Goal: Communication & Community: Answer question/provide support

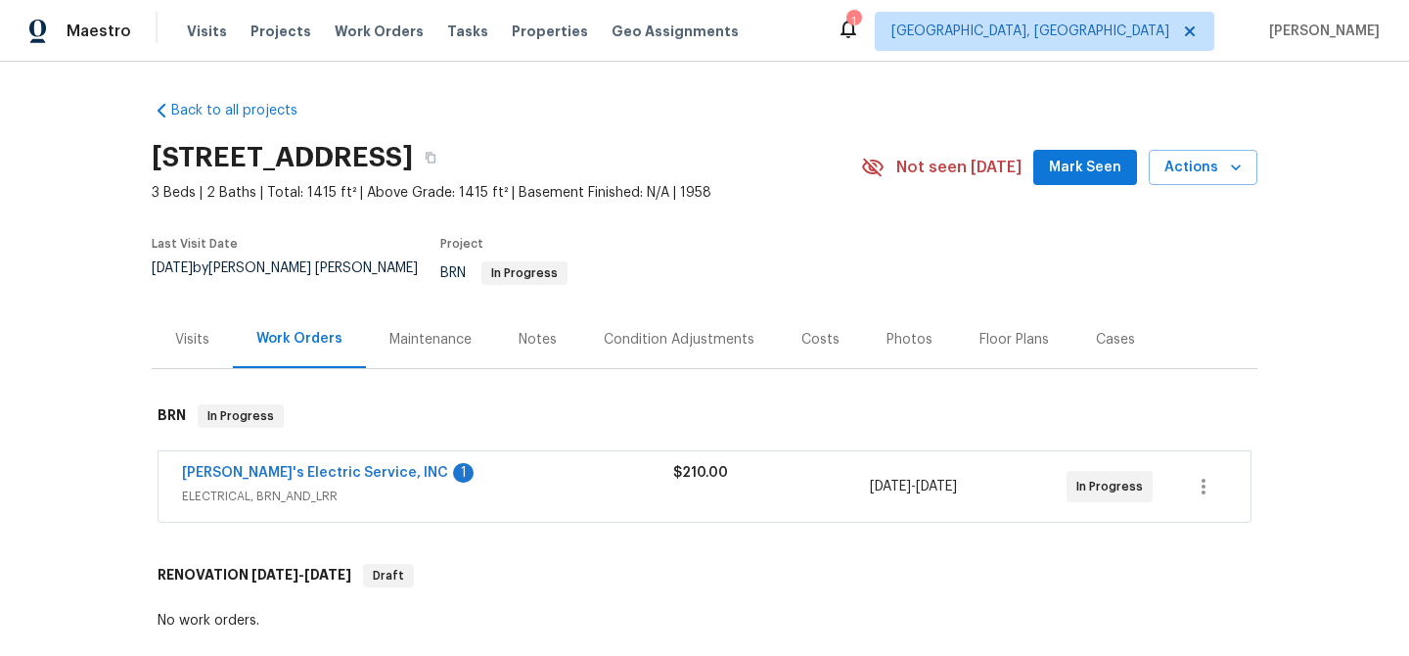
click at [236, 466] on span "Jack's Electric Service, INC" at bounding box center [315, 473] width 266 height 20
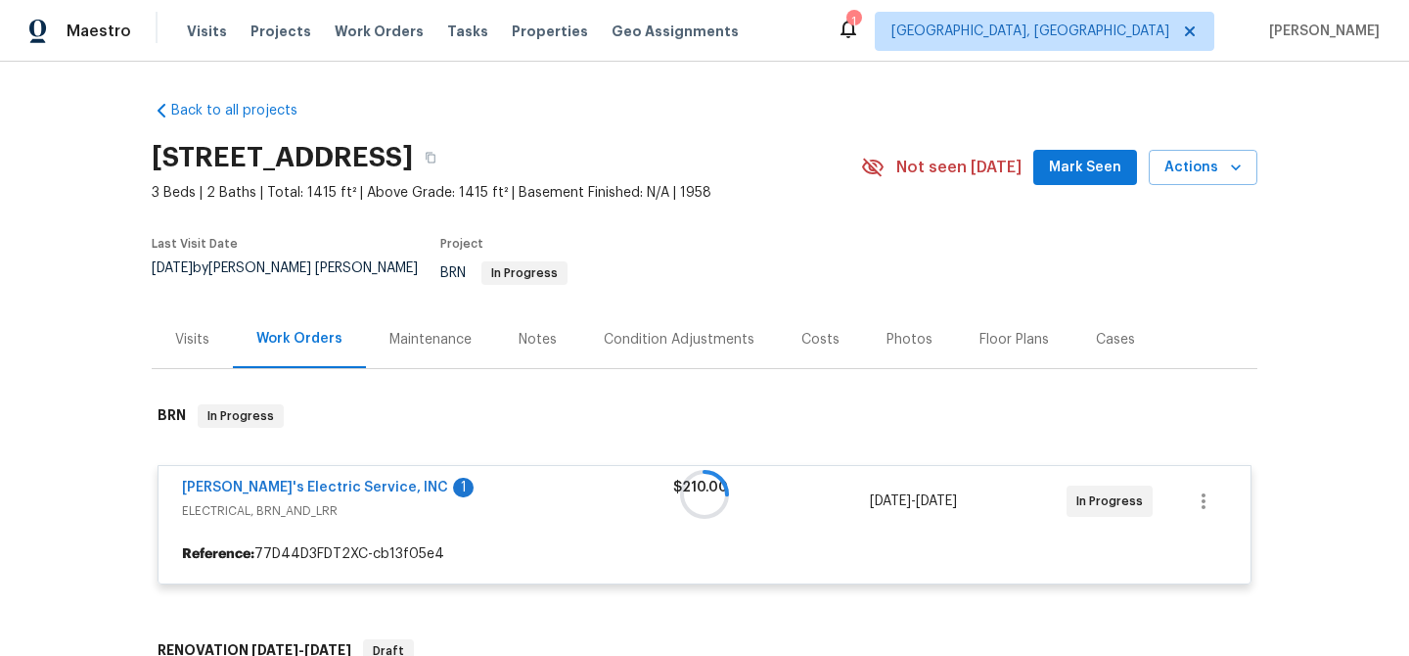
click at [234, 467] on div at bounding box center [705, 494] width 1106 height 219
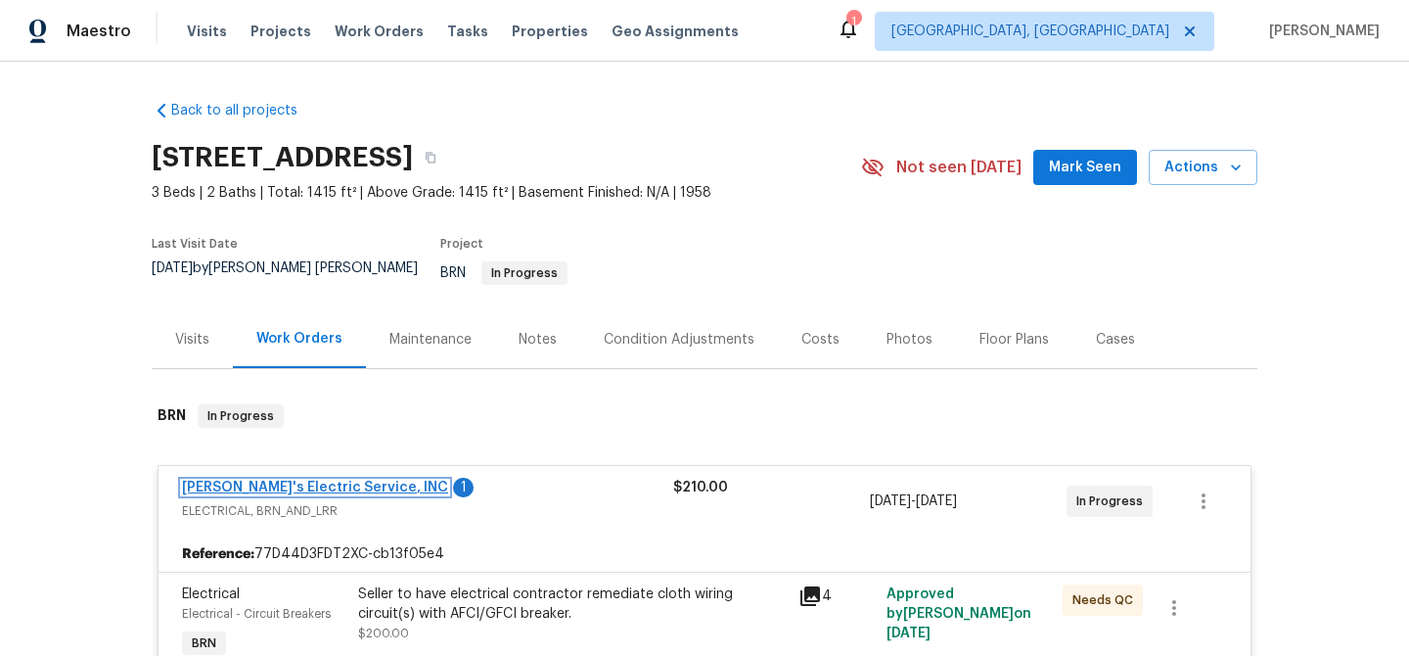
click at [225, 480] on link "Jack's Electric Service, INC" at bounding box center [315, 487] width 266 height 14
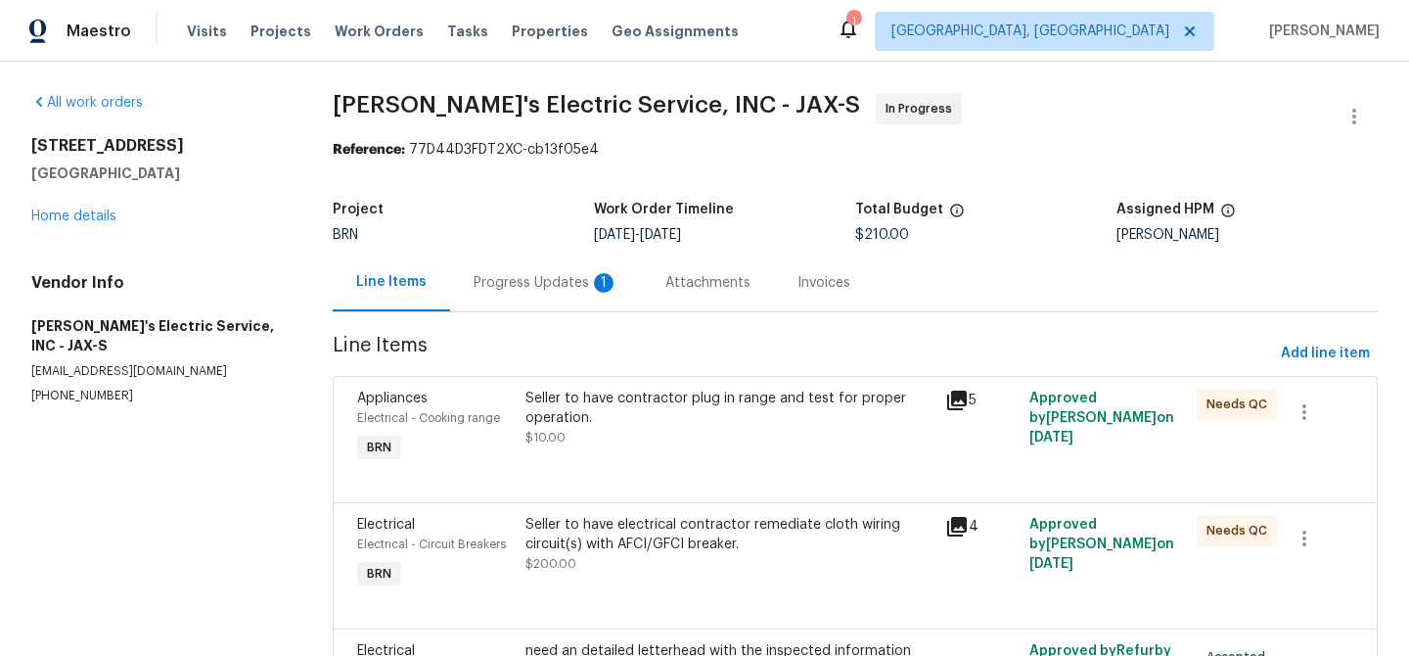
click at [474, 291] on div "Progress Updates 1" at bounding box center [546, 283] width 145 height 20
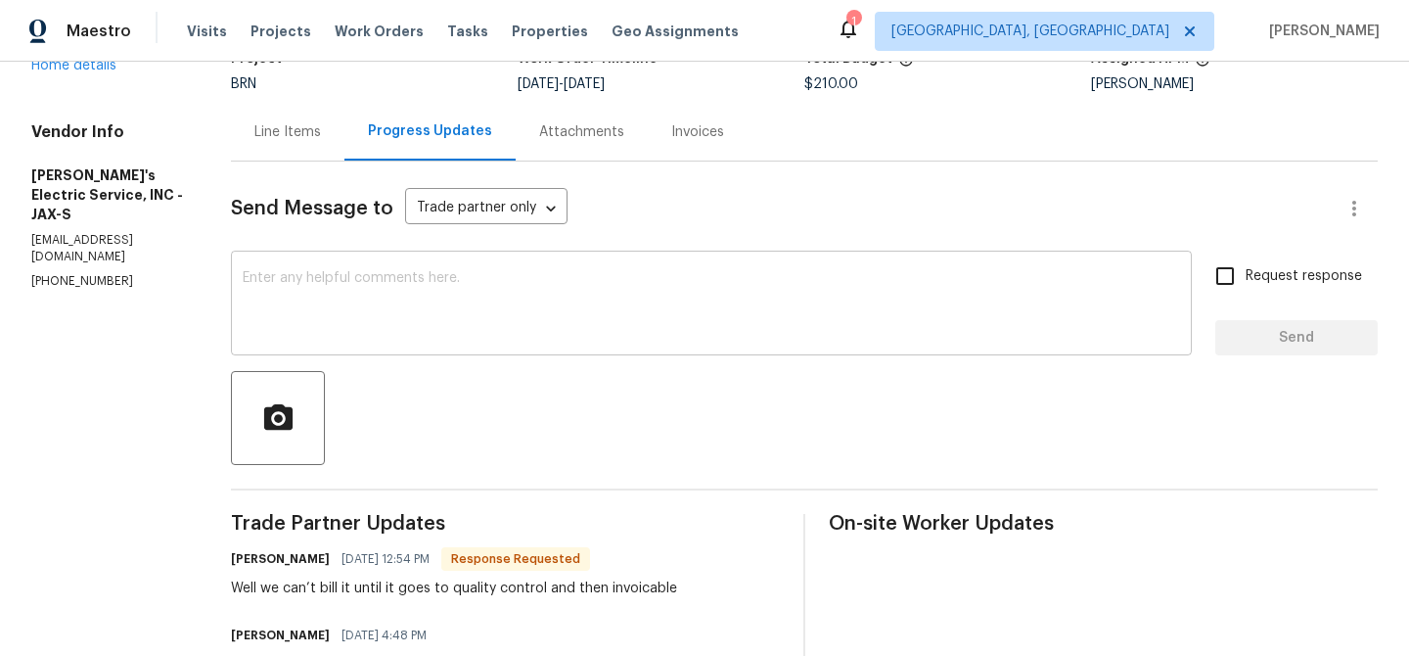
scroll to position [181, 0]
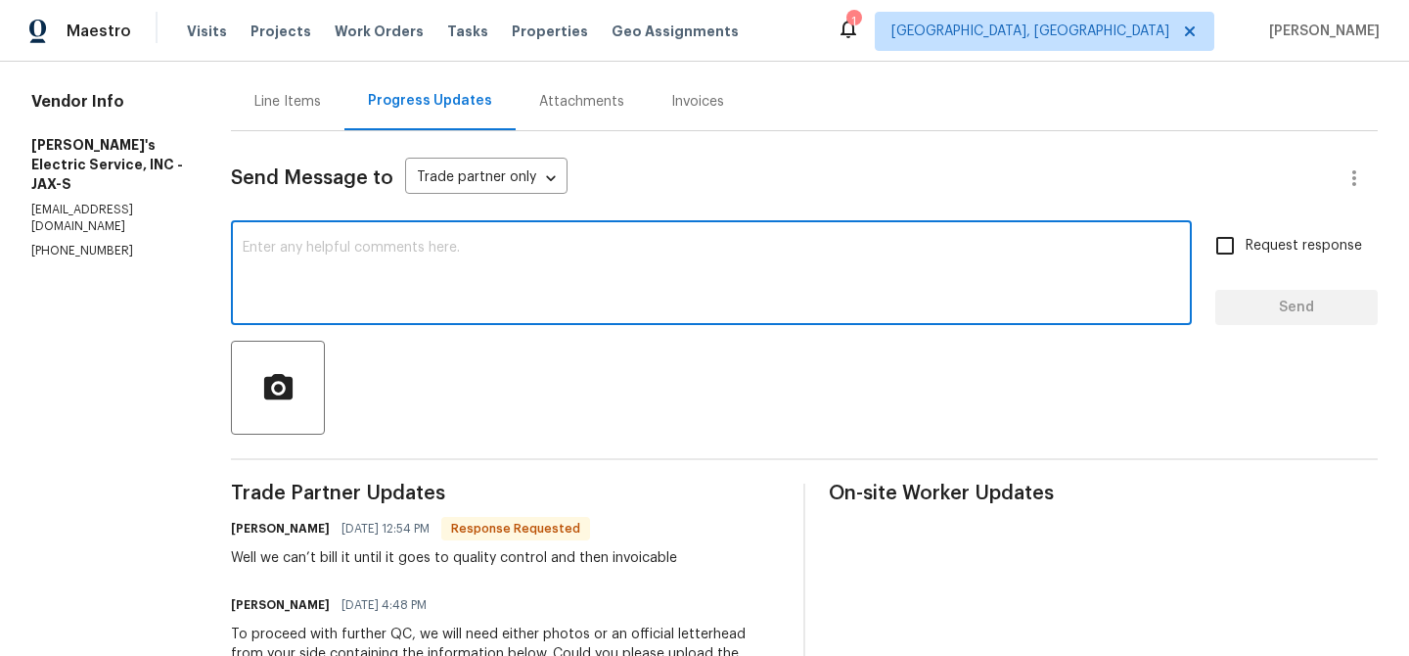
click at [386, 271] on textarea at bounding box center [712, 275] width 938 height 69
click at [127, 229] on p "all3pappys@gmail.com" at bounding box center [107, 218] width 153 height 33
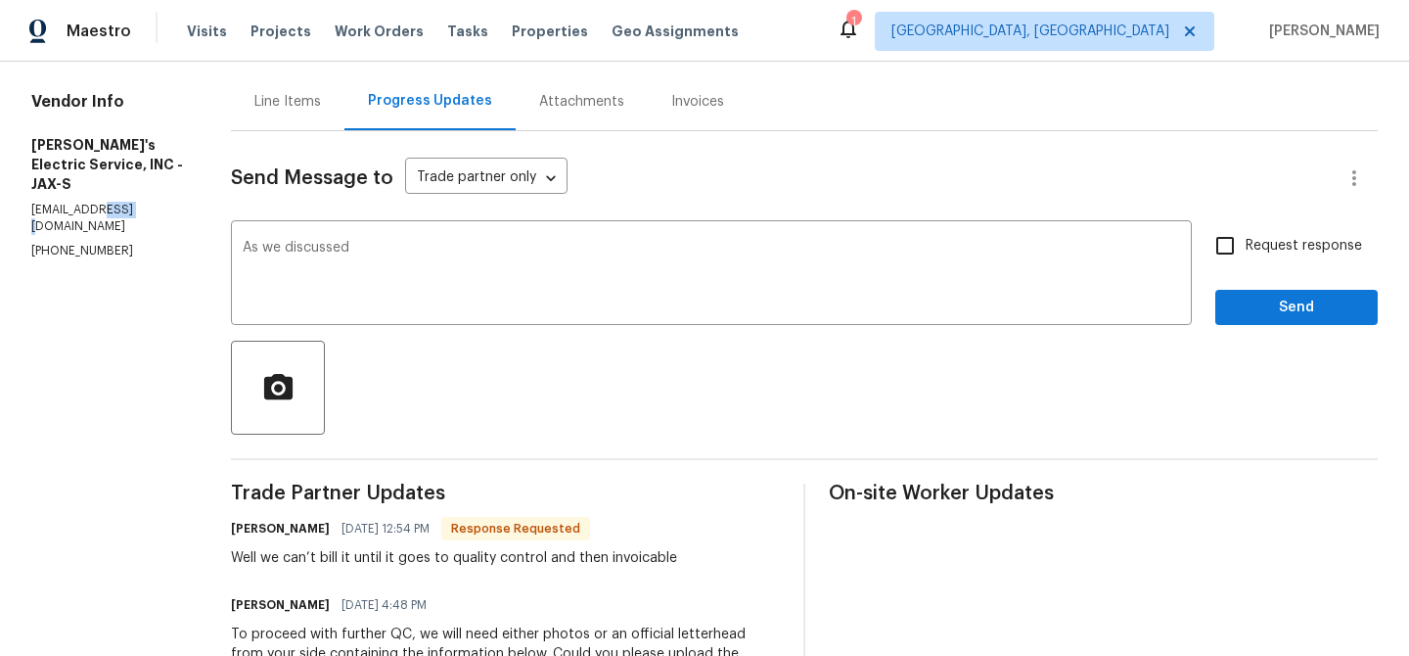
click at [127, 229] on p "all3pappys@gmail.com" at bounding box center [107, 218] width 153 height 33
copy p "all3pappys@gmail.com"
click at [430, 276] on textarea "As we discussed" at bounding box center [712, 275] width 938 height 69
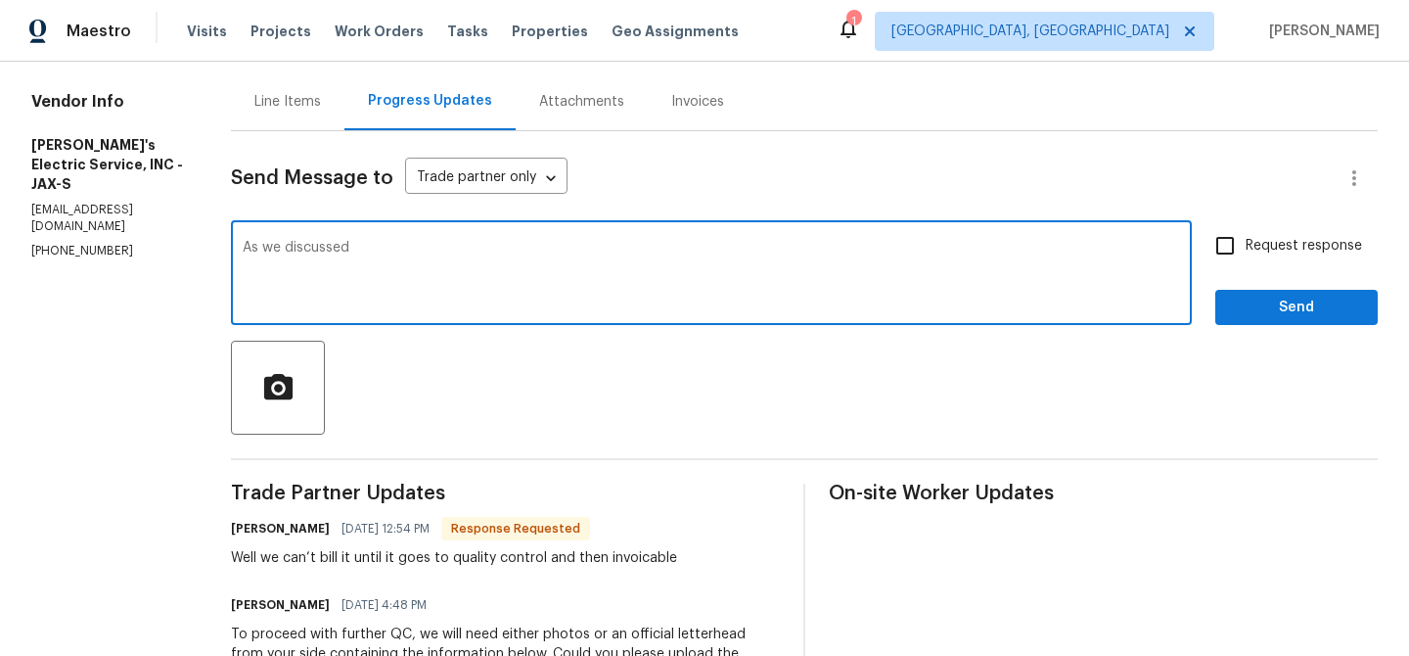
paste textarea "all3pappys@gmail.com"
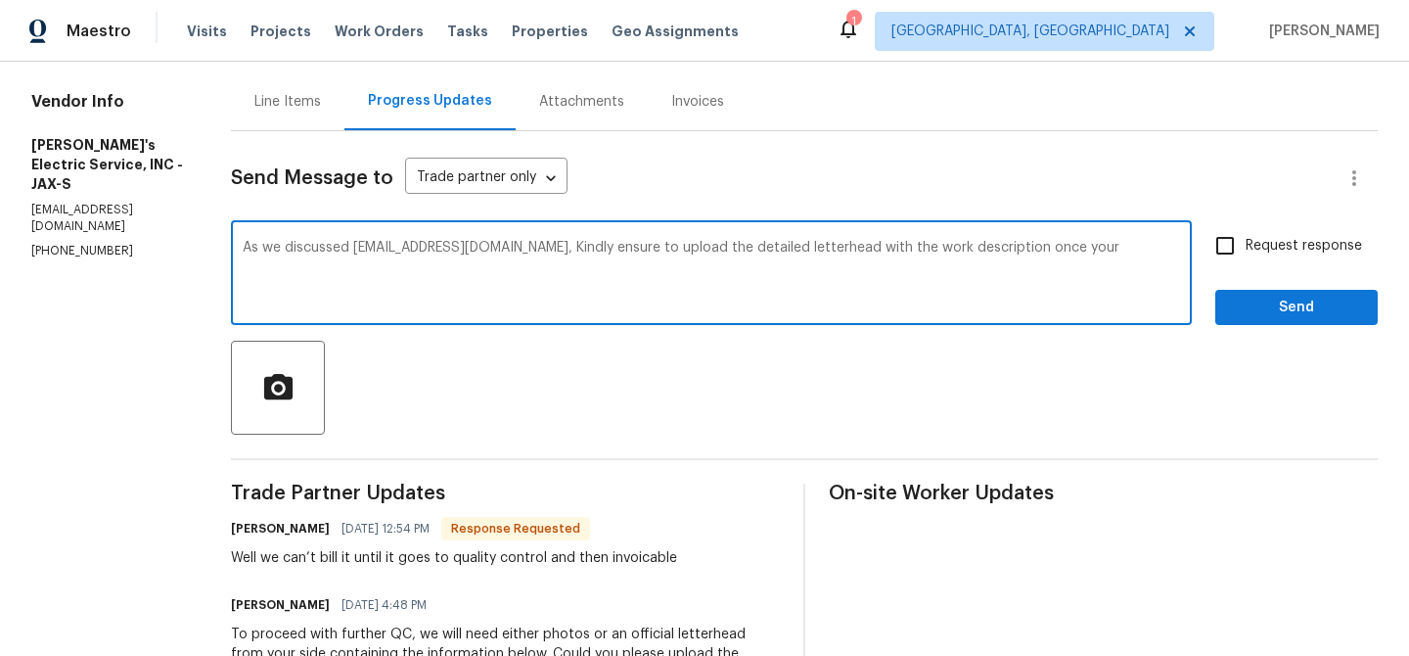
paste textarea "Secretary"
drag, startPoint x: 487, startPoint y: 252, endPoint x: 562, endPoint y: 268, distance: 76.0
click at [562, 268] on textarea "As we discussed all3pappys@gmail.com, Kindly ensure to upload the detailed lett…" at bounding box center [712, 275] width 938 height 69
paste textarea "upload the detailed letterhead with the work description once your Secretary re…"
type textarea "As we discussed all3pappys@gmail.com, Kindly upload the detailed letterhead wit…"
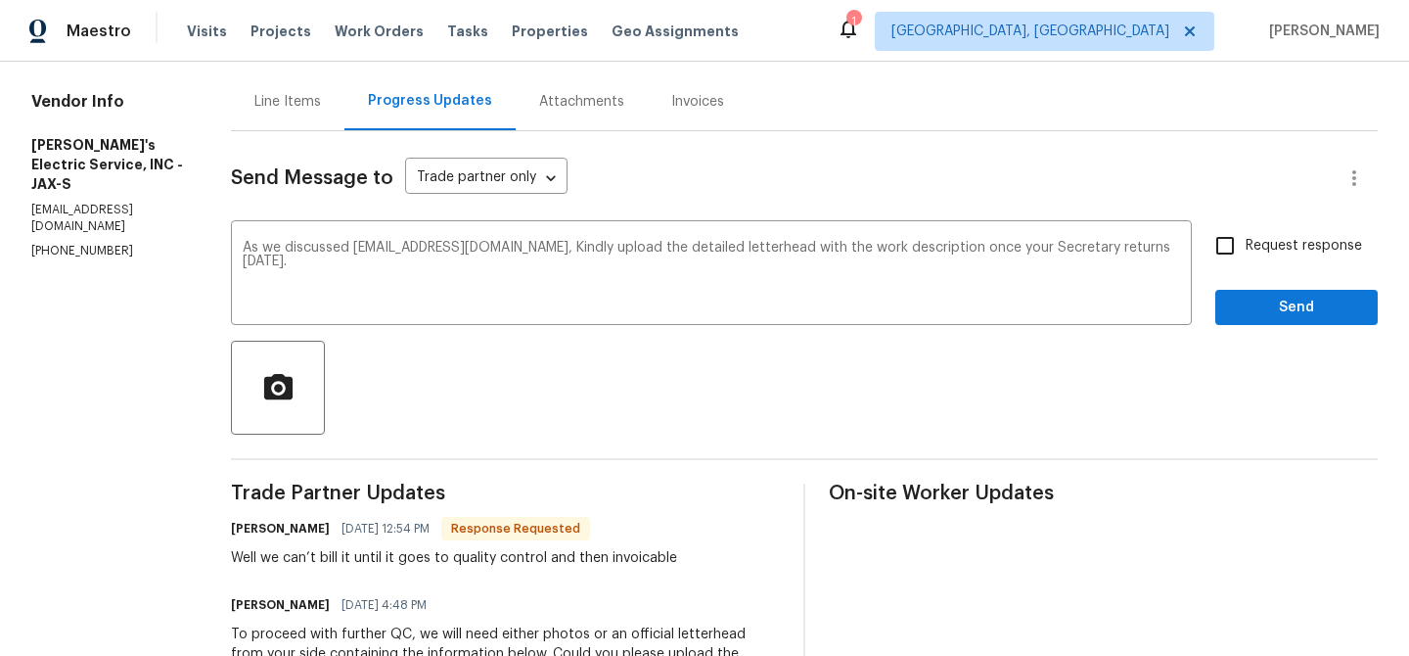
click at [1252, 253] on span "Request response" at bounding box center [1304, 246] width 116 height 21
click at [1246, 253] on input "Request response" at bounding box center [1225, 245] width 41 height 41
checkbox input "true"
click at [1251, 292] on button "Send" at bounding box center [1296, 308] width 162 height 36
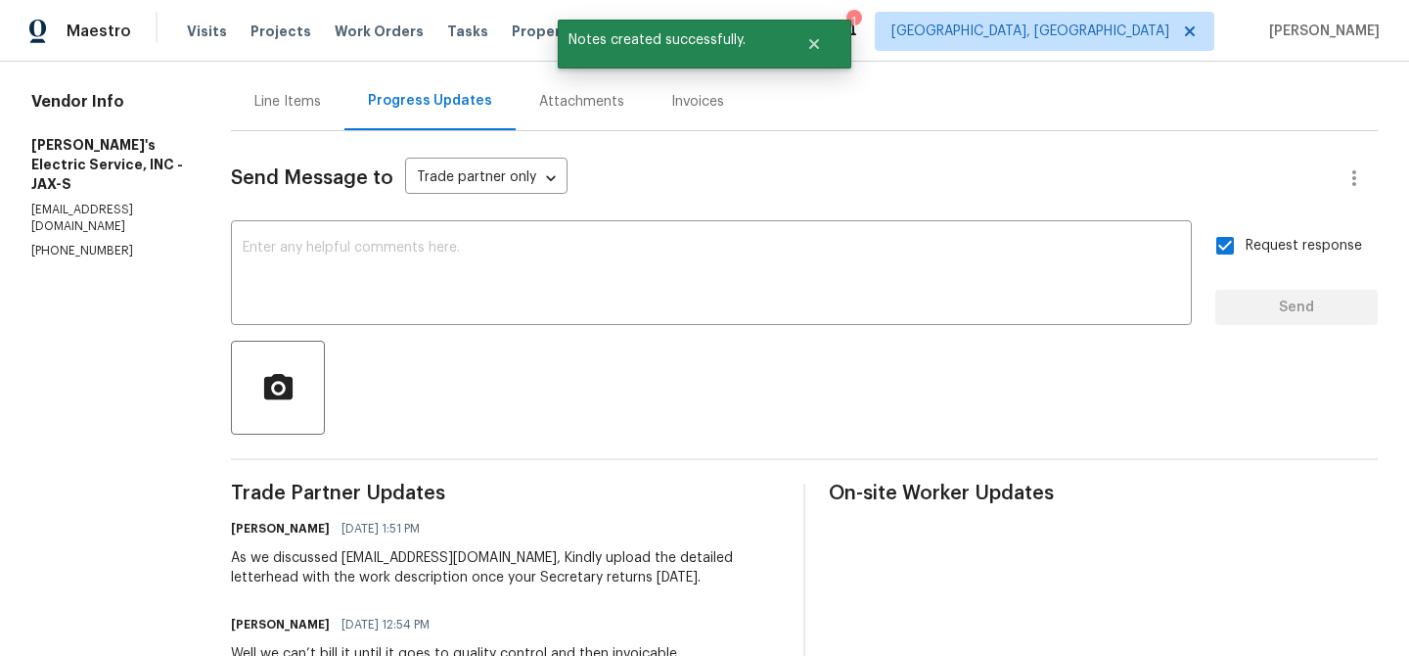
scroll to position [0, 0]
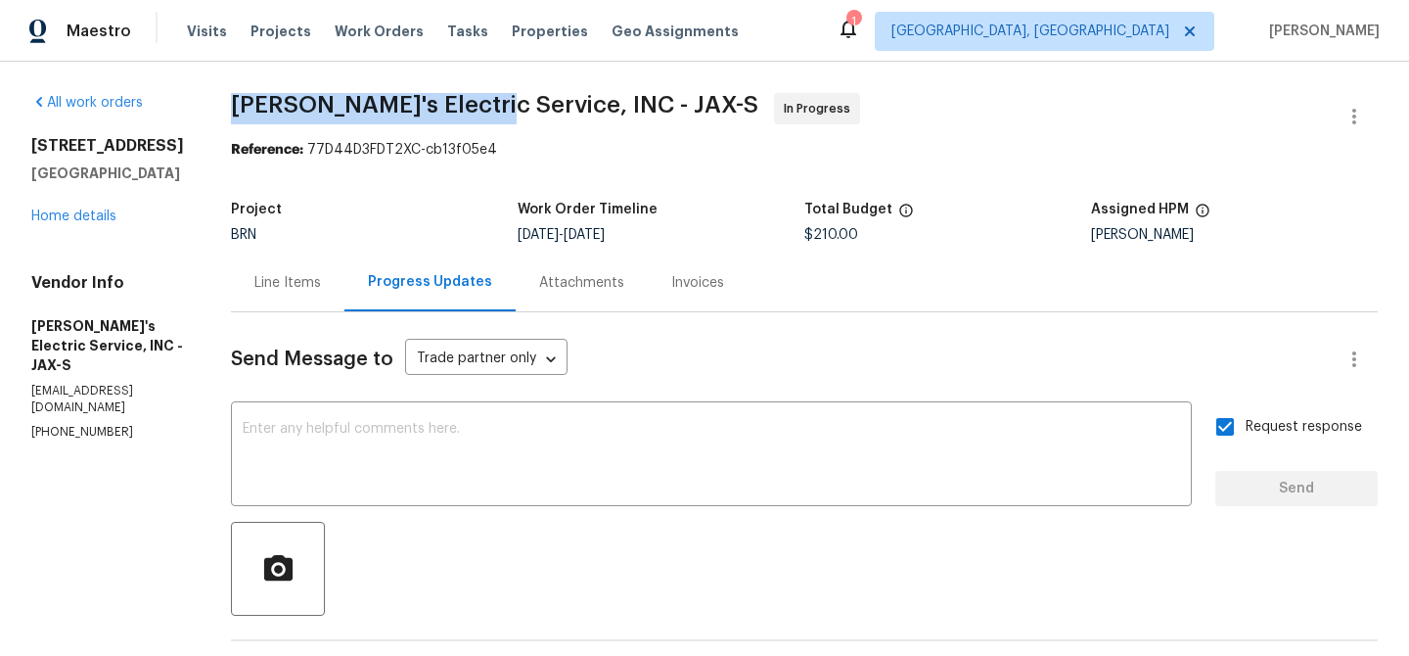
drag, startPoint x: 184, startPoint y: 106, endPoint x: 454, endPoint y: 103, distance: 270.1
copy span "Jack's Electric Service"
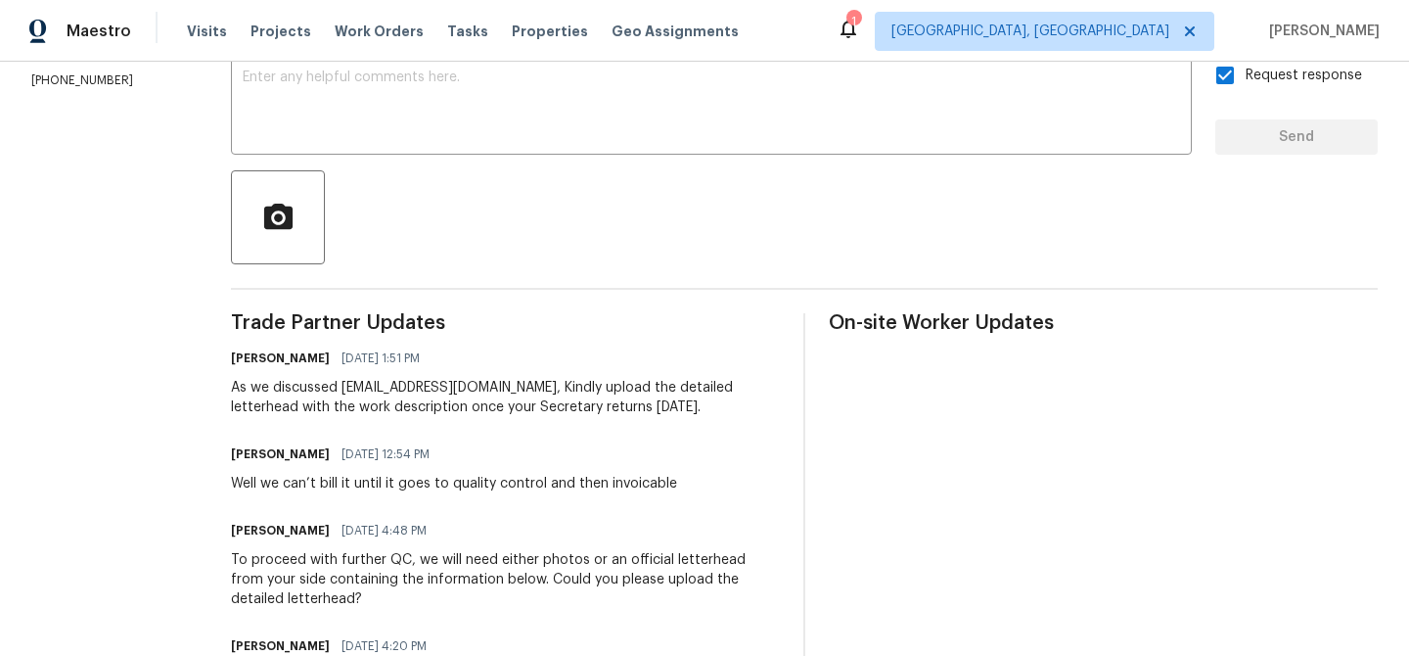
scroll to position [387, 0]
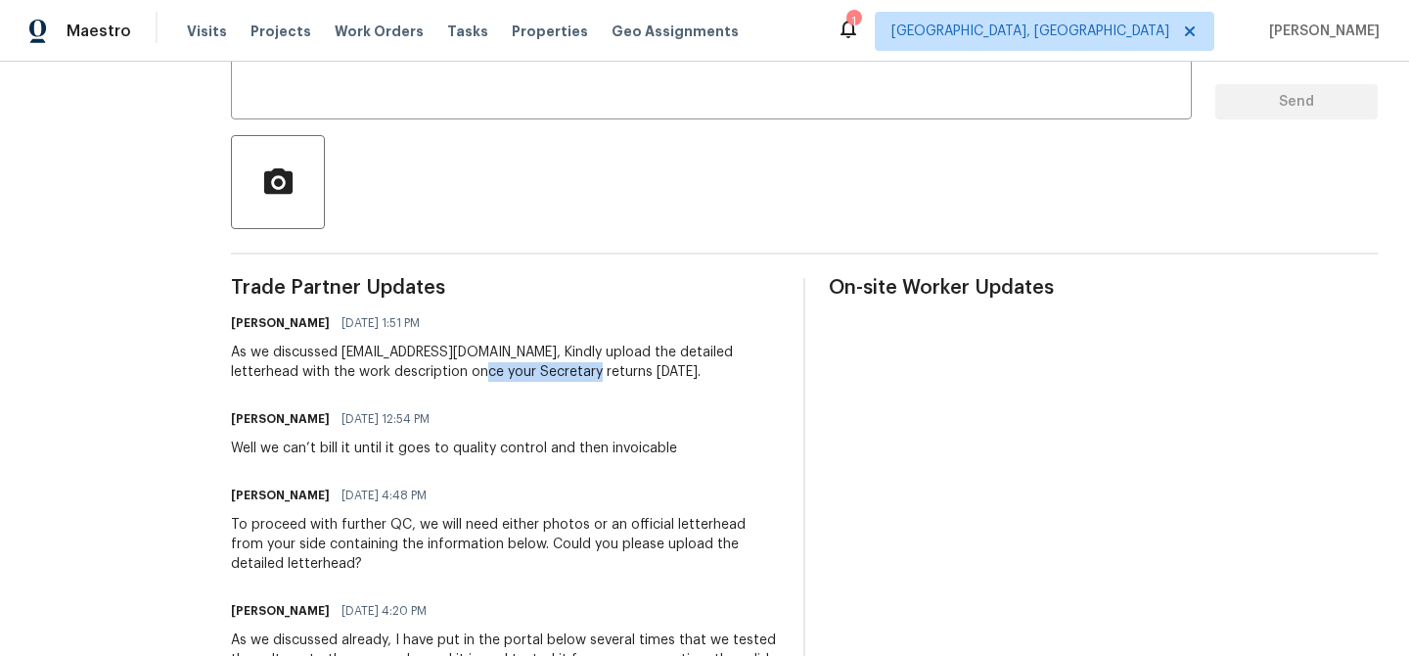
drag, startPoint x: 385, startPoint y: 375, endPoint x: 498, endPoint y: 375, distance: 113.5
click at [498, 375] on div "As we discussed all3pappys@gmail.com, Kindly upload the detailed letterhead wit…" at bounding box center [505, 362] width 549 height 39
copy div "Secretary returns"
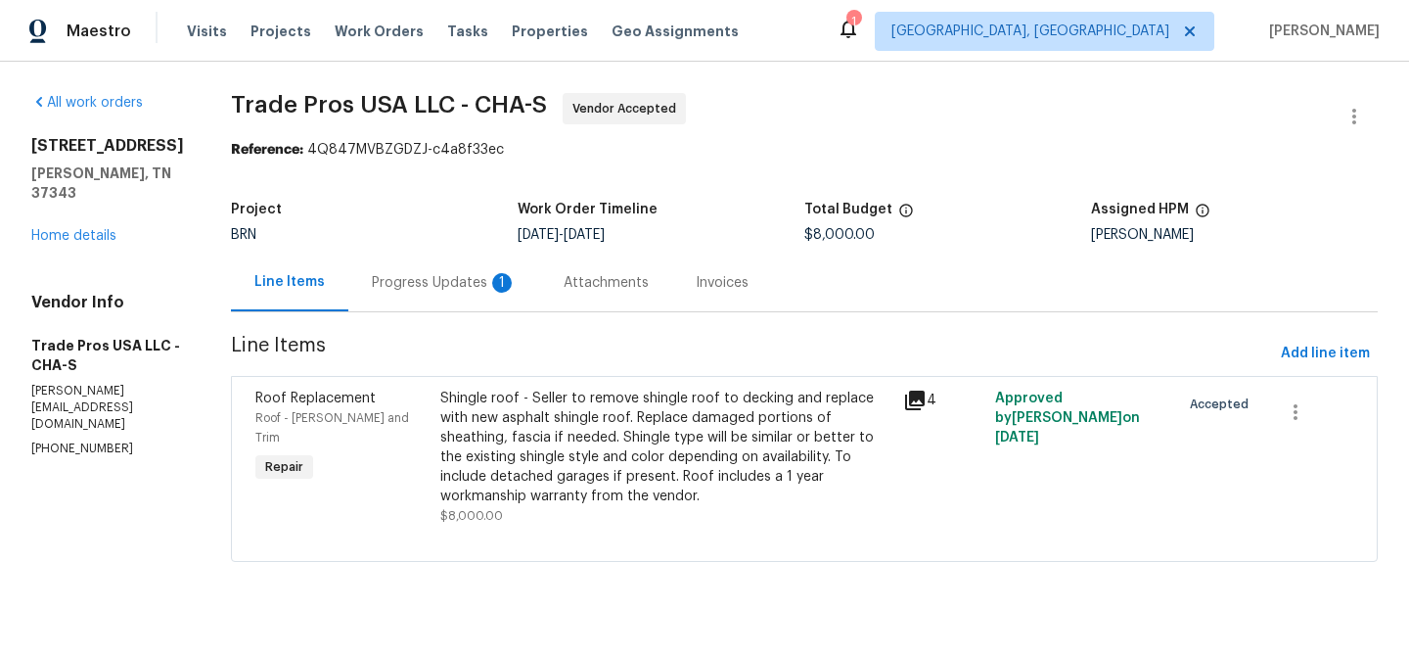
click at [451, 291] on div "Progress Updates 1" at bounding box center [444, 283] width 145 height 20
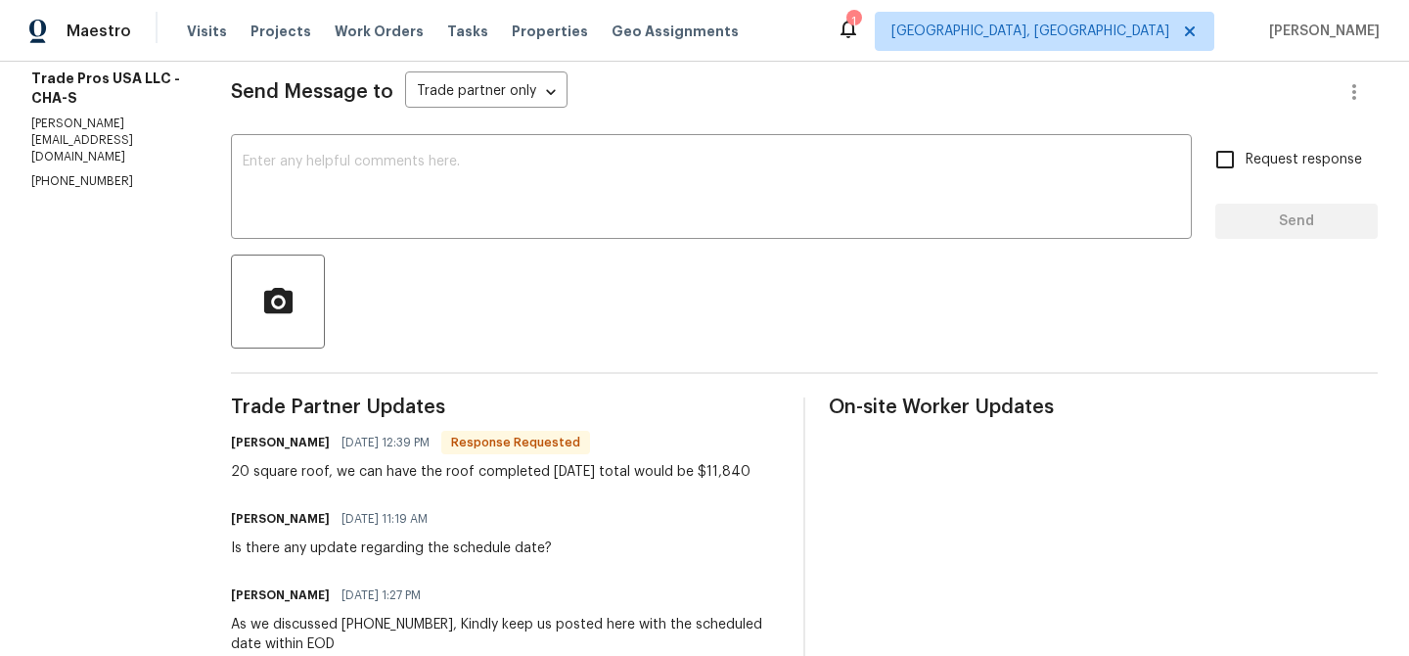
scroll to position [269, 0]
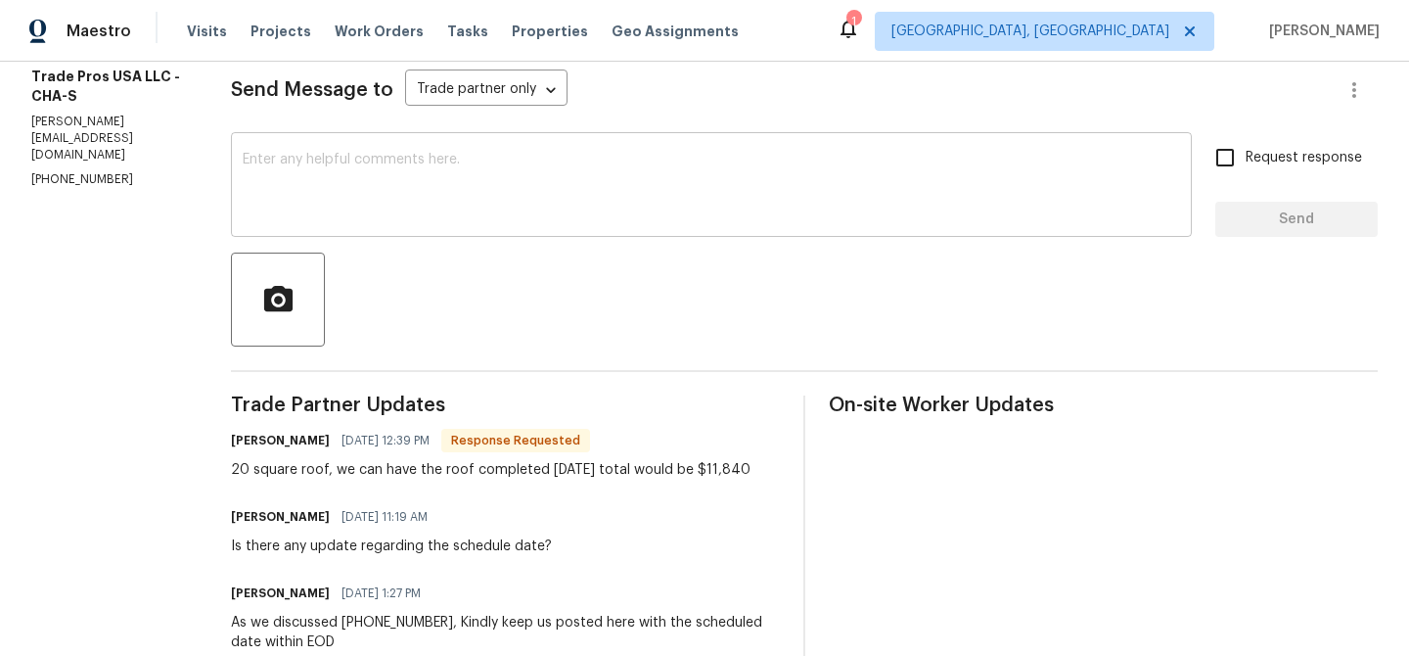
click at [352, 203] on textarea at bounding box center [712, 187] width 938 height 69
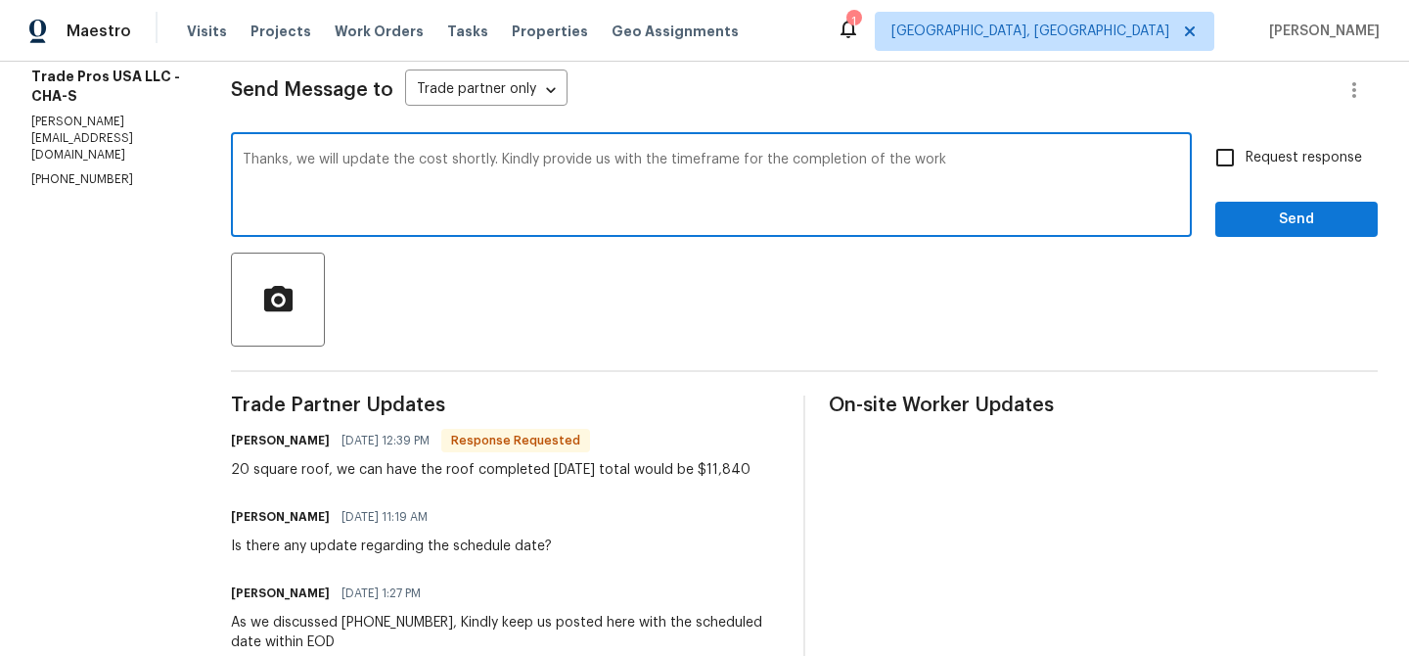
type textarea "Thanks, we will update the cost shortly. Kindly provide us with the timeframe f…"
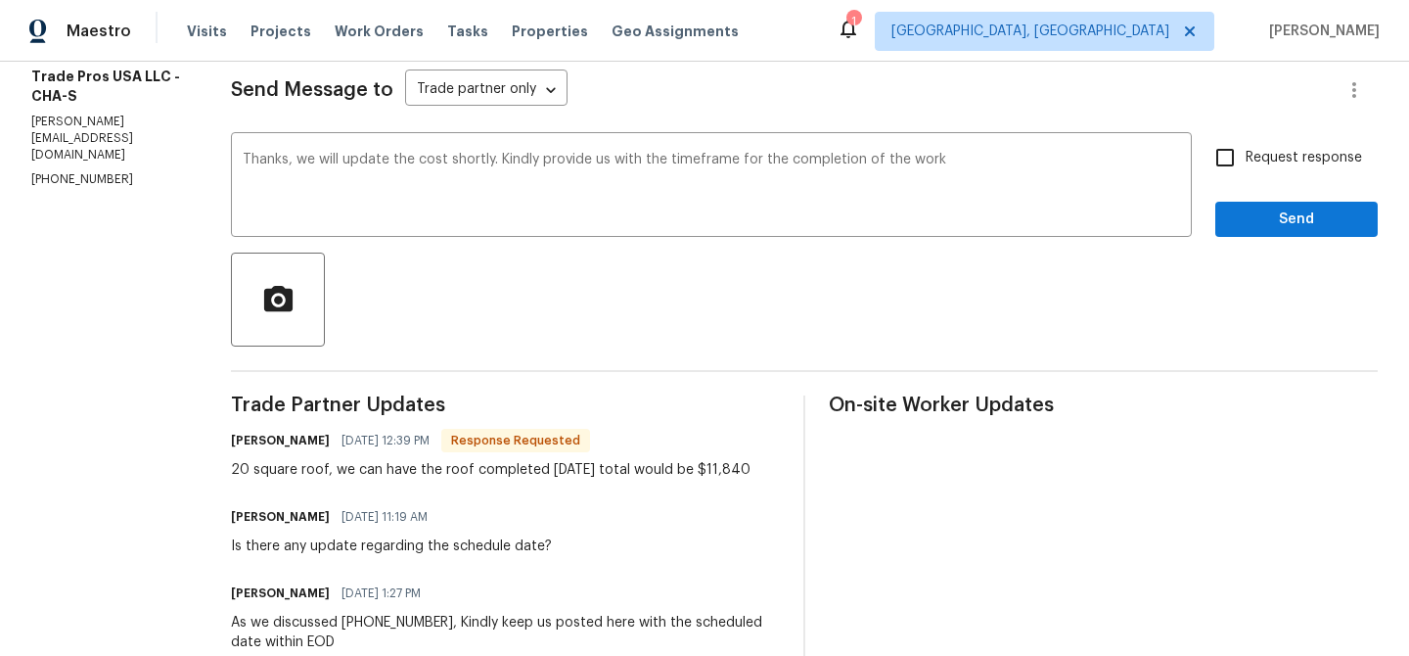
click at [1255, 132] on div "Send Message to Trade partner only Trade partner only ​ Thanks, we will update …" at bounding box center [804, 637] width 1147 height 1188
click at [1248, 165] on span "Request response" at bounding box center [1304, 158] width 116 height 21
click at [1246, 165] on input "Request response" at bounding box center [1225, 157] width 41 height 41
checkbox input "true"
click at [1248, 232] on button "Send" at bounding box center [1296, 220] width 162 height 36
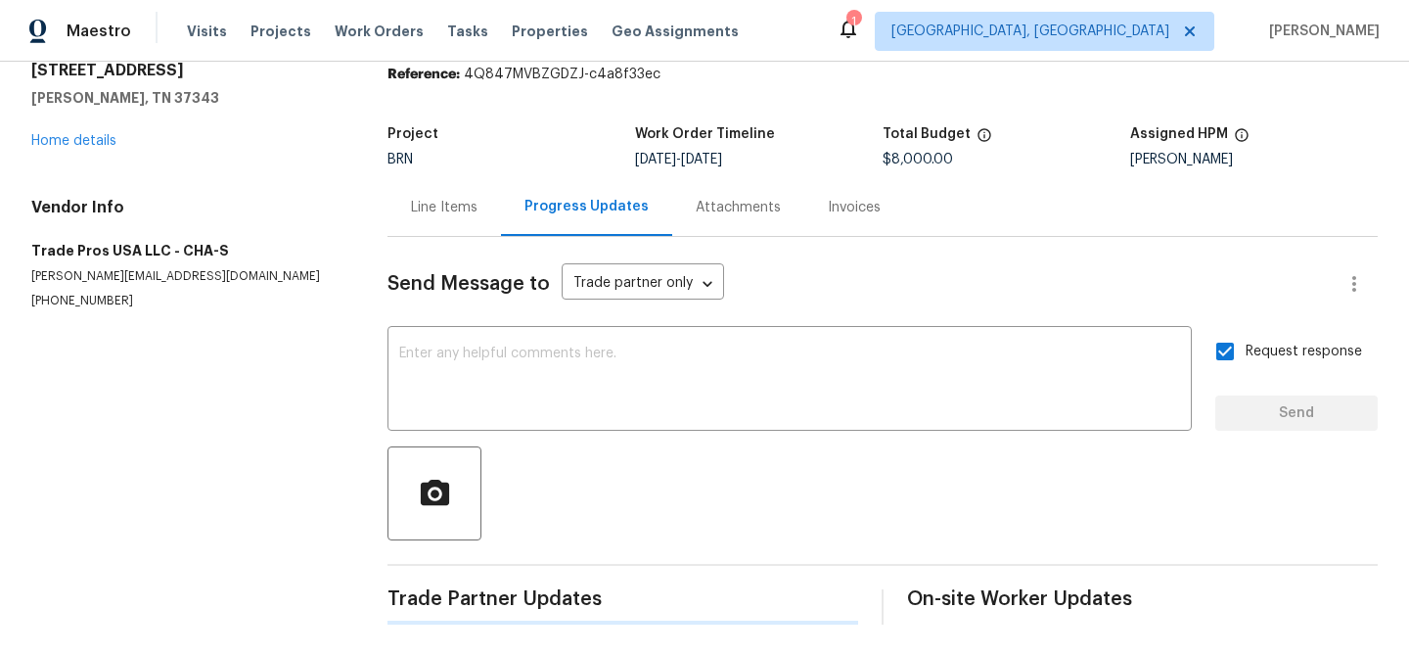
scroll to position [0, 0]
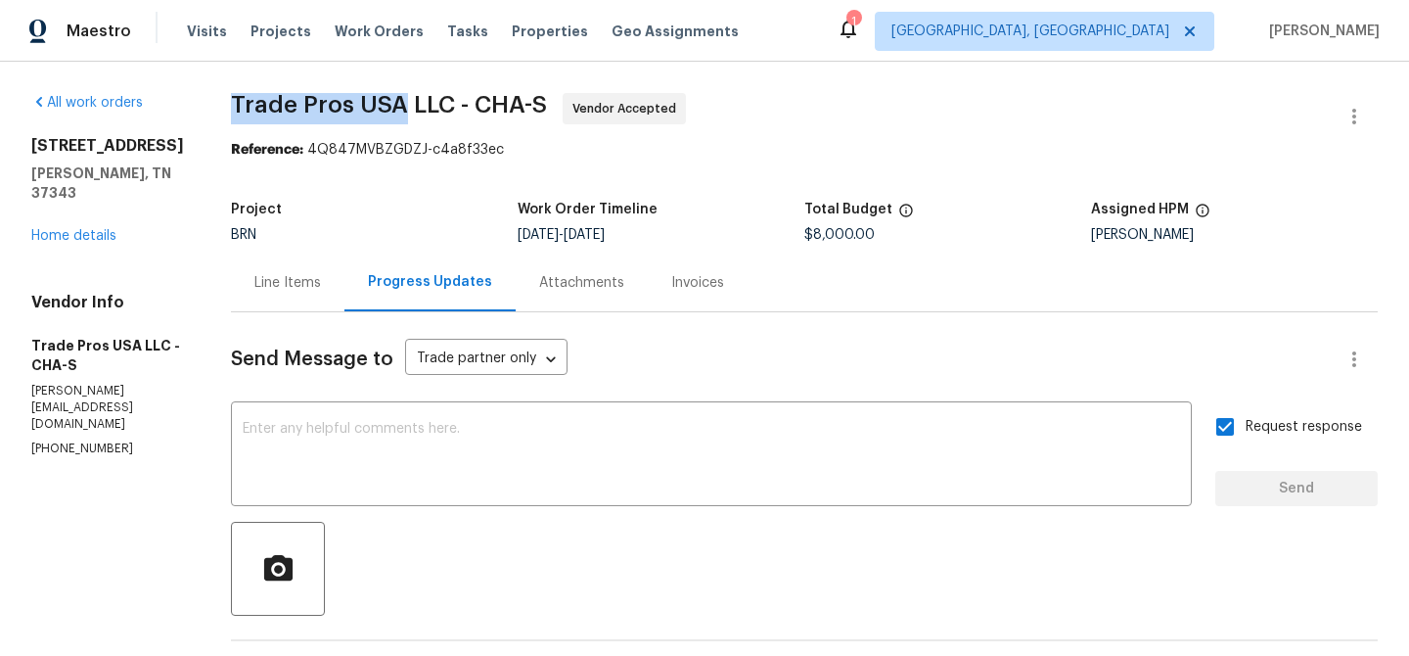
drag, startPoint x: 202, startPoint y: 108, endPoint x: 392, endPoint y: 100, distance: 191.0
copy span "Trade Pros USA"
click at [284, 271] on div "Line Items" at bounding box center [288, 282] width 114 height 58
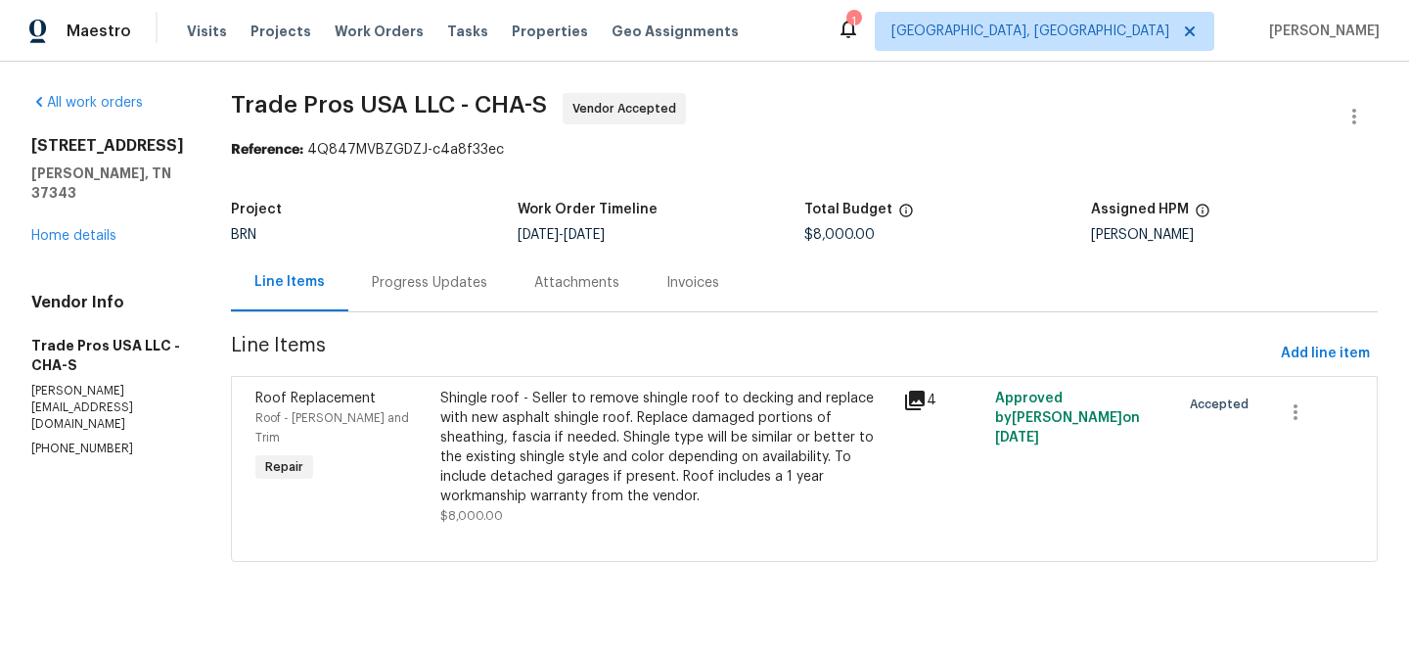
click at [528, 425] on div "Shingle roof - Seller to remove shingle roof to decking and replace with new as…" at bounding box center [665, 447] width 451 height 117
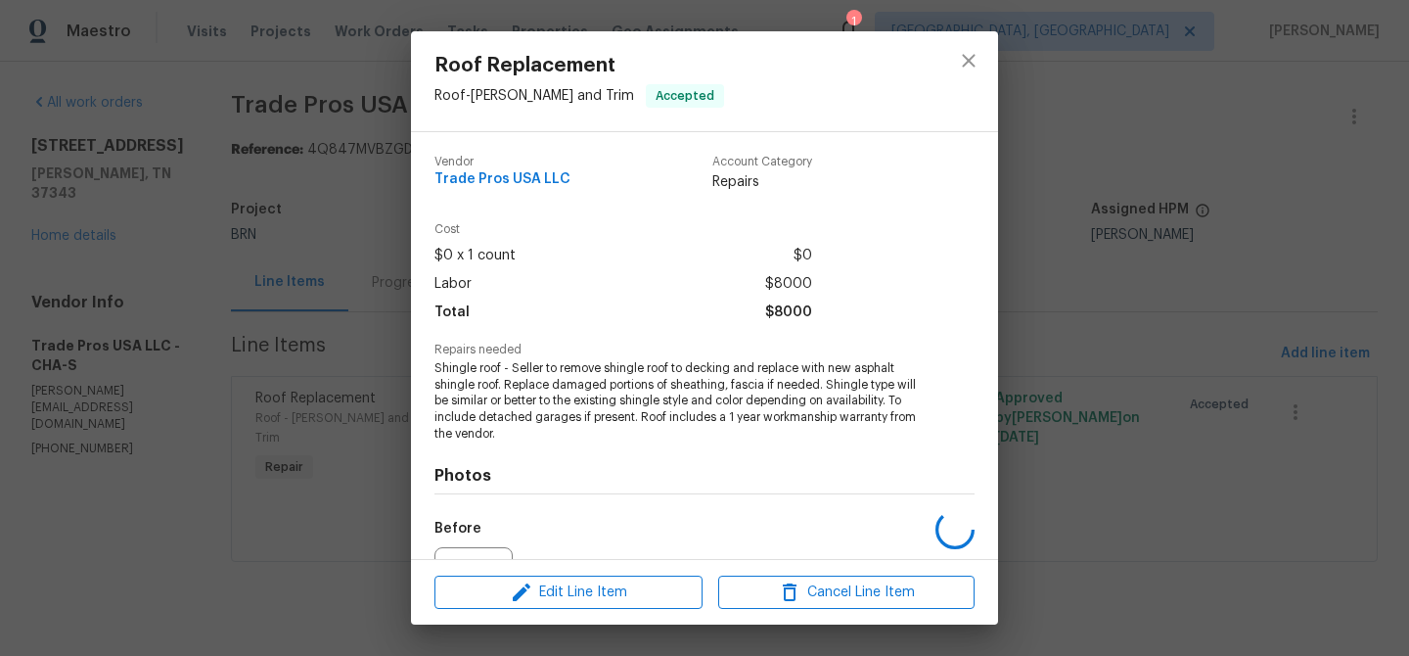
click at [467, 400] on span "Shingle roof - Seller to remove shingle roof to decking and replace with new as…" at bounding box center [678, 401] width 486 height 82
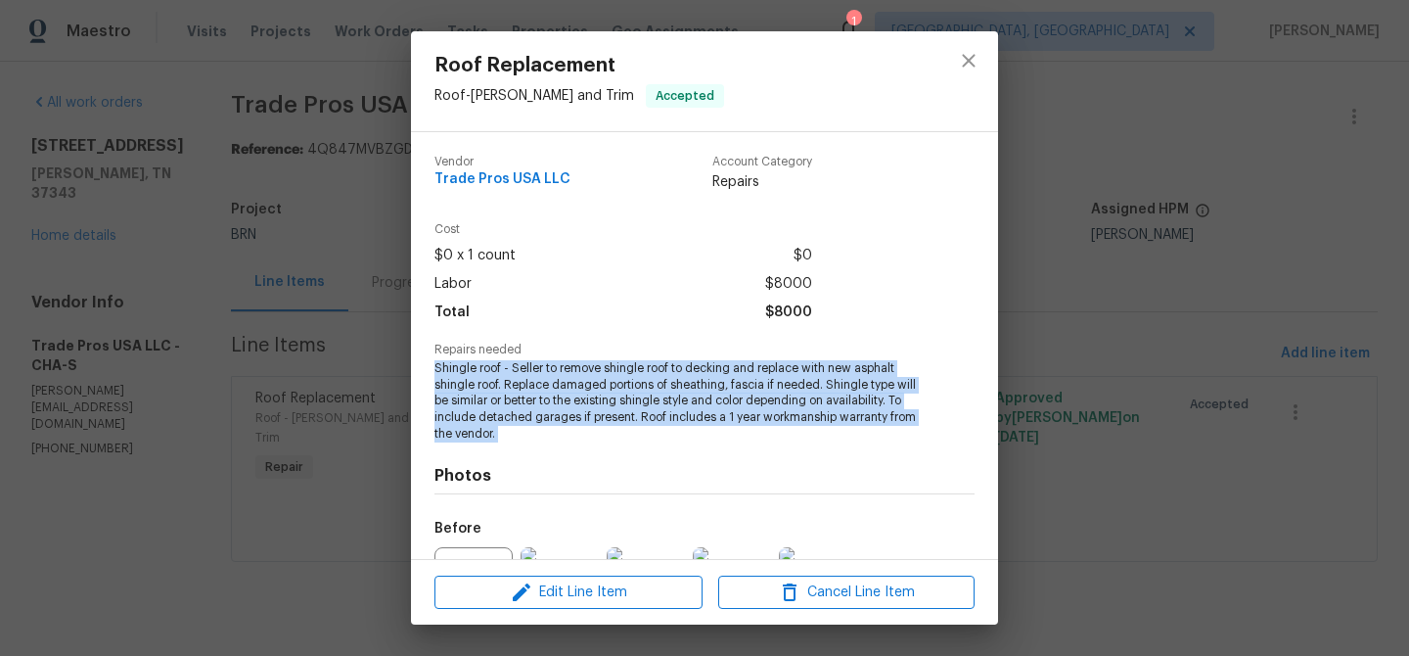
click at [467, 400] on span "Shingle roof - Seller to remove shingle roof to decking and replace with new as…" at bounding box center [678, 401] width 486 height 82
copy span "Shingle roof - Seller to remove shingle roof to decking and replace with new as…"
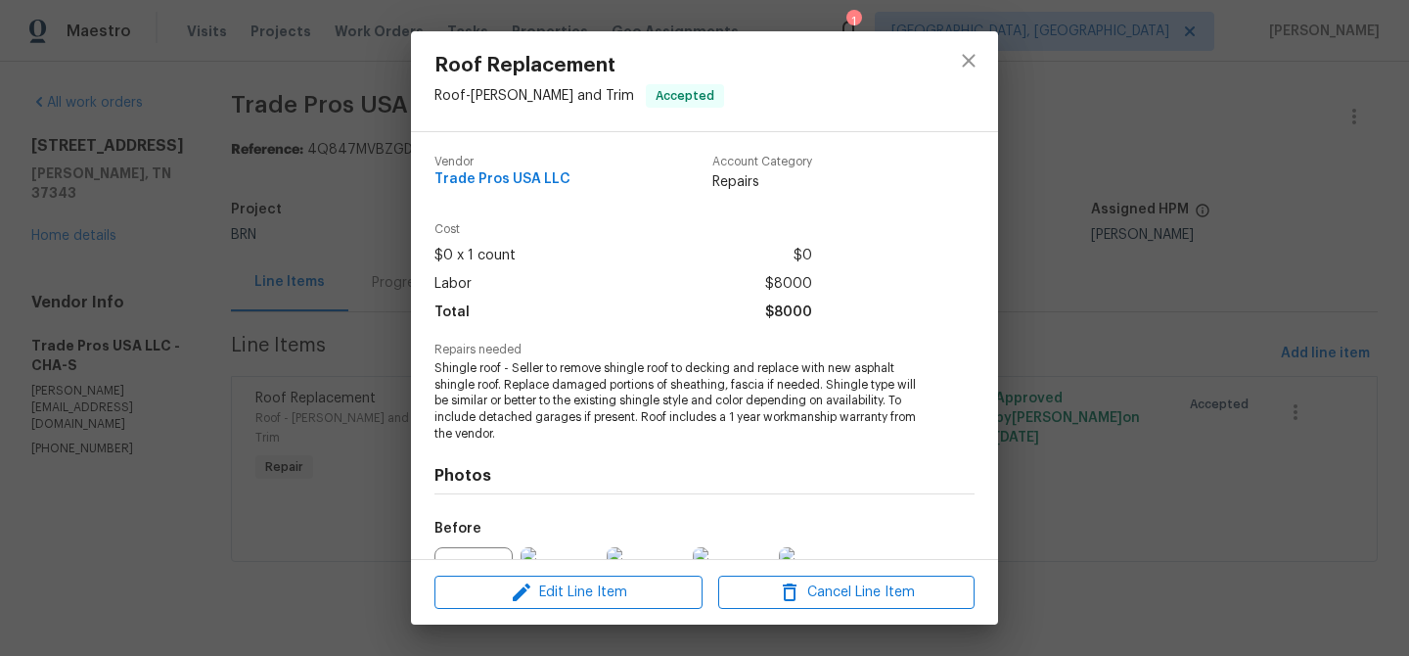
click at [252, 218] on div "Roof Replacement Roof - Eaves and Trim Accepted Vendor Trade Pros USA LLC Accou…" at bounding box center [704, 328] width 1409 height 656
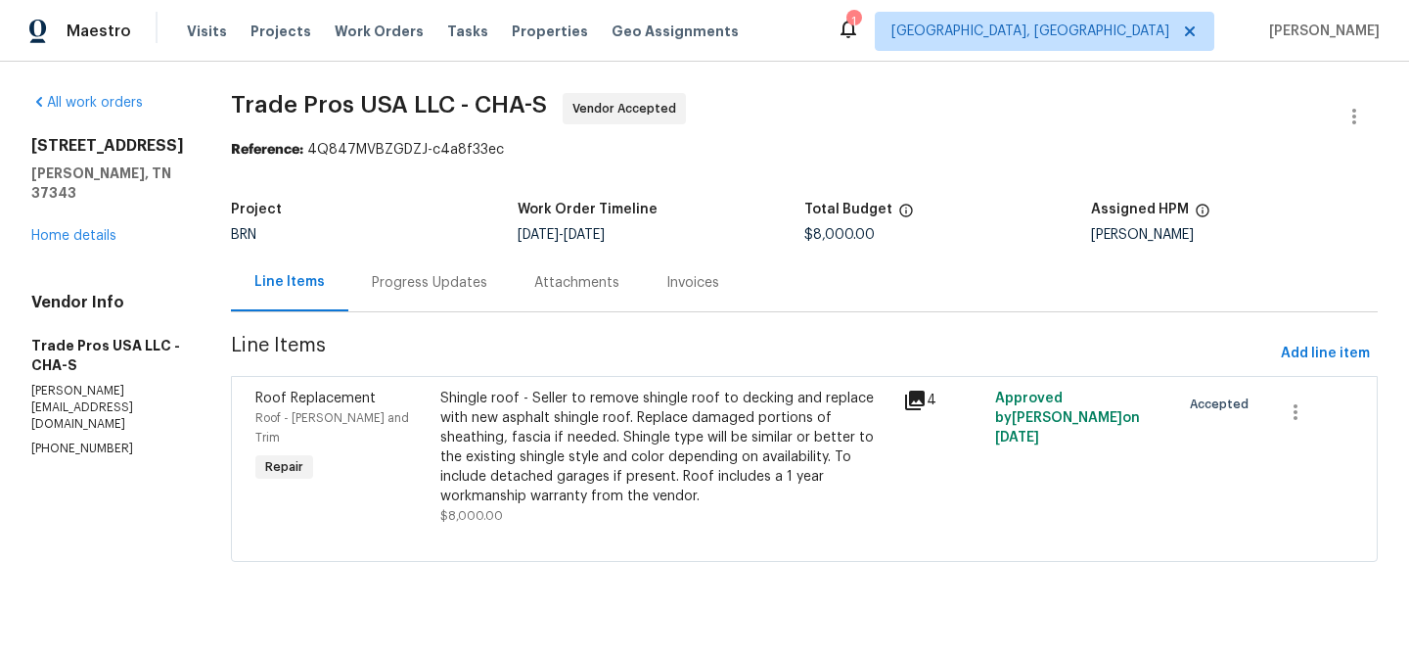
click at [435, 254] on div "Progress Updates" at bounding box center [429, 282] width 162 height 58
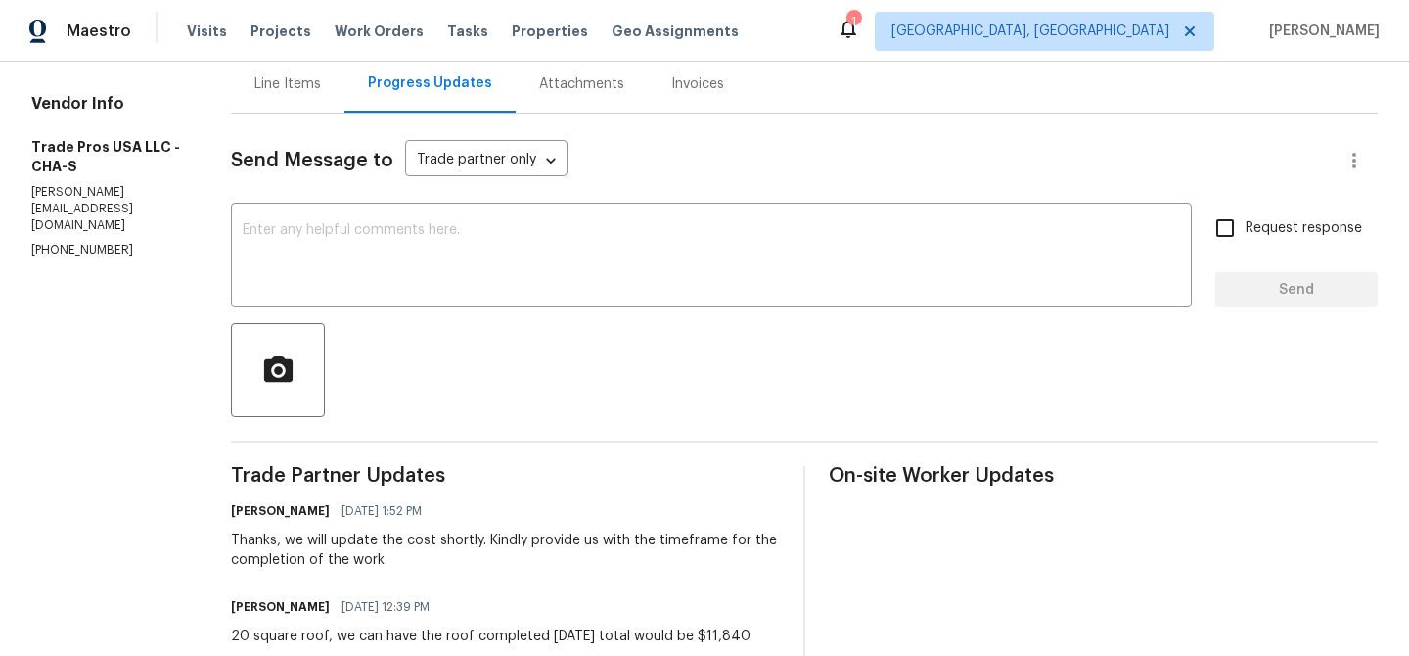
scroll to position [314, 0]
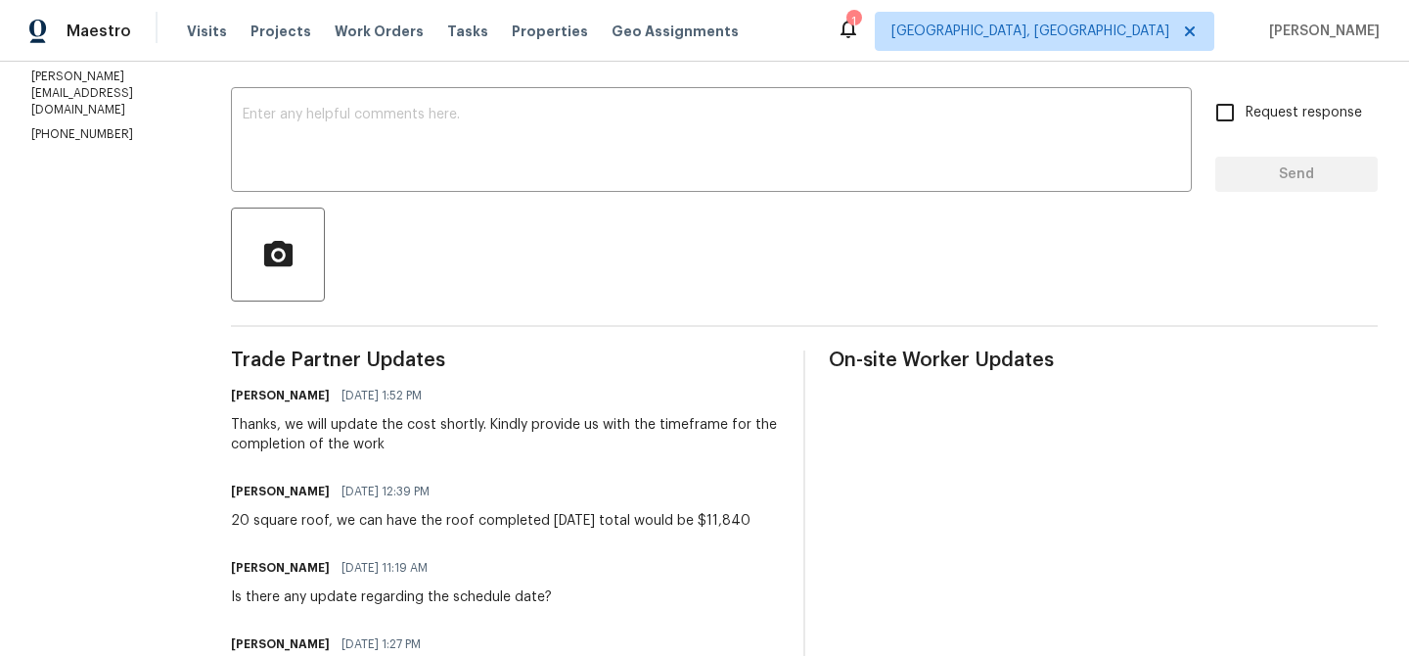
click at [254, 525] on div "20 square roof, we can have the roof completed 8/28/2025 total would be $11,840" at bounding box center [491, 521] width 520 height 20
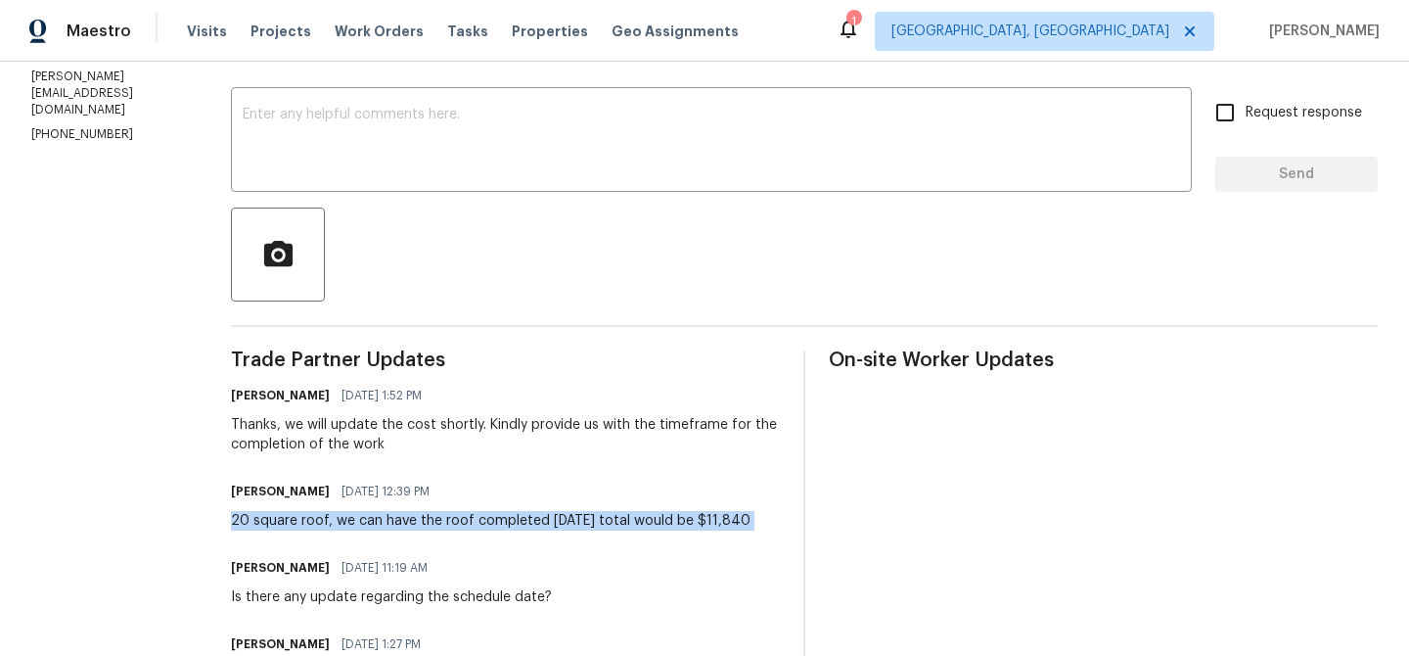
click at [254, 525] on div "20 square roof, we can have the roof completed 8/28/2025 total would be $11,840" at bounding box center [491, 521] width 520 height 20
copy div "20 square roof, we can have the roof completed 8/28/2025 total would be $11,840"
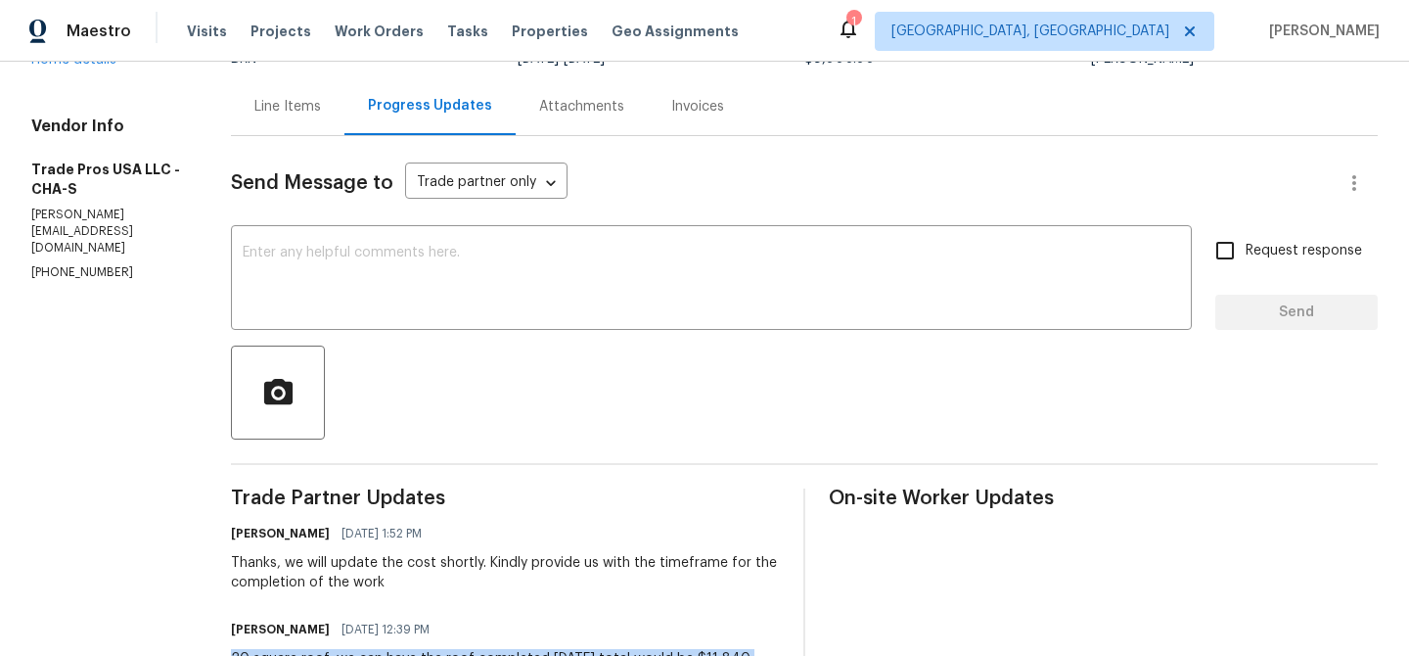
scroll to position [54, 0]
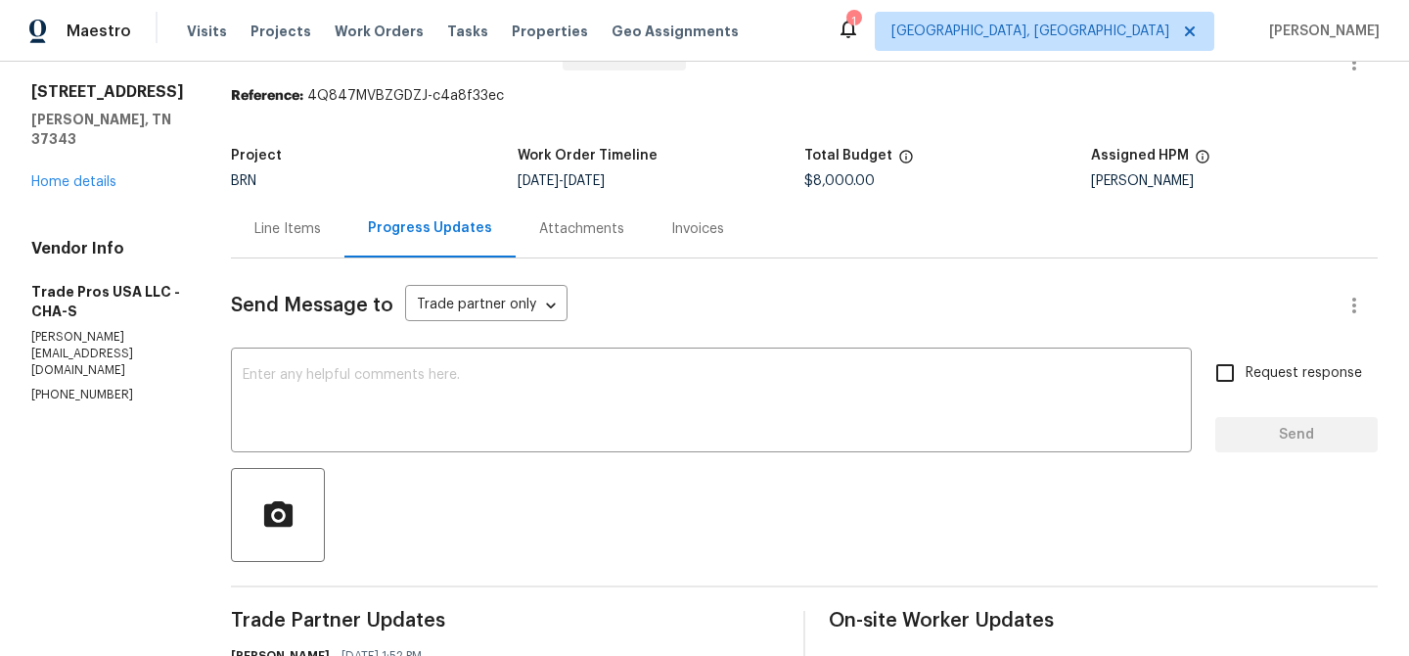
click at [809, 179] on span "$8,000.00" at bounding box center [839, 181] width 70 height 14
copy span "$8,000.00"
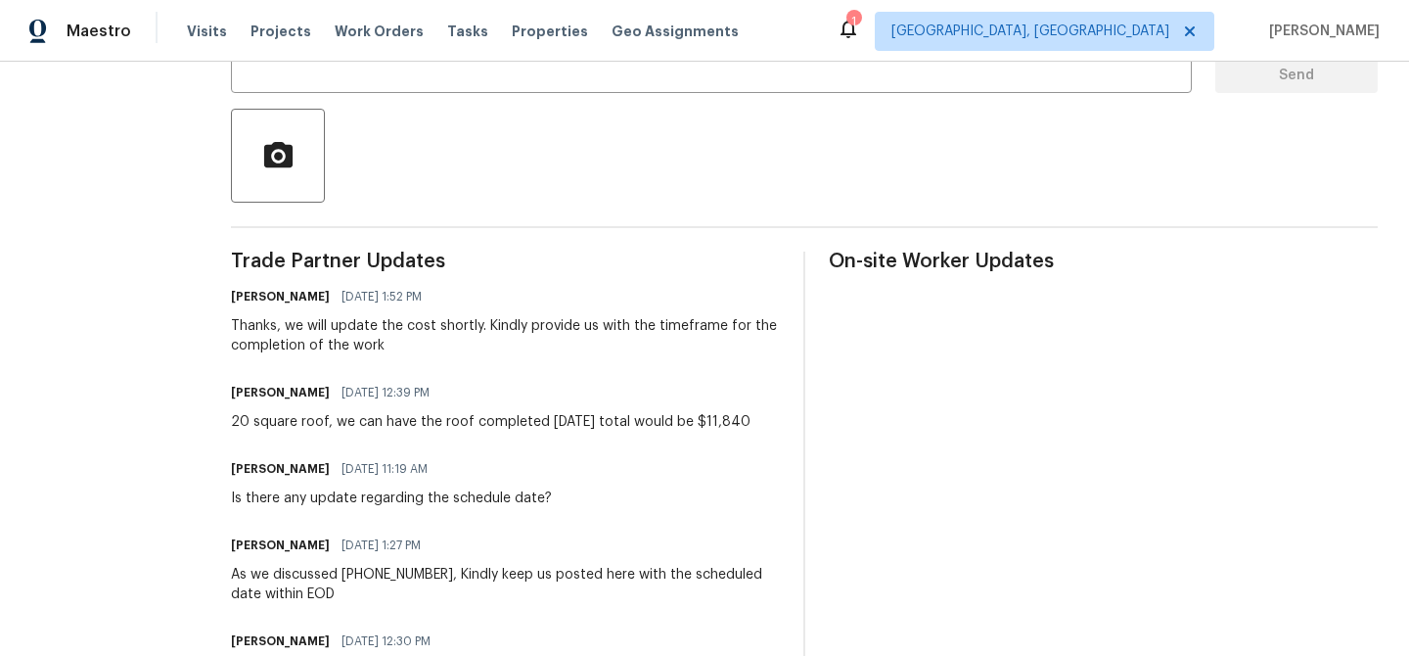
scroll to position [432, 0]
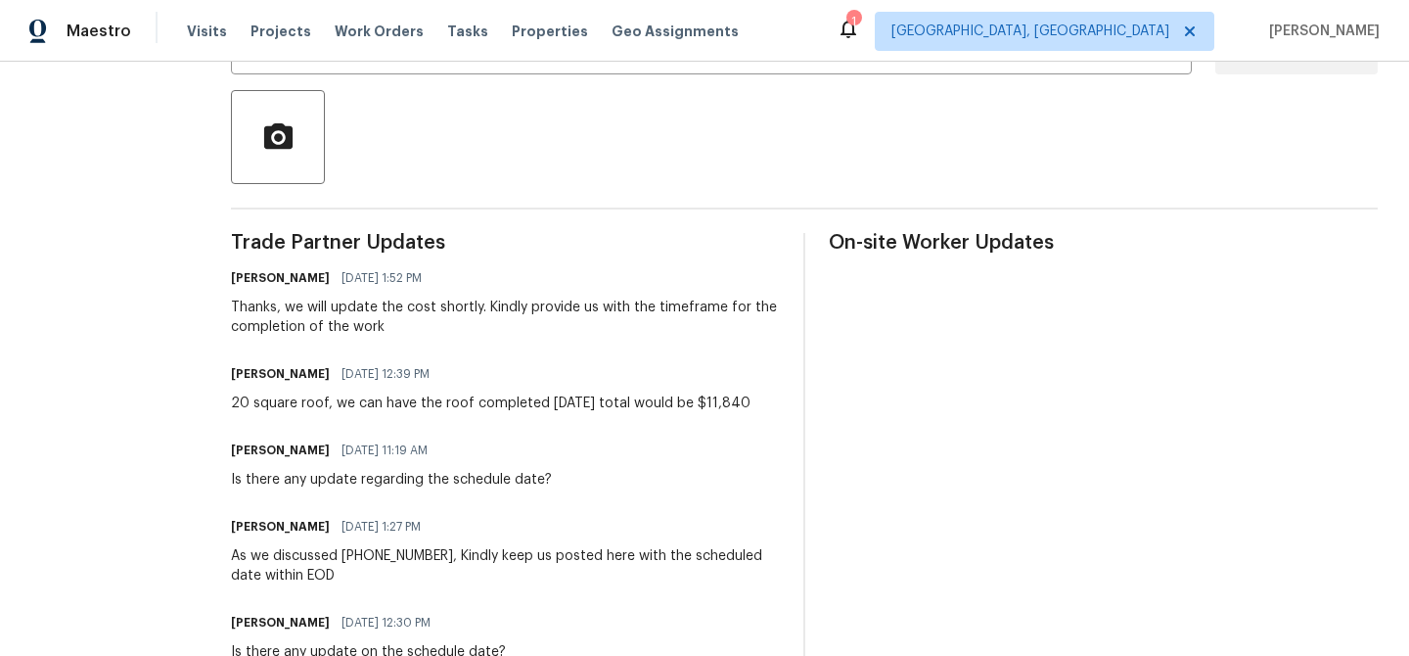
drag, startPoint x: 697, startPoint y: 405, endPoint x: 753, endPoint y: 402, distance: 55.9
click at [753, 403] on div "Trevor Davidson 08/22/2025 12:39 PM 20 square roof, we can have the roof comple…" at bounding box center [505, 386] width 549 height 53
copy div "$11,840"
click at [218, 143] on div "All work orders 8127 Blue Spruce Dr Hixson, TN 37343 Home details Vendor Info T…" at bounding box center [704, 413] width 1409 height 1566
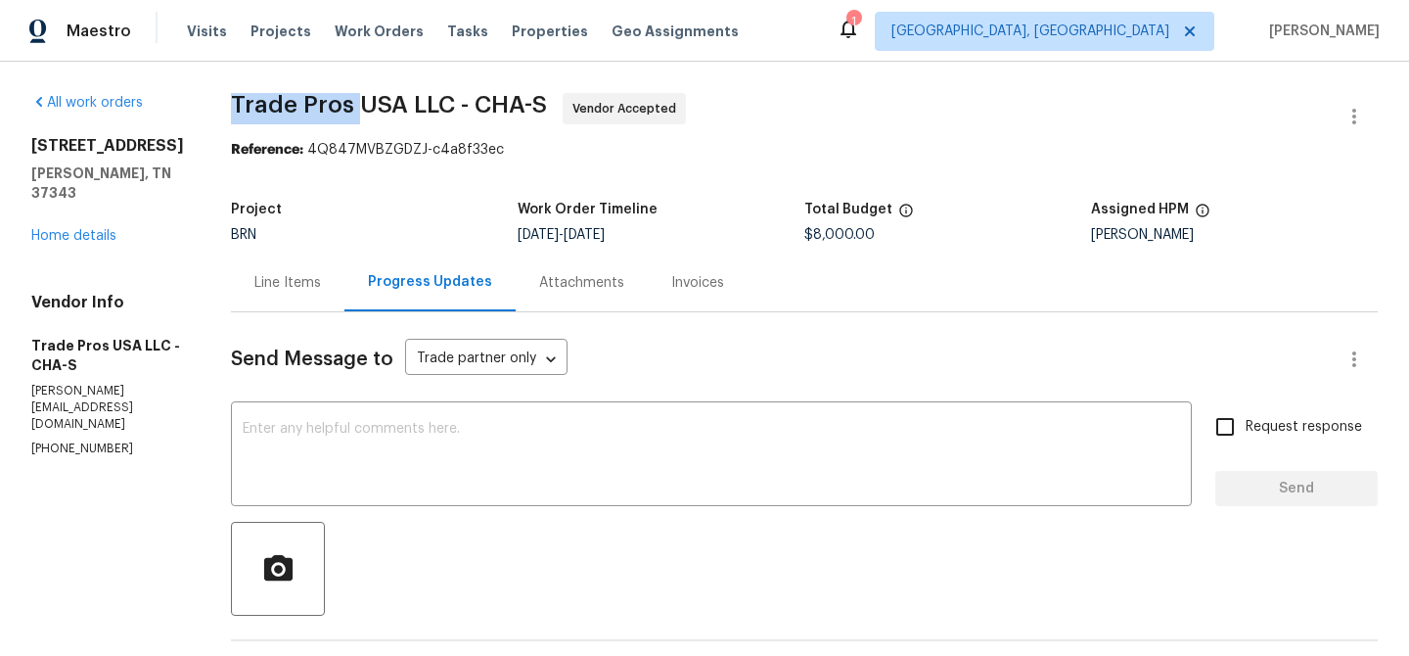
drag, startPoint x: 207, startPoint y: 100, endPoint x: 345, endPoint y: 103, distance: 138.0
copy span "Trade Pros"
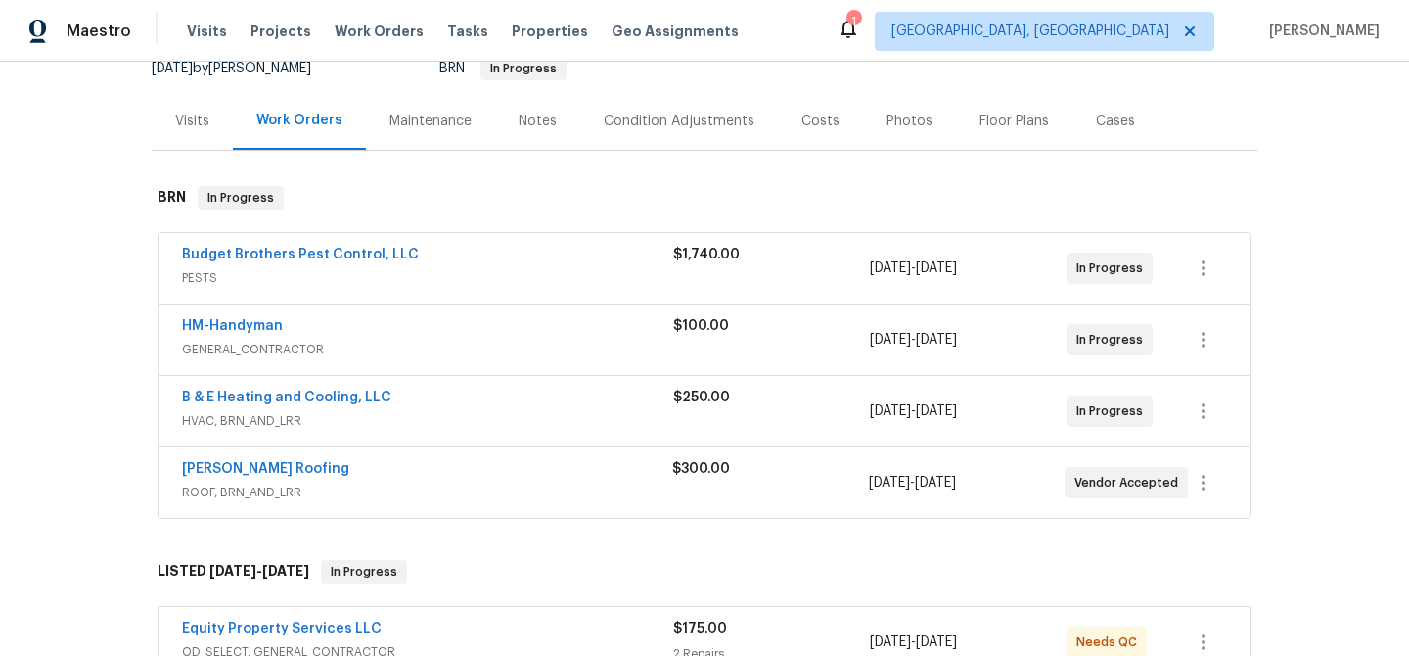
scroll to position [210, 0]
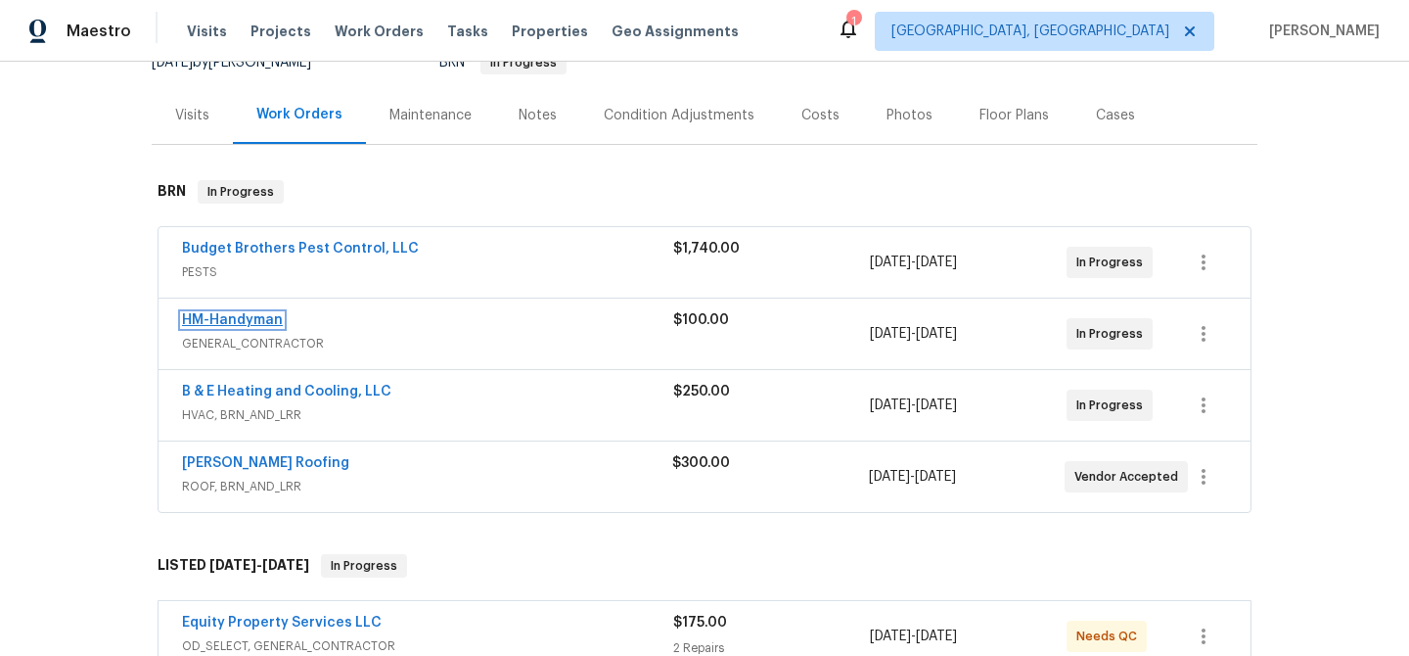
click at [223, 314] on link "HM-Handyman" at bounding box center [232, 320] width 101 height 14
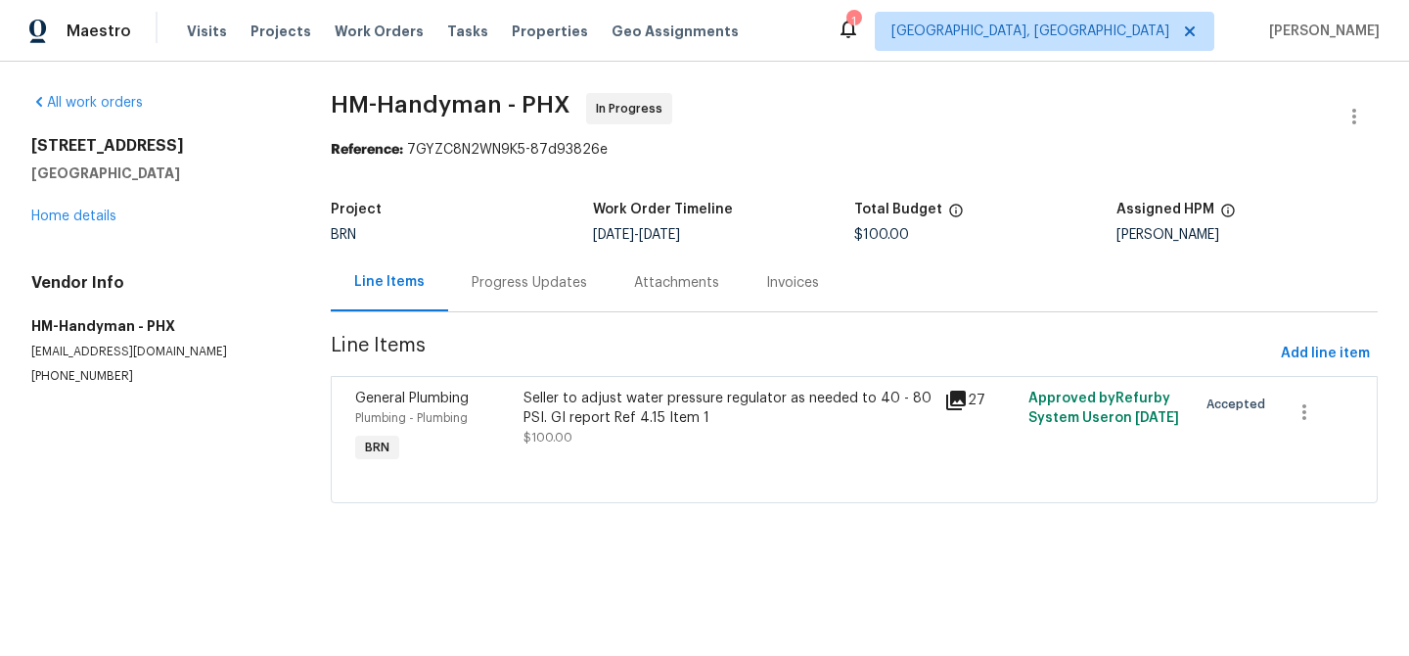
click at [540, 276] on div "Progress Updates" at bounding box center [529, 283] width 115 height 20
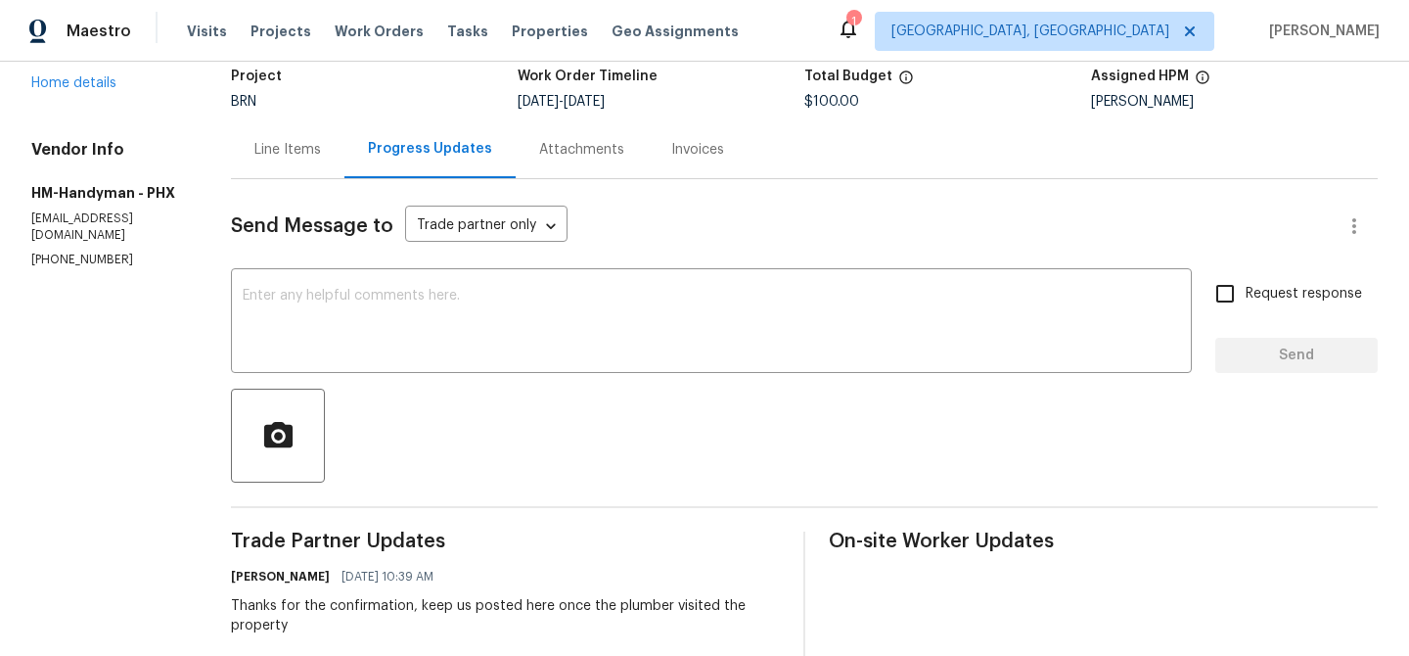
scroll to position [114, 0]
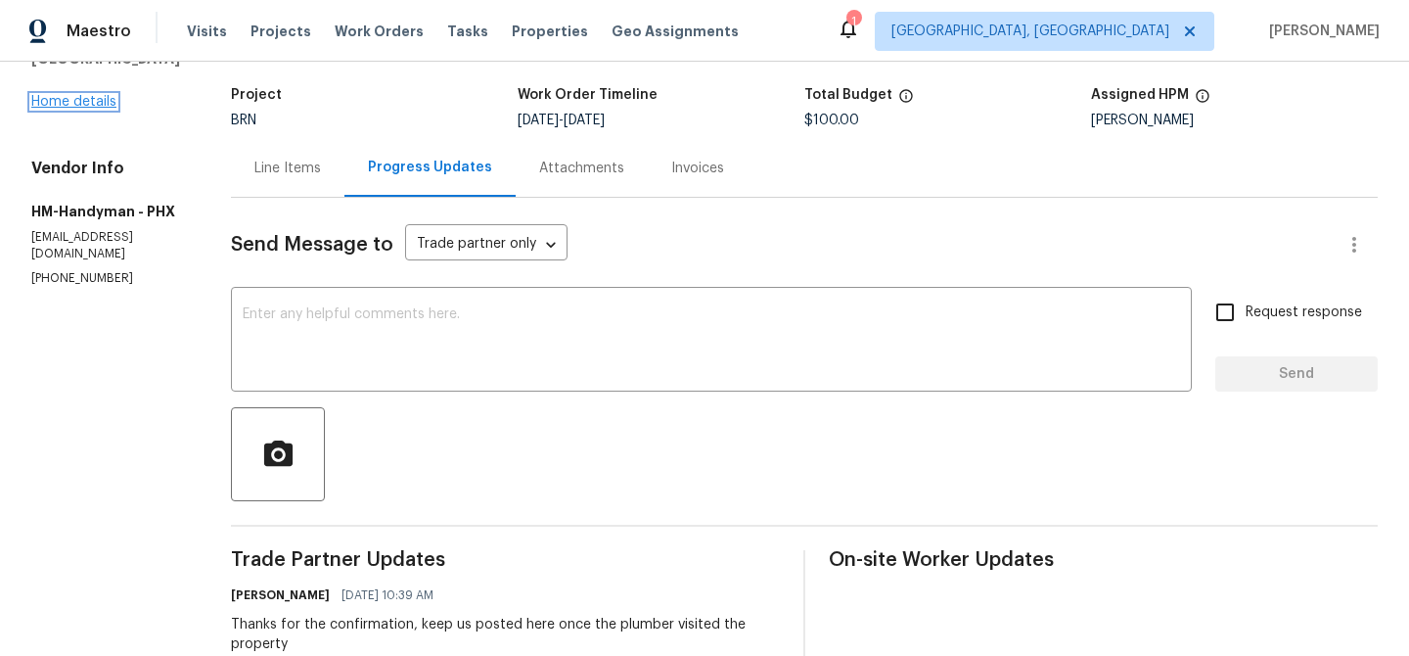
click at [101, 96] on link "Home details" at bounding box center [73, 102] width 85 height 14
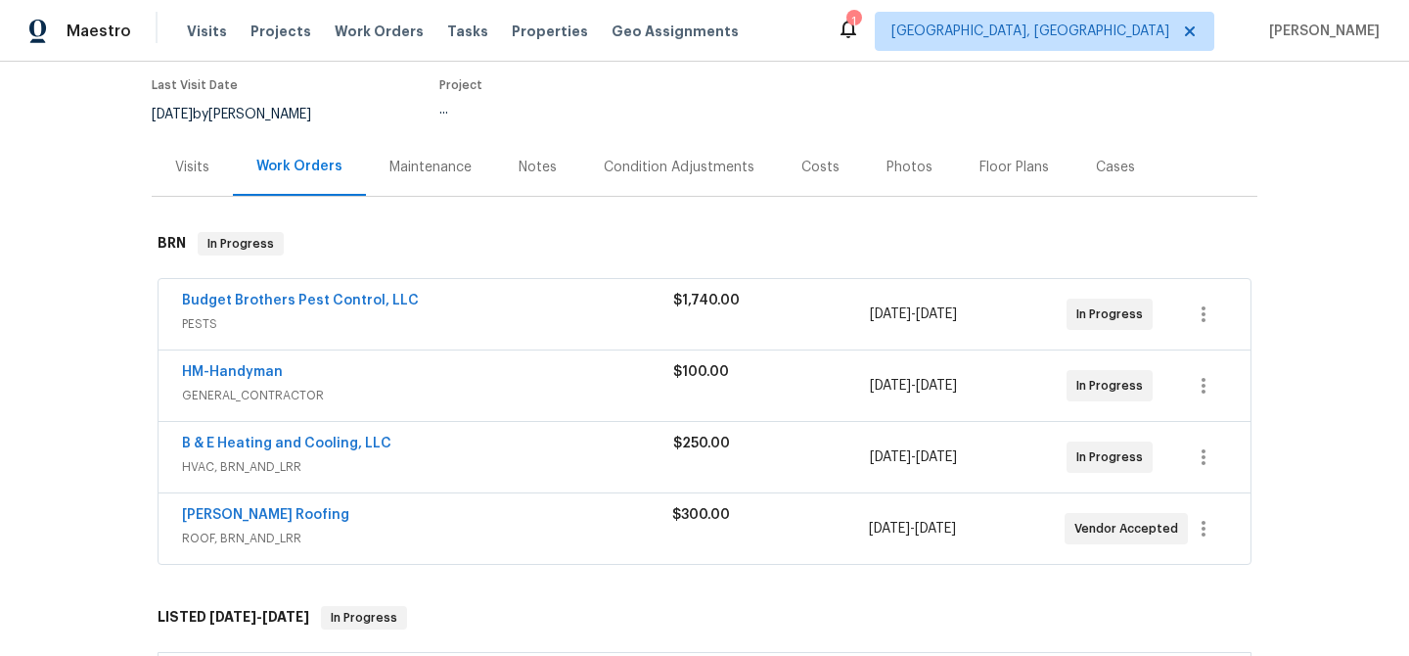
scroll to position [228, 0]
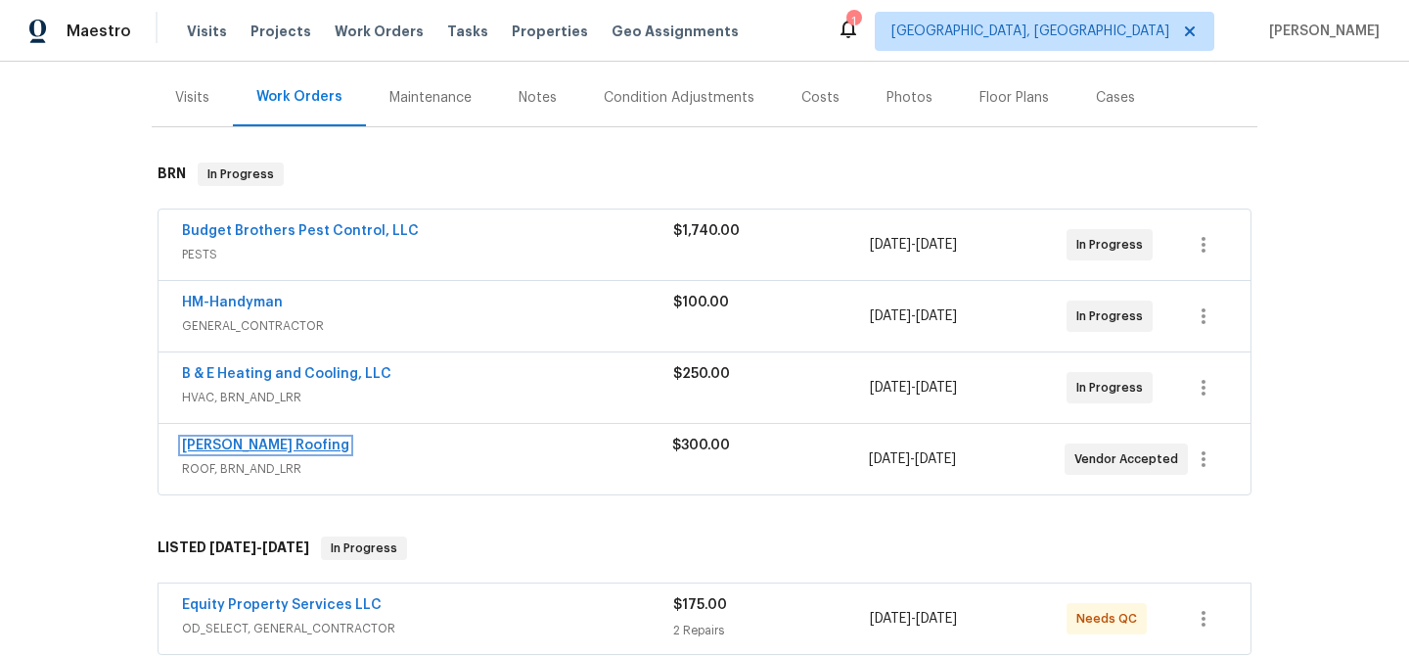
click at [232, 444] on link "Stout Roofing" at bounding box center [265, 445] width 167 height 14
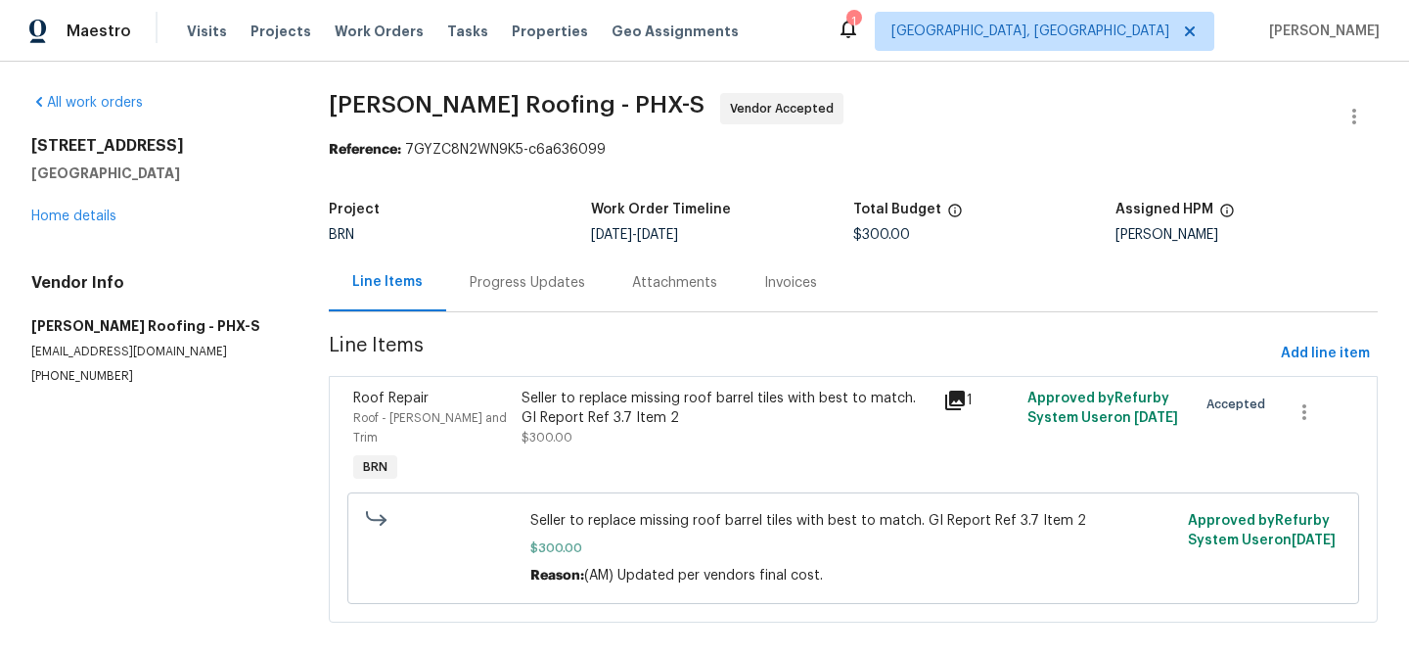
click at [86, 369] on p "(480) 270-2686" at bounding box center [156, 376] width 251 height 17
copy p "(480) 270-2686"
click at [495, 252] on div "Project BRN Work Order Timeline 8/19/2025 - 8/21/2025 Total Budget $300.00 Assi…" at bounding box center [853, 222] width 1049 height 63
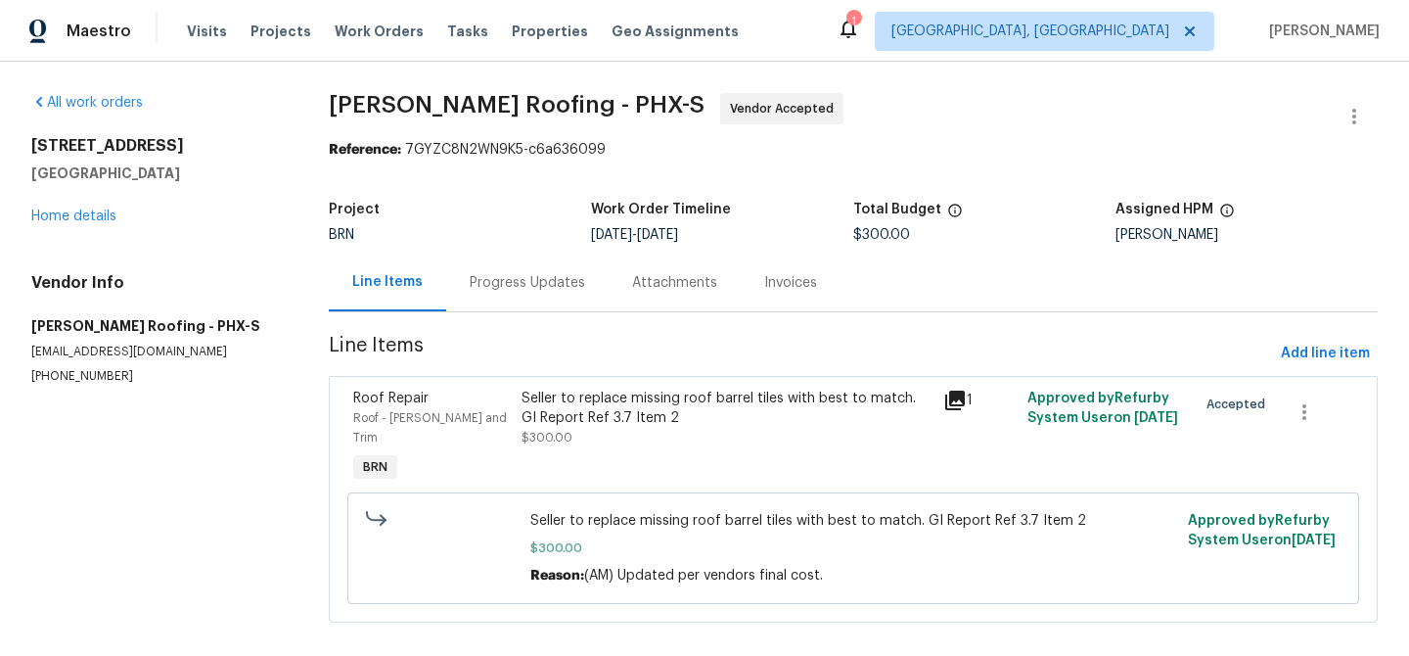
click at [79, 371] on p "(480) 270-2686" at bounding box center [156, 376] width 251 height 17
copy p "(480) 270-2686"
click at [522, 287] on div "Progress Updates" at bounding box center [527, 283] width 115 height 20
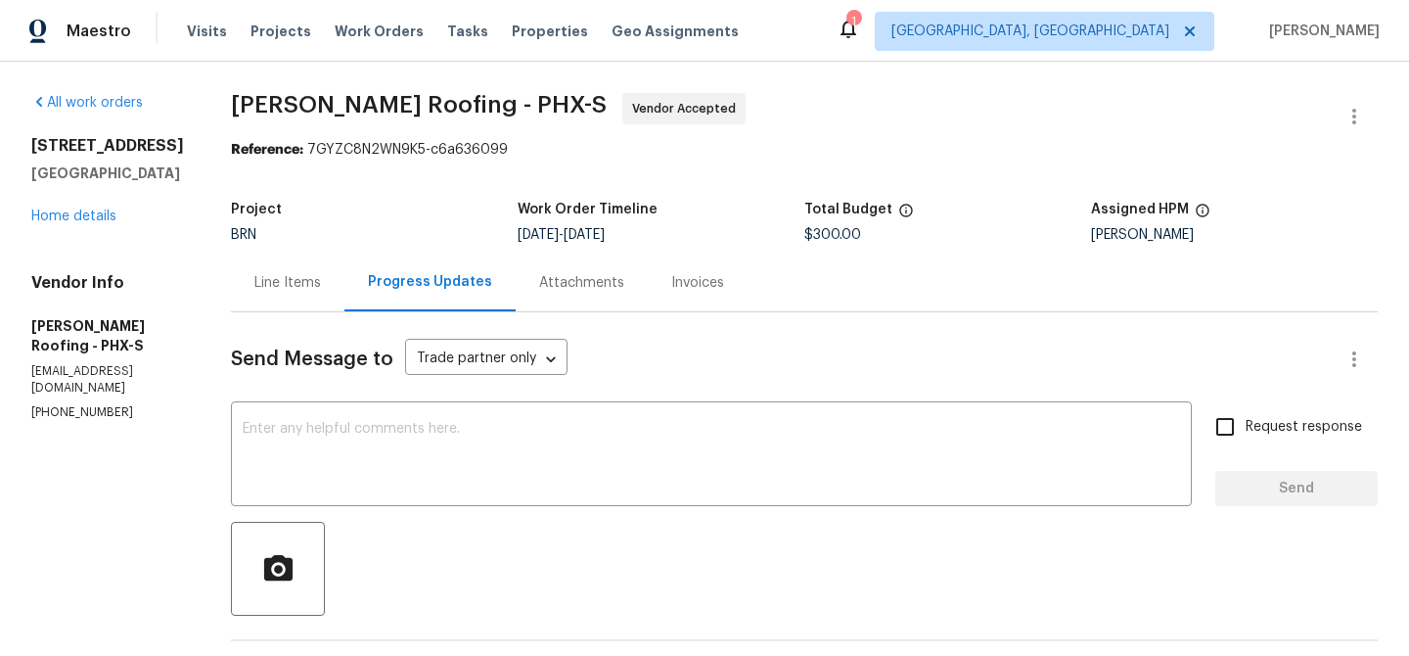
click at [114, 363] on p "info.mesa@stoutroofing.net" at bounding box center [107, 379] width 153 height 33
copy p "info.mesa@stoutroofing.net"
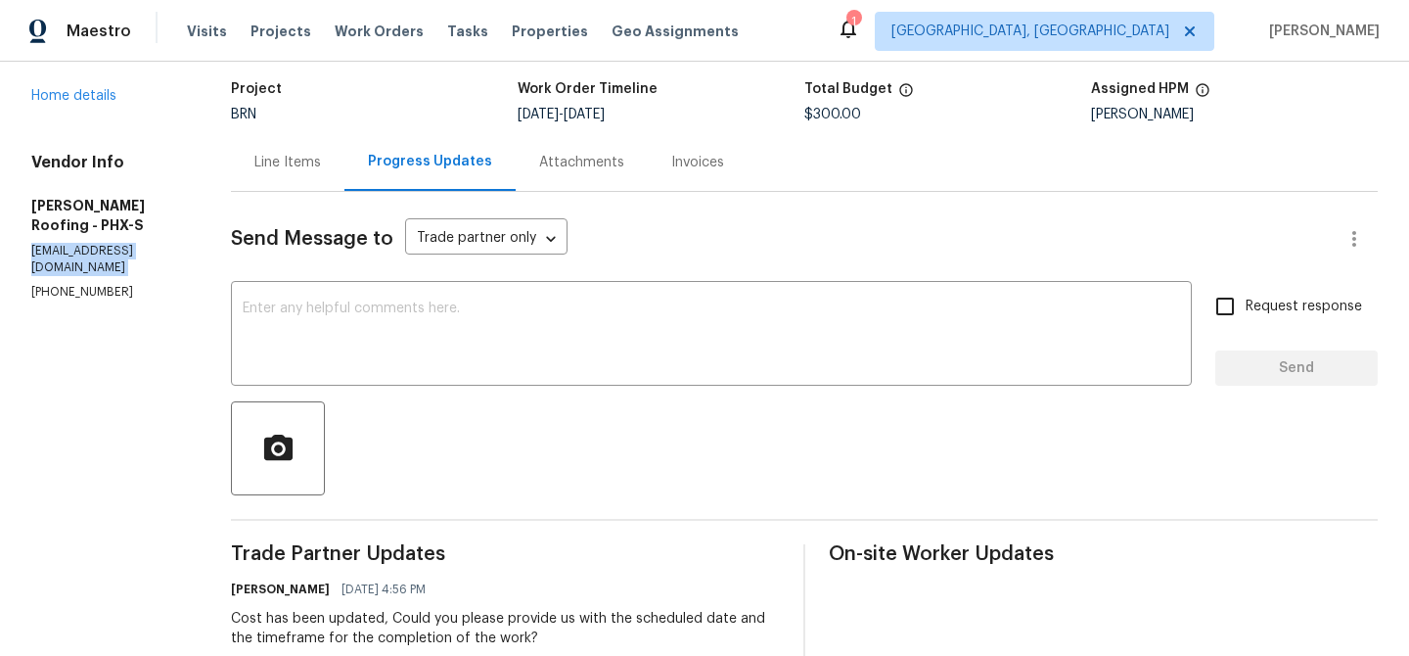
scroll to position [166, 0]
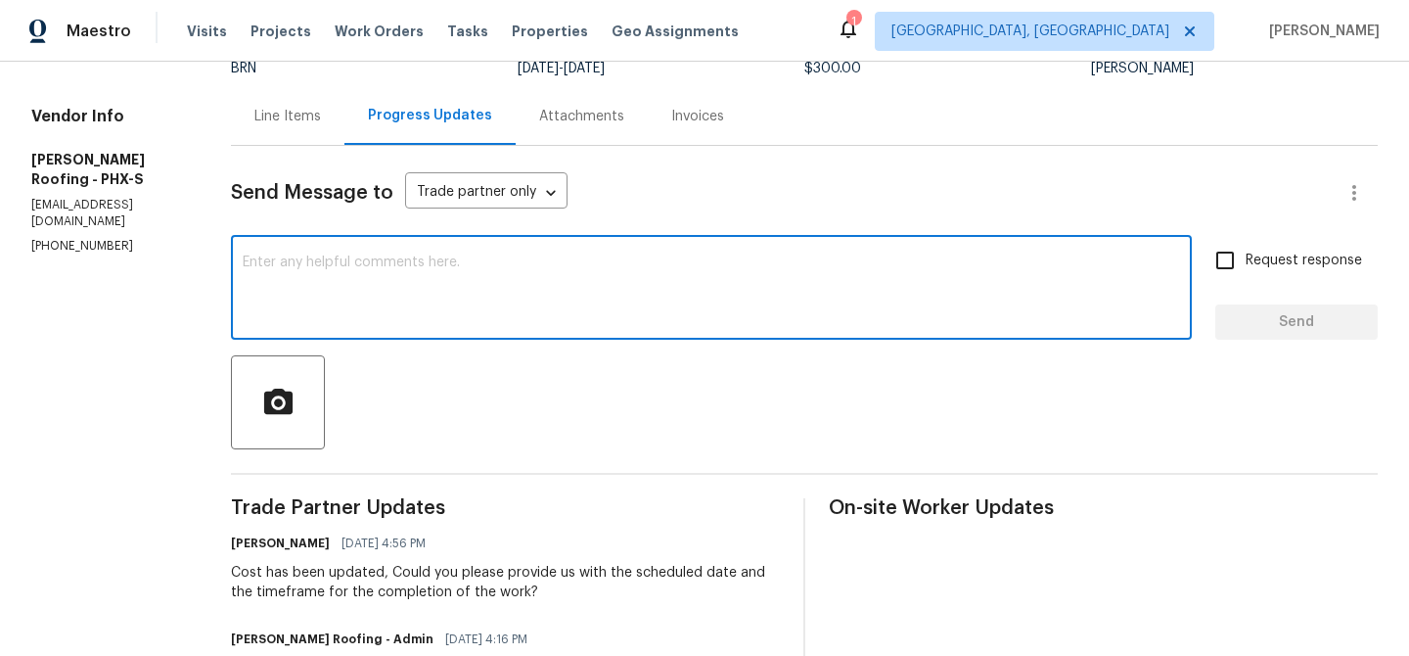
click at [499, 299] on textarea at bounding box center [712, 289] width 938 height 69
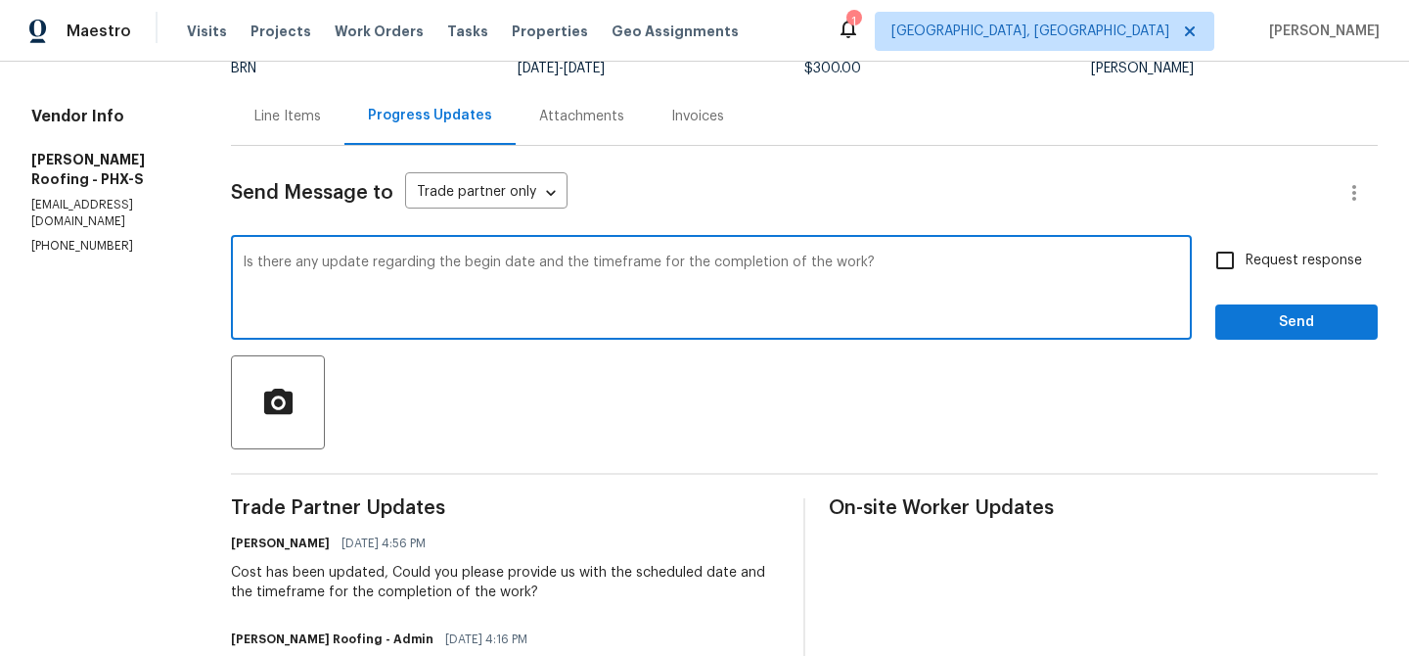
type textarea "Is there any update regarding the begin date and the timeframe for the completi…"
click at [1240, 265] on input "Request response" at bounding box center [1225, 260] width 41 height 41
checkbox input "true"
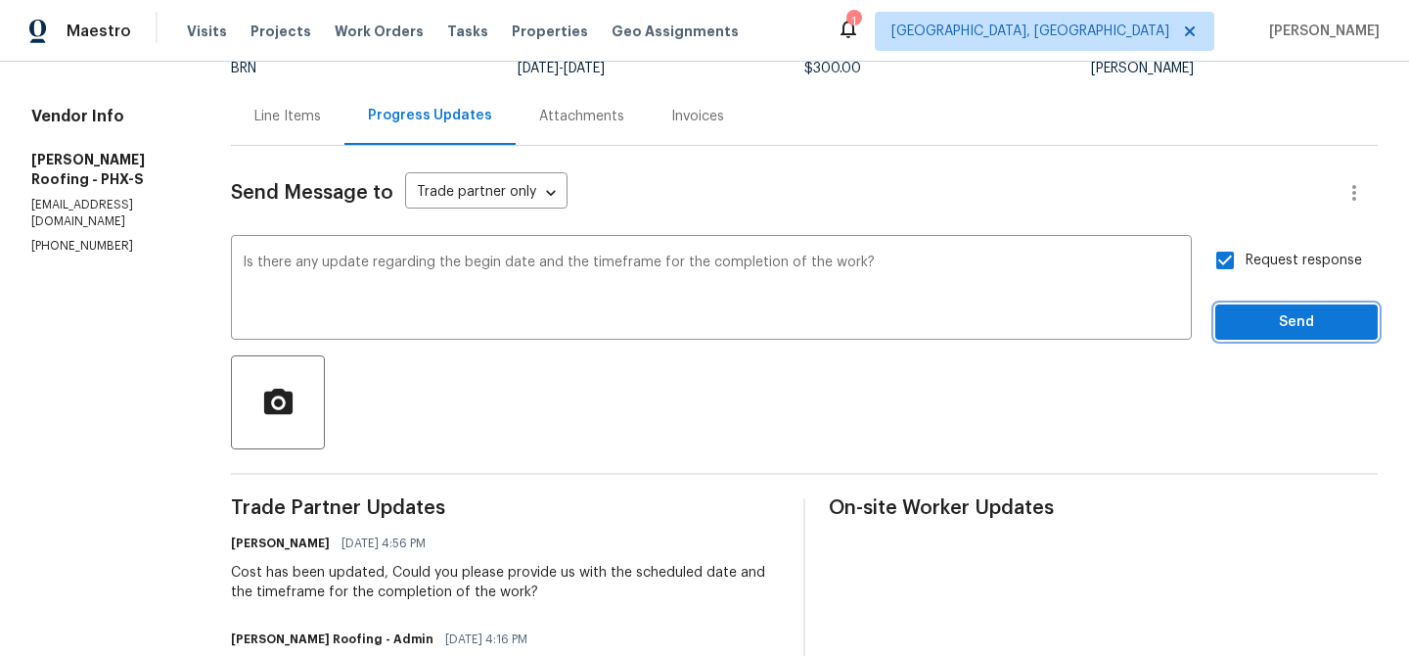
click at [1244, 327] on span "Send" at bounding box center [1296, 322] width 131 height 24
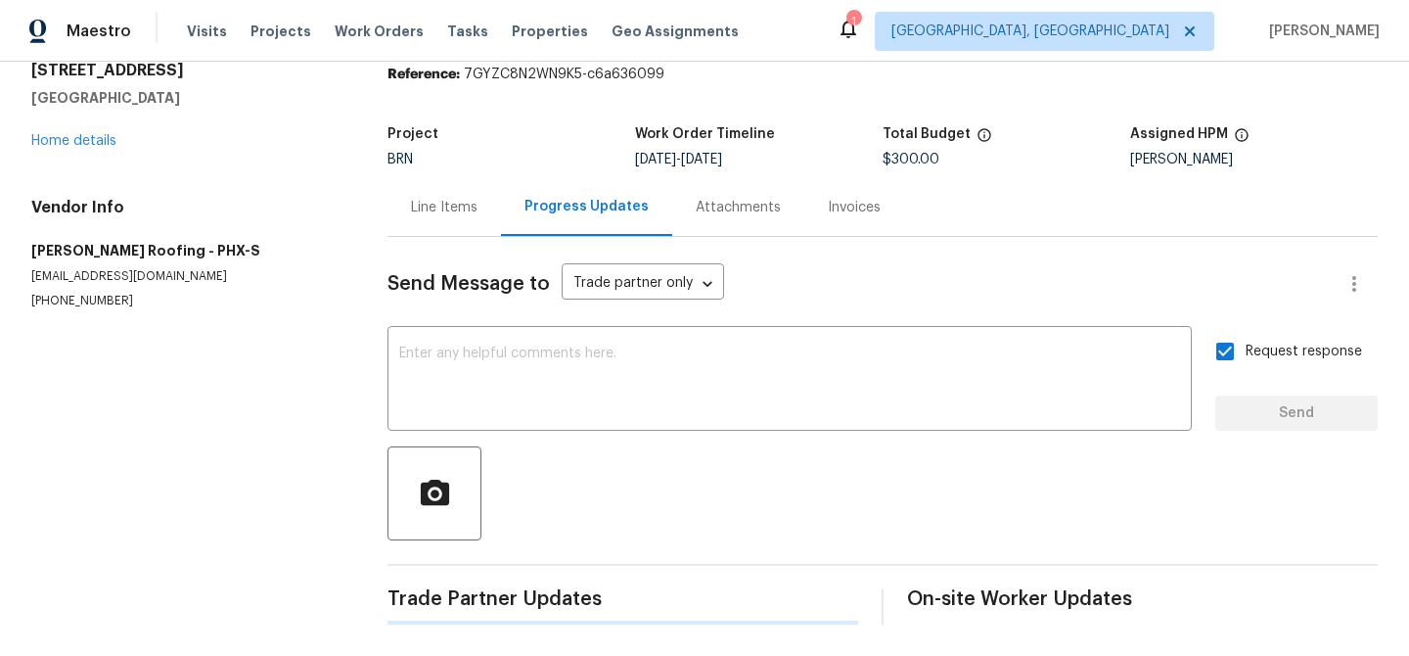
scroll to position [0, 0]
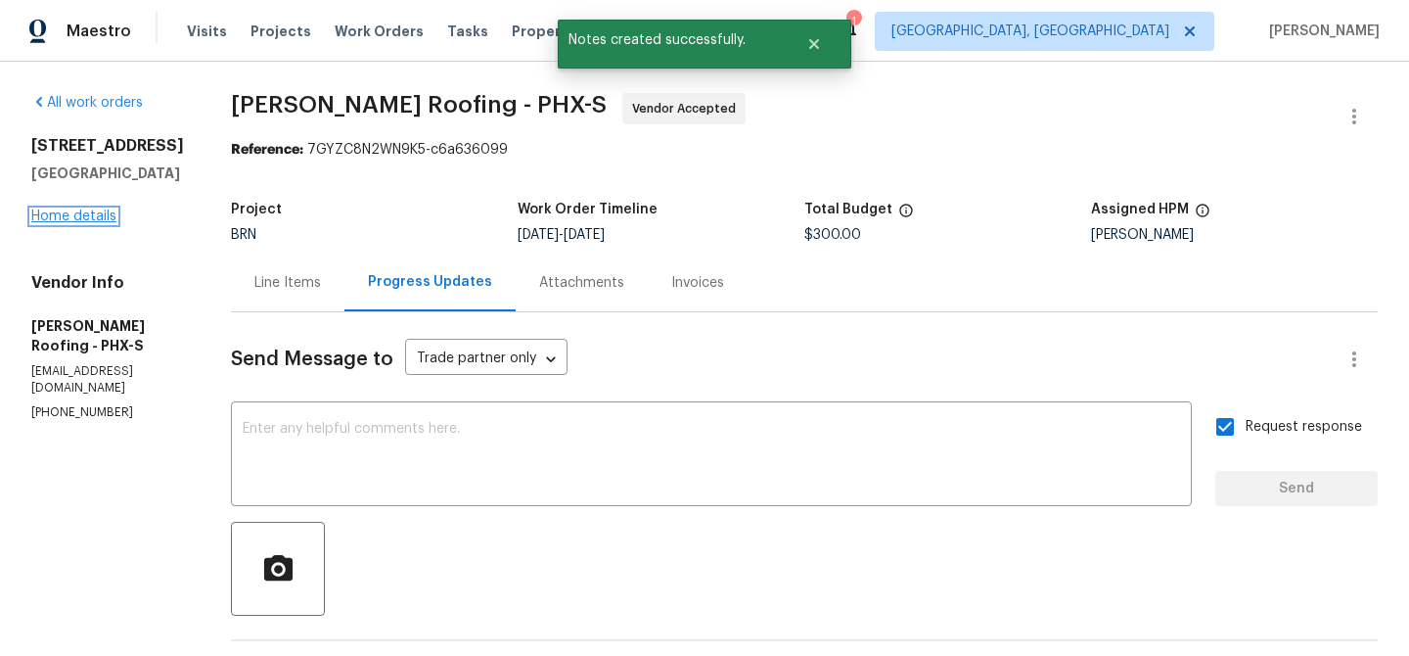
click at [70, 216] on link "Home details" at bounding box center [73, 216] width 85 height 14
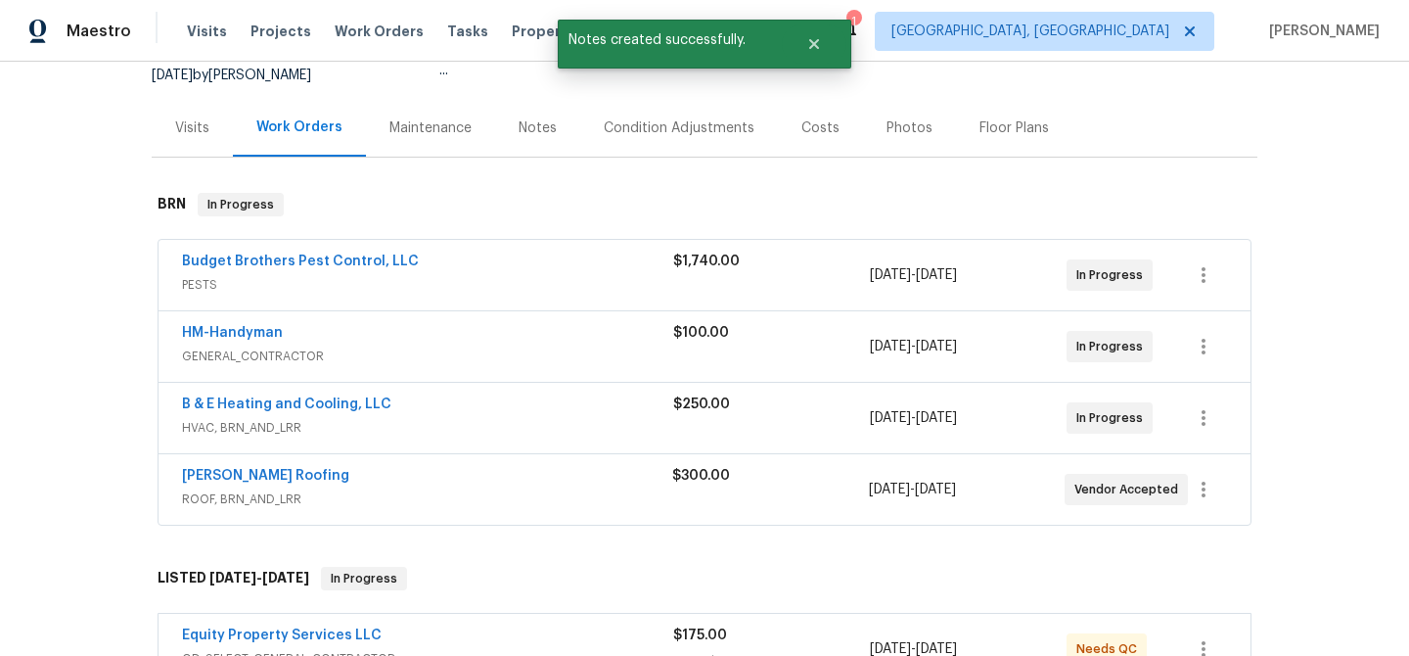
scroll to position [204, 0]
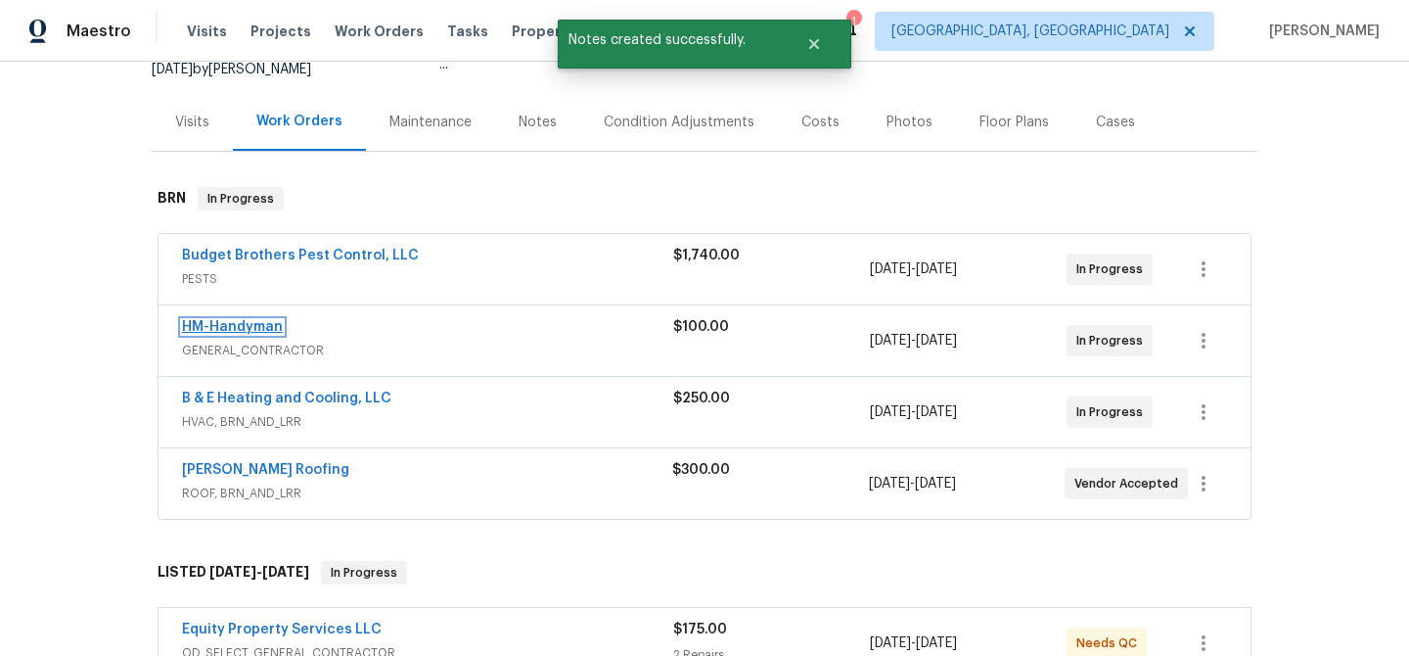
click at [228, 325] on link "HM-Handyman" at bounding box center [232, 327] width 101 height 14
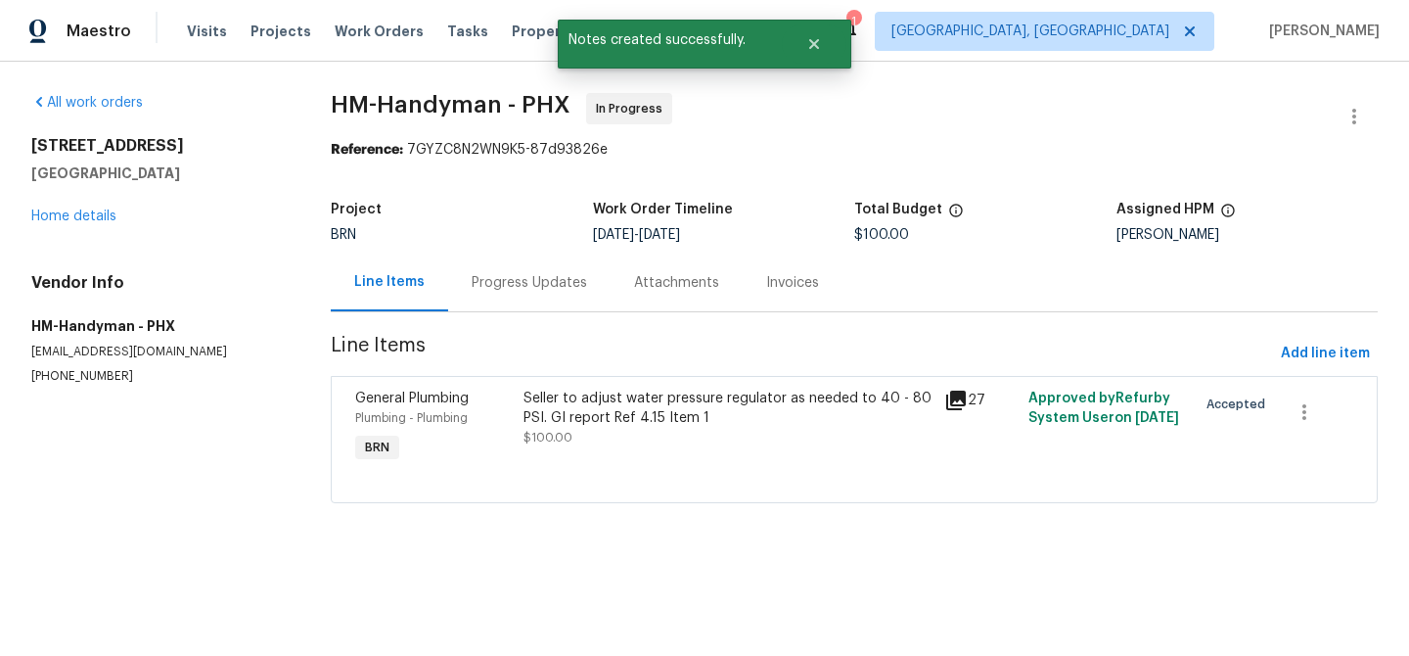
click at [505, 273] on div "Progress Updates" at bounding box center [529, 283] width 115 height 20
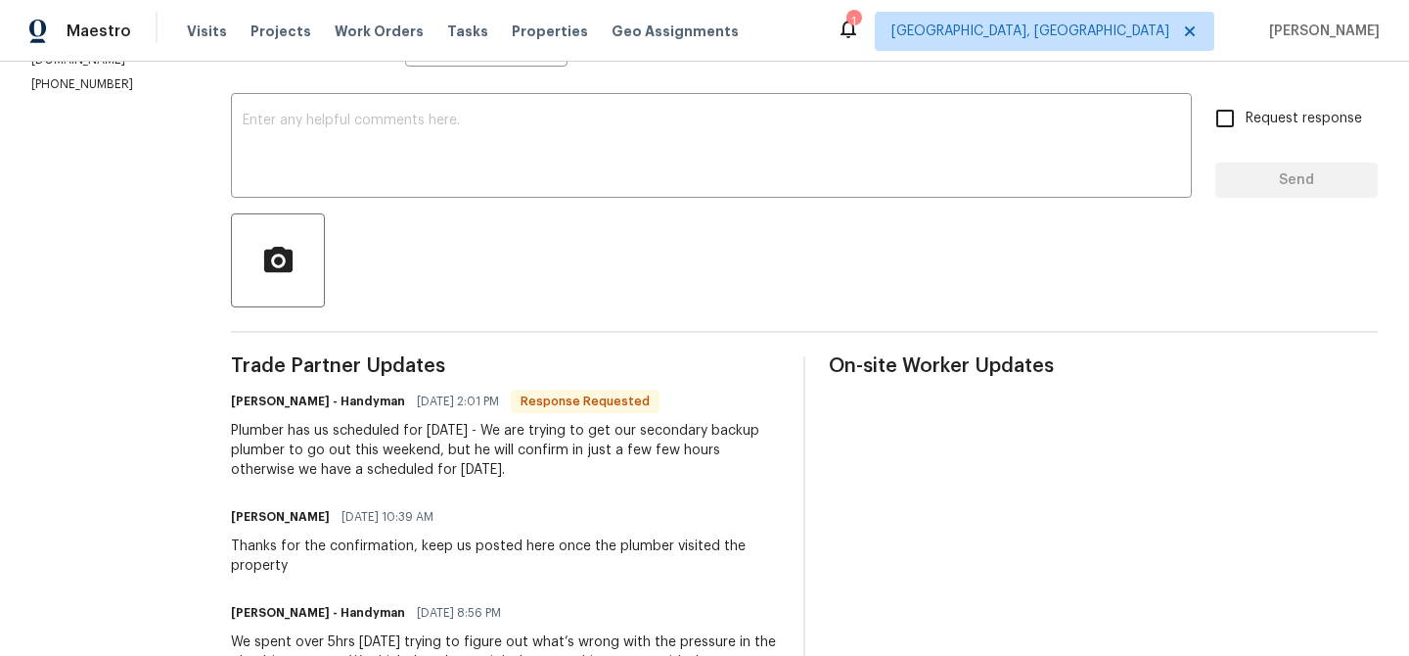
scroll to position [326, 0]
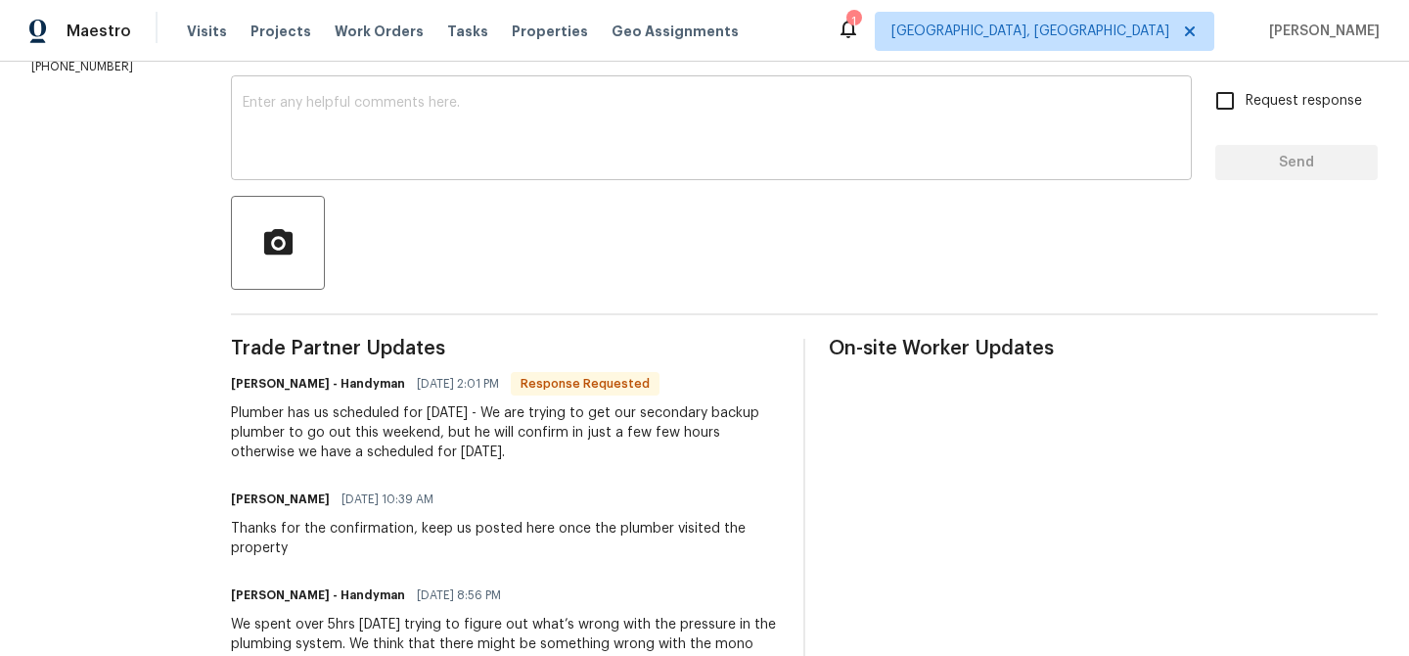
click at [348, 124] on textarea at bounding box center [712, 130] width 938 height 69
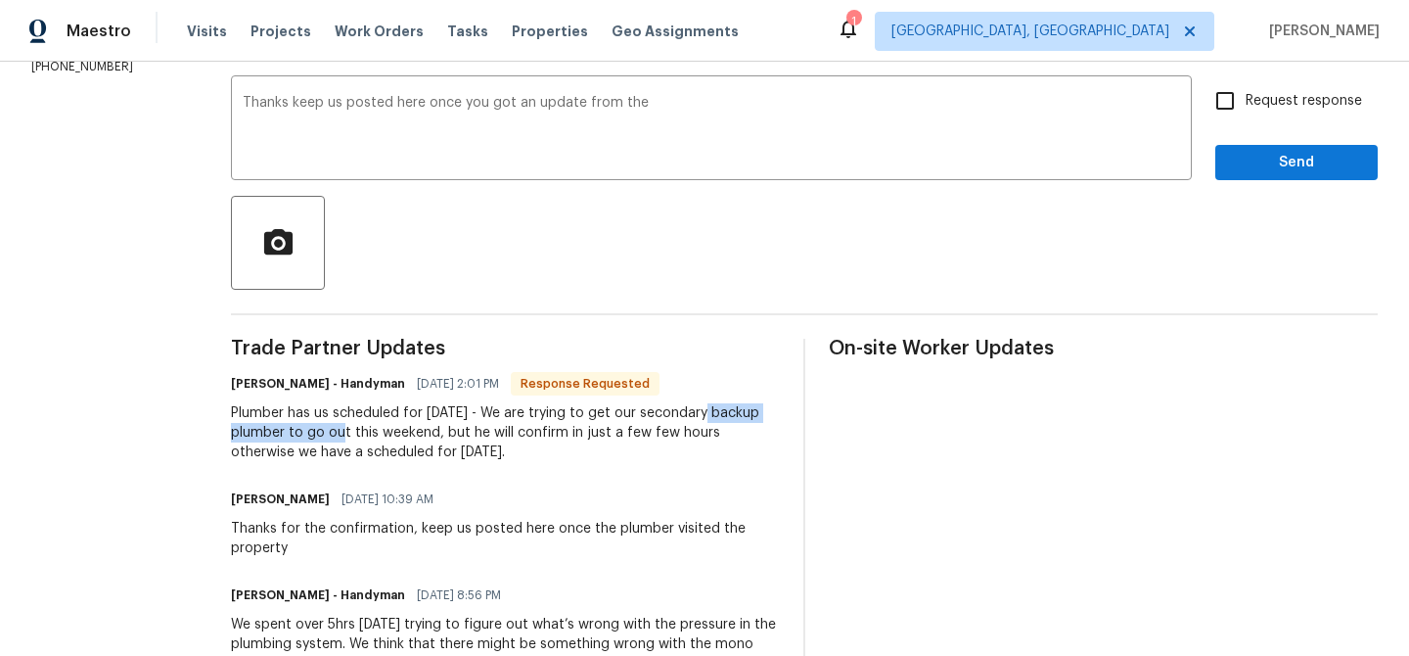
drag, startPoint x: 234, startPoint y: 433, endPoint x: 427, endPoint y: 432, distance: 192.8
click at [427, 432] on div "All work orders 5976 W Alameda Rd Glendale, AZ 85310 Home details Vendor Info H…" at bounding box center [704, 453] width 1409 height 1435
copy div "secondary backup plumber"
click at [748, 103] on textarea "Thanks keep us posted here once you got an update from the" at bounding box center [712, 130] width 938 height 69
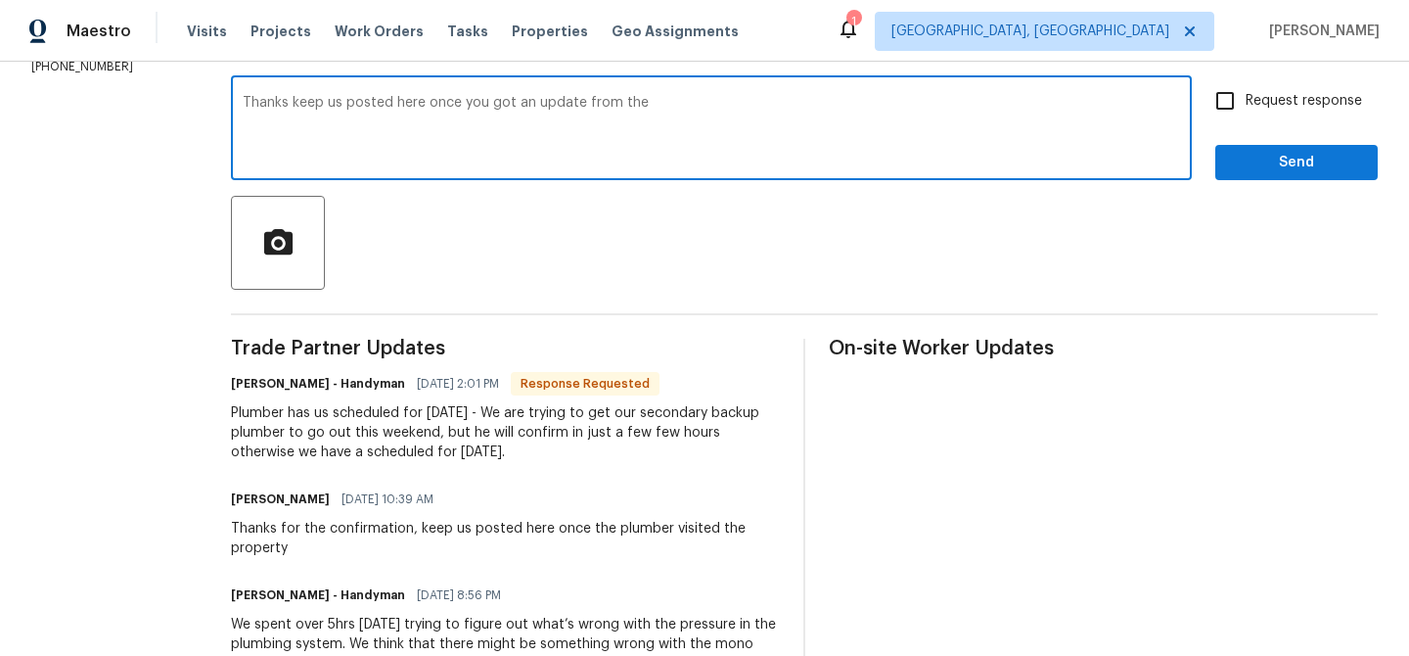
paste textarea "secondary backup plumber"
type textarea "Thanks keep us posted here once you got an update from the secondary backup plu…"
click at [1225, 98] on input "Request response" at bounding box center [1225, 100] width 41 height 41
checkbox input "true"
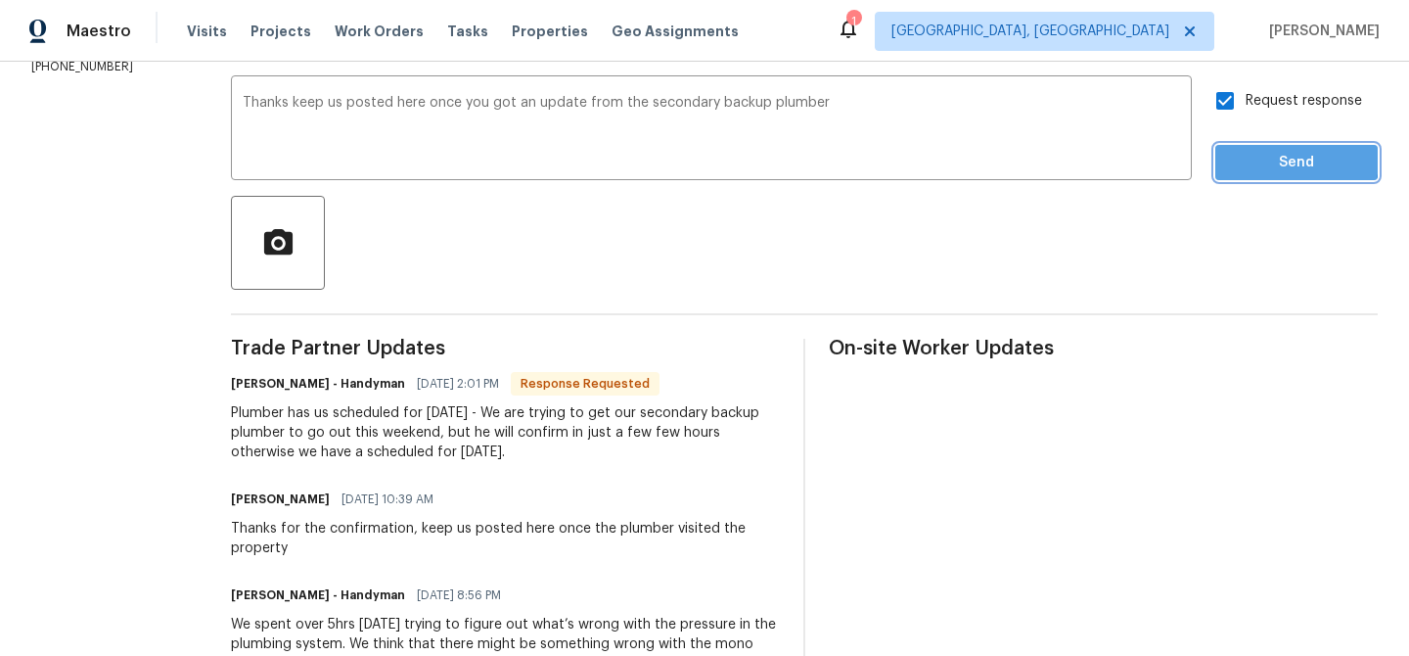
click at [1237, 158] on span "Send" at bounding box center [1296, 163] width 131 height 24
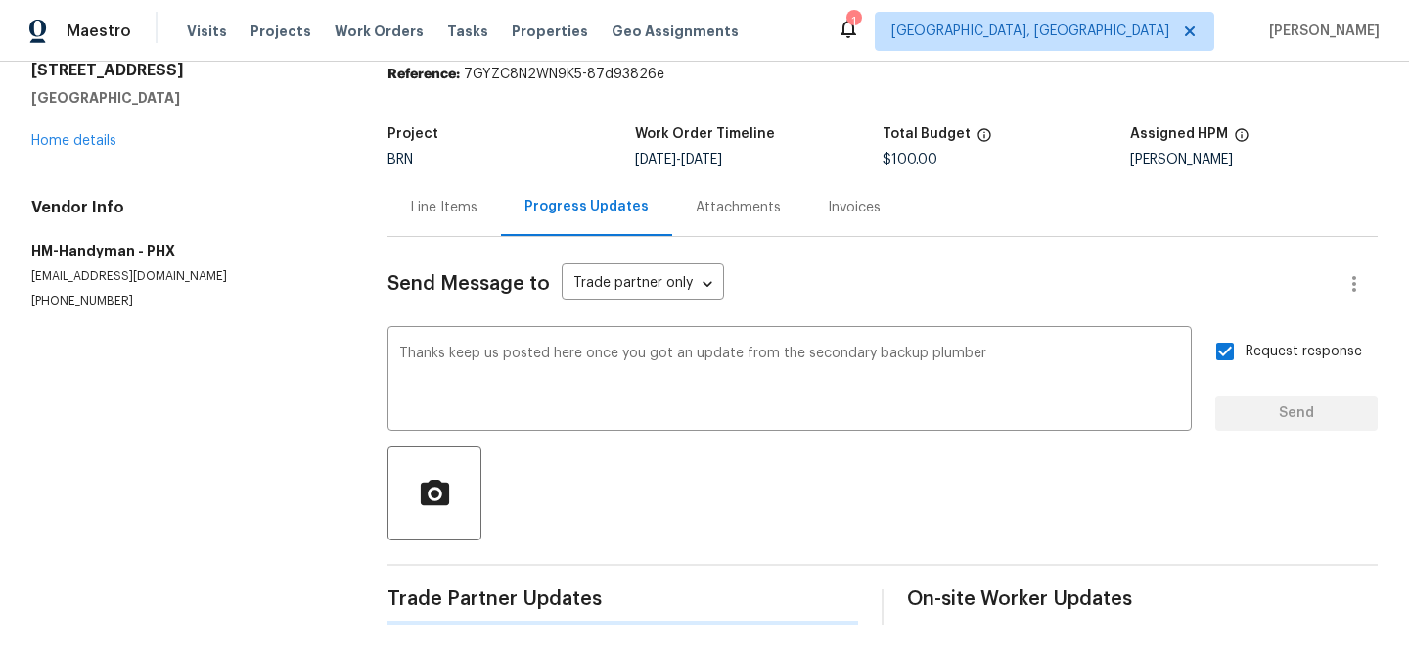
scroll to position [0, 0]
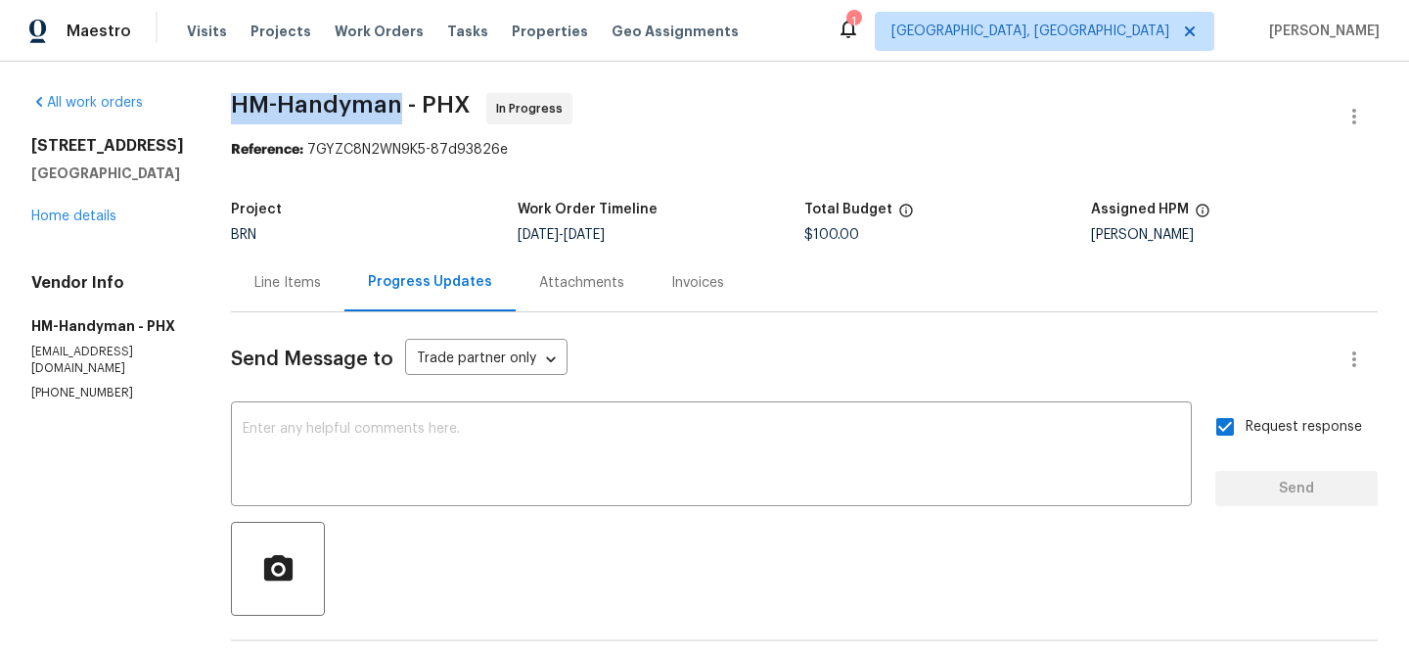
drag, startPoint x: 243, startPoint y: 98, endPoint x: 421, endPoint y: 102, distance: 178.1
copy span "HM-Handyman"
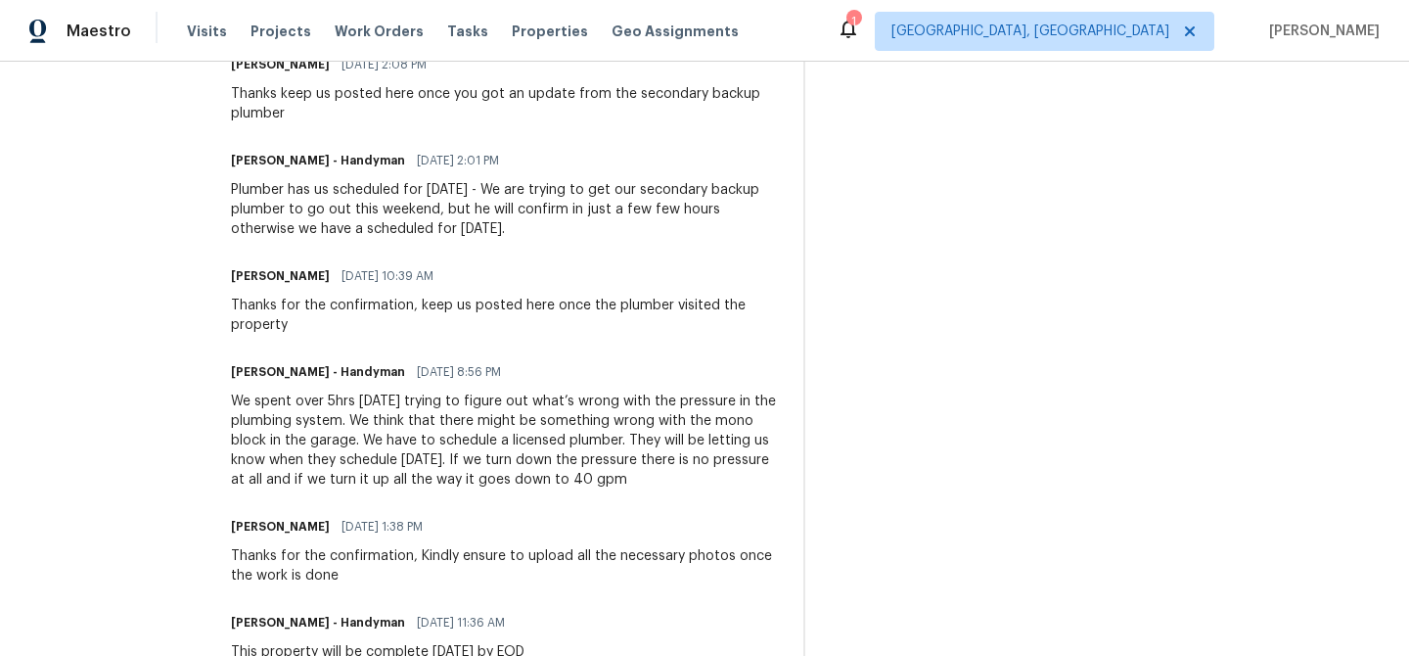
scroll to position [549, 0]
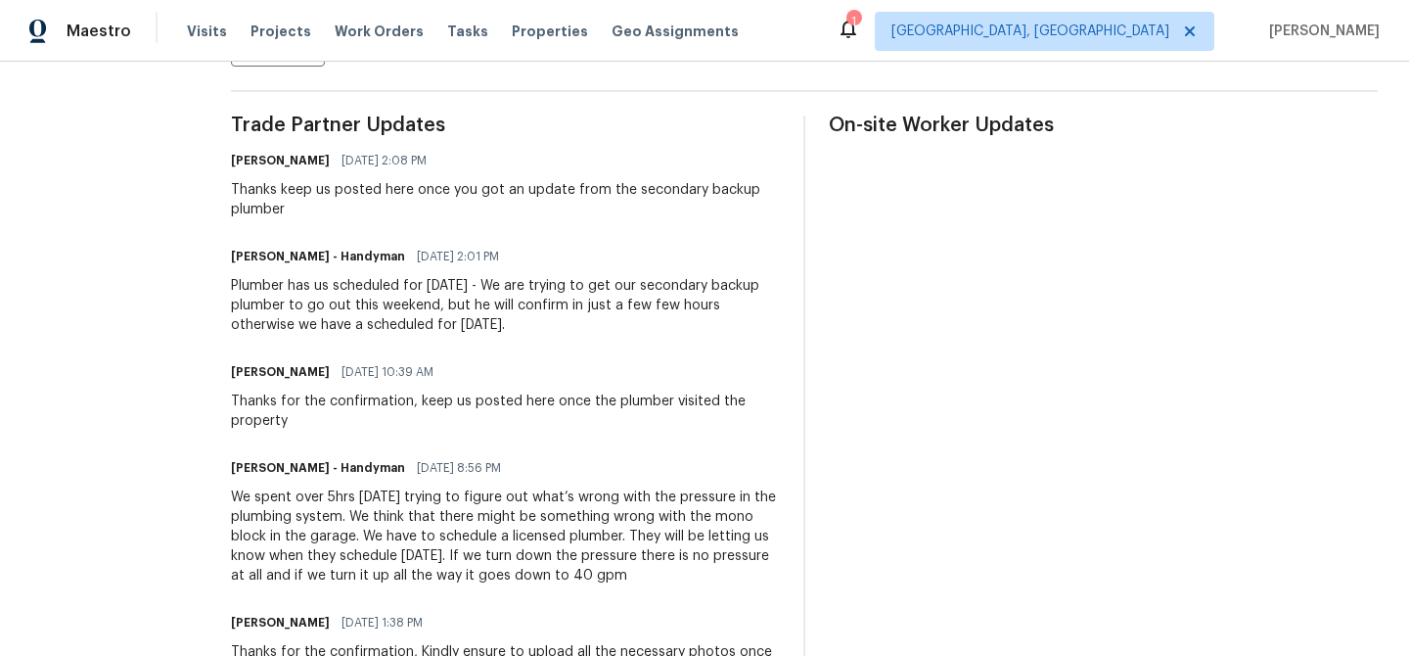
drag, startPoint x: 241, startPoint y: 286, endPoint x: 622, endPoint y: 320, distance: 383.2
click at [622, 320] on div "All work orders 5976 W Alameda Rd Glendale, AZ 85310 Home details Vendor Info H…" at bounding box center [704, 278] width 1409 height 1531
copy div "Plumber has us scheduled for Wednesday 08/27 - We are trying to get our seconda…"
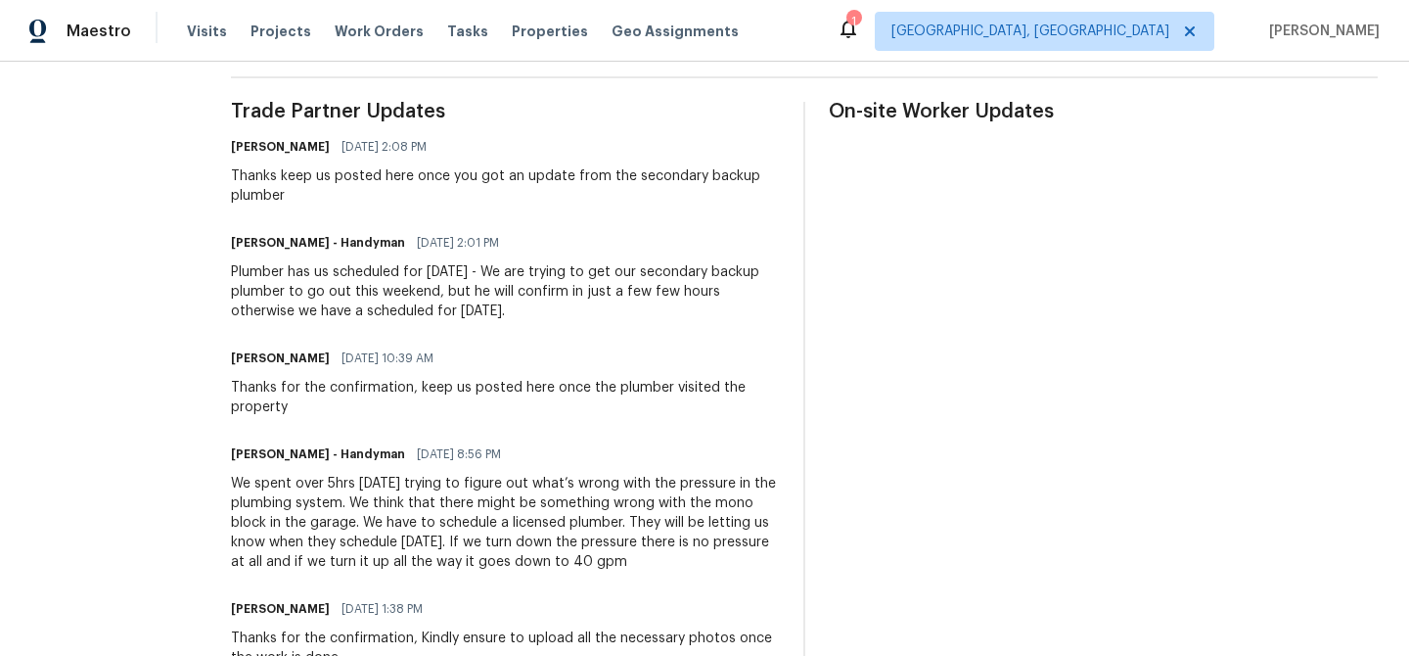
click at [475, 303] on div "Plumber has us scheduled for Wednesday 08/27 - We are trying to get our seconda…" at bounding box center [505, 291] width 549 height 59
drag, startPoint x: 311, startPoint y: 316, endPoint x: 666, endPoint y: 313, distance: 355.2
click at [667, 314] on div "Plumber has us scheduled for Wednesday 08/27 - We are trying to get our seconda…" at bounding box center [505, 291] width 549 height 59
copy div "otherwise we have a scheduled for Wednesday."
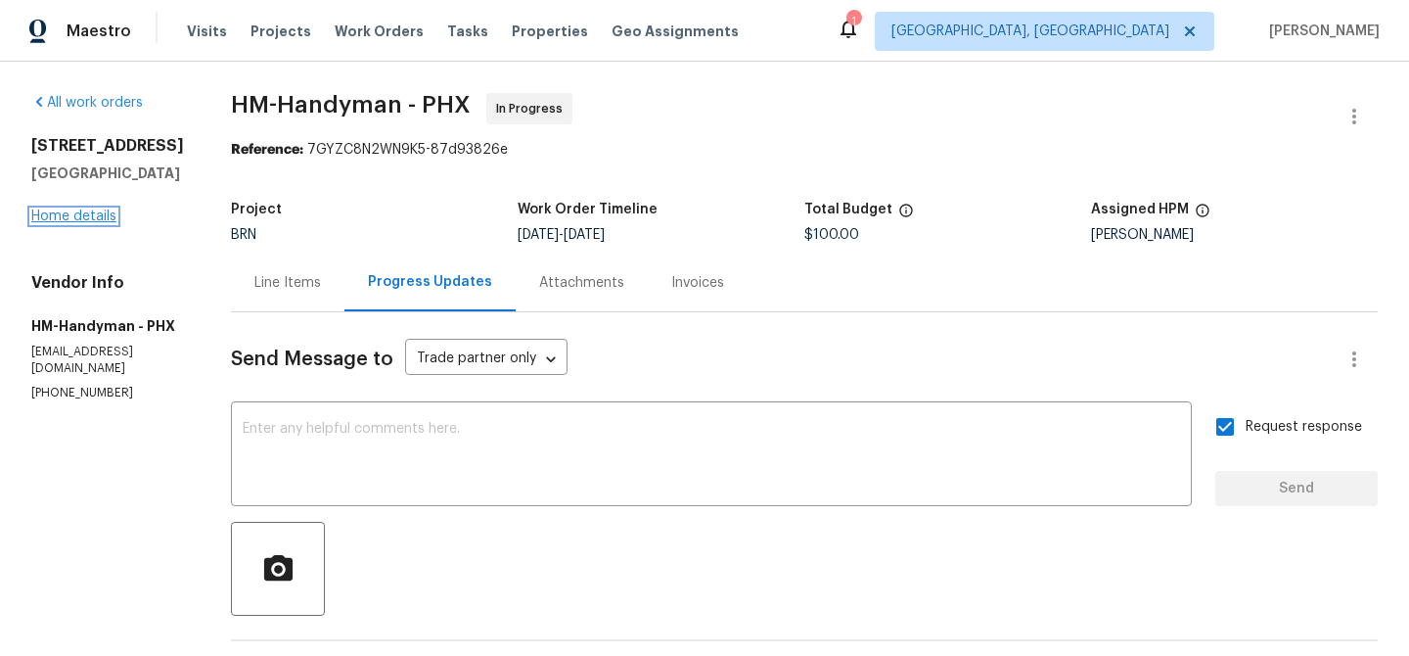
click at [61, 220] on link "Home details" at bounding box center [73, 216] width 85 height 14
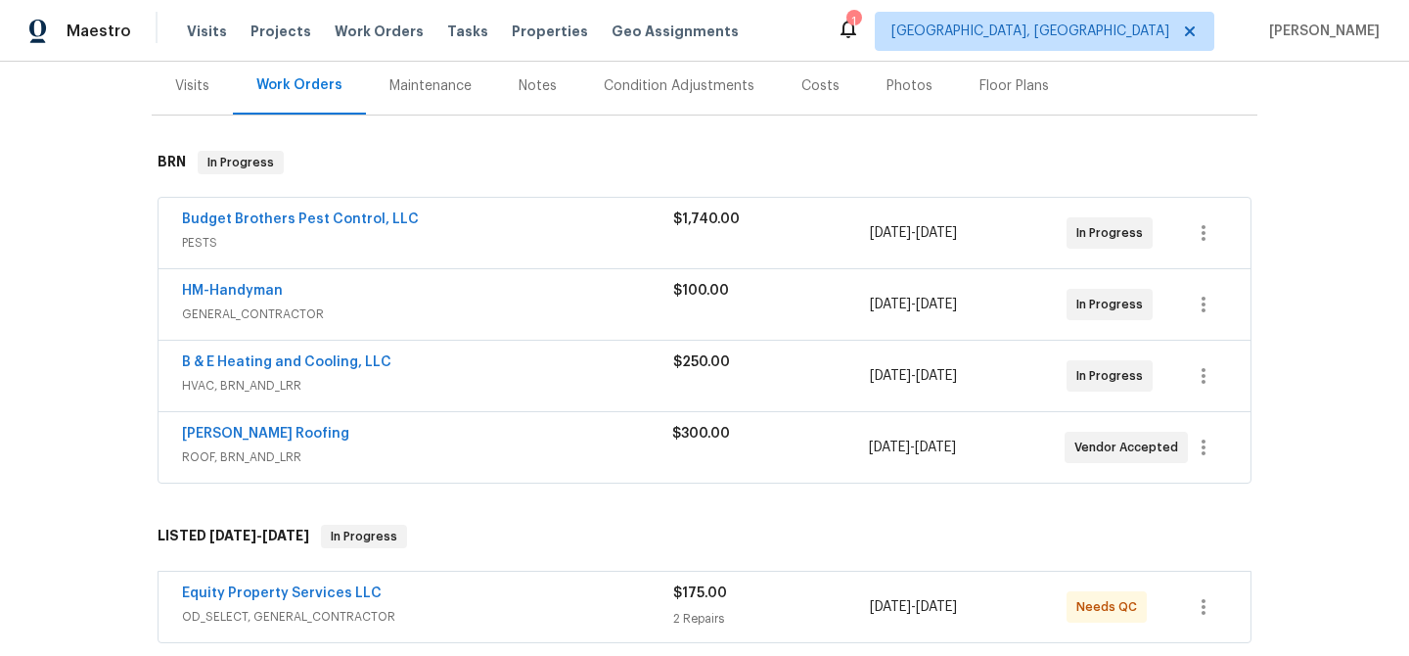
scroll to position [243, 0]
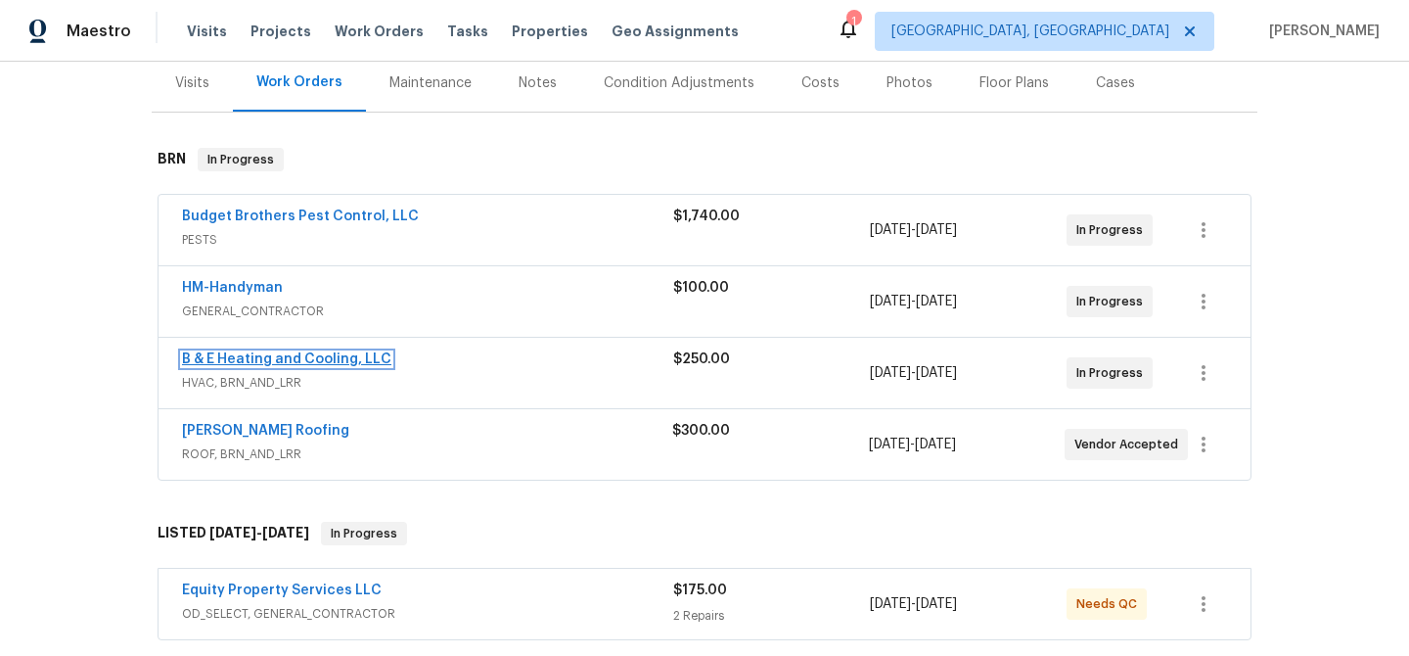
click at [211, 362] on link "B & E Heating and Cooling, LLC" at bounding box center [286, 359] width 209 height 14
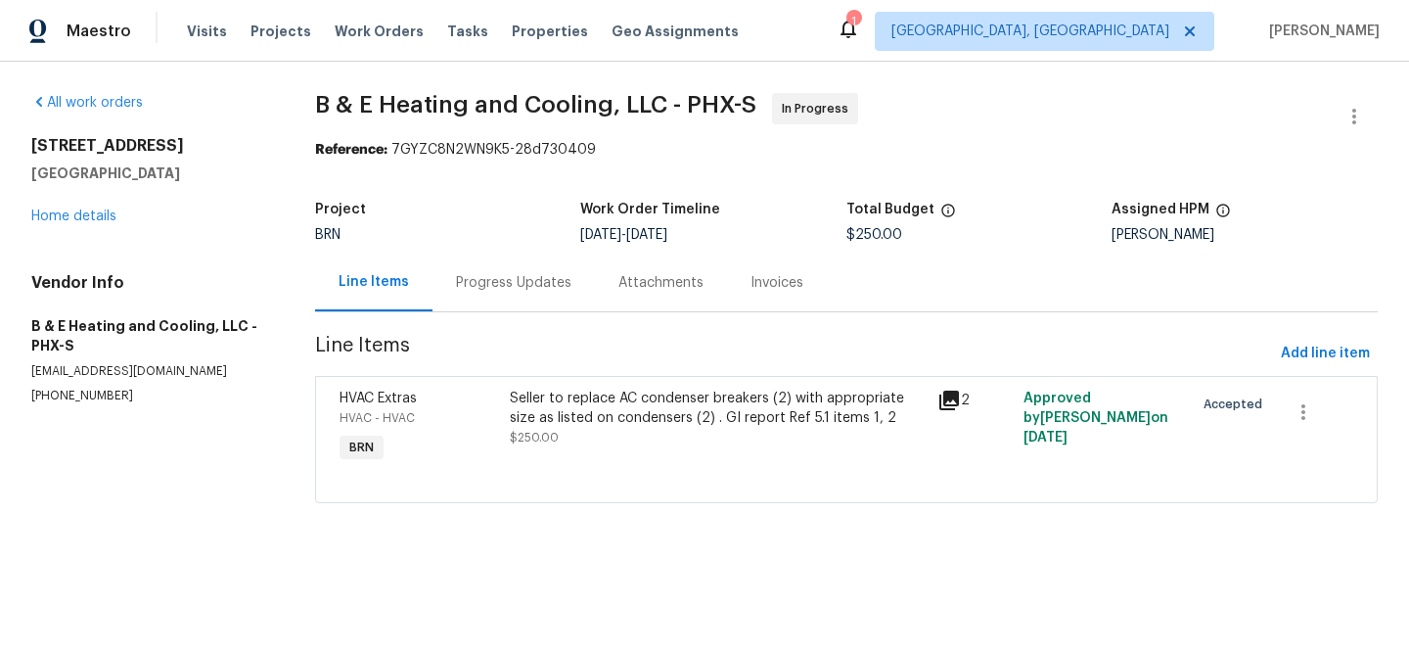
click at [65, 393] on p "(602) 281-6610" at bounding box center [149, 396] width 237 height 17
copy p "(602) 281-6610"
click at [456, 280] on div "Progress Updates" at bounding box center [513, 283] width 115 height 20
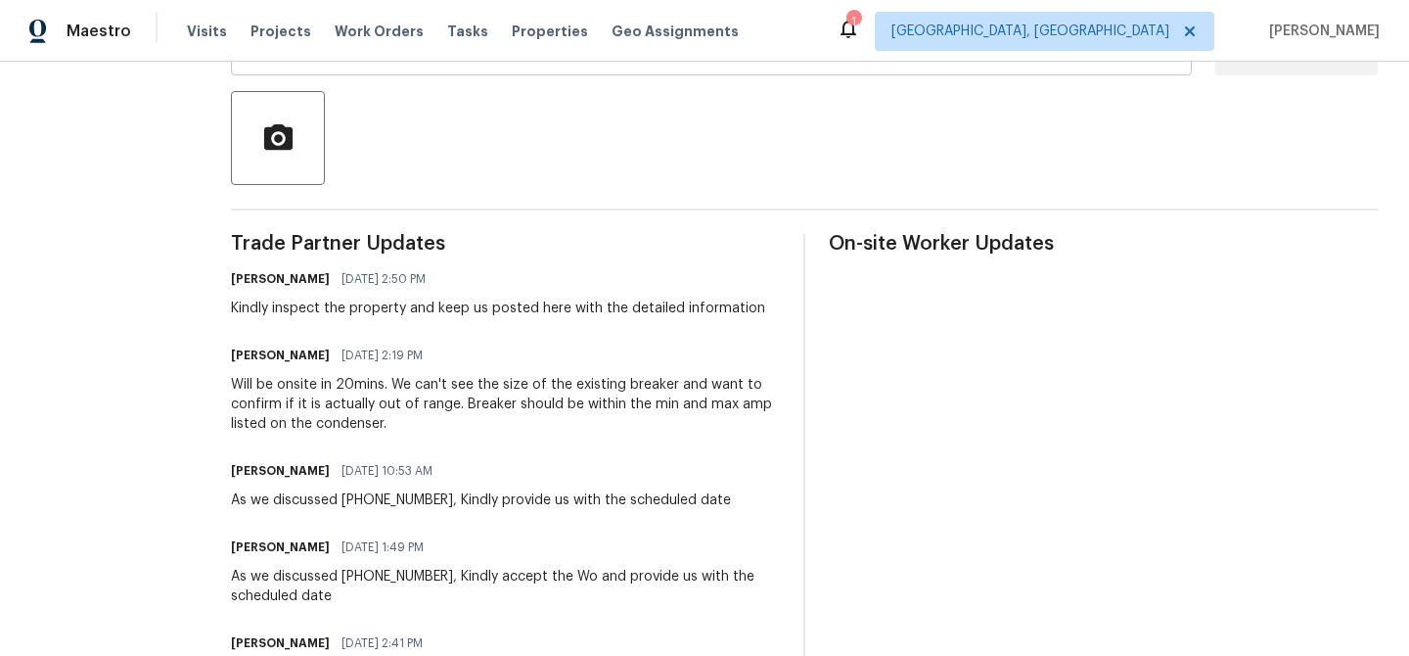
scroll to position [444, 0]
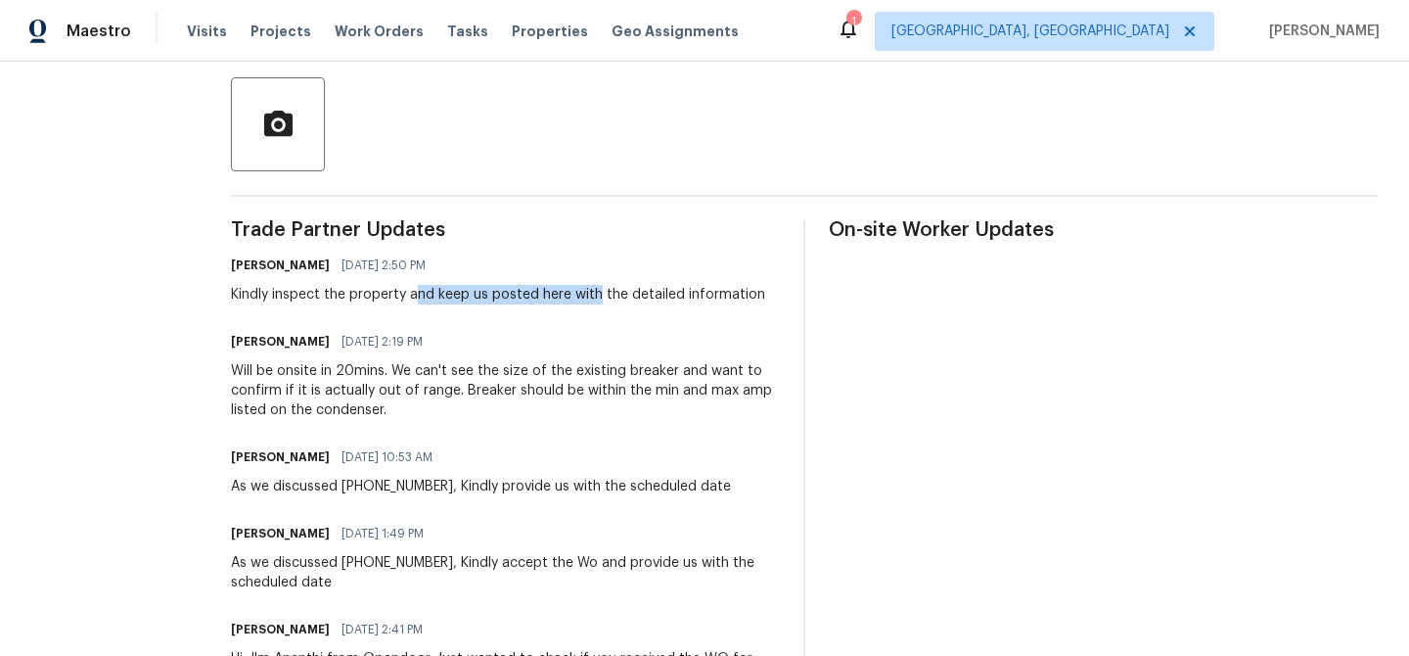
drag, startPoint x: 437, startPoint y: 292, endPoint x: 618, endPoint y: 291, distance: 180.1
click at [618, 291] on div "Kindly inspect the property and keep us posted here with the detailed informati…" at bounding box center [498, 295] width 534 height 20
click at [550, 293] on div "Kindly inspect the property and keep us posted here with the detailed informati…" at bounding box center [498, 295] width 534 height 20
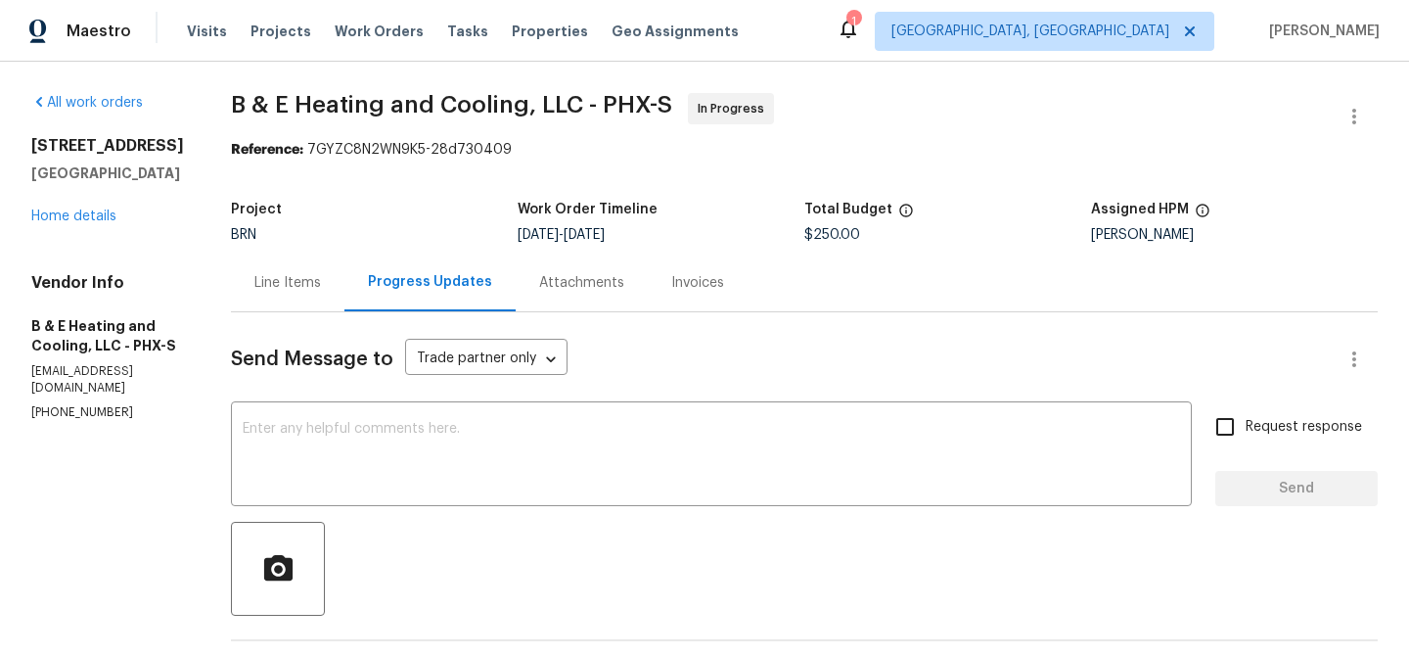
click at [289, 276] on div "Line Items" at bounding box center [287, 283] width 67 height 20
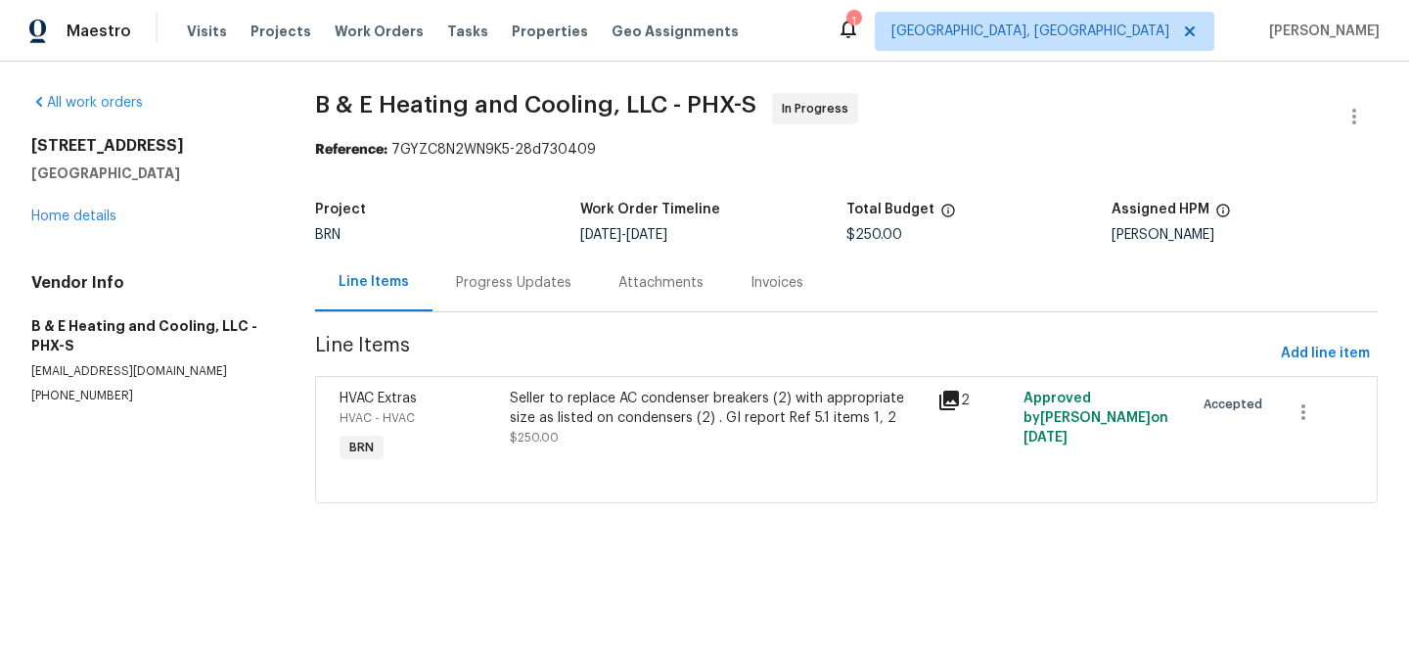
click at [632, 391] on div "Seller to replace AC condenser breakers (2) with appropriate size as listed on …" at bounding box center [718, 408] width 416 height 39
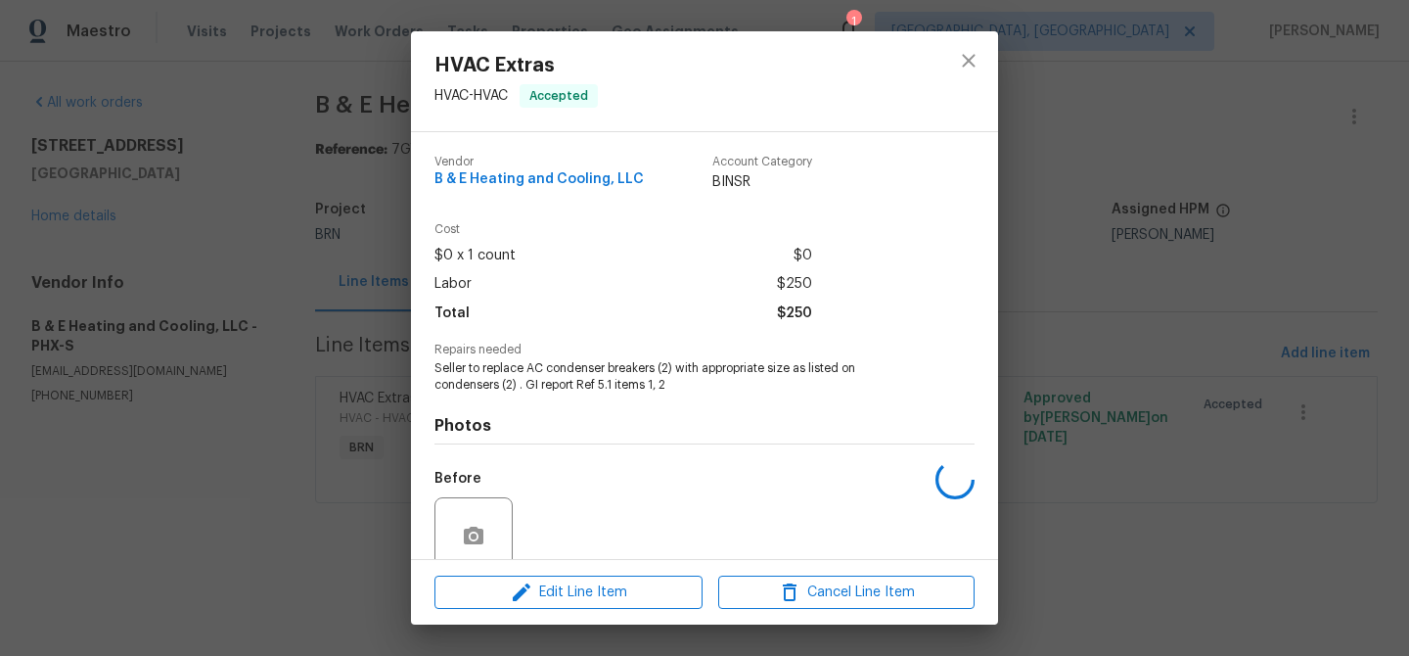
scroll to position [163, 0]
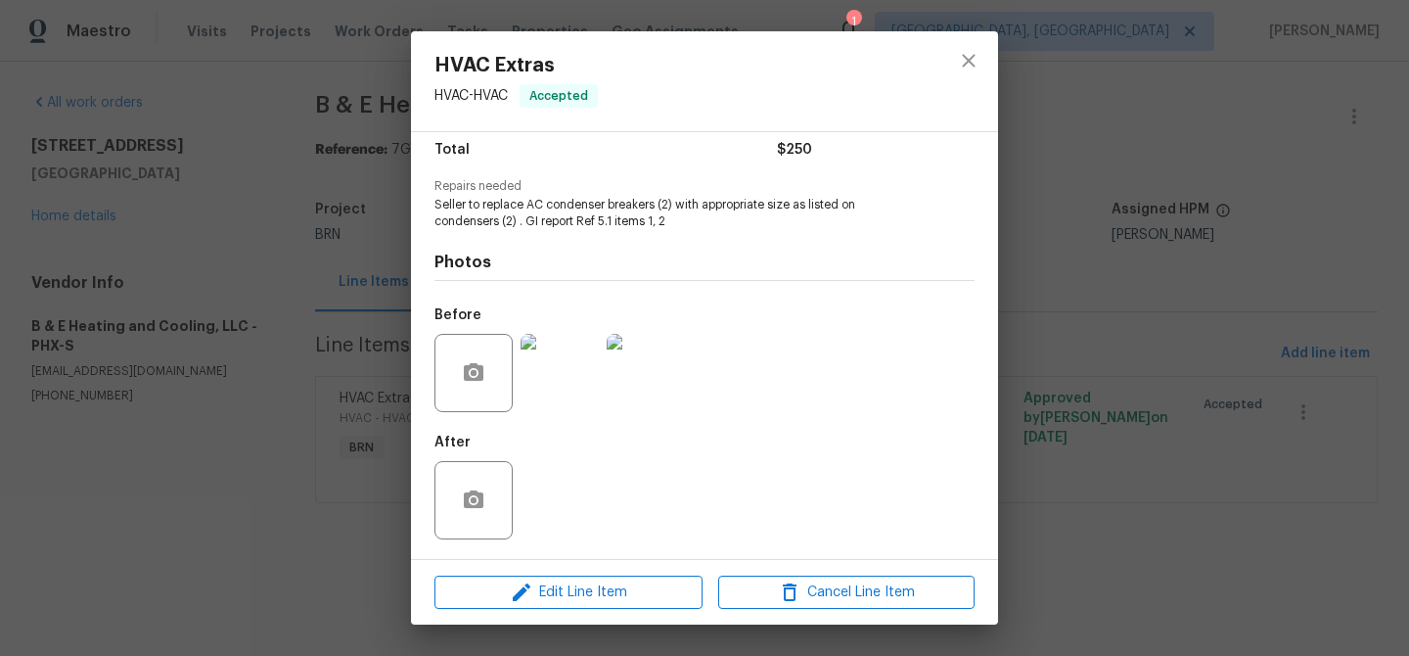
click at [544, 356] on img at bounding box center [560, 373] width 78 height 78
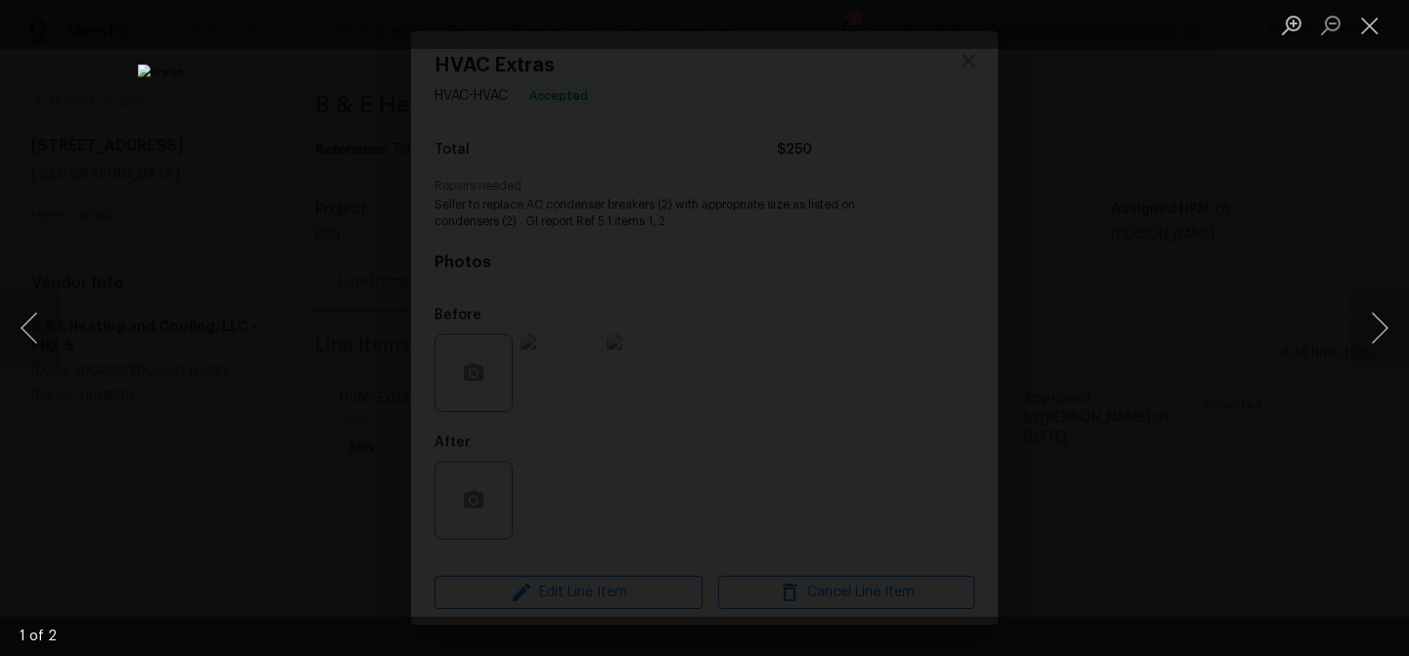
click at [152, 373] on div "Lightbox" at bounding box center [704, 328] width 1409 height 656
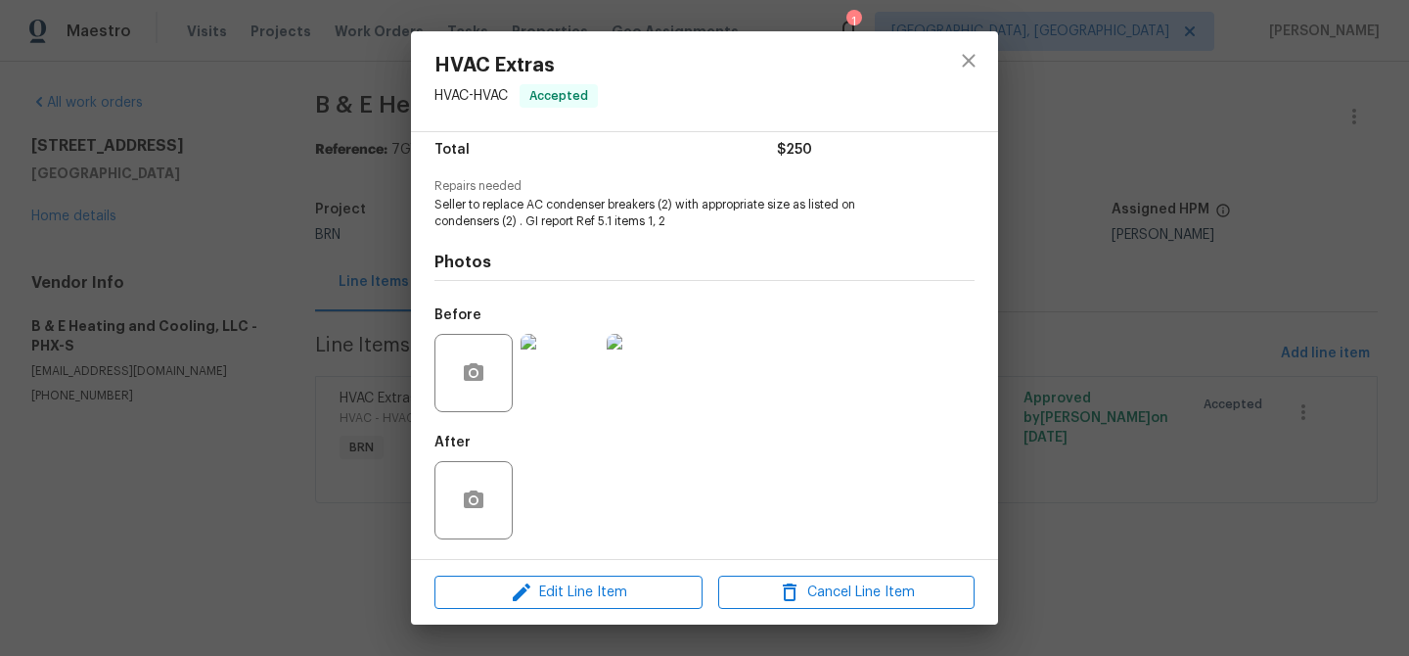
click at [192, 369] on div "HVAC Extras HVAC - HVAC Accepted Vendor B & E Heating and Cooling, LLC Account …" at bounding box center [704, 328] width 1409 height 656
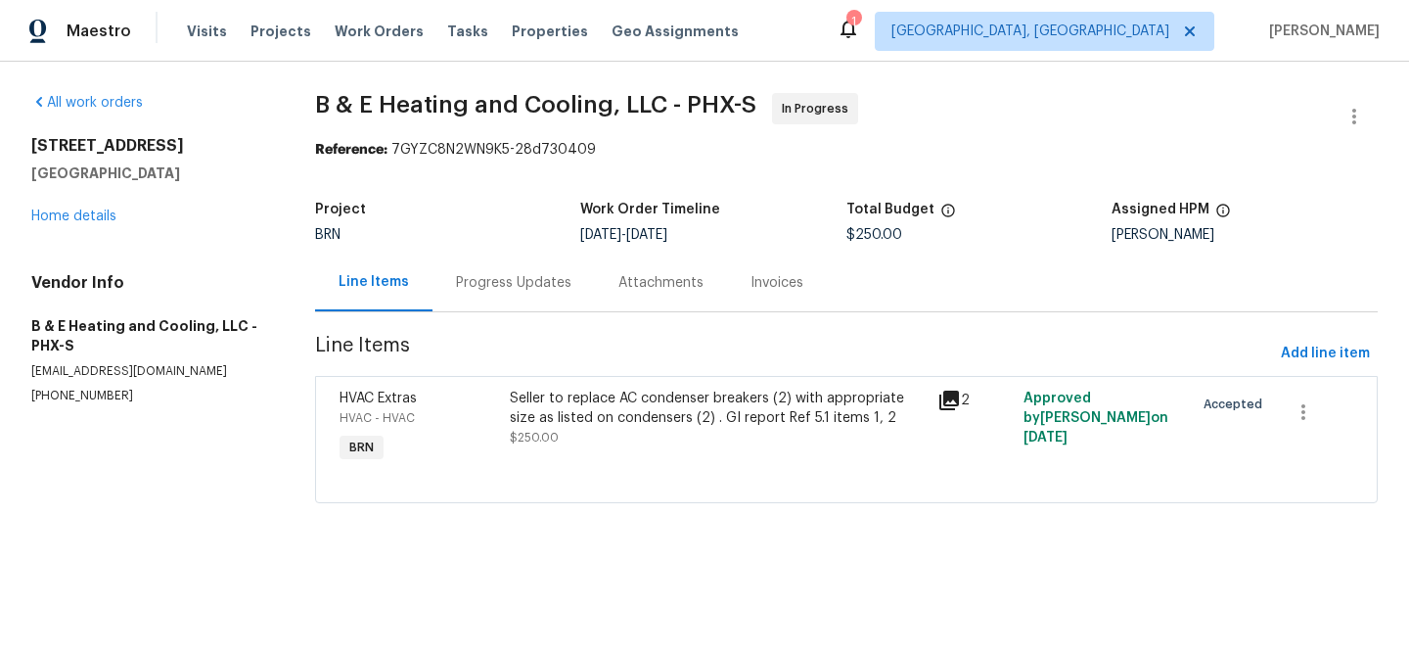
click at [511, 275] on div "Progress Updates" at bounding box center [513, 283] width 115 height 20
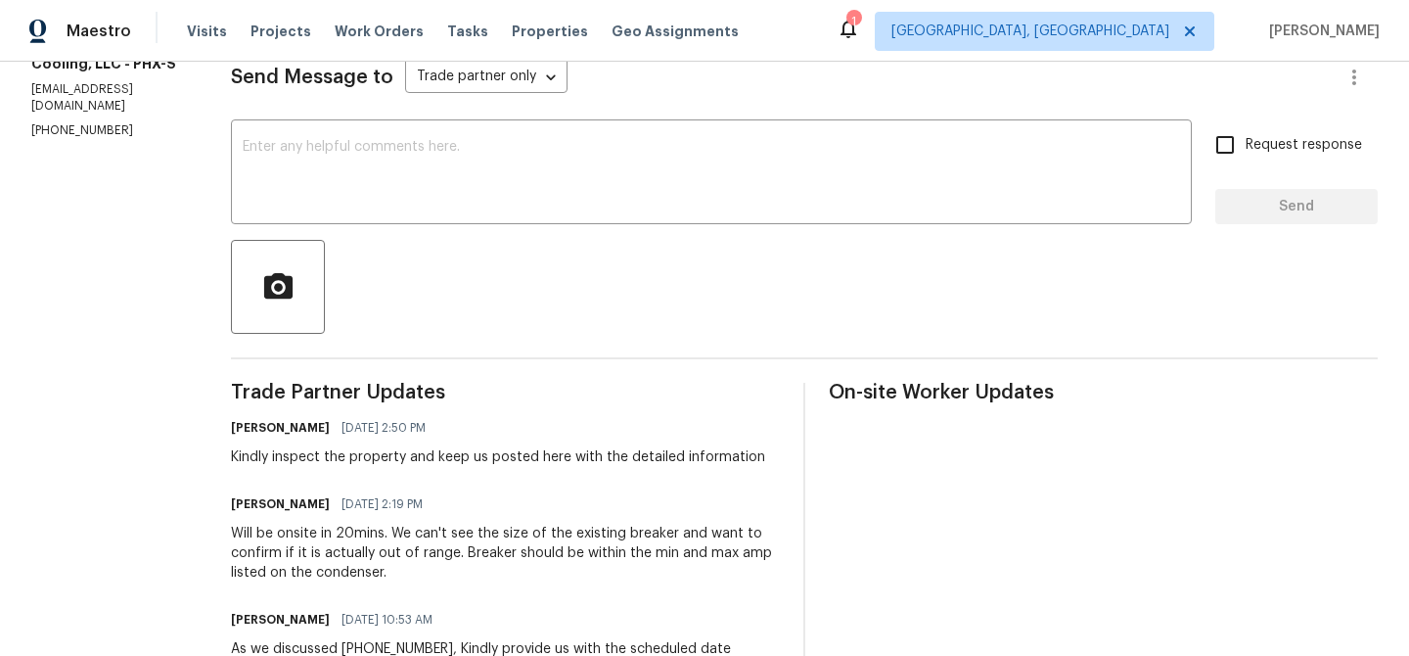
scroll to position [324, 0]
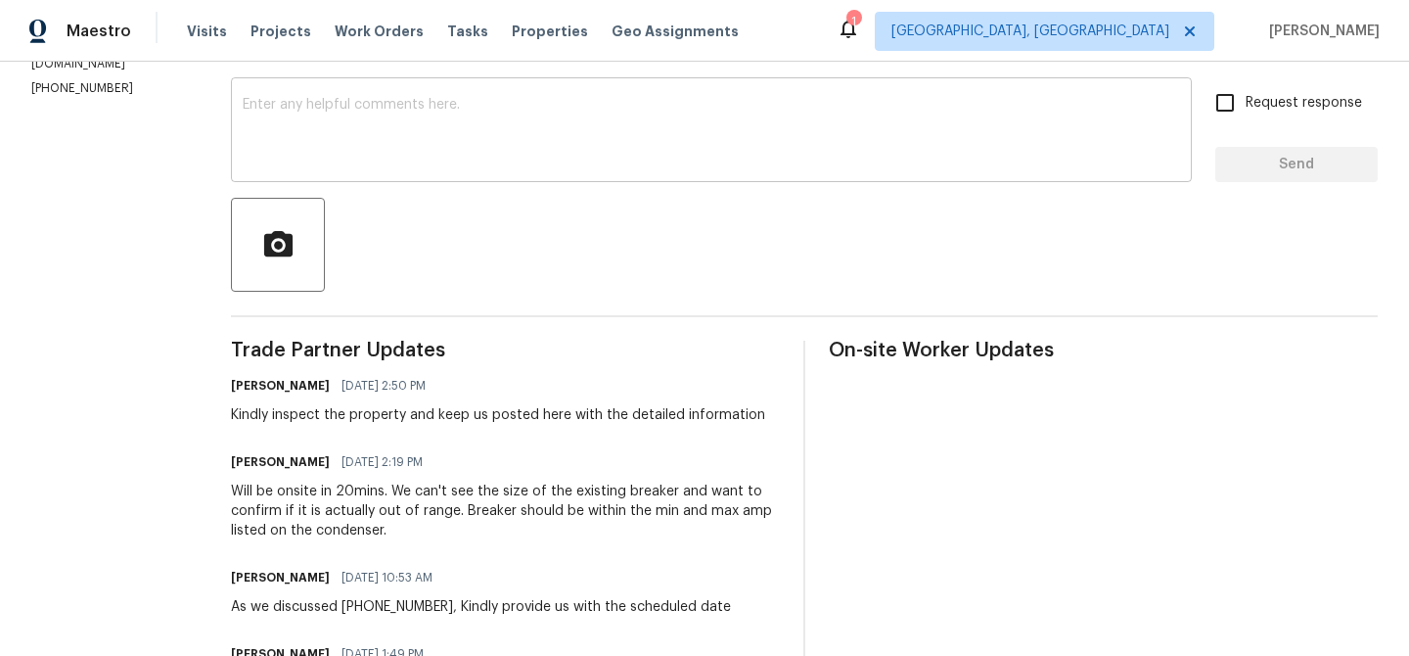
click at [389, 137] on textarea at bounding box center [712, 132] width 938 height 69
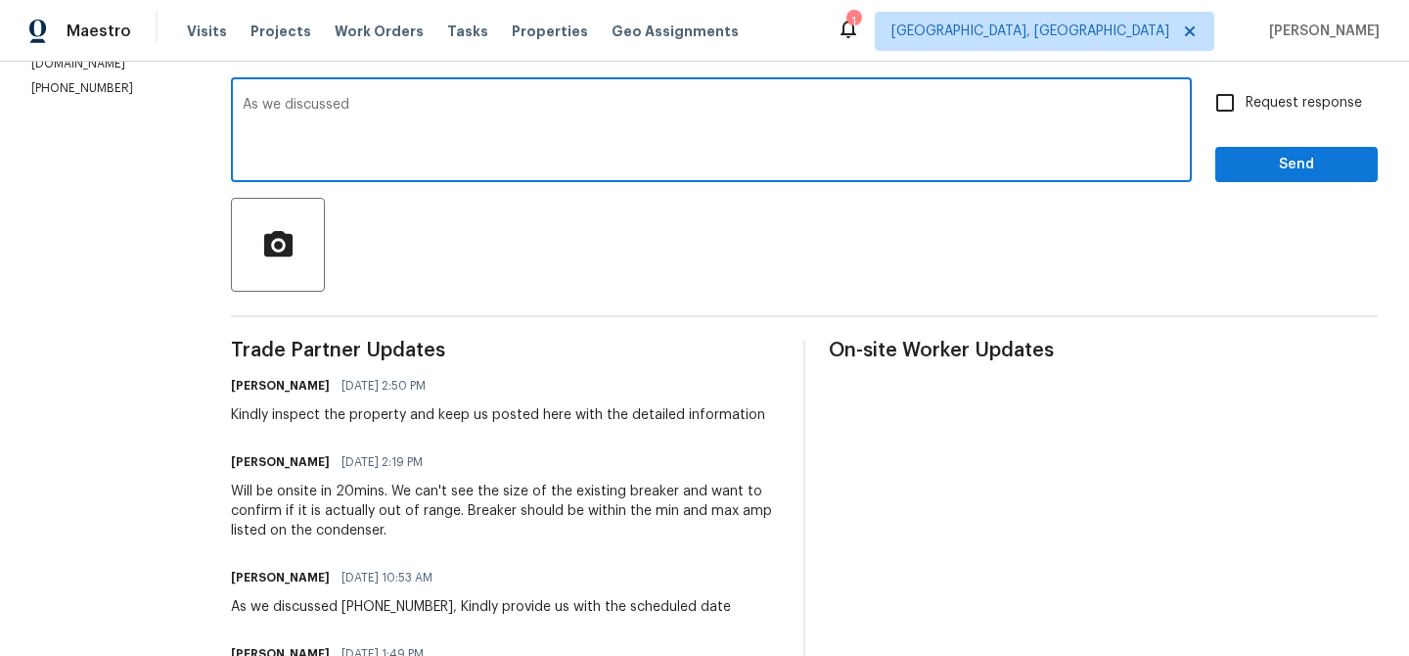
click at [98, 80] on p "(602) 281-6610" at bounding box center [107, 88] width 153 height 17
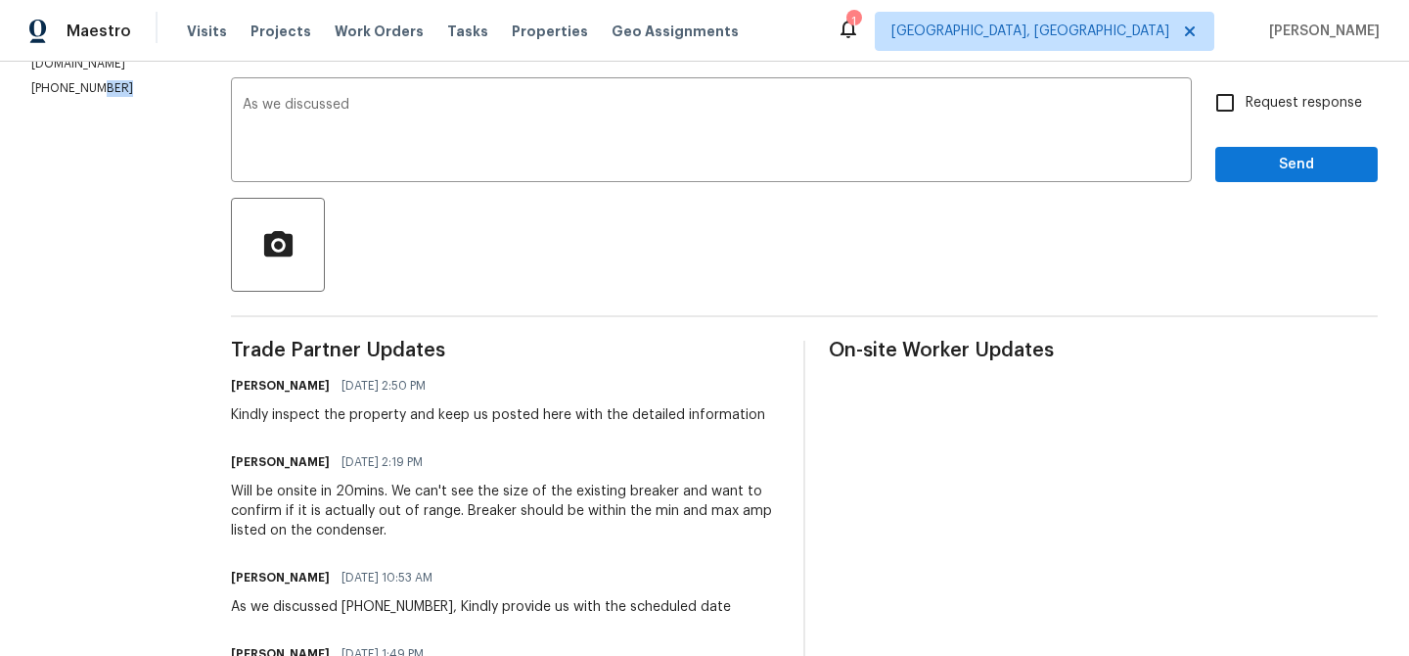
click at [98, 80] on p "(602) 281-6610" at bounding box center [107, 88] width 153 height 17
copy p "(602) 281-6610"
click at [416, 119] on textarea "As we discussed" at bounding box center [712, 132] width 938 height 69
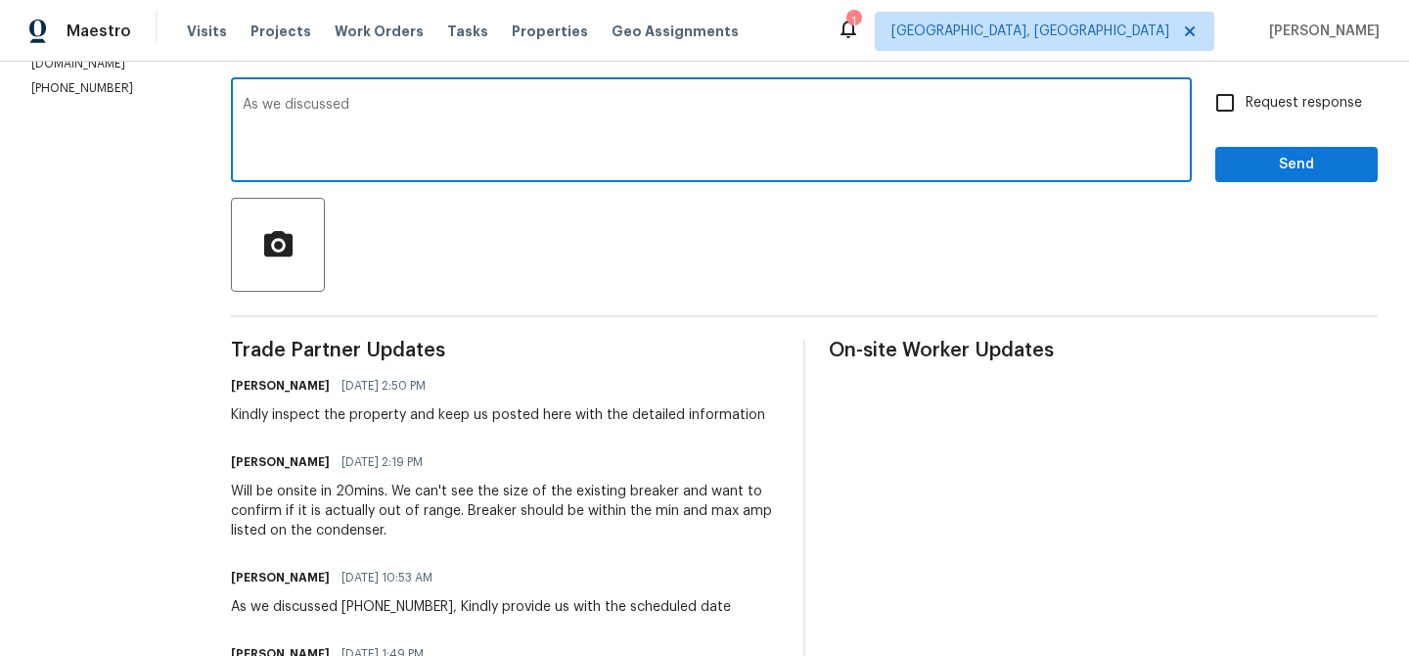
paste textarea "(602) 281-6610"
type textarea "As we discussed (602) 281-6610, Kindly provide a detailed inspection note"
click at [1255, 108] on span "Request response" at bounding box center [1304, 103] width 116 height 21
click at [1246, 108] on input "Request response" at bounding box center [1225, 102] width 41 height 41
checkbox input "true"
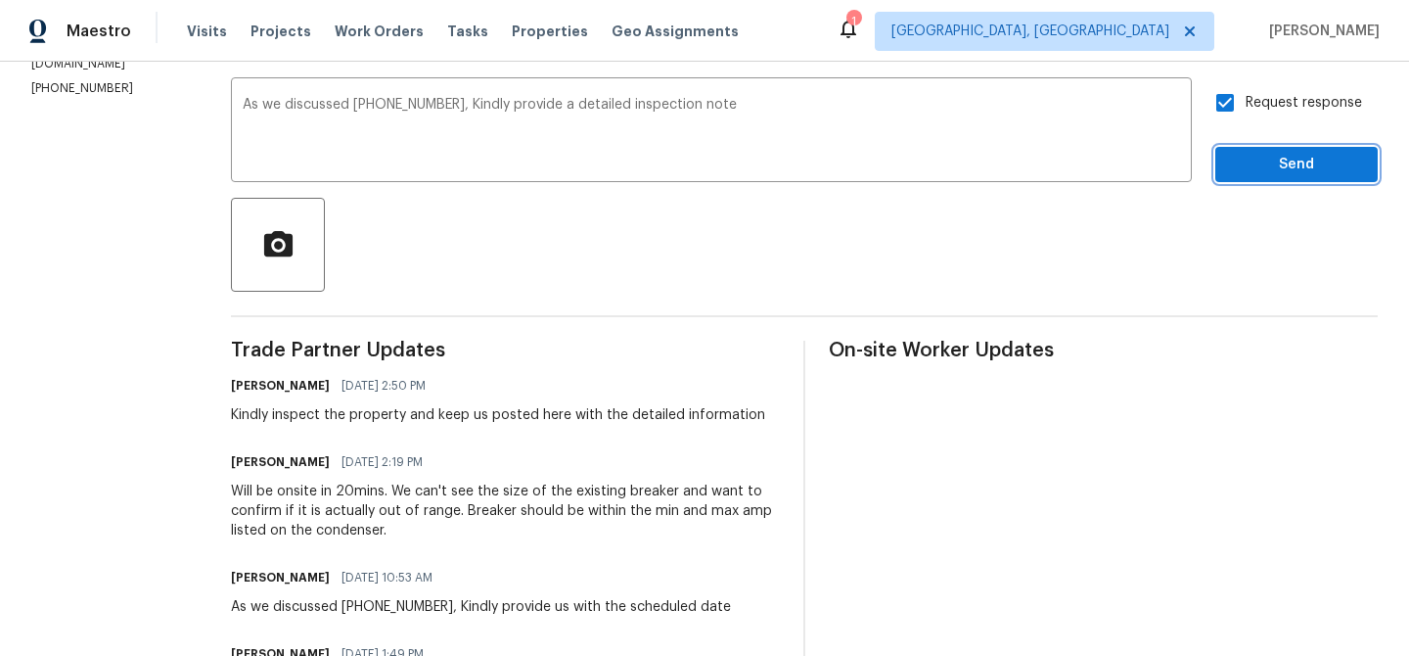
click at [1249, 155] on span "Send" at bounding box center [1296, 165] width 131 height 24
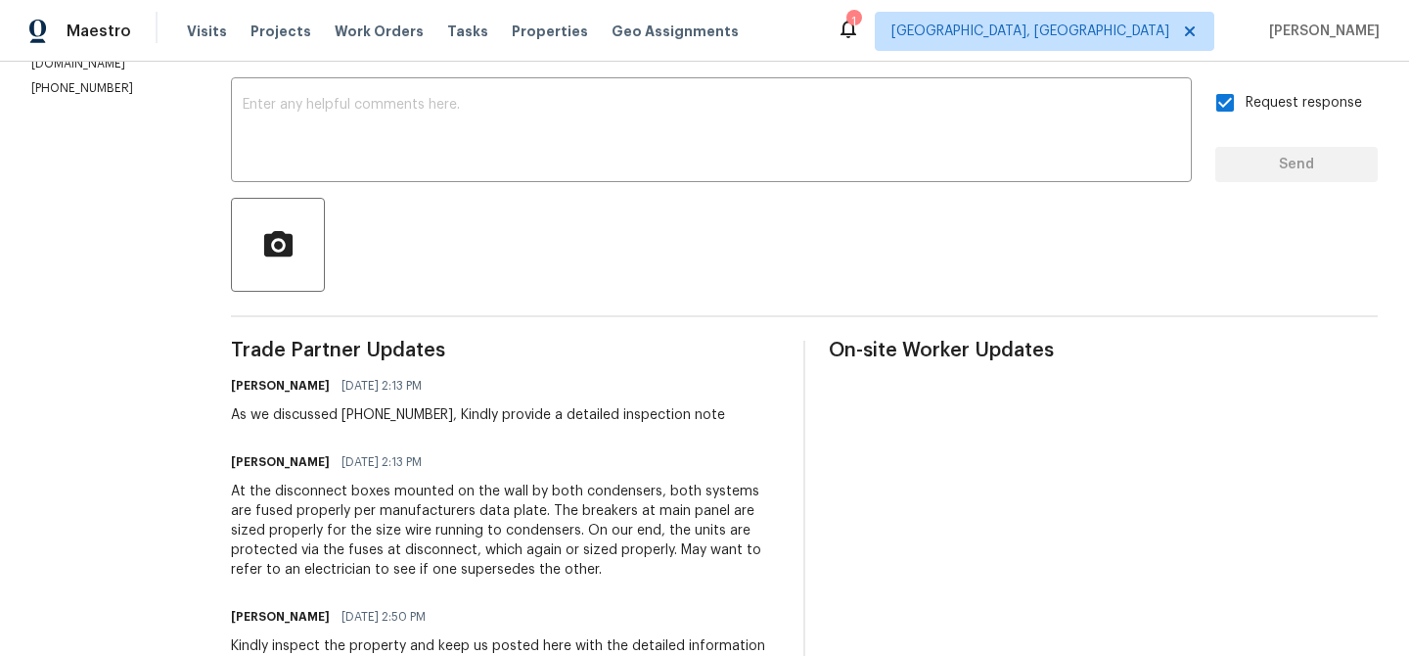
scroll to position [0, 0]
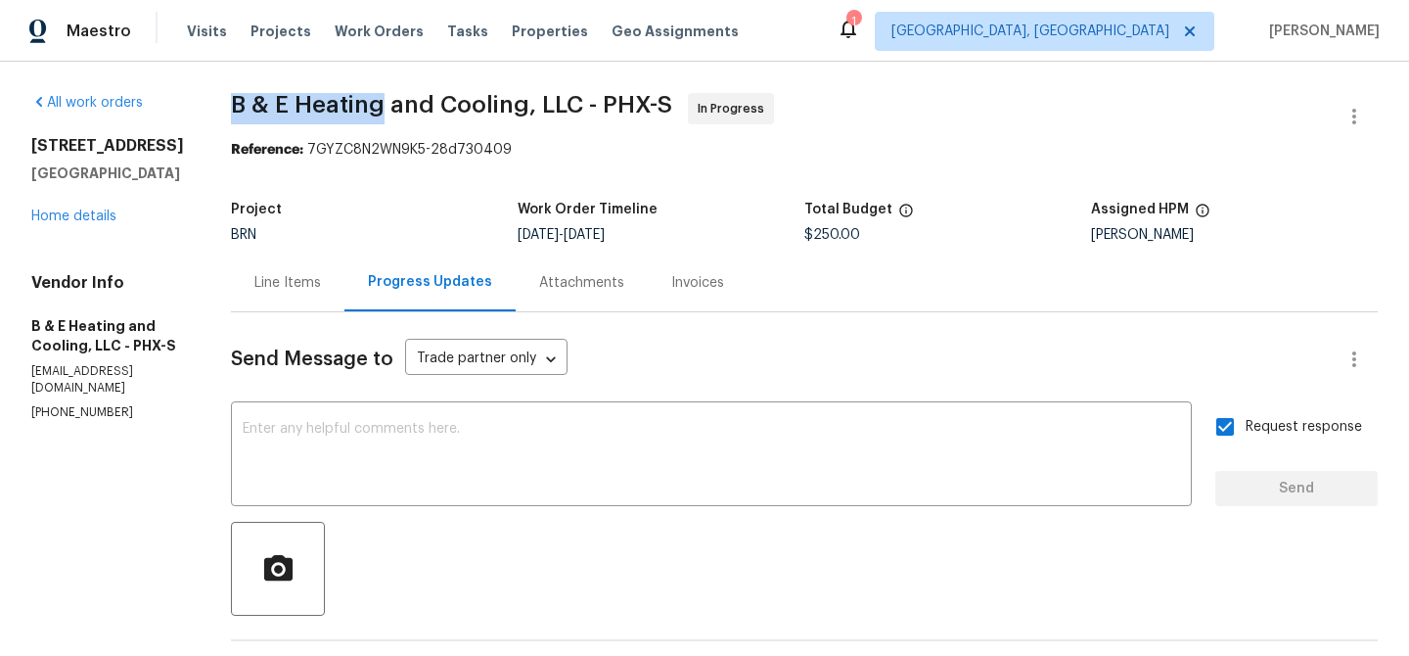
drag, startPoint x: 234, startPoint y: 113, endPoint x: 399, endPoint y: 112, distance: 165.4
copy span "B & E Heating"
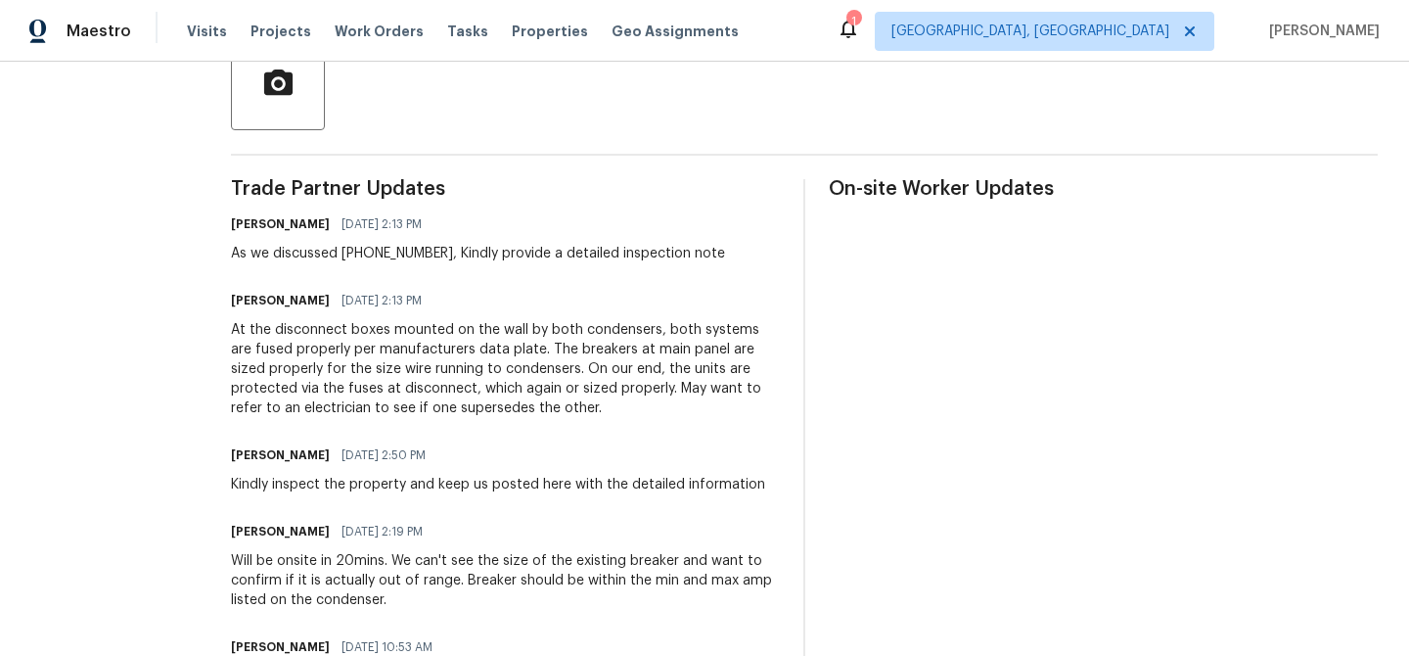
scroll to position [505, 0]
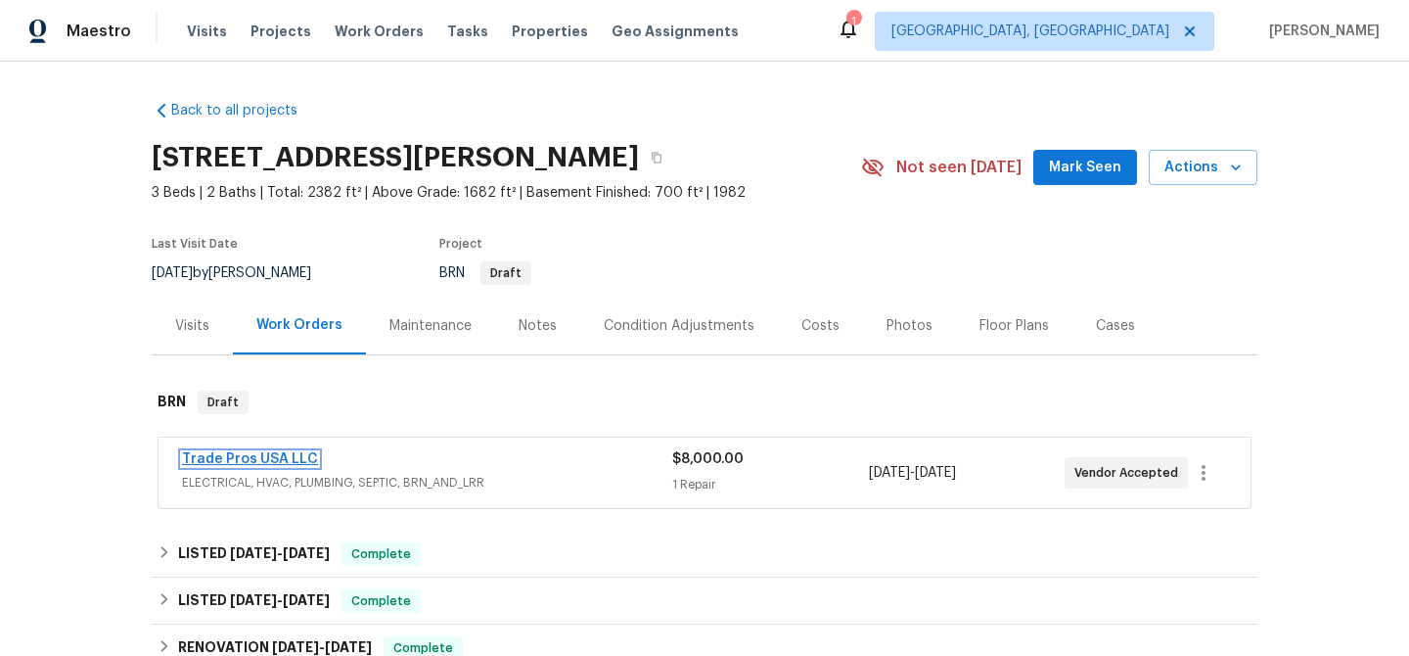
click at [222, 460] on link "Trade Pros USA LLC" at bounding box center [250, 459] width 136 height 14
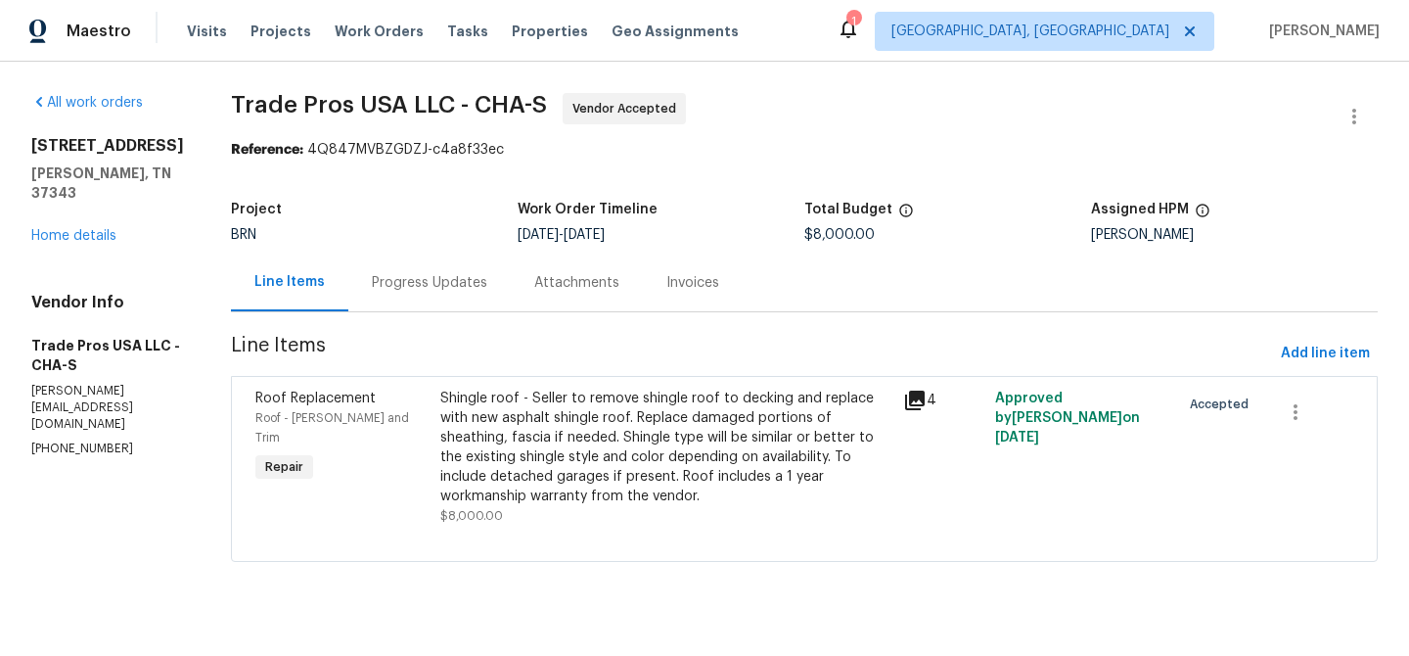
click at [621, 436] on div "Shingle roof - Seller to remove shingle roof to decking and replace with new as…" at bounding box center [665, 447] width 451 height 117
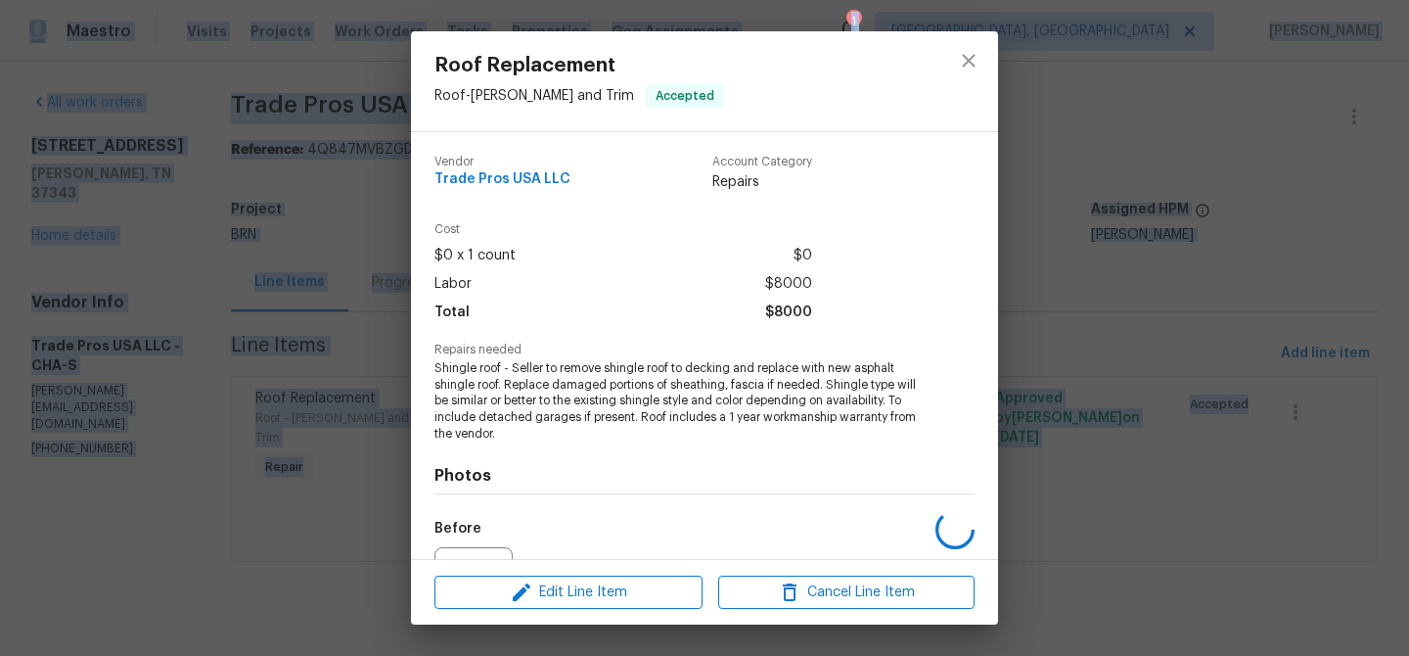
click at [621, 436] on span "Shingle roof - Seller to remove shingle roof to decking and replace with new as…" at bounding box center [678, 401] width 486 height 82
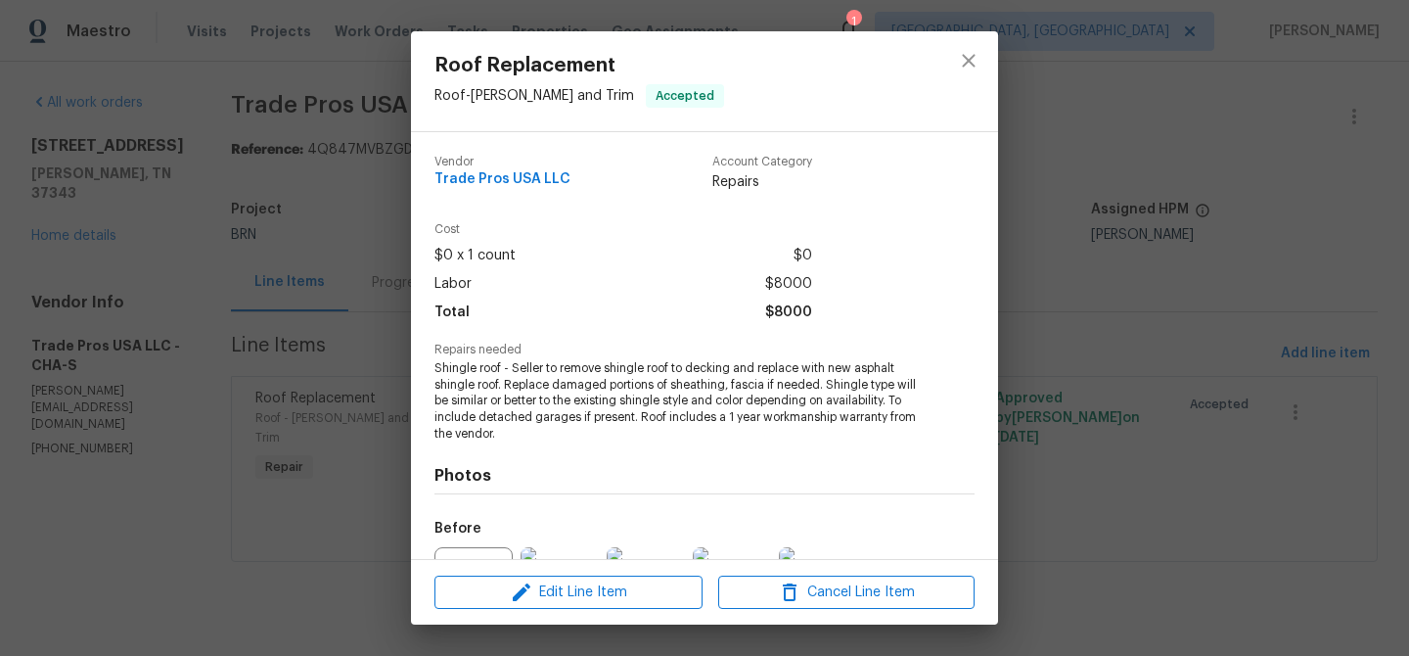
click at [599, 385] on span "Shingle roof - Seller to remove shingle roof to decking and replace with new as…" at bounding box center [678, 401] width 486 height 82
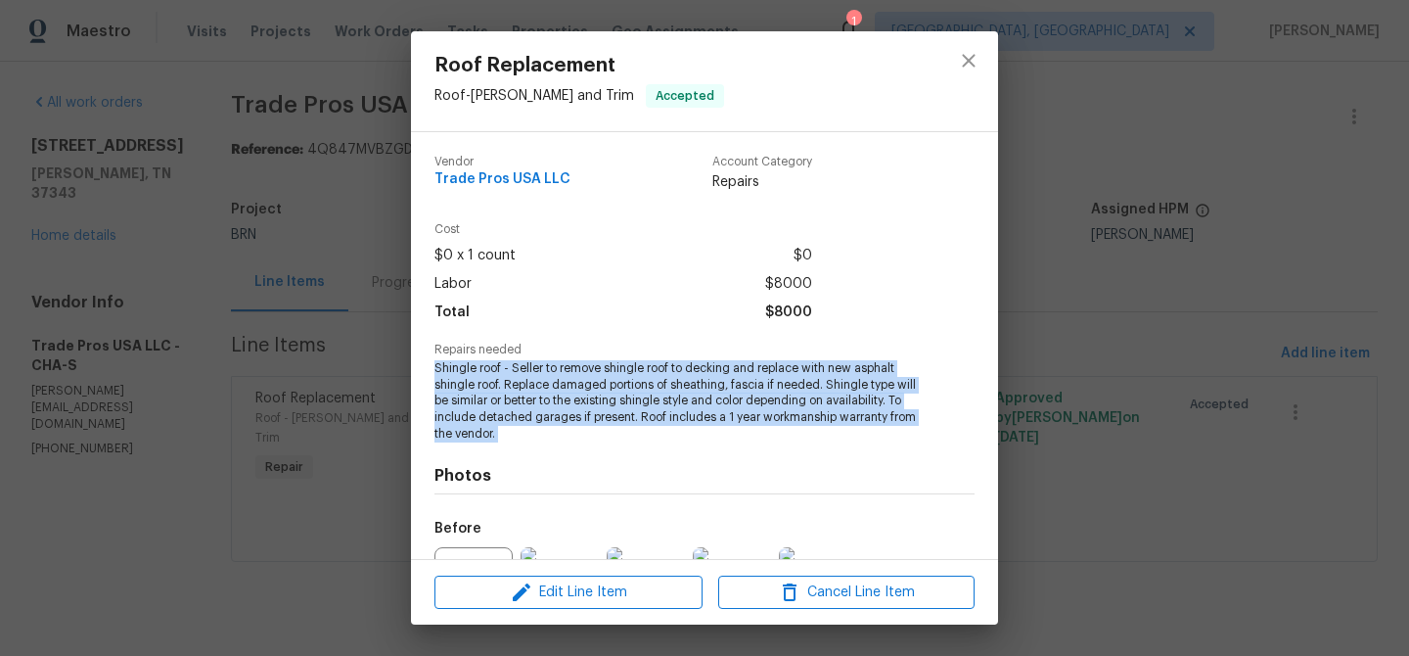
click at [599, 385] on span "Shingle roof - Seller to remove shingle roof to decking and replace with new as…" at bounding box center [678, 401] width 486 height 82
copy span "Shingle roof - Seller to remove shingle roof to decking and replace with new as…"
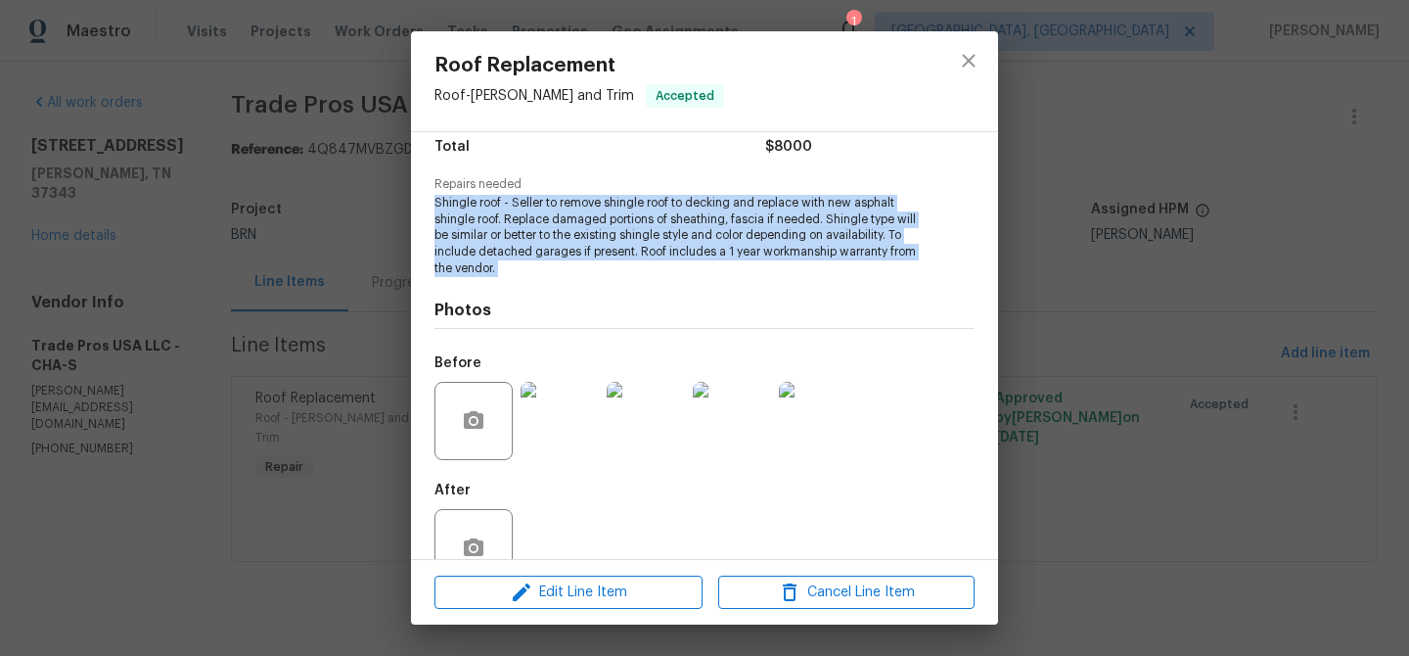
scroll to position [213, 0]
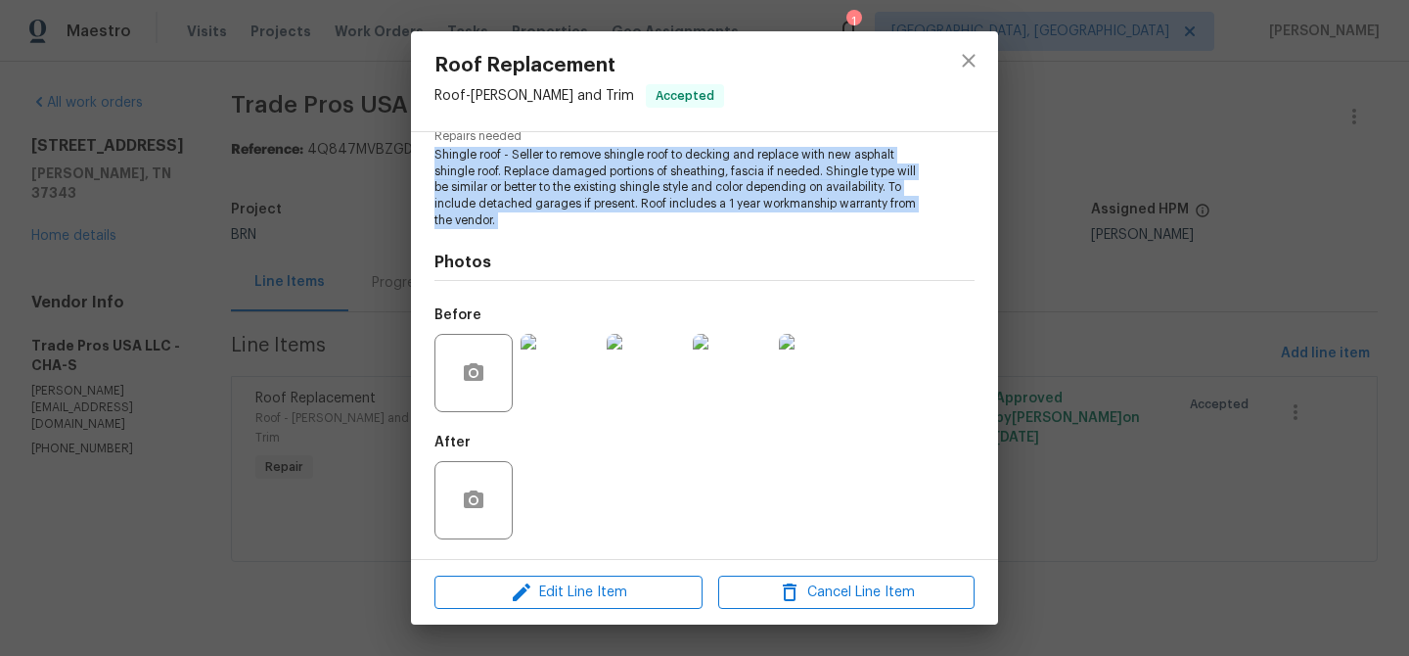
click at [557, 370] on img at bounding box center [560, 373] width 78 height 78
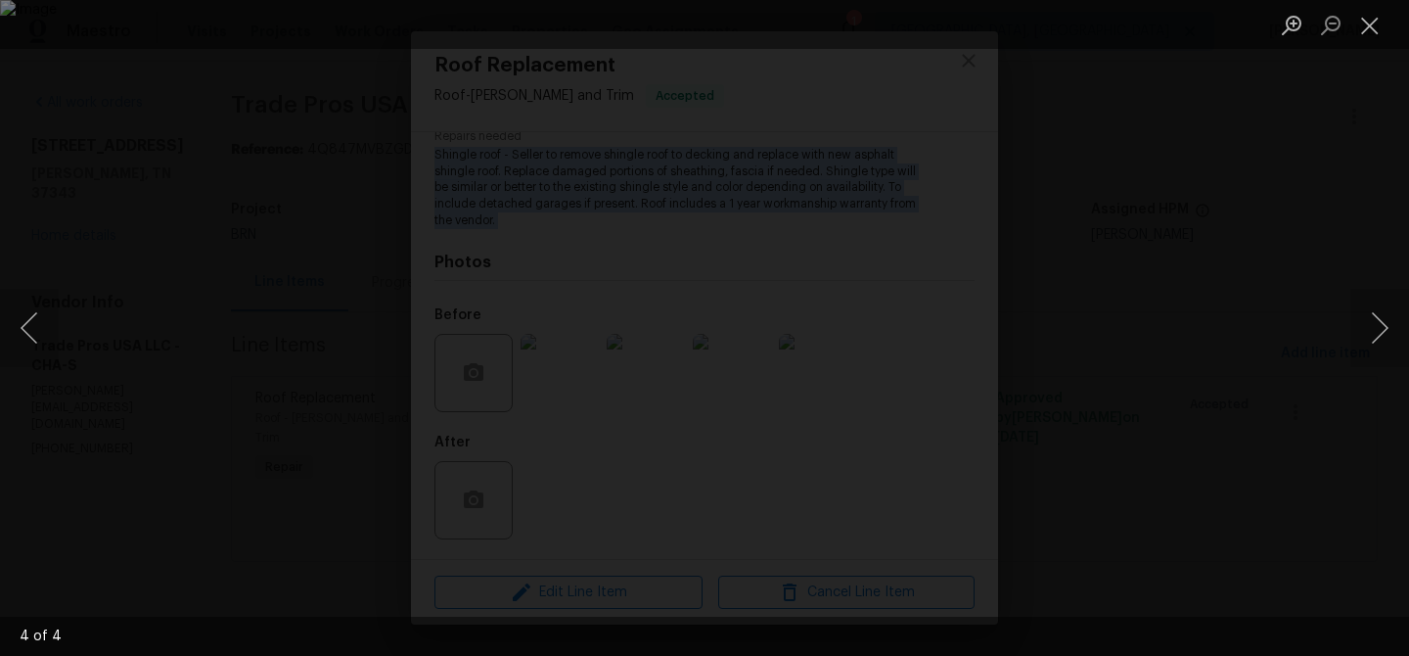
click at [134, 98] on div "Lightbox" at bounding box center [704, 328] width 1409 height 656
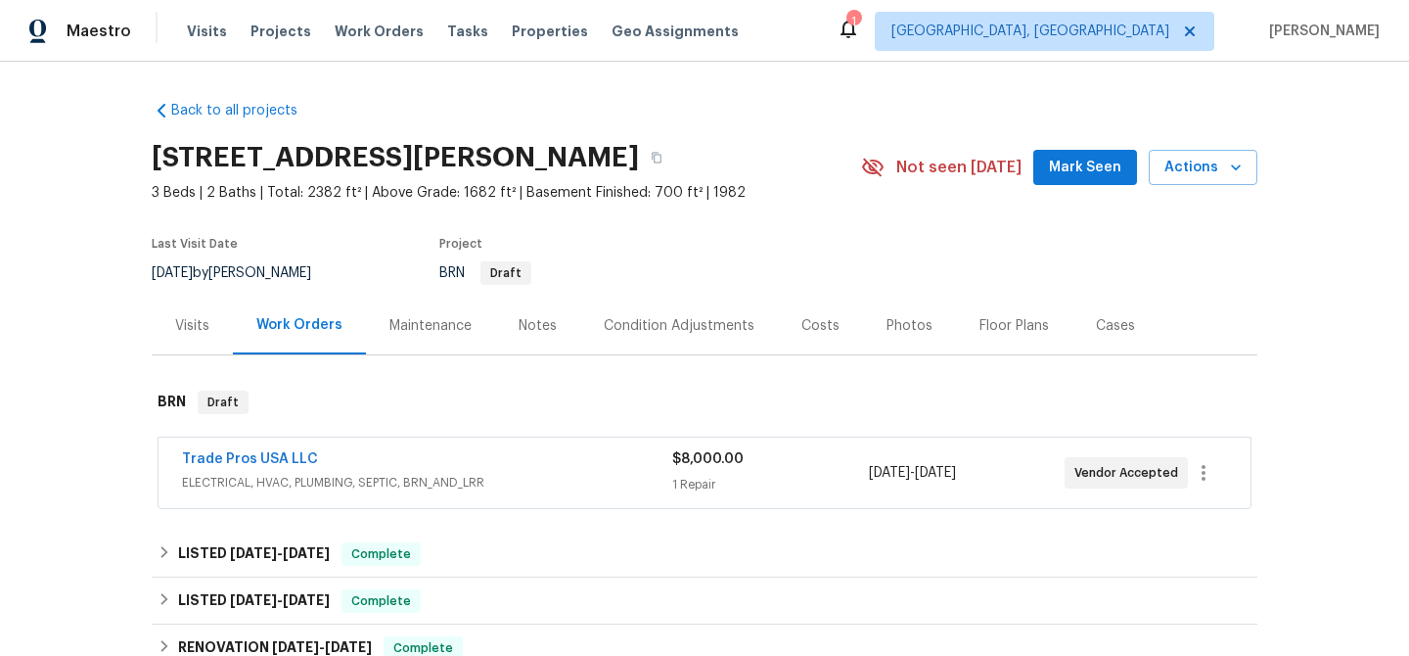
scroll to position [466, 0]
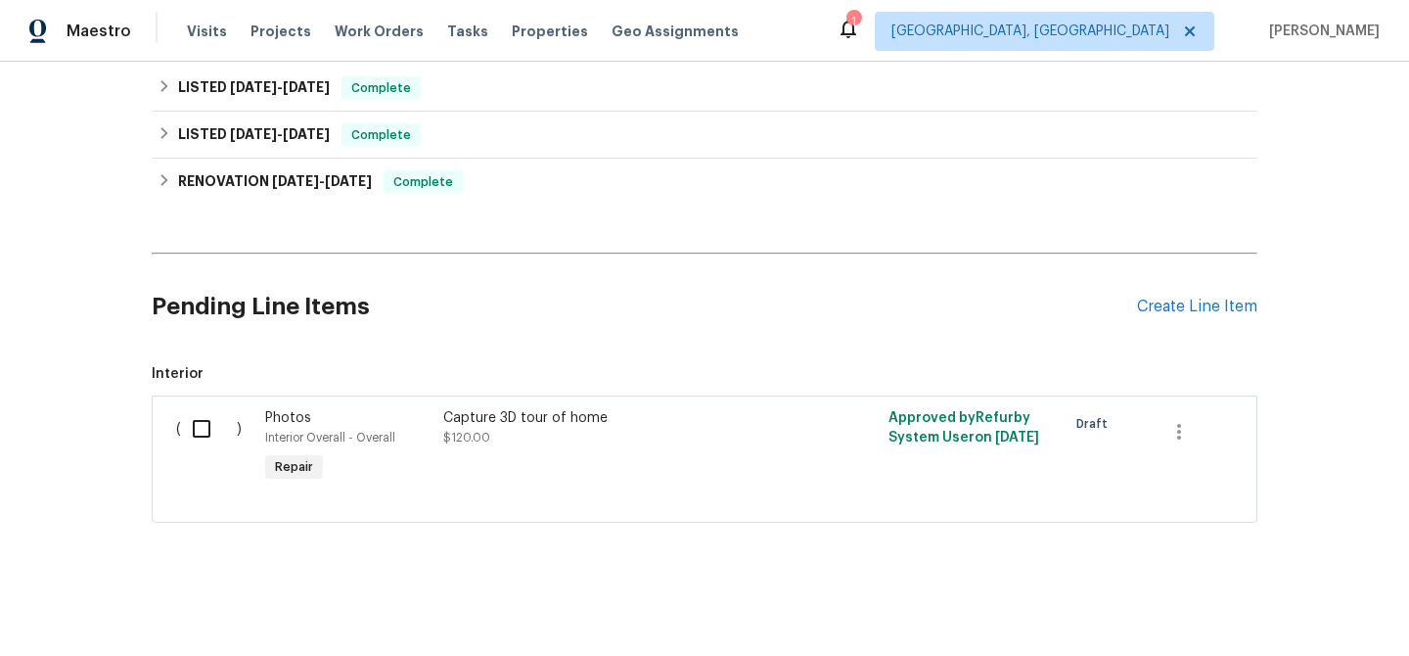
click at [1164, 317] on div "Pending Line Items Create Line Item" at bounding box center [705, 306] width 1106 height 91
click at [1168, 306] on div "Create Line Item" at bounding box center [1197, 306] width 120 height 19
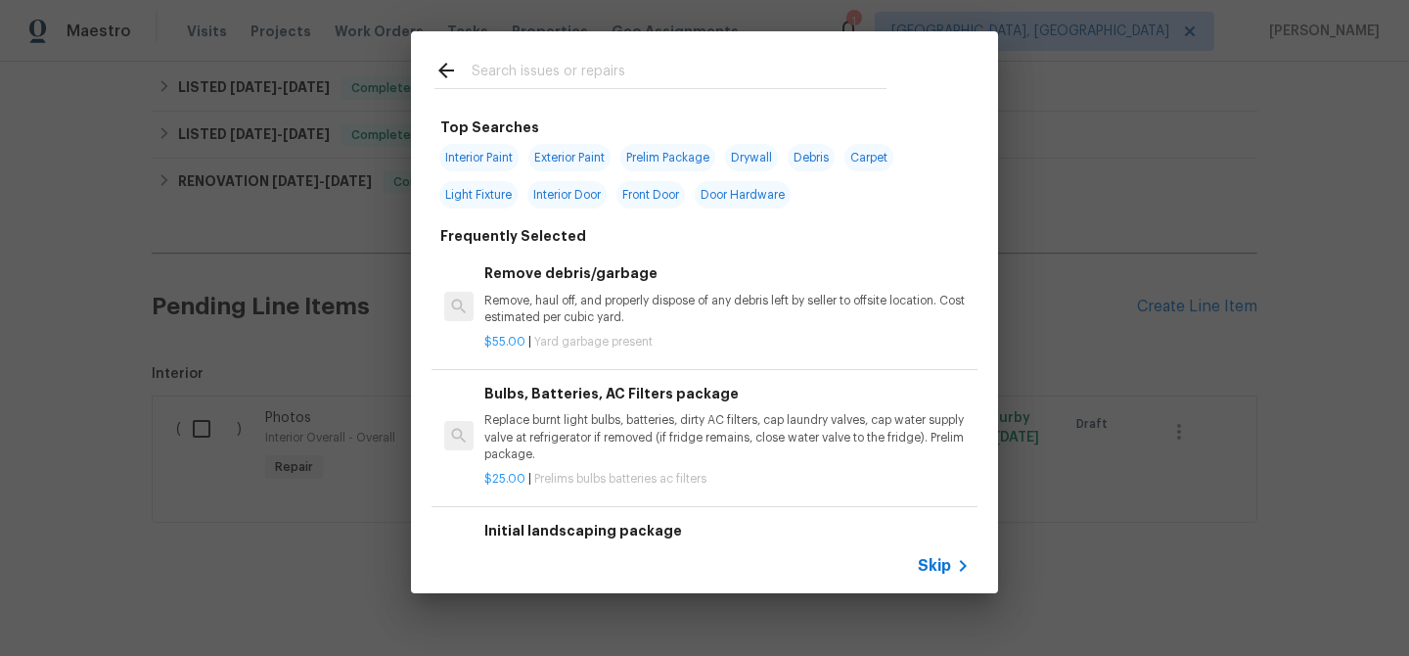
click at [920, 562] on span "Skip" at bounding box center [934, 566] width 33 height 20
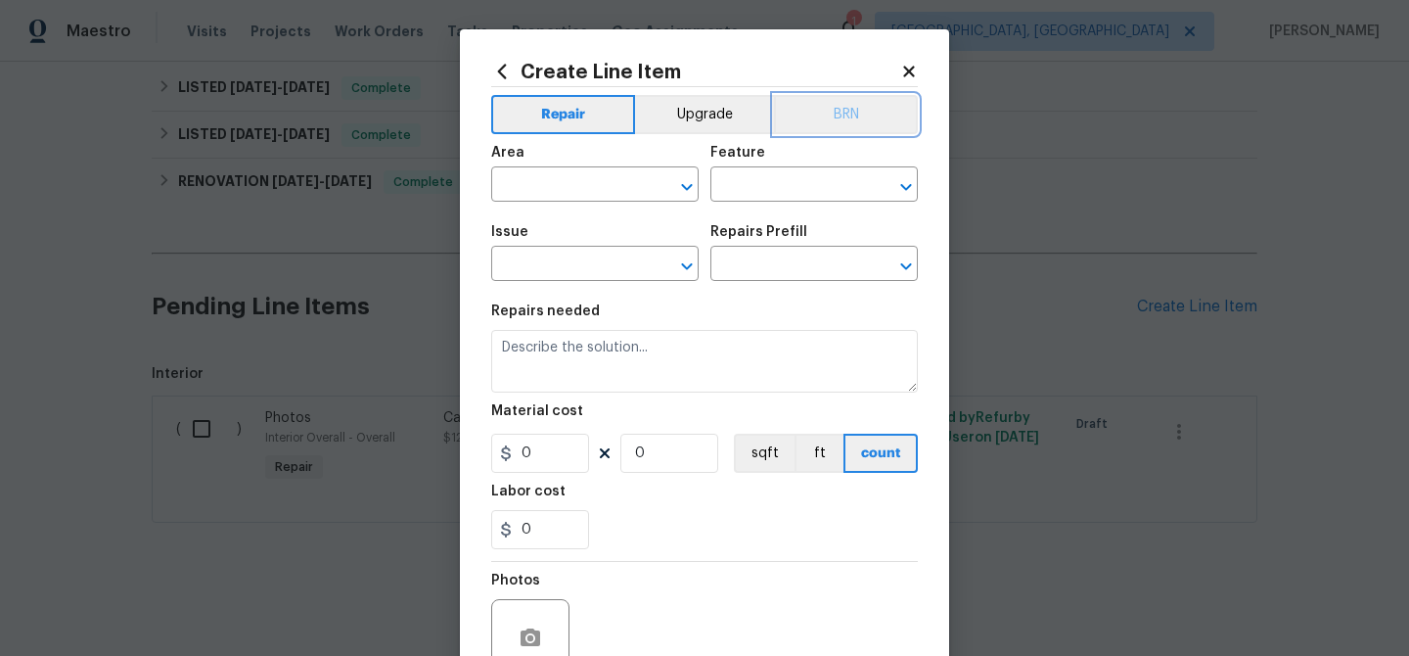
click at [837, 128] on button "BRN" at bounding box center [846, 114] width 144 height 39
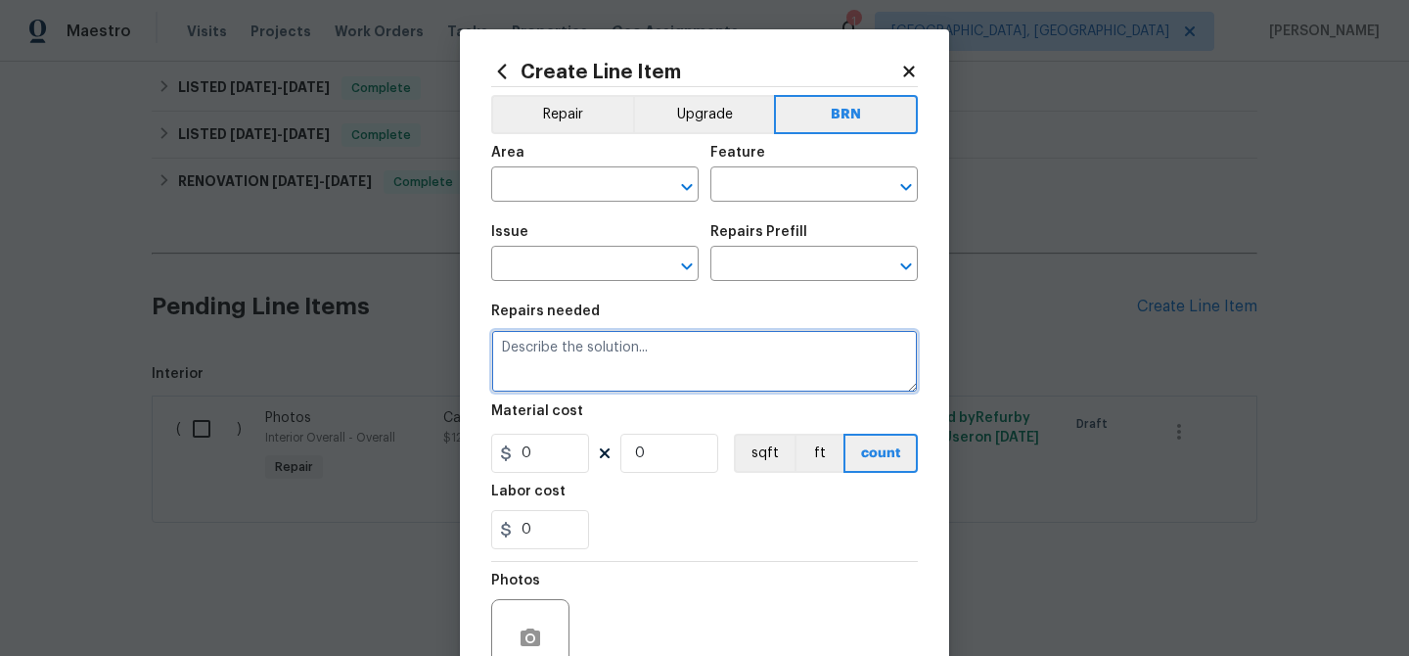
click at [617, 334] on textarea at bounding box center [704, 361] width 427 height 63
paste textarea "Shingle roof - Seller to remove shingle roof to decking and replace with new as…"
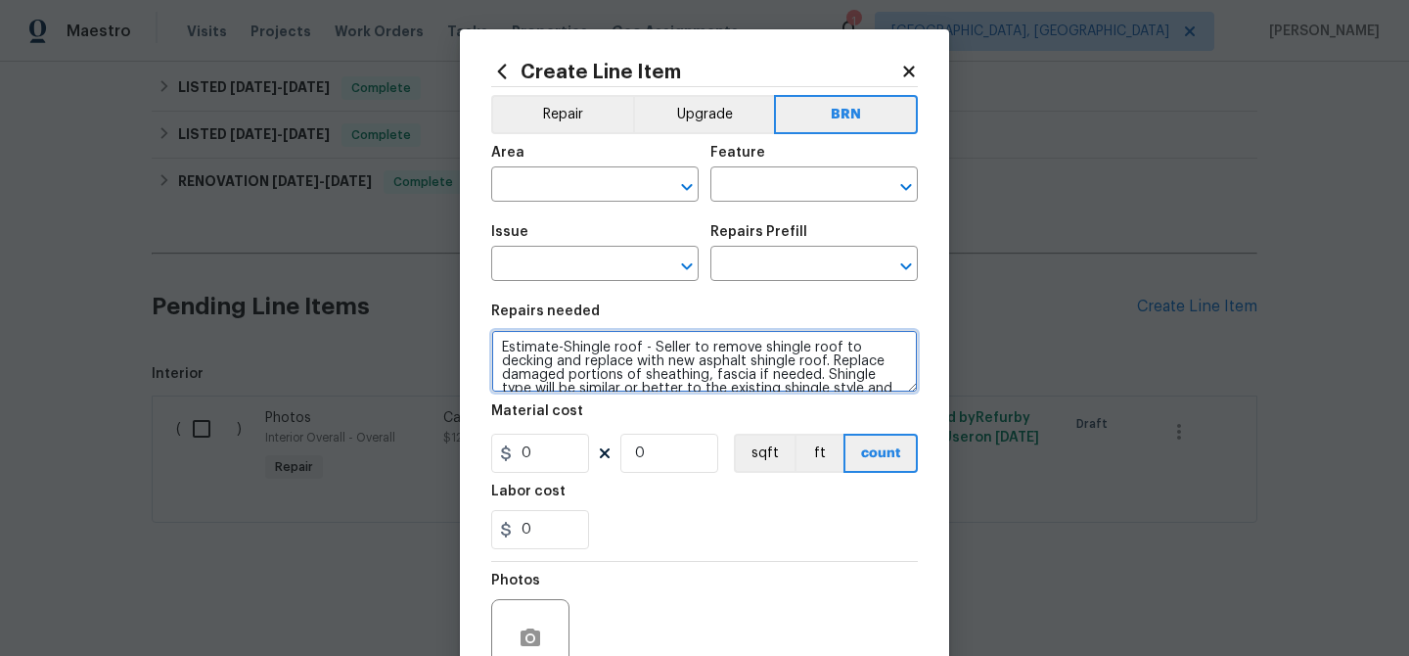
scroll to position [59, 0]
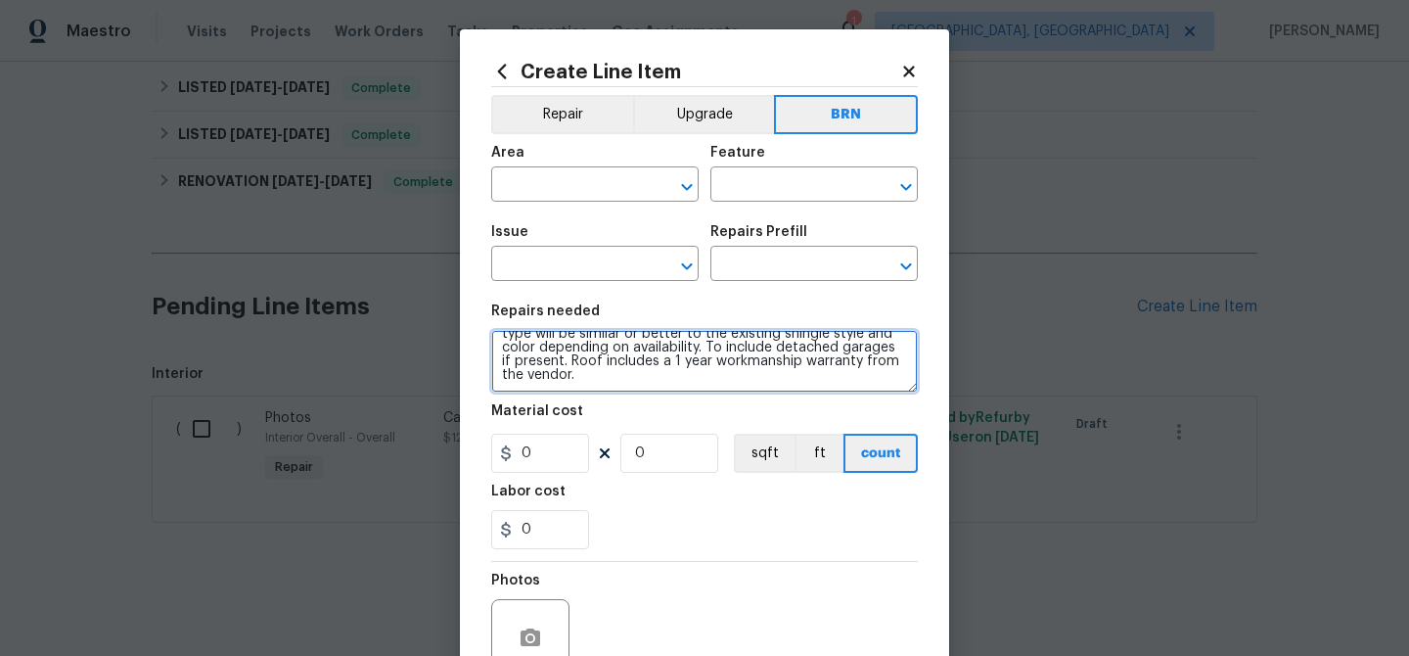
type textarea "Estimate-Shingle roof - Seller to remove shingle roof to decking and replace wi…"
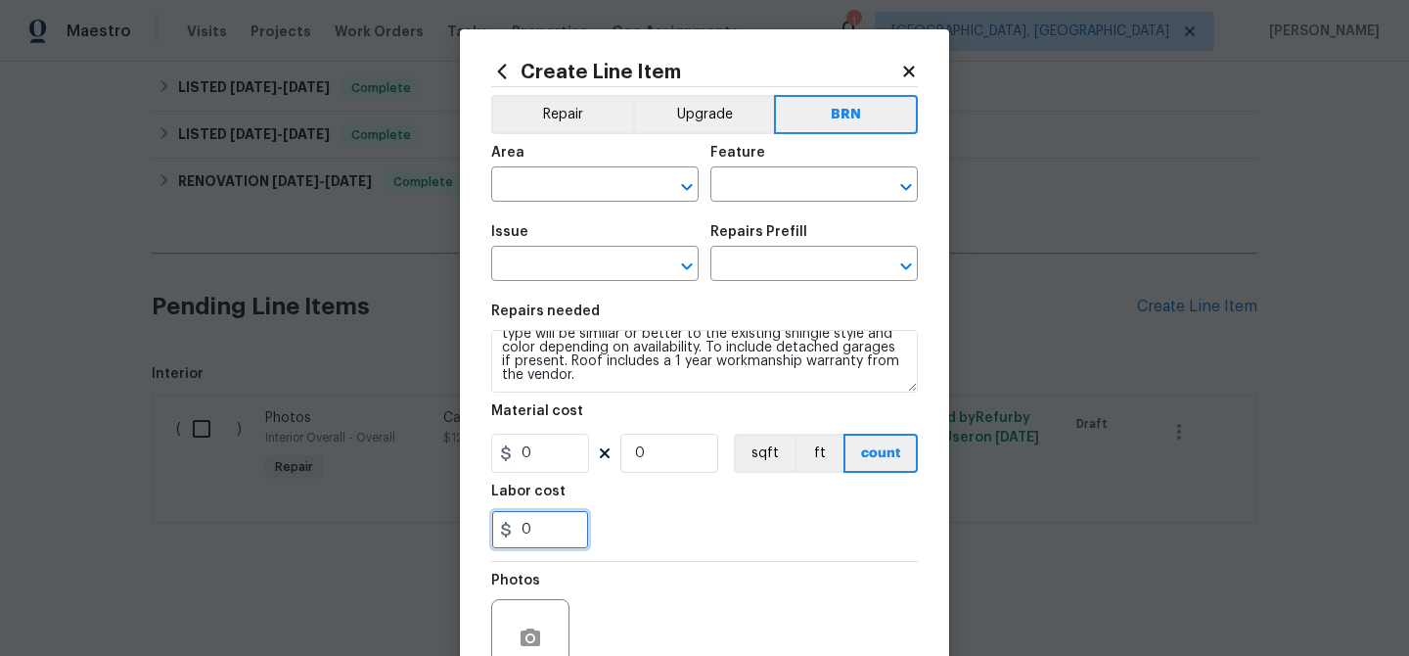
click at [550, 529] on input "0" at bounding box center [540, 529] width 98 height 39
type input "1"
click at [655, 468] on input "0" at bounding box center [669, 453] width 98 height 39
type input "1"
click at [536, 208] on span "Area ​" at bounding box center [594, 173] width 207 height 79
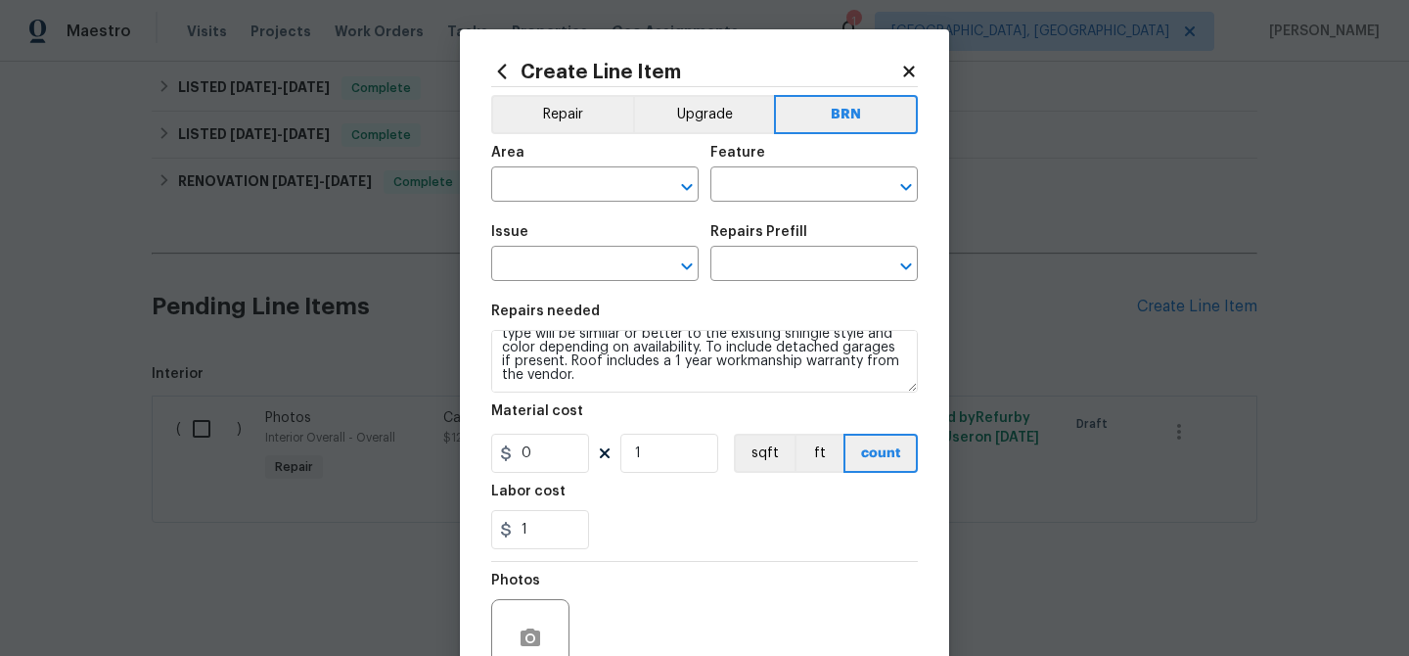
click at [521, 162] on div "Area" at bounding box center [594, 158] width 207 height 25
click at [510, 174] on input "text" at bounding box center [567, 186] width 153 height 30
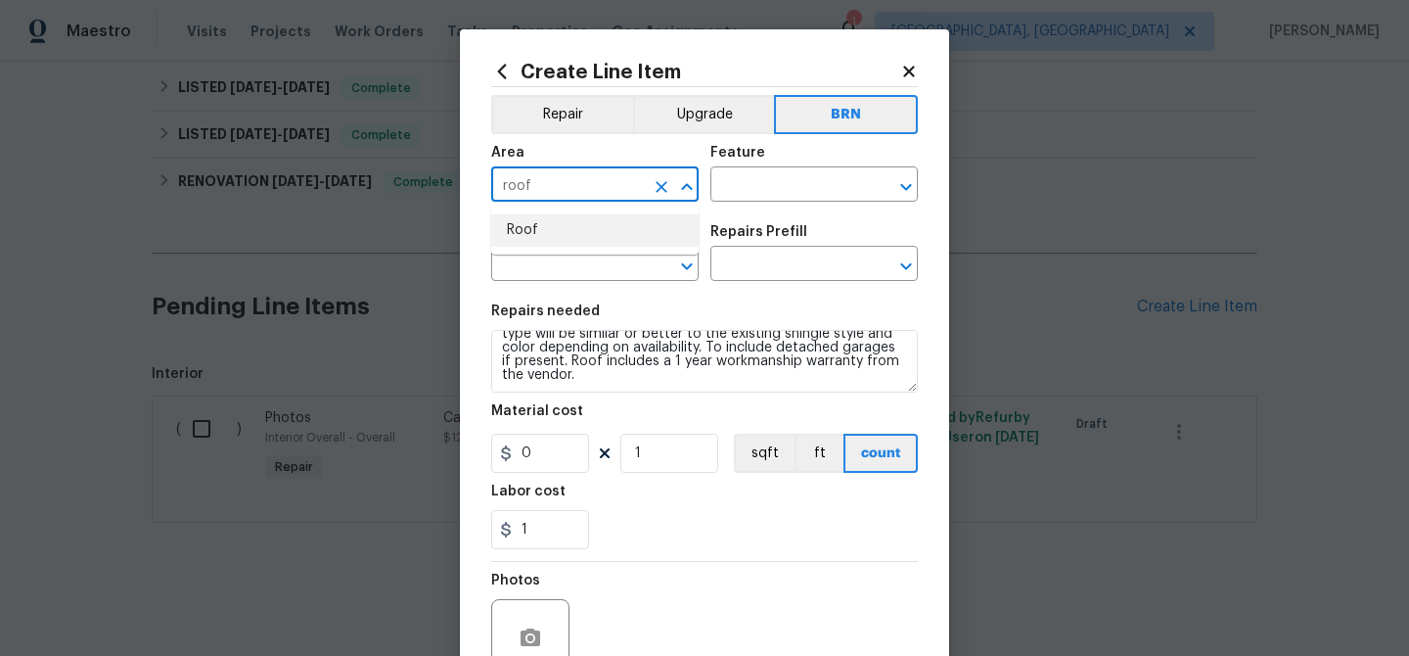
click at [550, 228] on li "Roof" at bounding box center [594, 230] width 207 height 32
type input "Roof"
click at [733, 205] on div "Area Roof ​ Feature ​" at bounding box center [704, 173] width 427 height 79
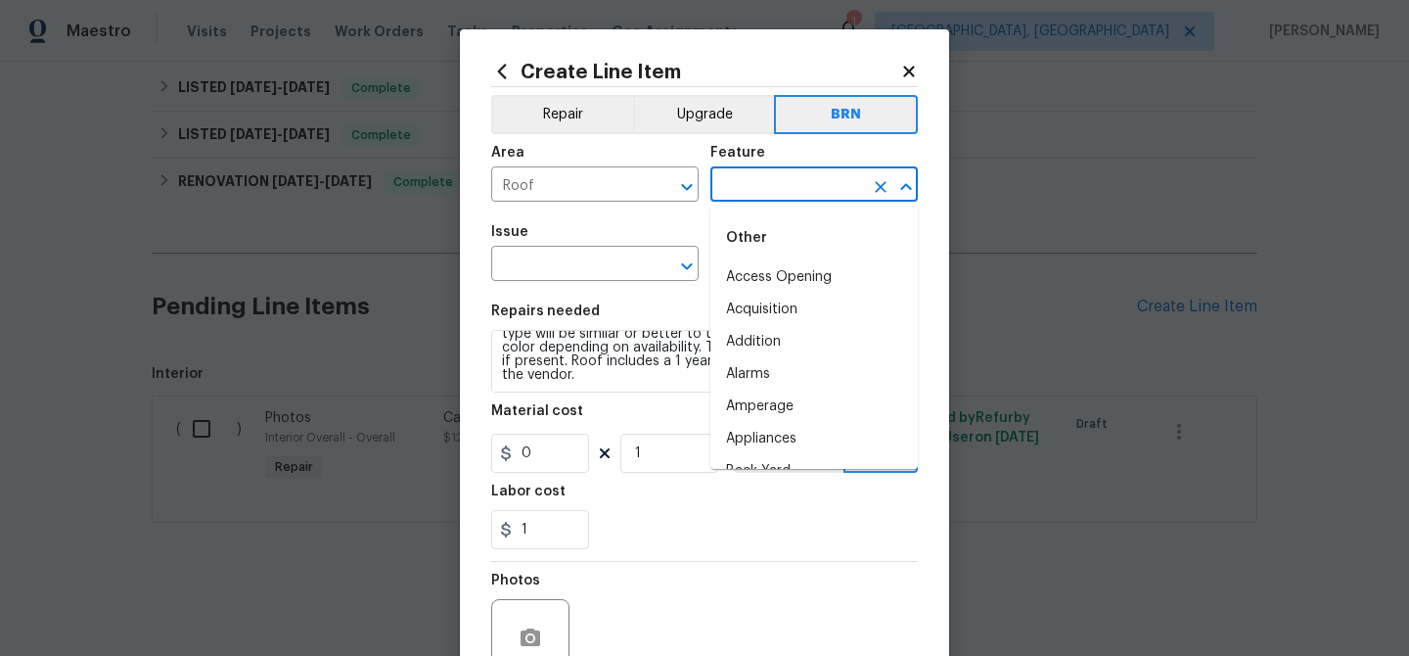
click at [742, 172] on input "text" at bounding box center [786, 186] width 153 height 30
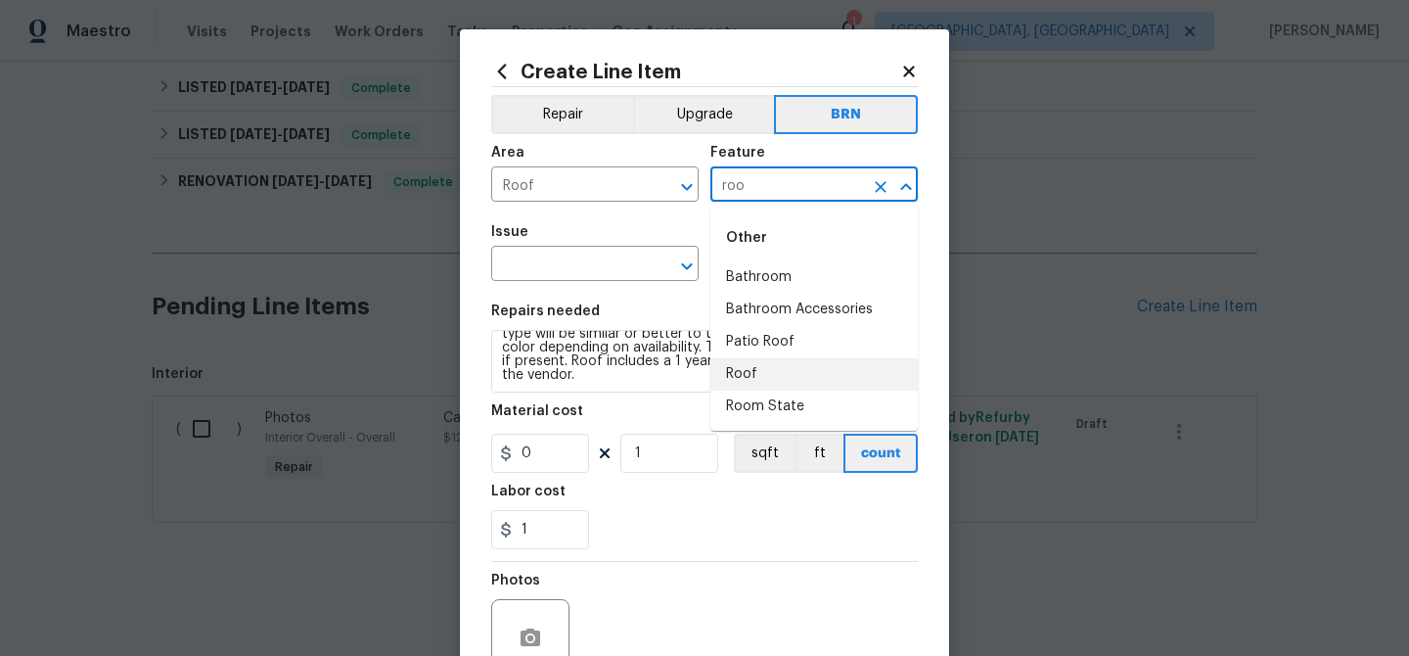
click at [754, 372] on li "Roof" at bounding box center [813, 374] width 207 height 32
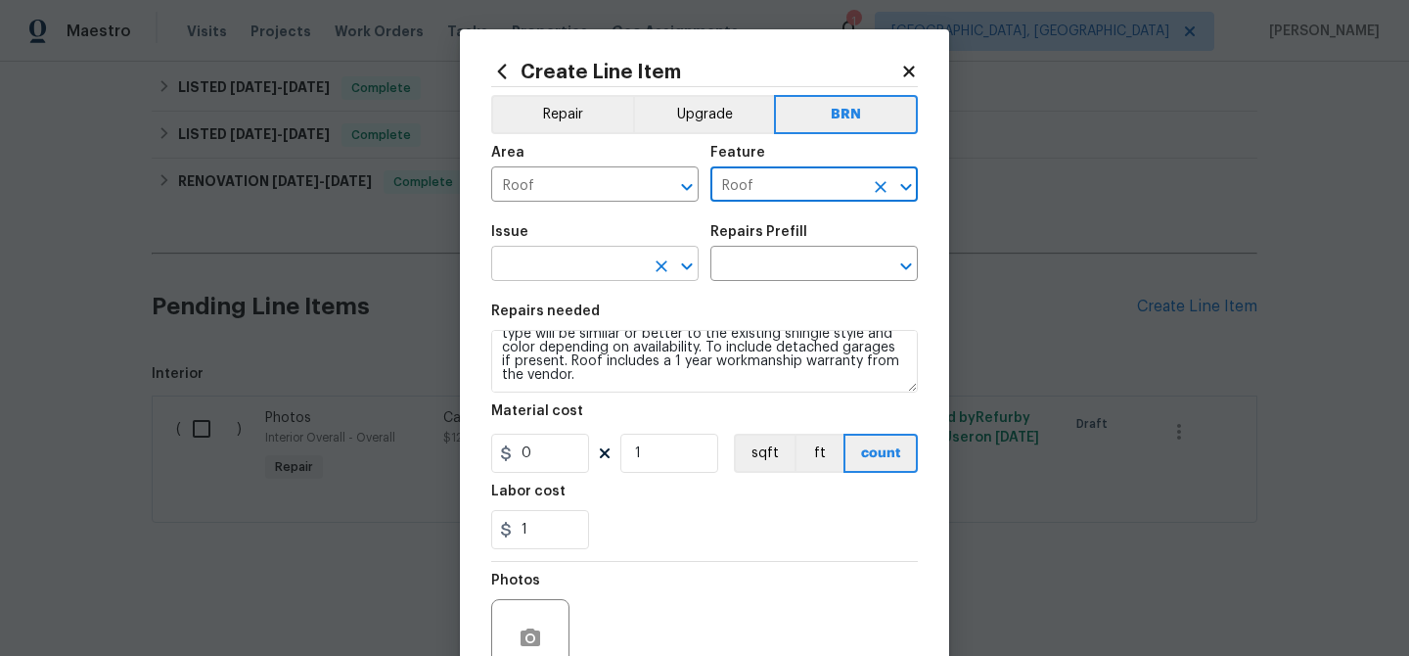
type input "Roof"
click at [581, 269] on input "text" at bounding box center [567, 266] width 153 height 30
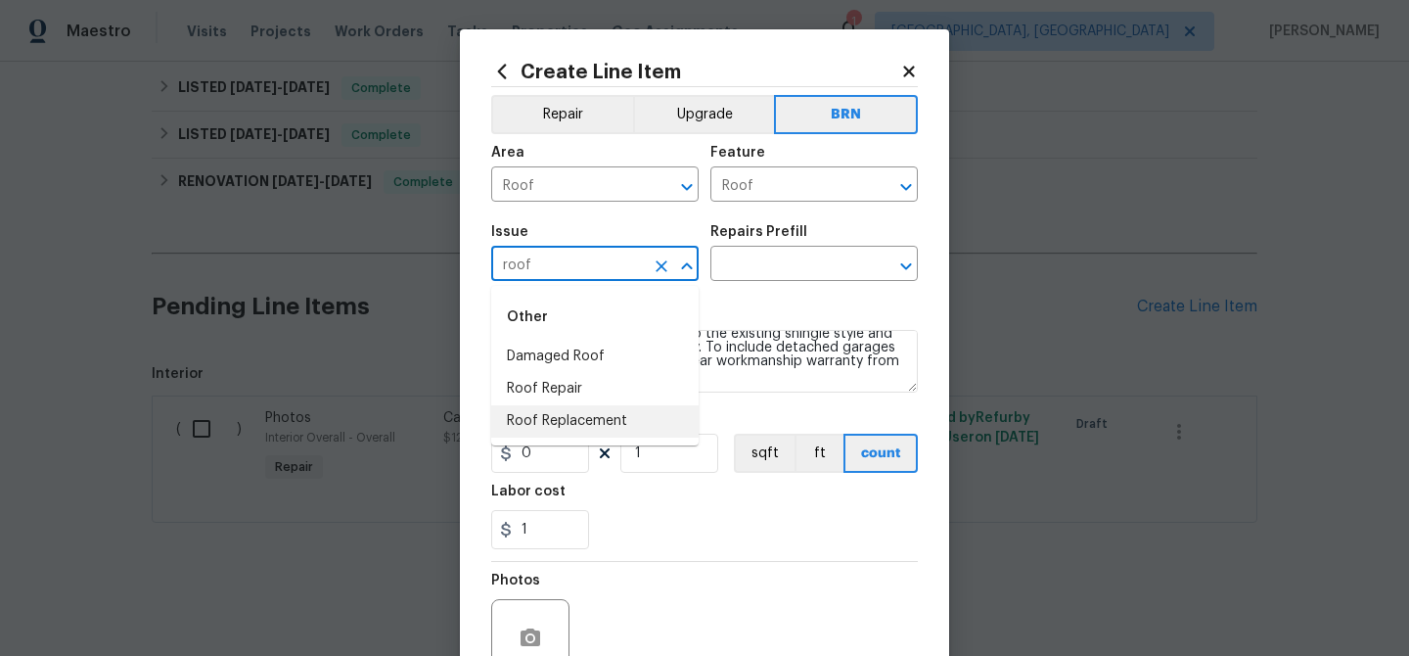
click at [544, 415] on li "Roof Replacement" at bounding box center [594, 421] width 207 height 32
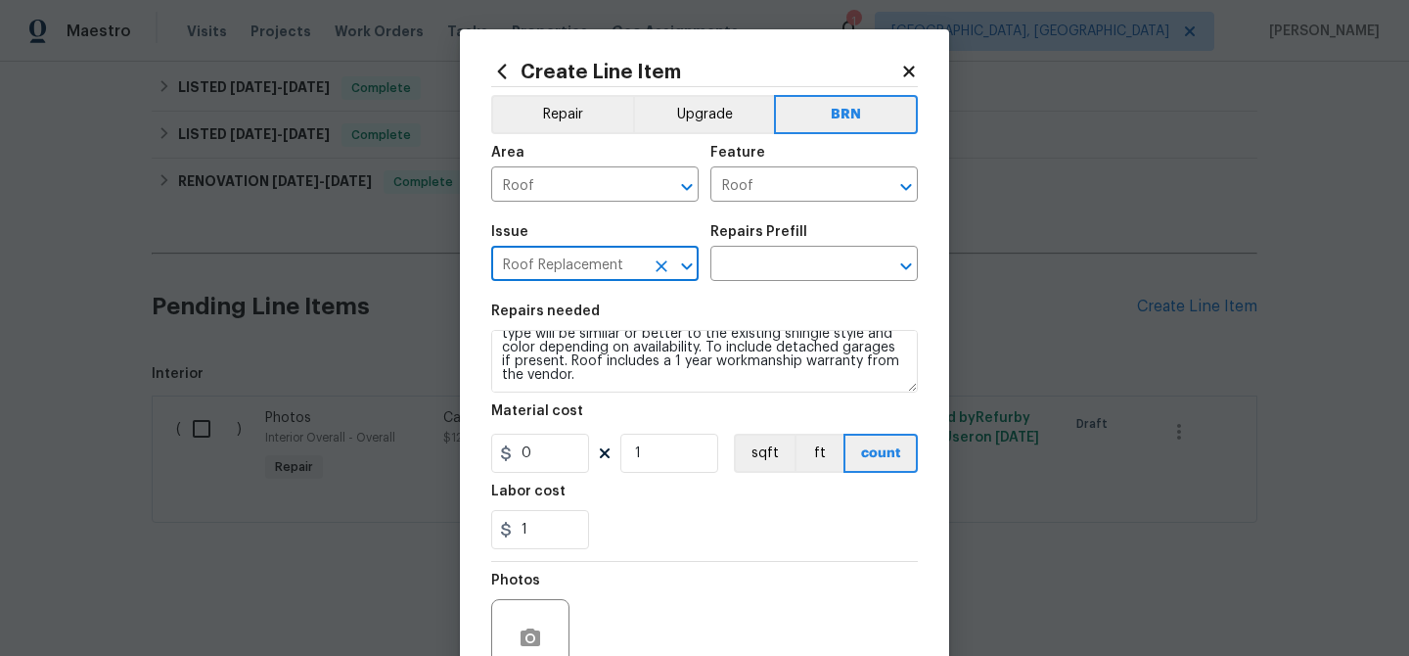
type input "Roof Replacement"
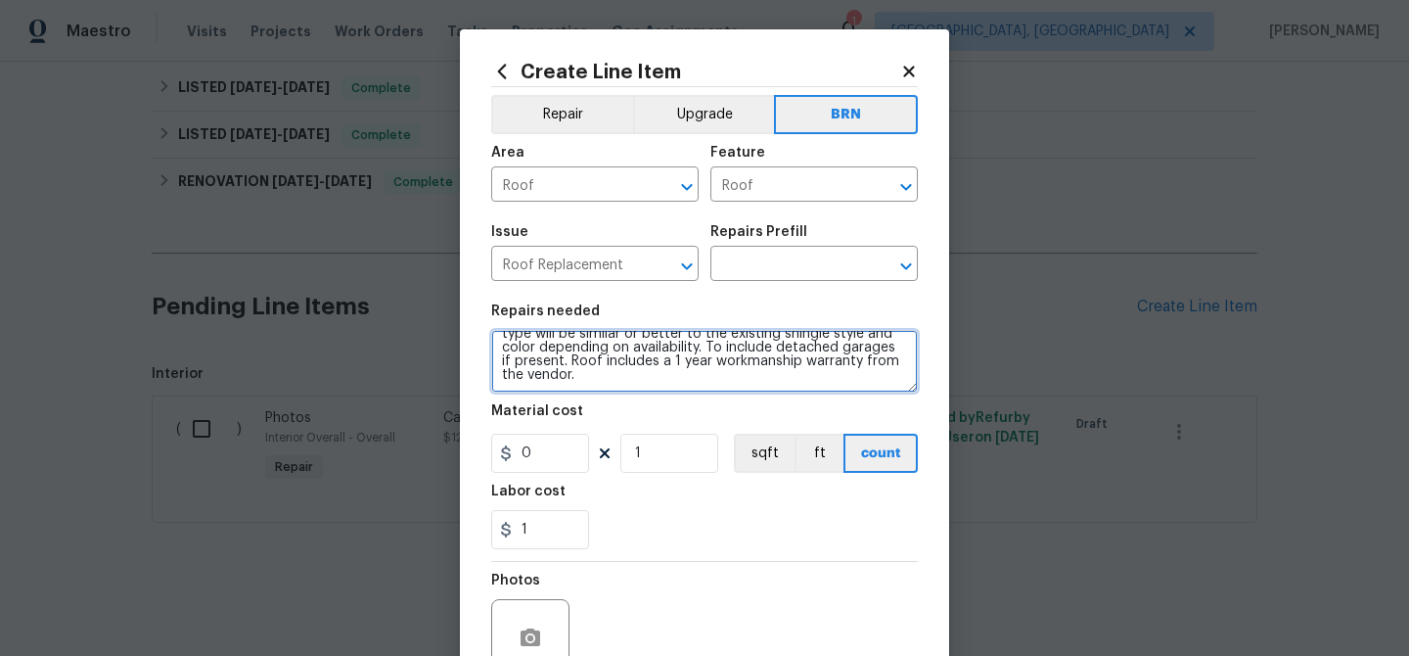
click at [556, 348] on textarea "Estimate-Shingle roof - Seller to remove shingle roof to decking and replace wi…" at bounding box center [704, 361] width 427 height 63
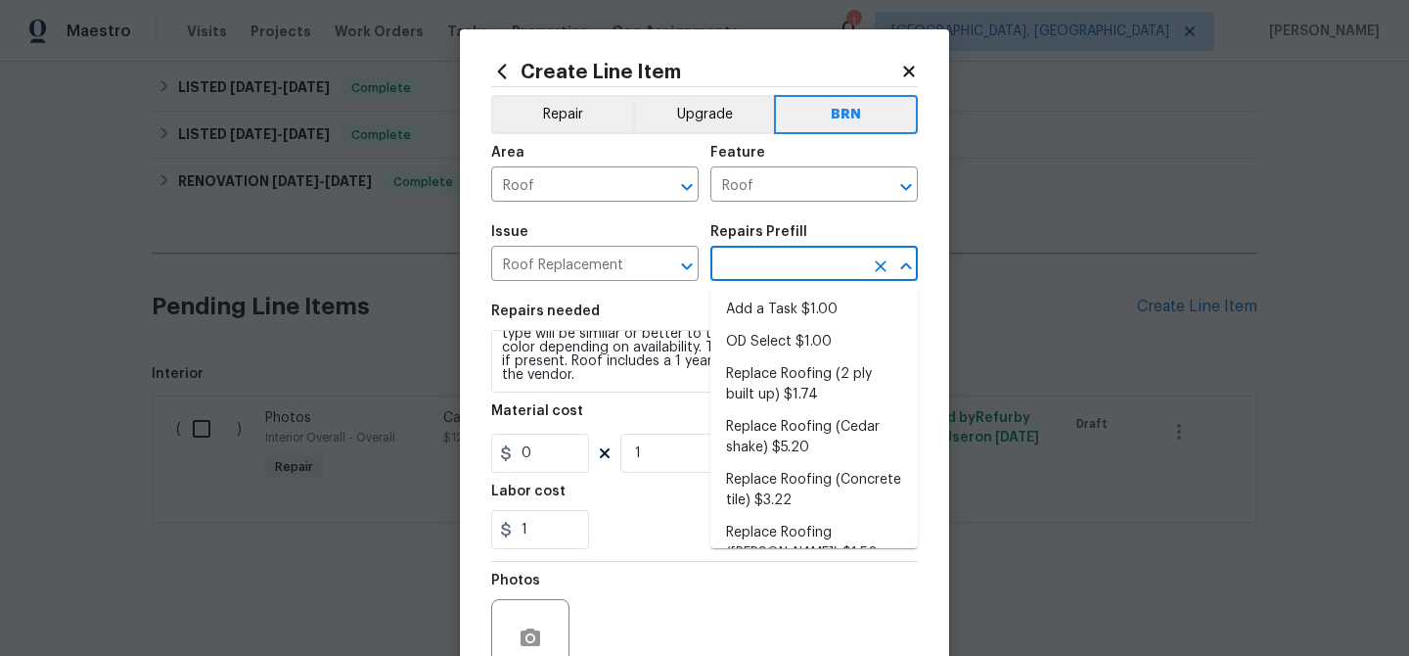
click at [778, 259] on input "text" at bounding box center [786, 266] width 153 height 30
click at [762, 318] on li "Add a Task $1.00" at bounding box center [813, 310] width 207 height 32
type input "[PERSON_NAME] and Trim"
type input "Add a Task $1.00"
type textarea "HPM to detail"
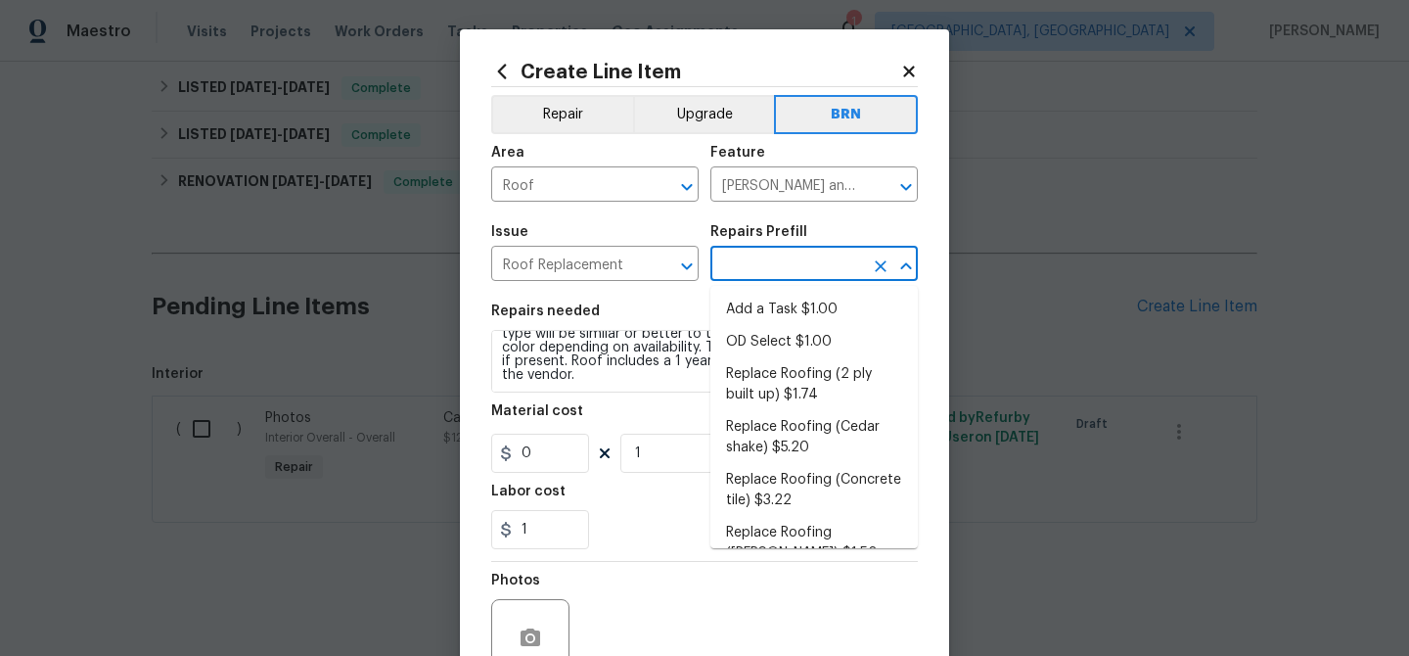
type input "1"
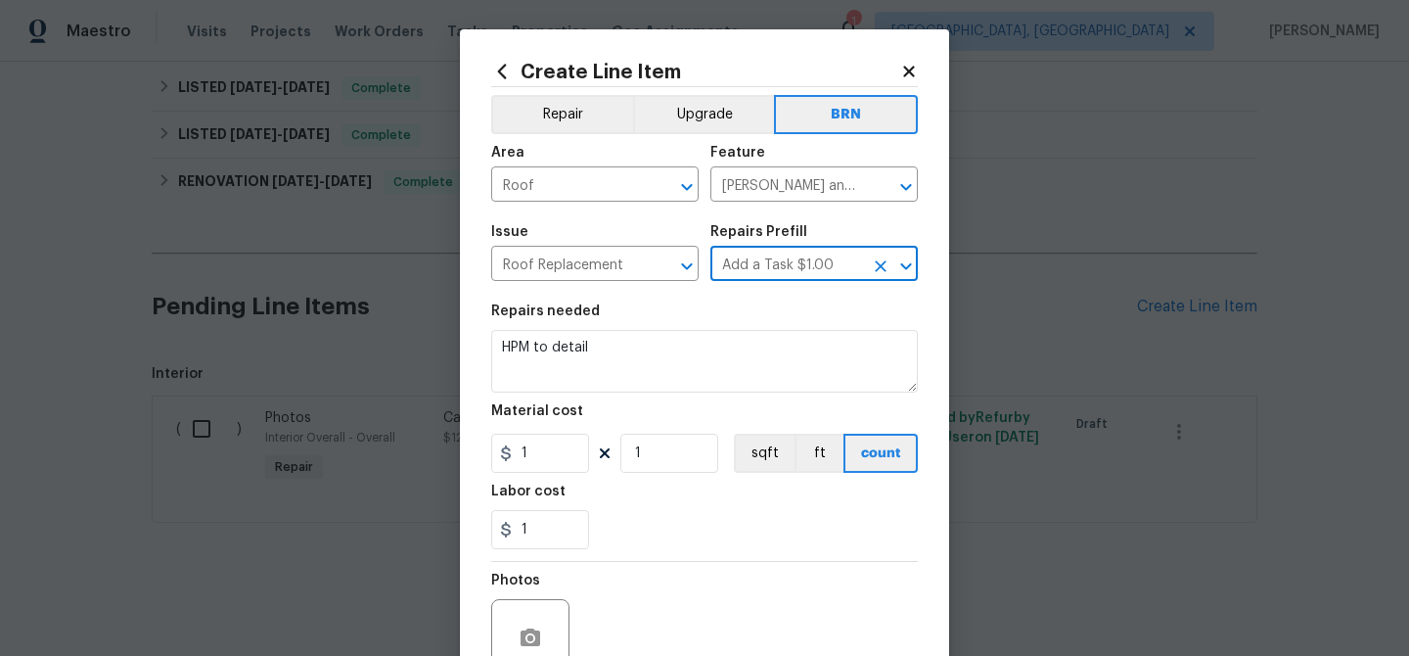
scroll to position [0, 0]
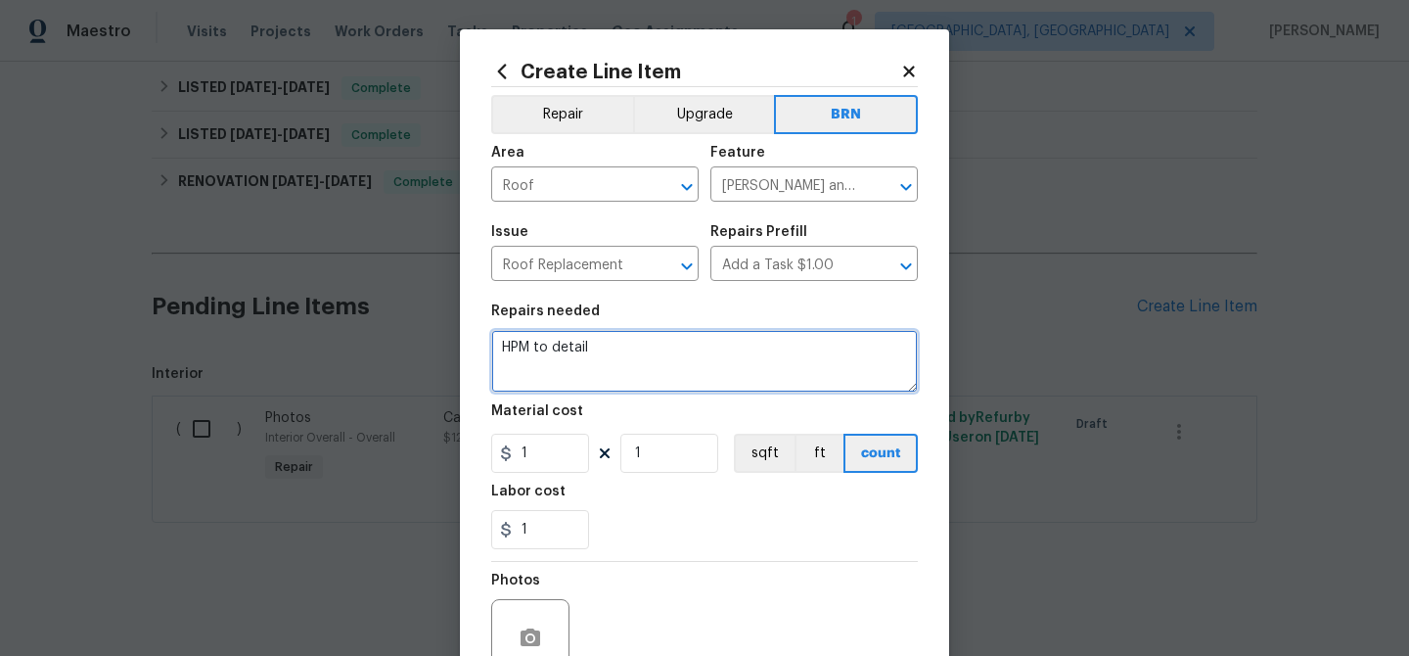
click at [634, 342] on textarea "HPM to detail" at bounding box center [704, 361] width 427 height 63
paste textarea "Estimate-Shingle roof - Seller to remove shingle roof to decking and replace wi…"
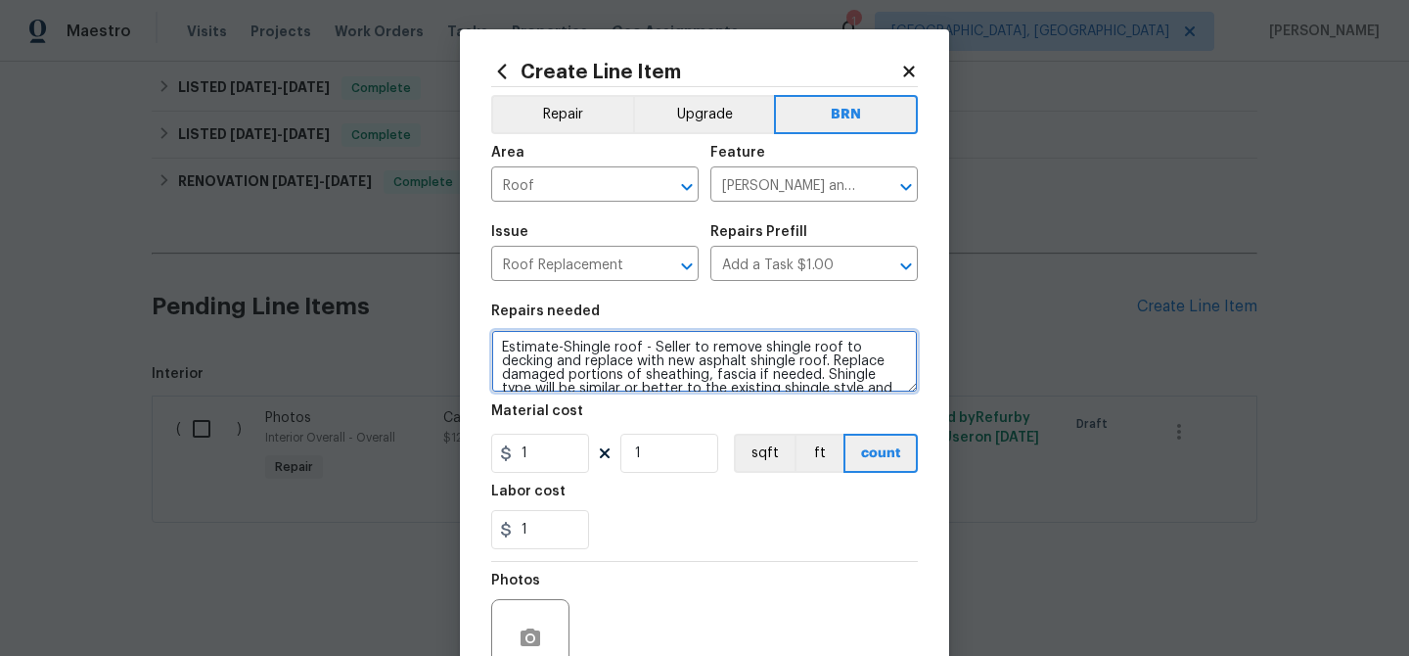
scroll to position [59, 0]
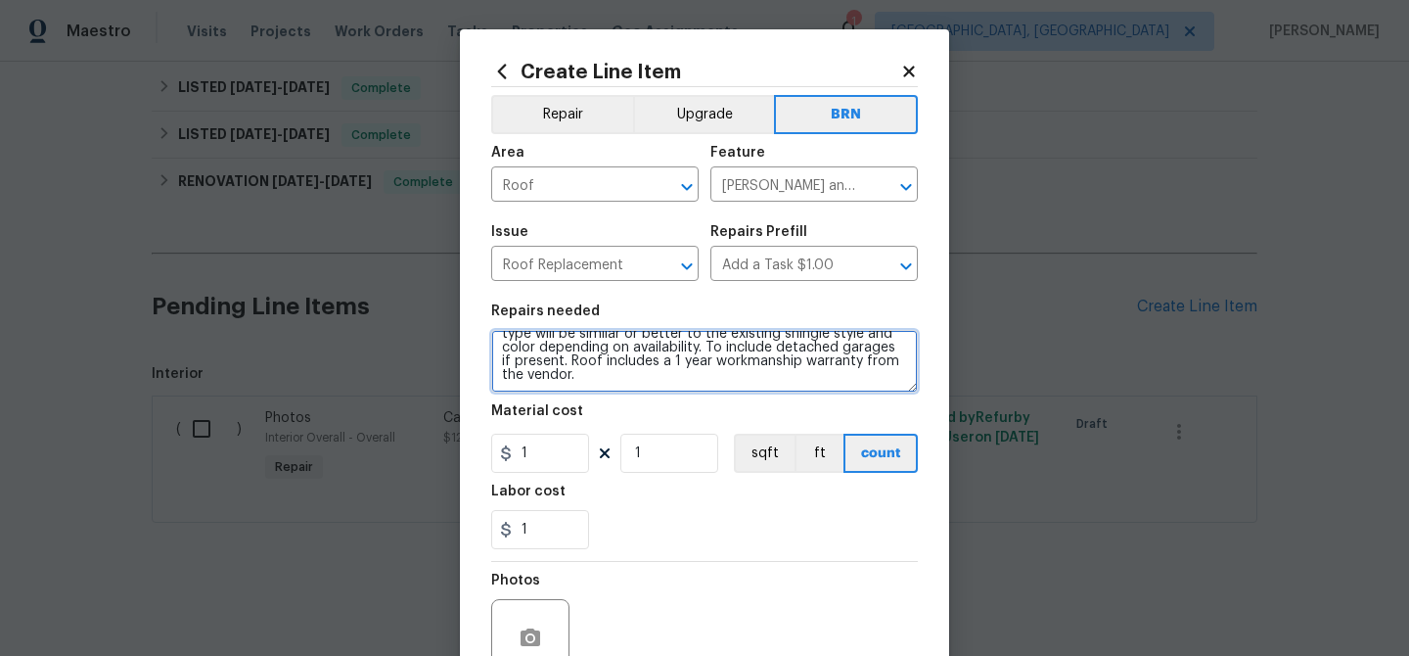
type textarea "Estimate-Shingle roof - Seller to remove shingle roof to decking and replace wi…"
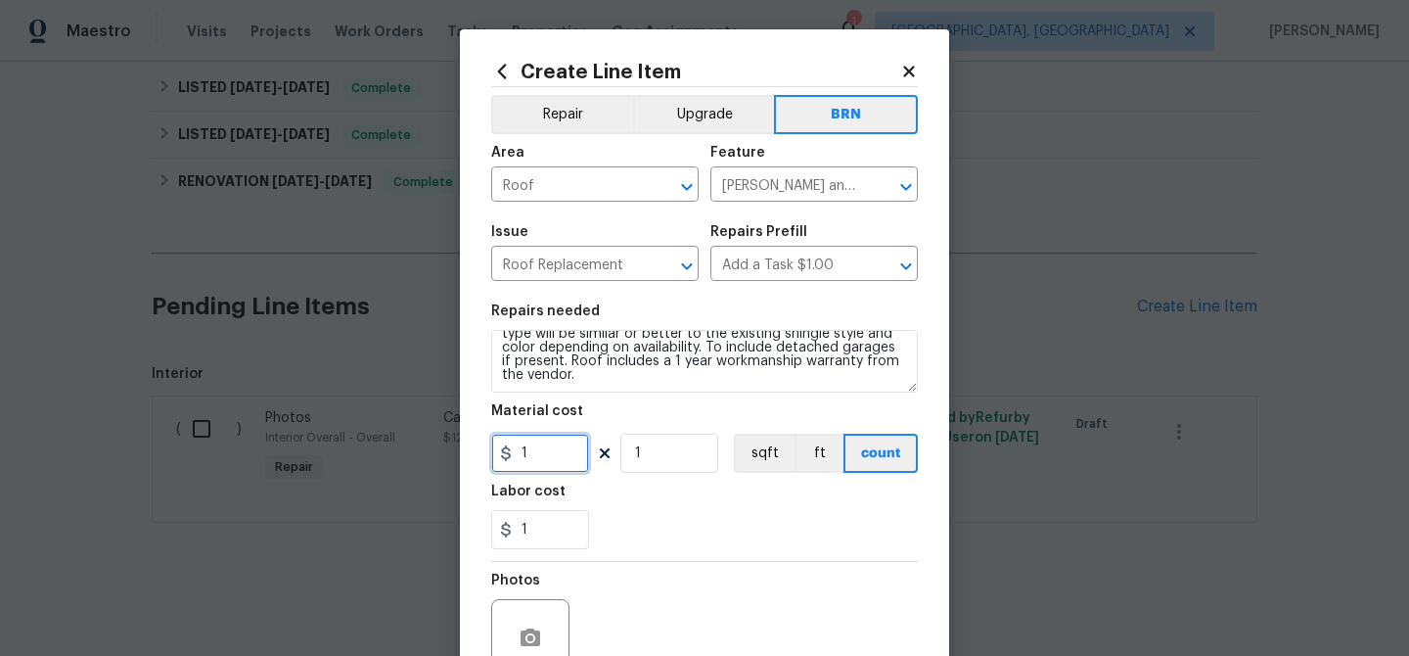
click at [557, 452] on input "1" at bounding box center [540, 453] width 98 height 39
type input "0"
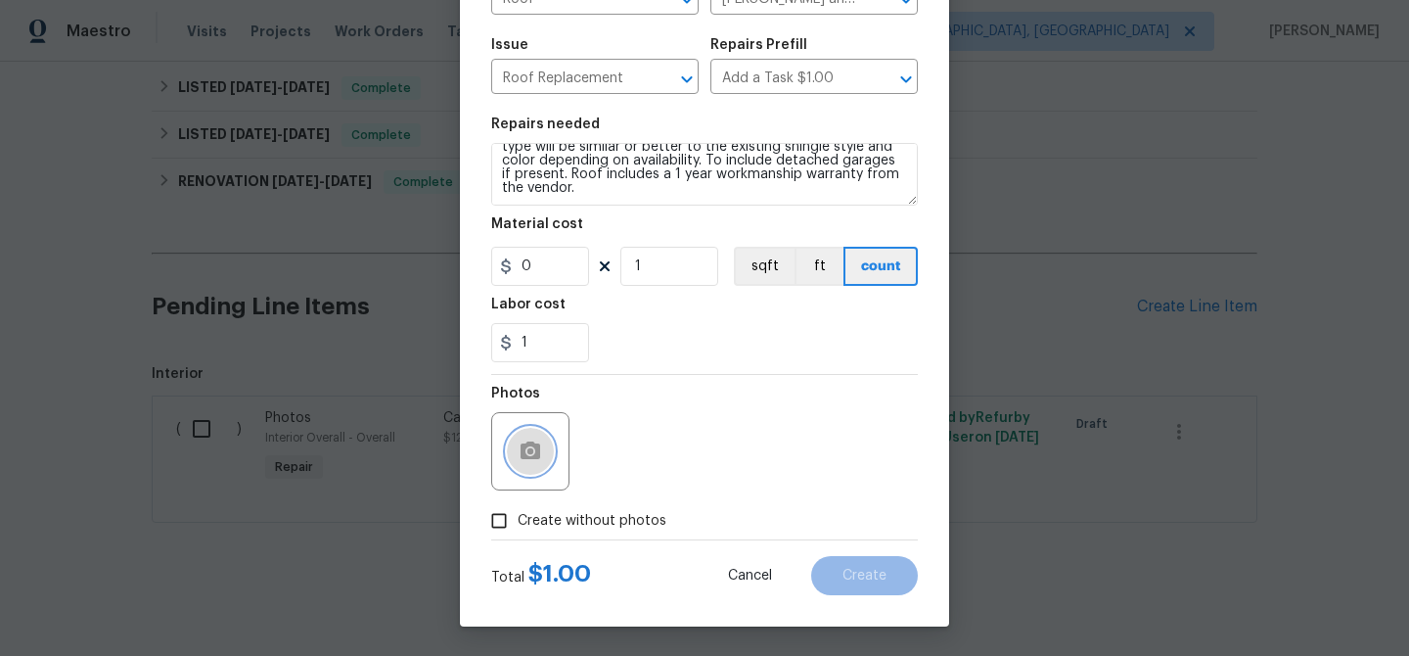
click at [527, 468] on button "button" at bounding box center [530, 451] width 47 height 47
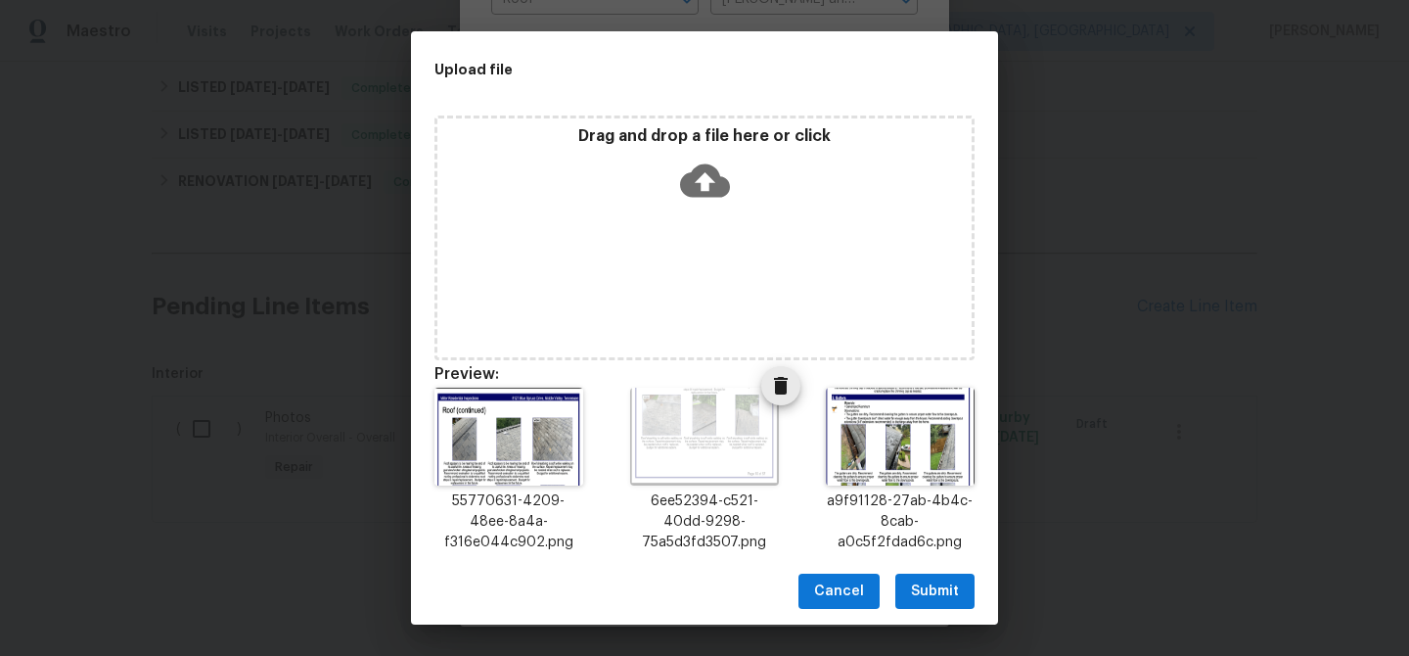
scroll to position [231, 0]
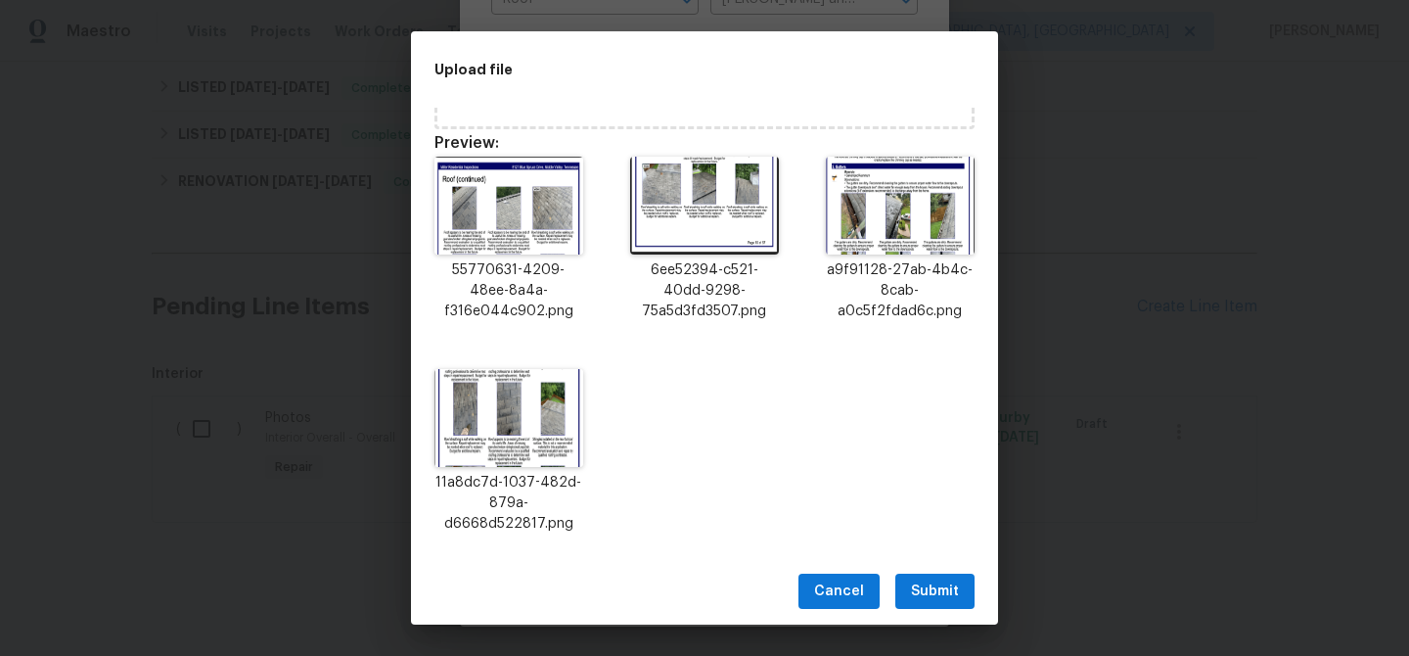
click at [930, 592] on span "Submit" at bounding box center [935, 591] width 48 height 24
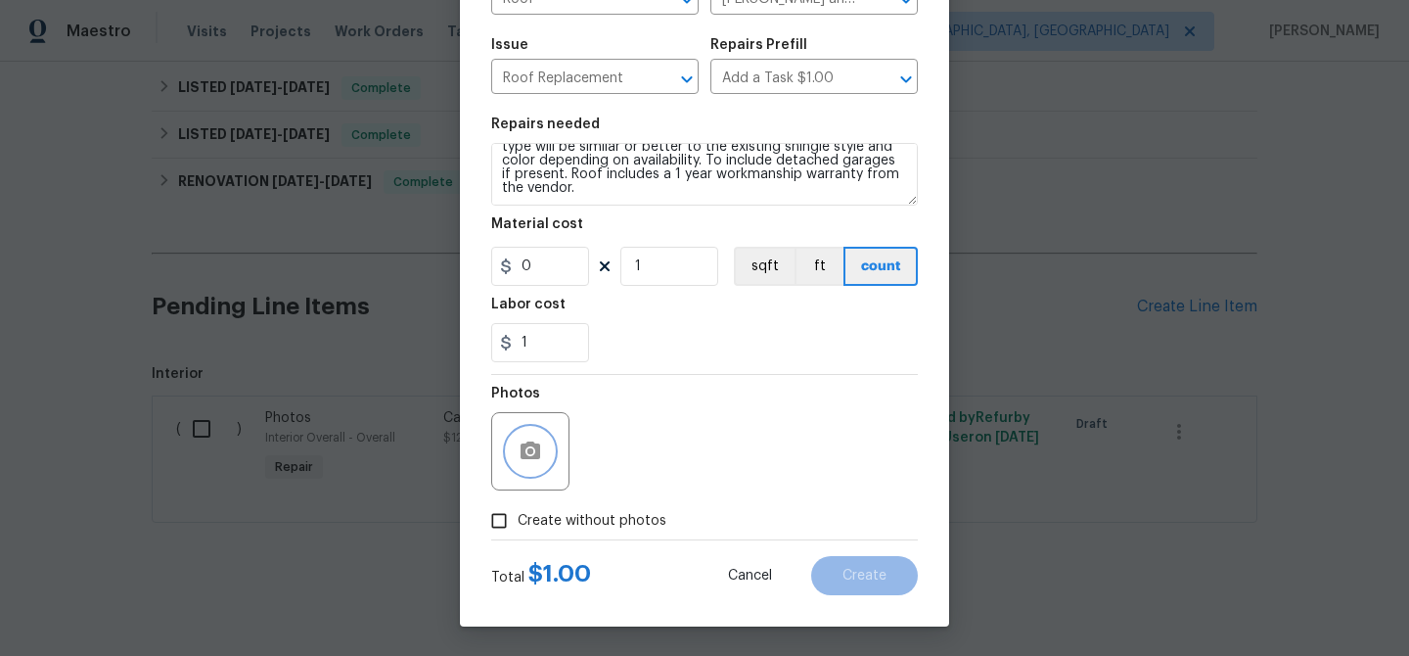
scroll to position [0, 0]
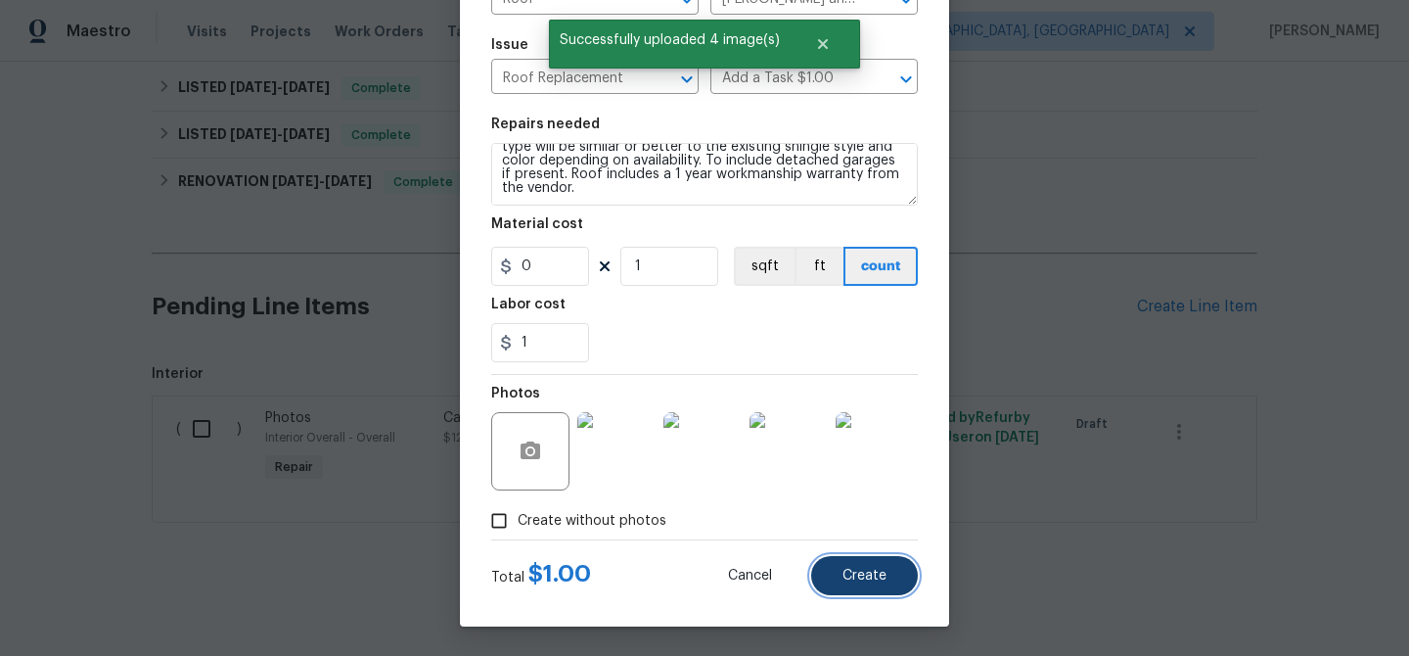
click at [874, 576] on span "Create" at bounding box center [865, 576] width 44 height 15
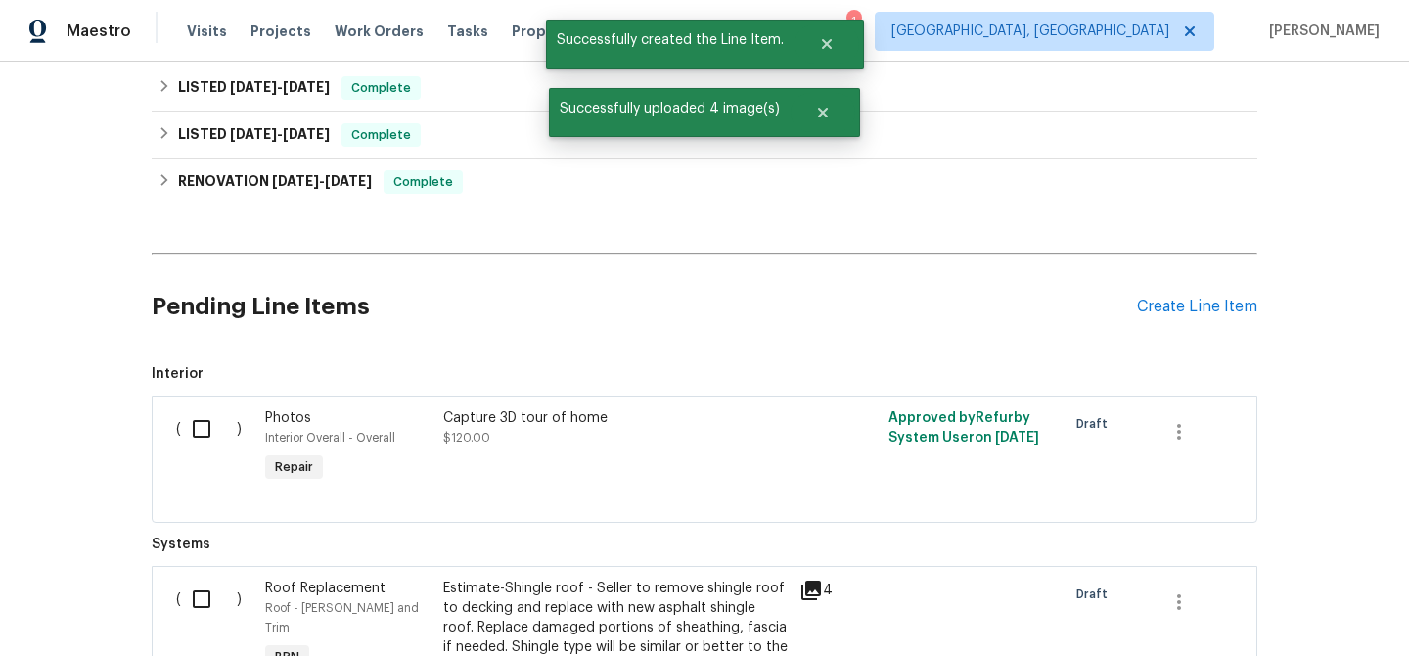
scroll to position [704, 0]
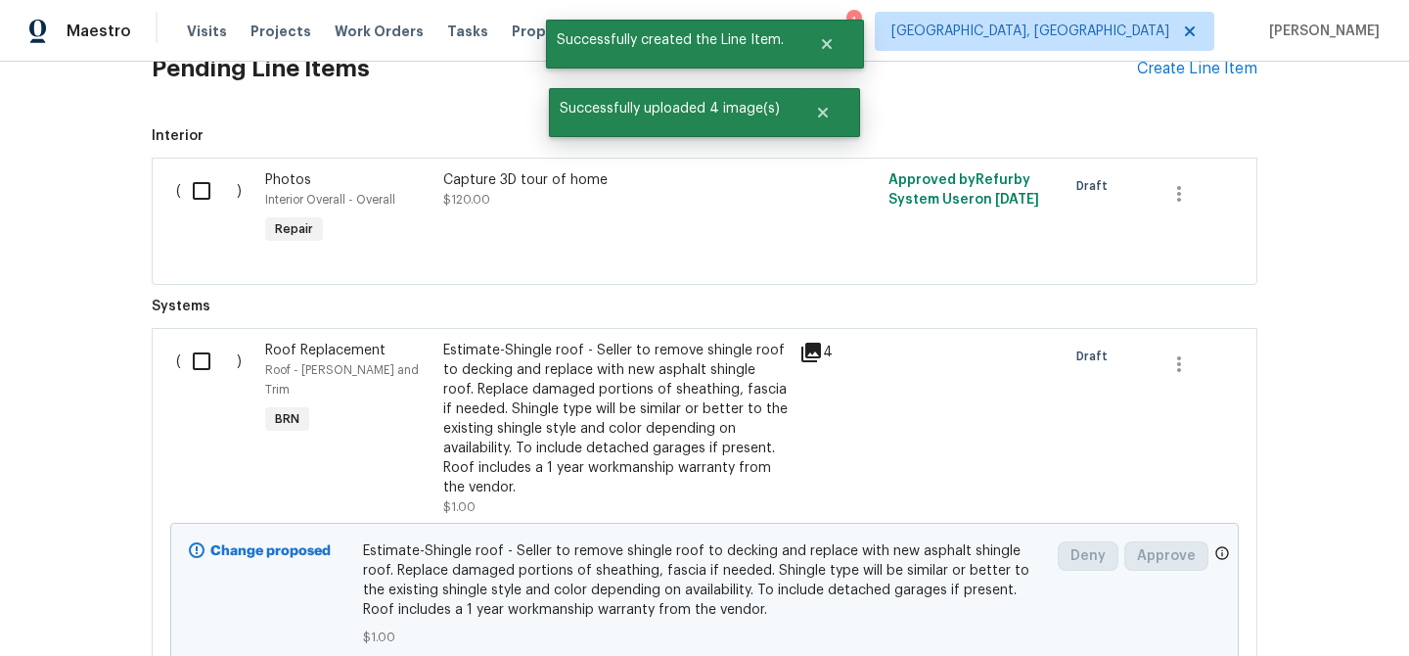
click at [200, 366] on input "checkbox" at bounding box center [209, 361] width 56 height 41
checkbox input "true"
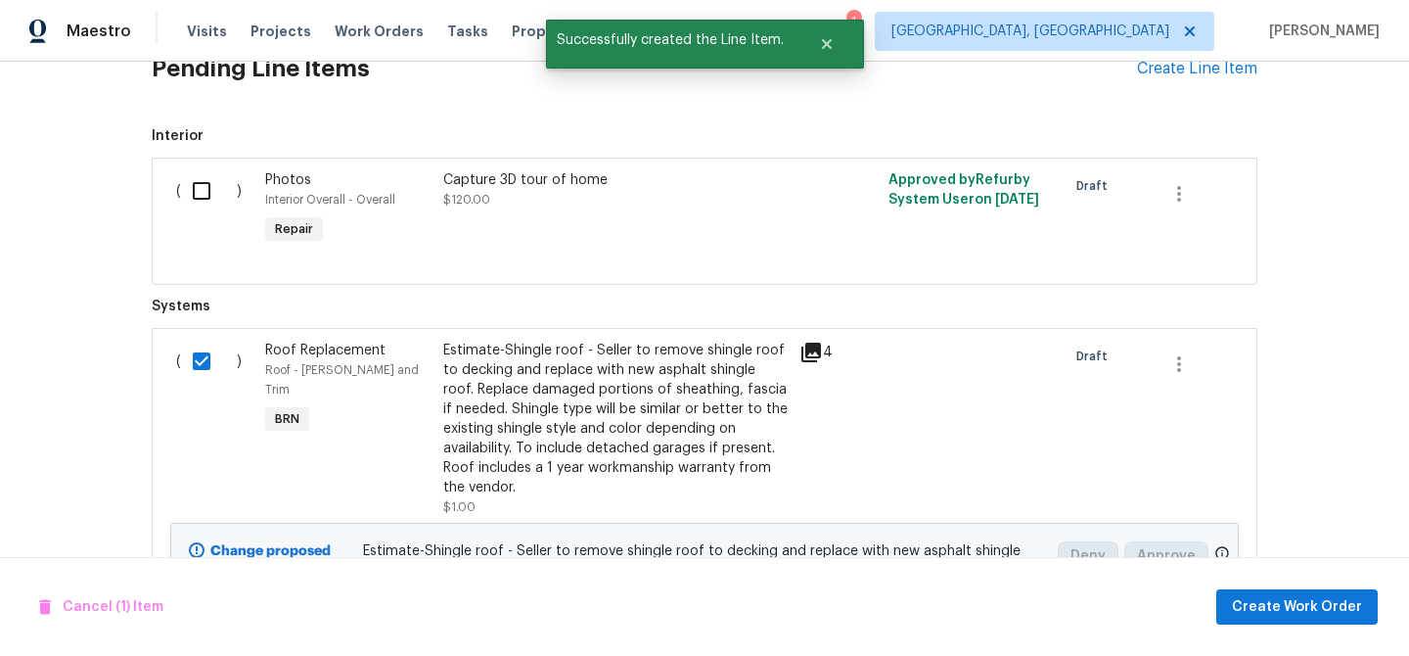
scroll to position [866, 0]
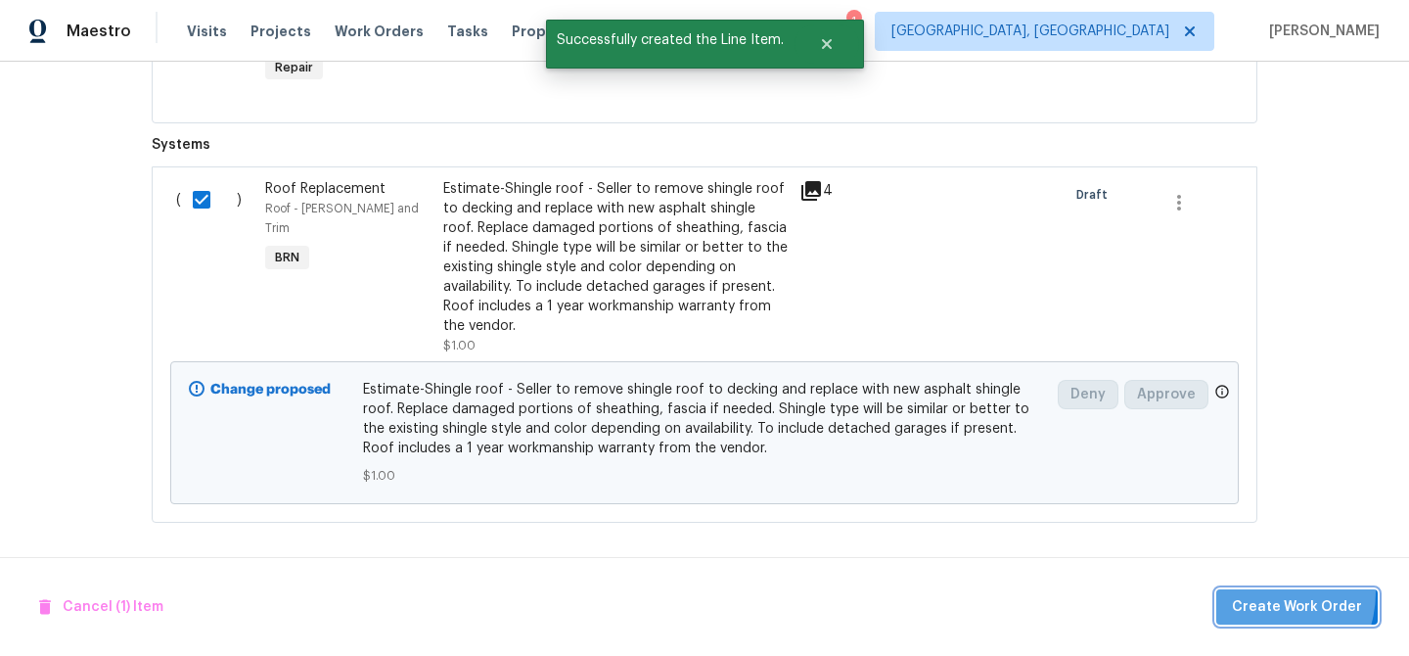
click at [1264, 591] on button "Create Work Order" at bounding box center [1296, 607] width 161 height 36
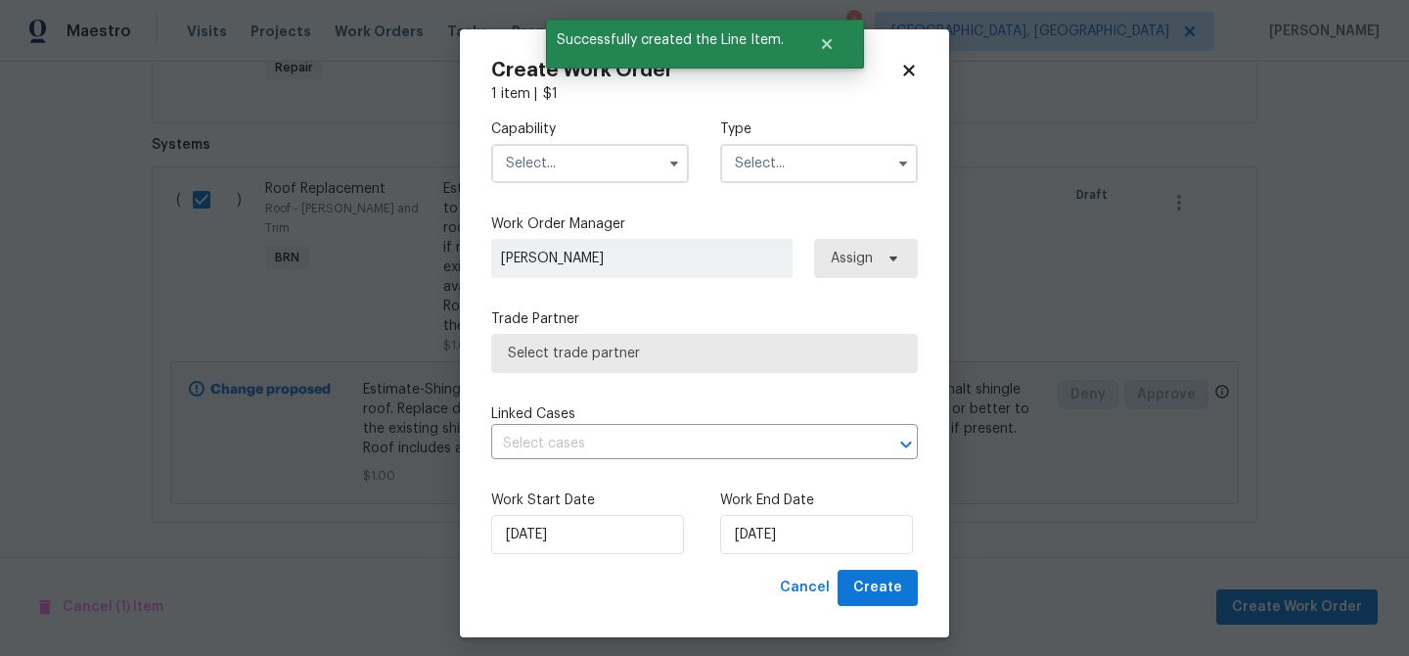
click at [601, 163] on input "text" at bounding box center [590, 163] width 198 height 39
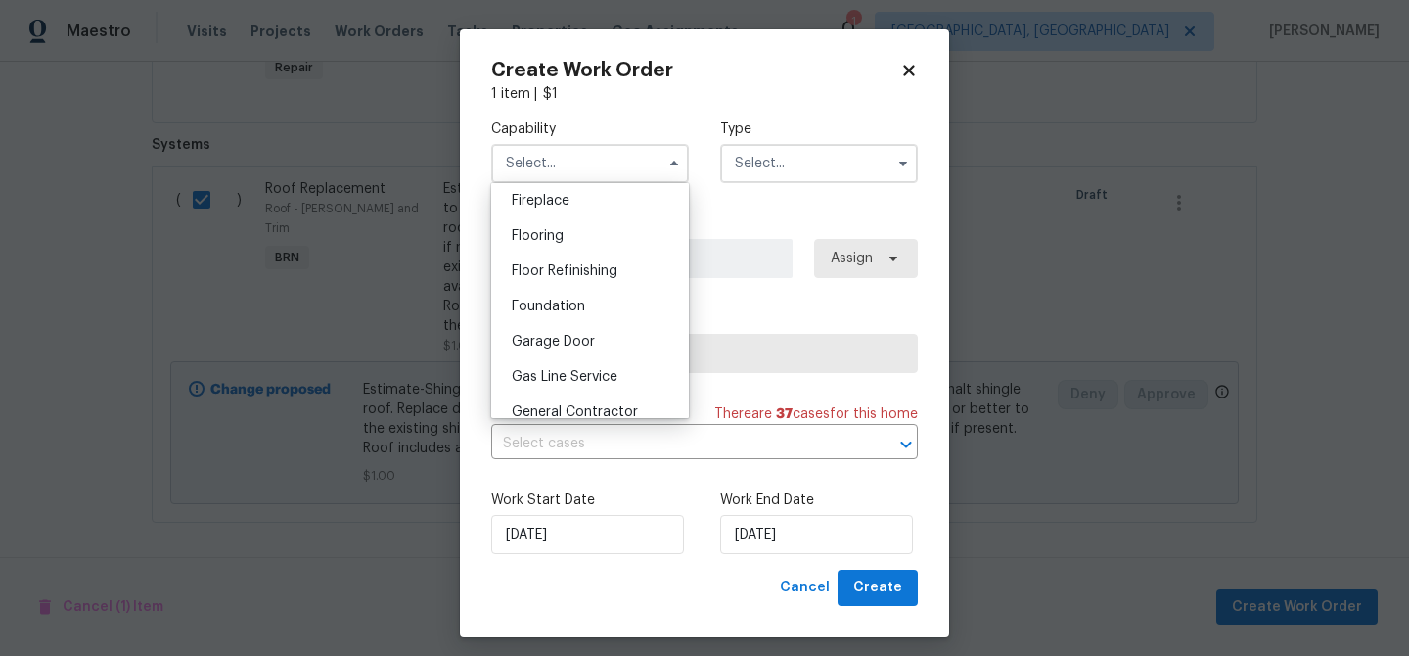
scroll to position [835, 0]
click at [588, 302] on span "General Contractor" at bounding box center [575, 306] width 126 height 14
type input "General Contractor"
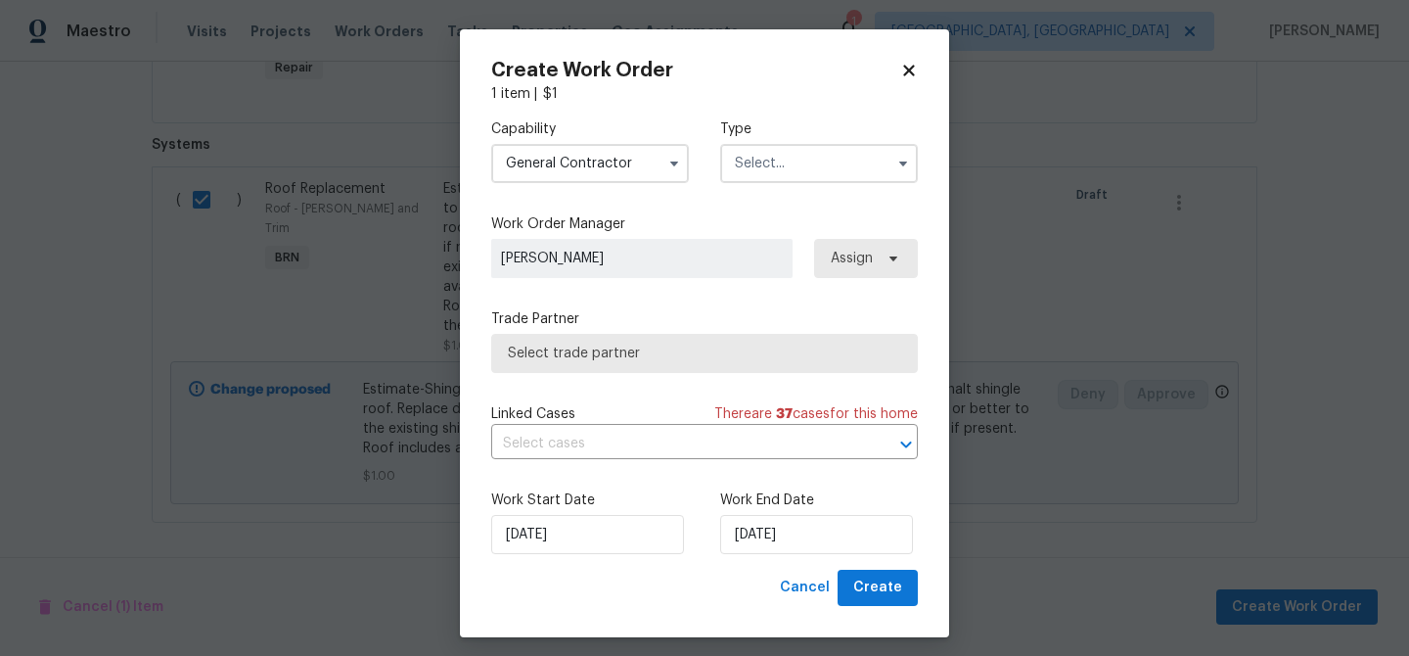
click at [762, 179] on input "text" at bounding box center [819, 163] width 198 height 39
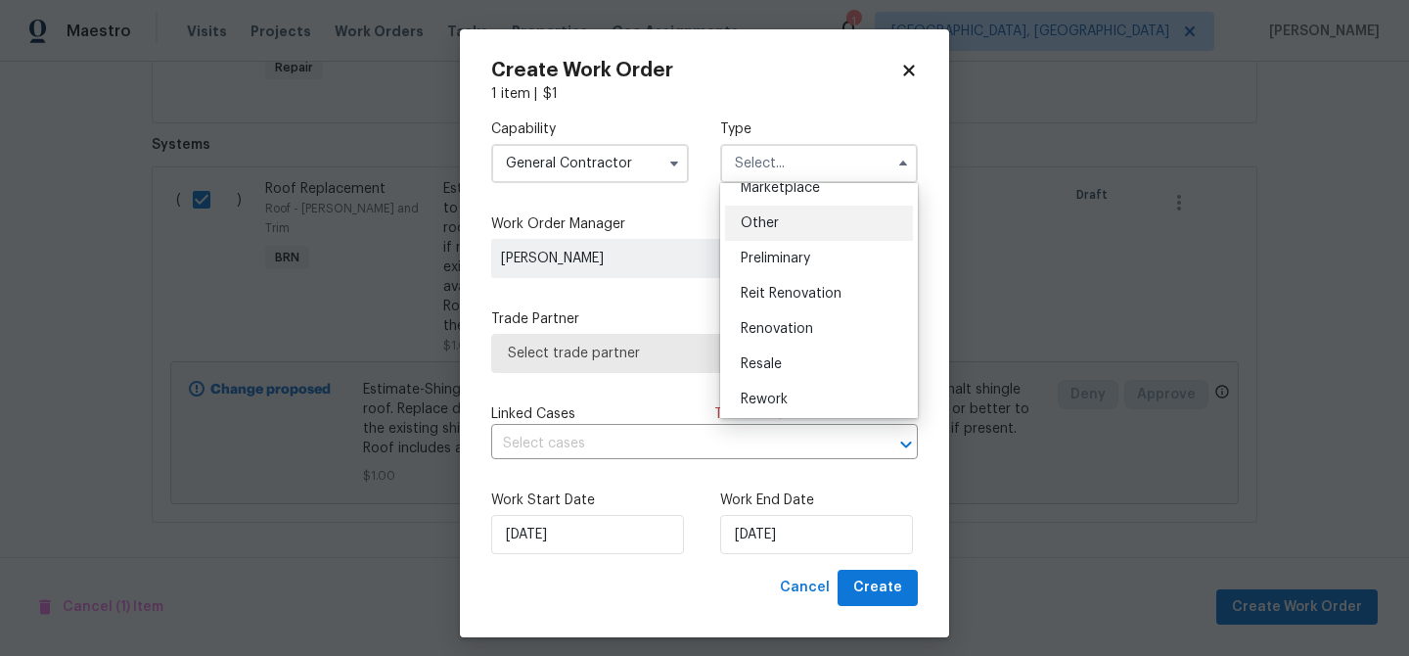
scroll to position [376, 0]
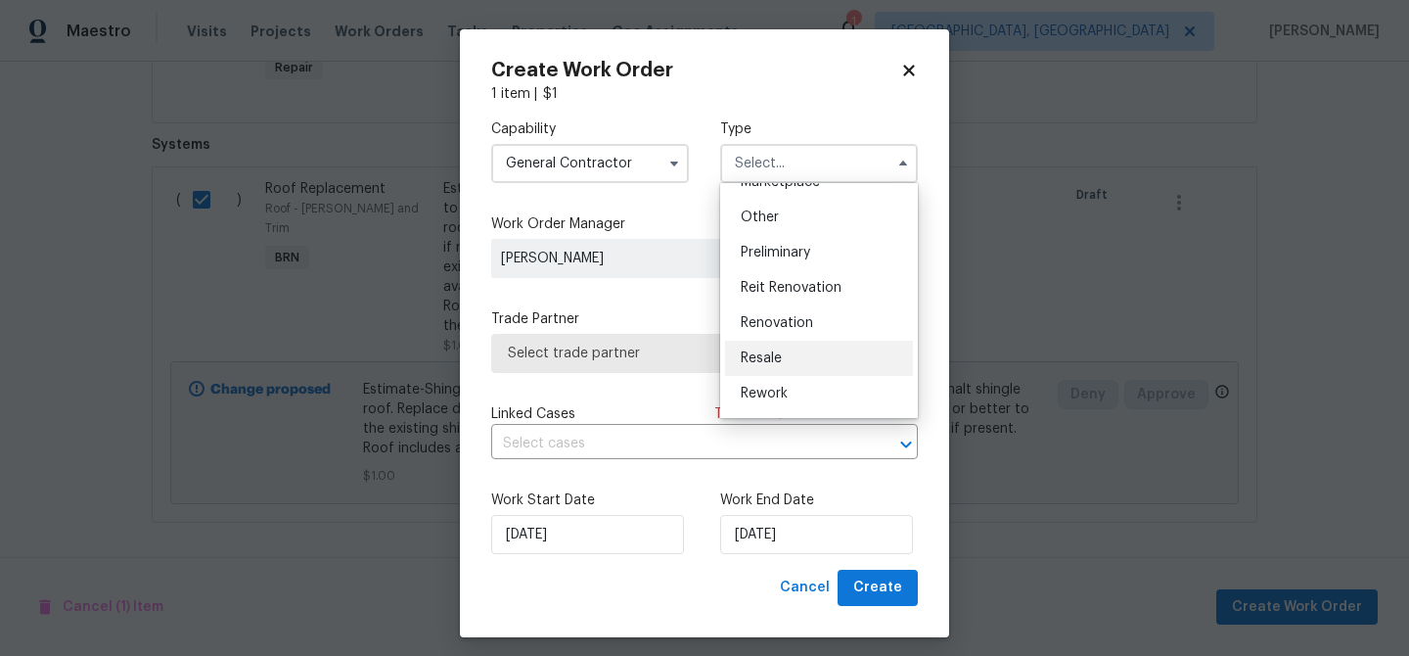
click at [775, 351] on span "Resale" at bounding box center [761, 358] width 41 height 14
type input "Resale"
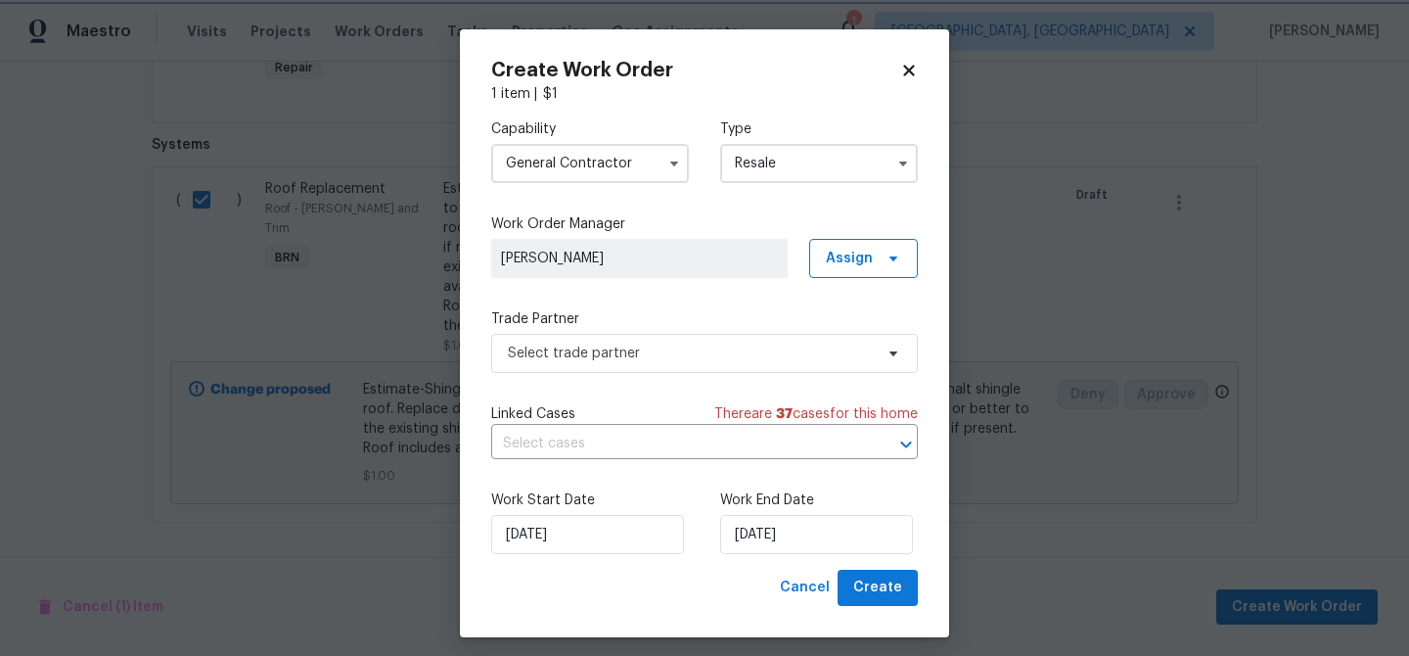
scroll to position [0, 0]
click at [645, 354] on span "Select trade partner" at bounding box center [690, 353] width 365 height 20
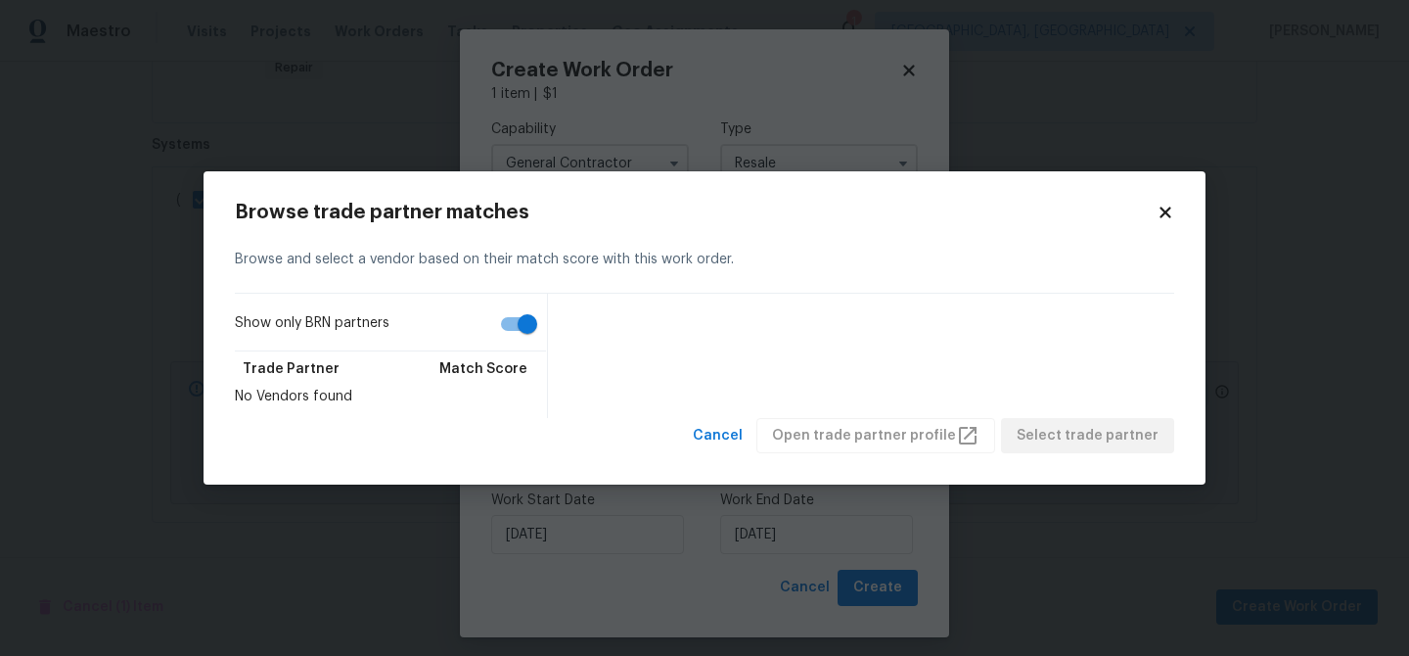
click at [548, 339] on div "Show only BRN partners Trade Partner Match Score No Vendors found" at bounding box center [704, 356] width 939 height 124
click at [518, 330] on input "Show only BRN partners" at bounding box center [528, 323] width 112 height 37
checkbox input "false"
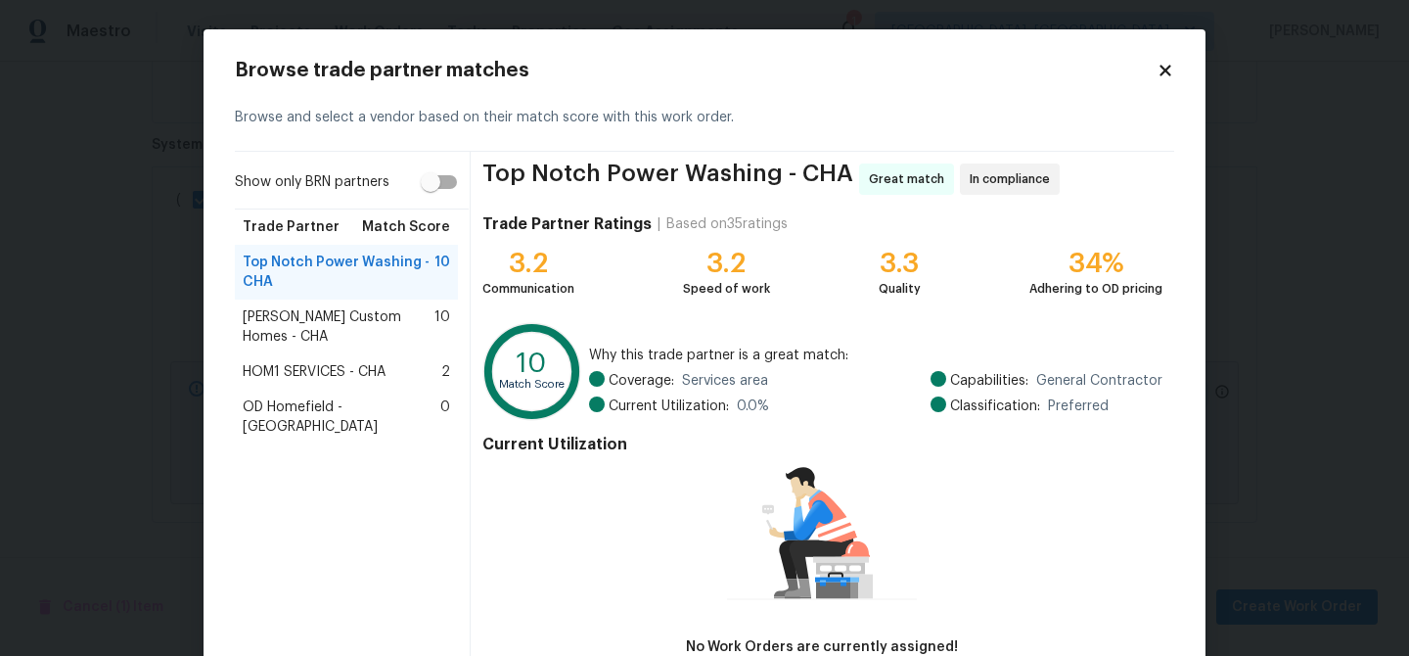
click at [299, 362] on span "HOM1 SERVICES - CHA" at bounding box center [314, 372] width 143 height 20
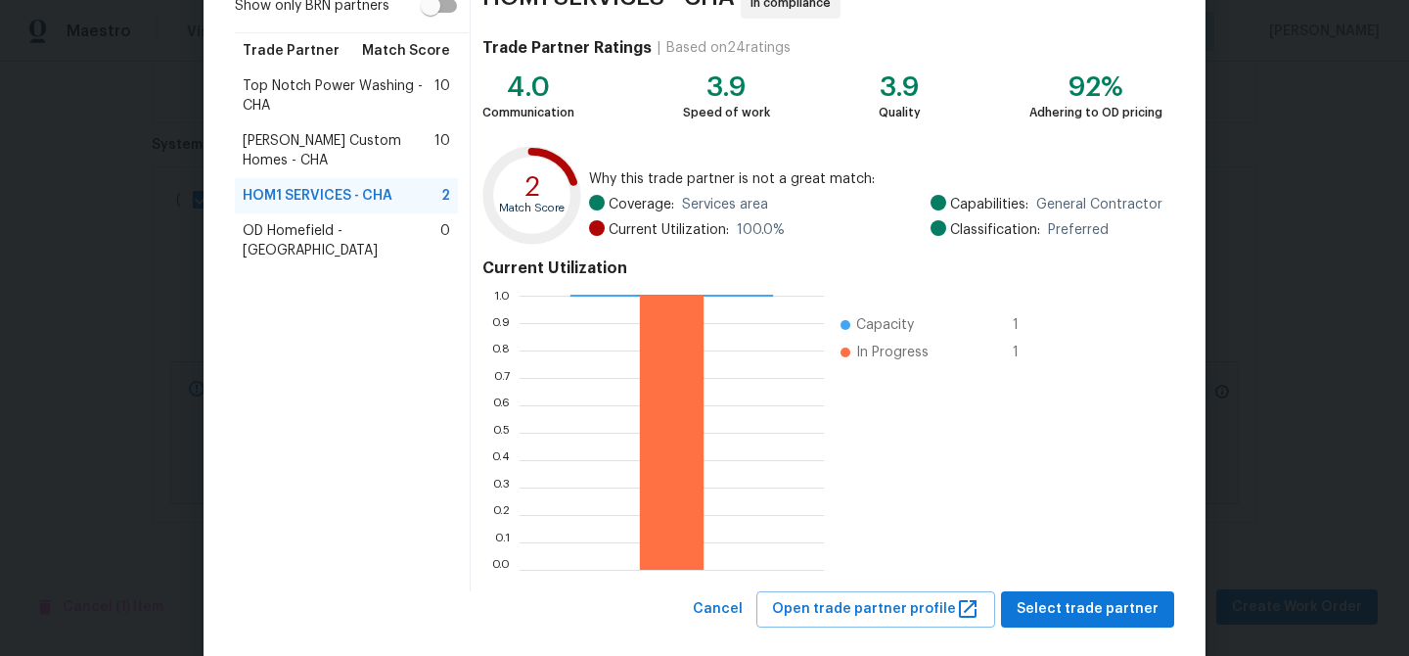
scroll to position [207, 0]
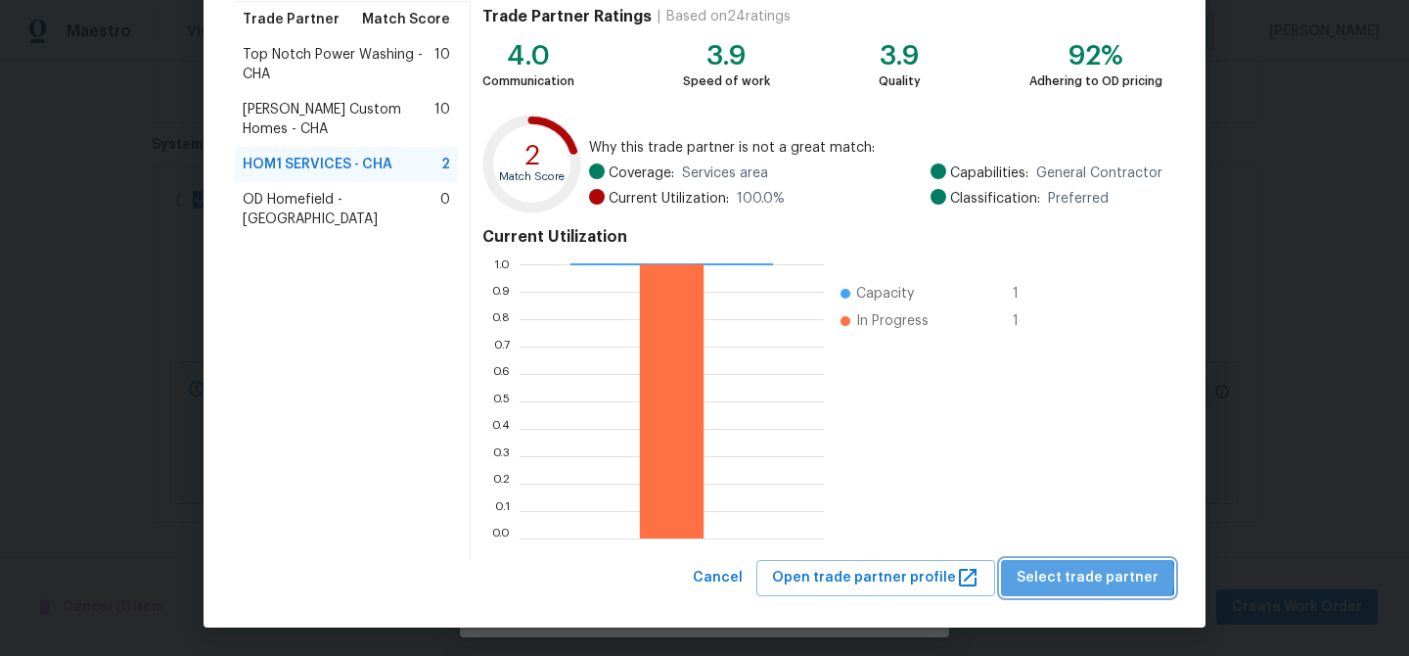
click at [1097, 577] on span "Select trade partner" at bounding box center [1088, 578] width 142 height 24
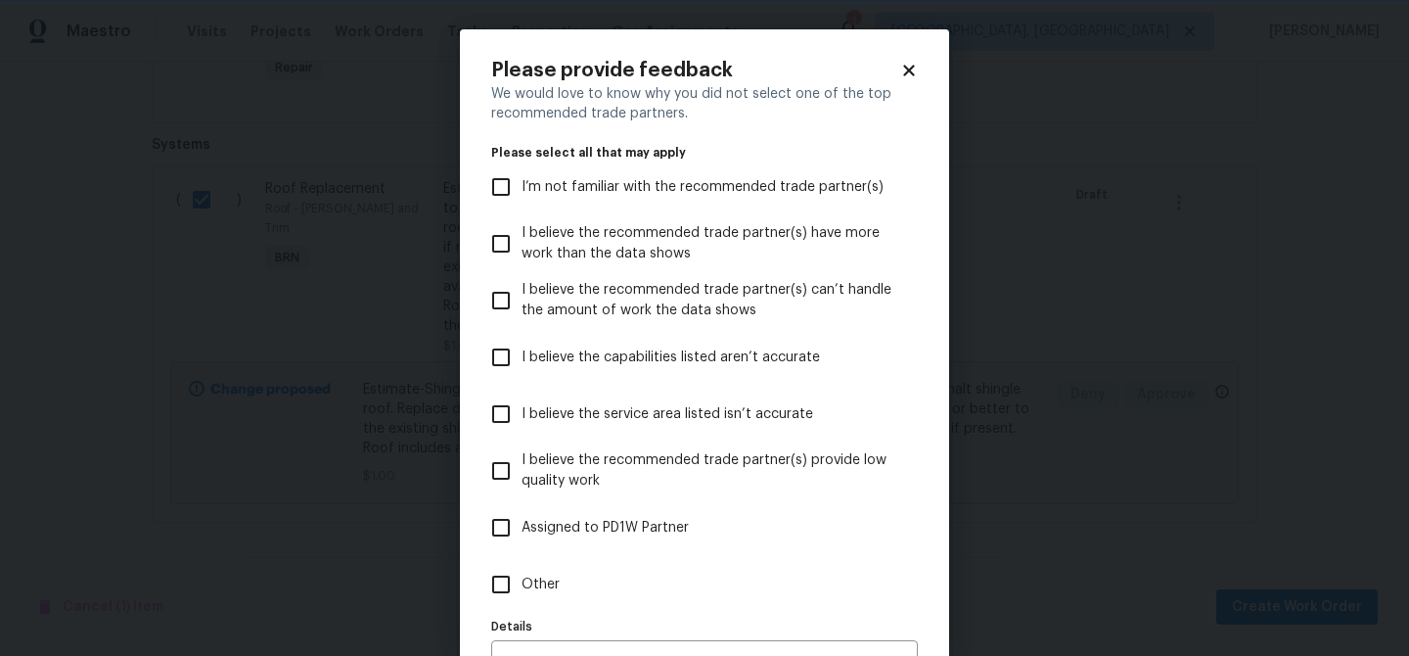
scroll to position [0, 0]
click at [506, 587] on input "Other" at bounding box center [500, 584] width 41 height 41
checkbox input "true"
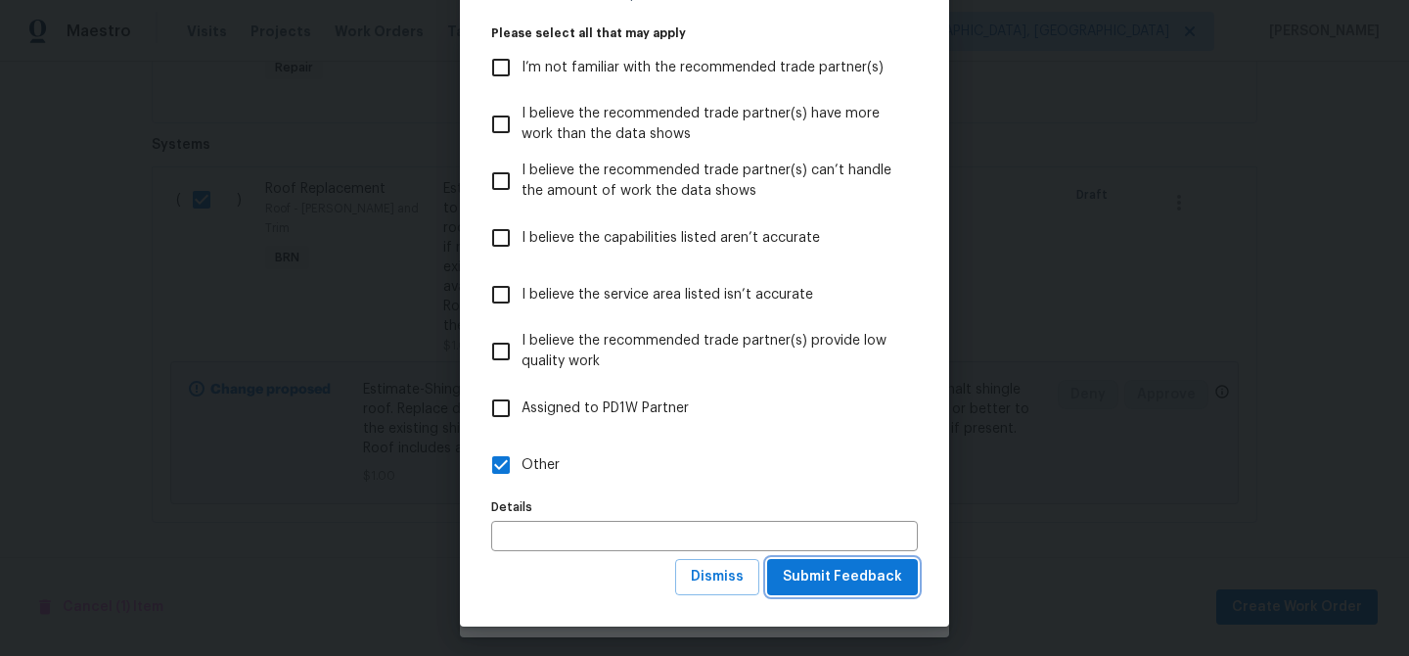
click at [805, 566] on span "Submit Feedback" at bounding box center [842, 577] width 119 height 24
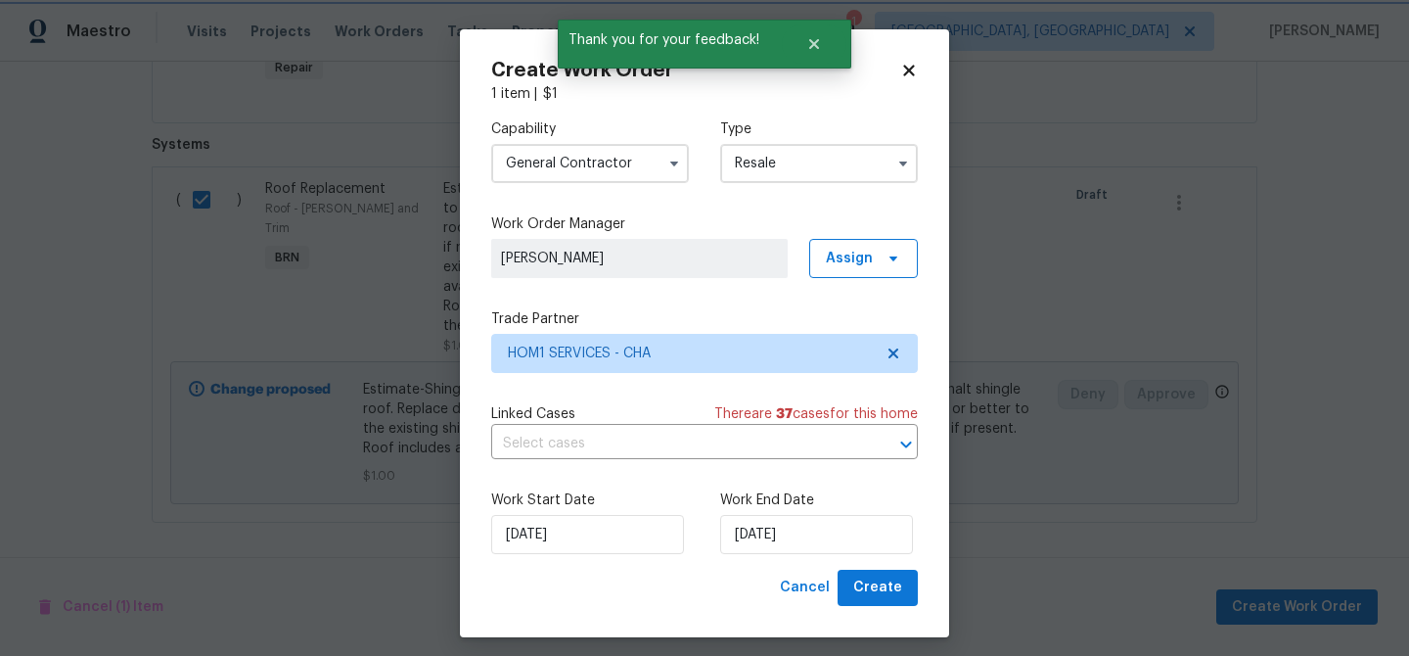
scroll to position [0, 0]
click at [602, 427] on div "Linked Cases There are 37 case s for this home ​" at bounding box center [704, 431] width 427 height 55
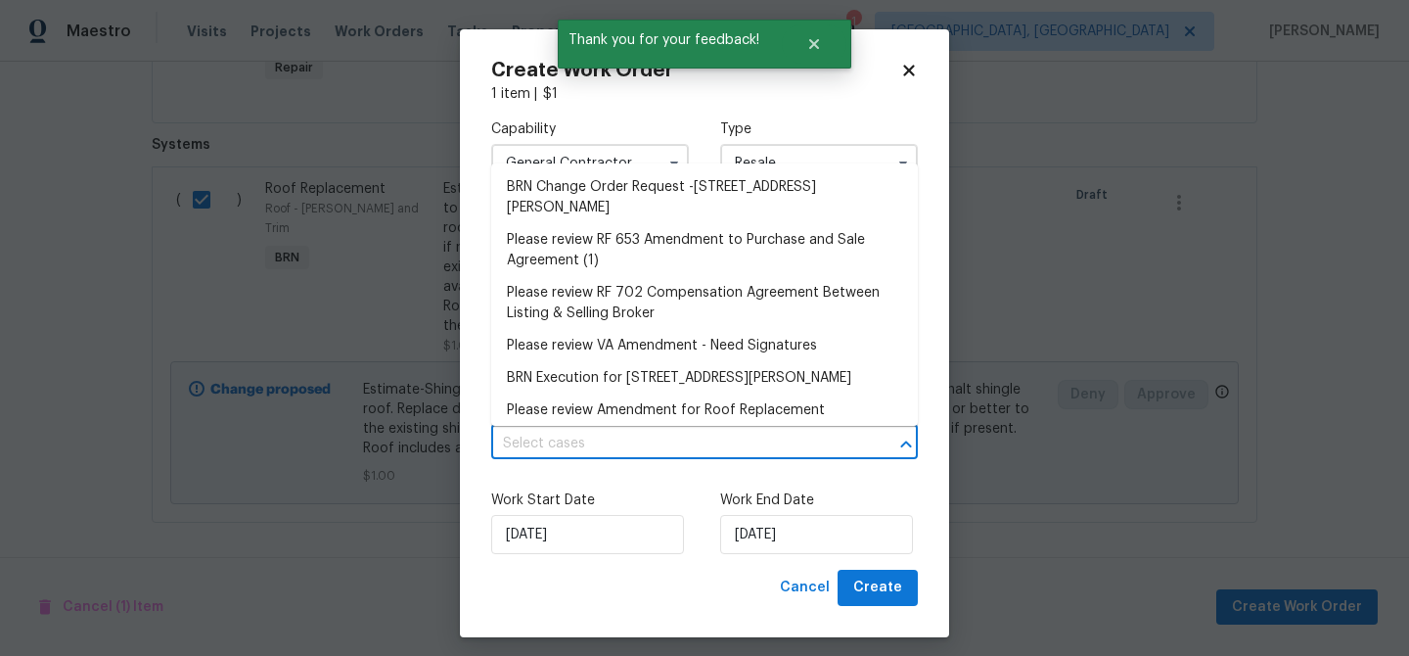
click at [585, 431] on input "text" at bounding box center [677, 444] width 372 height 30
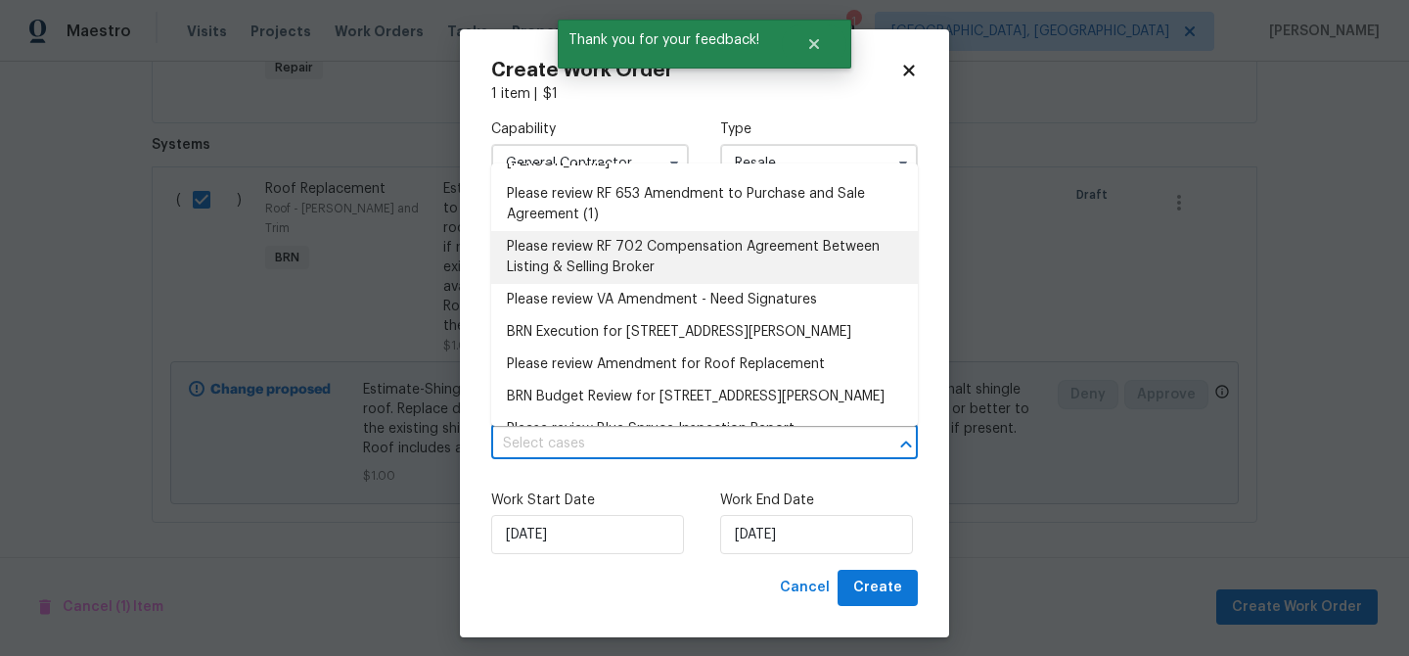
scroll to position [96, 0]
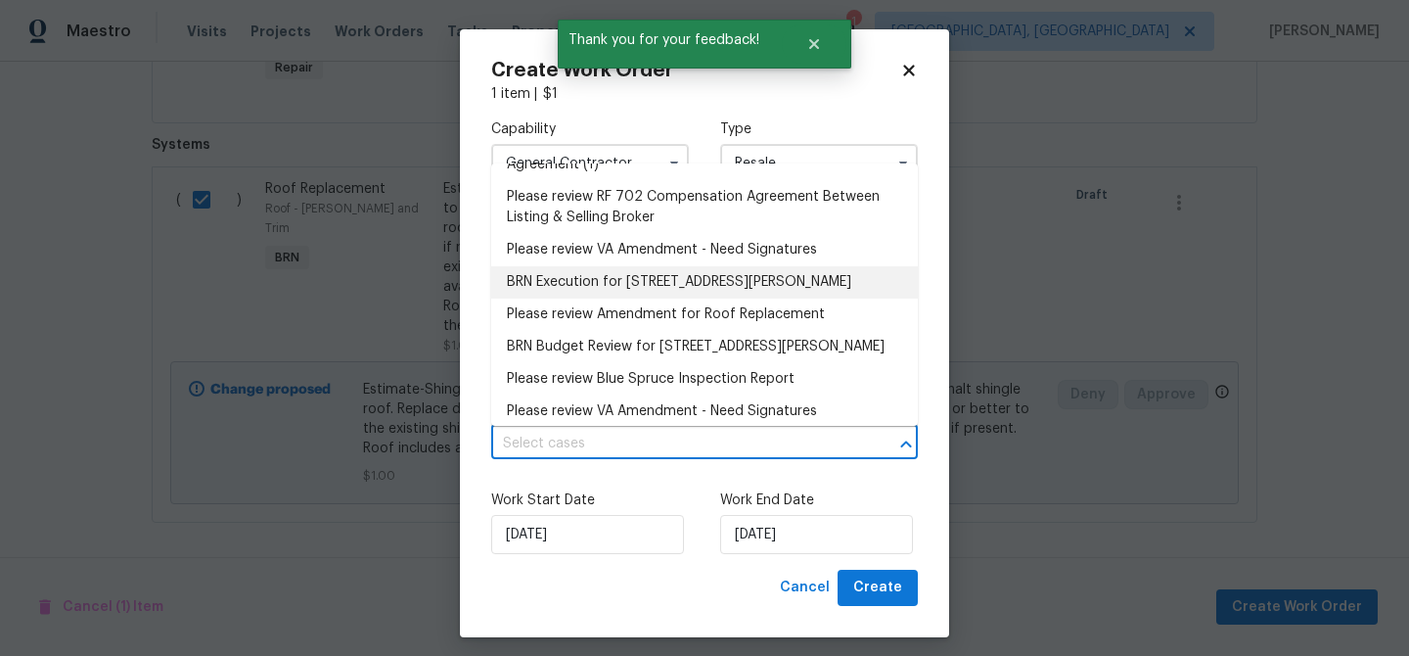
click at [534, 288] on li "BRN Execution for 8127 Blue Spruce Dr, Hixson, TN 37343" at bounding box center [704, 282] width 427 height 32
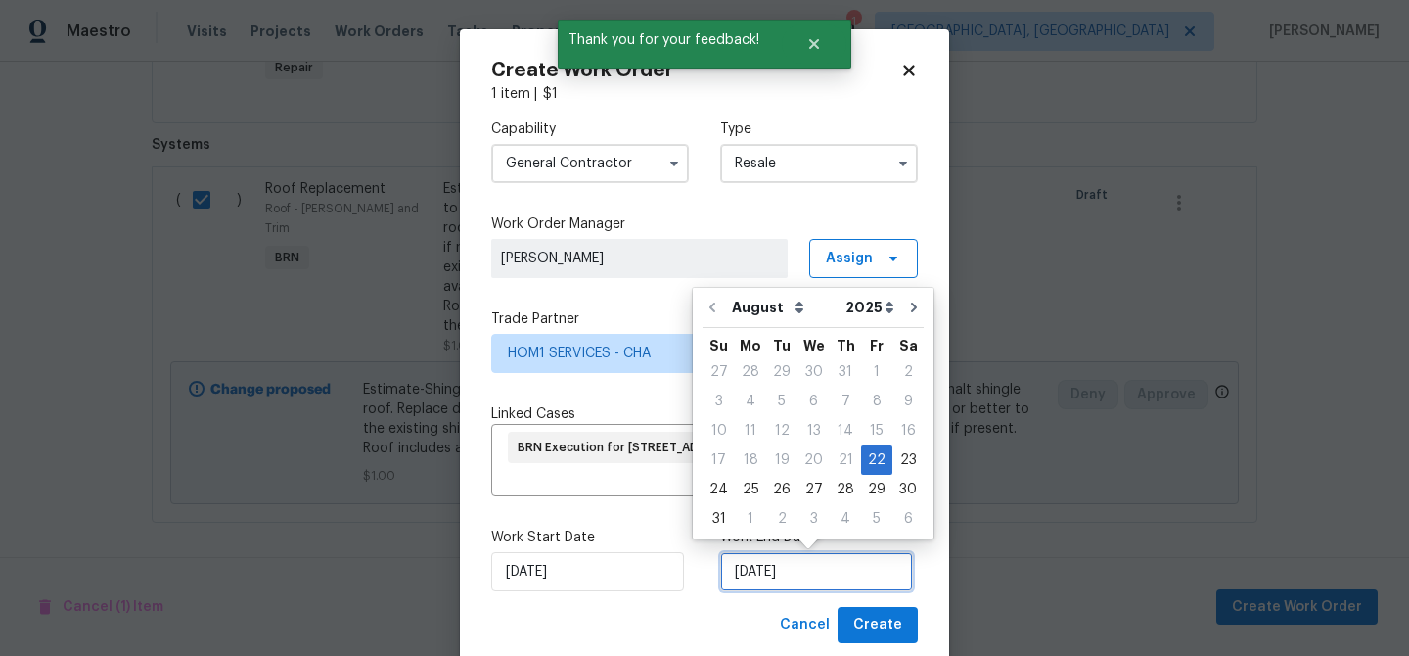
click at [755, 564] on input "[DATE]" at bounding box center [816, 571] width 193 height 39
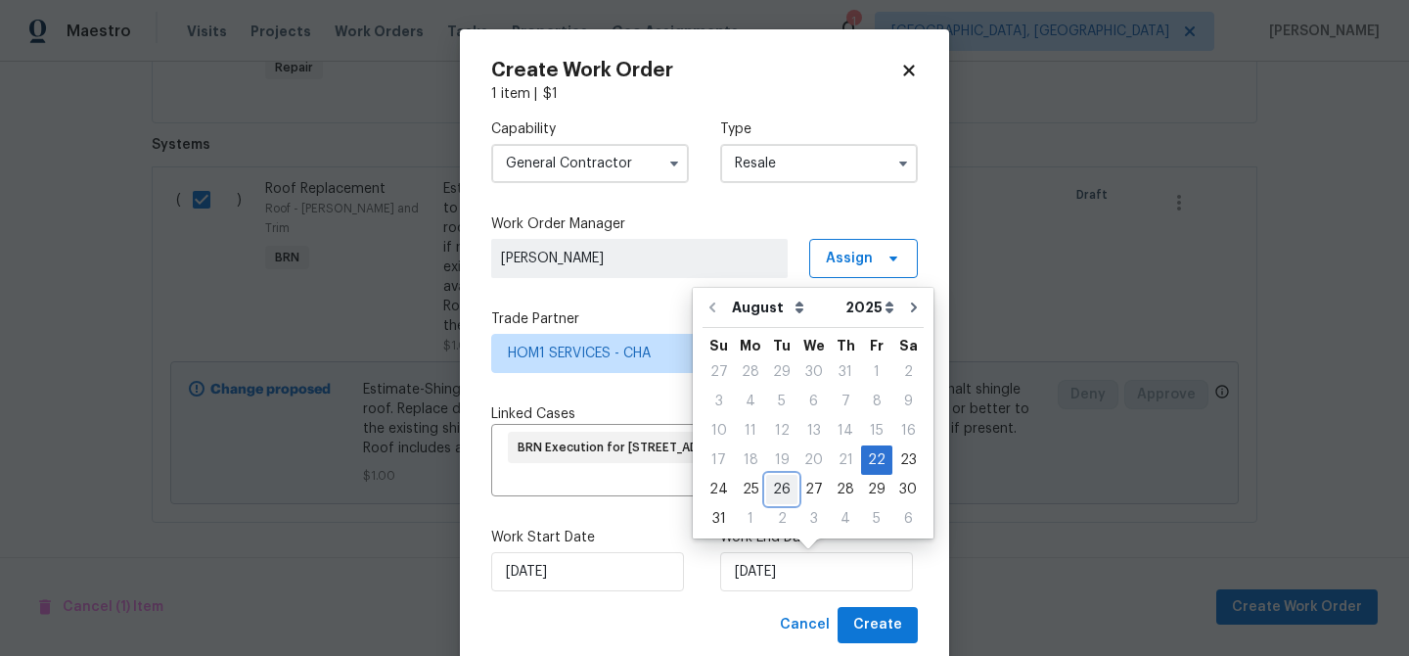
click at [773, 492] on div "26" at bounding box center [781, 489] width 31 height 27
type input "[DATE]"
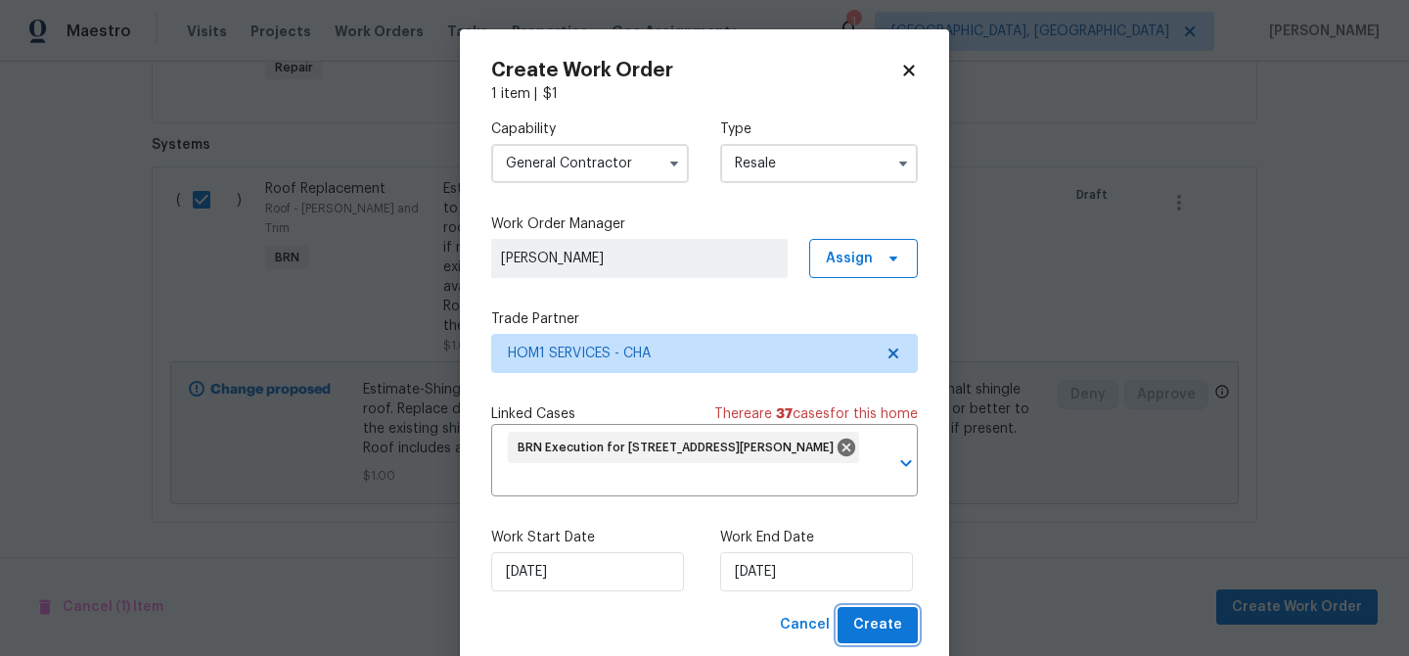
click at [869, 627] on span "Create" at bounding box center [877, 625] width 49 height 24
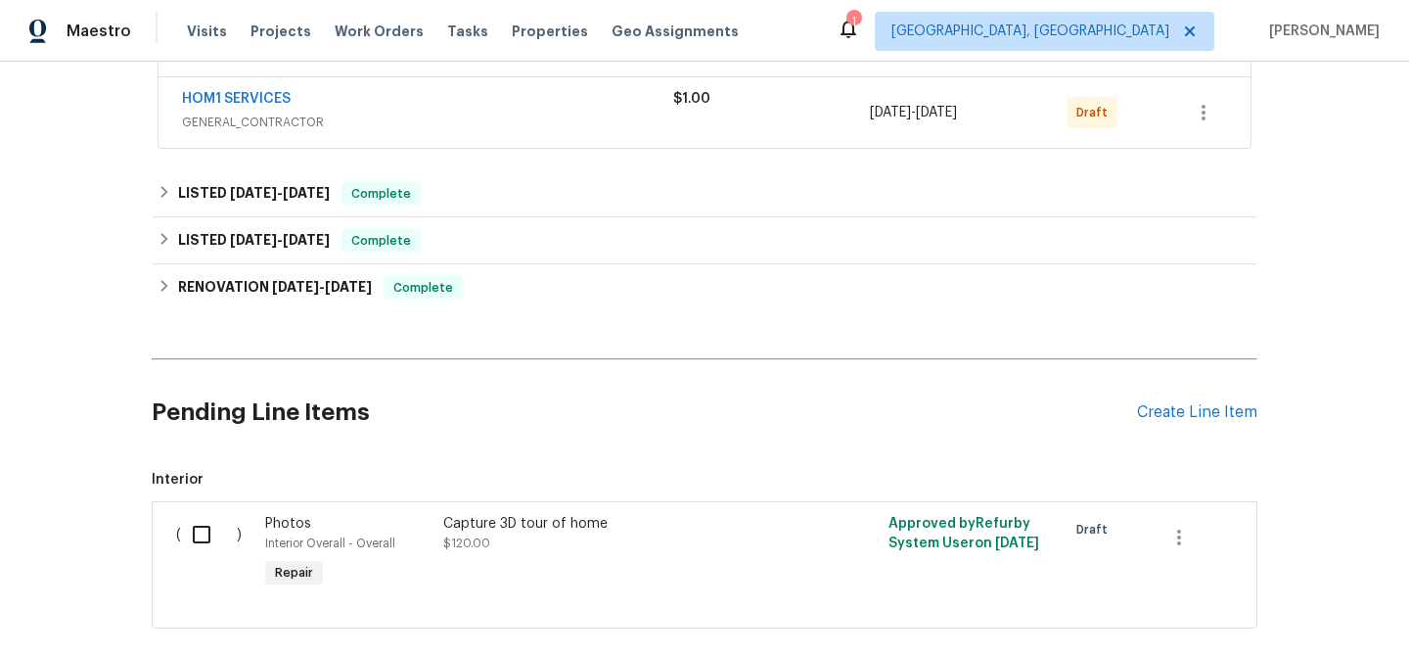
scroll to position [252, 0]
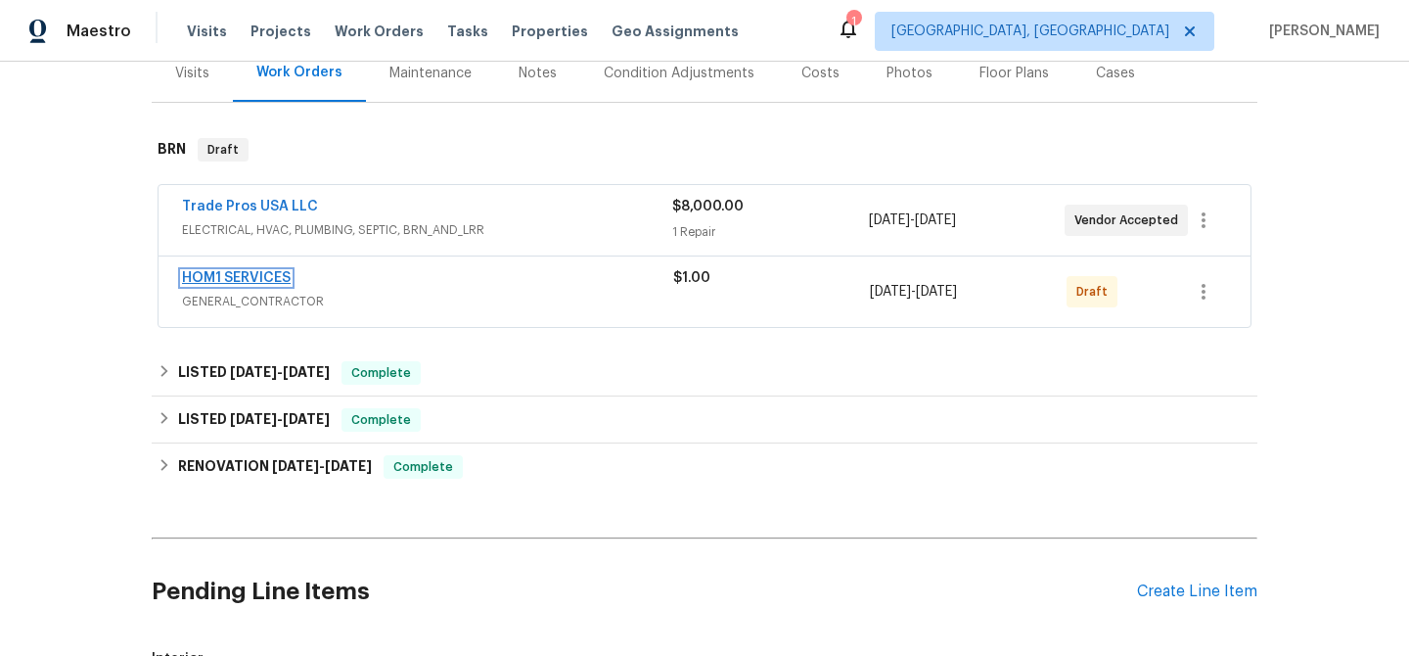
click at [225, 275] on link "HOM1 SERVICES" at bounding box center [236, 278] width 109 height 14
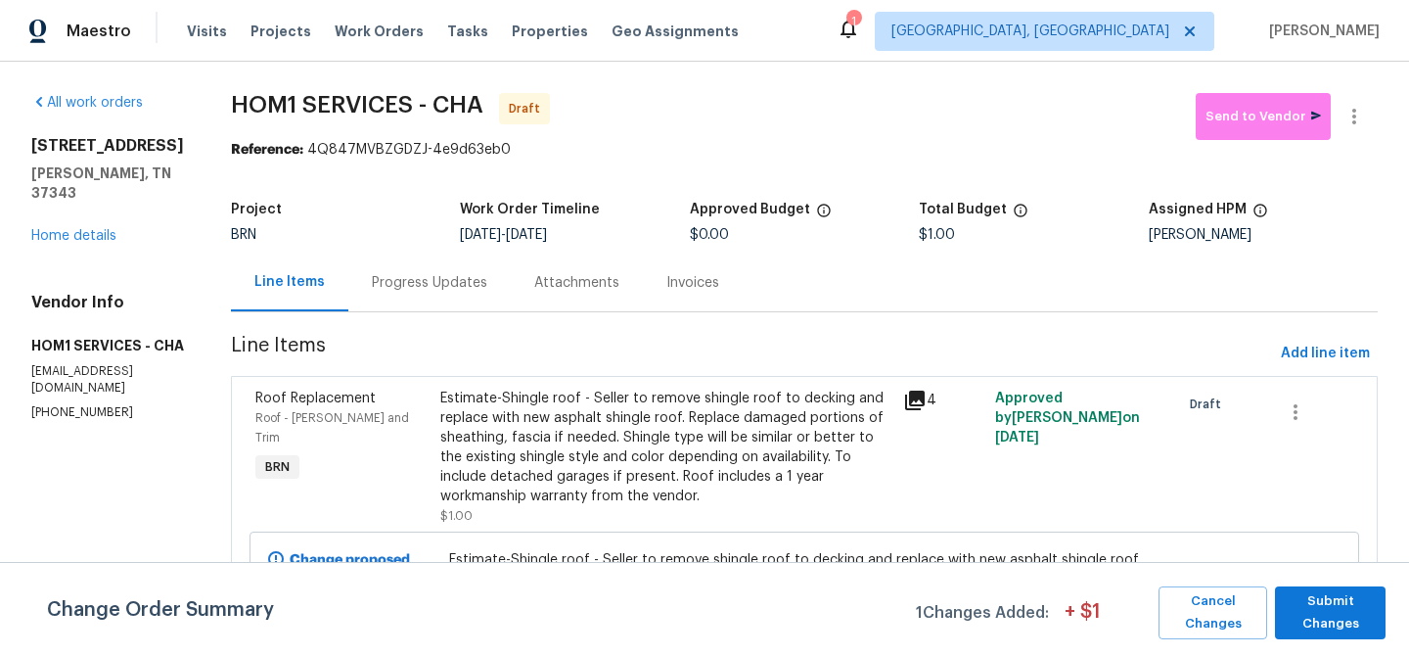
click at [424, 261] on div "Progress Updates" at bounding box center [429, 282] width 162 height 58
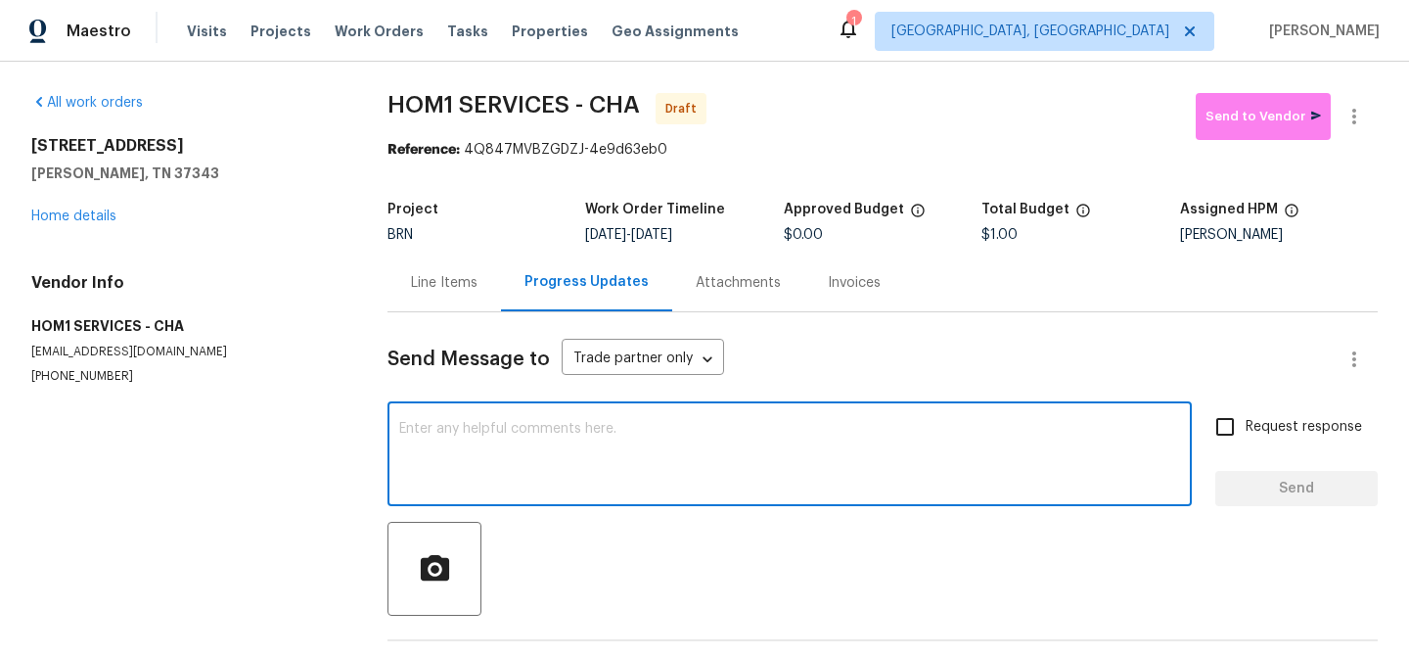
click at [427, 443] on textarea at bounding box center [789, 456] width 781 height 69
paste textarea "Hi, I'm Ananthi from Opendoor. Just wanted to check if you received the WO for …"
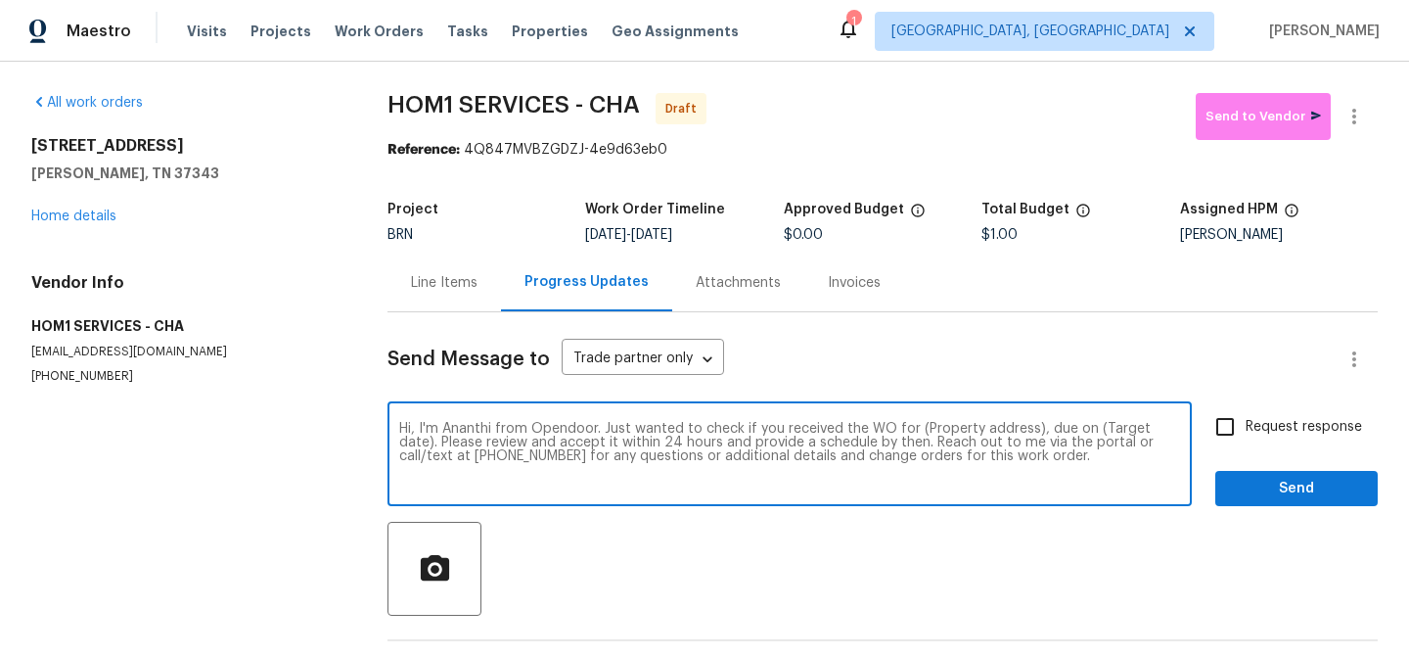
drag, startPoint x: 1032, startPoint y: 431, endPoint x: 908, endPoint y: 430, distance: 124.3
click at [908, 430] on textarea "Hi, I'm Ananthi from Opendoor. Just wanted to check if you received the WO for …" at bounding box center [789, 456] width 781 height 69
paste textarea "8127 Blue Spruce Dr, Hixson, TN 37343"
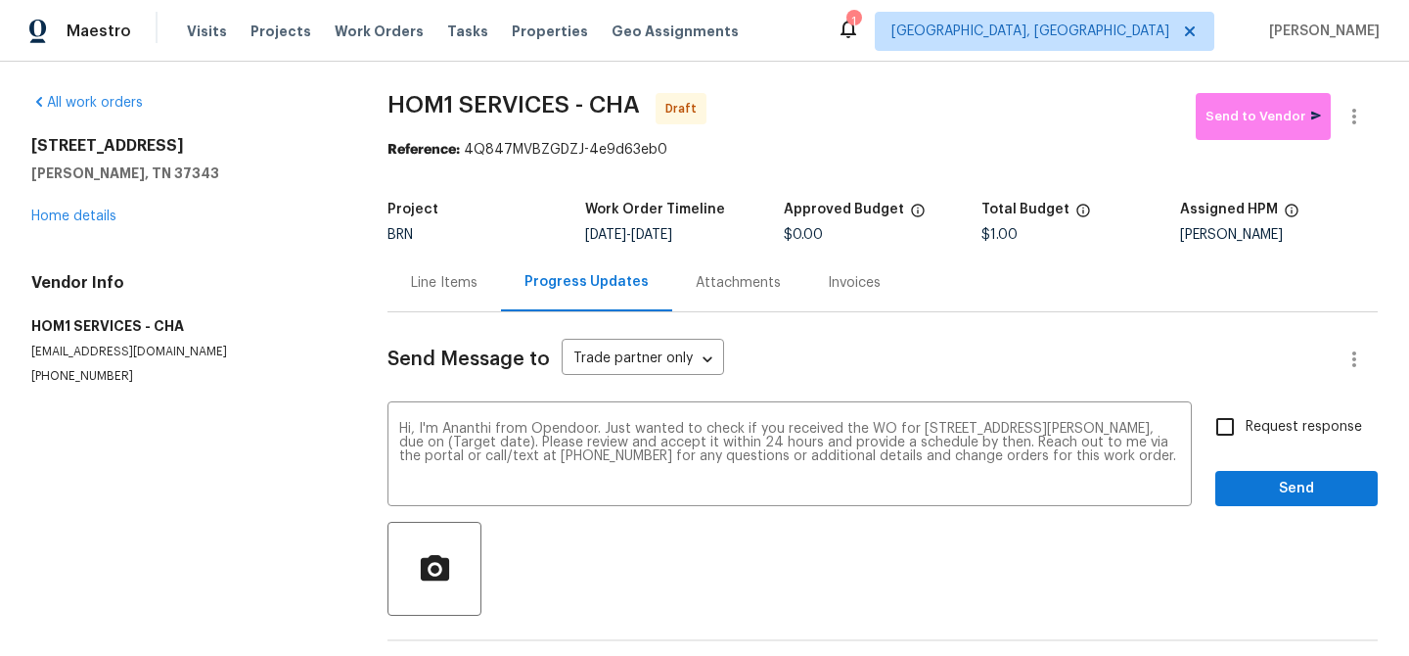
drag, startPoint x: 663, startPoint y: 242, endPoint x: 751, endPoint y: 242, distance: 87.1
click at [751, 242] on div "Project BRN Work Order Timeline 8/22/2025 - 8/26/2025 Approved Budget $0.00 Tot…" at bounding box center [883, 222] width 990 height 63
copy span "[DATE]"
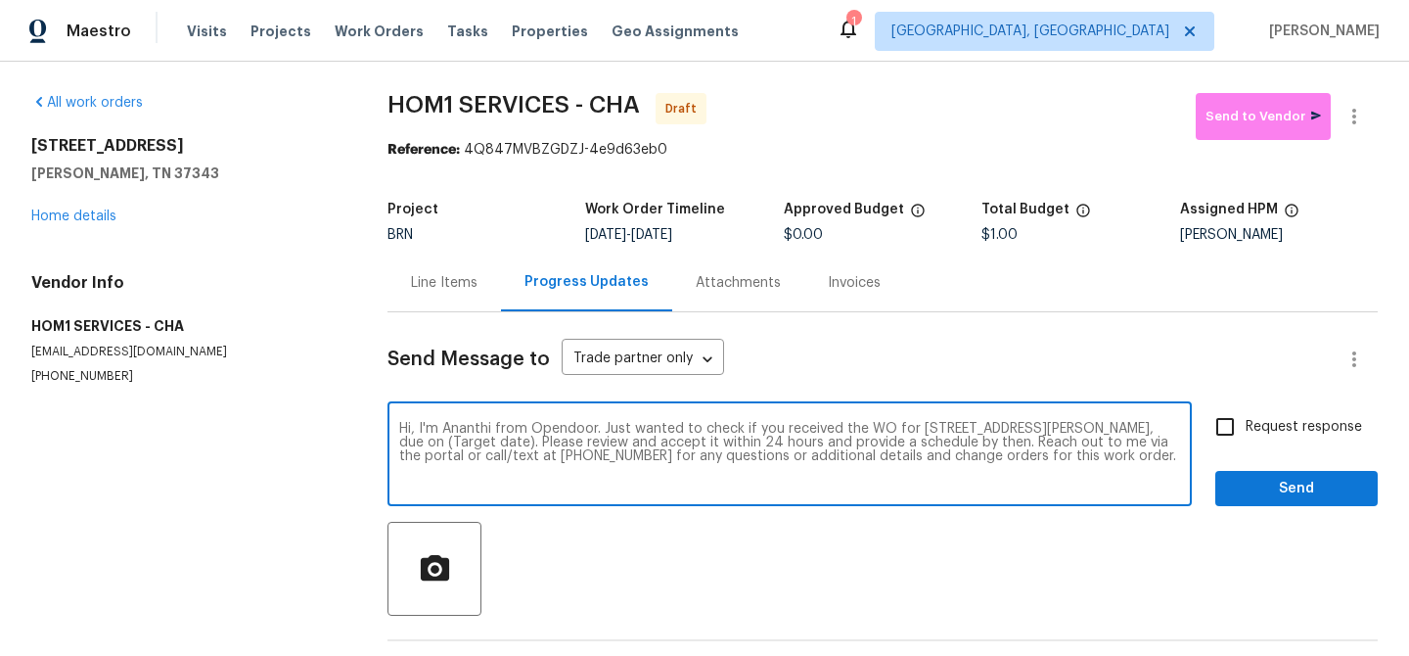
drag, startPoint x: 533, startPoint y: 443, endPoint x: 449, endPoint y: 441, distance: 84.2
click at [449, 441] on textarea "Hi, I'm Ananthi from Opendoor. Just wanted to check if you received the WO for …" at bounding box center [789, 456] width 781 height 69
paste textarea "[DATE]"
type textarea "Hi, I'm Ananthi from Opendoor. Just wanted to check if you received the WO for …"
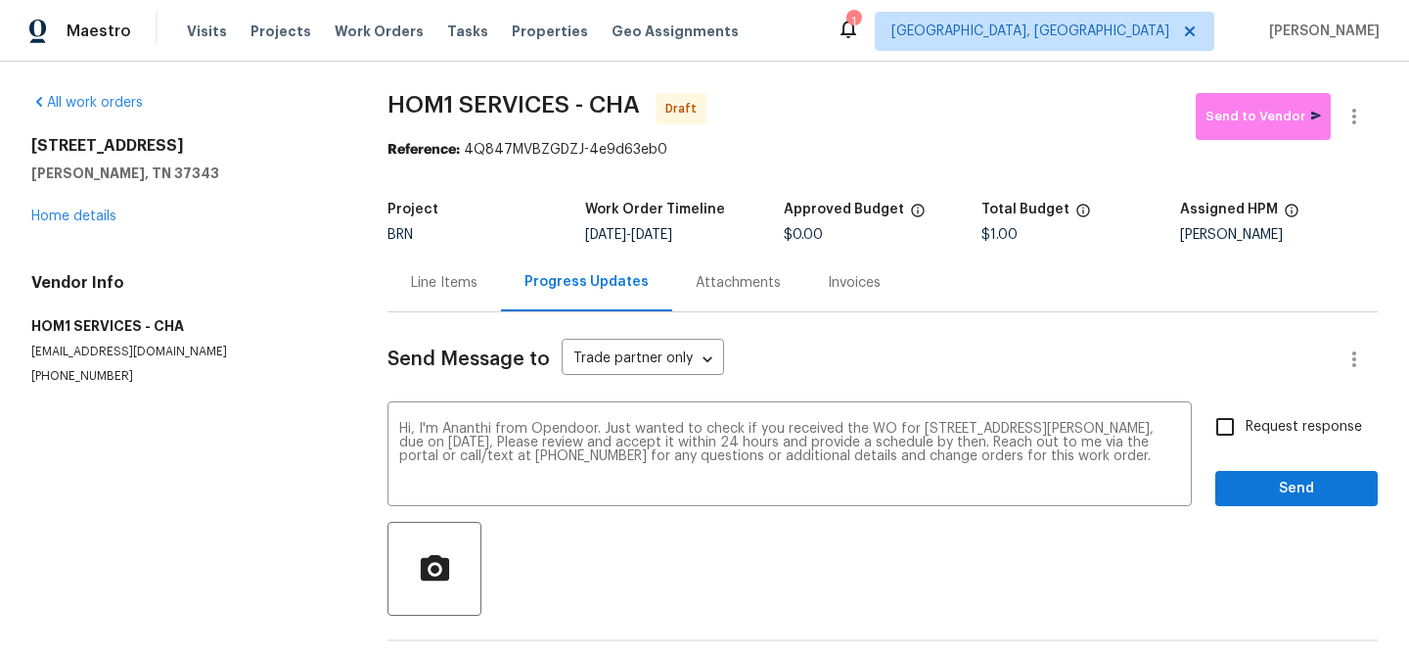
click at [1286, 441] on label "Request response" at bounding box center [1284, 426] width 158 height 41
click at [1246, 441] on input "Request response" at bounding box center [1225, 426] width 41 height 41
checkbox input "true"
click at [1256, 475] on button "Send" at bounding box center [1296, 489] width 162 height 36
click at [1350, 98] on button "button" at bounding box center [1354, 116] width 47 height 47
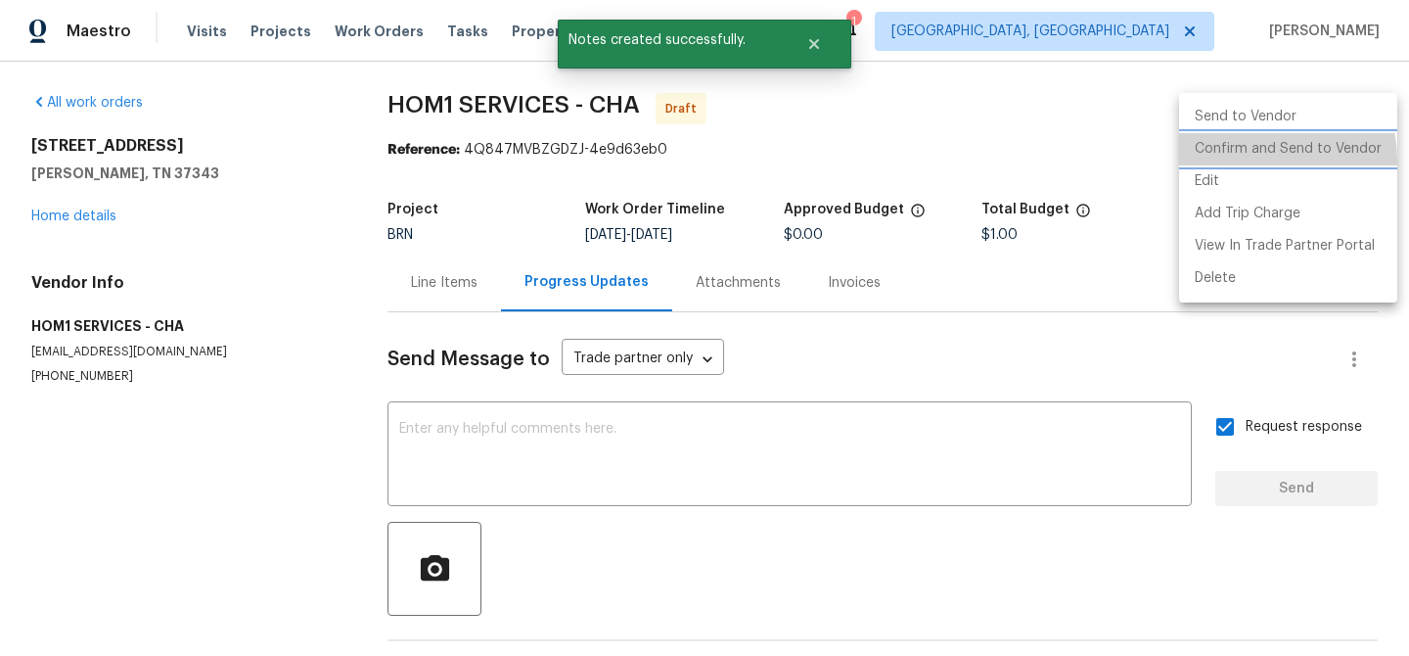
click at [1258, 160] on li "Confirm and Send to Vendor" at bounding box center [1288, 149] width 218 height 32
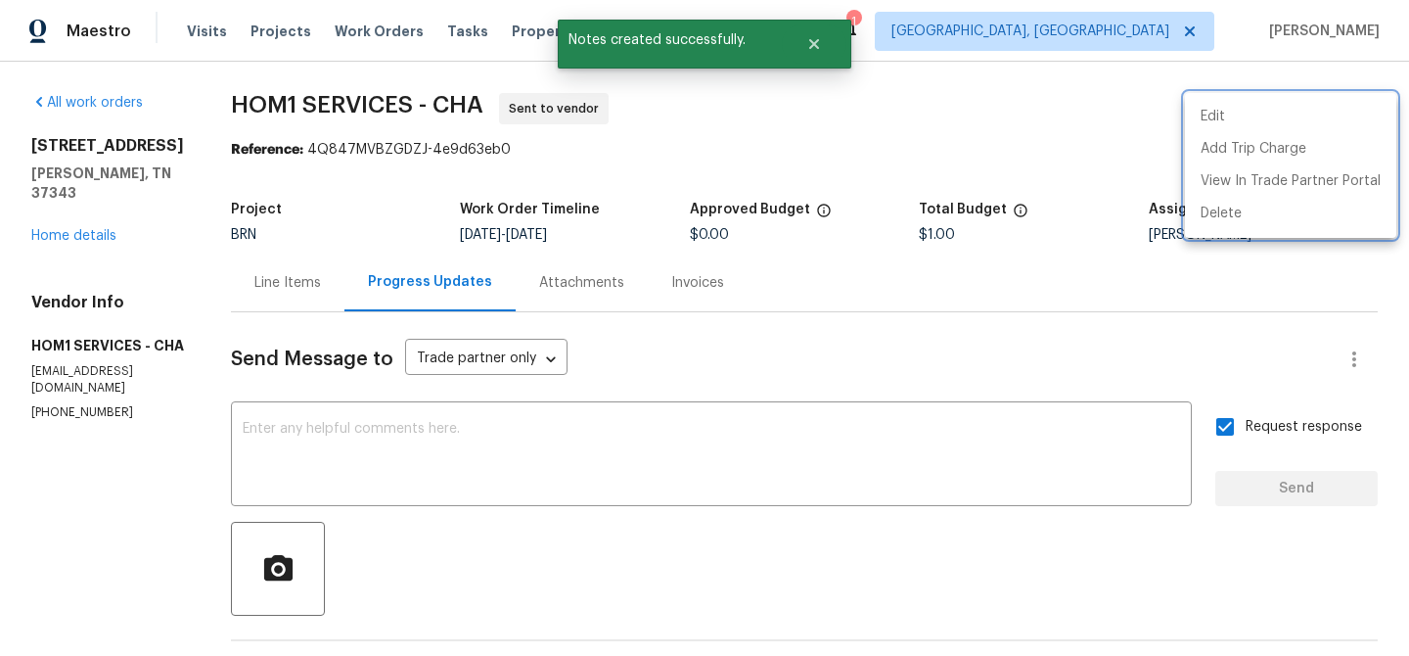
click at [478, 445] on div at bounding box center [704, 328] width 1409 height 656
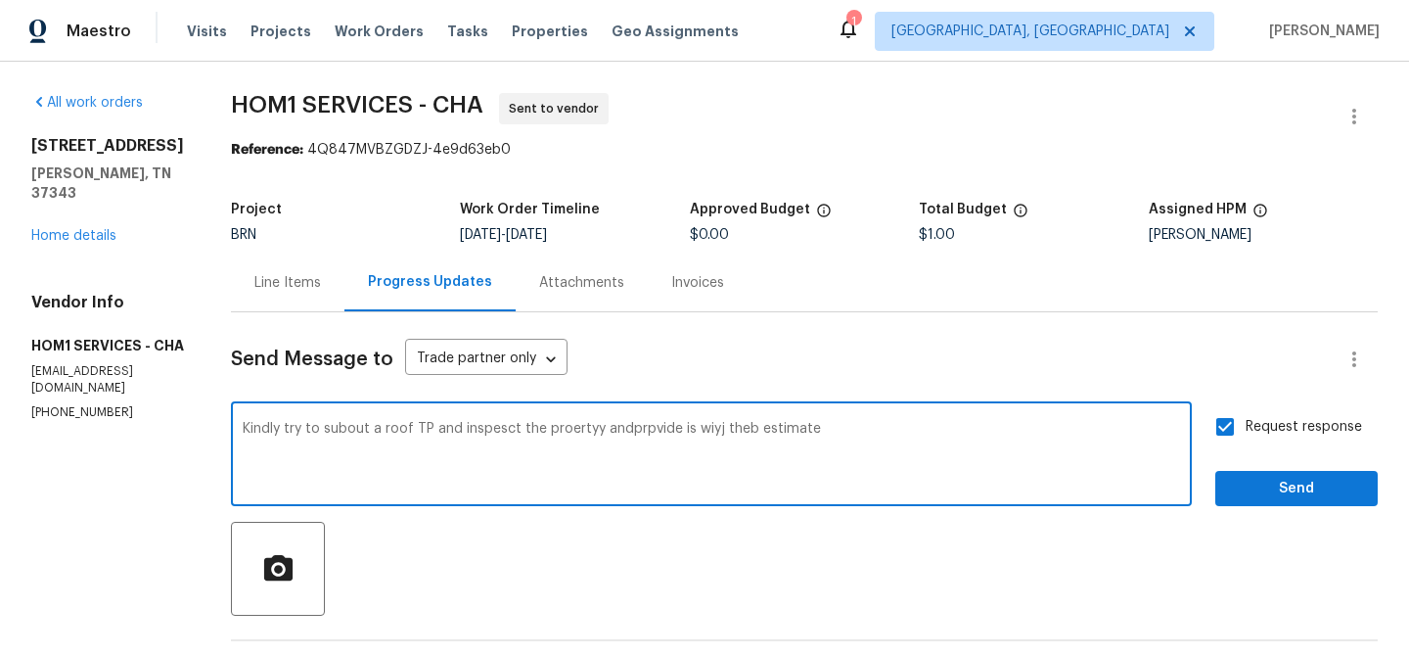
type textarea "Kindly try to subout a roof TP and inspesct the proertyy andprpvide is wiyj the…"
click at [326, 427] on textarea "Kindly try to subout a roof TP and inspesct the proertyy andprpvide is wiyj the…" at bounding box center [712, 456] width 938 height 69
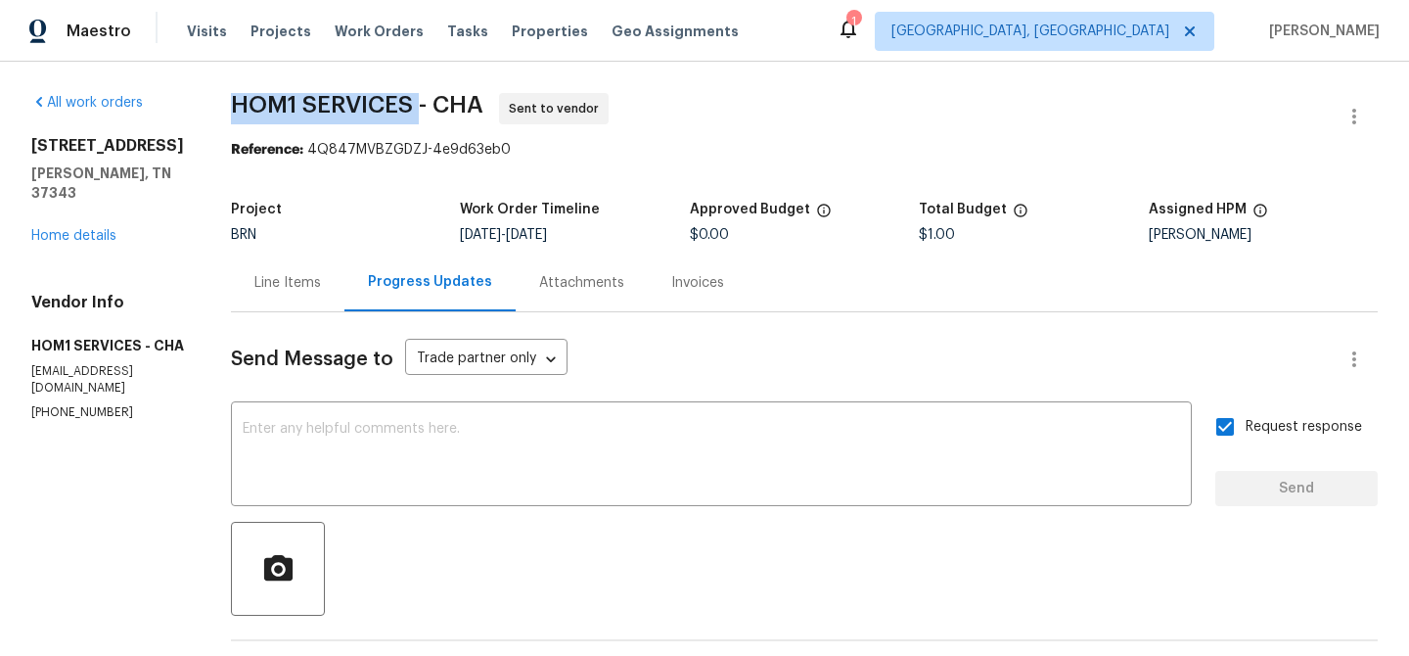
drag, startPoint x: 216, startPoint y: 99, endPoint x: 414, endPoint y: 99, distance: 197.7
click at [414, 99] on div "All work orders 8127 Blue Spruce Dr Hixson, TN 37343 Home details Vendor Info H…" at bounding box center [704, 472] width 1409 height 820
copy span "HOM1 SERVICES"
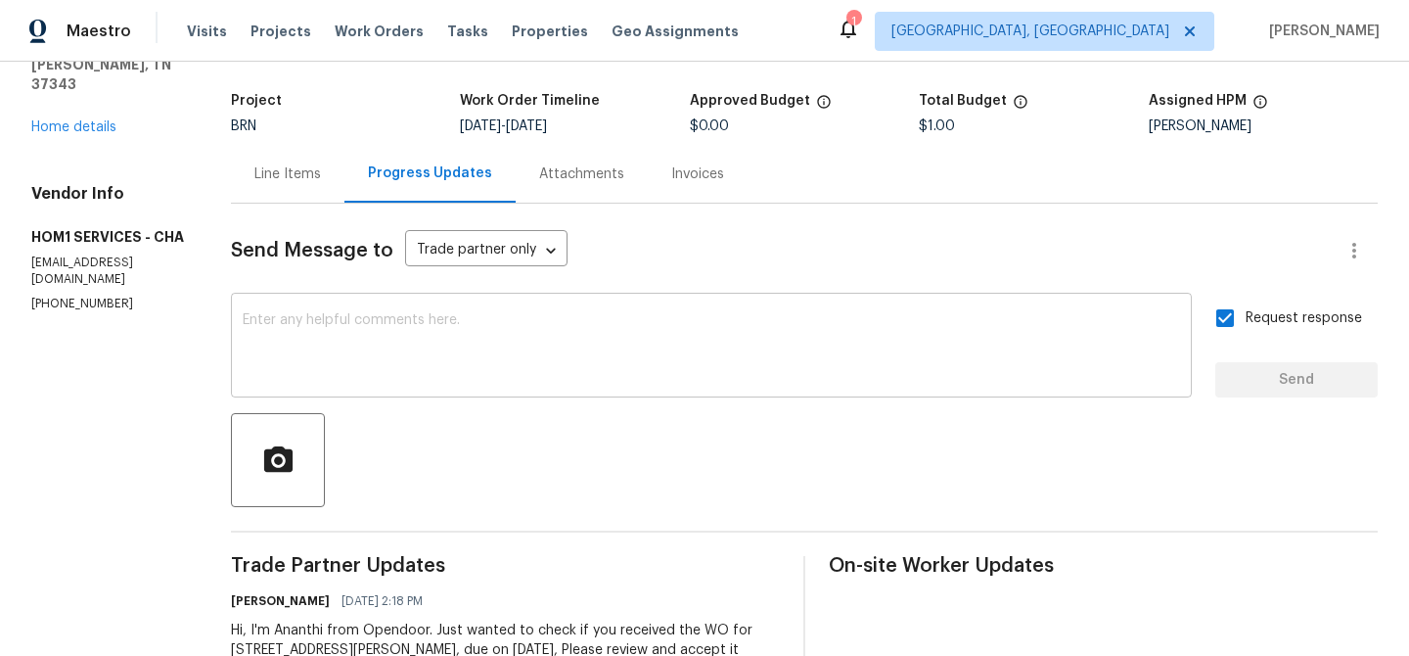
scroll to position [127, 0]
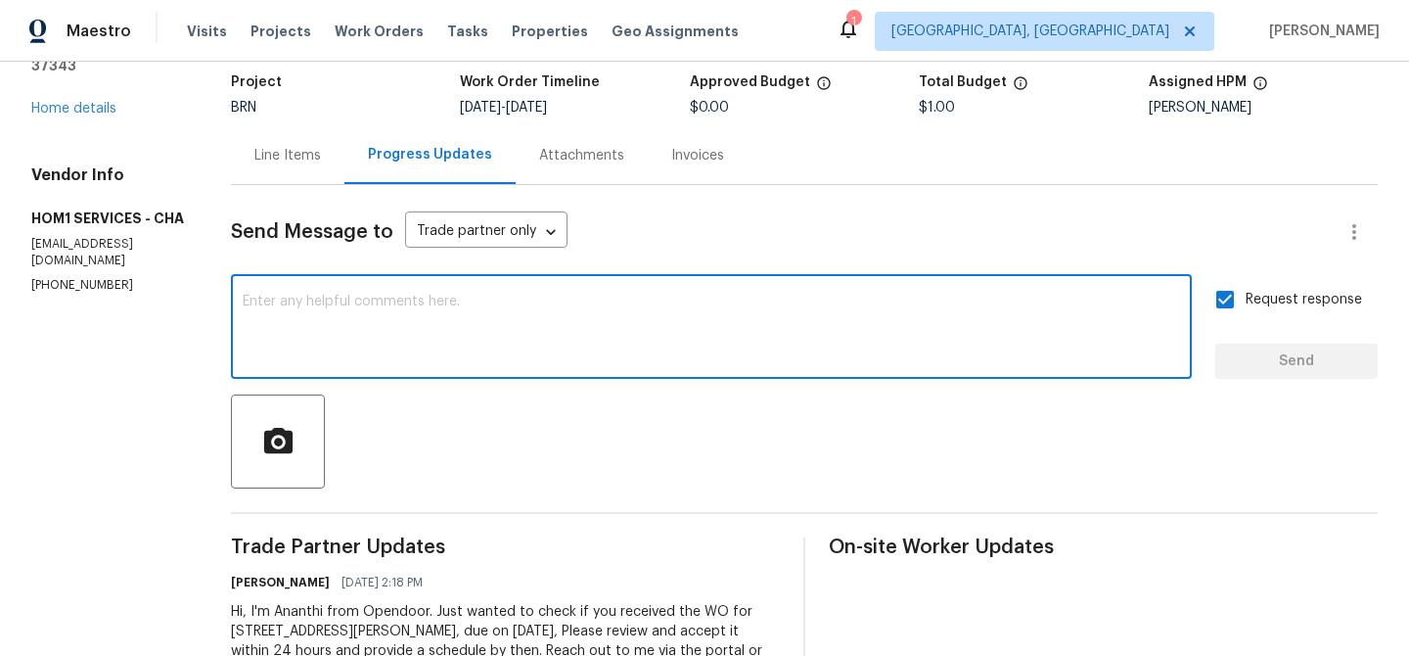
click at [374, 357] on textarea at bounding box center [712, 329] width 938 height 69
paste textarea ""Kindly subcontract a roof TPO and inspect the property, then provide us with t…"
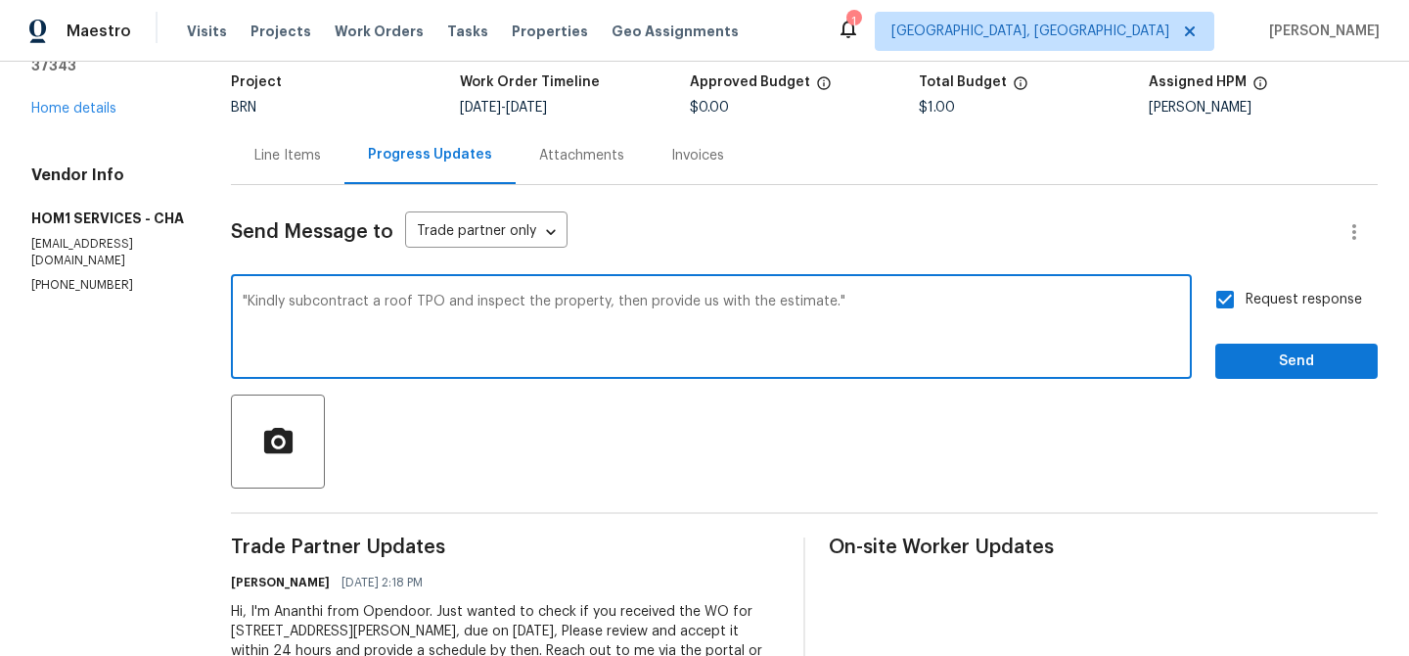
click at [243, 305] on textarea ""Kindly subcontract a roof TPO and inspect the property, then provide us with t…" at bounding box center [712, 329] width 938 height 69
click at [862, 300] on textarea "Kindly subcontract a roof TPO and inspect the property, then provide us with th…" at bounding box center [712, 329] width 938 height 69
type textarea "Kindly subcontract a roof TPO and inspect the property, then provide us with th…"
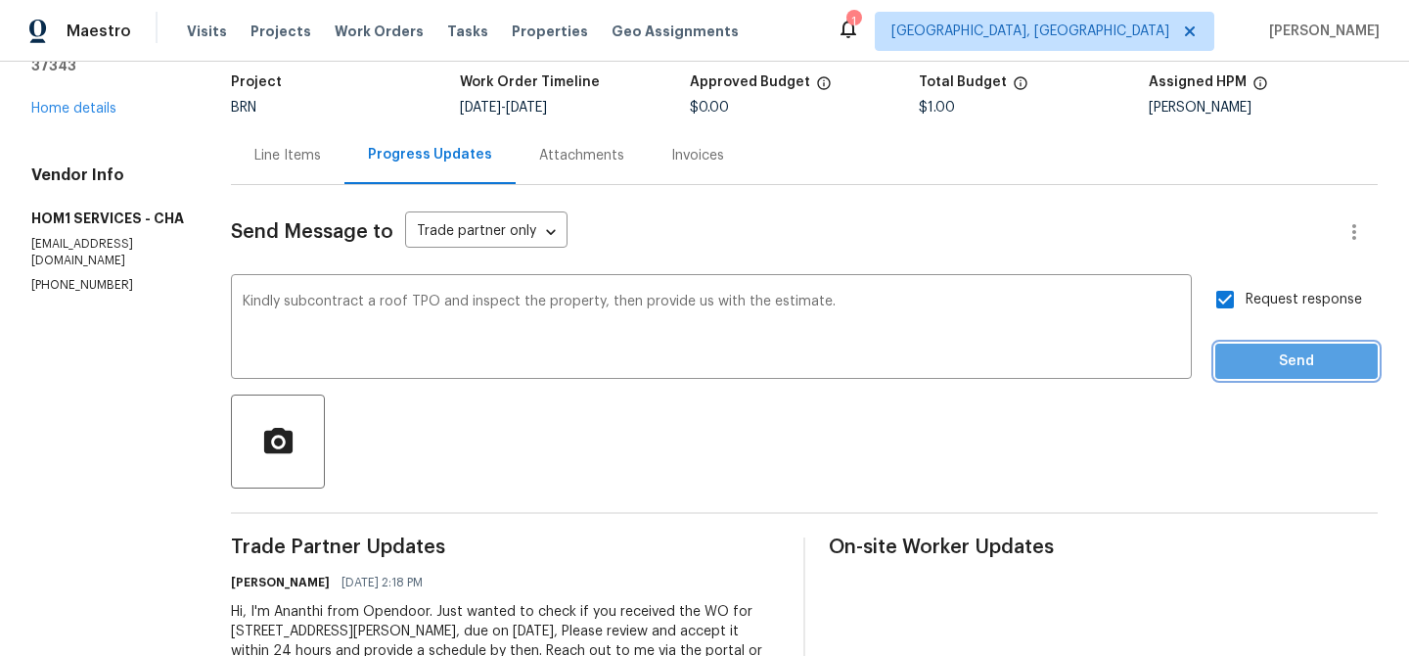
click at [1218, 350] on button "Send" at bounding box center [1296, 361] width 162 height 36
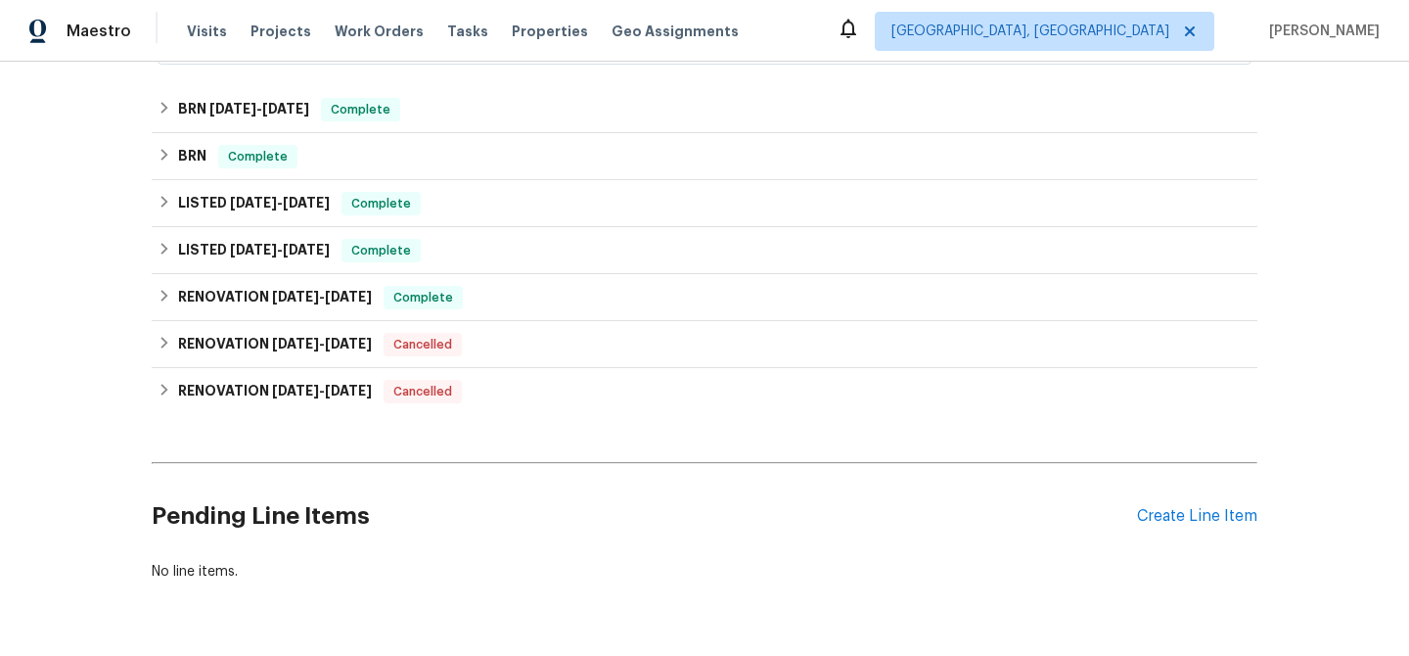
scroll to position [574, 0]
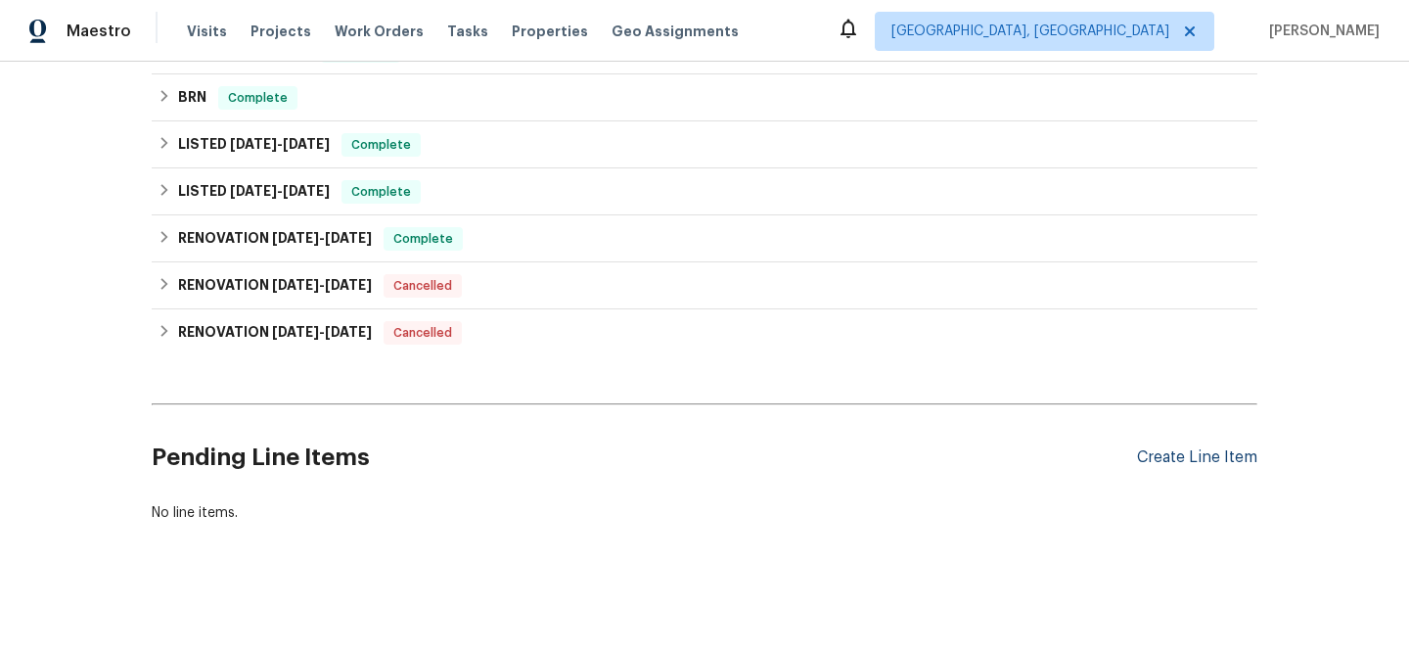
click at [1188, 452] on div "Create Line Item" at bounding box center [1197, 457] width 120 height 19
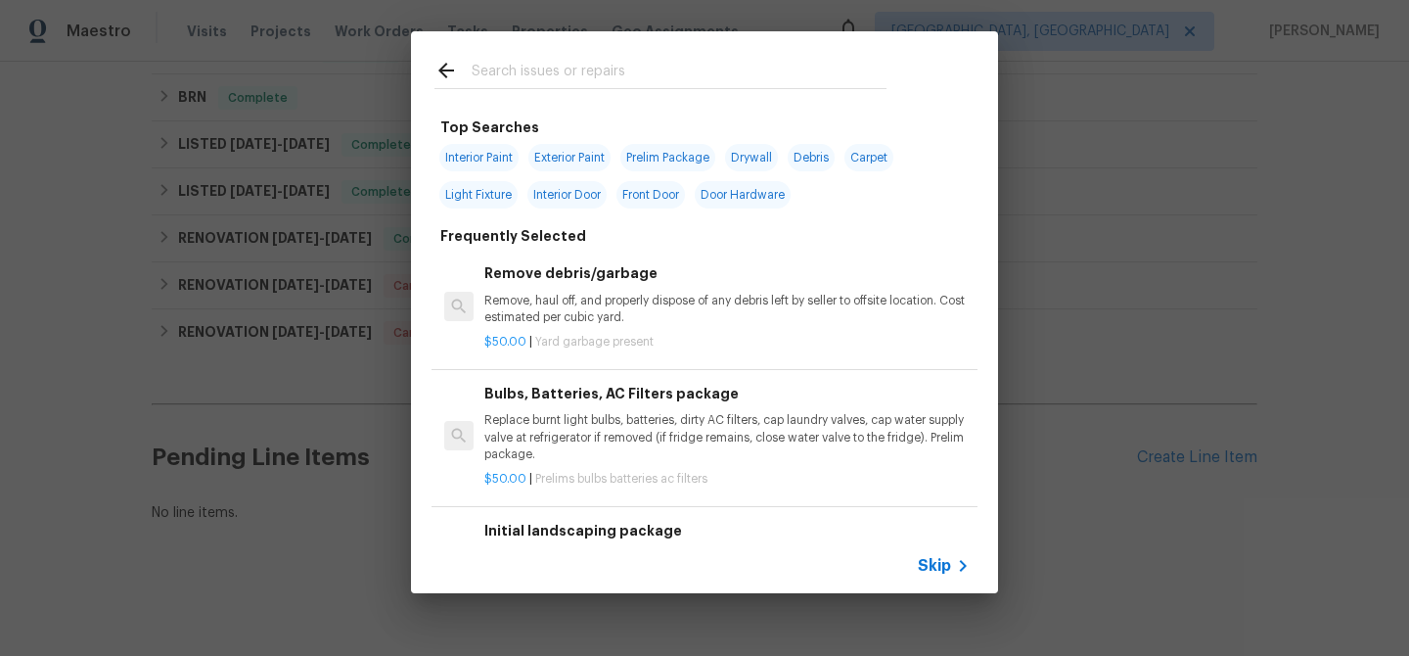
click at [908, 577] on div "Skip" at bounding box center [704, 565] width 587 height 55
click at [938, 558] on span "Skip" at bounding box center [934, 566] width 33 height 20
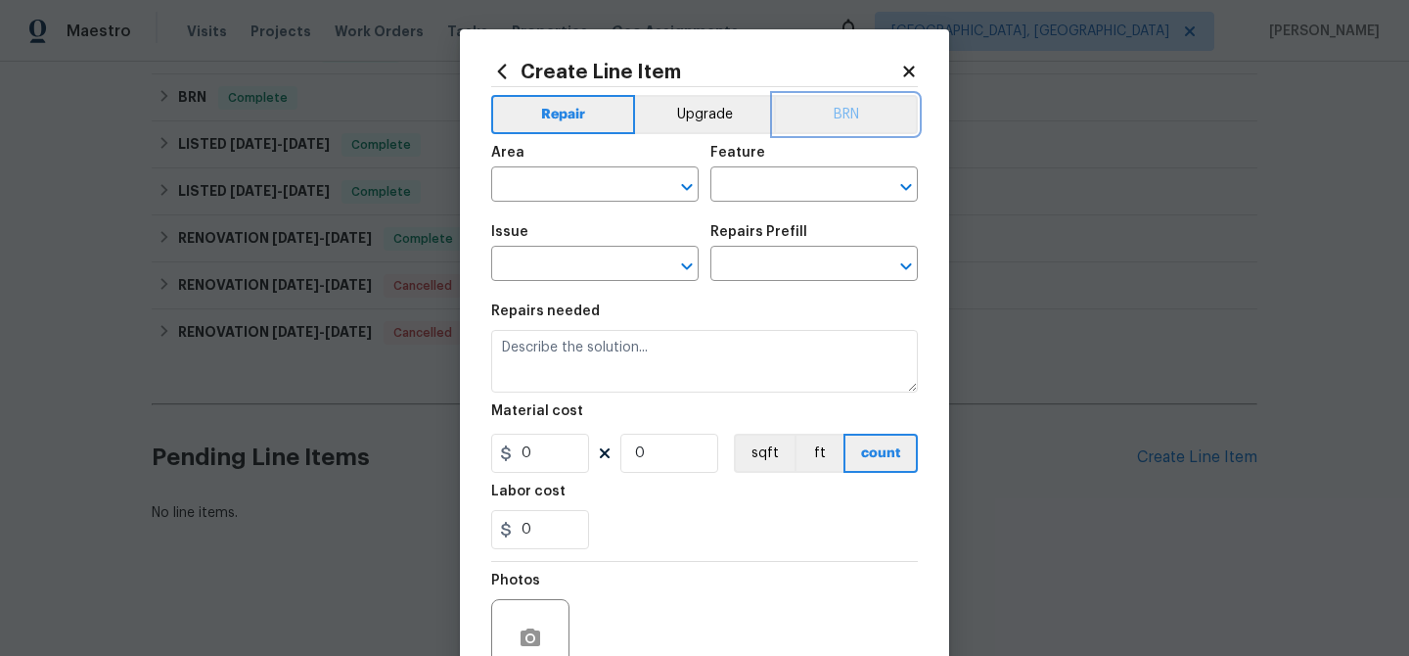
click at [847, 124] on button "BRN" at bounding box center [846, 114] width 144 height 39
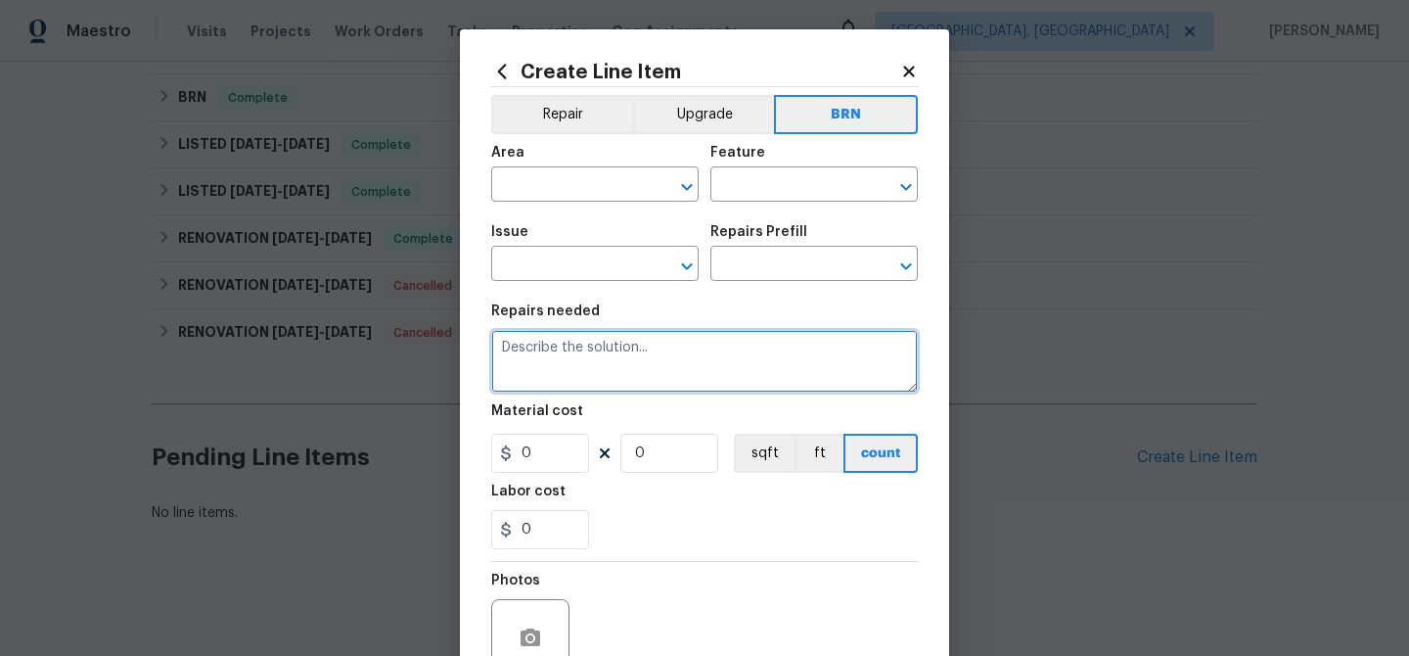
click at [565, 352] on textarea at bounding box center [704, 361] width 427 height 63
type textarea "R"
paste textarea "Seller to have electrical contractor install Alumiconn or Copalum connectors as…"
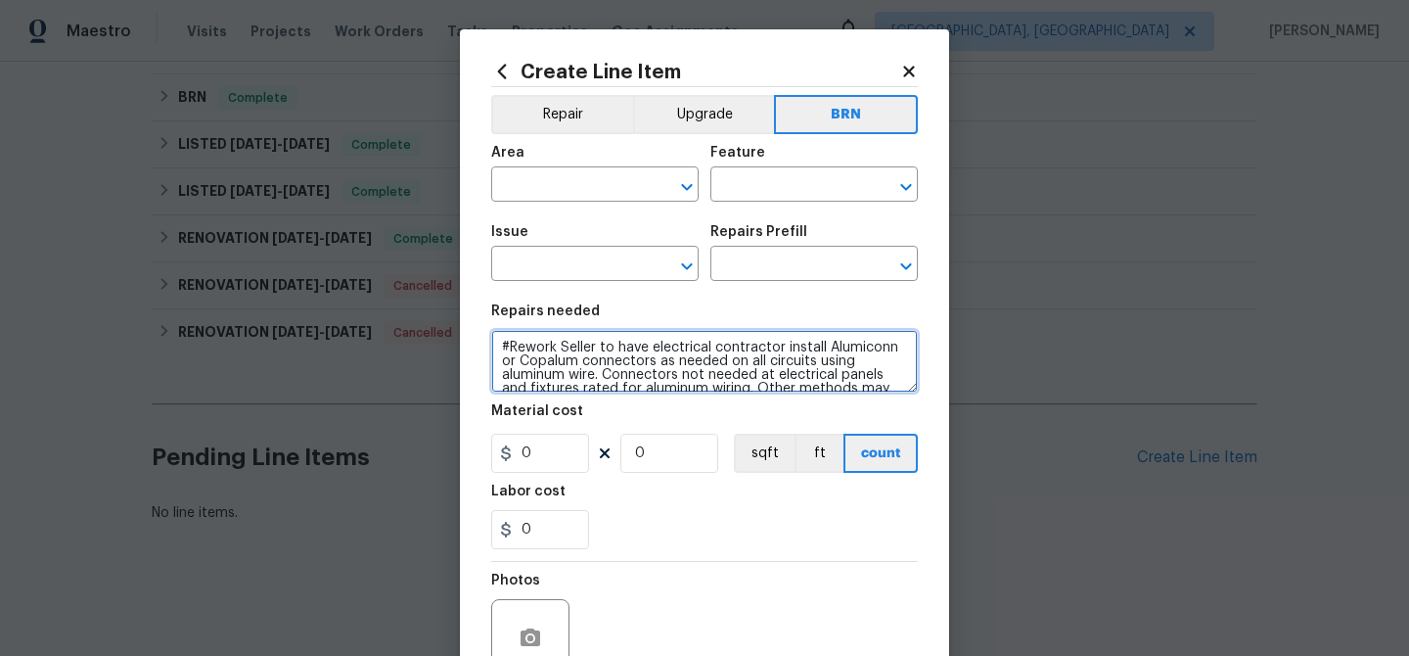
scroll to position [31, 0]
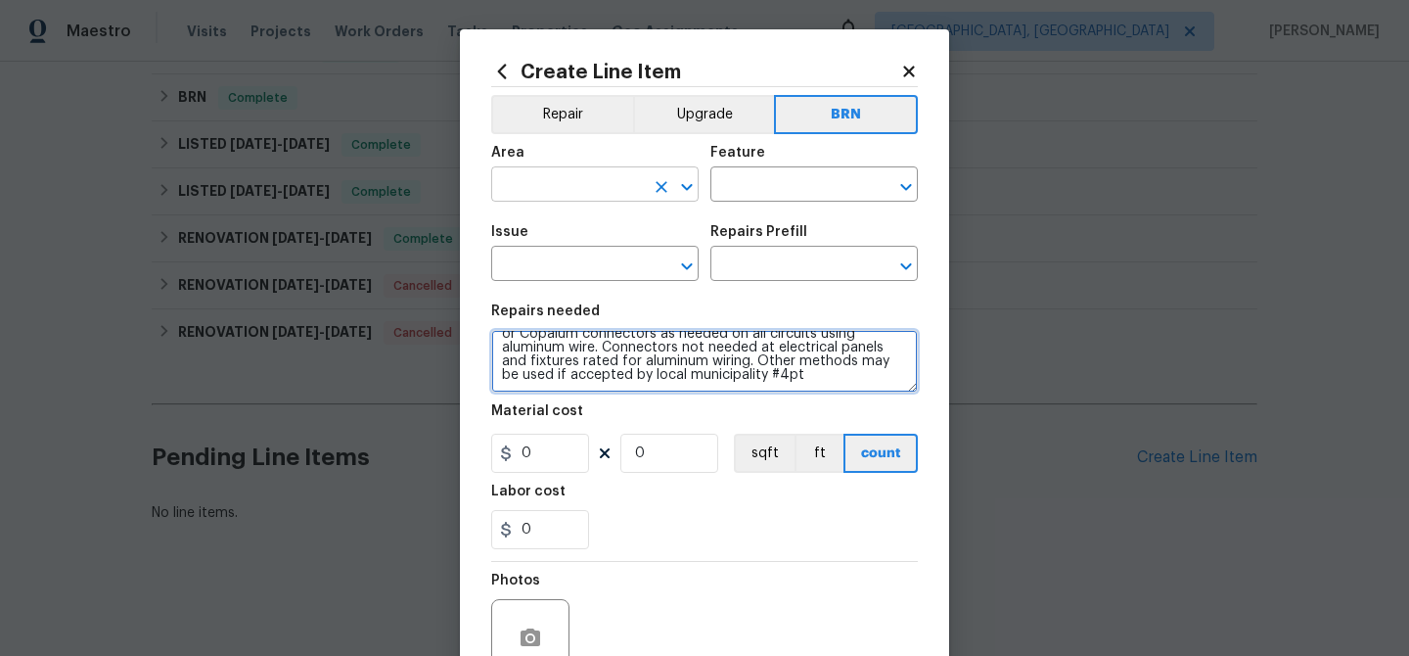
type textarea "#Rework Seller to have electrical contractor install Alumiconn or Copalum conne…"
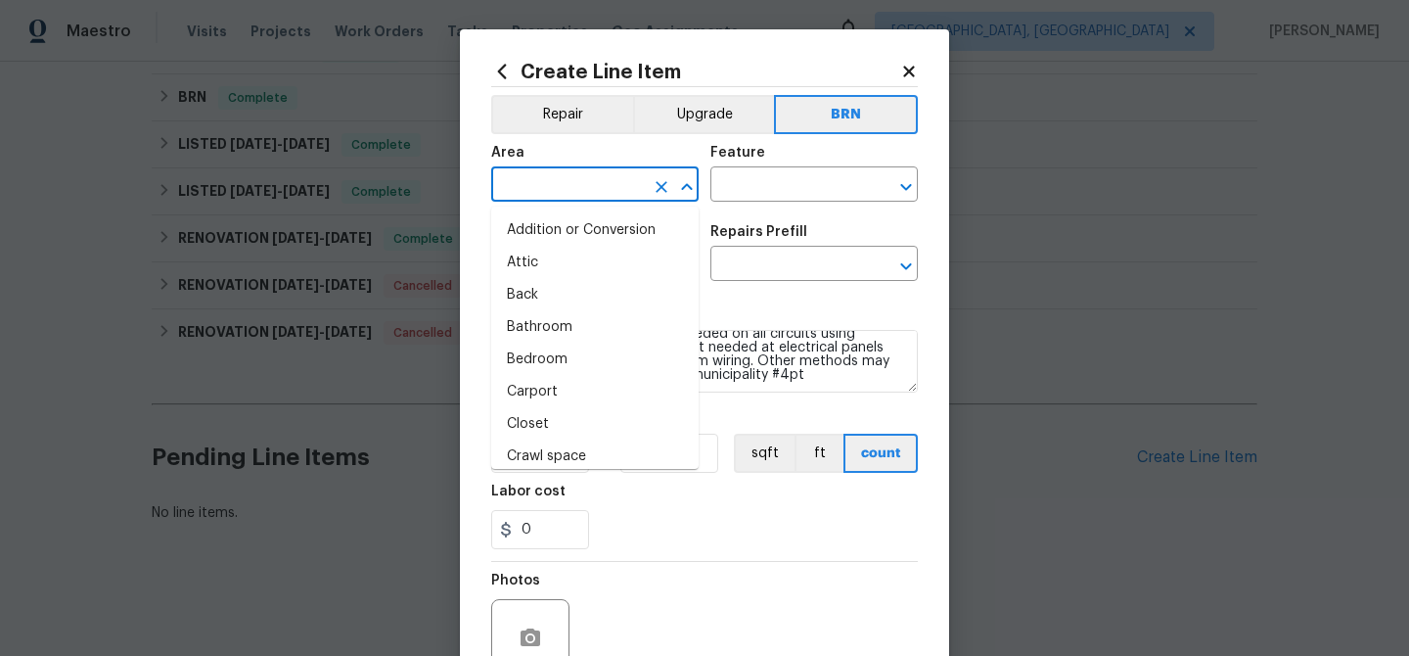
click at [530, 179] on input "text" at bounding box center [567, 186] width 153 height 30
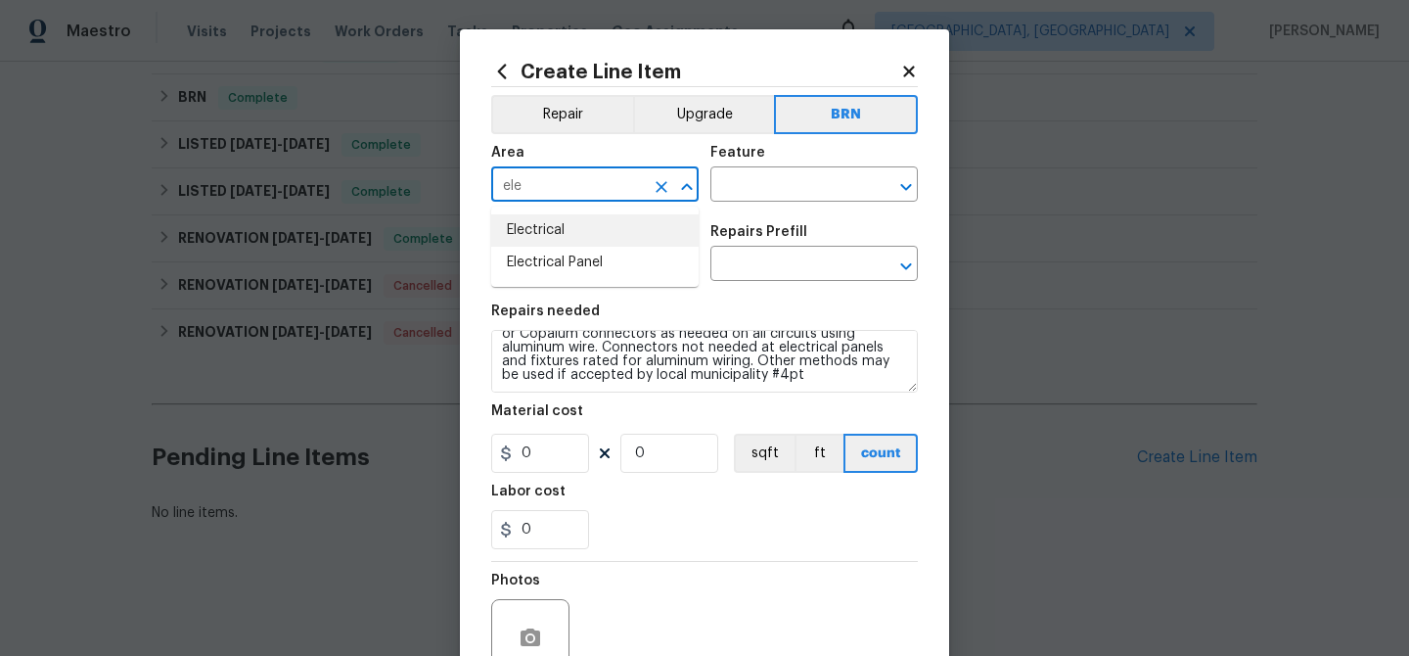
click at [532, 226] on li "Electrical" at bounding box center [594, 230] width 207 height 32
type input "Electrical"
click at [756, 177] on input "text" at bounding box center [786, 186] width 153 height 30
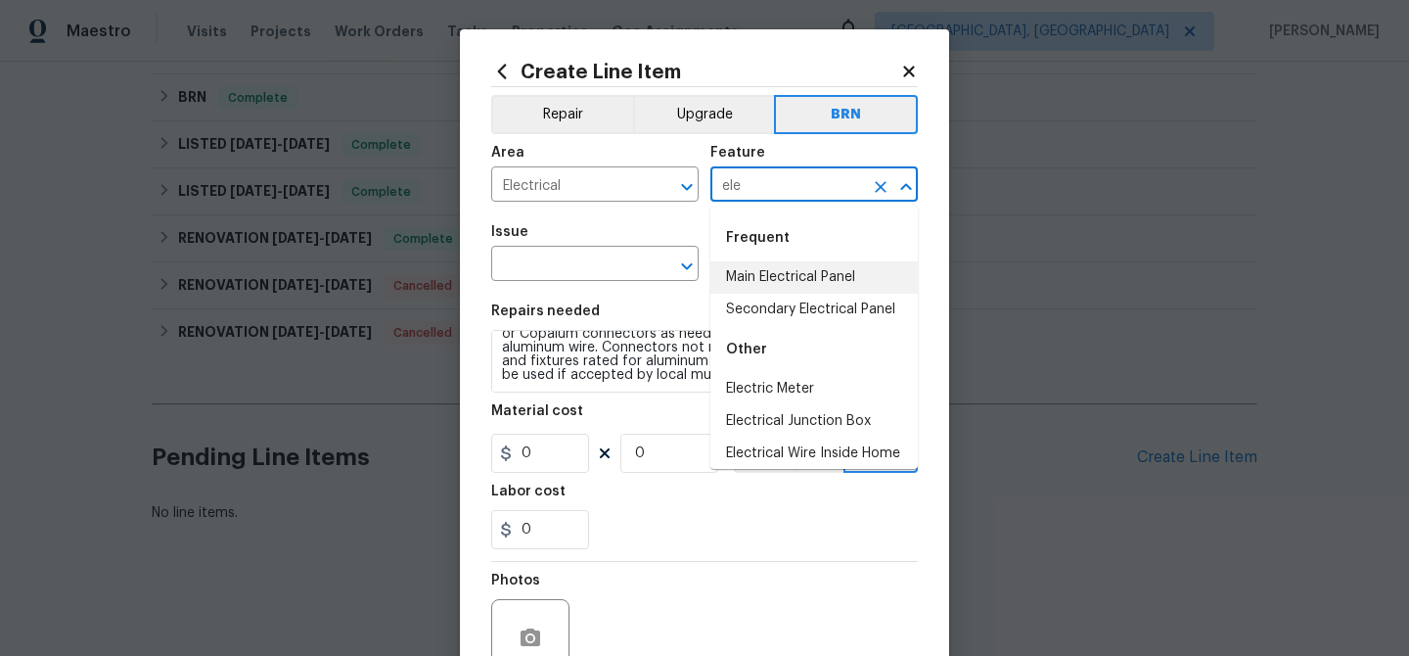
click at [753, 280] on li "Main Electrical Panel" at bounding box center [813, 277] width 207 height 32
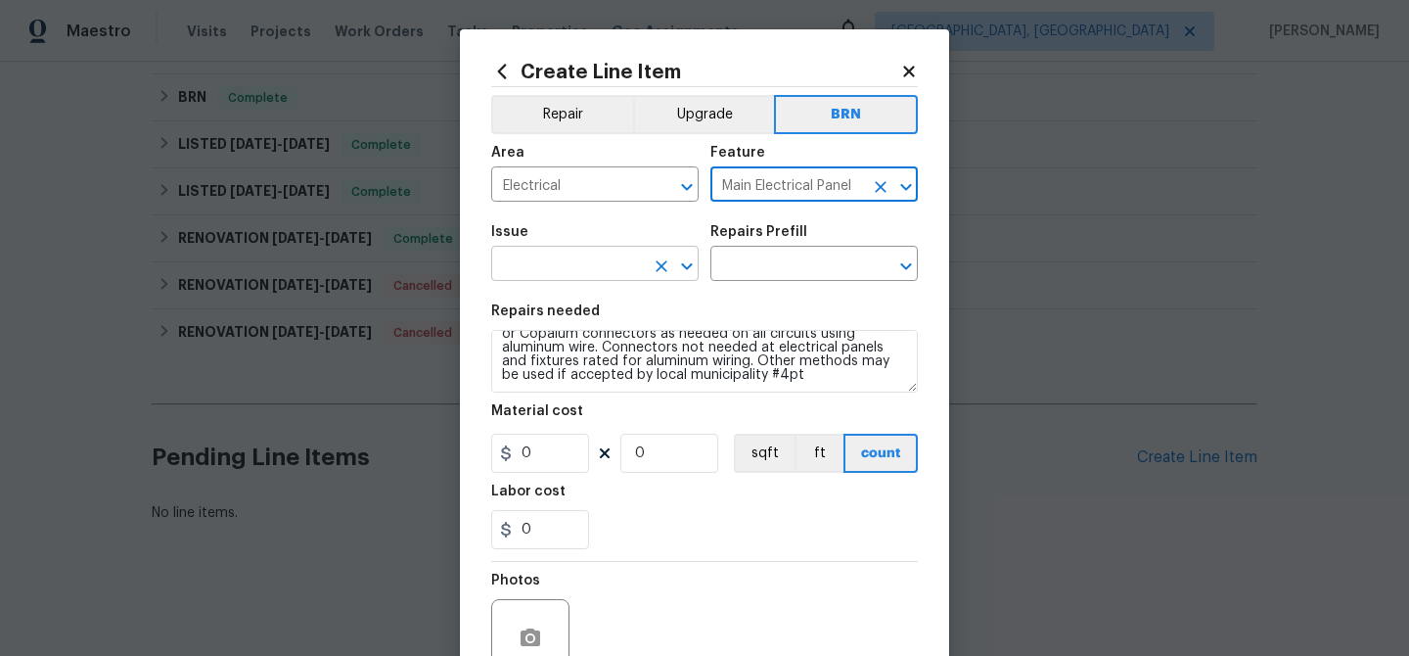
type input "Main Electrical Panel"
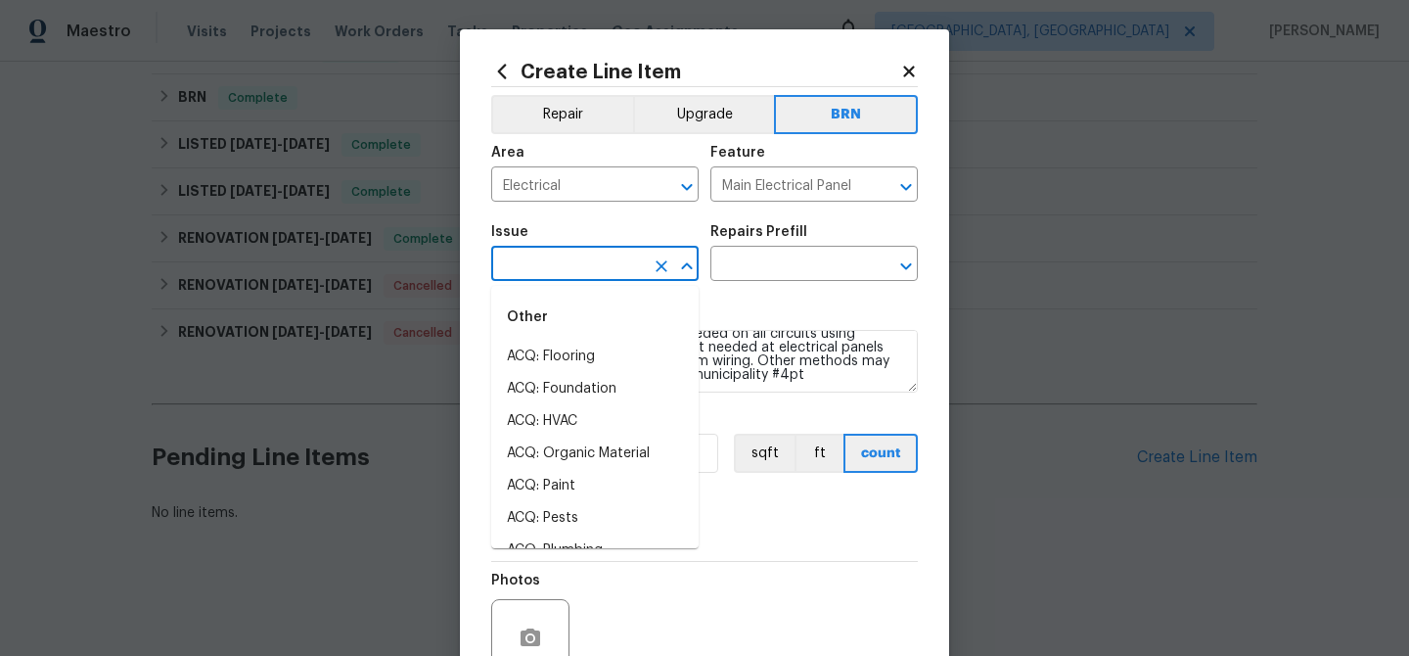
click at [578, 252] on input "text" at bounding box center [567, 266] width 153 height 30
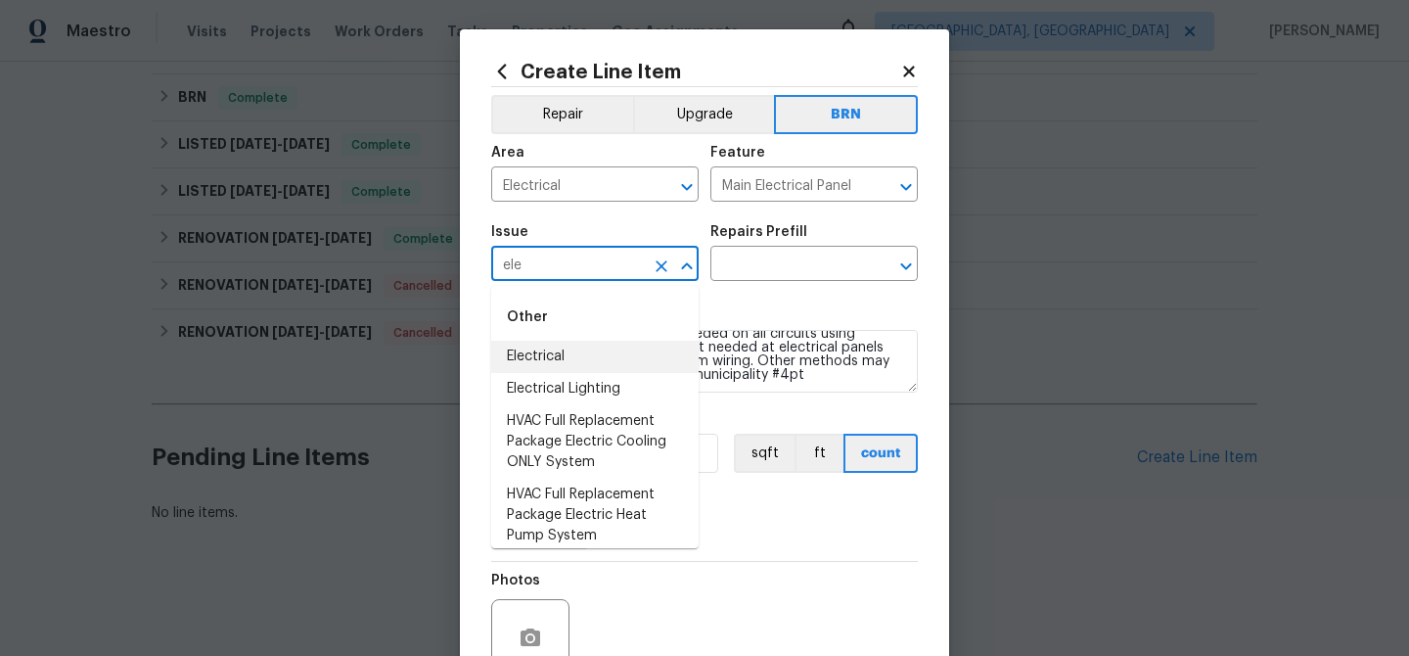
click at [565, 341] on li "Electrical" at bounding box center [594, 357] width 207 height 32
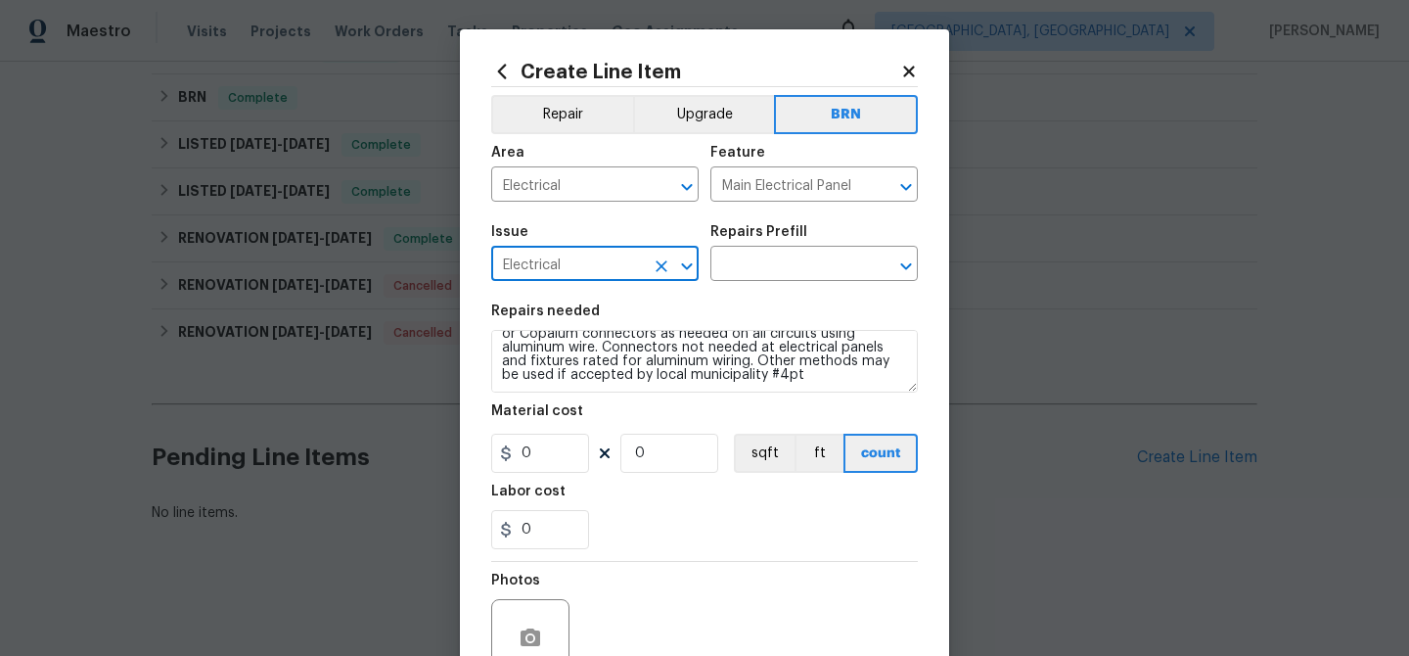
type input "Electrical"
click at [555, 508] on div "Labor cost" at bounding box center [704, 496] width 427 height 25
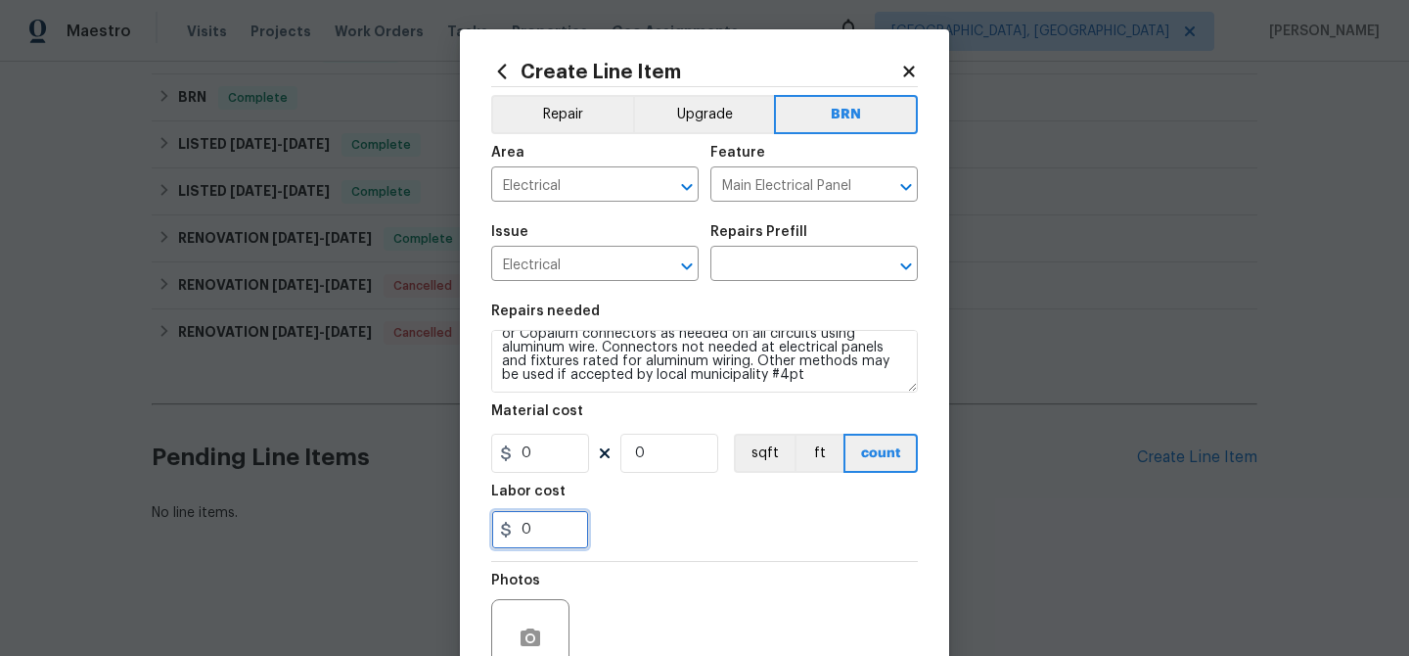
click at [543, 540] on input "0" at bounding box center [540, 529] width 98 height 39
type input "1"
click at [670, 468] on input "0" at bounding box center [669, 453] width 98 height 39
type input "1"
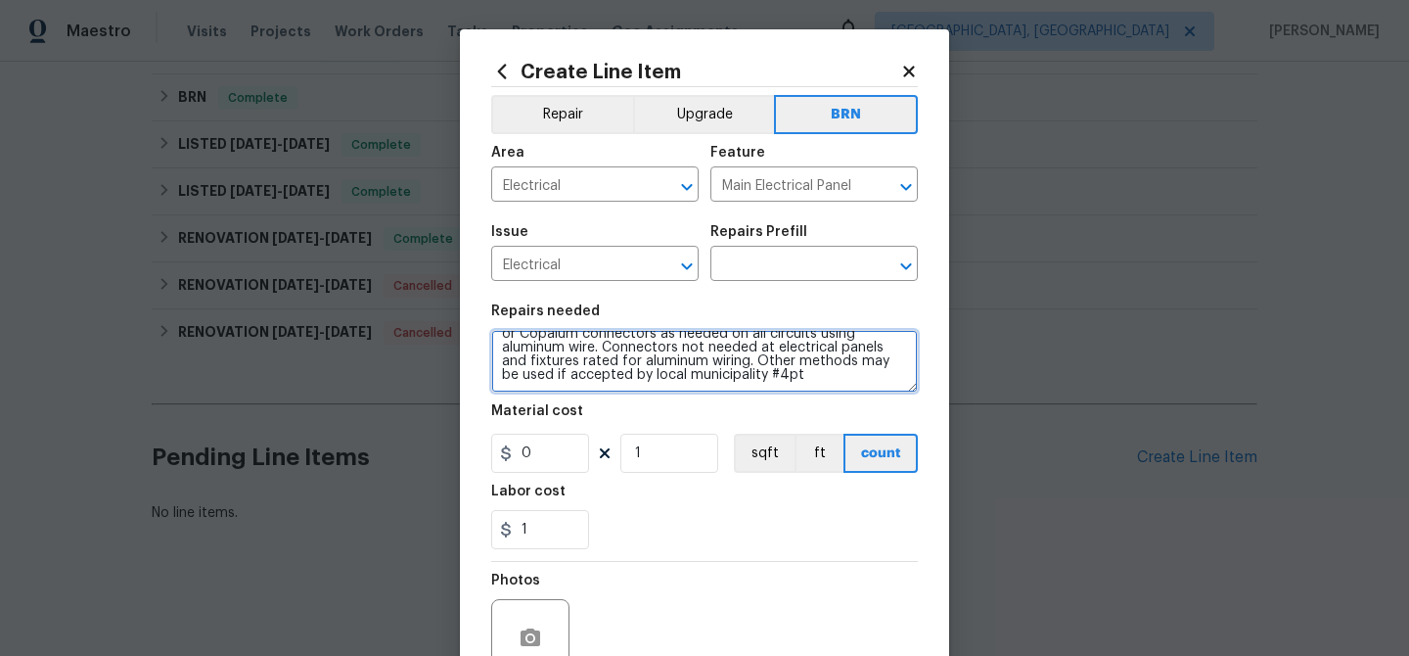
click at [638, 358] on textarea "#Rework Seller to have electrical contractor install Alumiconn or Copalum conne…" at bounding box center [704, 361] width 427 height 63
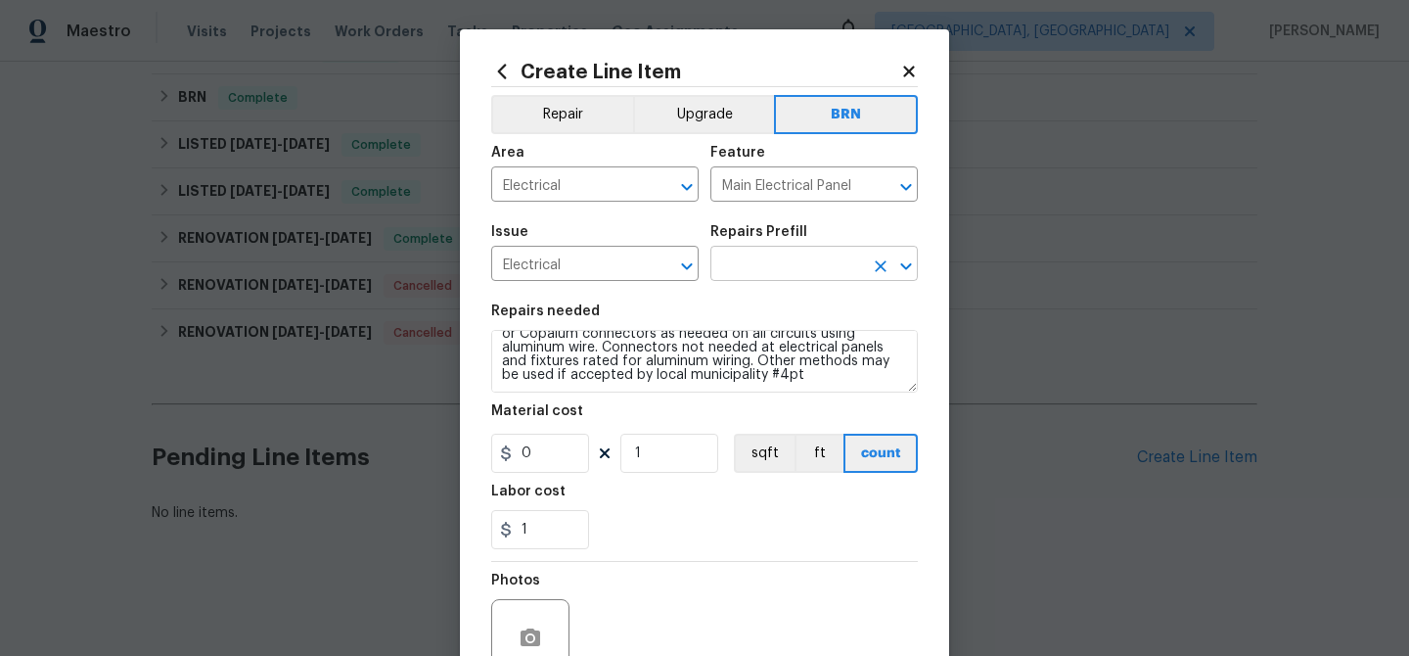
click at [742, 256] on input "text" at bounding box center [786, 266] width 153 height 30
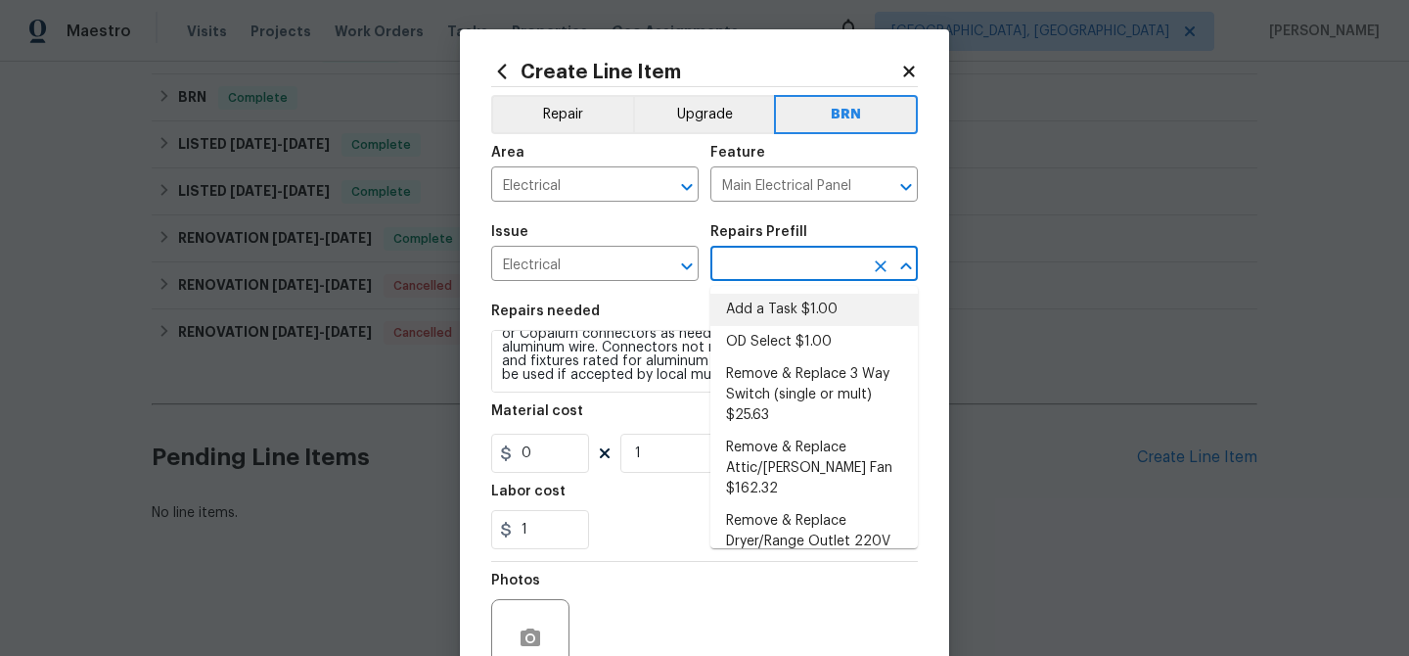
click at [745, 300] on li "Add a Task $1.00" at bounding box center [813, 310] width 207 height 32
type input "Add a Task $1.00"
type textarea "HPM to detail"
type input "1"
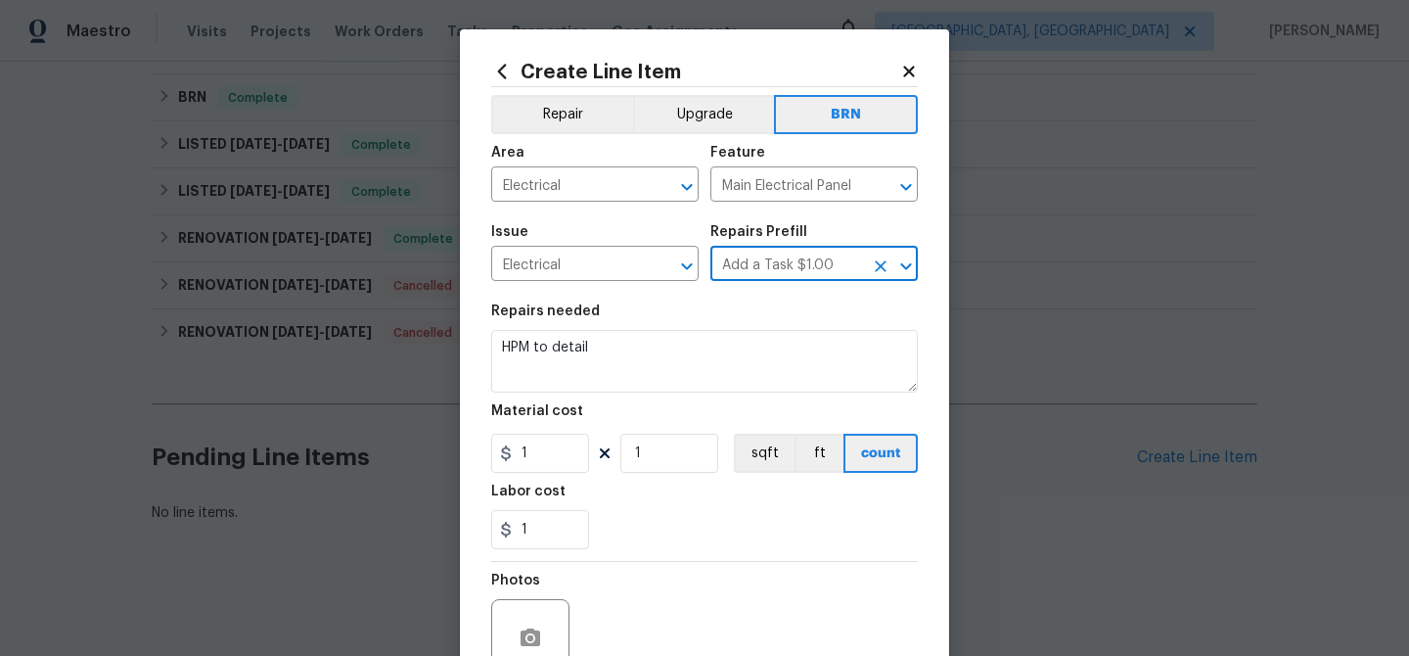
scroll to position [0, 0]
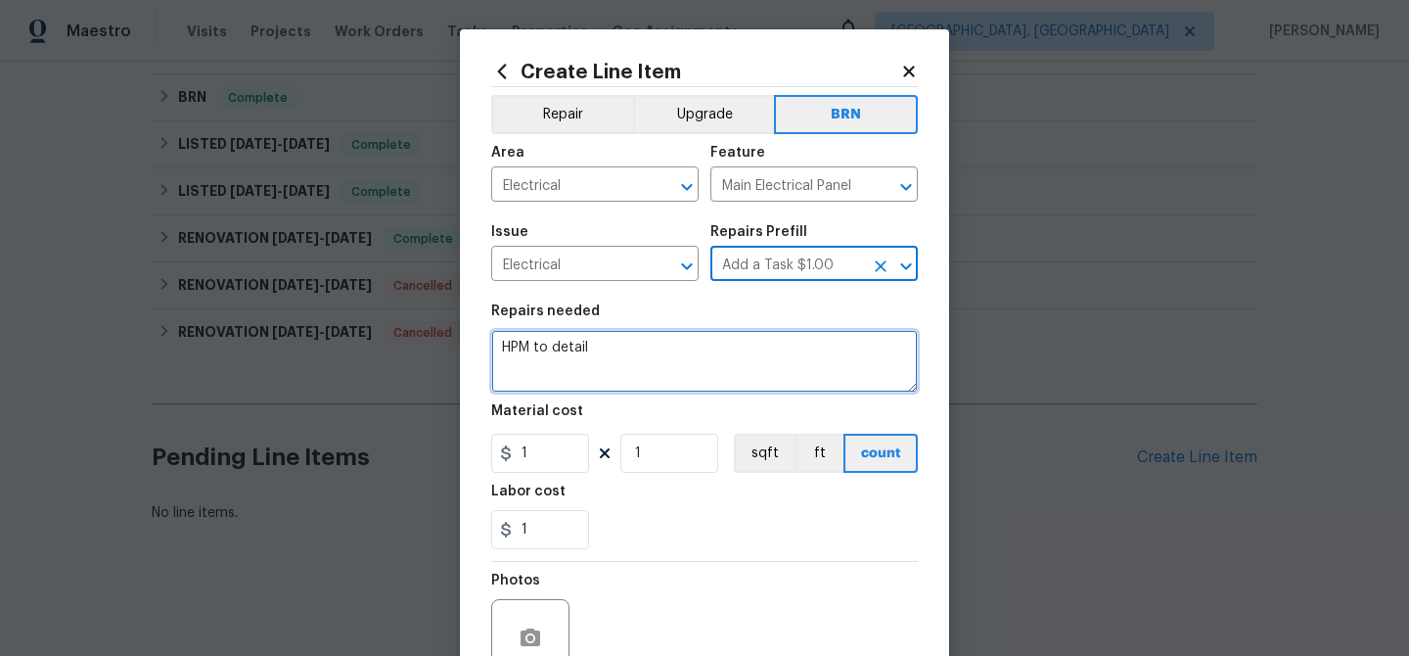
click at [680, 333] on textarea "HPM to detail" at bounding box center [704, 361] width 427 height 63
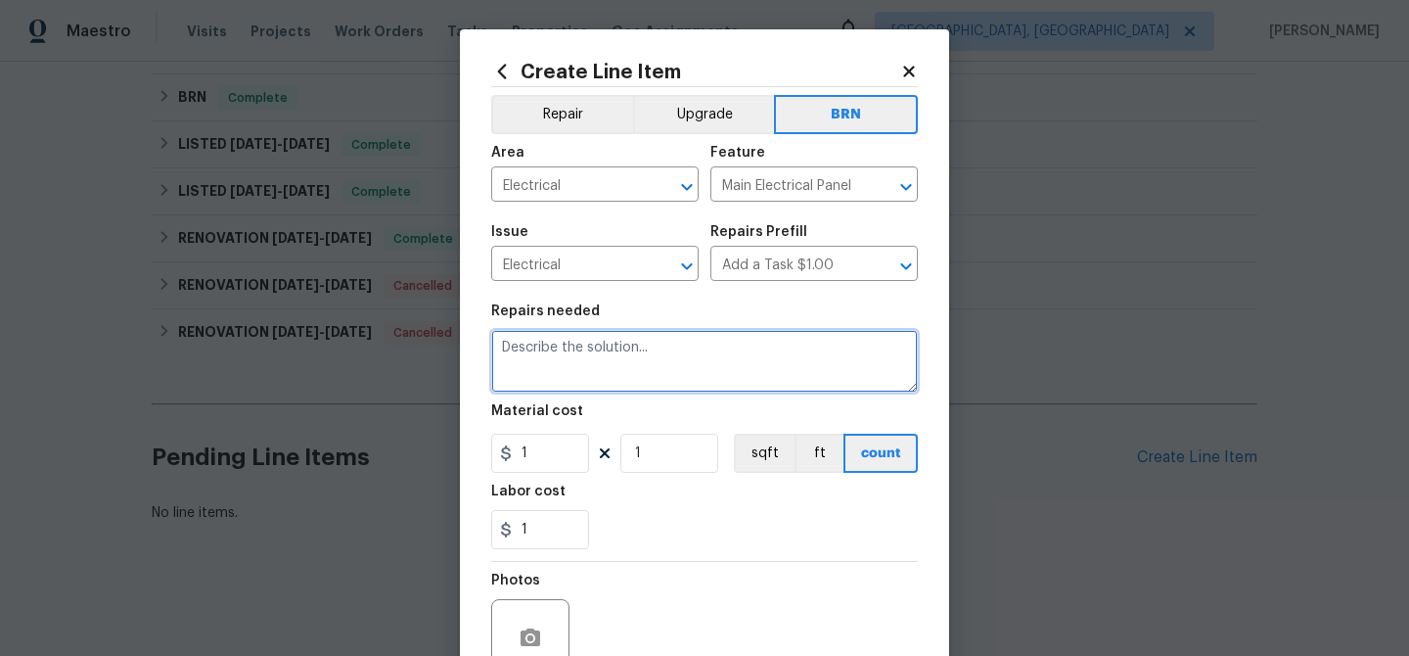
paste textarea "#Rework Seller to have electrical contractor install Alumiconn or Copalum conne…"
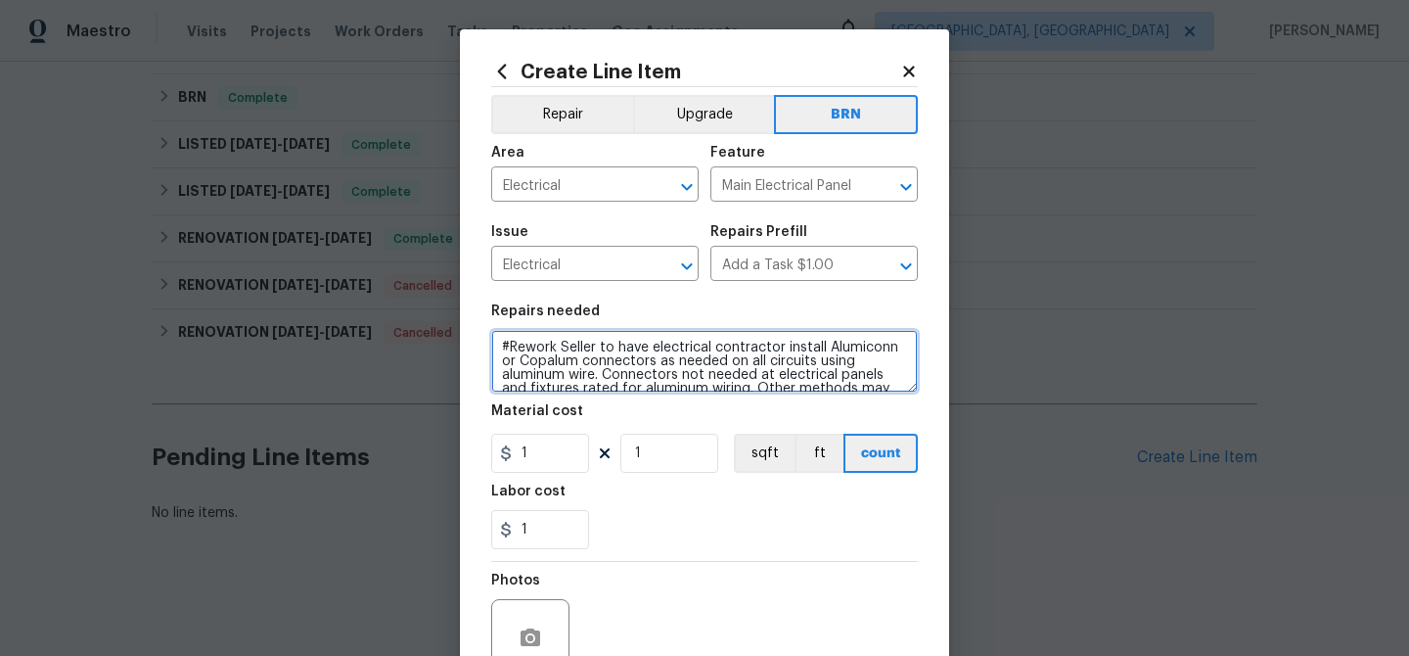
scroll to position [31, 0]
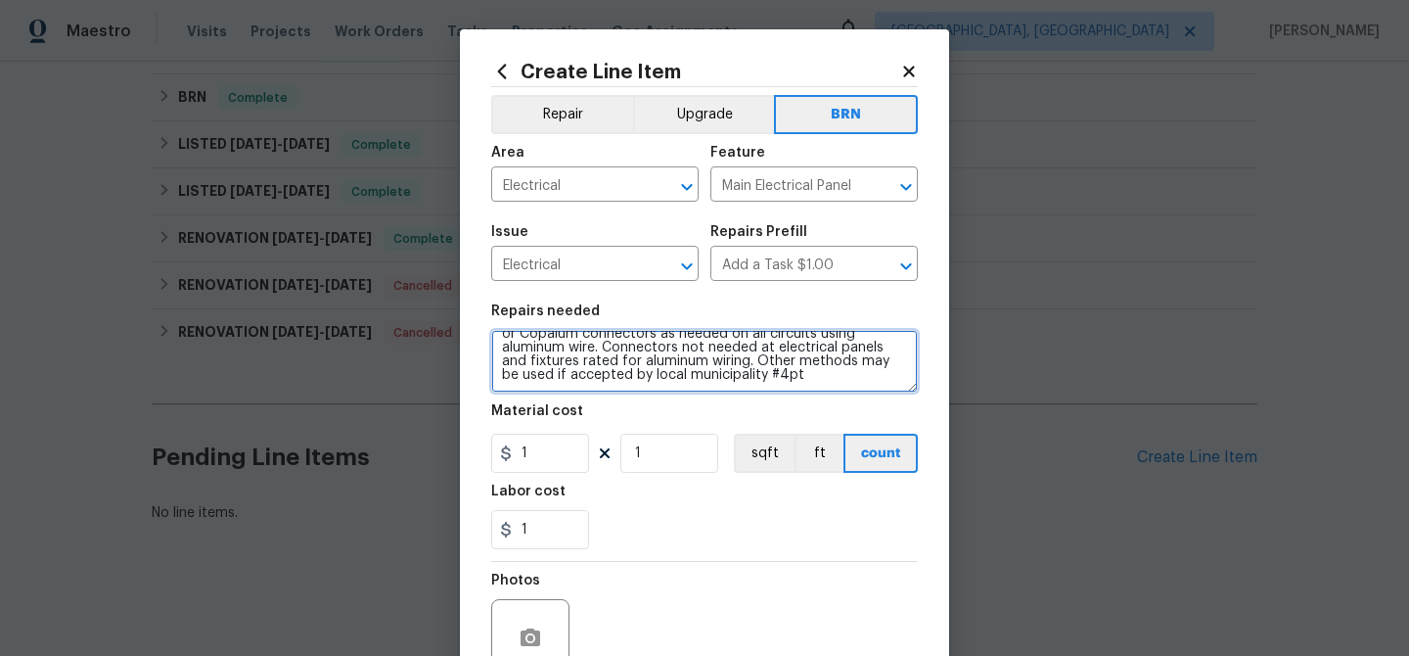
type textarea "#Rework Seller to have electrical contractor install Alumiconn or Copalum conne…"
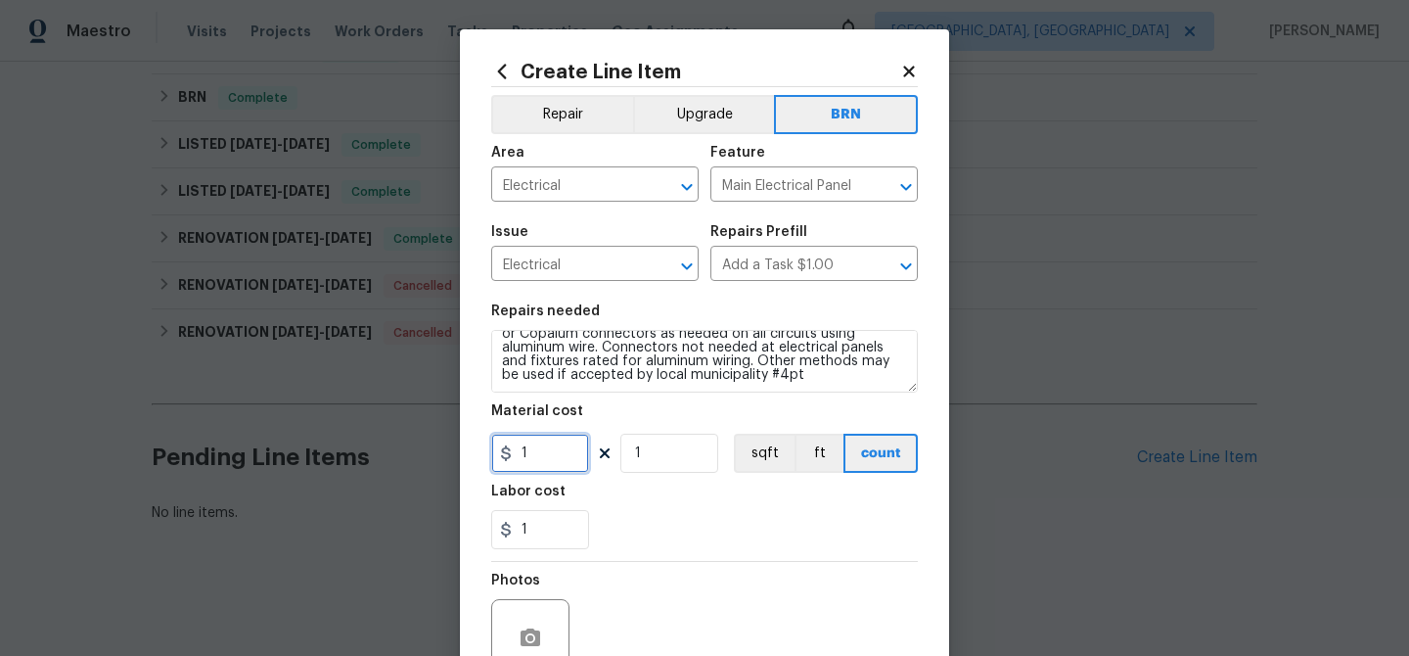
click at [555, 455] on input "1" at bounding box center [540, 453] width 98 height 39
type input "0"
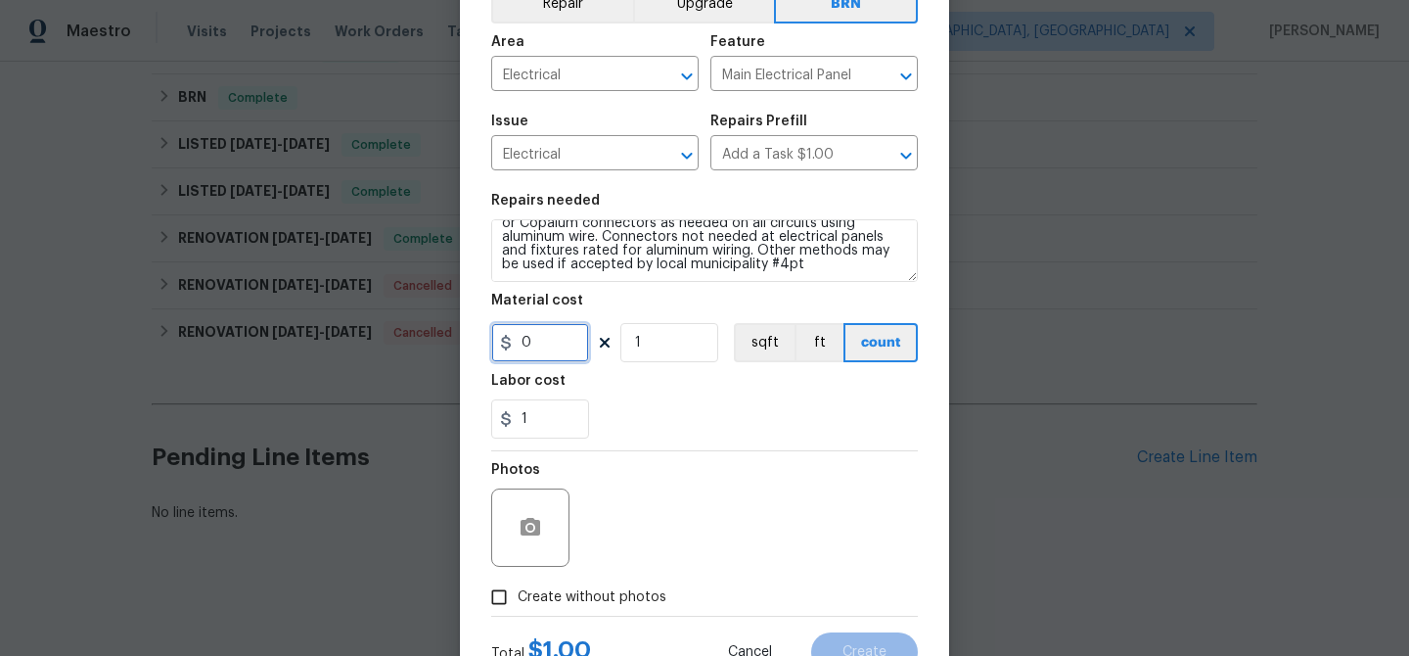
scroll to position [188, 0]
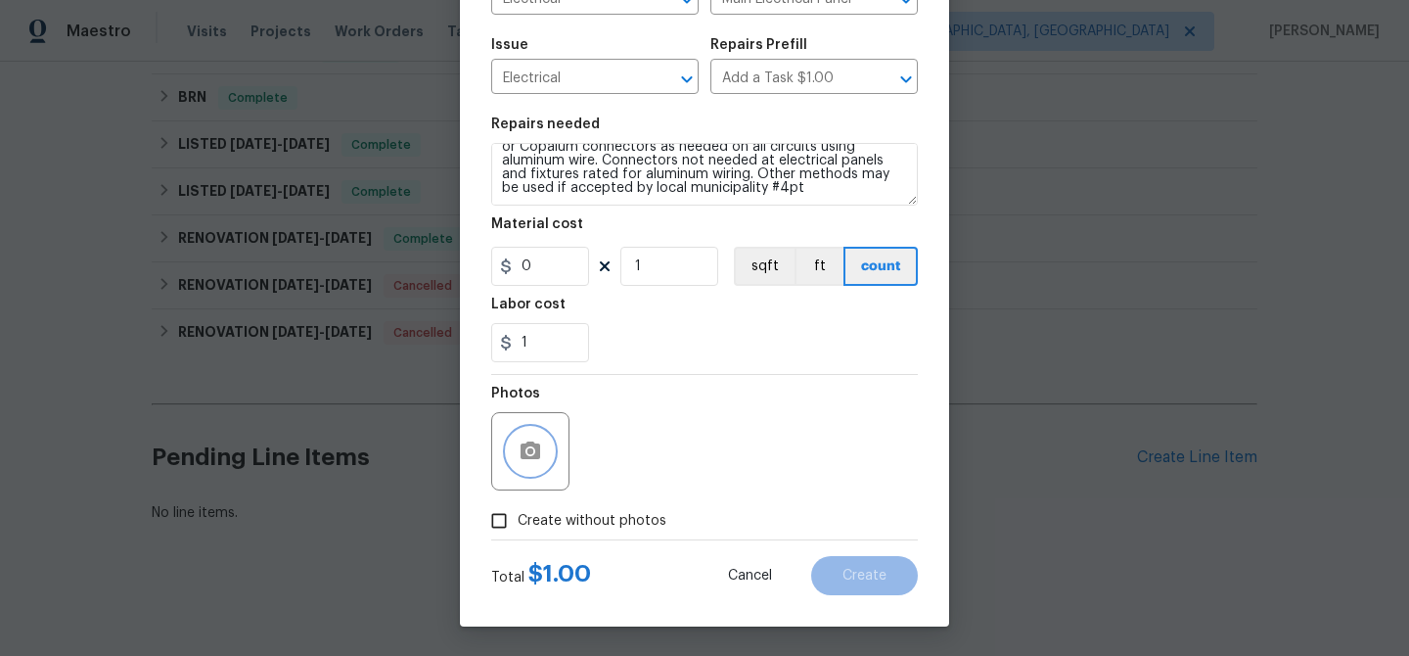
click at [511, 457] on button "button" at bounding box center [530, 451] width 47 height 47
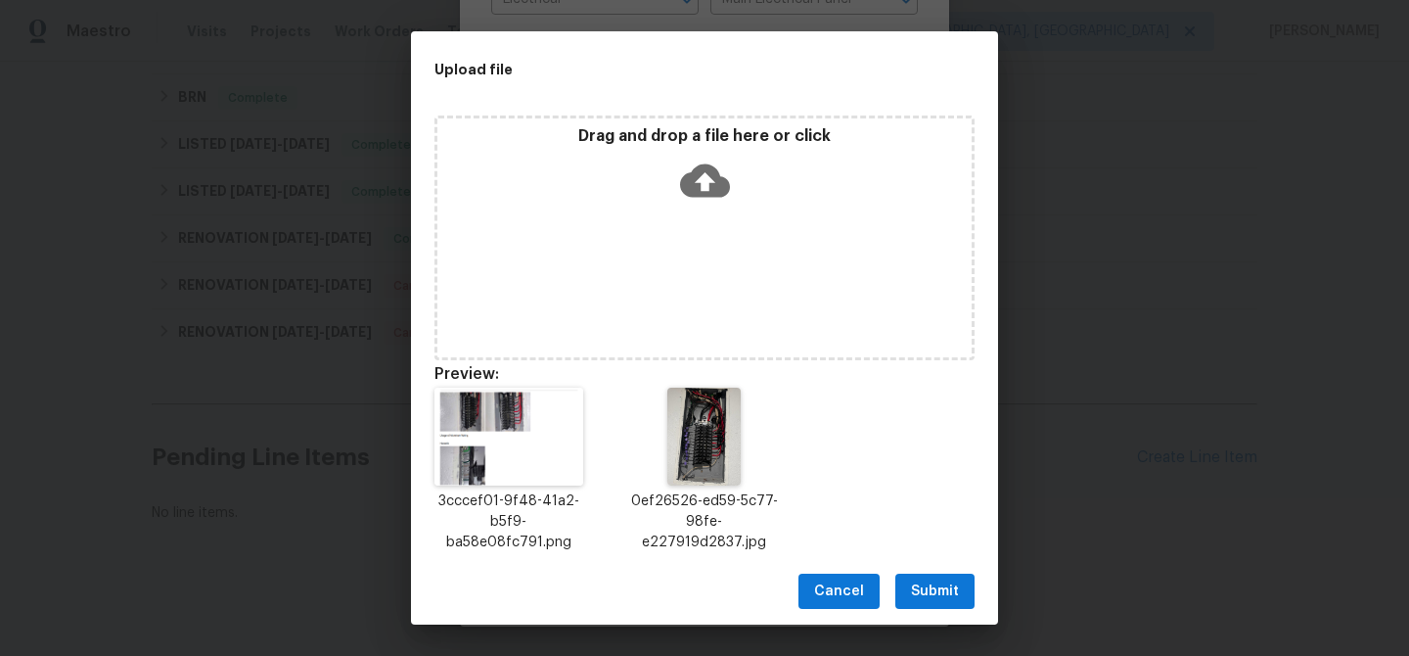
click at [905, 596] on button "Submit" at bounding box center [934, 591] width 79 height 36
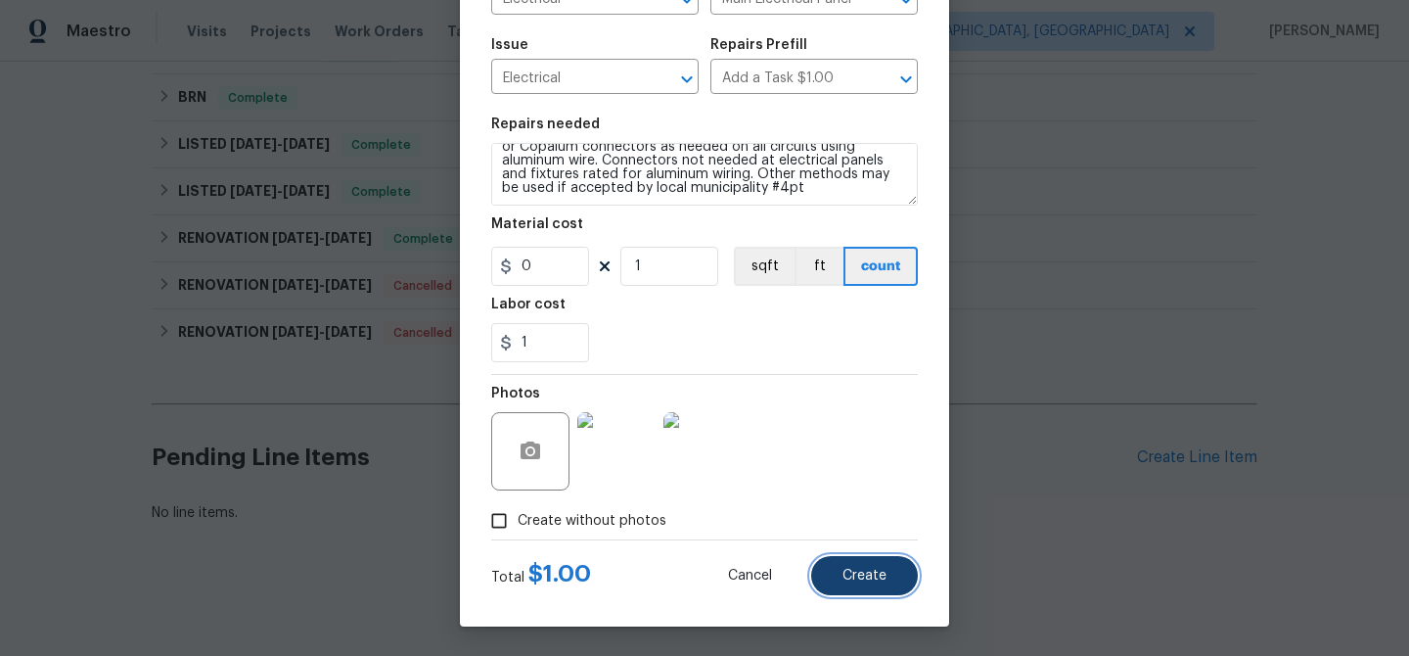
click at [831, 573] on button "Create" at bounding box center [864, 575] width 107 height 39
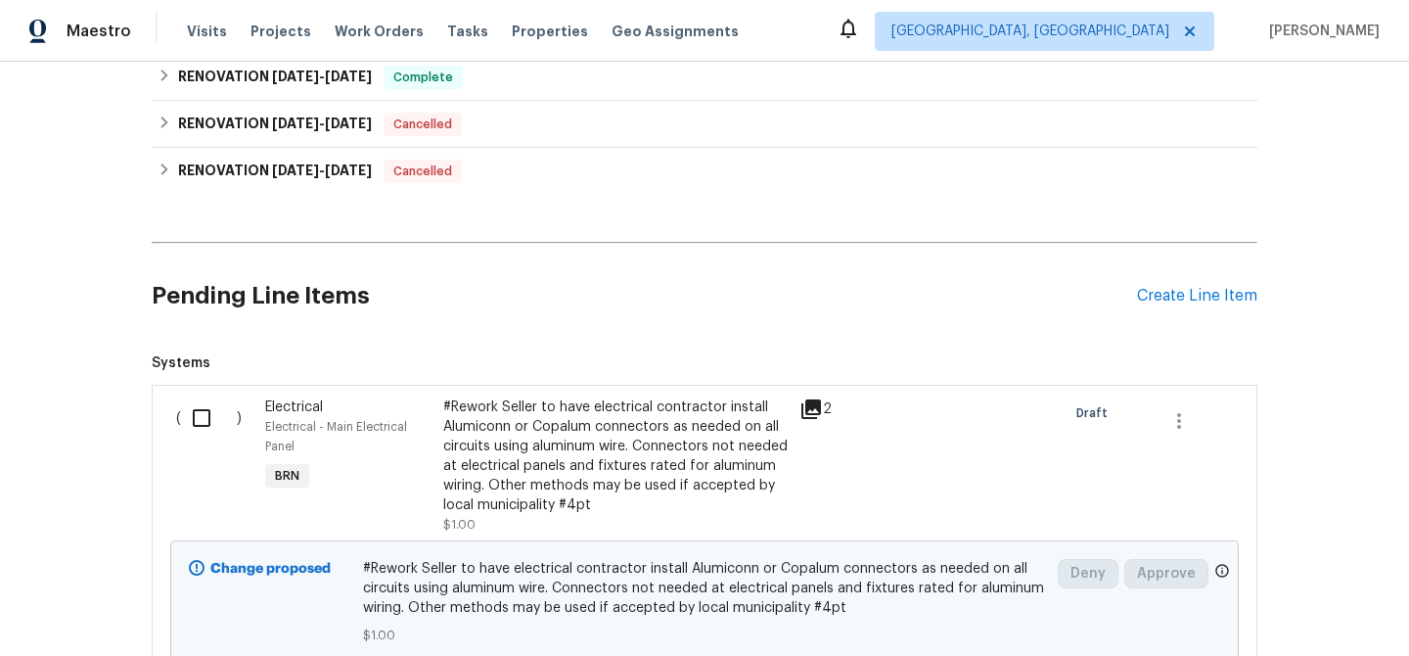
scroll to position [859, 0]
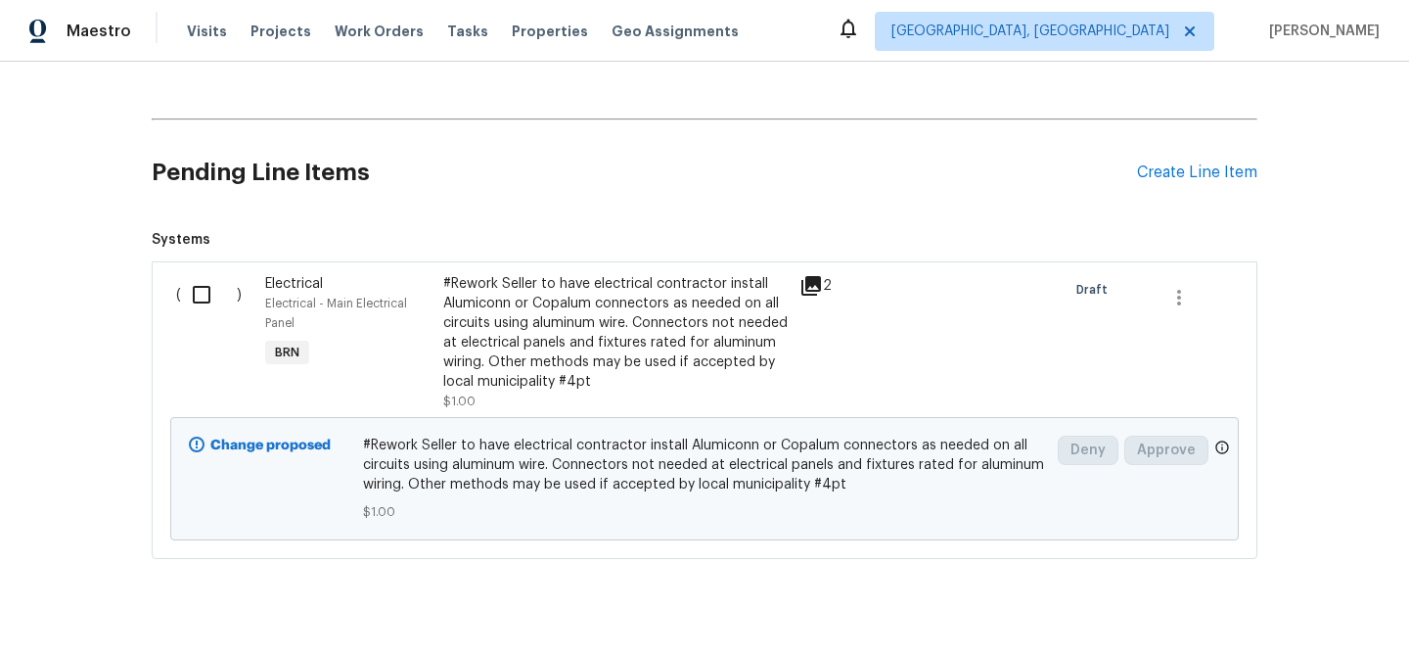
click at [200, 295] on input "checkbox" at bounding box center [209, 294] width 56 height 41
checkbox input "true"
click at [1263, 589] on button "Create Work Order" at bounding box center [1296, 607] width 161 height 36
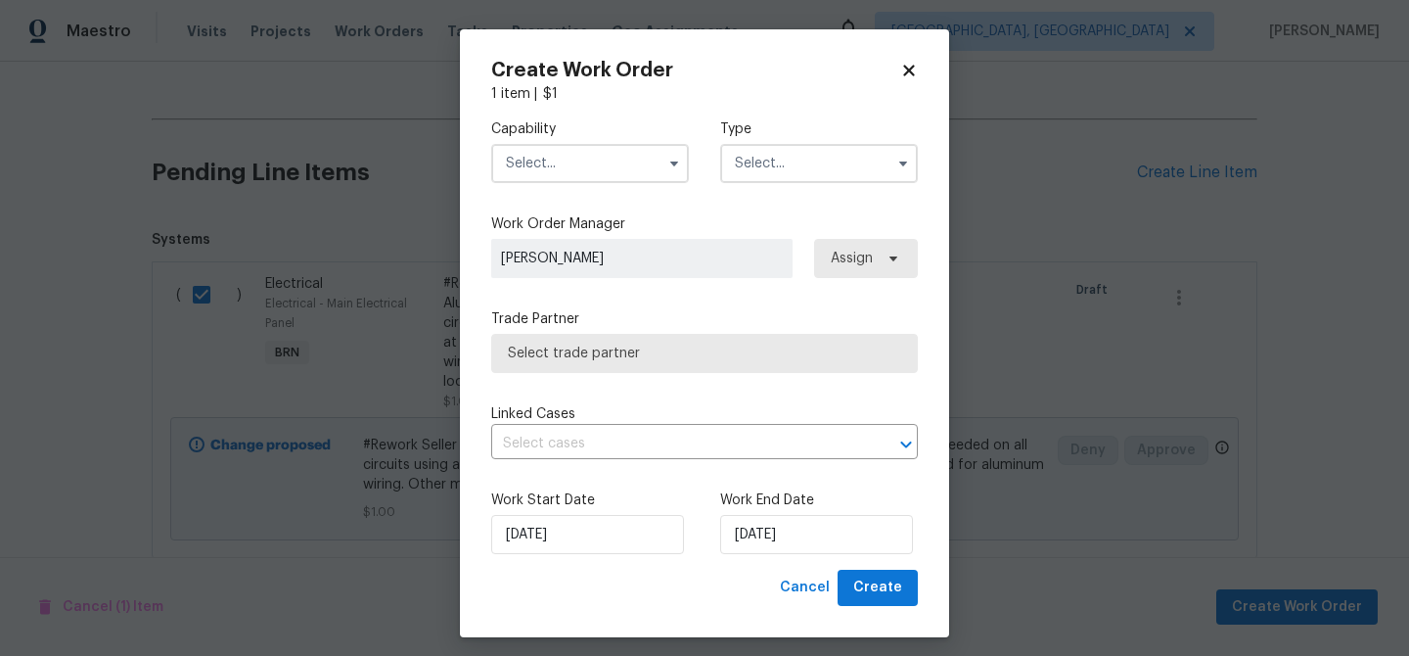
click at [618, 165] on input "text" at bounding box center [590, 163] width 198 height 39
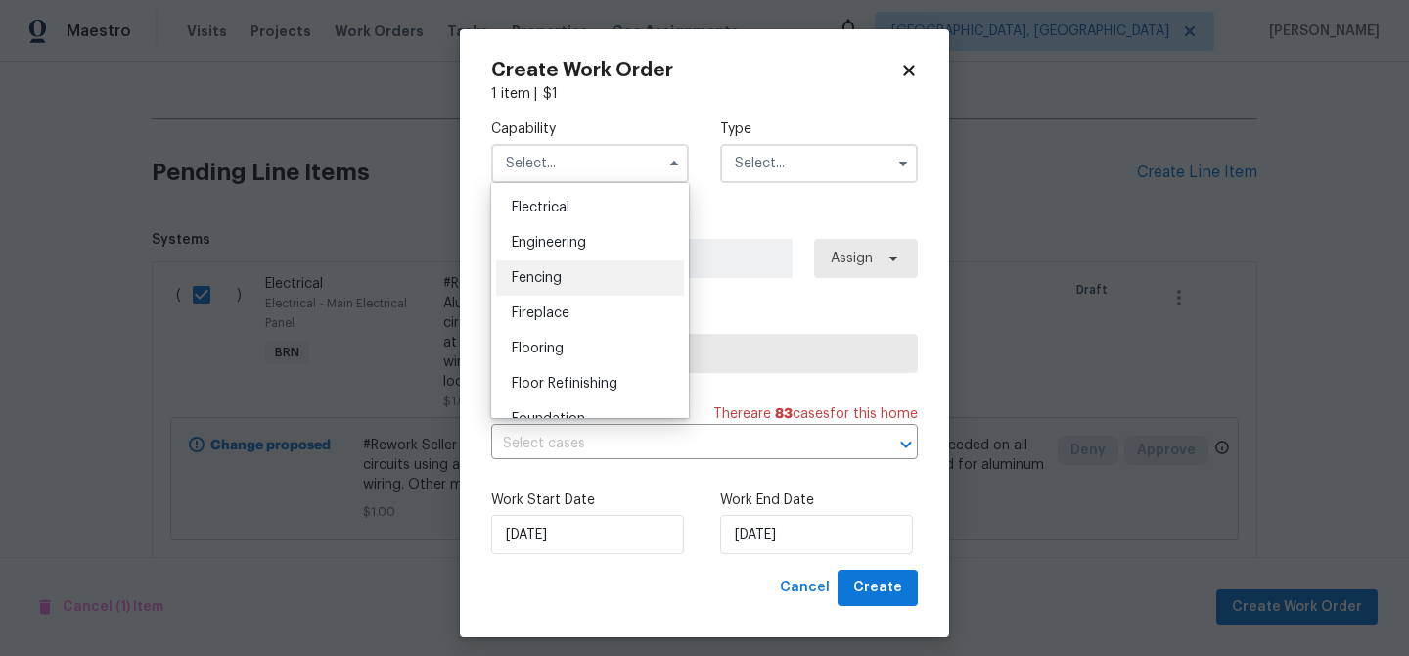
scroll to position [599, 0]
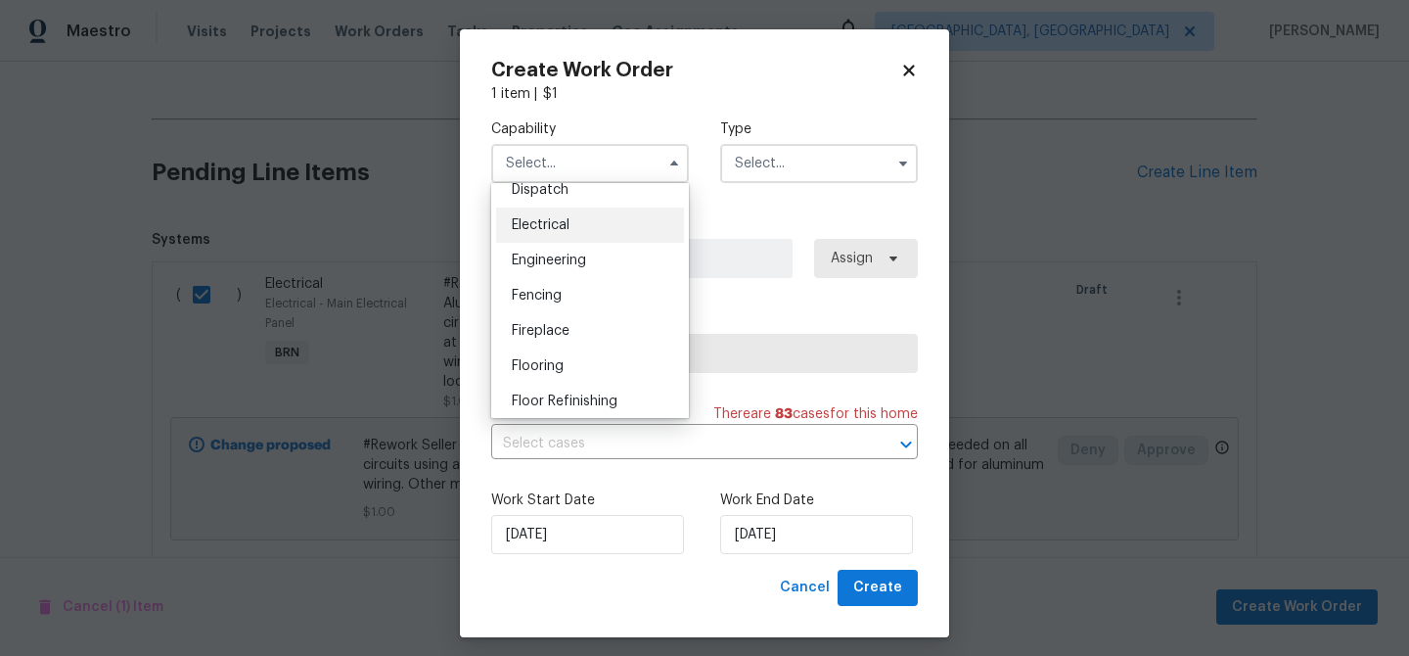
click at [573, 230] on div "Electrical" at bounding box center [590, 224] width 188 height 35
type input "Electrical"
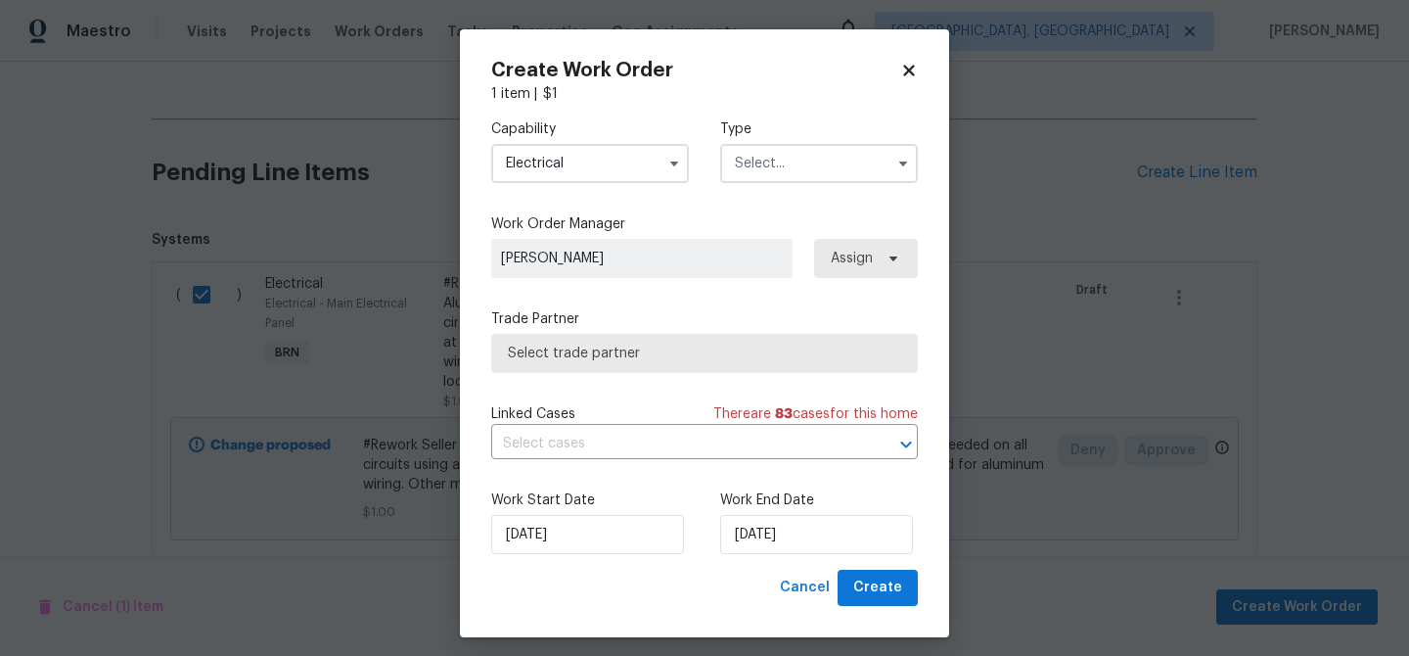
click at [762, 171] on input "text" at bounding box center [819, 163] width 198 height 39
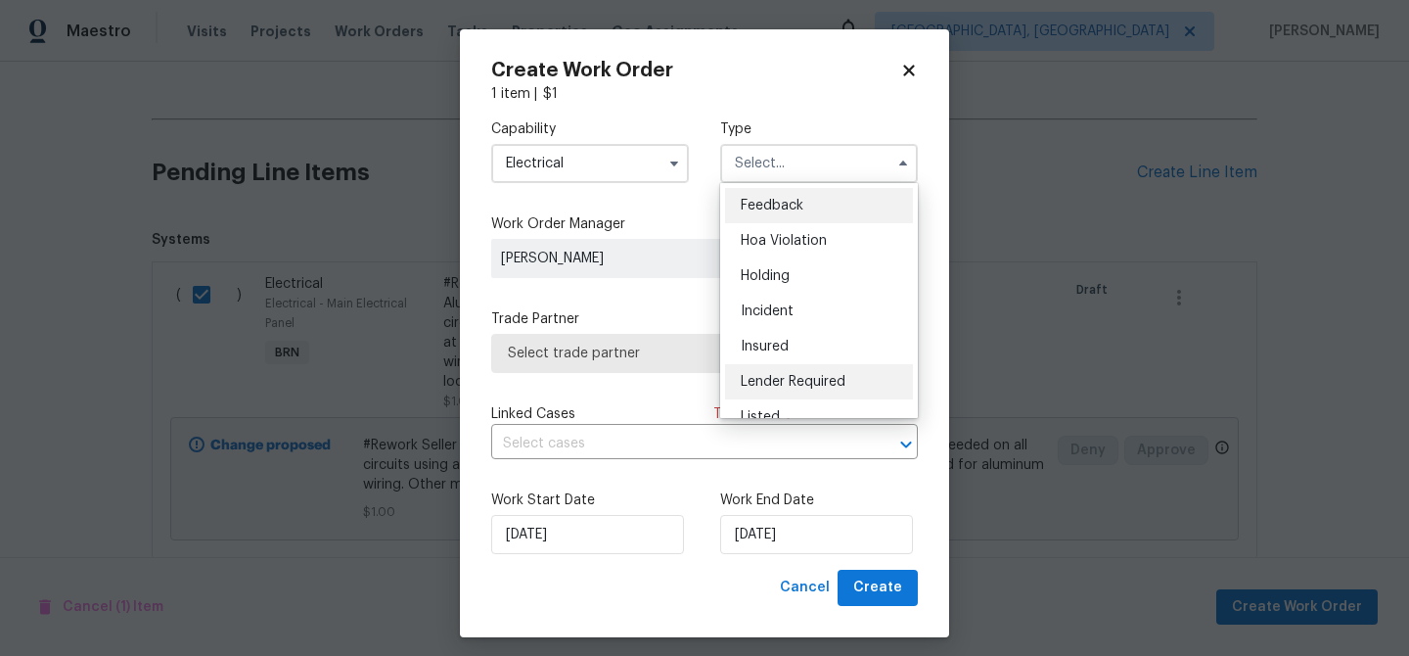
click at [801, 370] on div "Lender Required" at bounding box center [819, 381] width 188 height 35
type input "Lender Required"
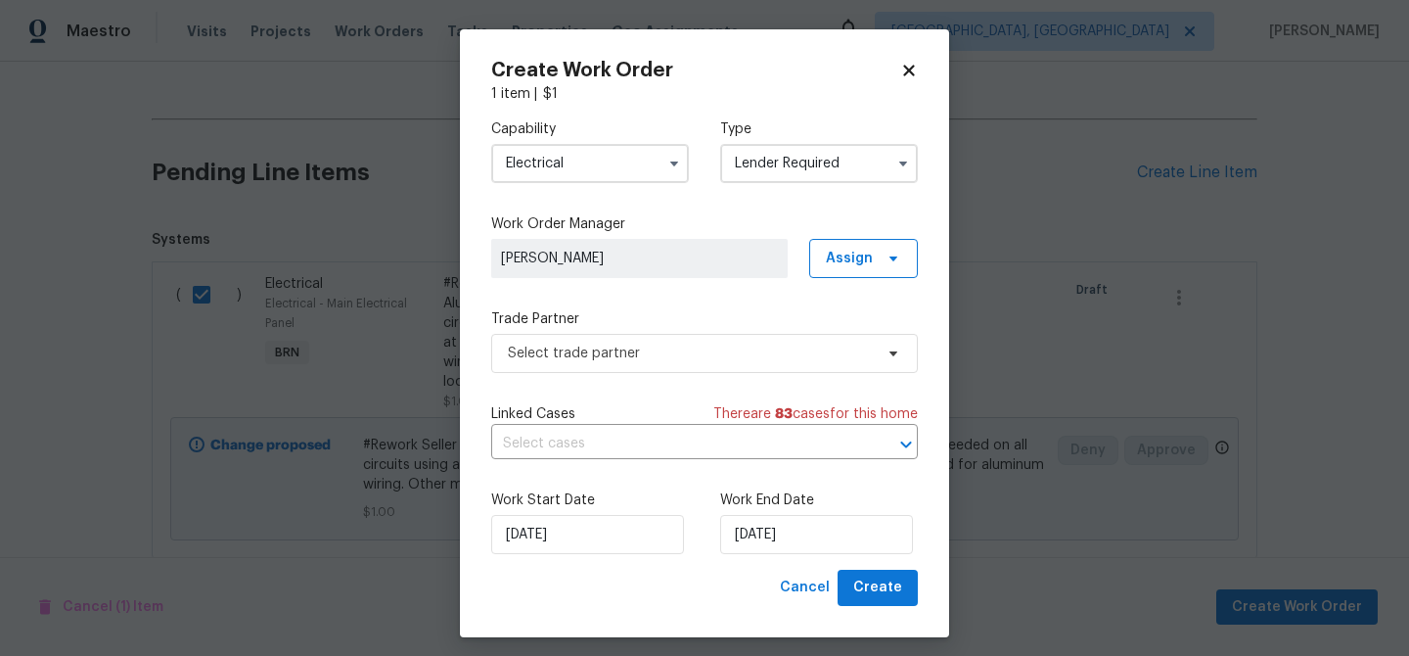
click at [659, 325] on label "Trade Partner" at bounding box center [704, 319] width 427 height 20
click at [614, 334] on span "Select trade partner" at bounding box center [704, 353] width 427 height 39
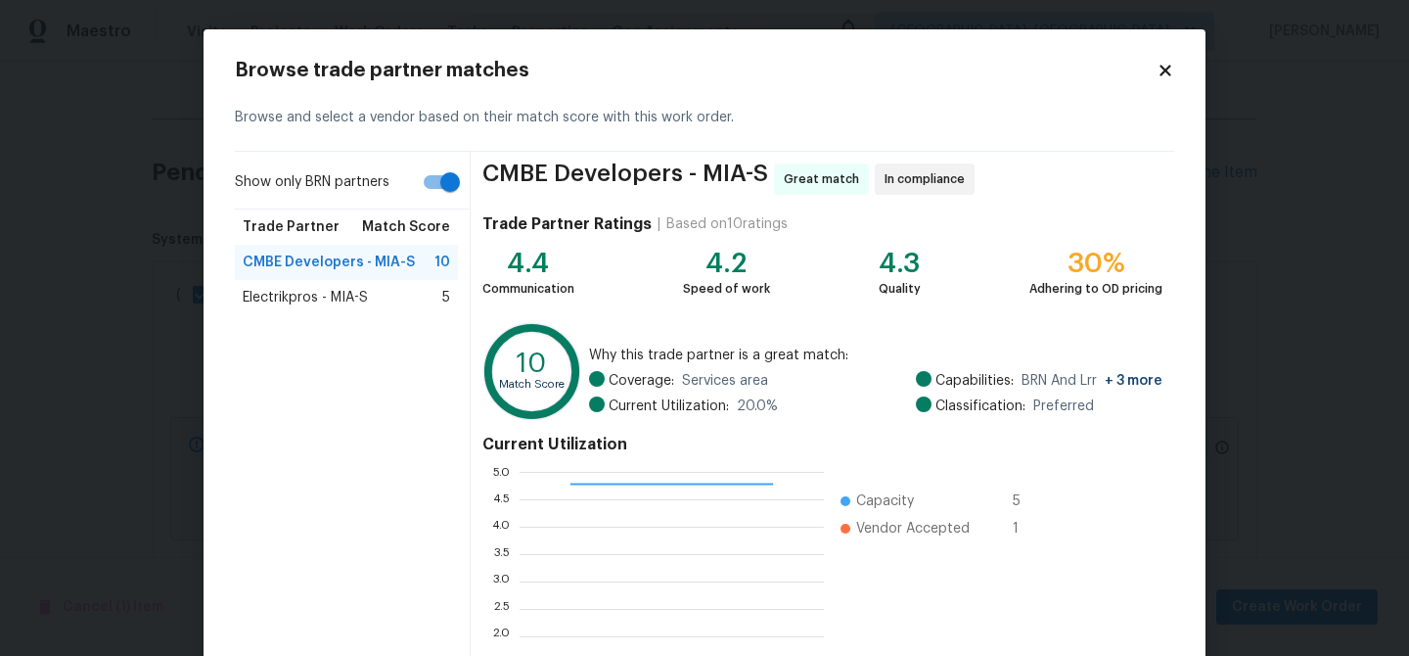
scroll to position [207, 0]
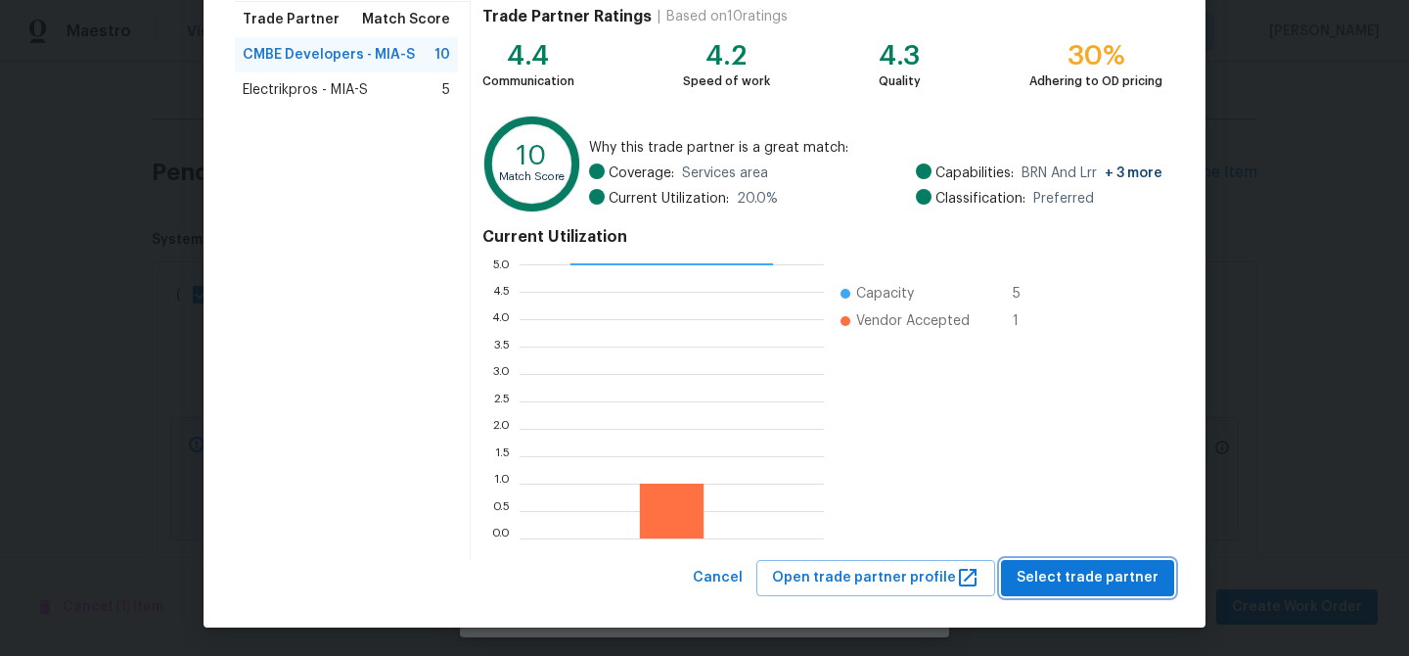
click at [1046, 581] on span "Select trade partner" at bounding box center [1088, 578] width 142 height 24
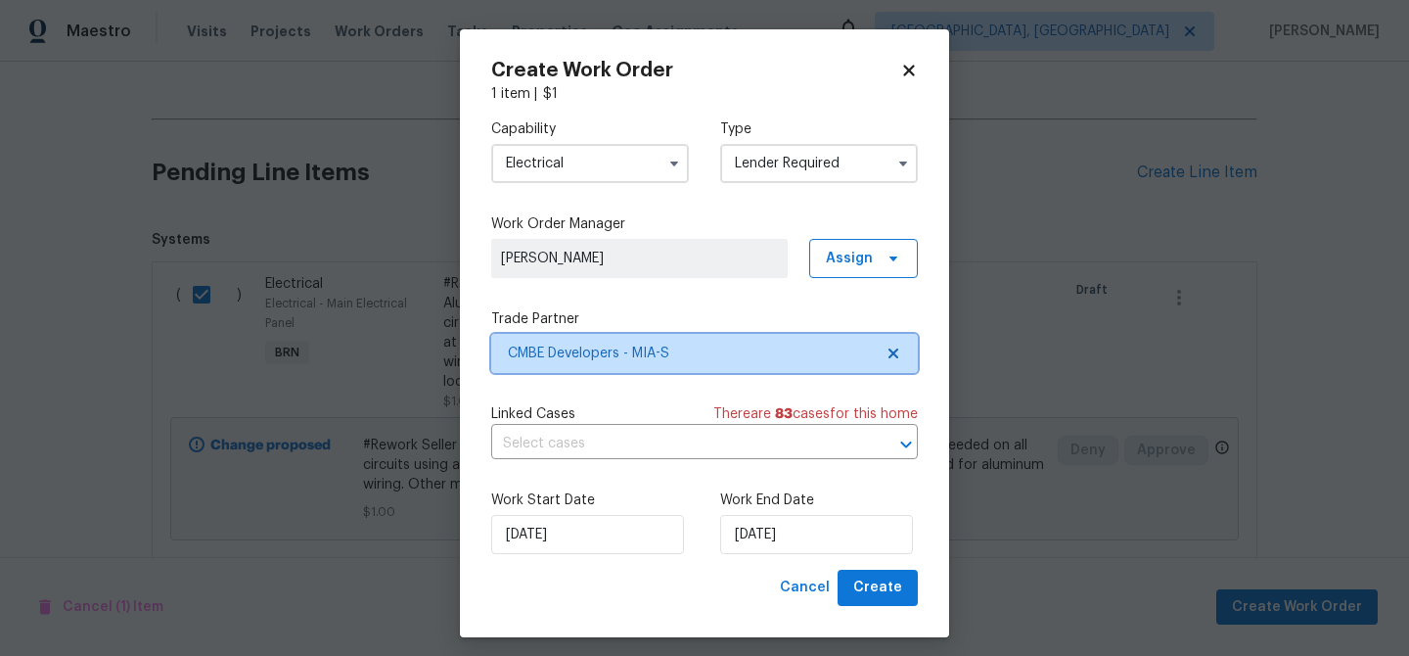
scroll to position [0, 0]
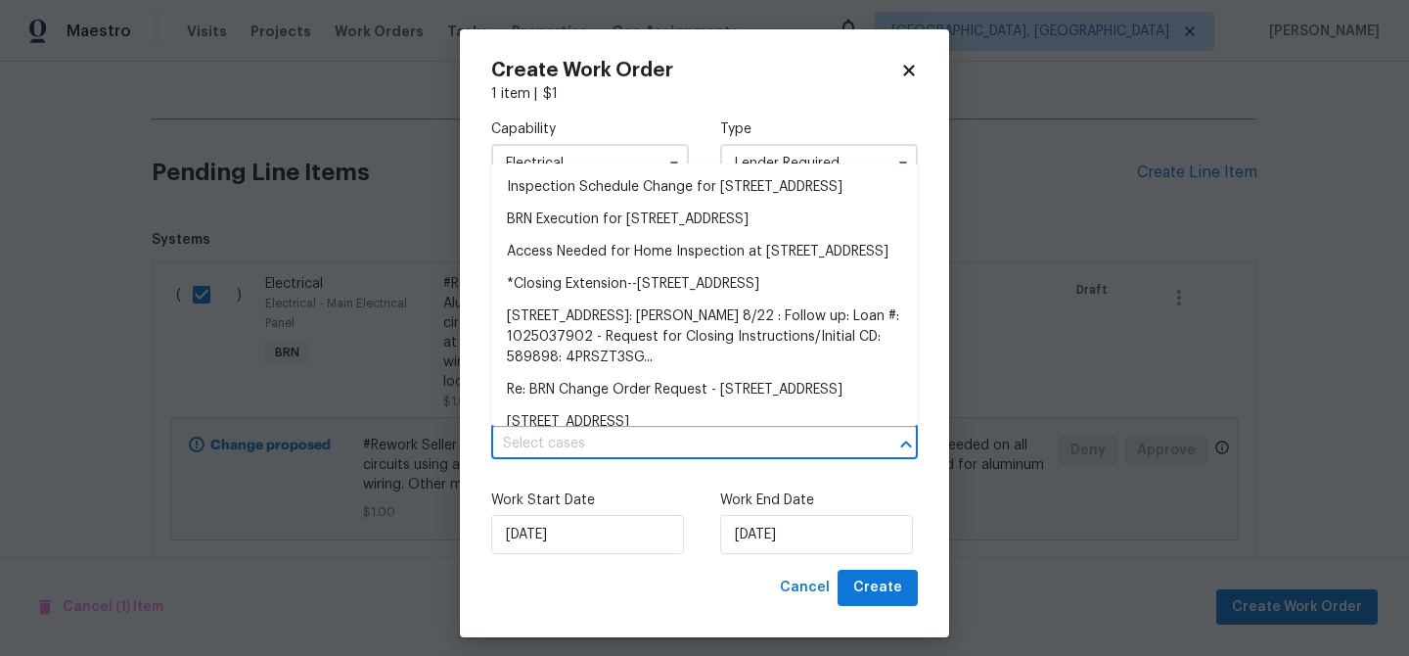
click at [721, 447] on input "text" at bounding box center [677, 444] width 372 height 30
click at [602, 236] on li "BRN Execution for 5305 W Palm Cir, Tamarac, FL 33319" at bounding box center [704, 220] width 427 height 32
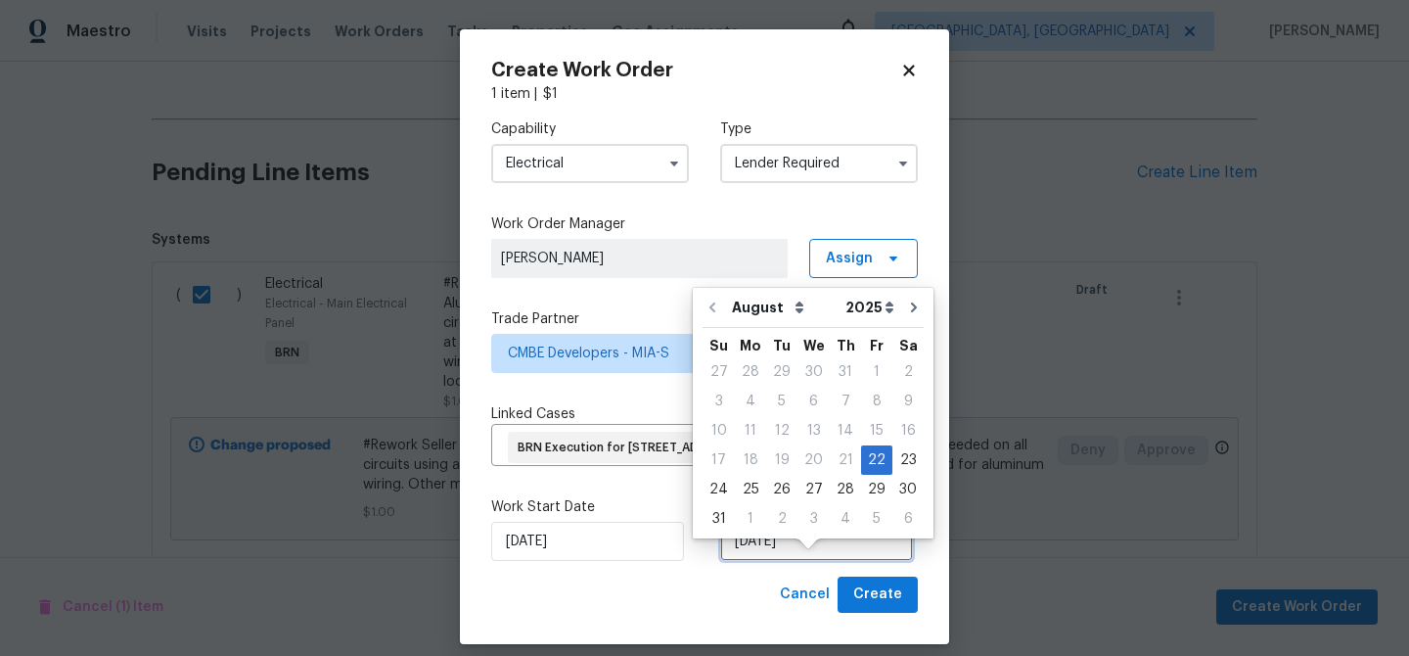
click at [768, 561] on input "22/08/2025" at bounding box center [816, 541] width 193 height 39
click at [766, 486] on div "26" at bounding box center [781, 489] width 31 height 27
type input "26/08/2025"
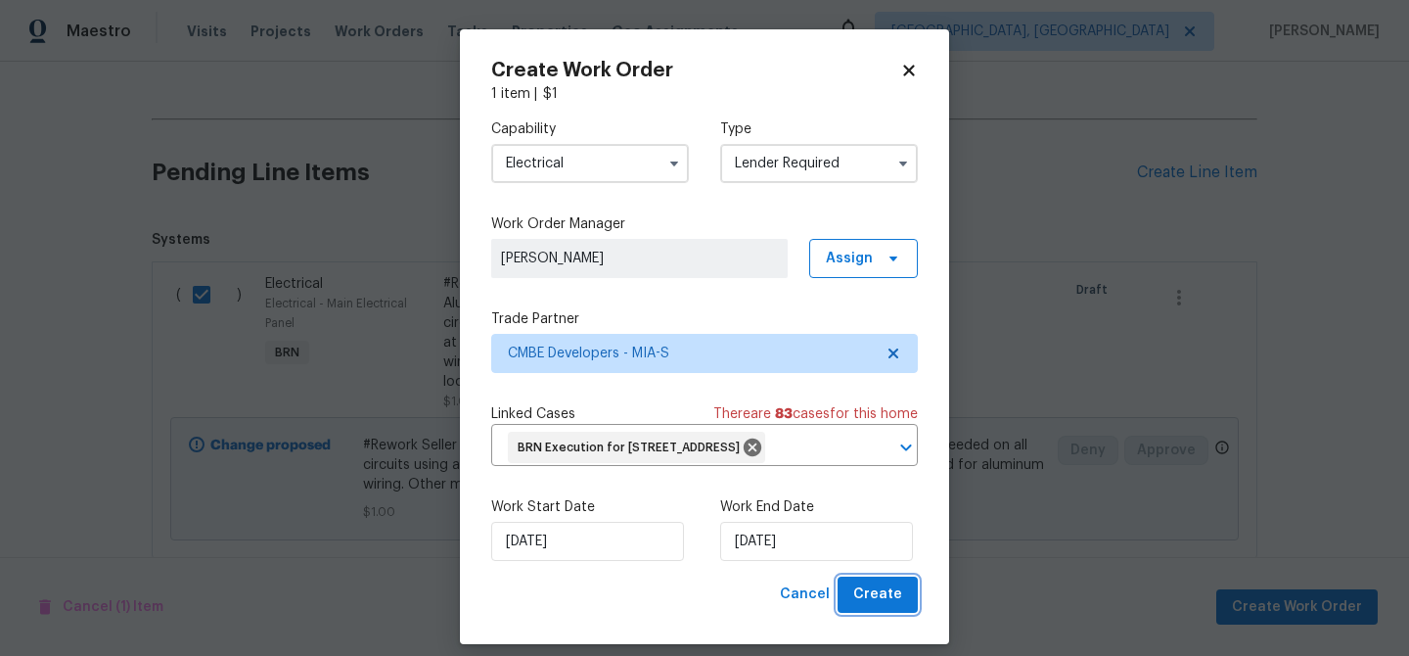
click at [854, 613] on button "Create" at bounding box center [878, 594] width 80 height 36
checkbox input "false"
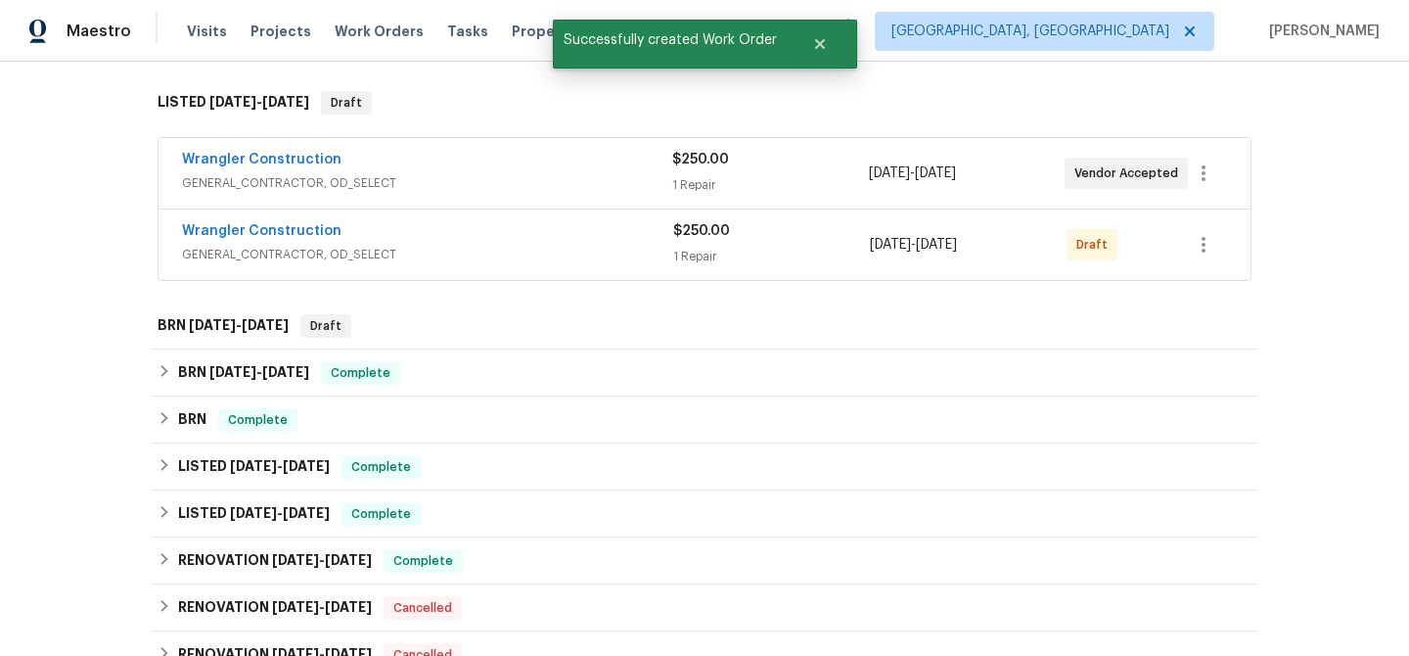
scroll to position [249, 0]
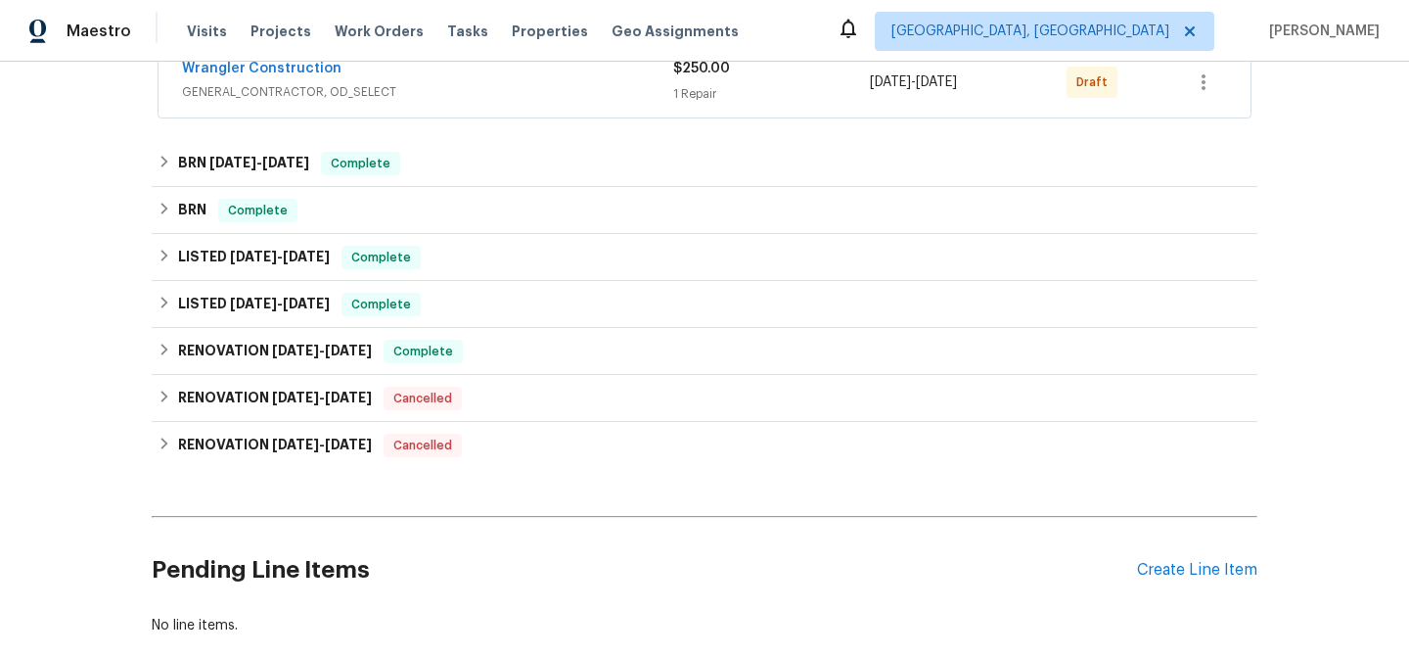
scroll to position [480, 0]
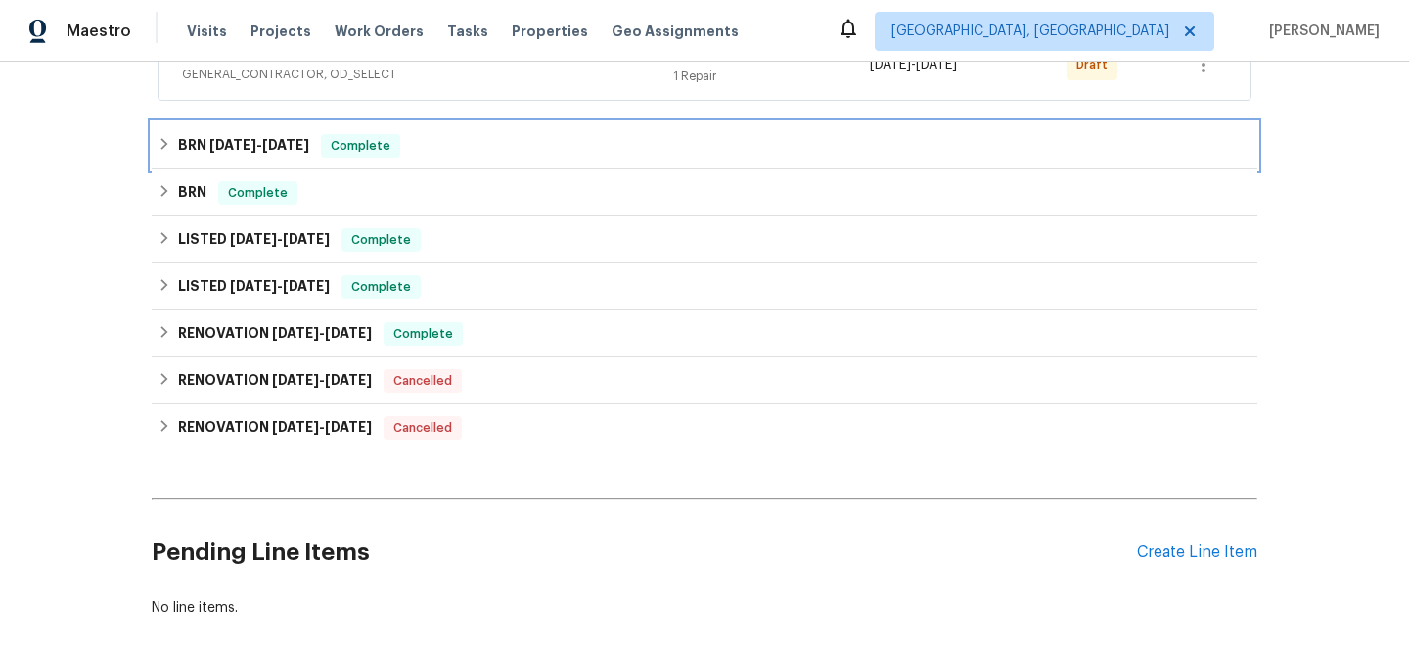
click at [254, 158] on div "BRN [DATE] - [DATE] Complete" at bounding box center [705, 145] width 1106 height 47
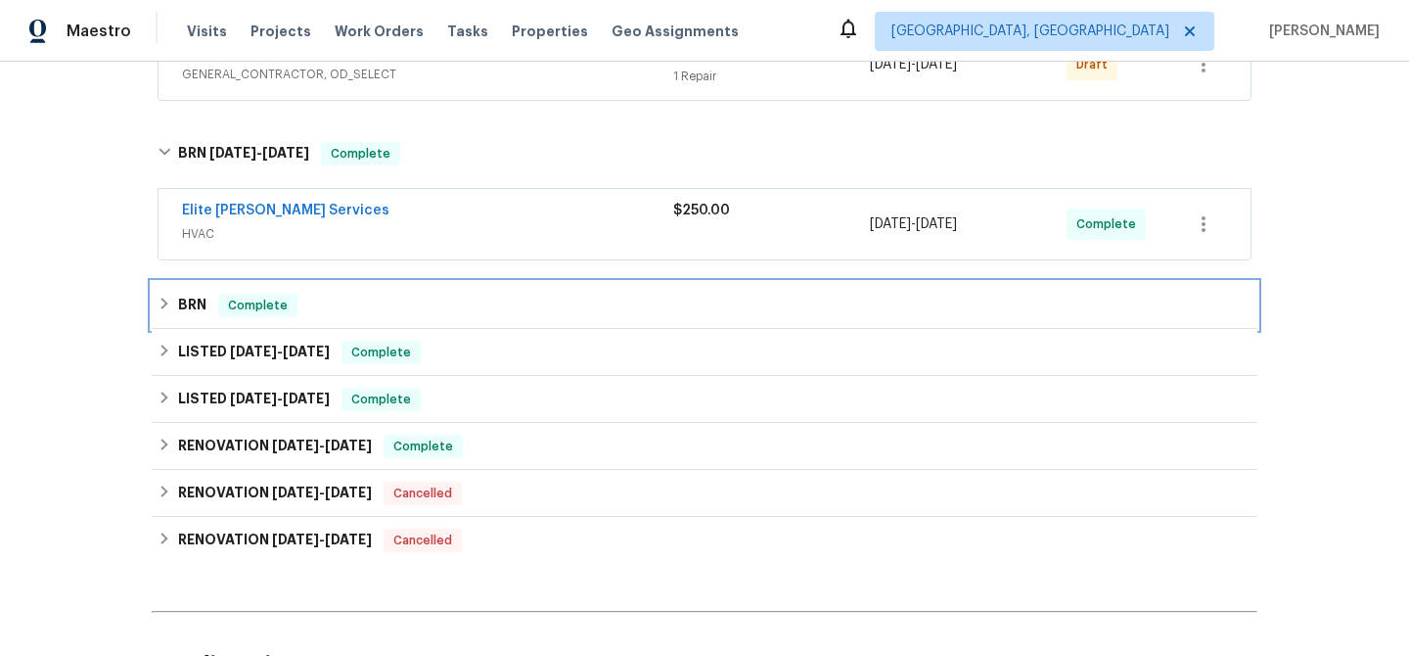
click at [246, 308] on span "Complete" at bounding box center [257, 306] width 75 height 20
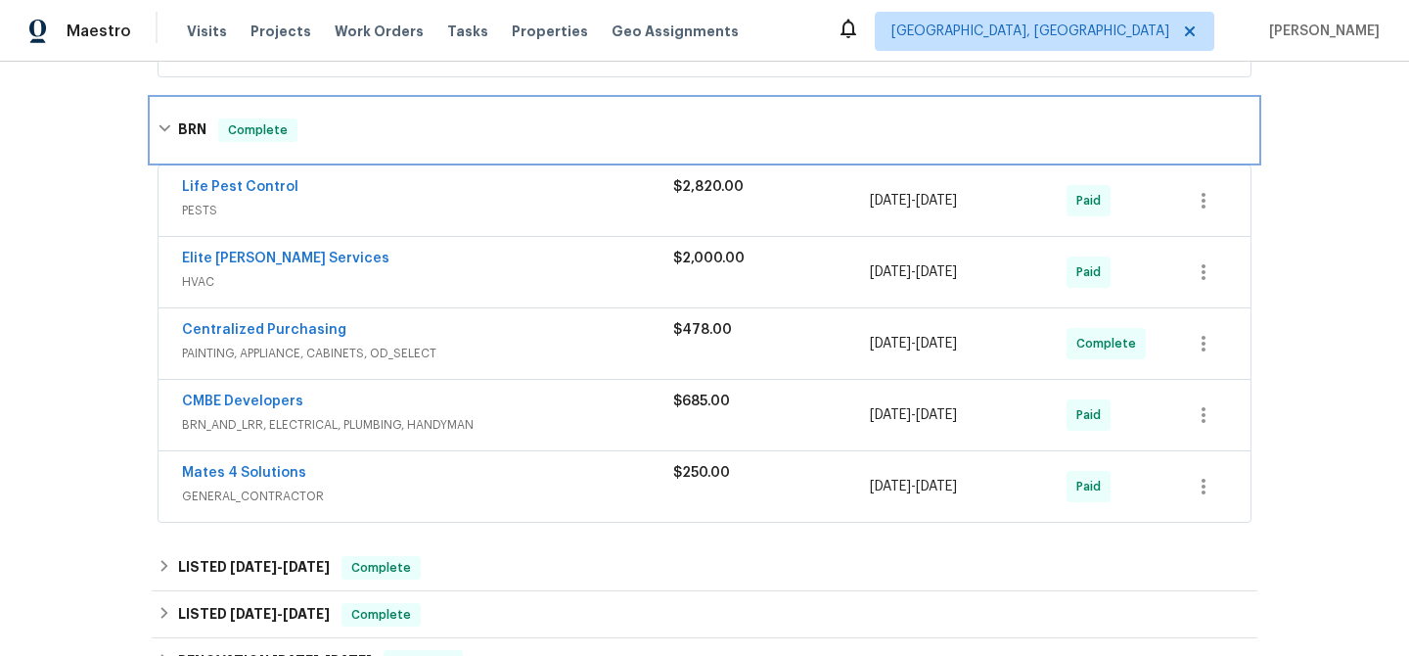
scroll to position [672, 0]
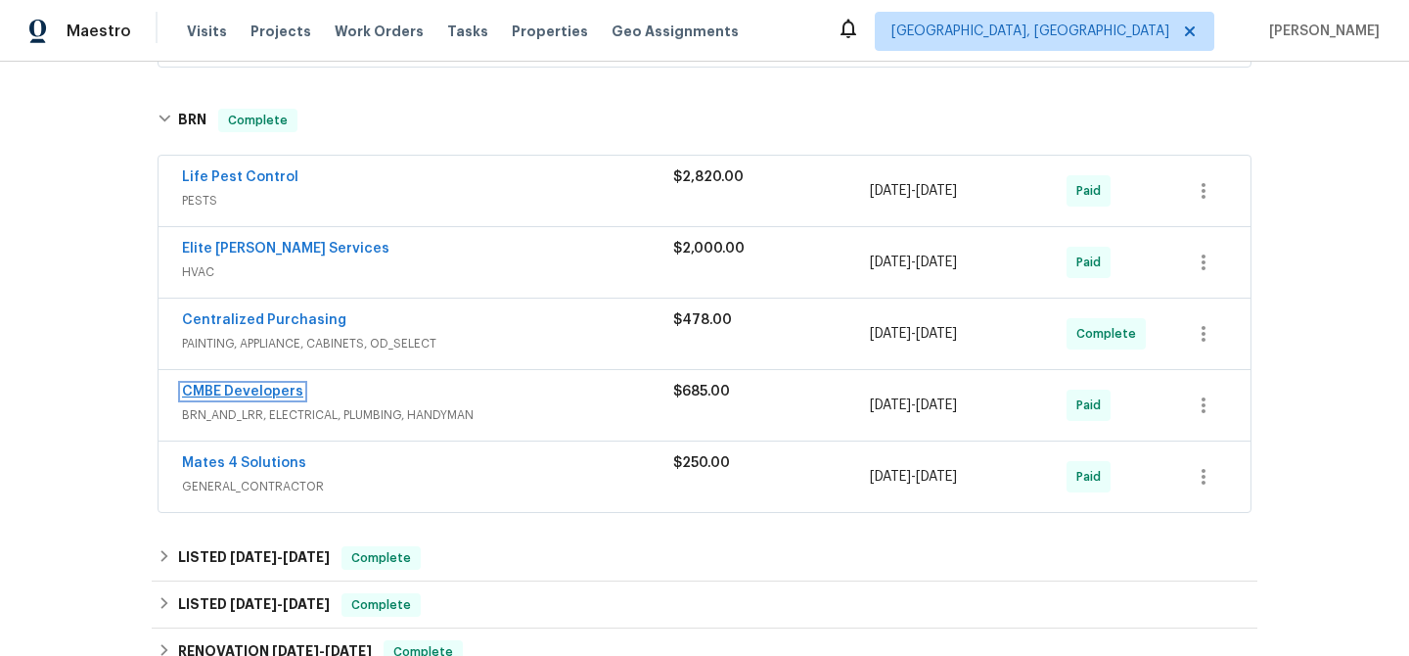
click at [243, 393] on link "CMBE Developers" at bounding box center [242, 392] width 121 height 14
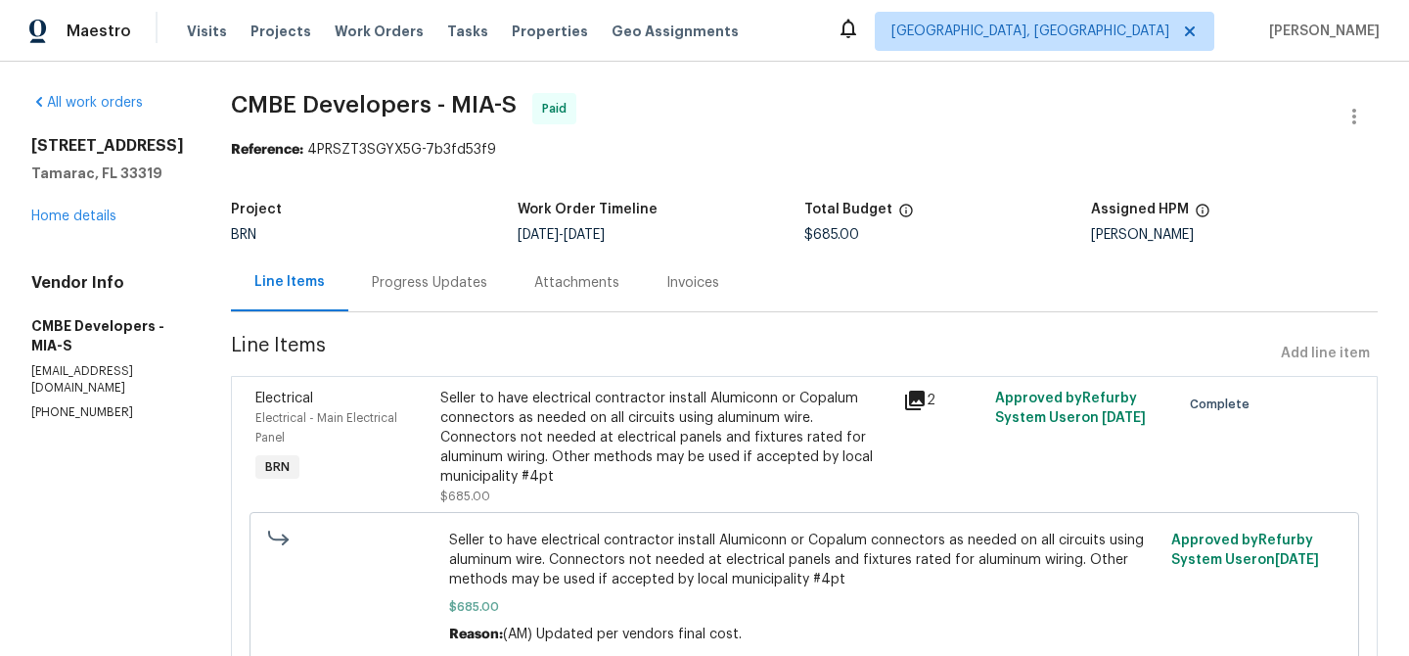
click at [570, 418] on div "Seller to have electrical contractor install Alumiconn or Copalum connectors as…" at bounding box center [665, 438] width 451 height 98
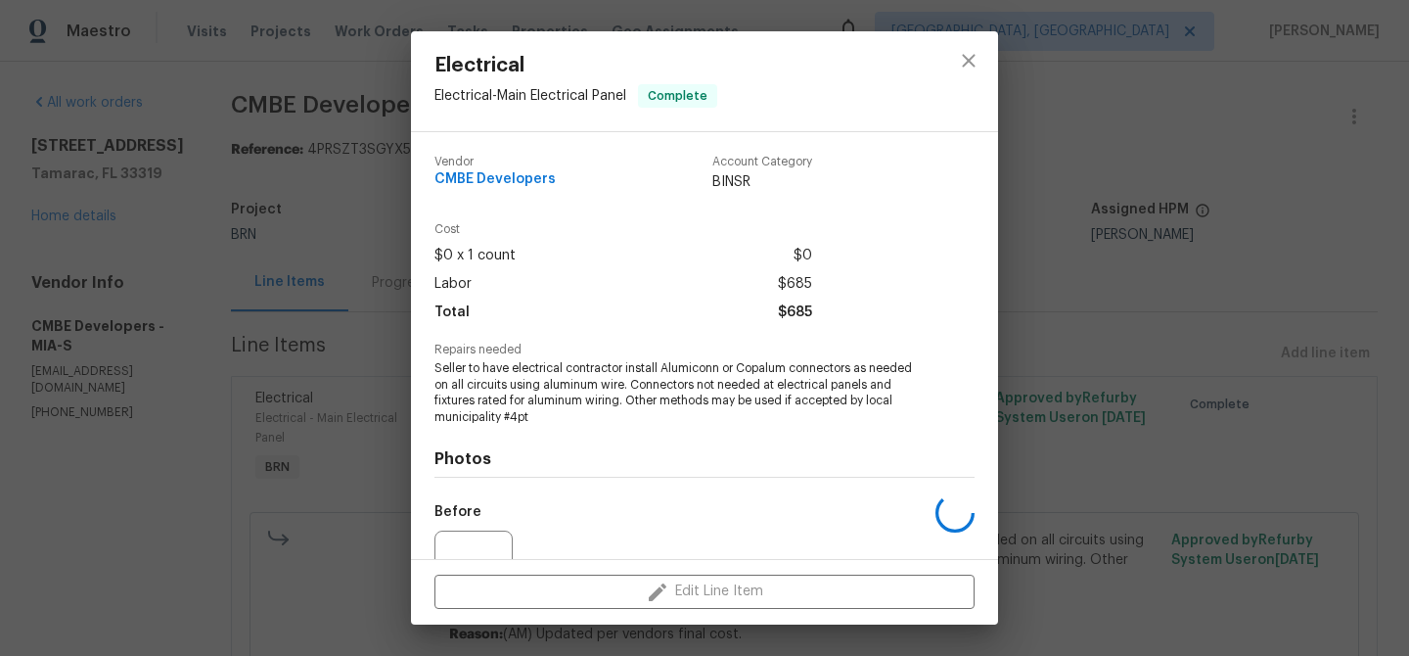
click at [513, 403] on span "Seller to have electrical contractor install Alumiconn or Copalum connectors as…" at bounding box center [678, 393] width 486 height 66
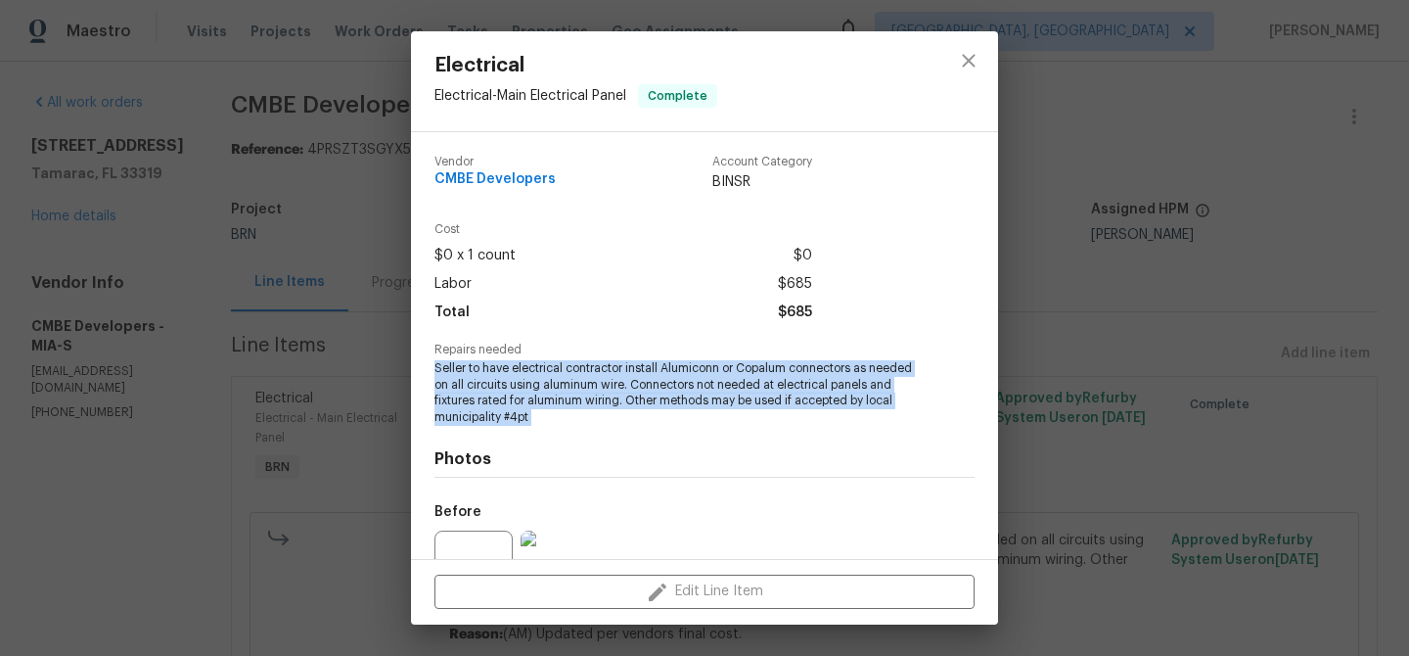
click at [513, 403] on span "Seller to have electrical contractor install Alumiconn or Copalum connectors as…" at bounding box center [678, 393] width 486 height 66
copy span "Seller to have electrical contractor install Alumiconn or Copalum connectors as…"
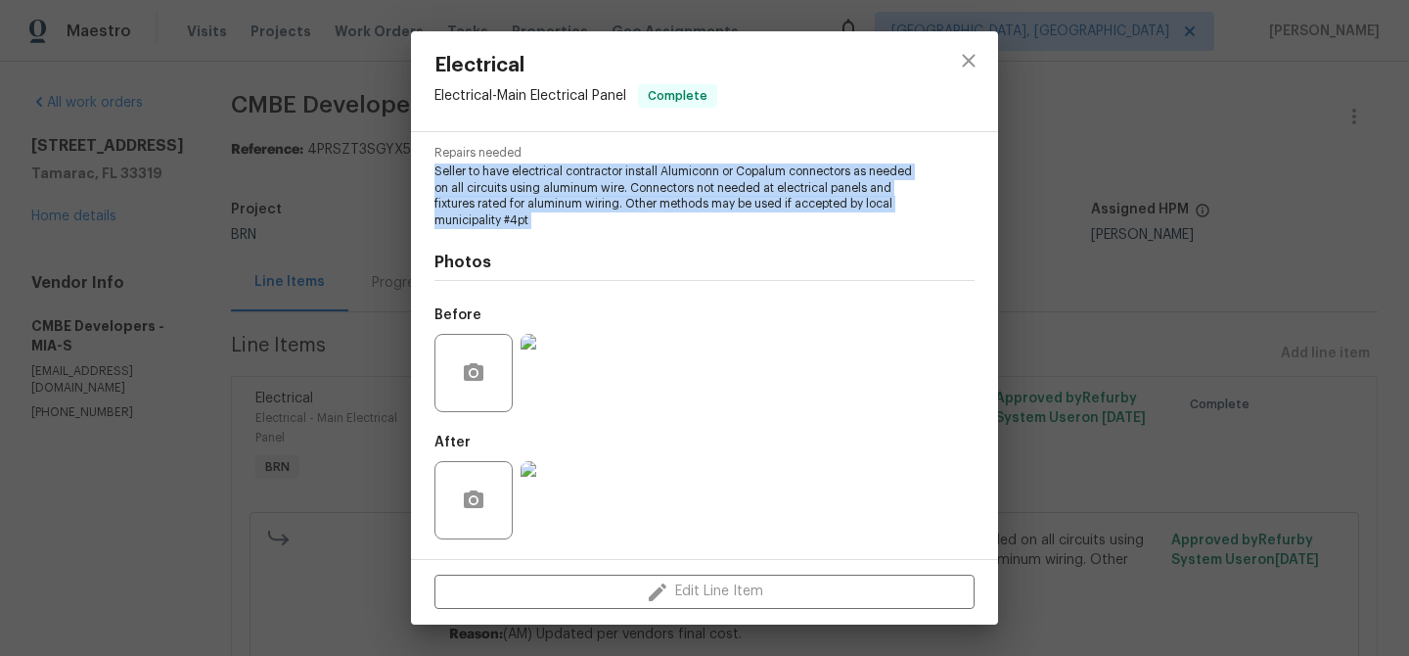
click at [536, 373] on img at bounding box center [560, 373] width 78 height 78
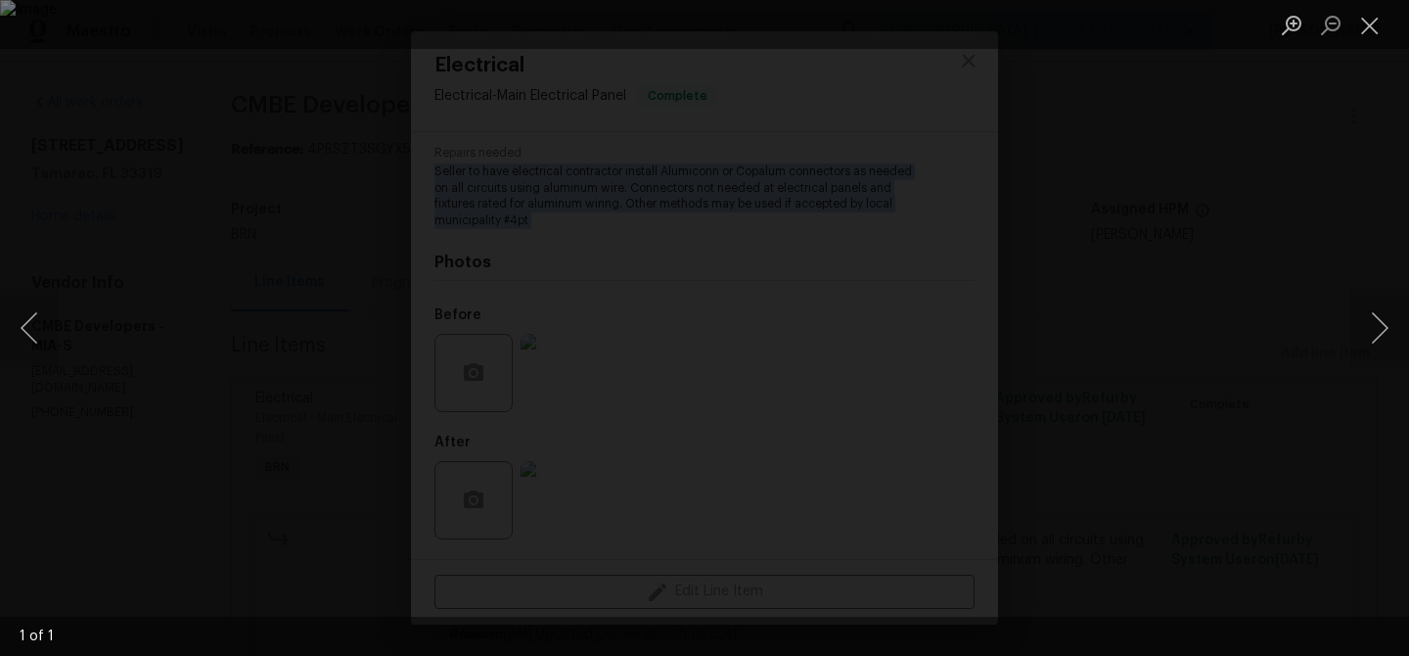
click at [147, 439] on div "Lightbox" at bounding box center [704, 328] width 1409 height 656
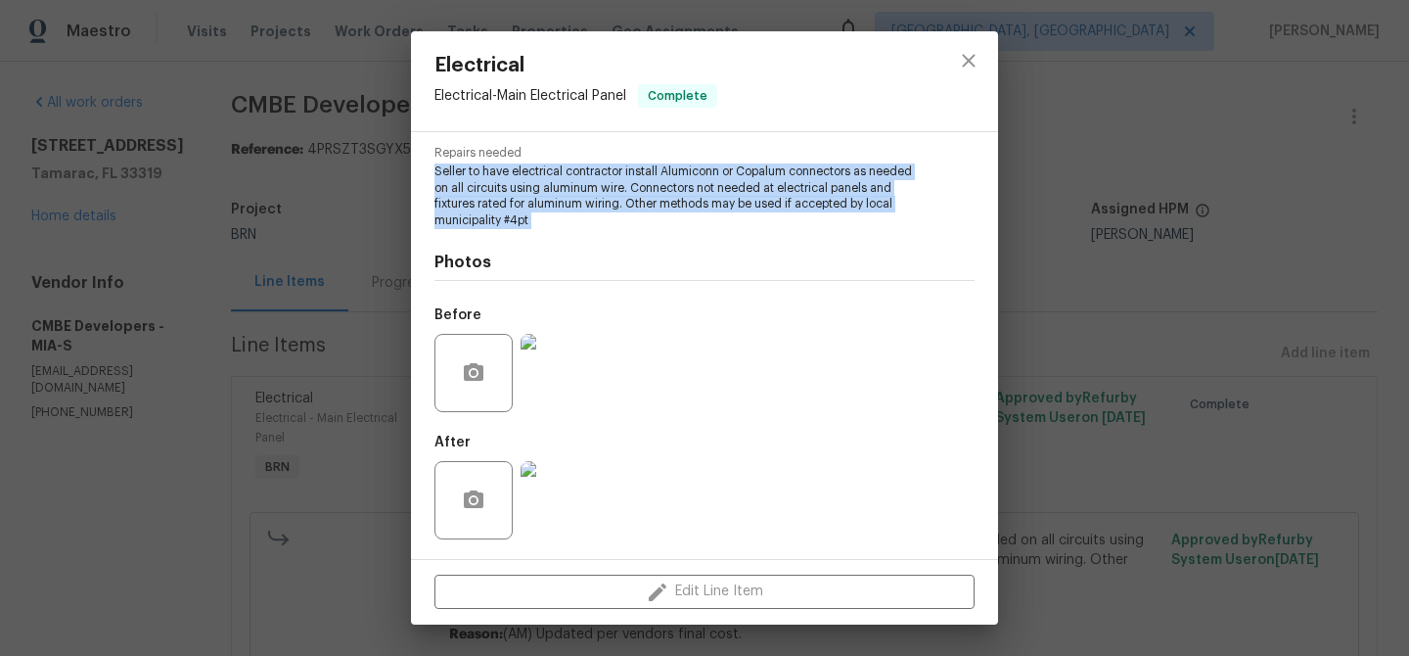
click at [569, 500] on img at bounding box center [560, 500] width 78 height 78
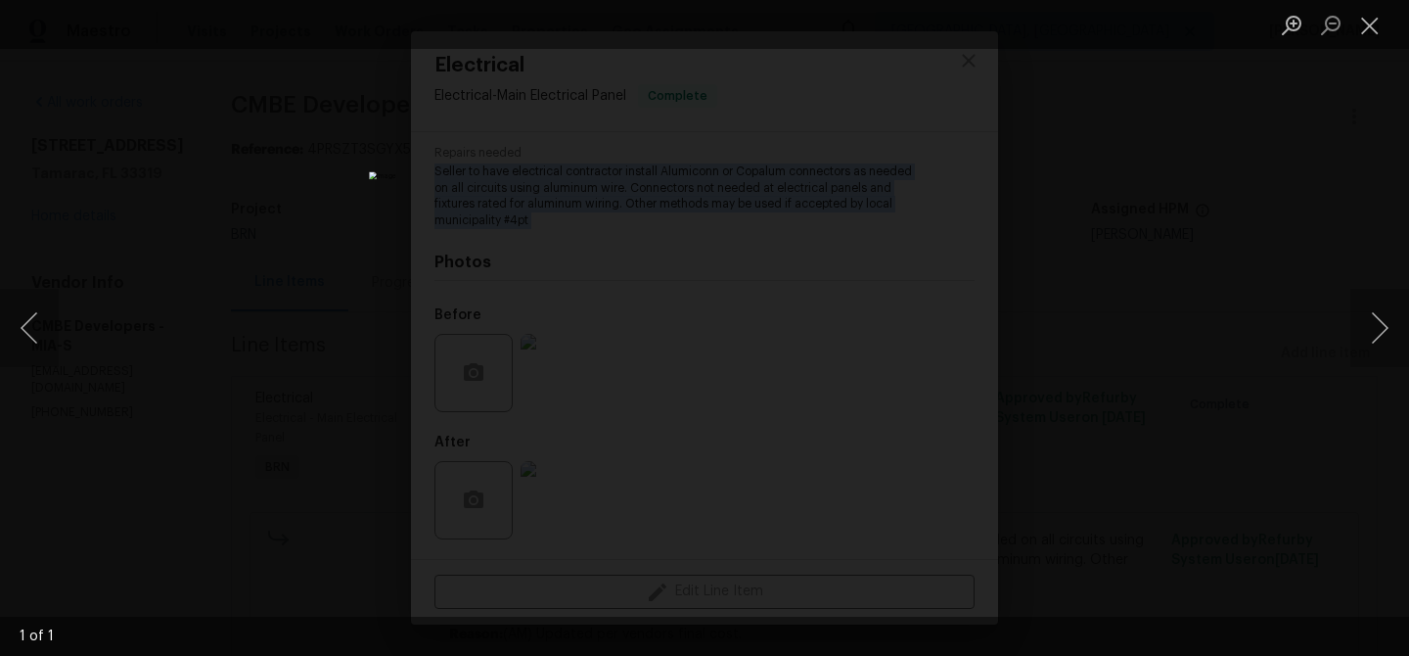
click at [135, 125] on div "Lightbox" at bounding box center [704, 328] width 1409 height 656
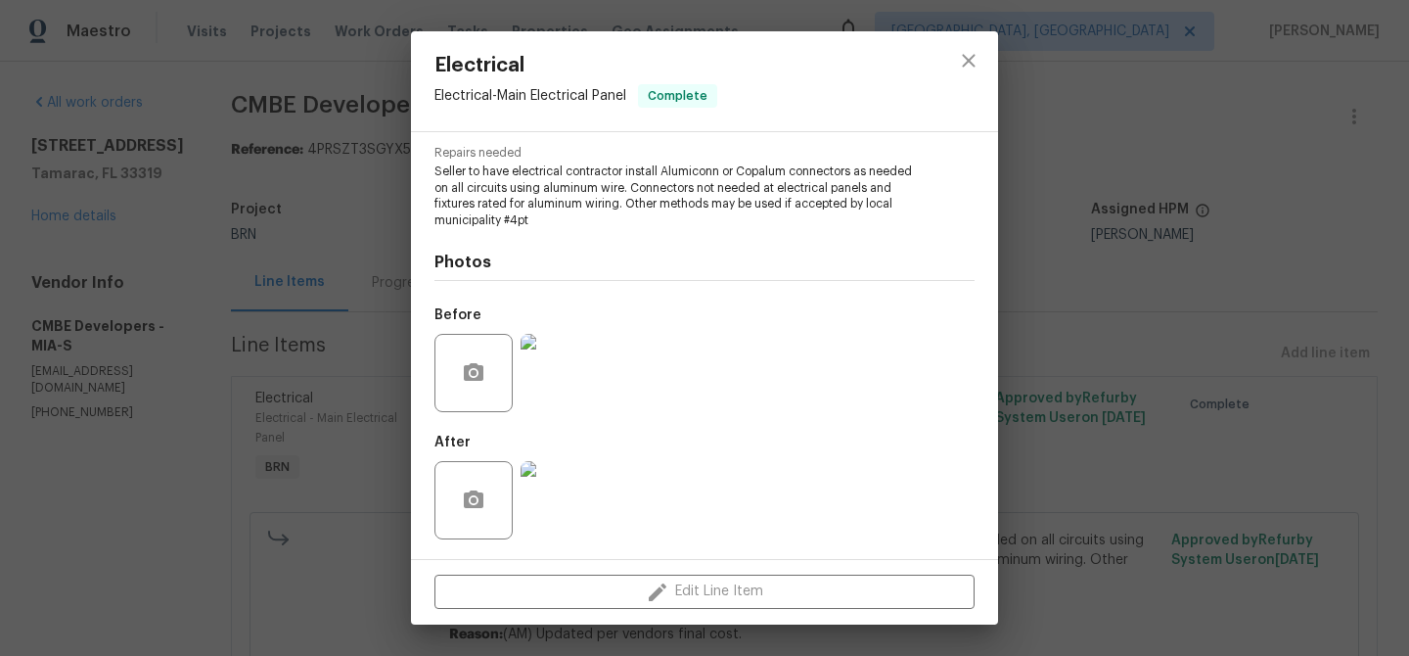
click at [172, 144] on div "Electrical Electrical - Main Electrical Panel Complete Vendor CMBE Developers A…" at bounding box center [704, 328] width 1409 height 656
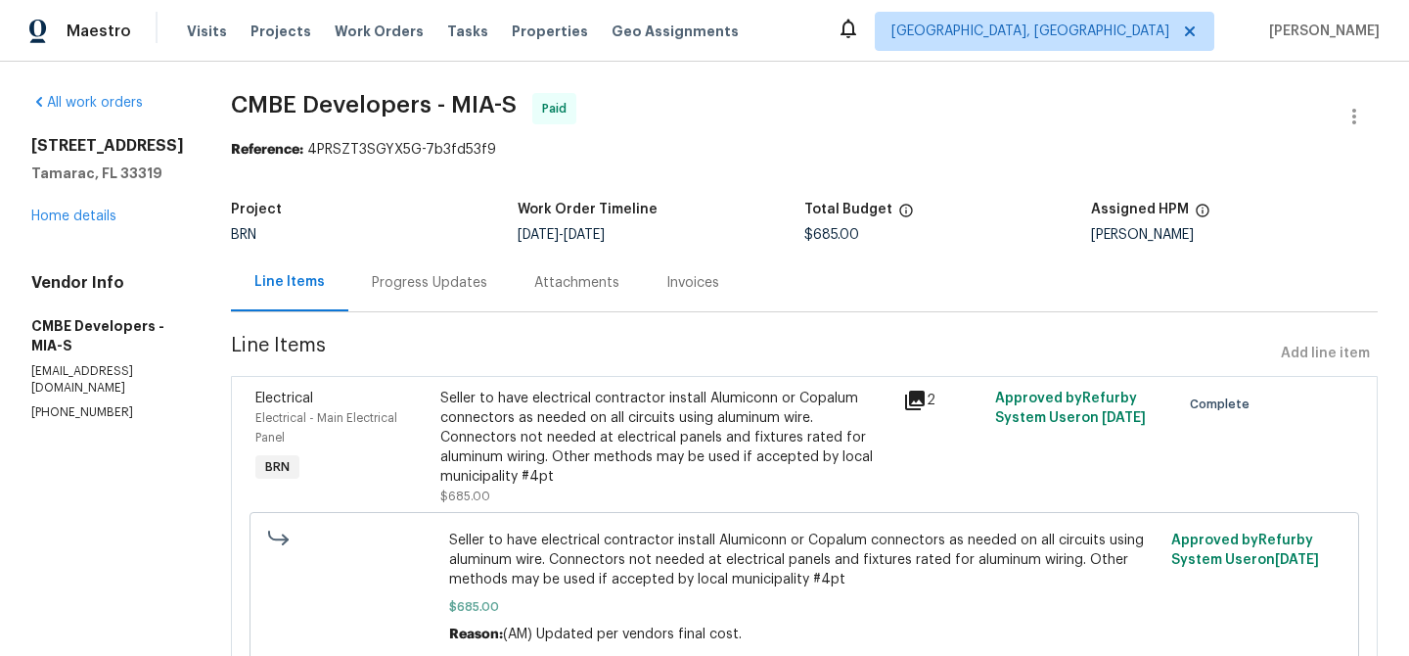
drag, startPoint x: 594, startPoint y: 238, endPoint x: 670, endPoint y: 235, distance: 76.4
click at [670, 235] on div "7/29/2025 - 7/29/2025" at bounding box center [661, 235] width 287 height 14
copy span "[DATE]"
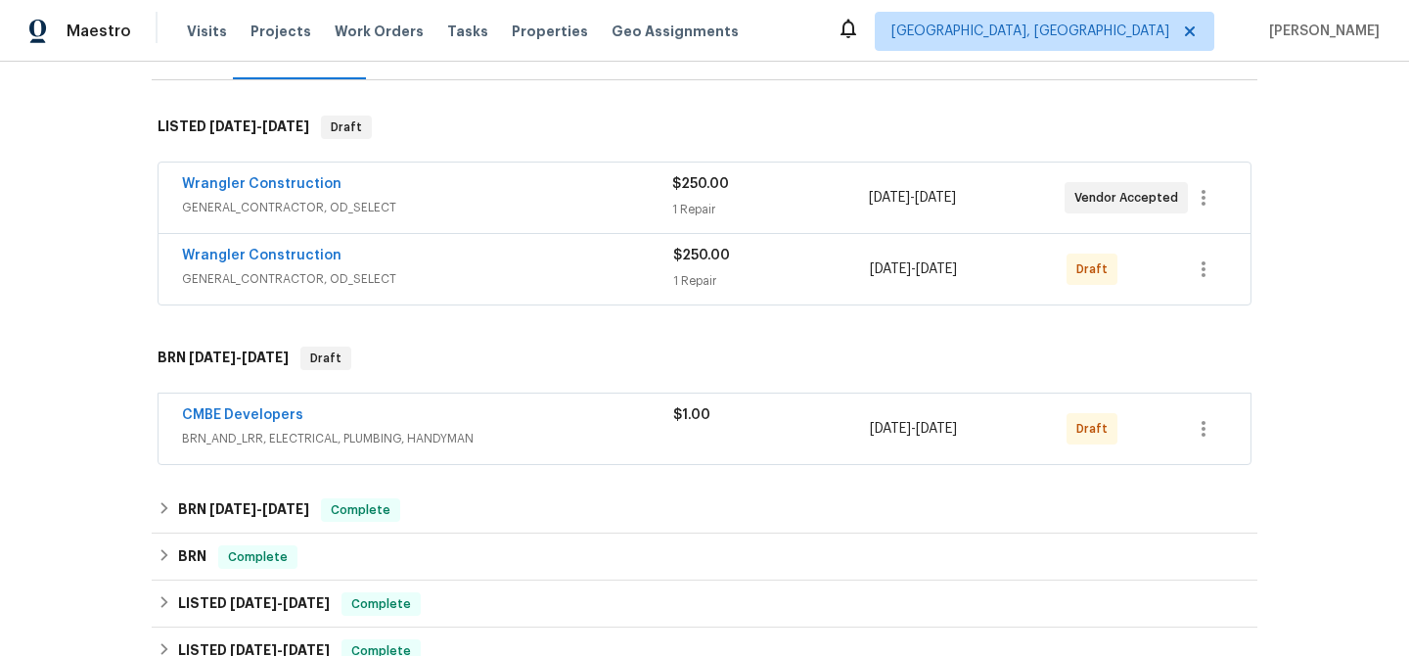
scroll to position [279, 0]
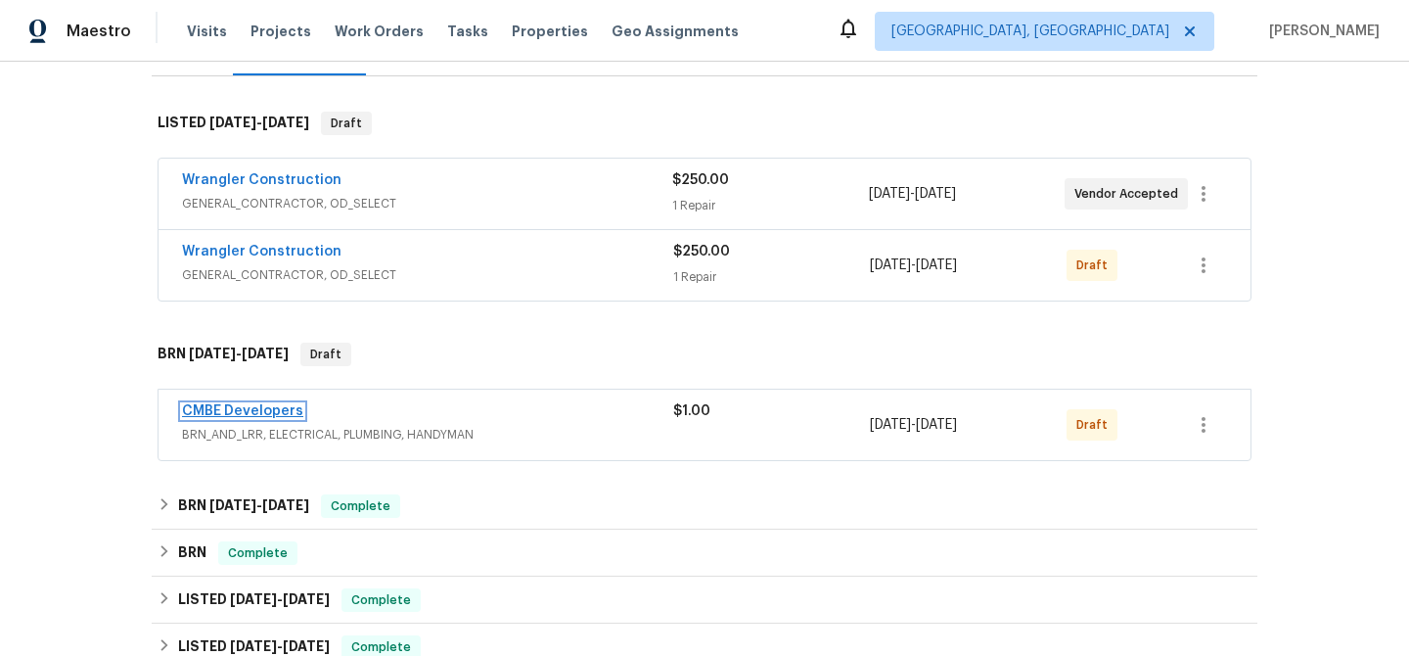
click at [229, 415] on link "CMBE Developers" at bounding box center [242, 411] width 121 height 14
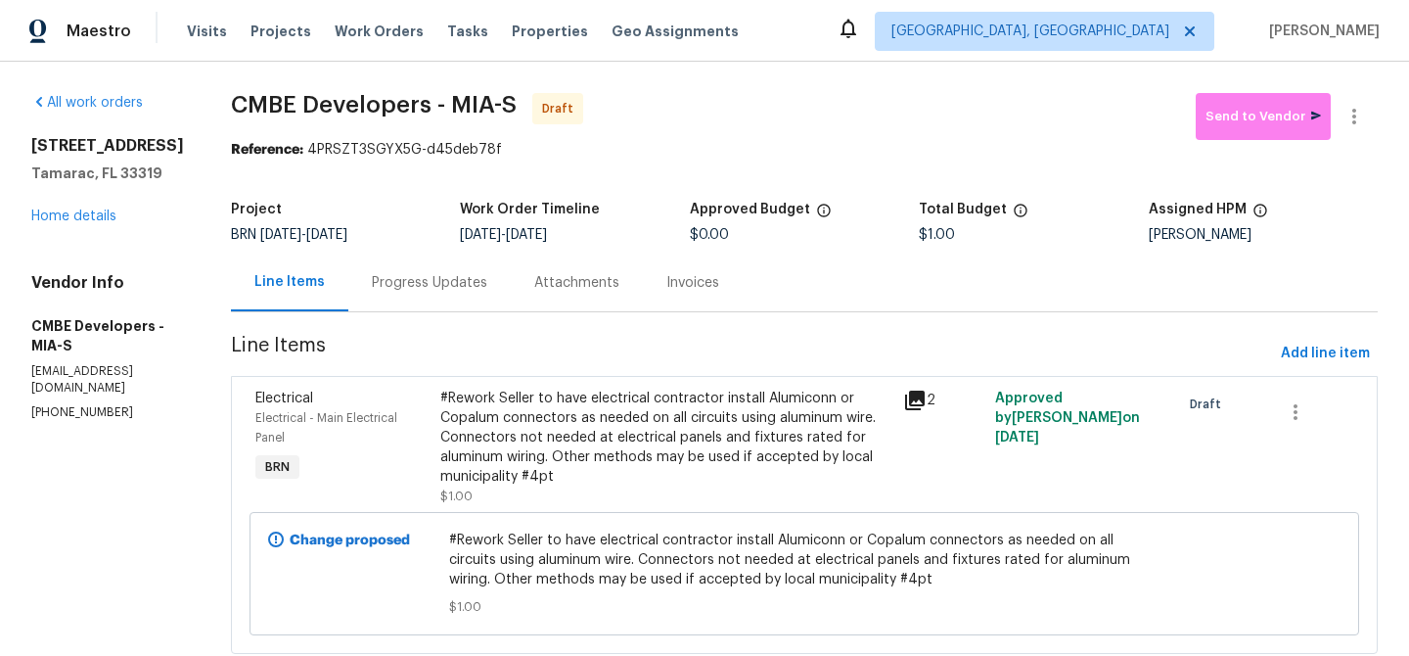
click at [466, 291] on div "Progress Updates" at bounding box center [429, 283] width 115 height 20
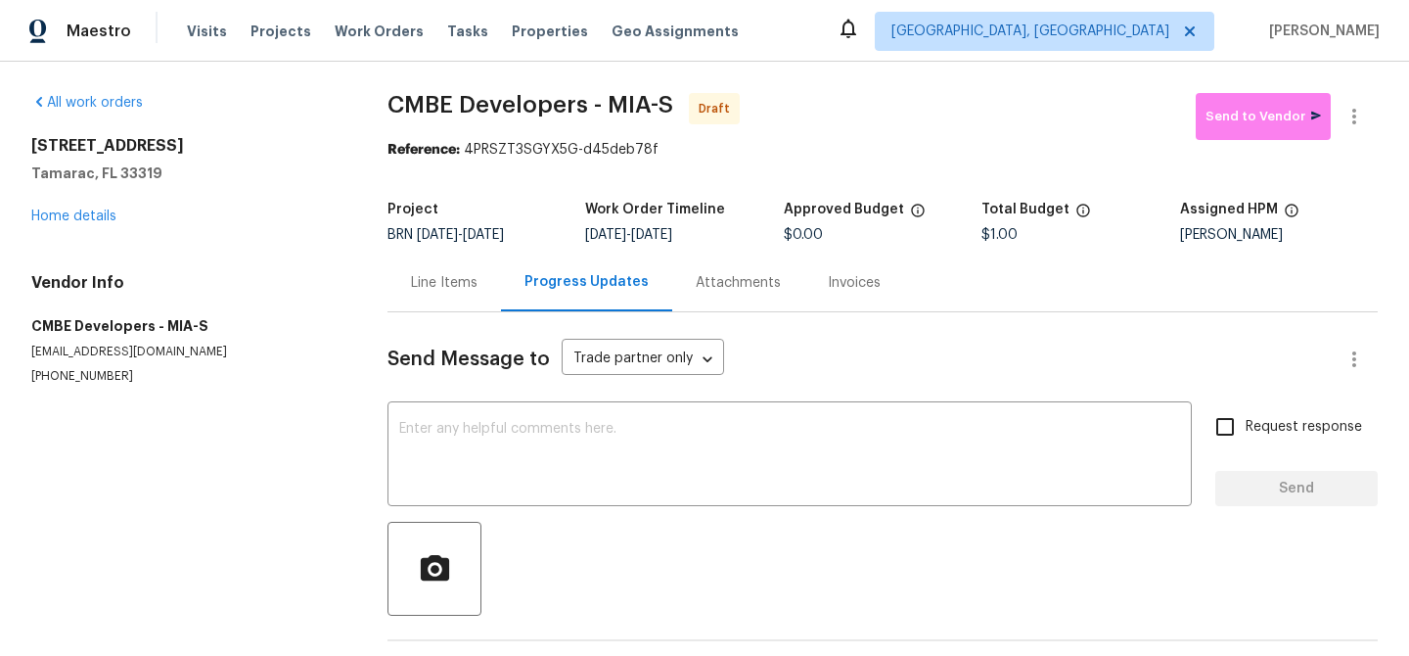
scroll to position [71, 0]
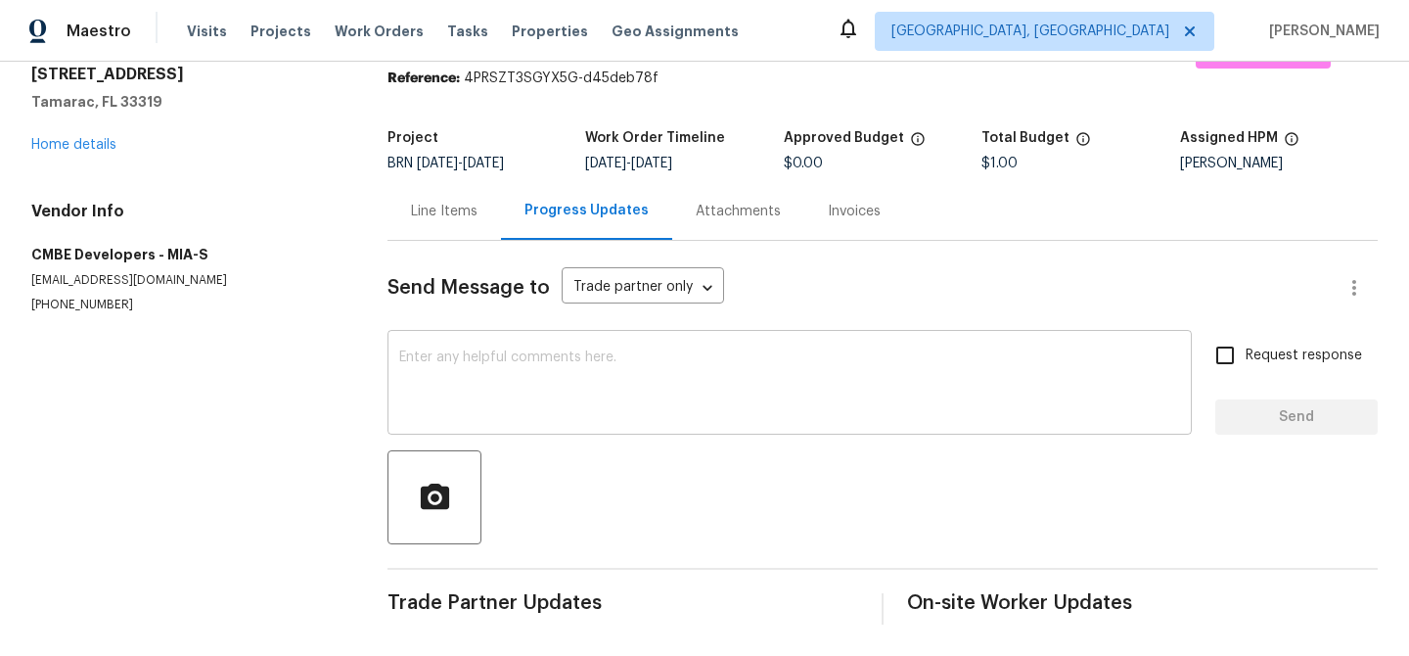
click at [553, 411] on textarea at bounding box center [789, 384] width 781 height 69
paste textarea "Hi, I'm Ananthi from Opendoor. Just wanted to check if you received the WO for …"
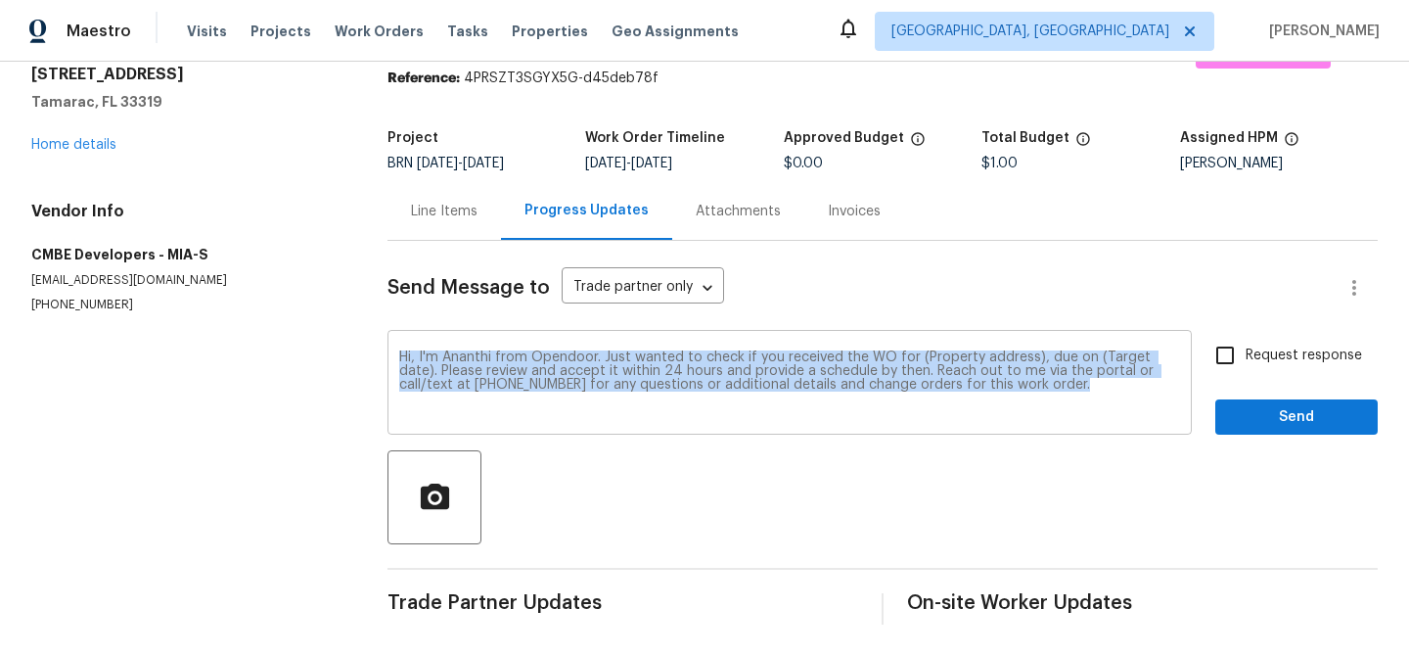
drag, startPoint x: 1031, startPoint y: 349, endPoint x: 970, endPoint y: 346, distance: 61.7
click at [970, 346] on div "Hi, I'm Ananthi from Opendoor. Just wanted to check if you received the WO for …" at bounding box center [790, 385] width 804 height 100
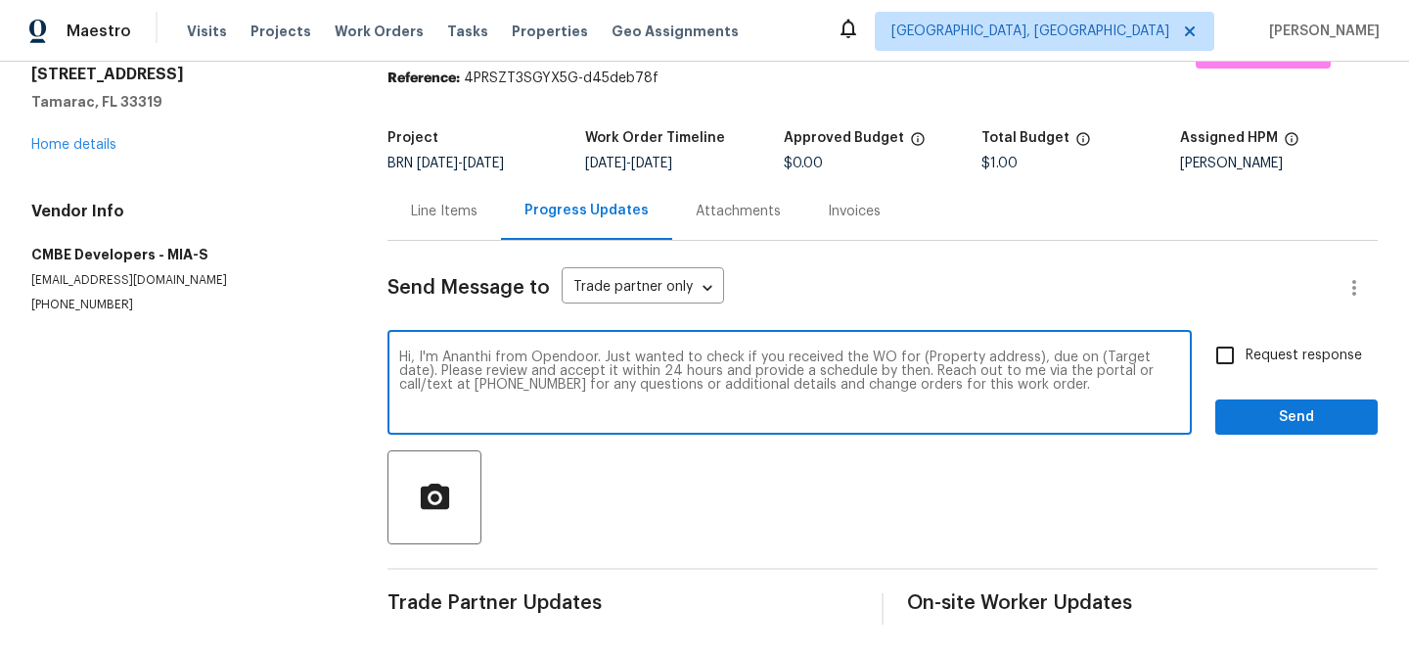
drag, startPoint x: 1032, startPoint y: 360, endPoint x: 914, endPoint y: 352, distance: 118.7
click at [914, 352] on textarea "Hi, I'm Ananthi from Opendoor. Just wanted to check if you received the WO for …" at bounding box center [789, 384] width 781 height 69
paste textarea "5305 W Palm Cir, Tamarac, FL 33319"
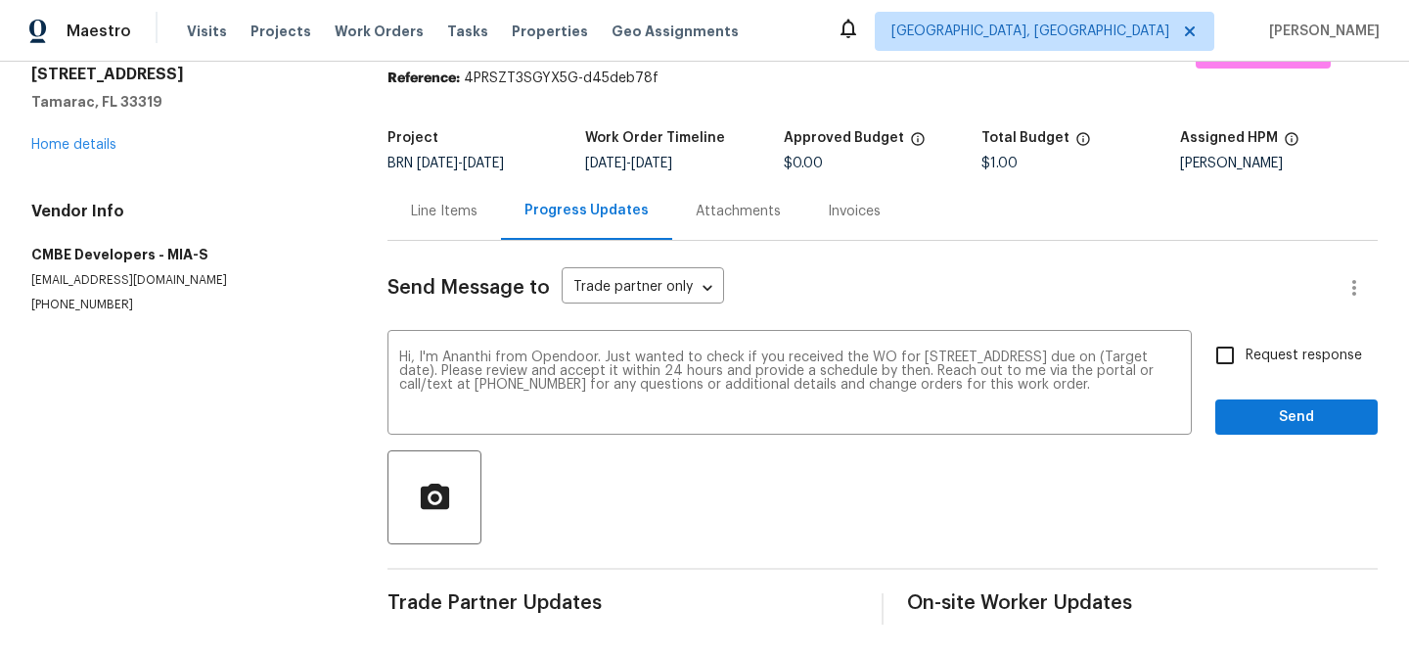
drag, startPoint x: 662, startPoint y: 168, endPoint x: 734, endPoint y: 165, distance: 72.5
click at [734, 165] on div "8/22/2025 - 8/26/2025" at bounding box center [684, 164] width 198 height 14
copy span "8/26/2025"
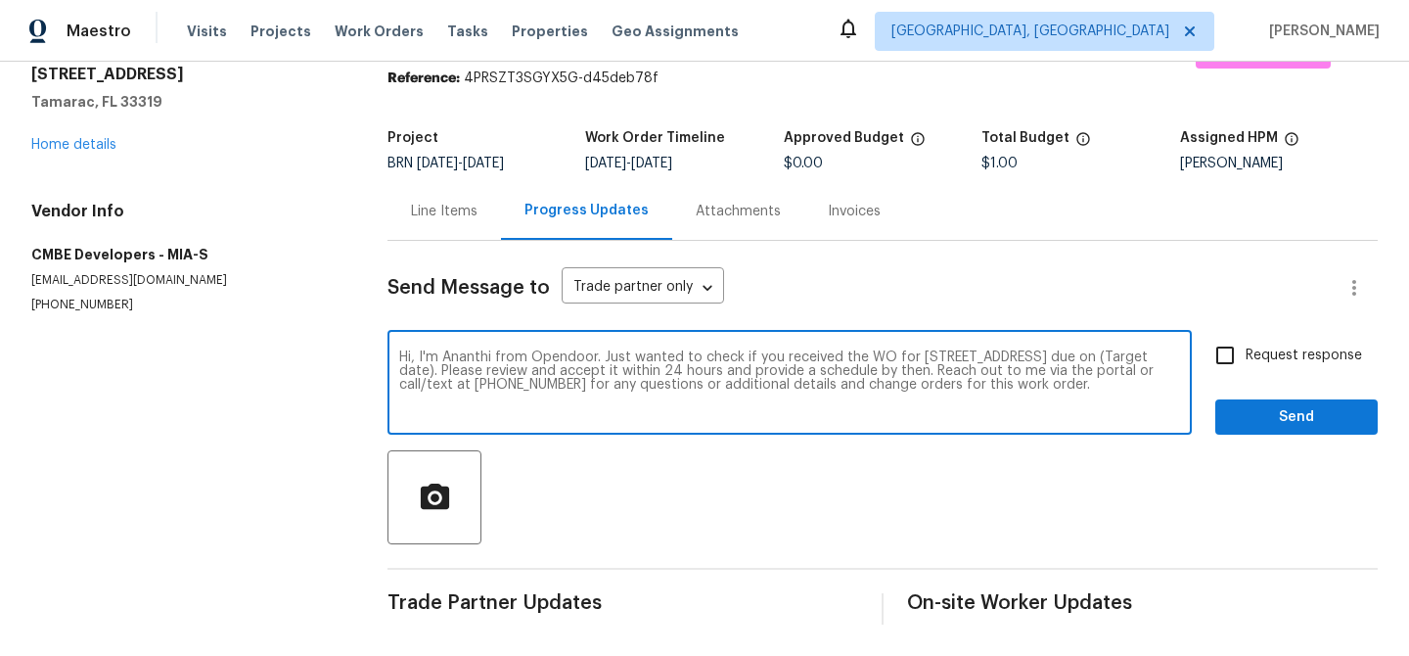
drag, startPoint x: 499, startPoint y: 369, endPoint x: 423, endPoint y: 368, distance: 76.3
click at [423, 368] on textarea "Hi, I'm Ananthi from Opendoor. Just wanted to check if you received the WO for …" at bounding box center [789, 384] width 781 height 69
paste textarea "8/26/2025"
type textarea "Hi, I'm Ananthi from Opendoor. Just wanted to check if you received the WO for …"
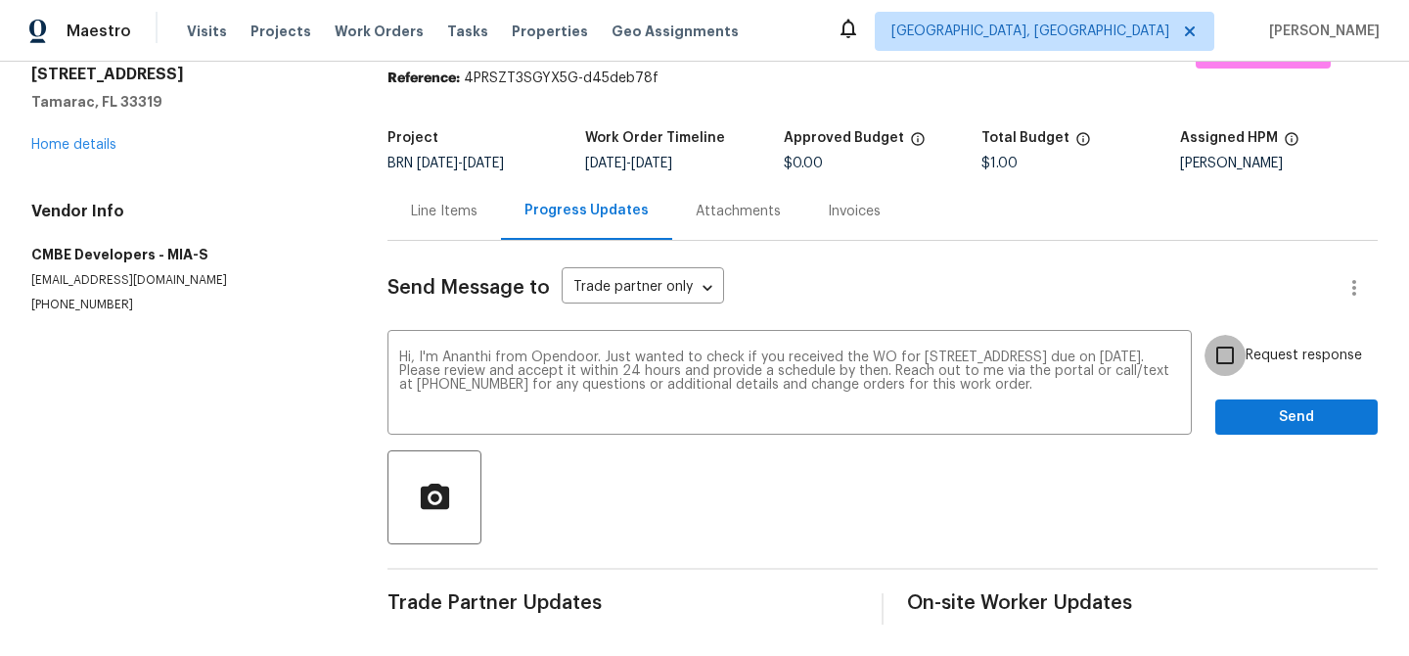
click at [1241, 344] on input "Request response" at bounding box center [1225, 355] width 41 height 41
checkbox input "true"
click at [1241, 405] on span "Send" at bounding box center [1296, 417] width 131 height 24
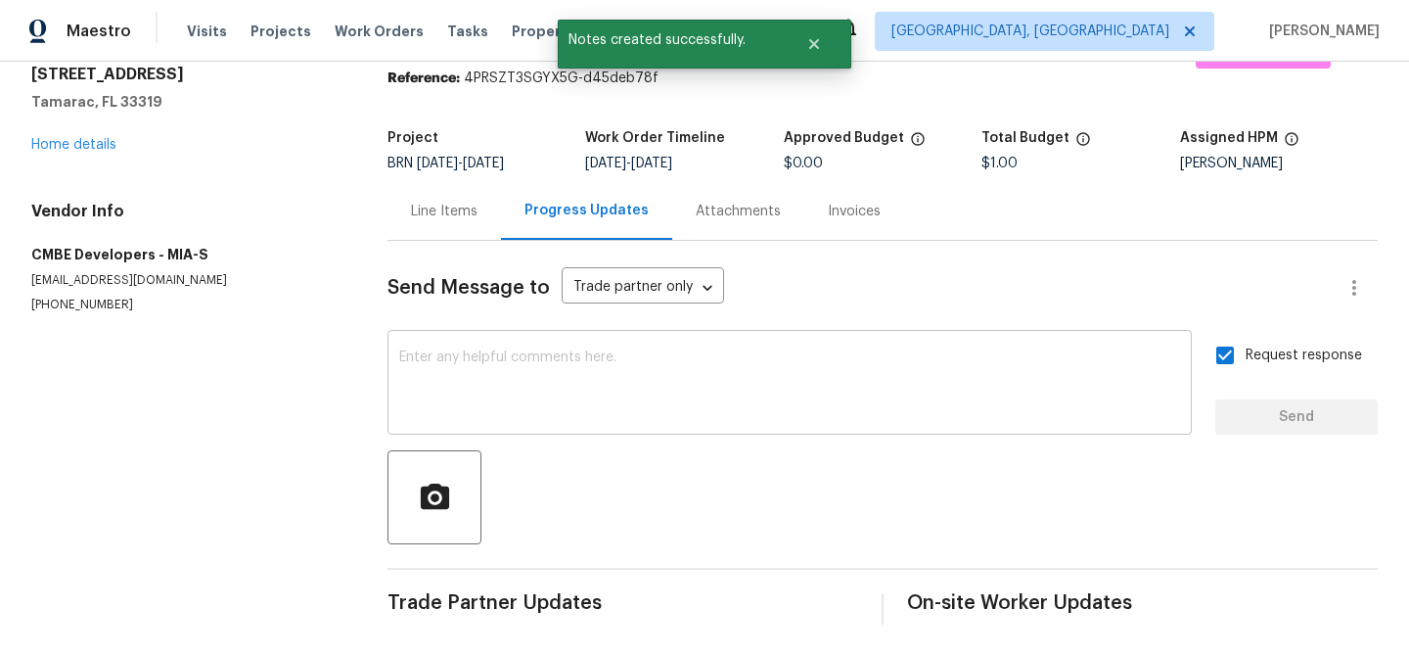
click at [548, 395] on textarea at bounding box center [789, 384] width 781 height 69
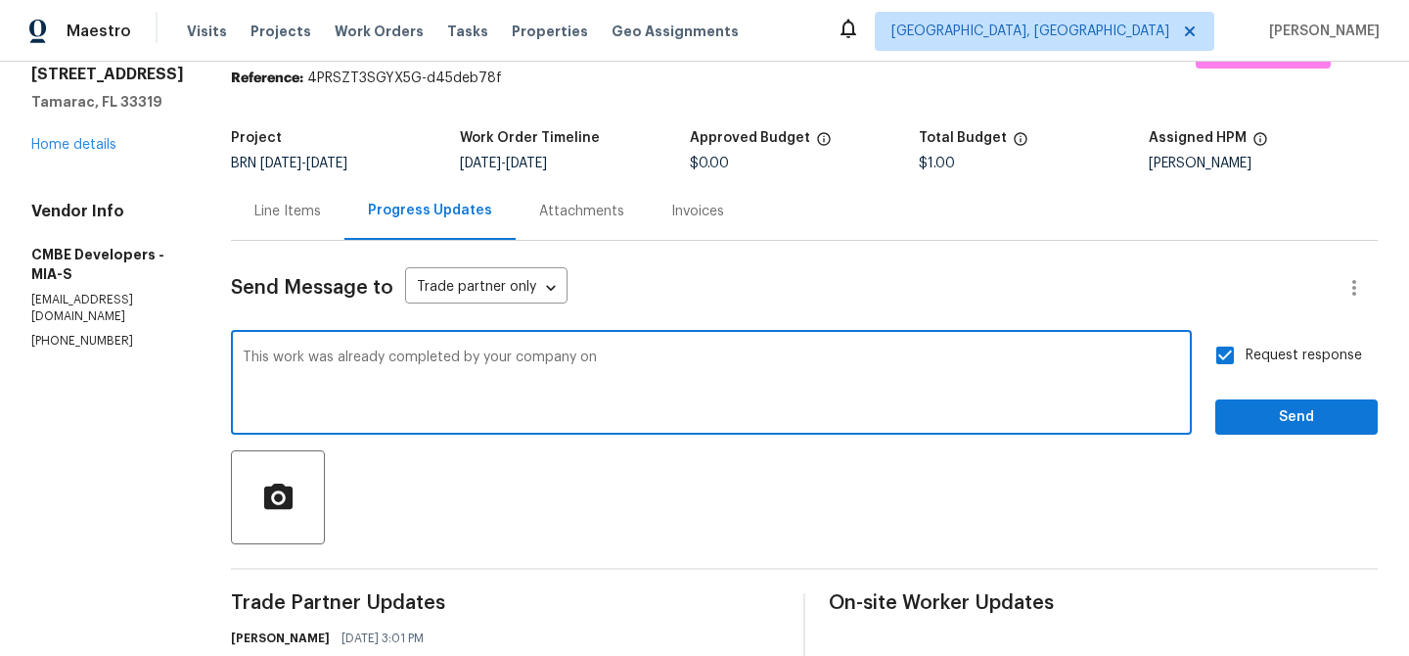
paste textarea "[DATE]"
paste textarea "Buyer's inspector is not passing the electrical repair, he claims that the Alum…"
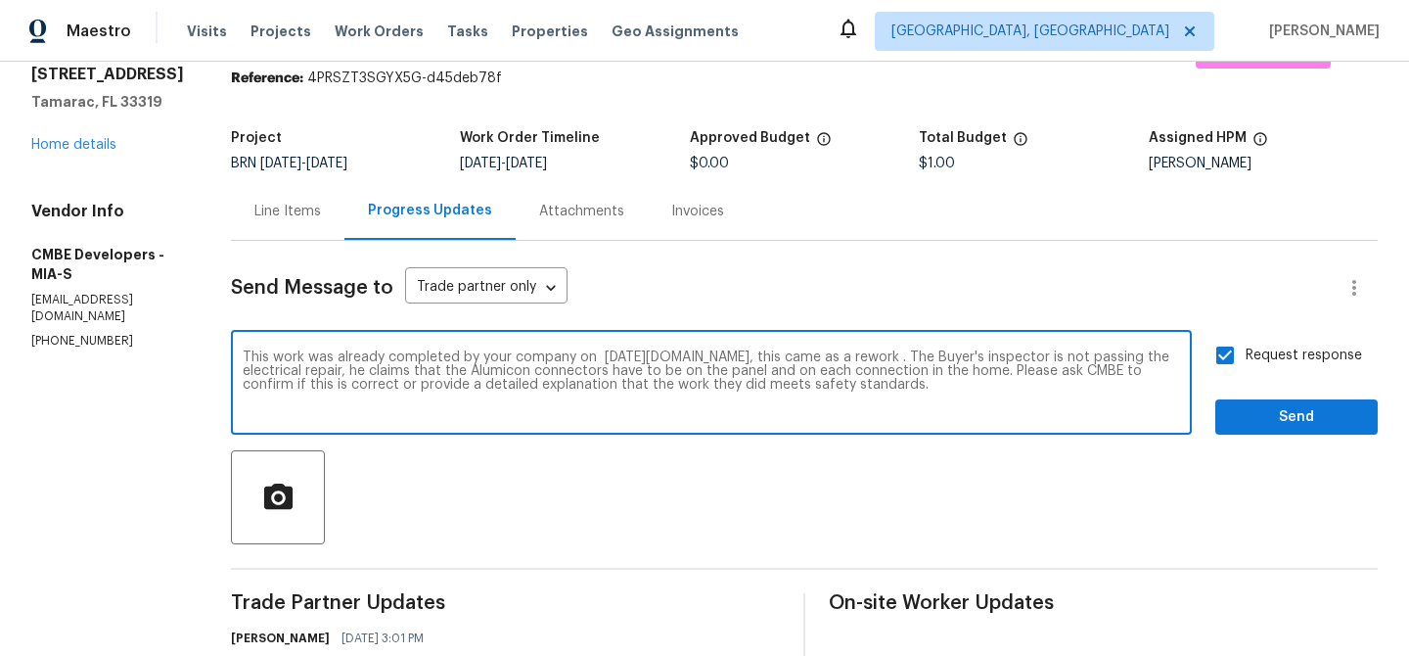
drag, startPoint x: 882, startPoint y: 356, endPoint x: 1177, endPoint y: 365, distance: 295.7
click at [1177, 365] on textarea "This work was already completed by your company on 7/29/2025.Now, this came as …" at bounding box center [712, 384] width 938 height 69
drag, startPoint x: 884, startPoint y: 354, endPoint x: 1176, endPoint y: 362, distance: 292.7
click at [1175, 362] on textarea "This work was already completed by your company on 7/29/2025.Now, this came as …" at bounding box center [712, 384] width 938 height 69
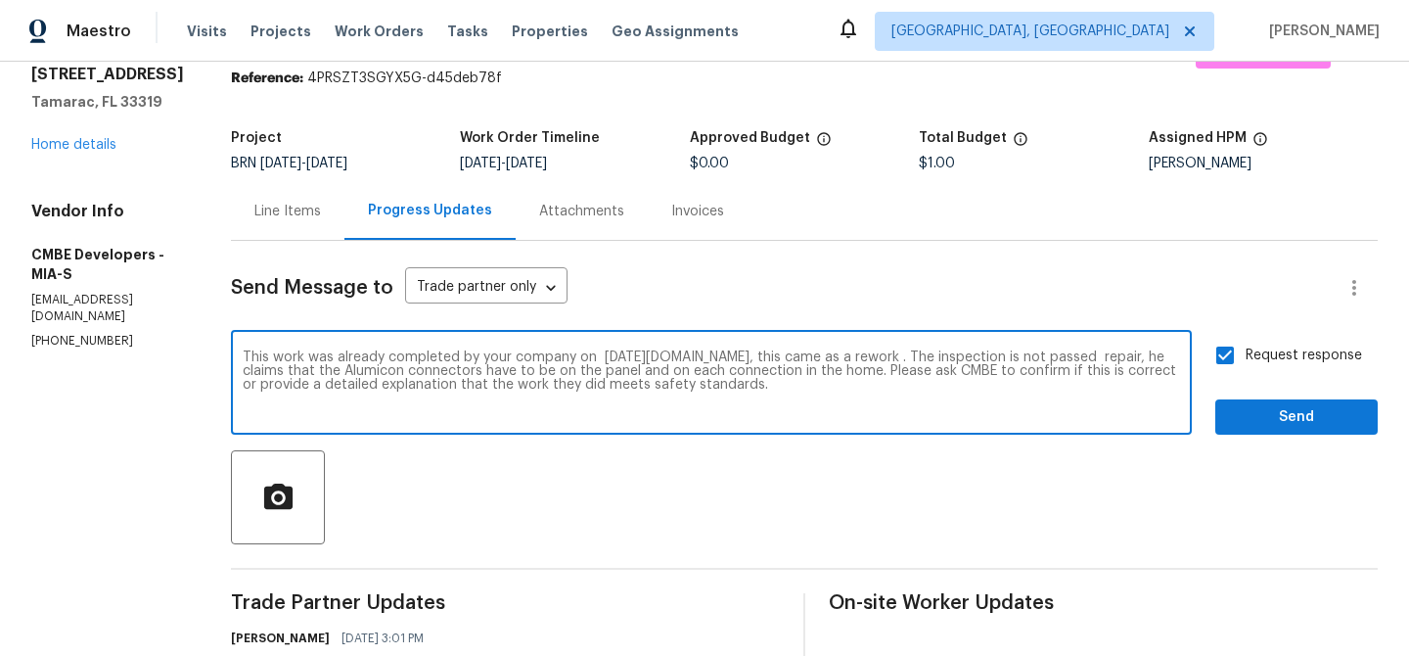
drag, startPoint x: 1046, startPoint y: 358, endPoint x: 1160, endPoint y: 360, distance: 113.5
click at [1160, 360] on textarea "This work was already completed by your company on 7/29/2025.Now, this came as …" at bounding box center [712, 384] width 938 height 69
drag, startPoint x: 723, startPoint y: 371, endPoint x: 827, endPoint y: 410, distance: 110.9
click at [827, 412] on textarea "This work was already completed by your company on 7/29/2025.Now, this came as …" at bounding box center [712, 384] width 938 height 69
drag, startPoint x: 723, startPoint y: 374, endPoint x: 768, endPoint y: 395, distance: 49.9
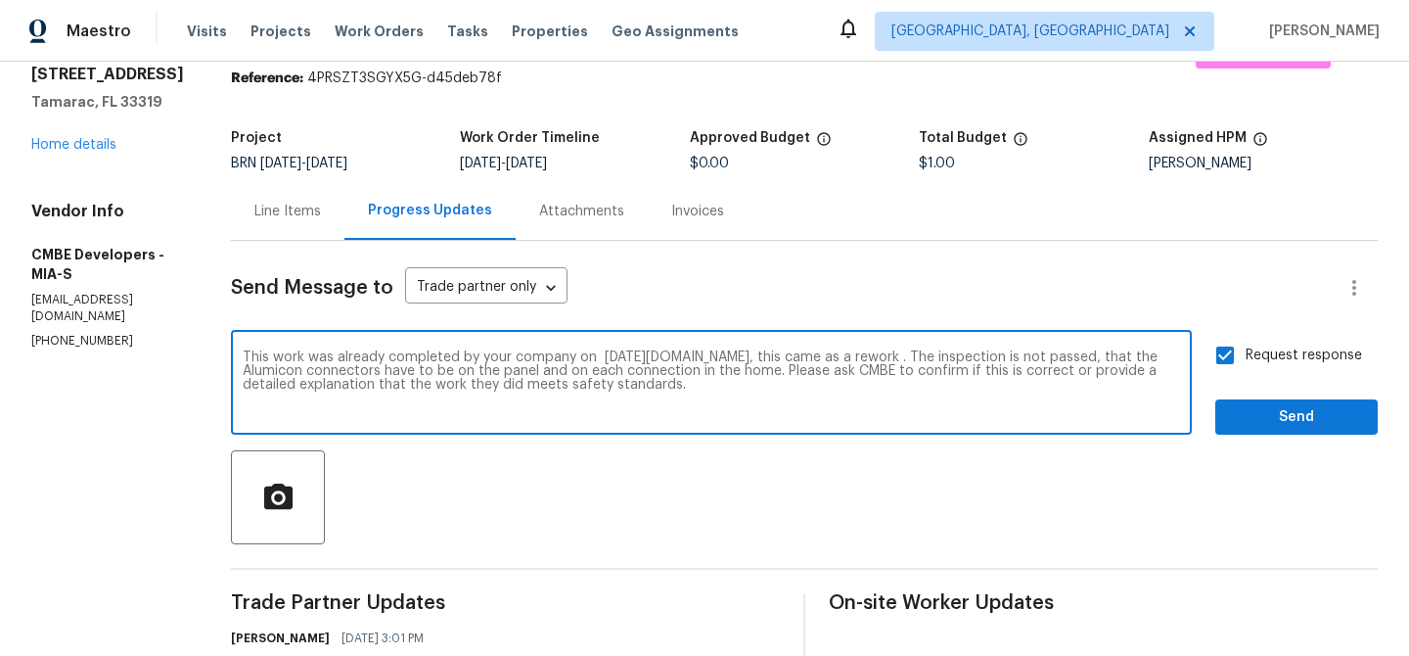
click at [768, 395] on textarea "This work was already completed by your company on 7/29/2025.Now, this came as …" at bounding box center [712, 384] width 938 height 69
paste textarea "install the connectors a each wall receptacle."
type textarea "This work was already completed by your company on 7/29/2025.Now, this came as …"
click at [1243, 413] on span "Send" at bounding box center [1296, 417] width 131 height 24
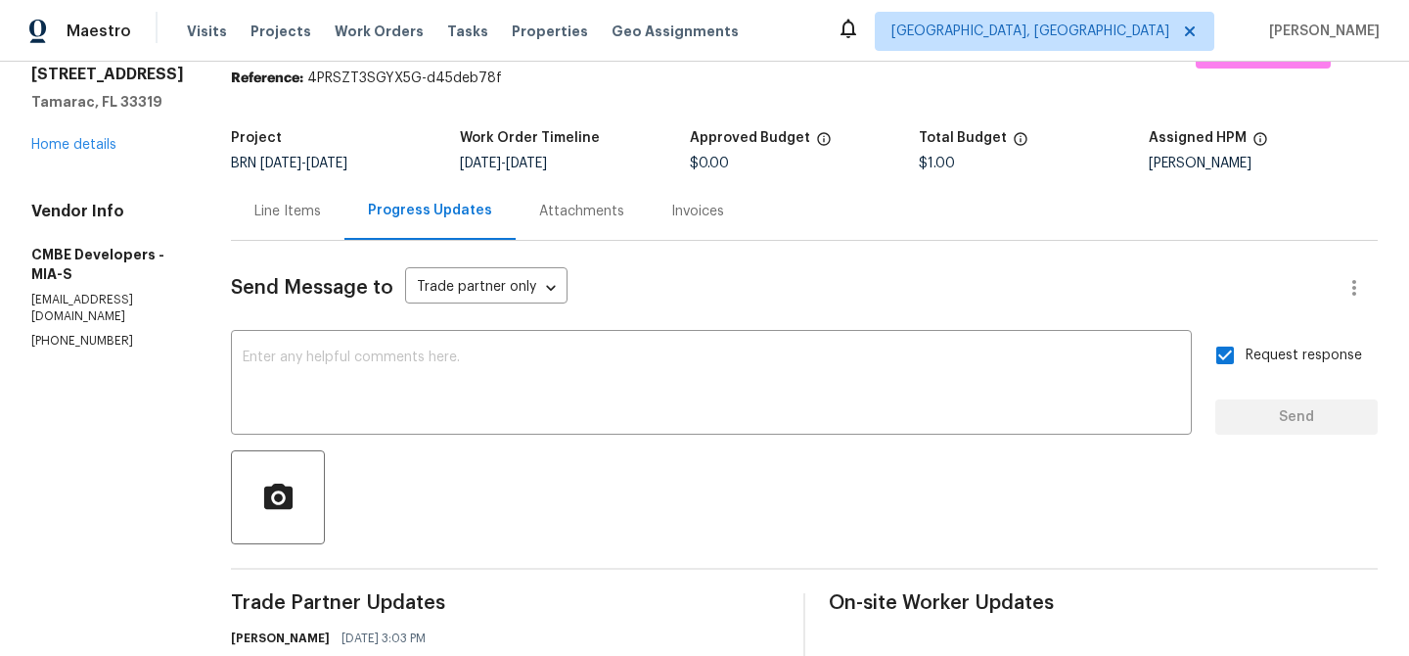
scroll to position [0, 0]
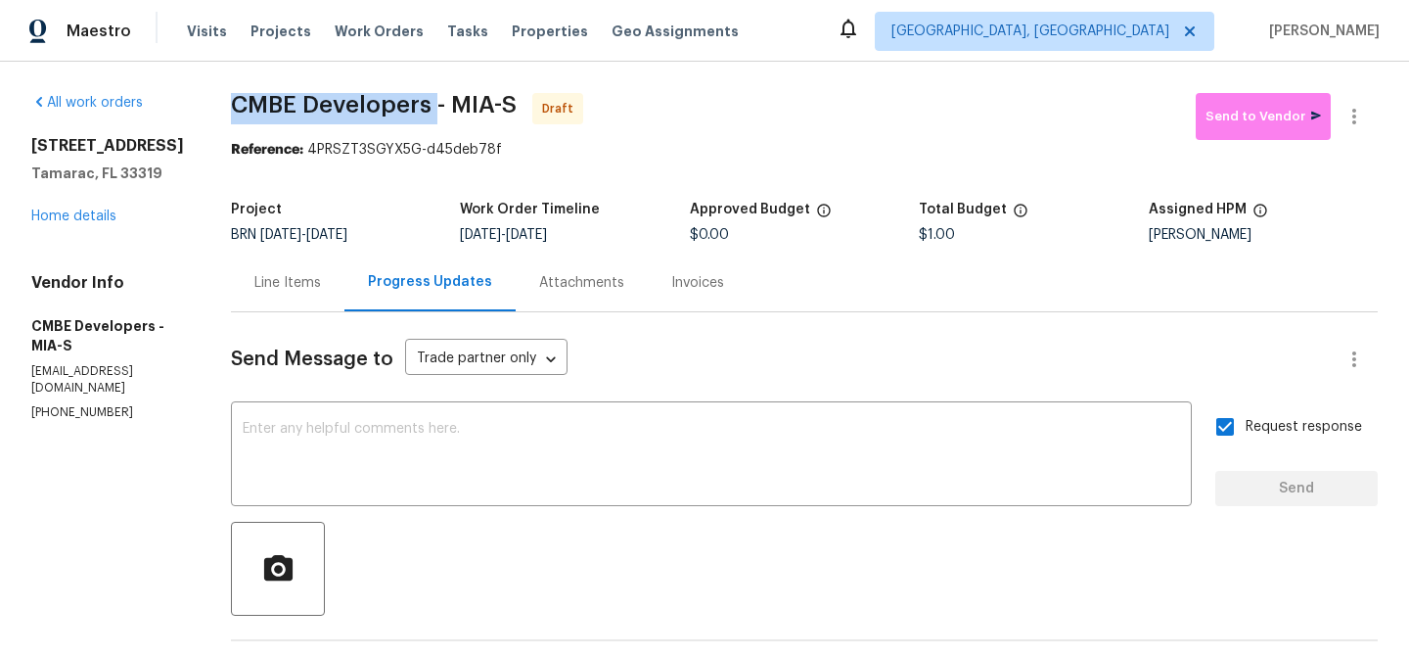
drag, startPoint x: 234, startPoint y: 110, endPoint x: 442, endPoint y: 103, distance: 208.6
click at [442, 103] on div "All work orders 5305 W Palm Cir Tamarac, FL 33319 Home details Vendor Info CMBE…" at bounding box center [704, 539] width 1409 height 955
copy span "CMBE Developers"
click at [1371, 113] on button "button" at bounding box center [1354, 116] width 47 height 47
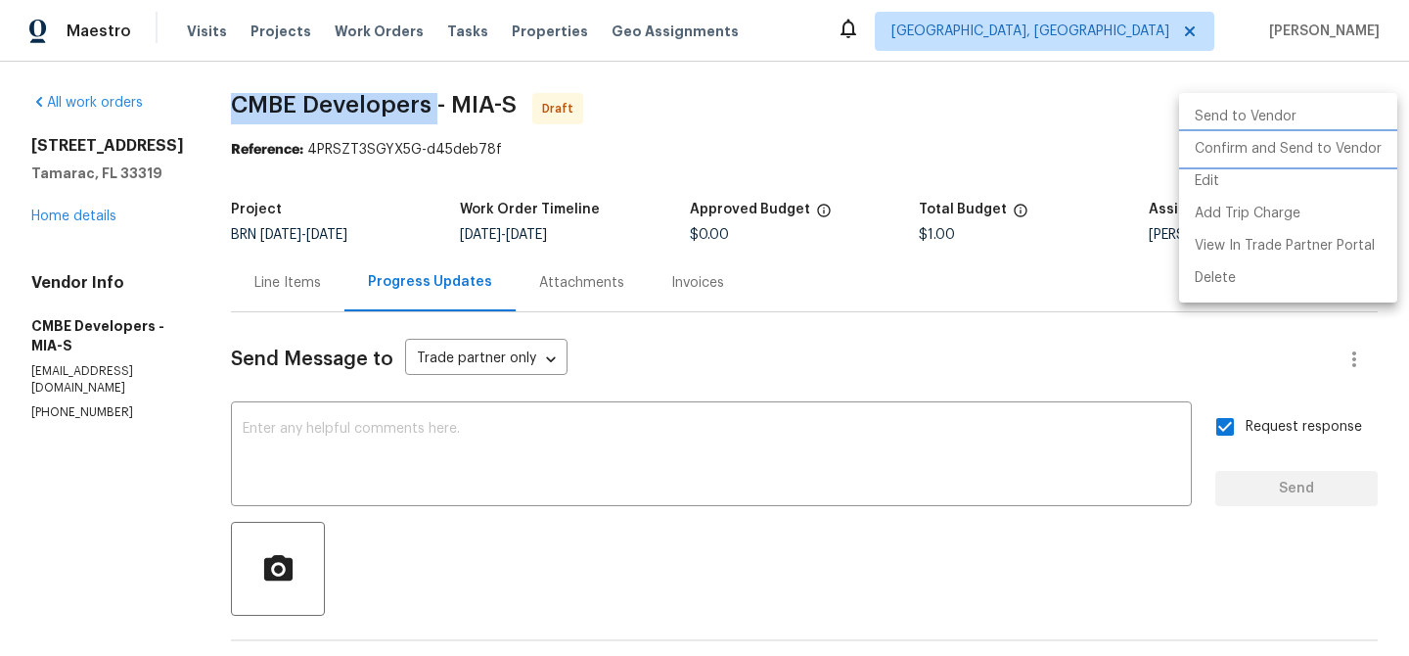
click at [1283, 152] on li "Confirm and Send to Vendor" at bounding box center [1288, 149] width 218 height 32
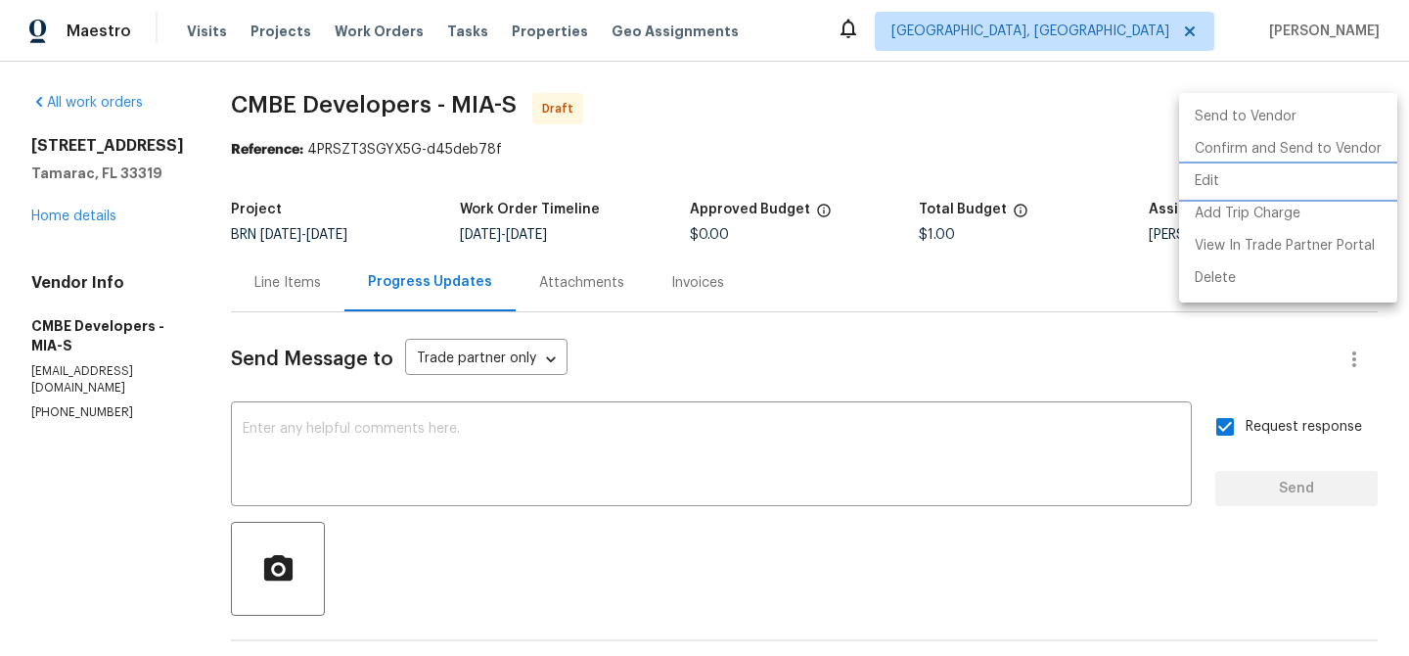
click at [510, 194] on div at bounding box center [704, 328] width 1409 height 656
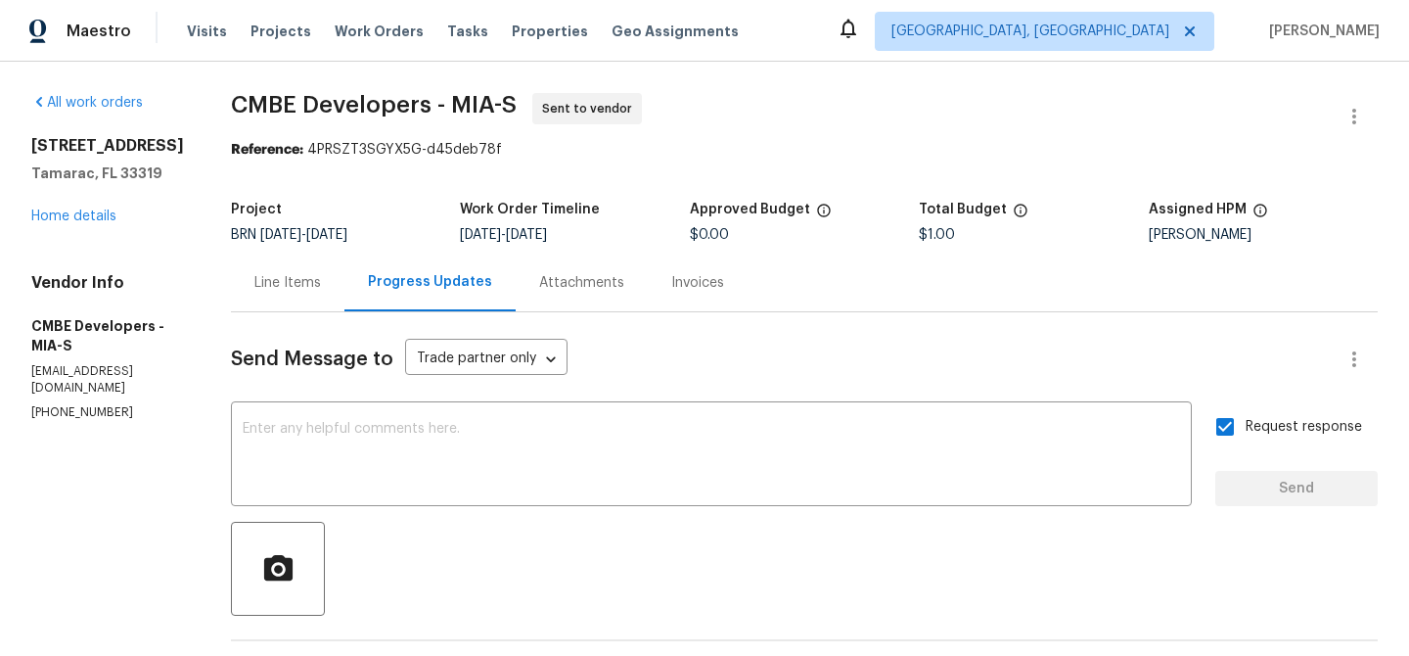
click at [306, 57] on div "Maestro Visits Projects Work Orders Tasks Properties Geo Assignments Albuquerqu…" at bounding box center [704, 31] width 1409 height 62
drag, startPoint x: 230, startPoint y: 114, endPoint x: 433, endPoint y: 110, distance: 202.6
click at [433, 111] on div "All work orders 5305 W Palm Cir Tamarac, FL 33319 Home details Vendor Info CMBE…" at bounding box center [704, 539] width 1409 height 955
copy span "CMBE Developer"
click at [285, 114] on span "CMBE Developers - MIA-S" at bounding box center [374, 104] width 286 height 23
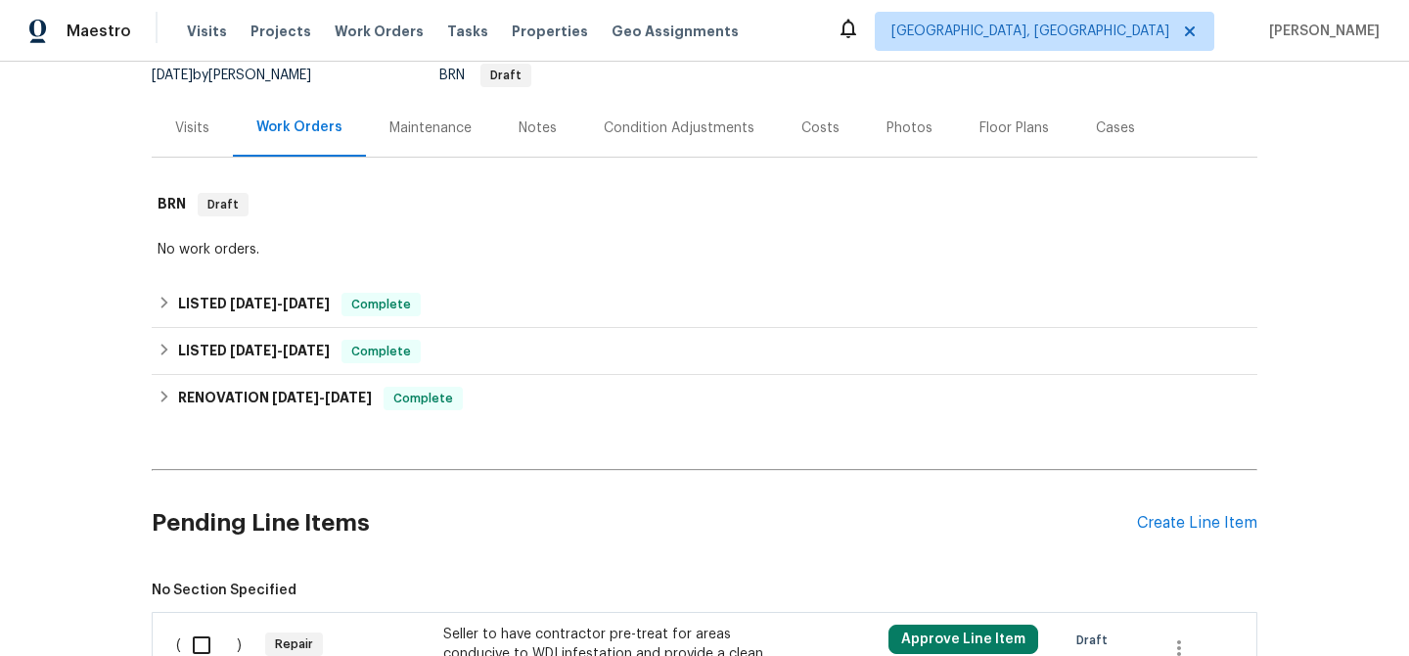
scroll to position [407, 0]
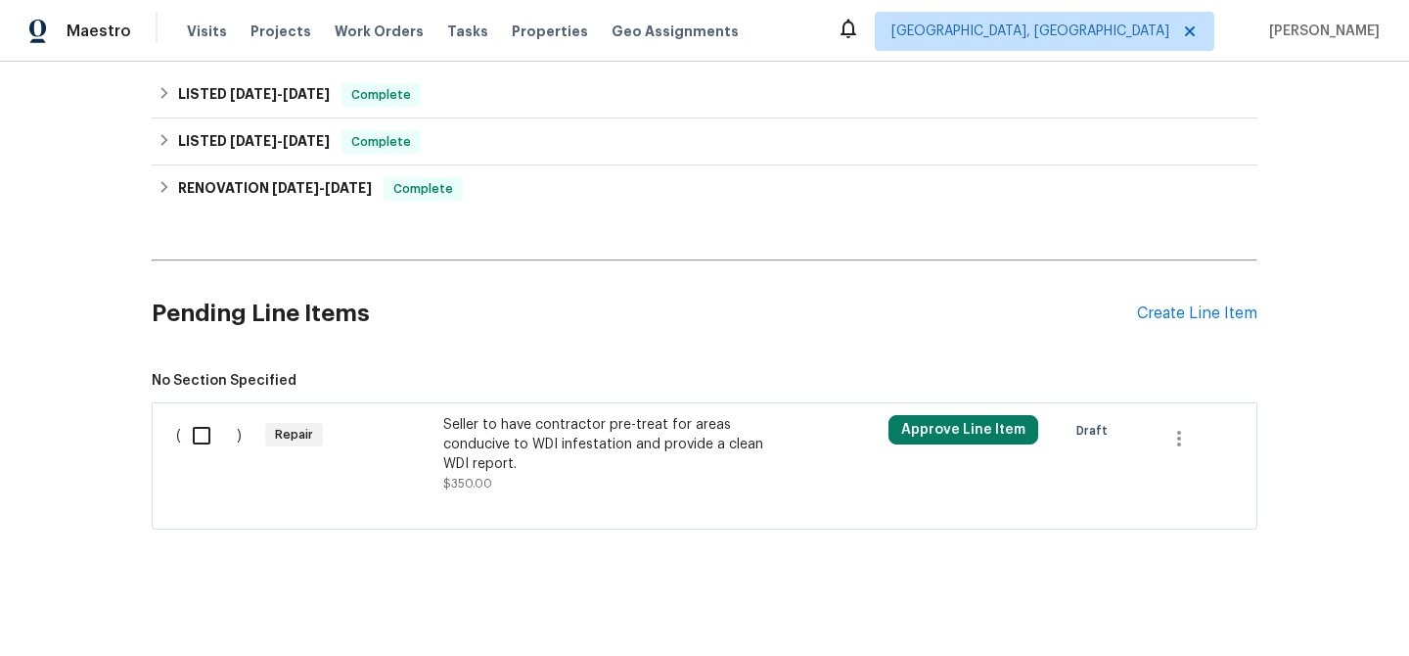
click at [565, 467] on div "Seller to have contractor pre-treat for areas conducive to WDI infestation and …" at bounding box center [615, 444] width 344 height 59
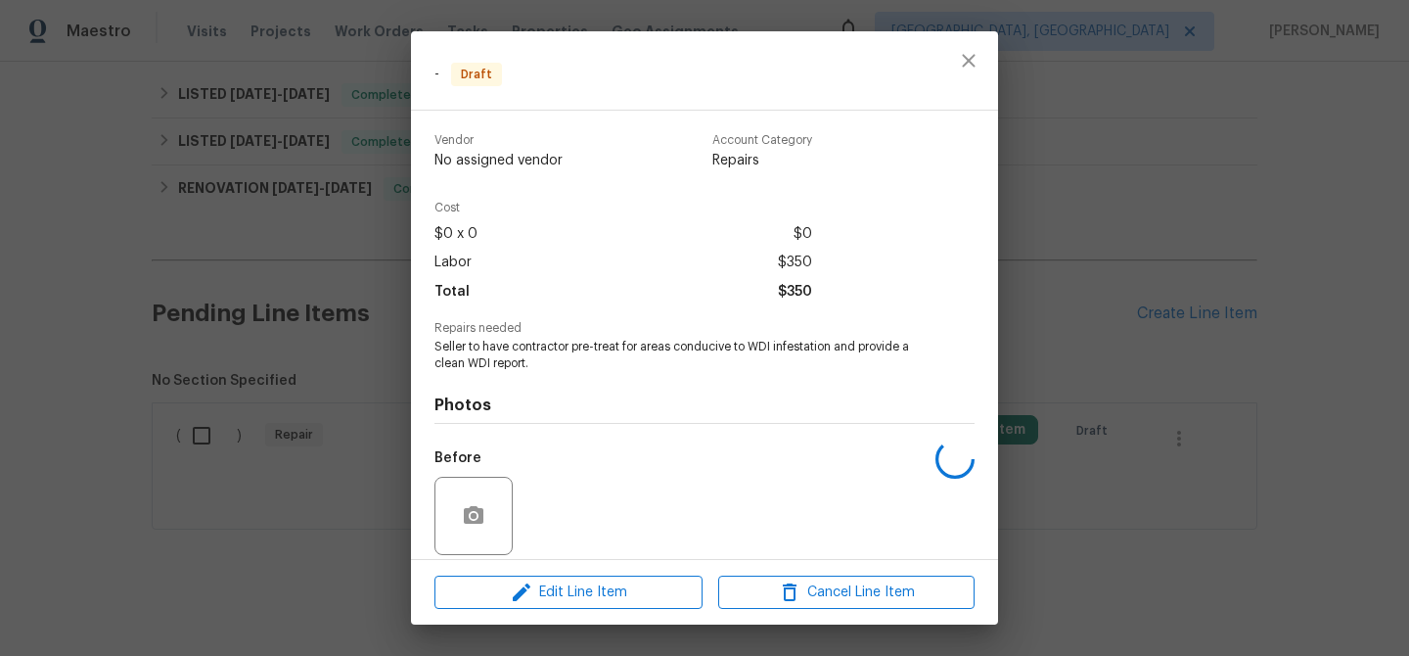
scroll to position [143, 0]
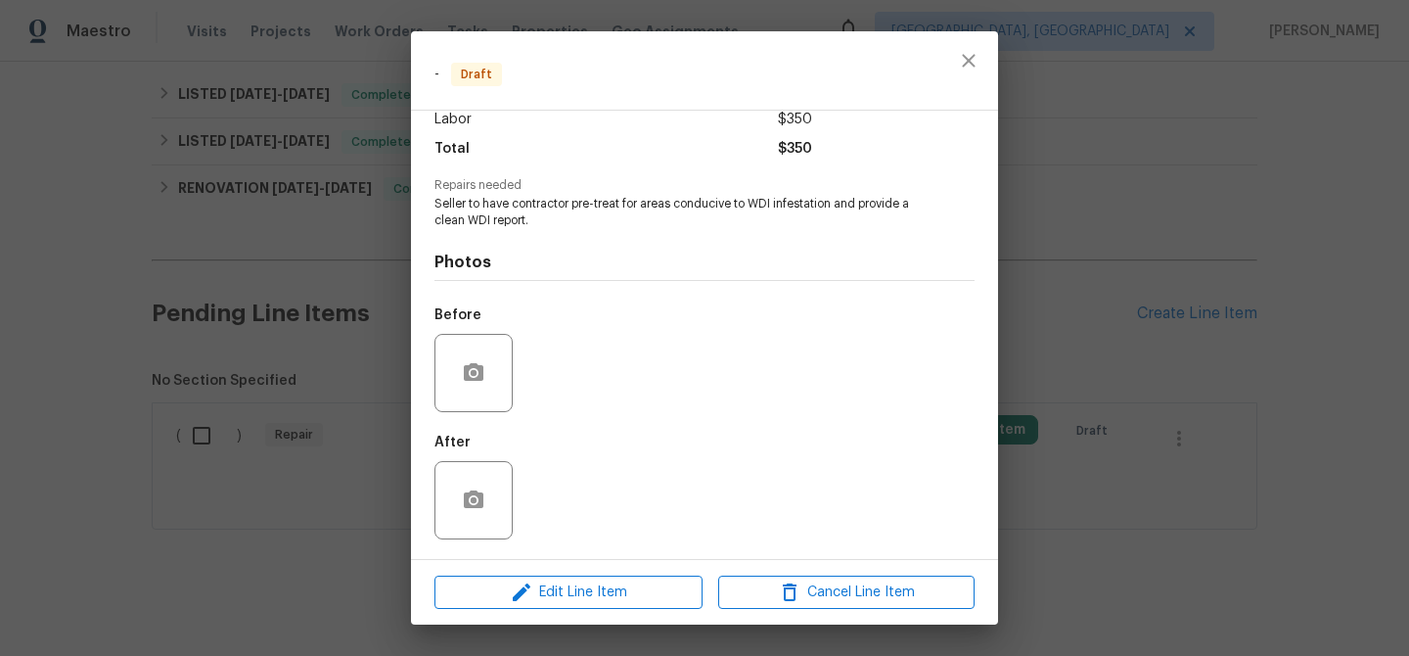
click at [554, 560] on div "Edit Line Item Cancel Line Item" at bounding box center [704, 593] width 587 height 66
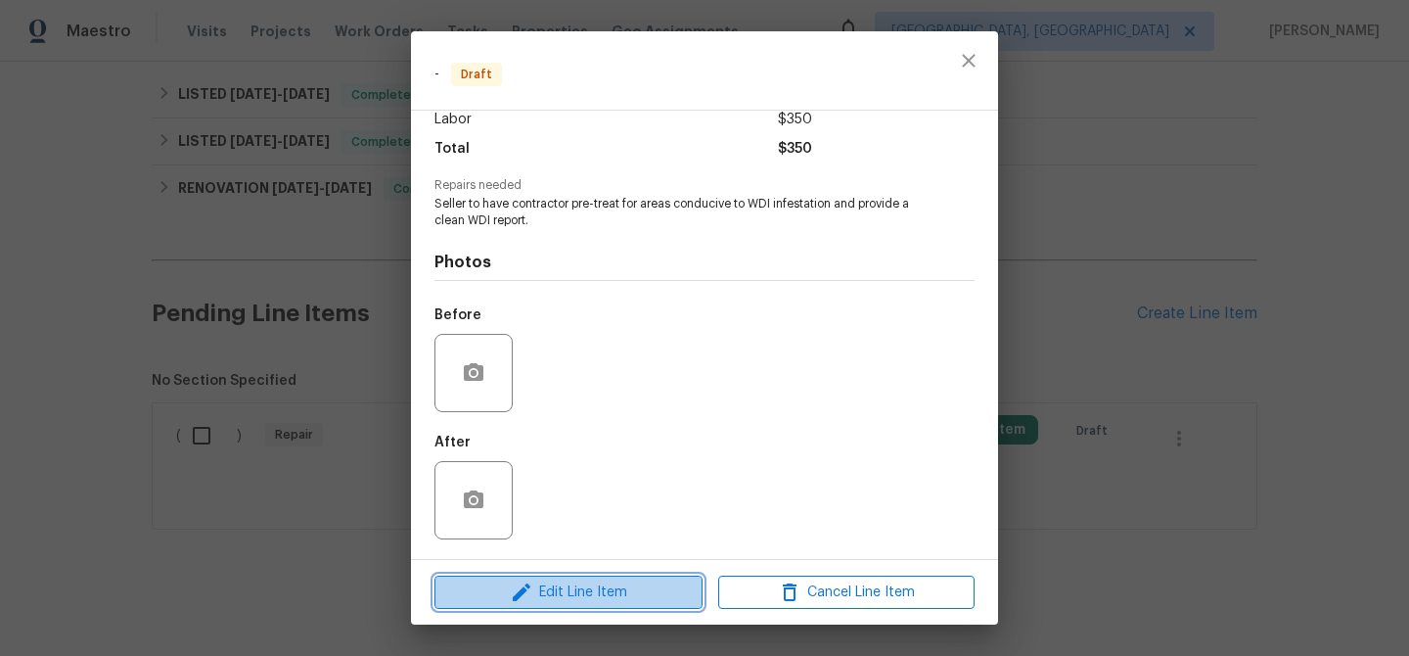
click at [524, 593] on icon "button" at bounding box center [522, 592] width 18 height 18
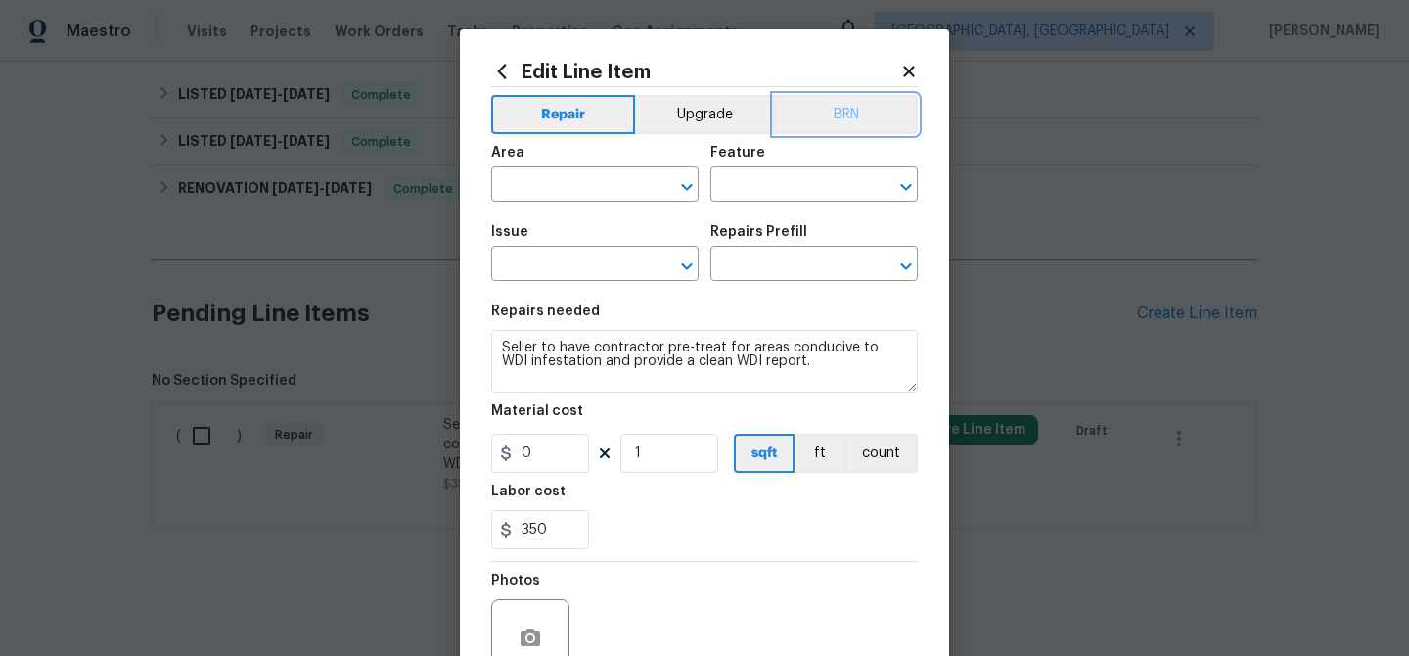
click at [872, 112] on button "BRN" at bounding box center [846, 114] width 144 height 39
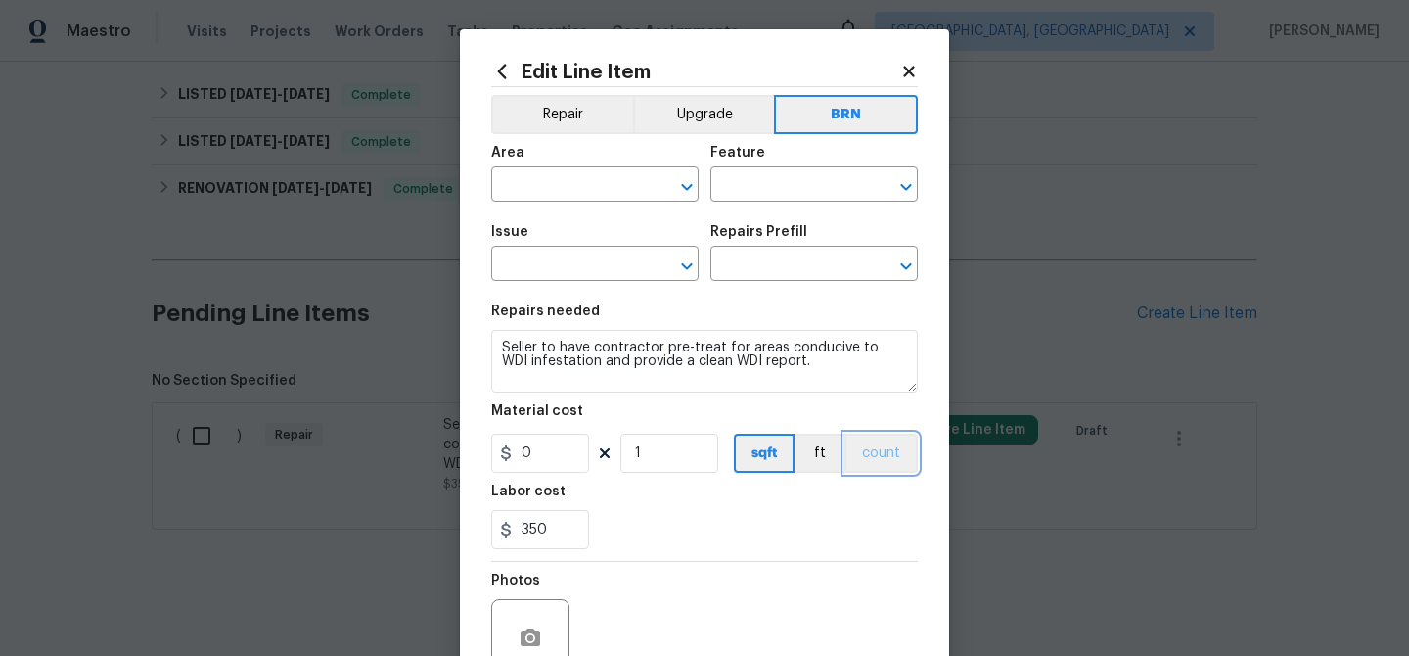
click at [885, 435] on button "count" at bounding box center [881, 453] width 73 height 39
click at [542, 196] on input "text" at bounding box center [567, 186] width 153 height 30
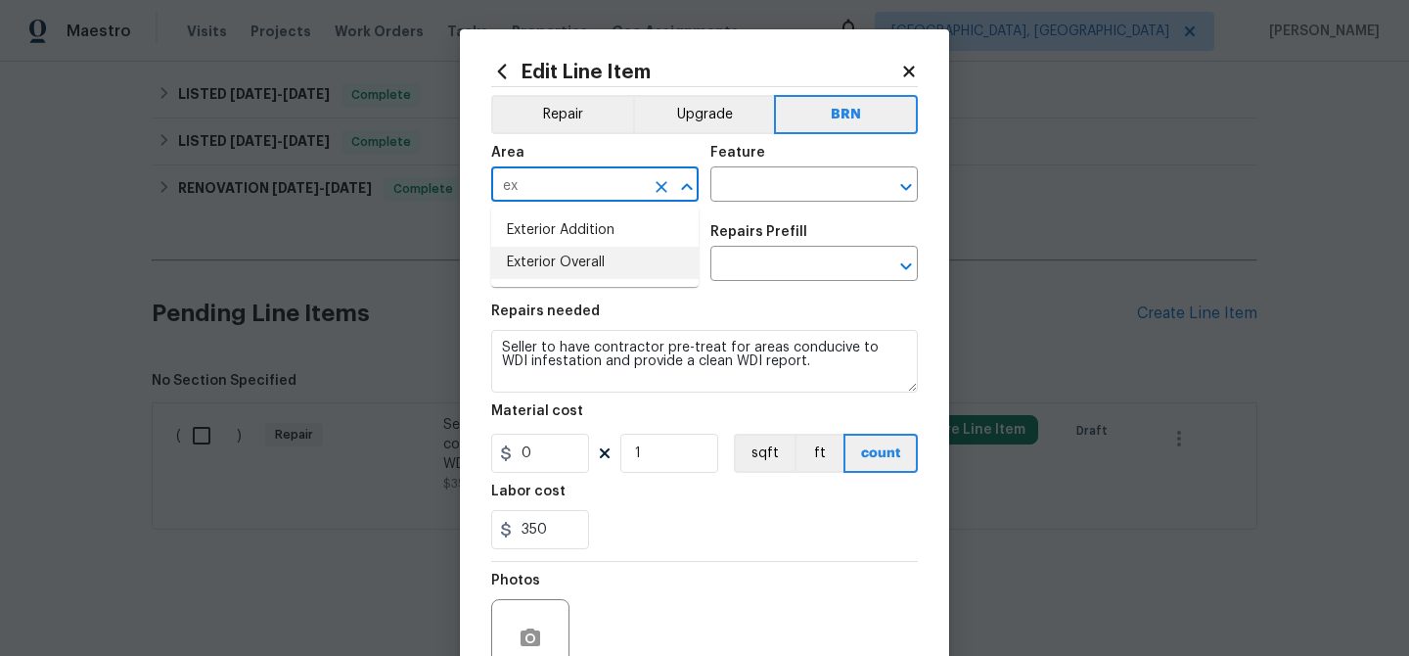
click at [567, 248] on li "Exterior Overall" at bounding box center [594, 263] width 207 height 32
type input "Exterior Overall"
click at [755, 168] on div "Feature" at bounding box center [813, 158] width 207 height 25
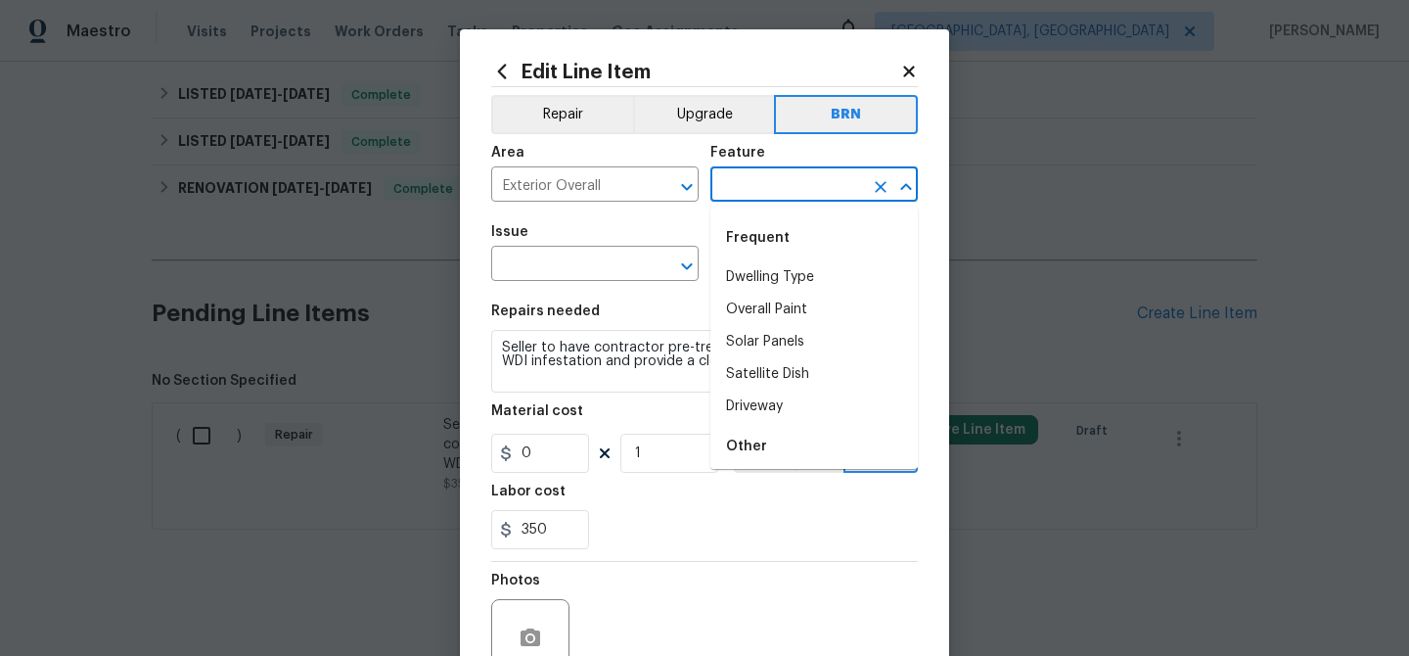
click at [752, 178] on input "text" at bounding box center [786, 186] width 153 height 30
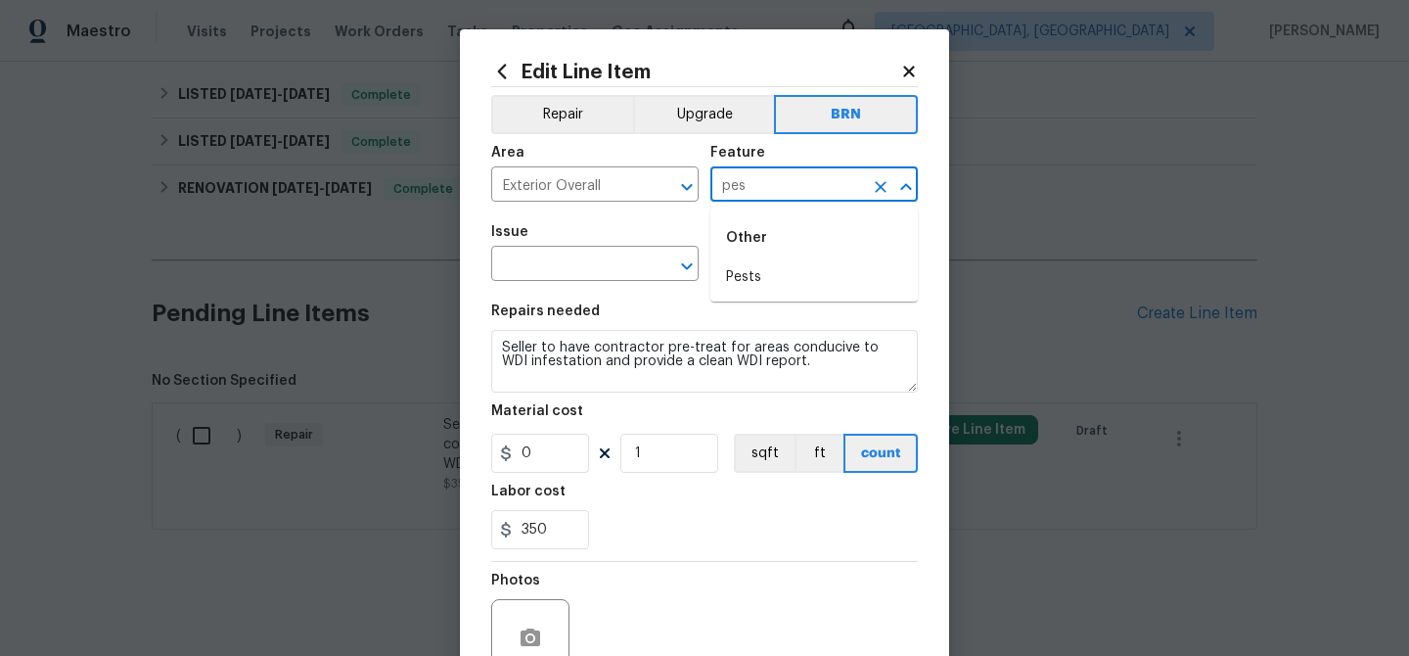
click at [777, 264] on li "Pests" at bounding box center [813, 277] width 207 height 32
type input "Pests"
click at [590, 263] on input "text" at bounding box center [567, 266] width 153 height 30
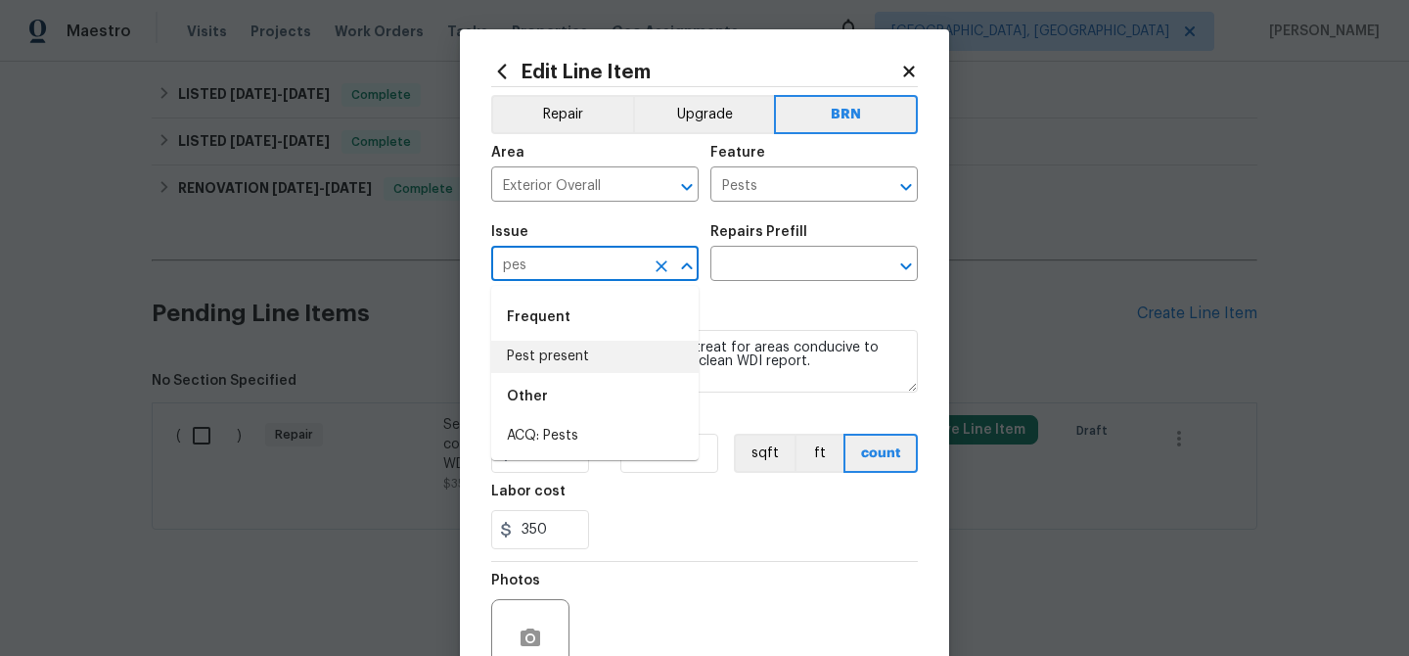
click at [573, 351] on li "Pest present" at bounding box center [594, 357] width 207 height 32
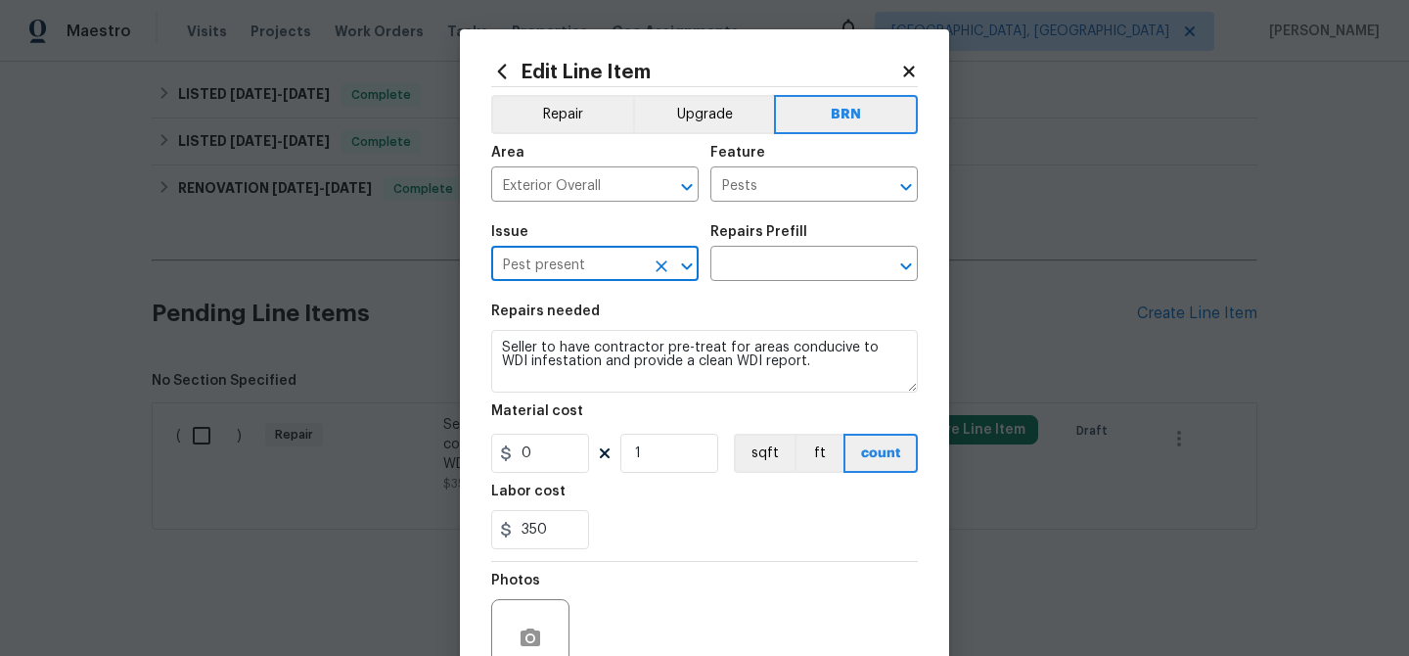
type input "Pest present"
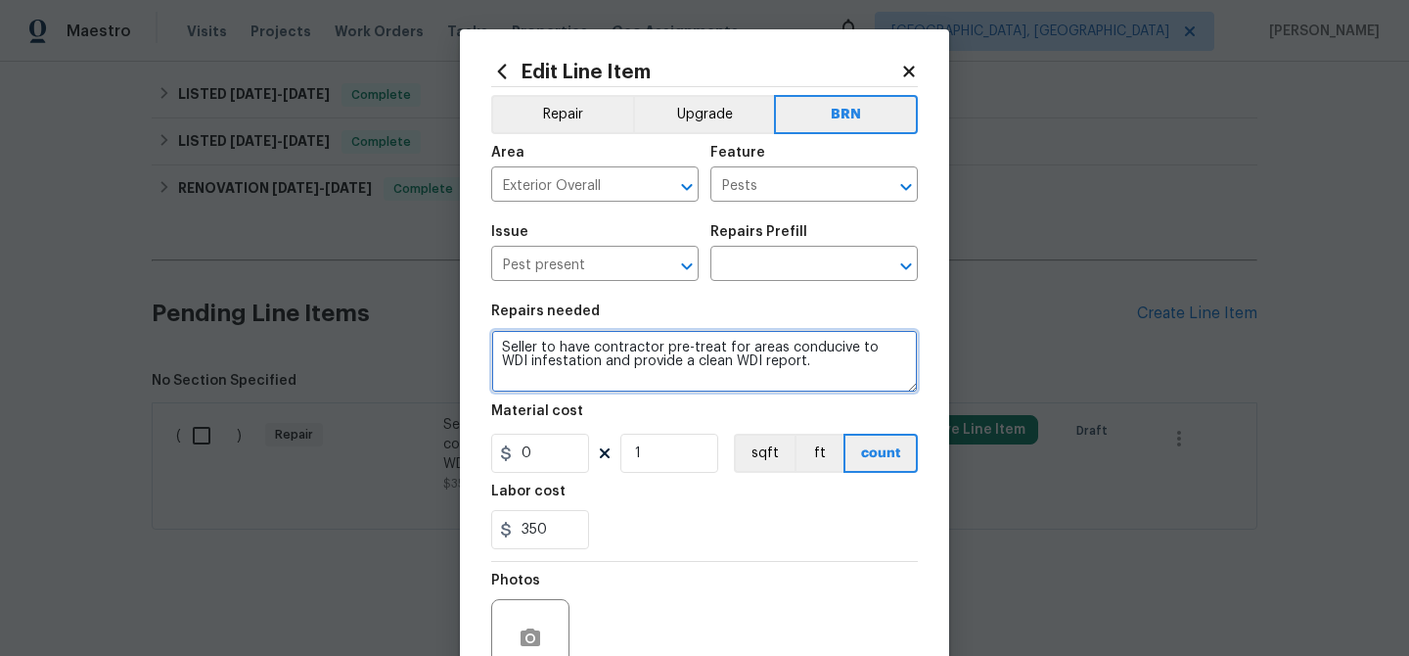
click at [573, 351] on textarea "Seller to have contractor pre-treat for areas conducive to WDI infestation and …" at bounding box center [704, 361] width 427 height 63
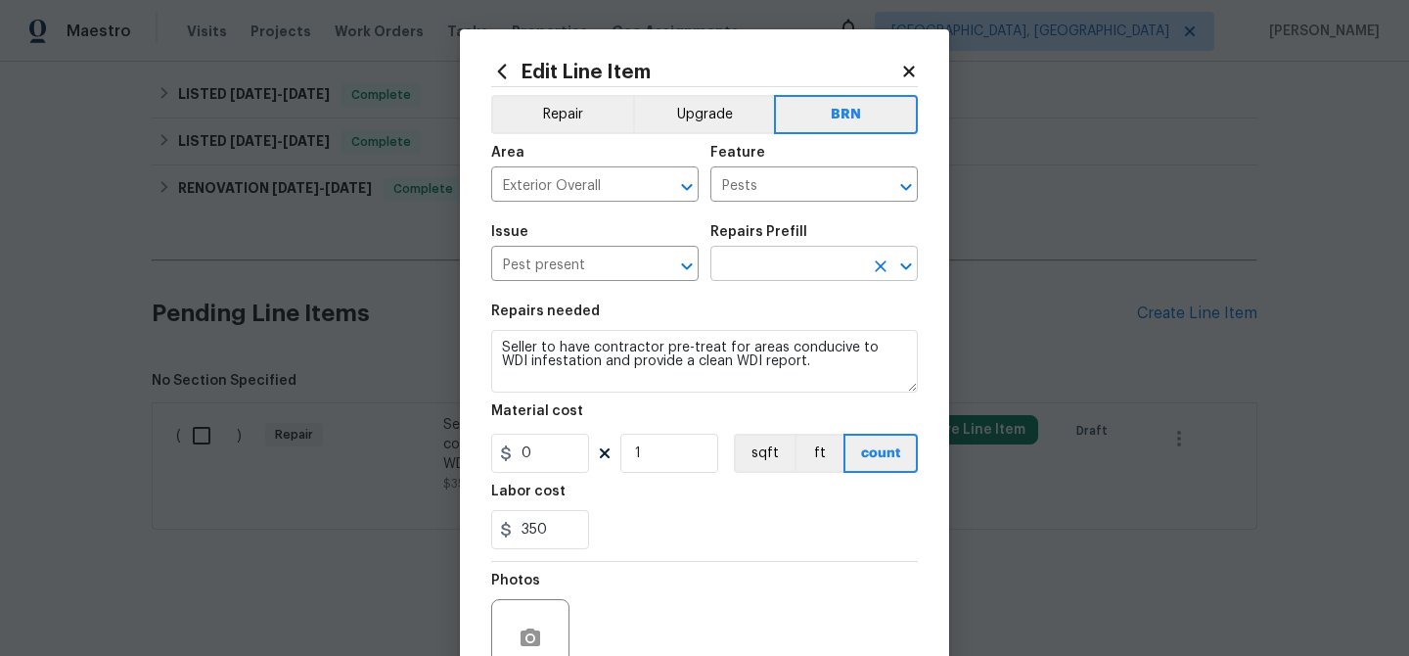
click at [737, 261] on input "text" at bounding box center [786, 266] width 153 height 30
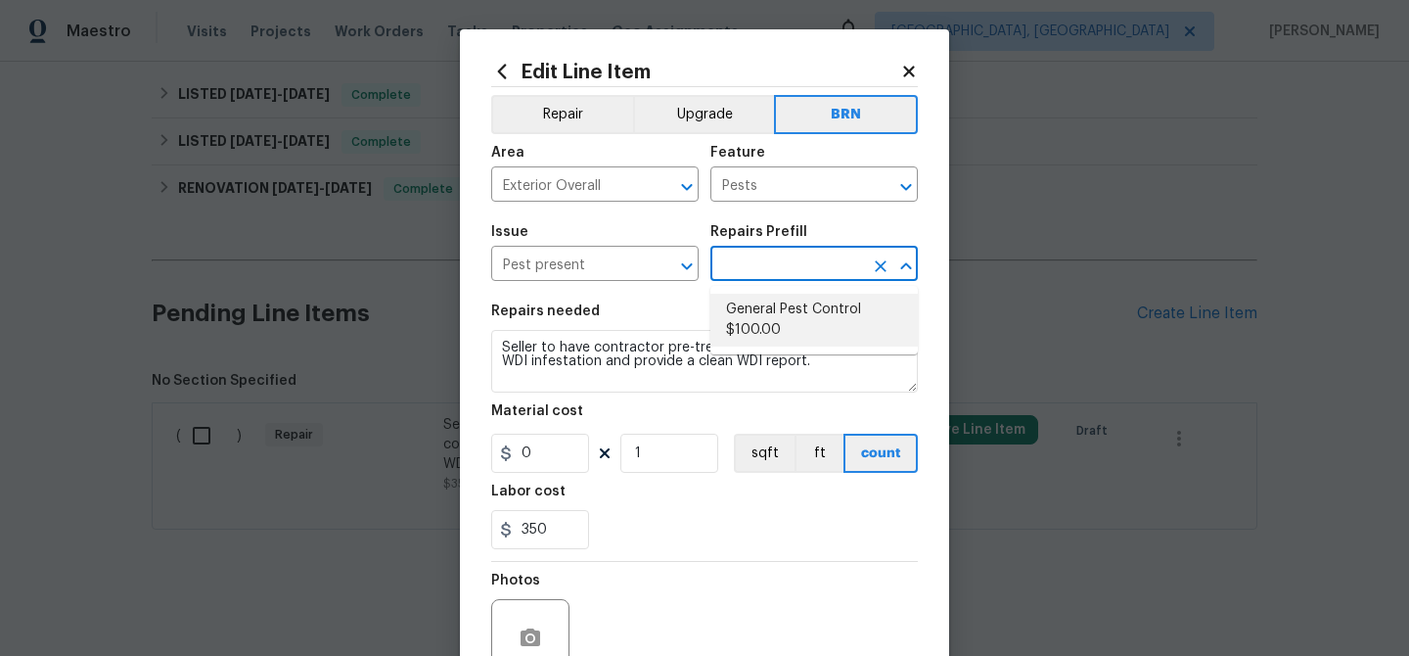
click at [752, 313] on li "General Pest Control $100.00" at bounding box center [813, 320] width 207 height 53
type input "General Pest Control $100.00"
type textarea "General pest treatment for active pest/insect infestation - non termite"
type input "100"
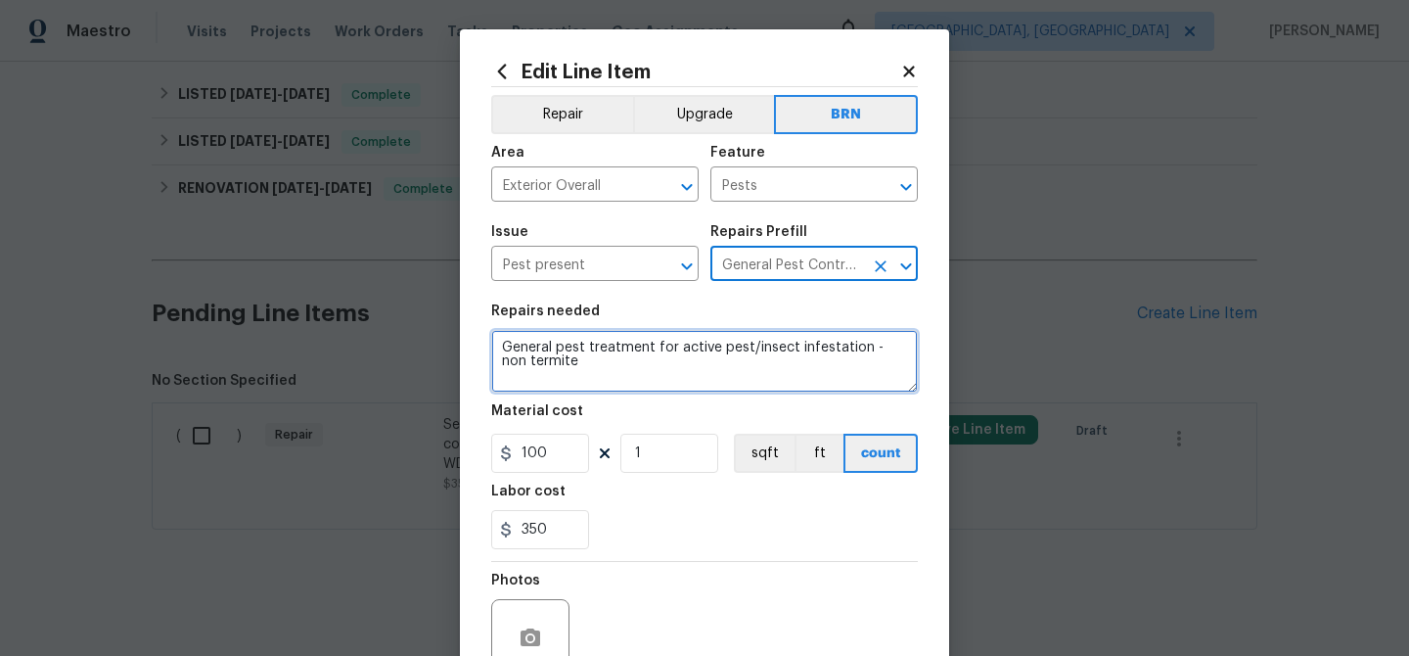
click at [654, 342] on textarea "General pest treatment for active pest/insect infestation - non termite" at bounding box center [704, 361] width 427 height 63
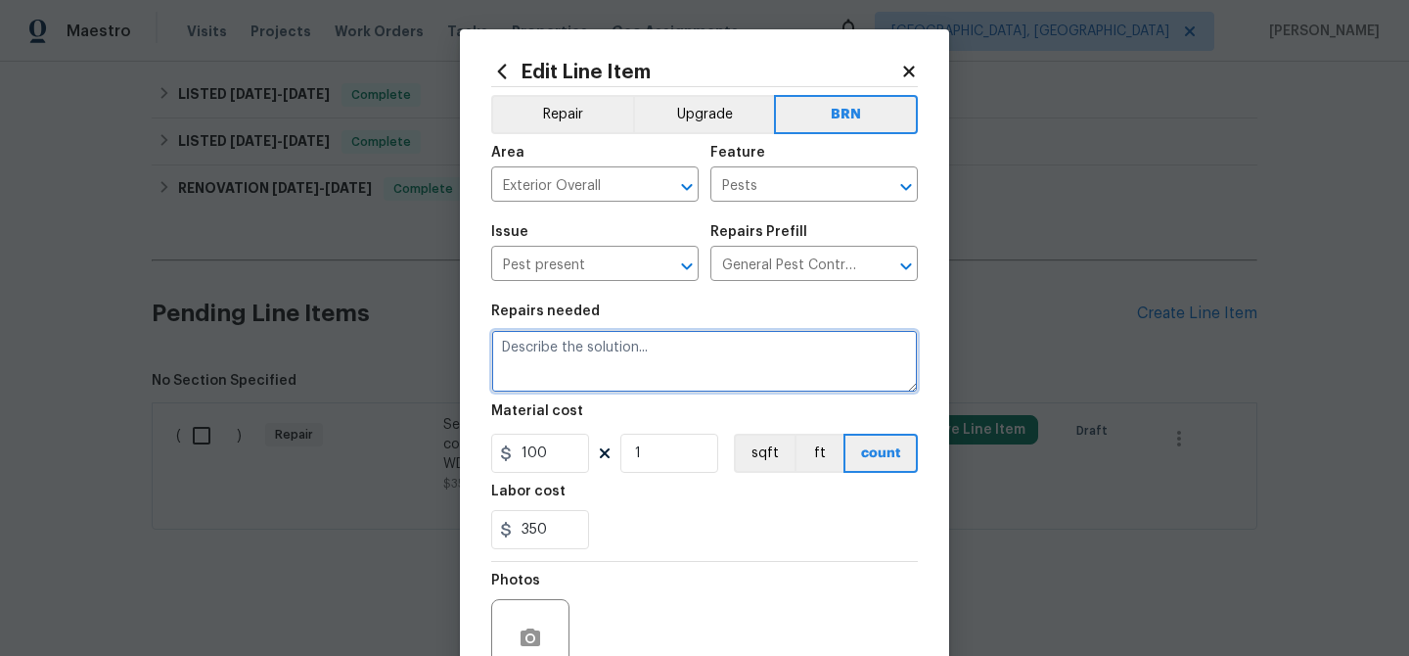
paste textarea "Seller to have contractor pre-treat for areas conducive to WDI infestation and …"
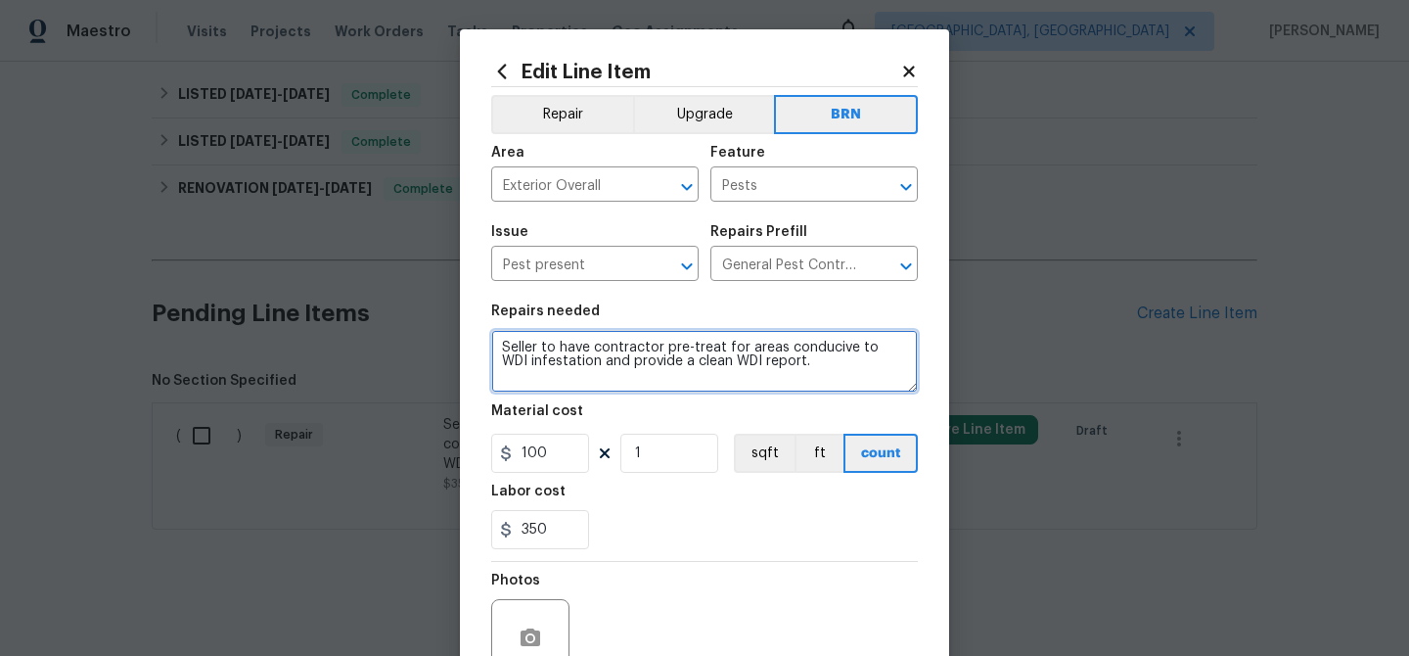
type textarea "Seller to have contractor pre-treat for areas conducive to WDI infestation and …"
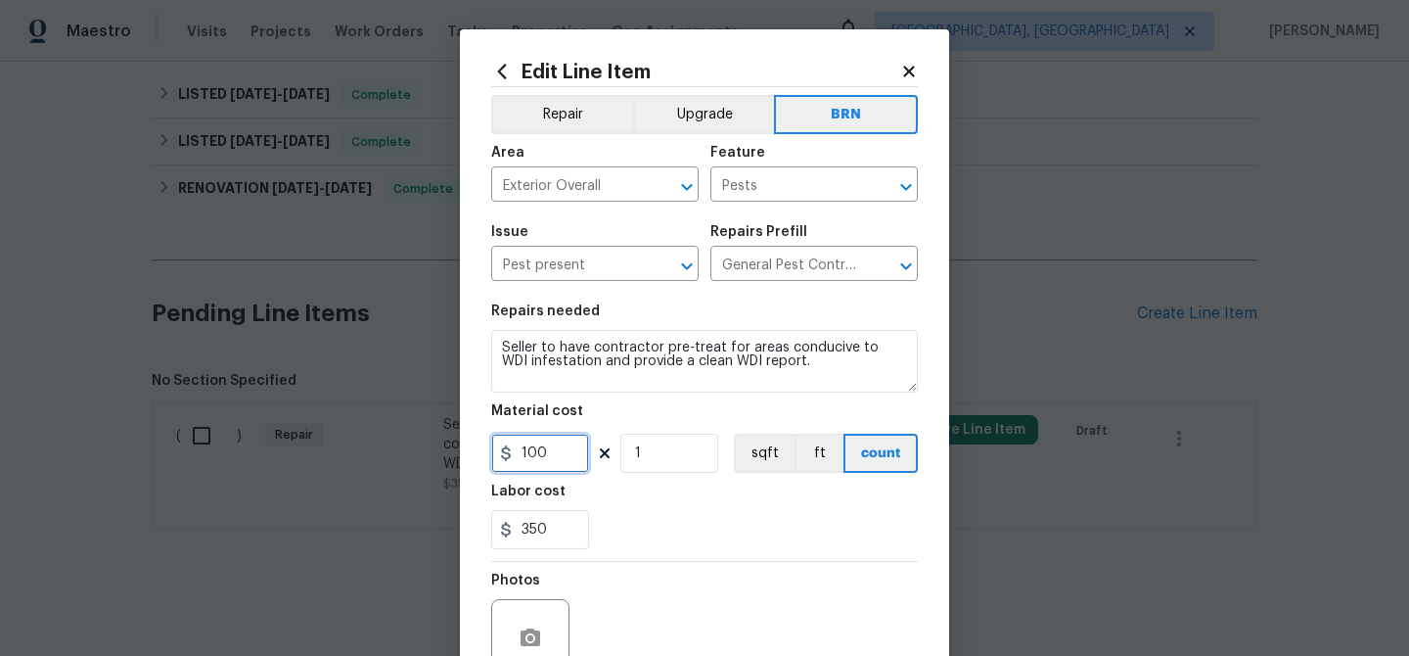
click at [566, 440] on input "100" at bounding box center [540, 453] width 98 height 39
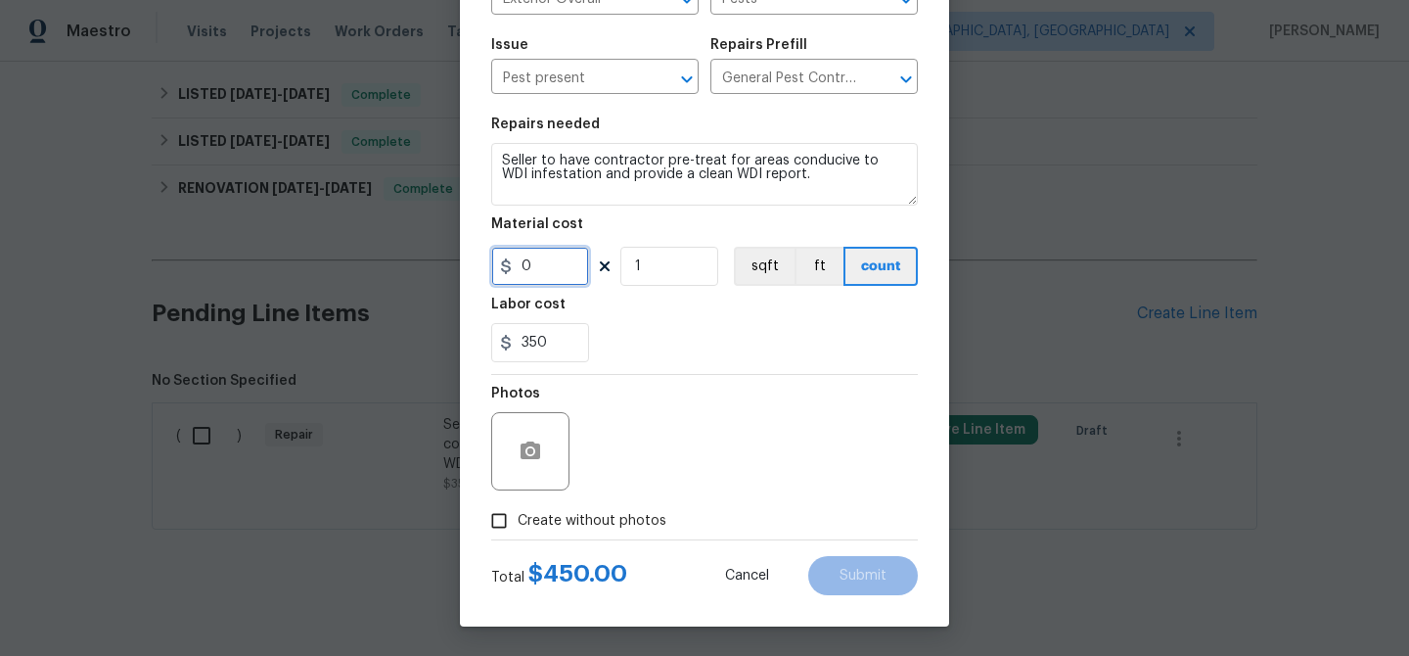
type input "0"
click at [504, 522] on input "Create without photos" at bounding box center [498, 520] width 37 height 37
checkbox input "true"
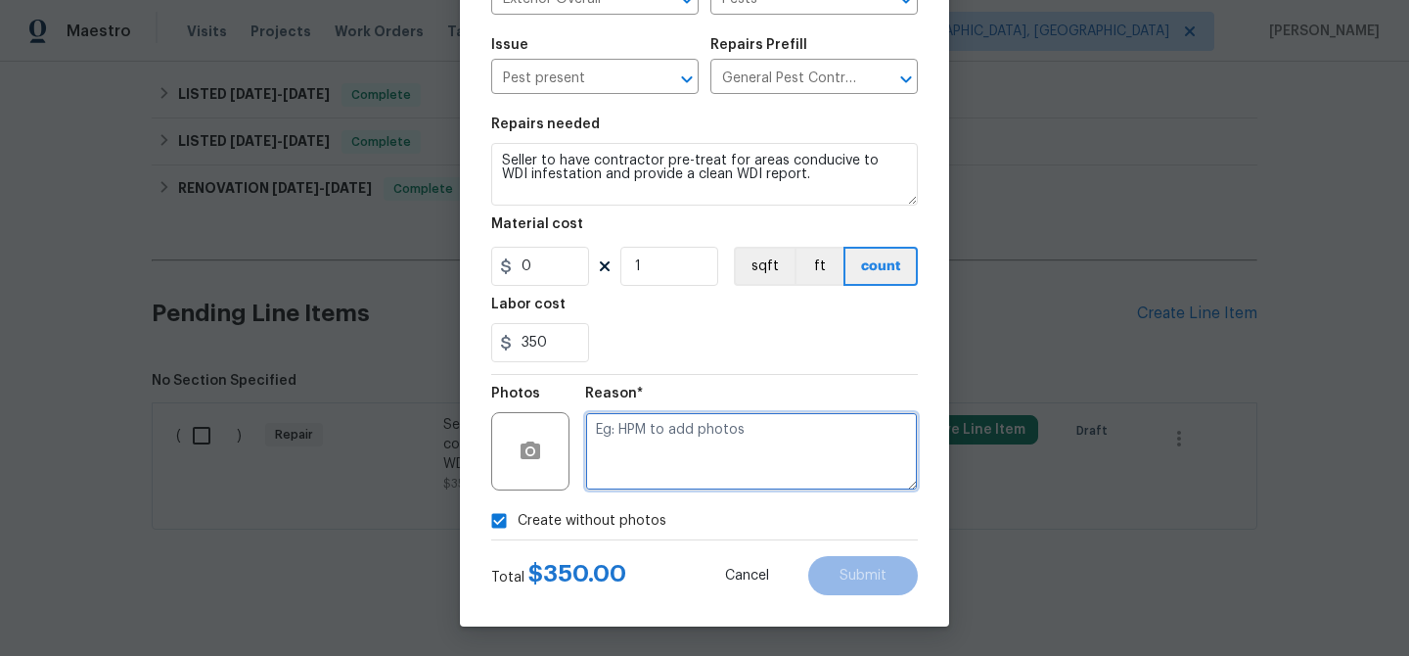
click at [658, 447] on textarea at bounding box center [751, 451] width 333 height 78
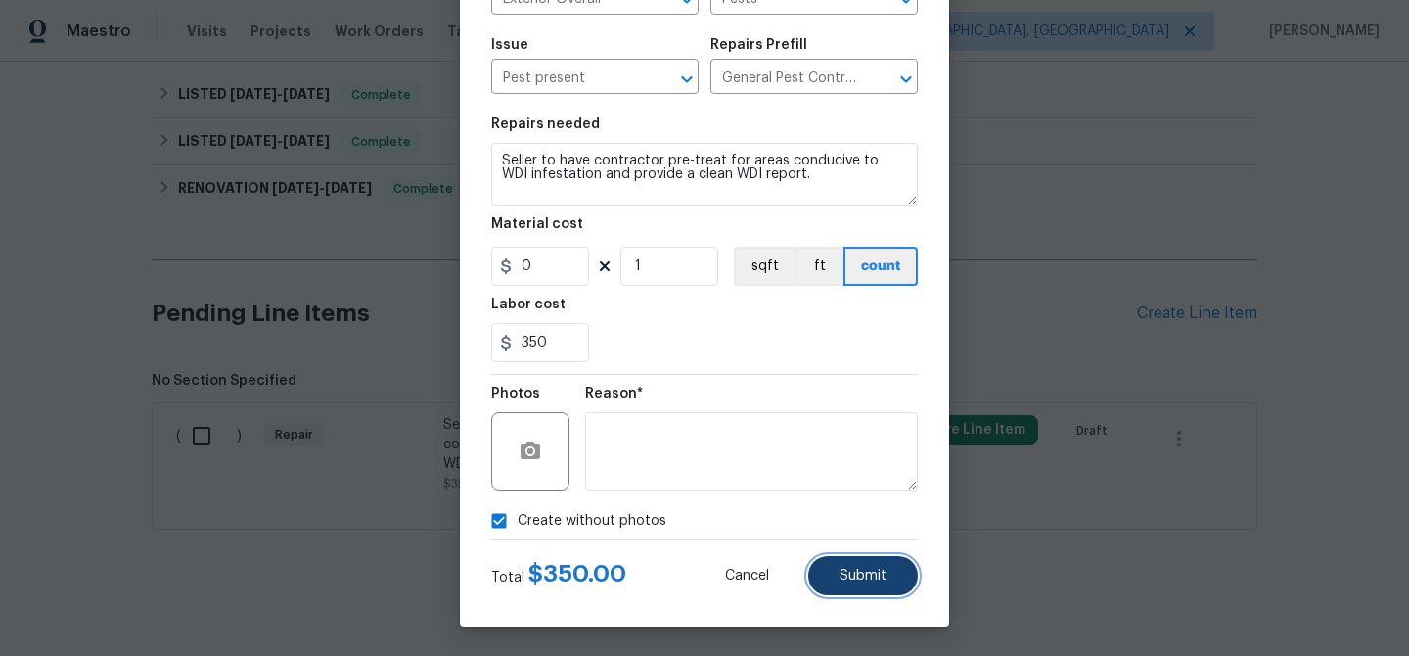
click at [839, 567] on button "Submit" at bounding box center [863, 575] width 110 height 39
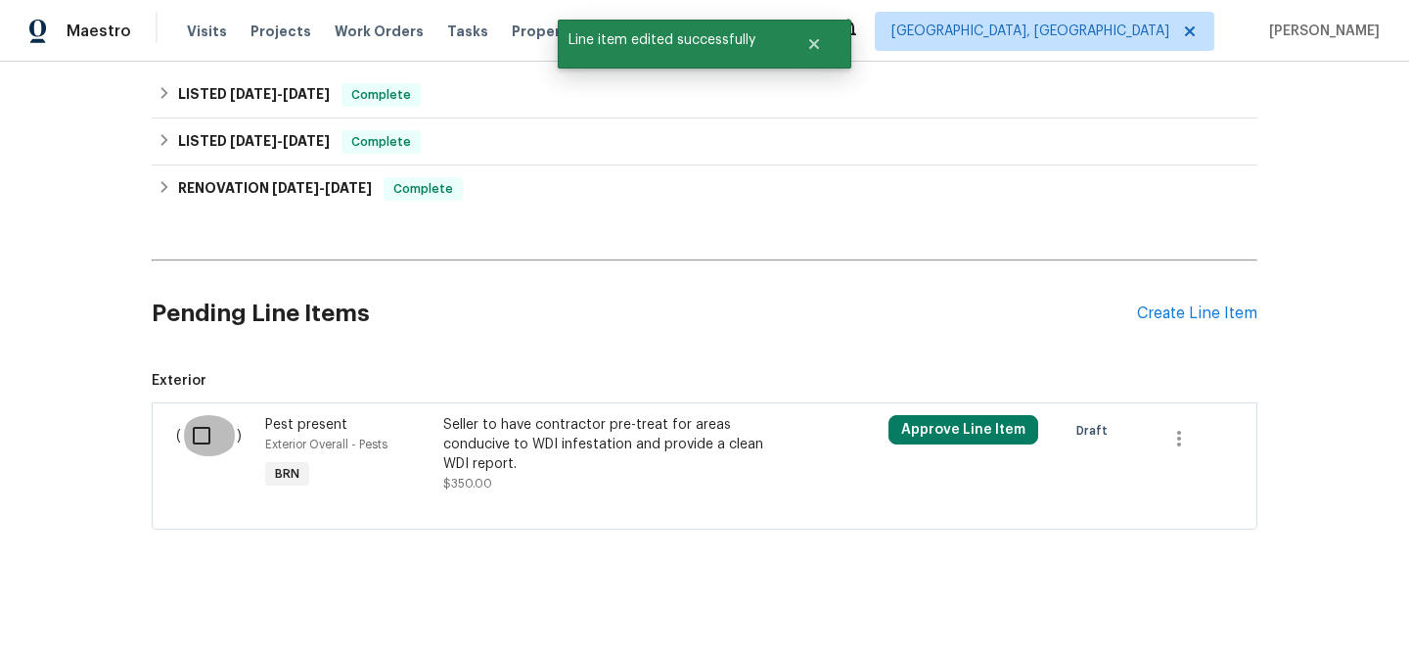
click at [192, 452] on input "checkbox" at bounding box center [209, 435] width 56 height 41
checkbox input "true"
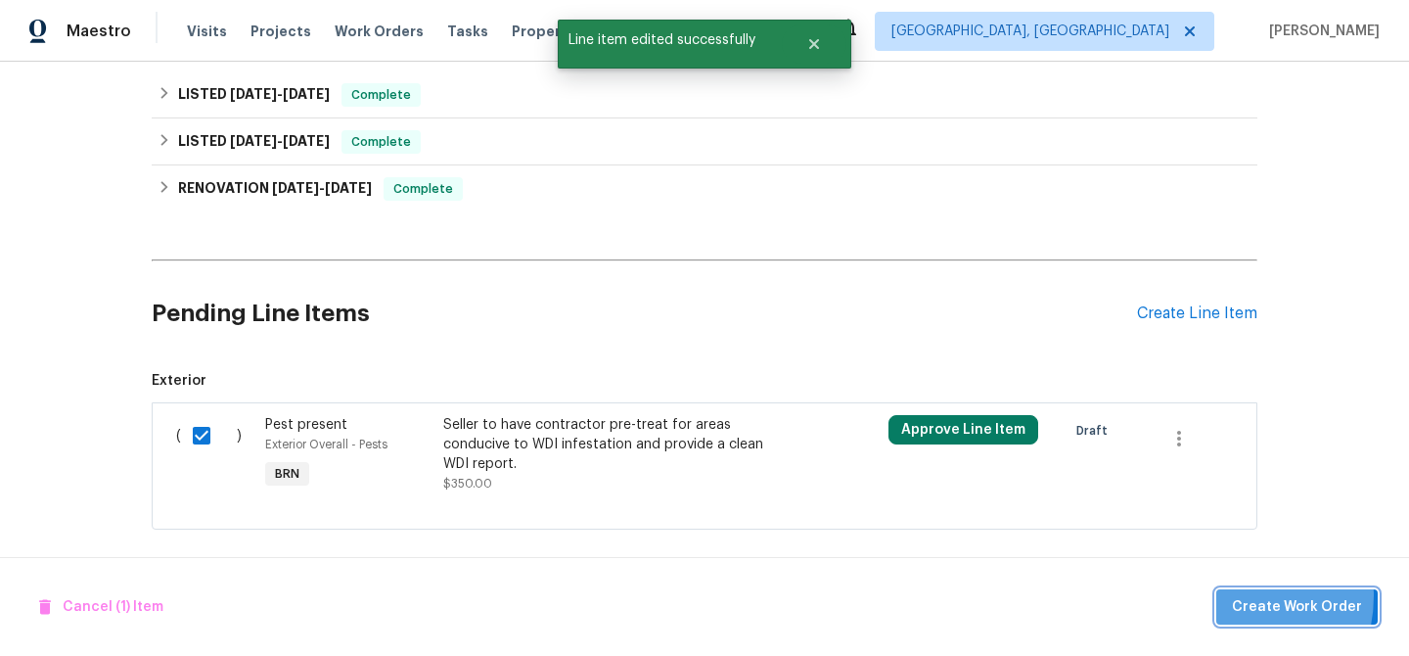
click at [1233, 595] on button "Create Work Order" at bounding box center [1296, 607] width 161 height 36
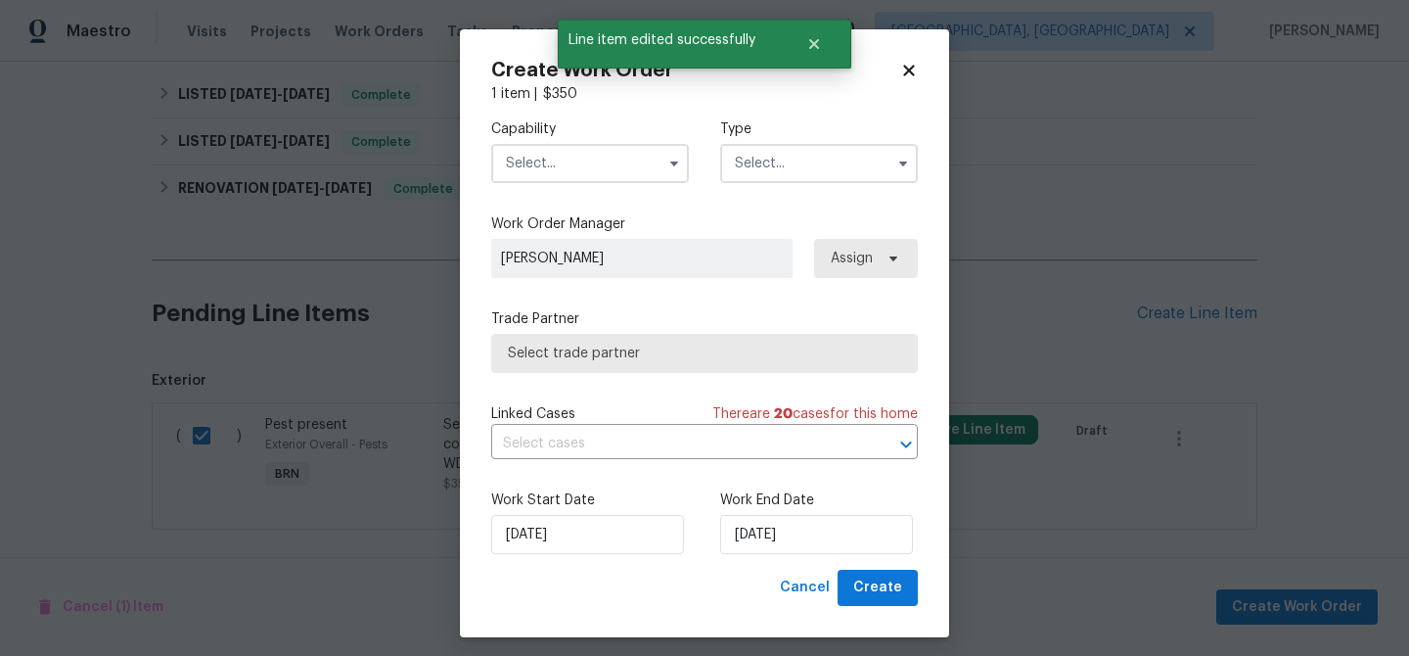
click at [600, 166] on input "text" at bounding box center [590, 163] width 198 height 39
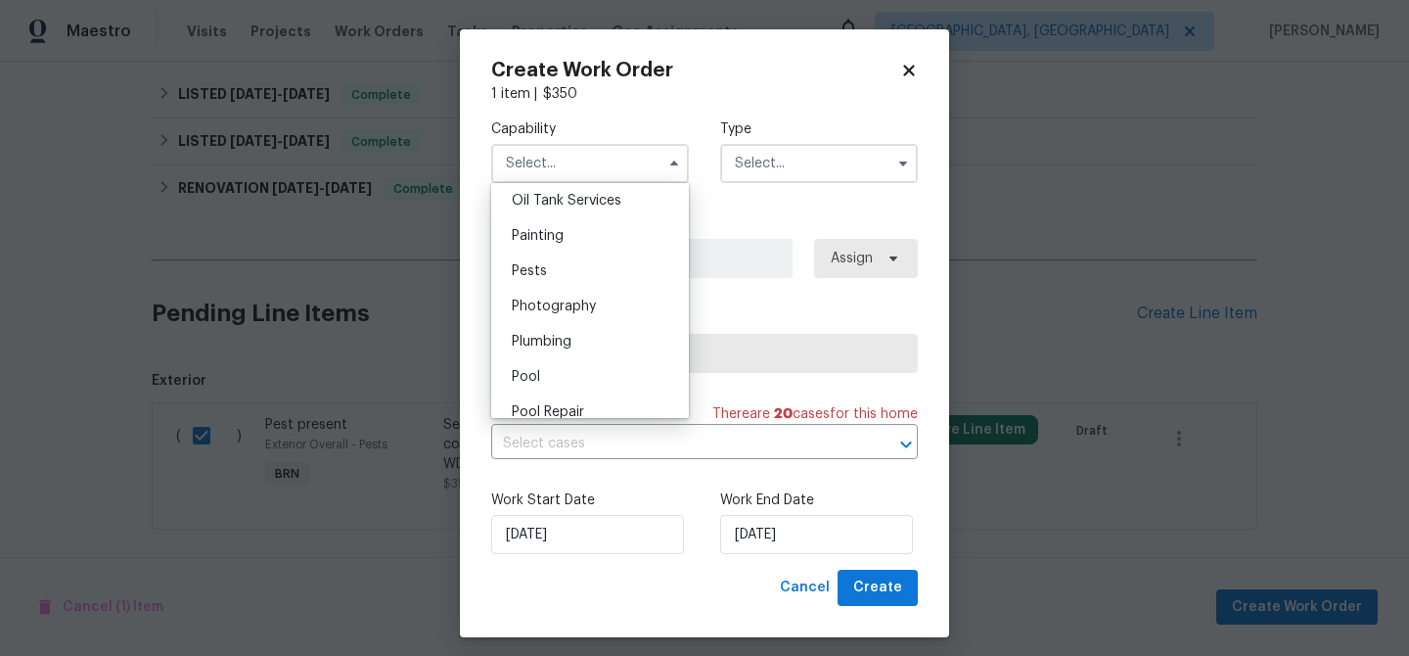
scroll to position [1634, 0]
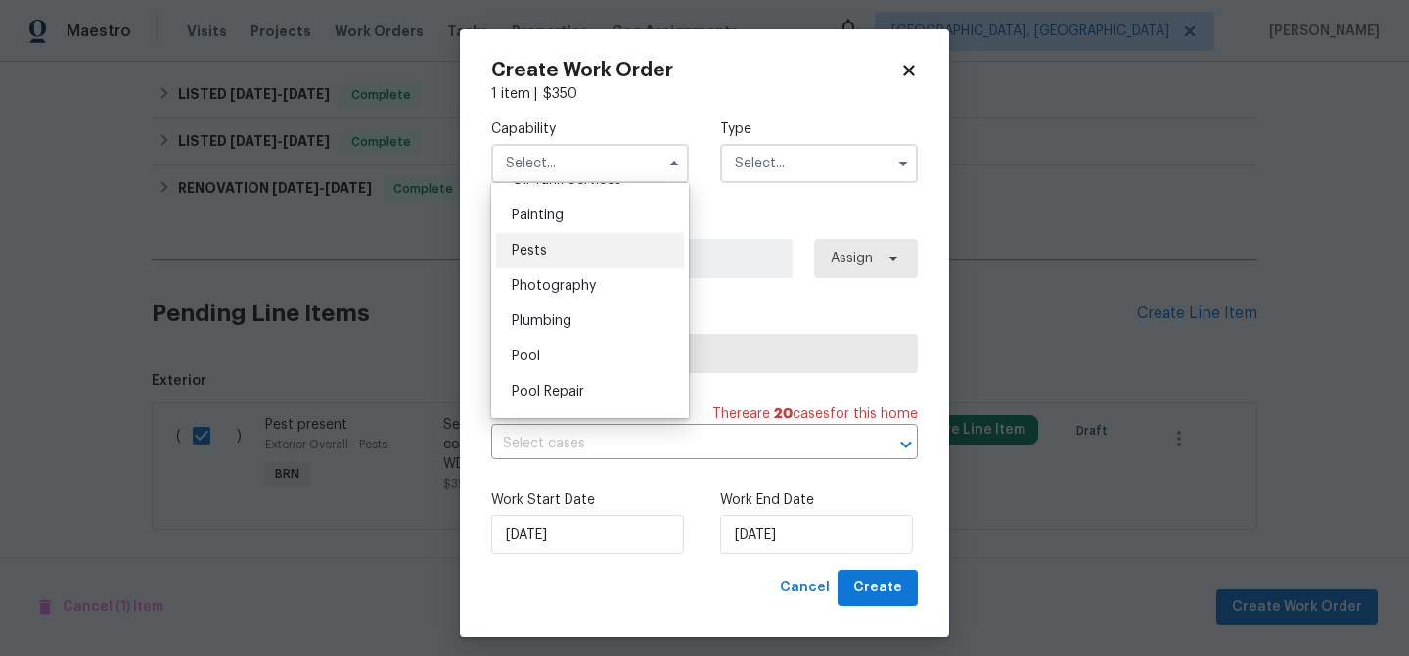
click at [550, 250] on div "Pests" at bounding box center [590, 250] width 188 height 35
type input "Pests"
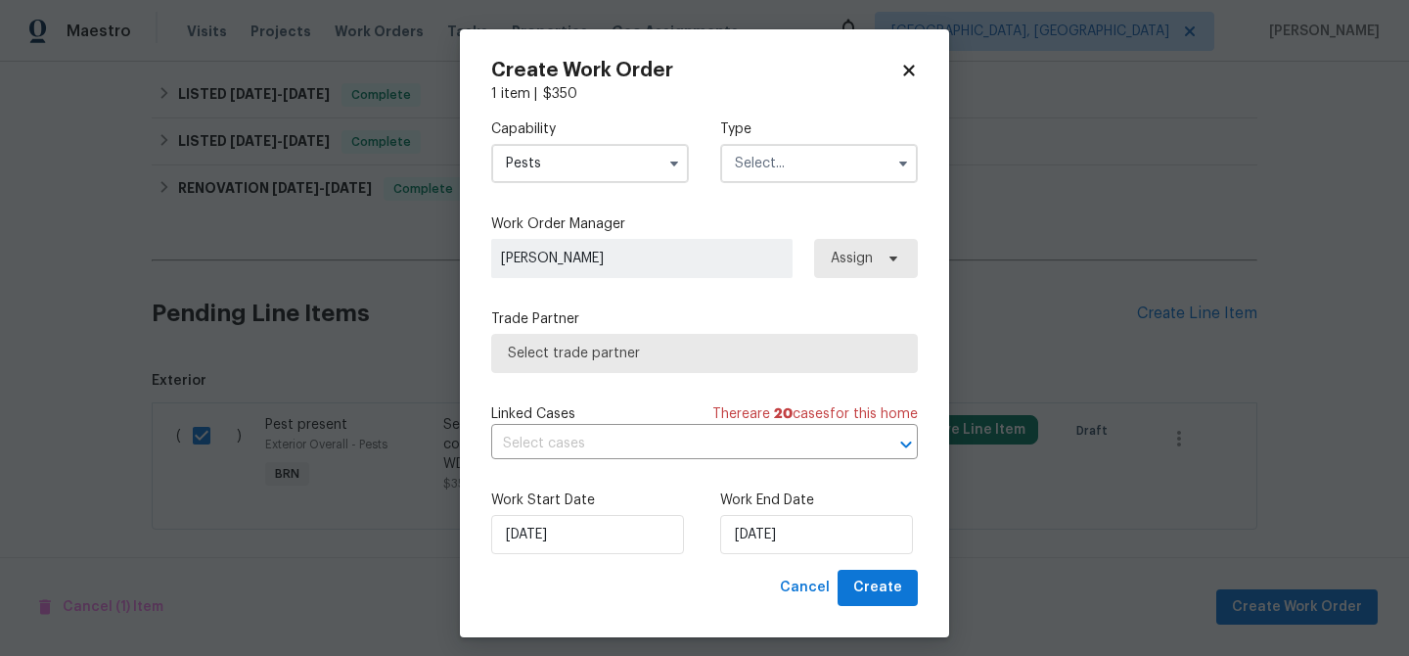
click at [753, 167] on input "text" at bounding box center [819, 163] width 198 height 39
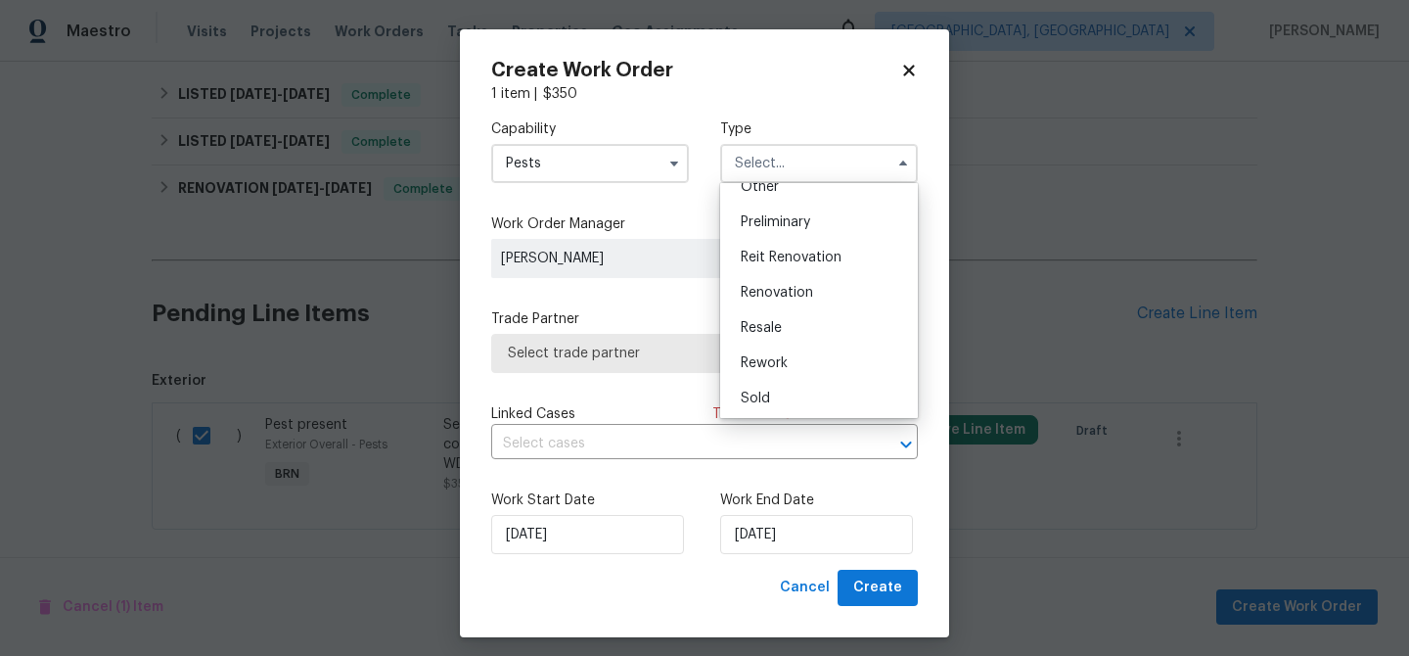
scroll to position [430, 0]
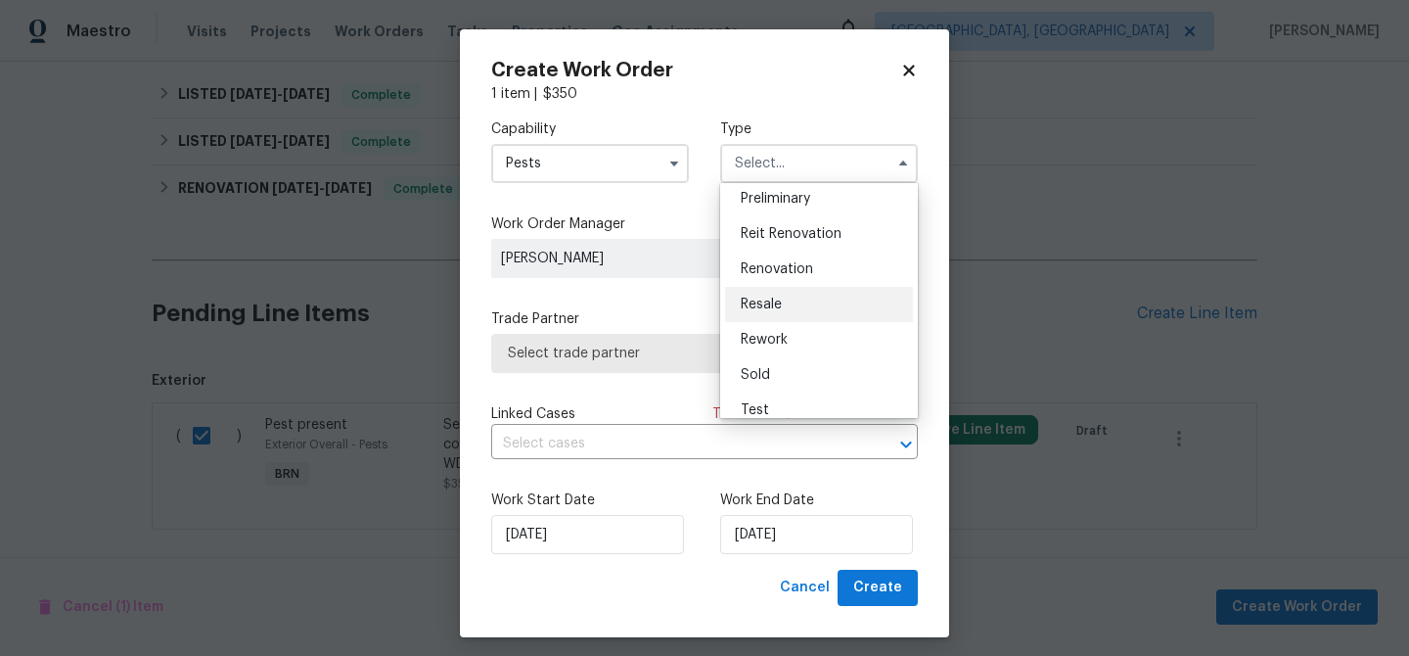
click at [775, 307] on span "Resale" at bounding box center [761, 304] width 41 height 14
type input "Resale"
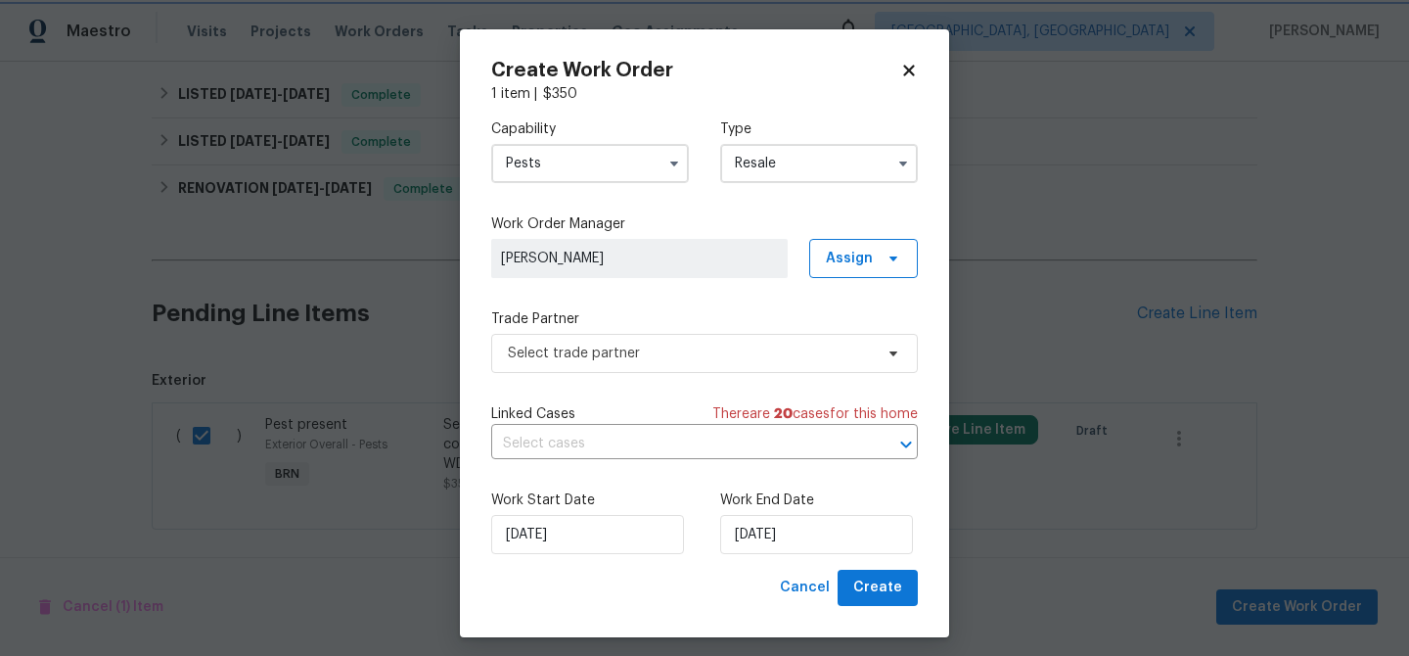
scroll to position [0, 0]
click at [594, 348] on span "Select trade partner" at bounding box center [690, 353] width 365 height 20
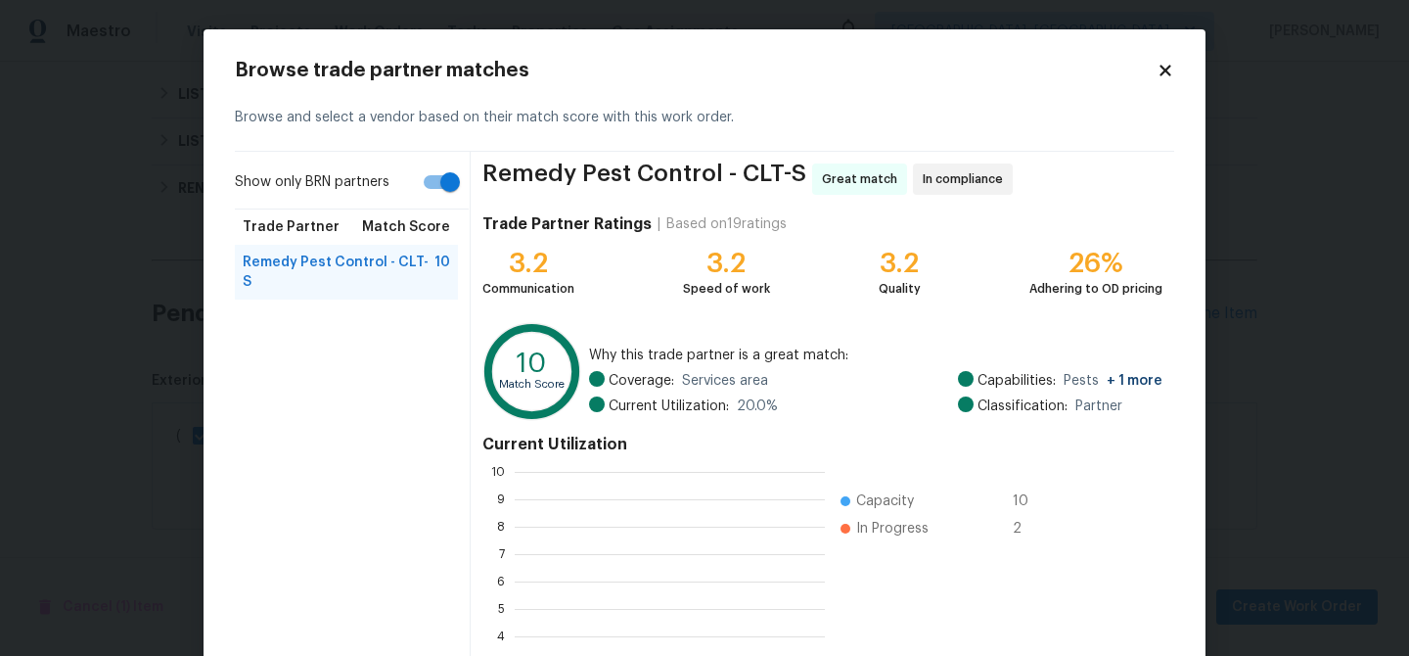
scroll to position [274, 310]
click at [433, 195] on input "Show only BRN partners" at bounding box center [450, 181] width 112 height 37
checkbox input "false"
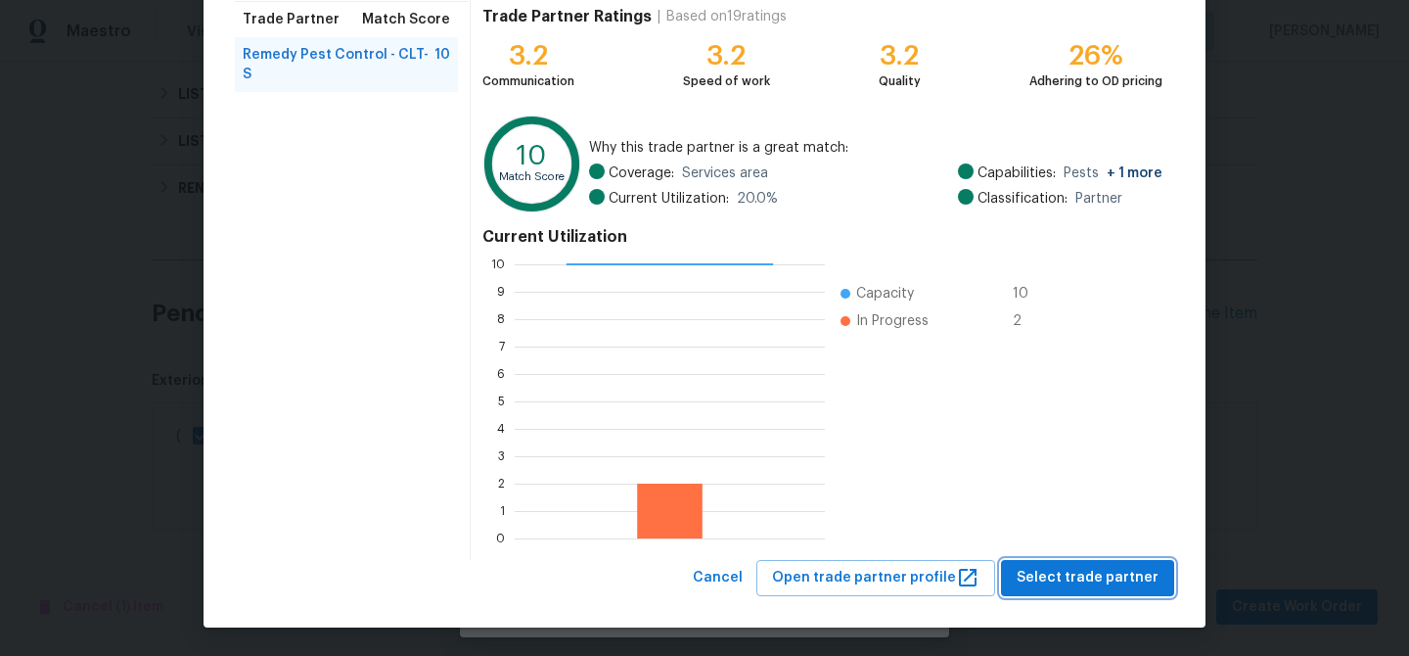
click at [1063, 582] on span "Select trade partner" at bounding box center [1088, 578] width 142 height 24
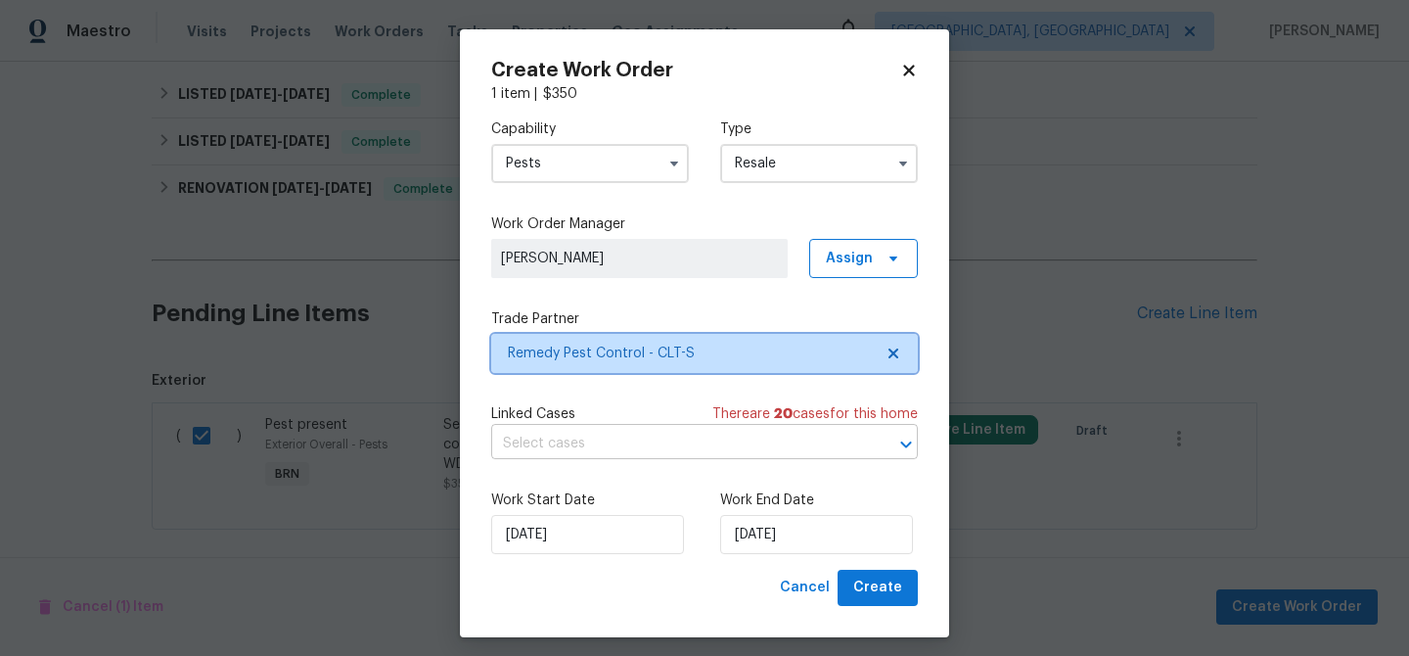
scroll to position [0, 0]
click at [687, 448] on input "text" at bounding box center [677, 444] width 372 height 30
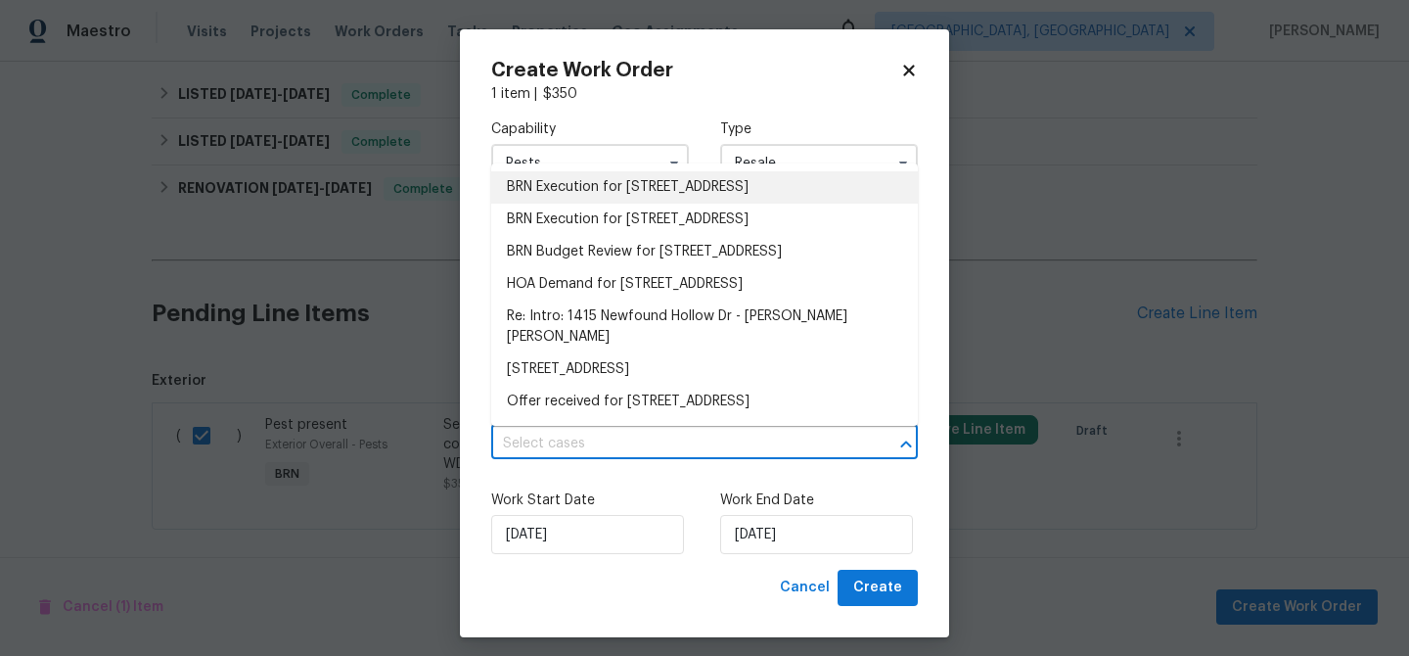
click at [538, 194] on li "BRN Execution for [STREET_ADDRESS]" at bounding box center [704, 187] width 427 height 32
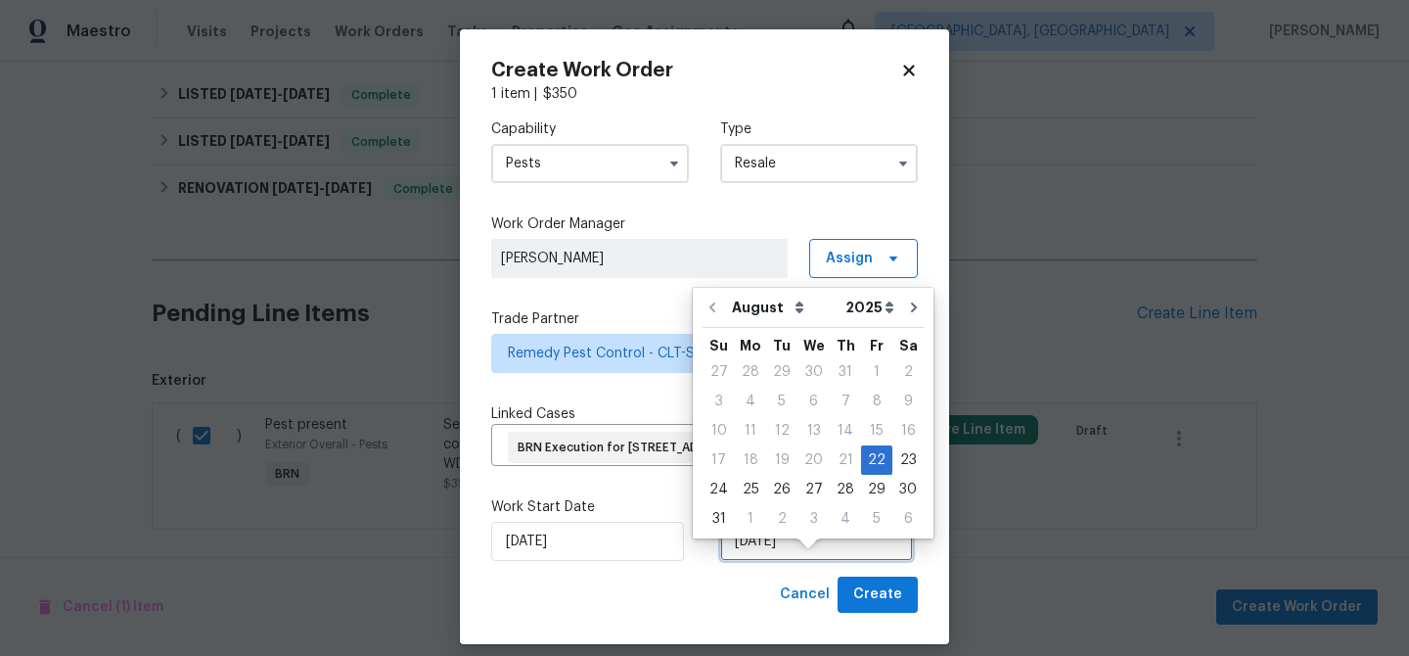
click at [785, 561] on input "[DATE]" at bounding box center [816, 541] width 193 height 39
click at [768, 488] on div "26" at bounding box center [781, 489] width 31 height 27
type input "[DATE]"
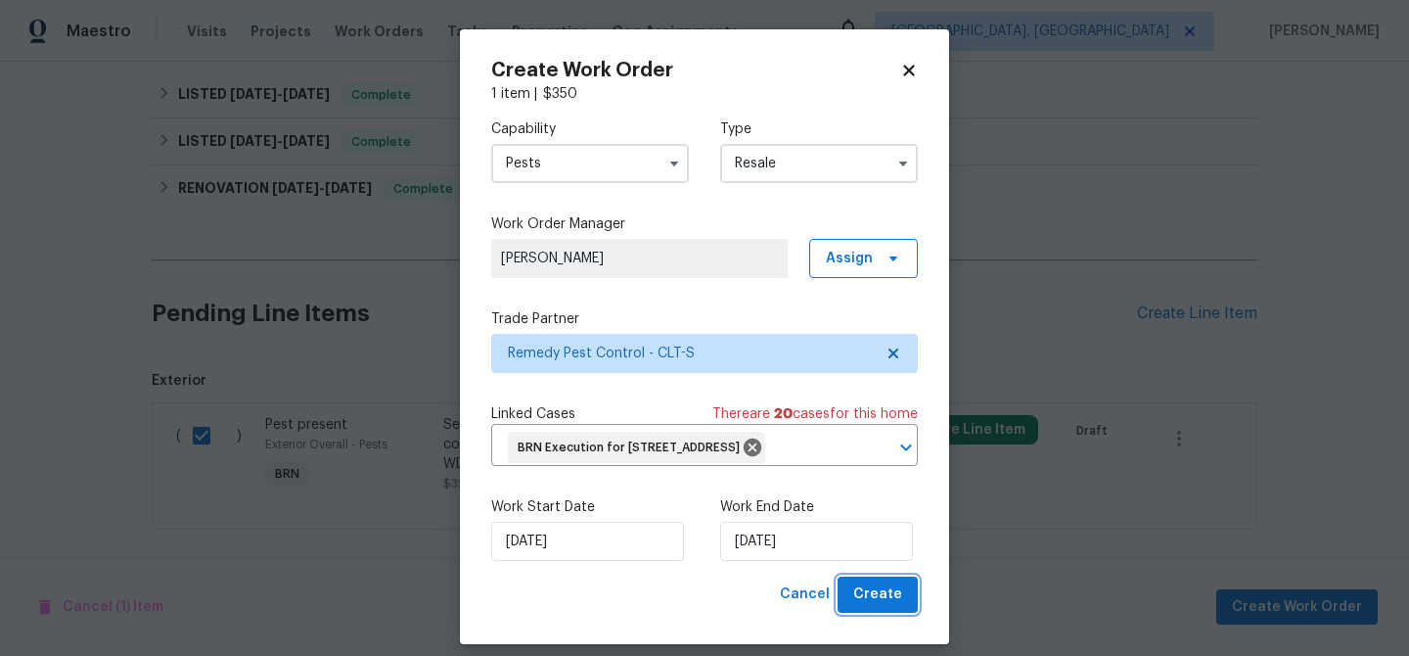
click at [884, 607] on span "Create" at bounding box center [877, 594] width 49 height 24
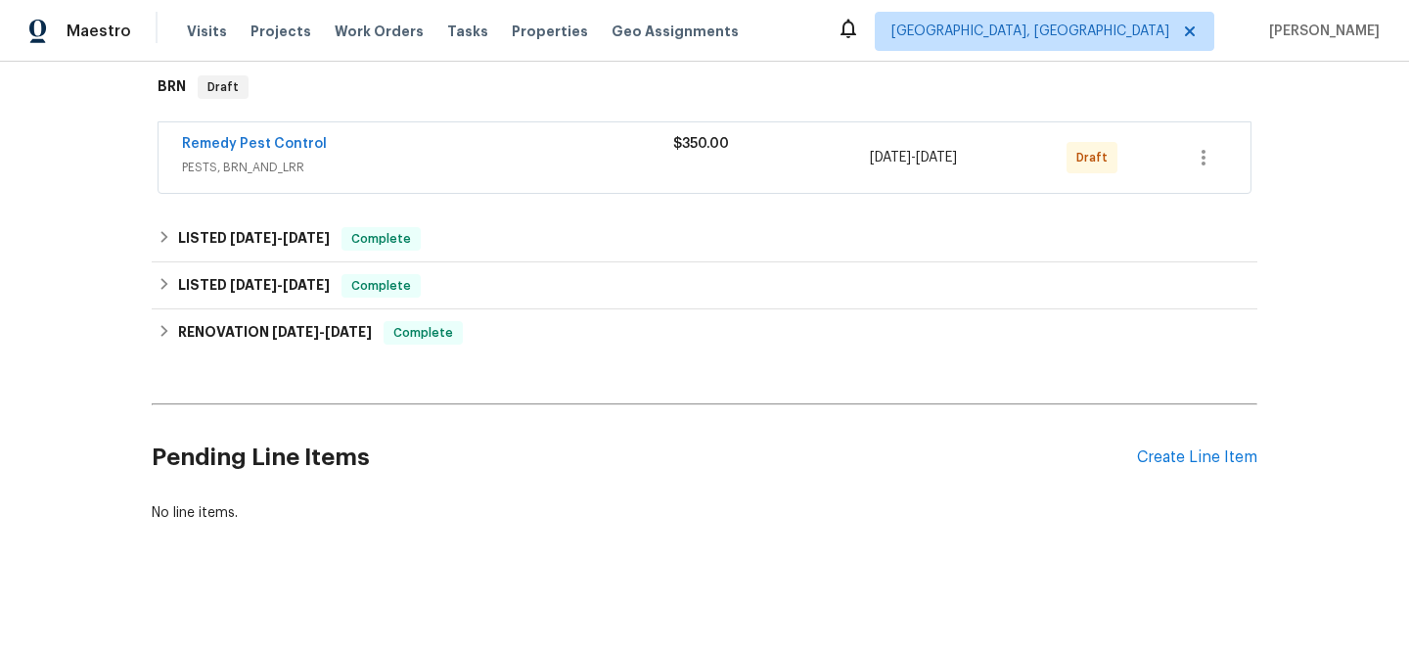
scroll to position [315, 0]
click at [301, 135] on span "Remedy Pest Control" at bounding box center [254, 144] width 145 height 20
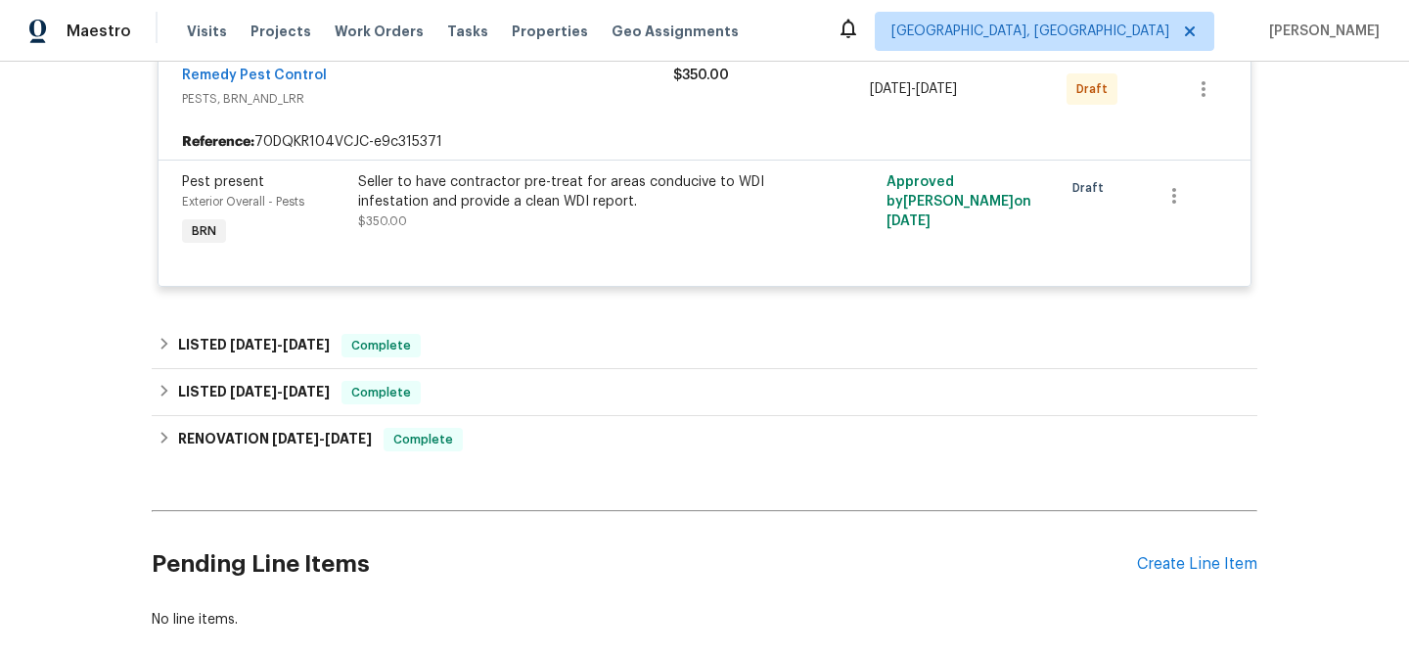
scroll to position [323, 0]
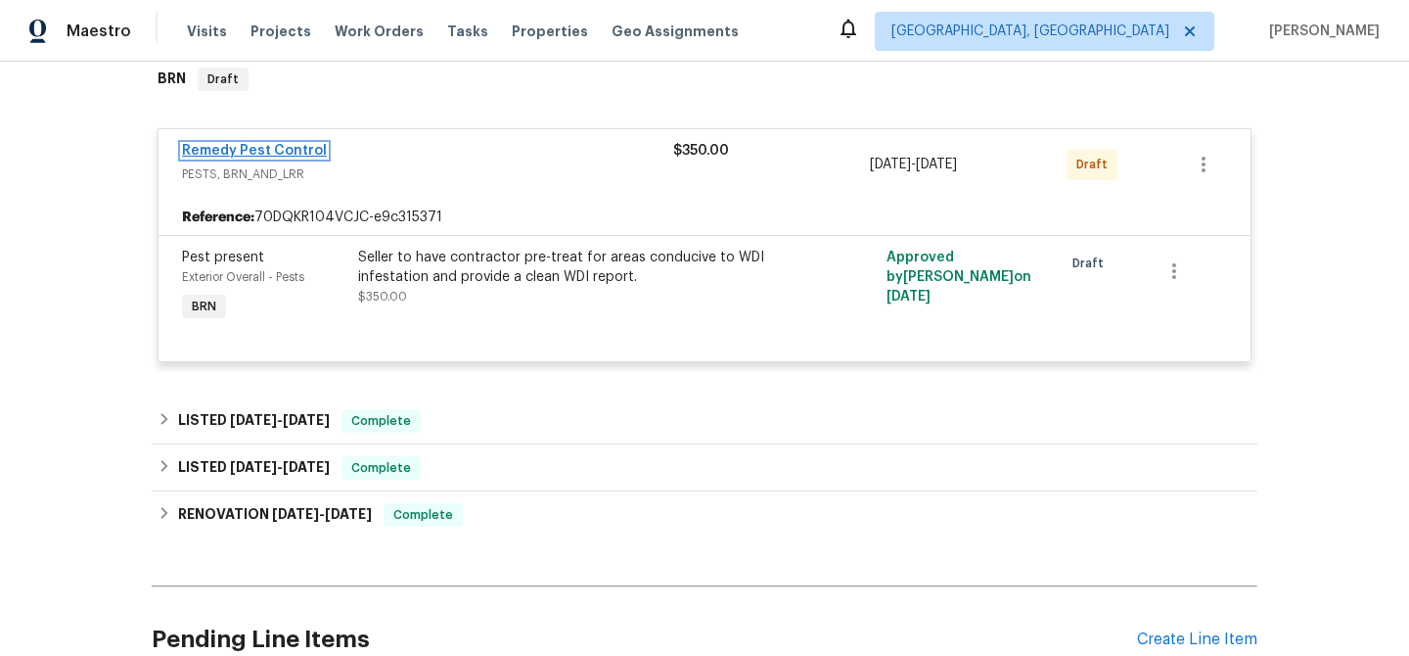
click at [271, 152] on link "Remedy Pest Control" at bounding box center [254, 151] width 145 height 14
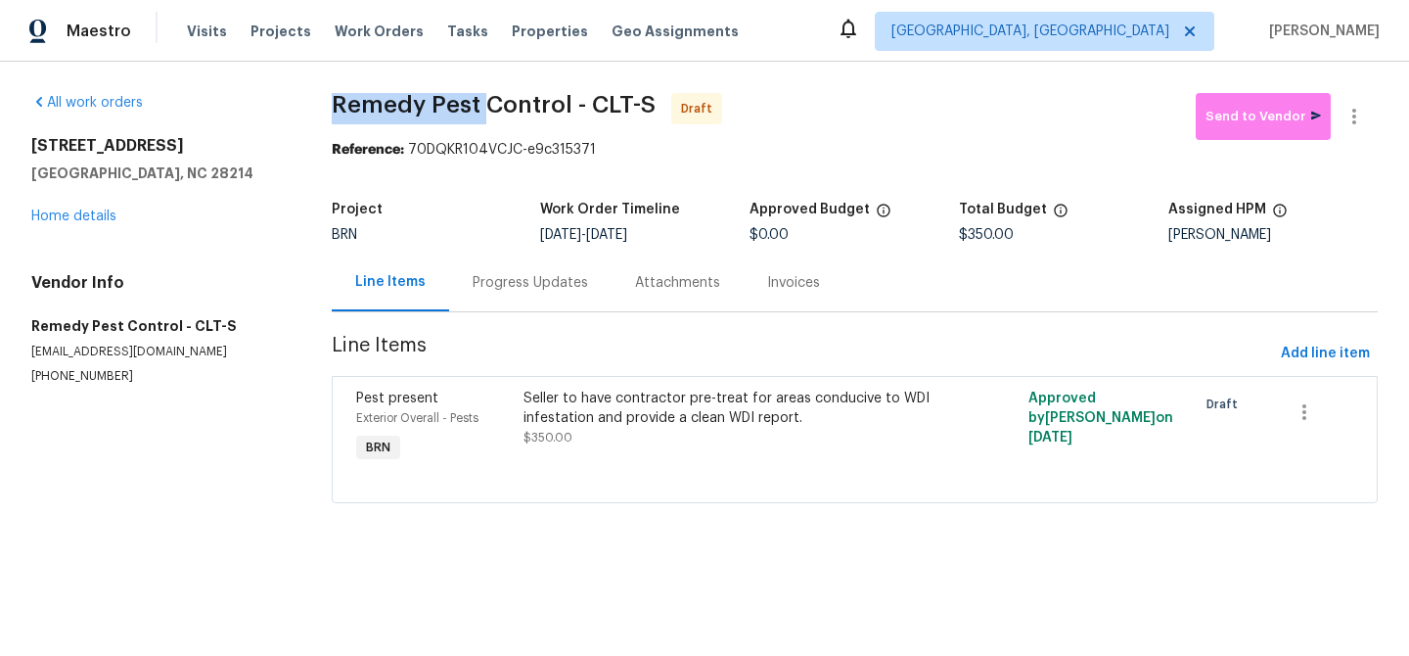
drag, startPoint x: 313, startPoint y: 109, endPoint x: 480, endPoint y: 107, distance: 166.4
click at [480, 107] on div "All work orders [STREET_ADDRESS][PERSON_NAME] Home details Vendor Info Remedy P…" at bounding box center [704, 310] width 1409 height 496
copy span "Remedy Pest"
click at [297, 127] on div "All work orders [STREET_ADDRESS][PERSON_NAME] Home details Vendor Info Remedy P…" at bounding box center [704, 310] width 1409 height 496
click at [491, 281] on div "Progress Updates" at bounding box center [530, 283] width 115 height 20
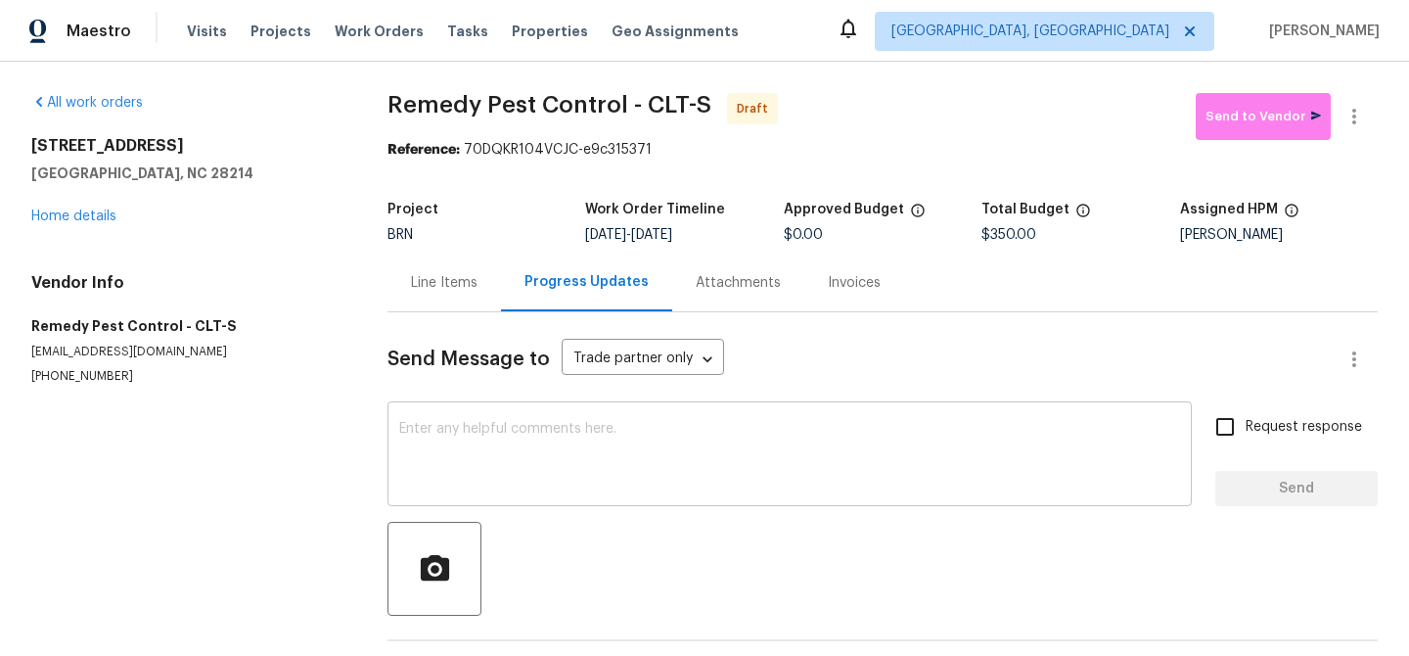
click at [548, 476] on textarea at bounding box center [789, 456] width 781 height 69
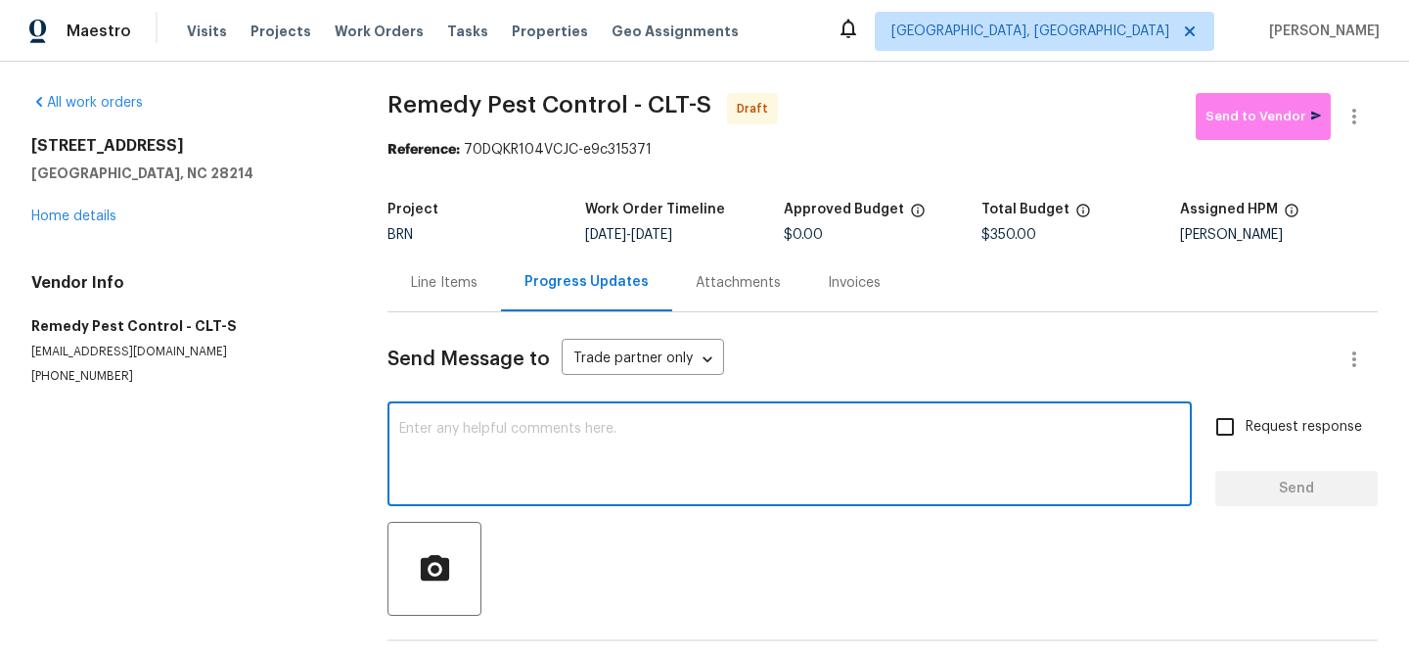
paste textarea "Hi, I'm Ananthi from Opendoor. Just wanted to check if you received the WO for …"
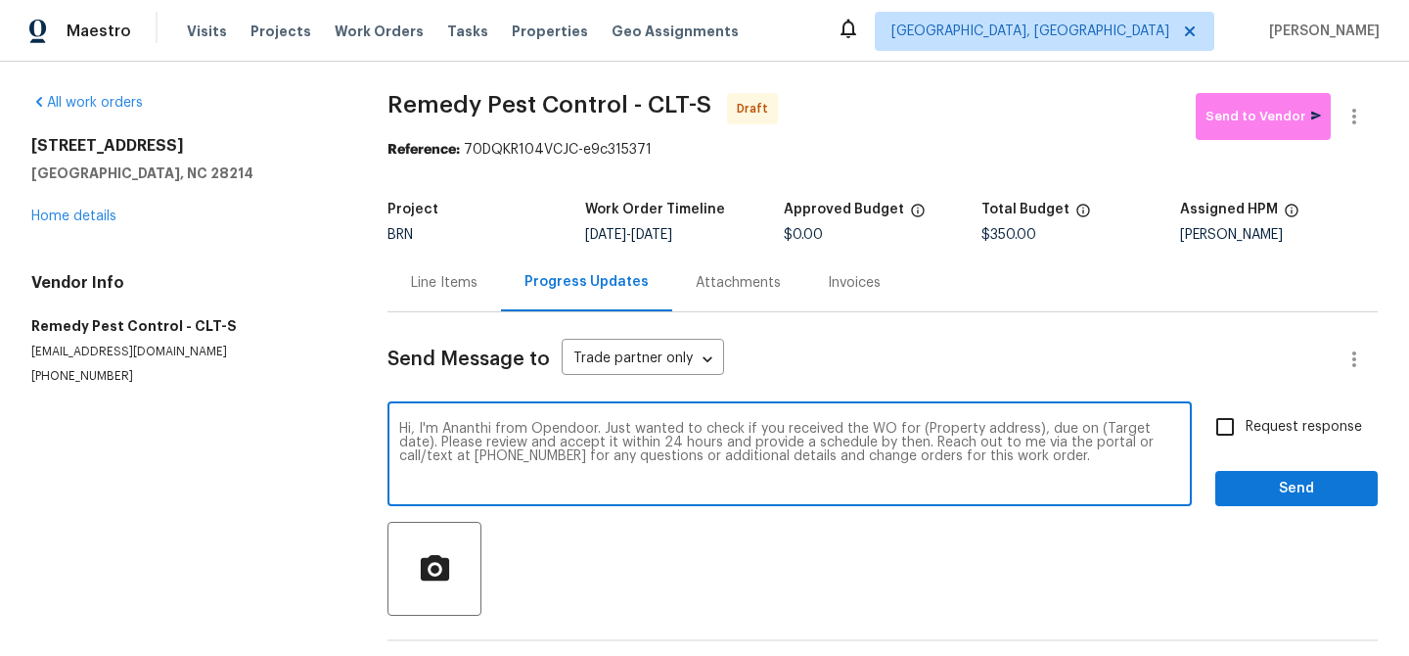
drag, startPoint x: 1029, startPoint y: 428, endPoint x: 915, endPoint y: 427, distance: 113.5
click at [915, 427] on textarea "Hi, I'm Ananthi from Opendoor. Just wanted to check if you received the WO for …" at bounding box center [789, 456] width 781 height 69
paste textarea "[STREET_ADDRESS]"
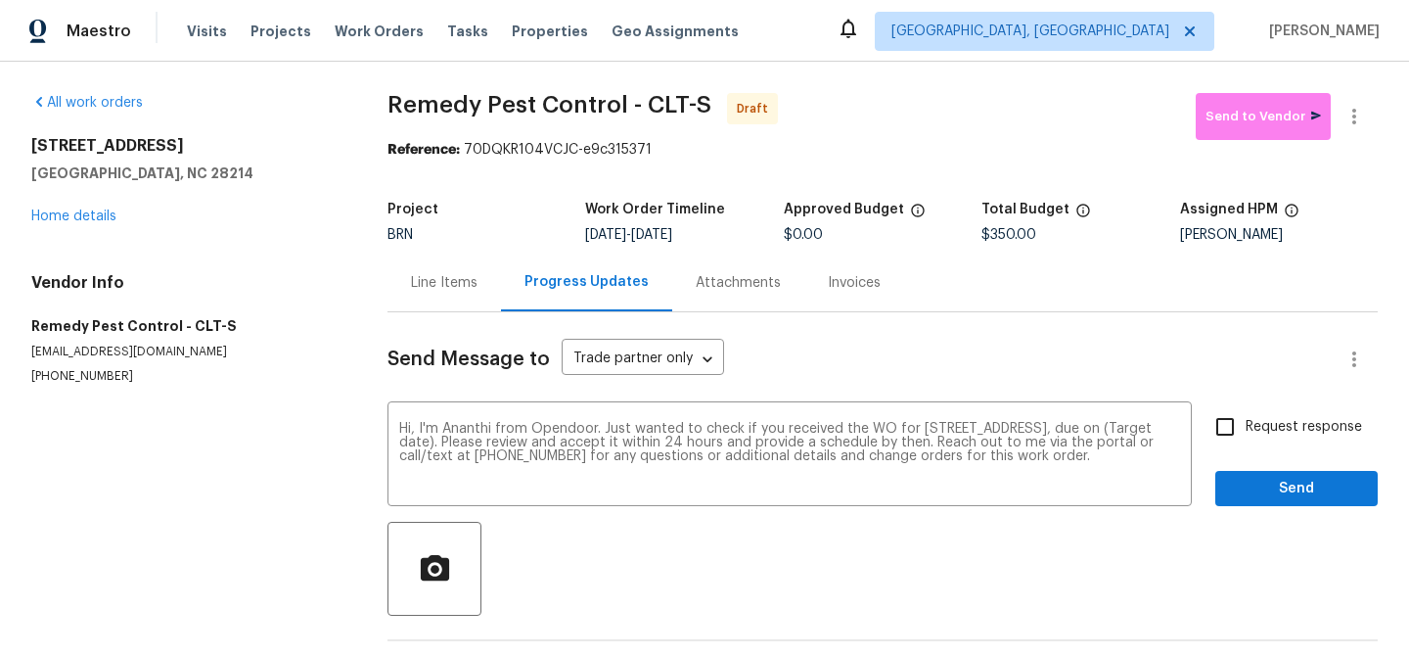
drag, startPoint x: 660, startPoint y: 235, endPoint x: 728, endPoint y: 236, distance: 68.5
click at [672, 236] on span "[DATE] - [DATE]" at bounding box center [628, 235] width 87 height 14
copy span "[DATE]"
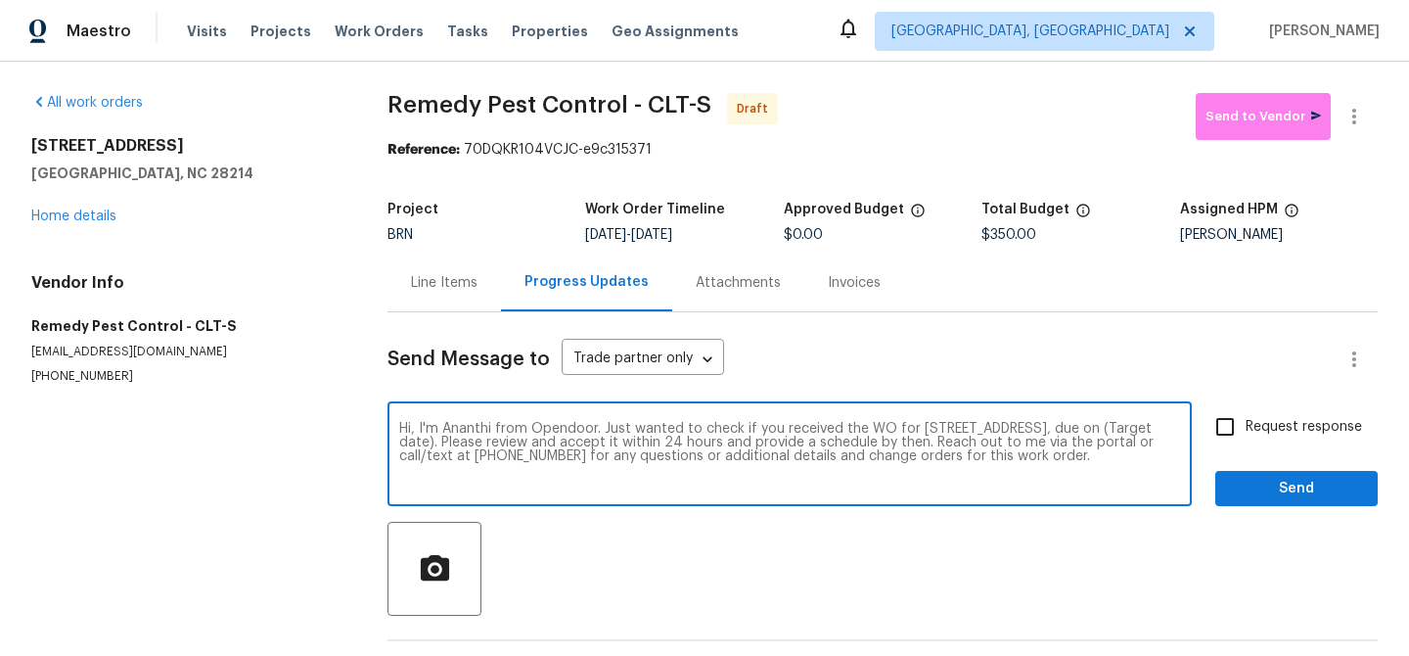
drag, startPoint x: 573, startPoint y: 447, endPoint x: 493, endPoint y: 441, distance: 80.5
click at [493, 441] on textarea "Hi, I'm Ananthi from Opendoor. Just wanted to check if you received the WO for …" at bounding box center [789, 456] width 781 height 69
paste textarea "[DATE]"
type textarea "Hi, I'm Ananthi from Opendoor. Just wanted to check if you received the WO for …"
click at [1222, 421] on input "Request response" at bounding box center [1225, 426] width 41 height 41
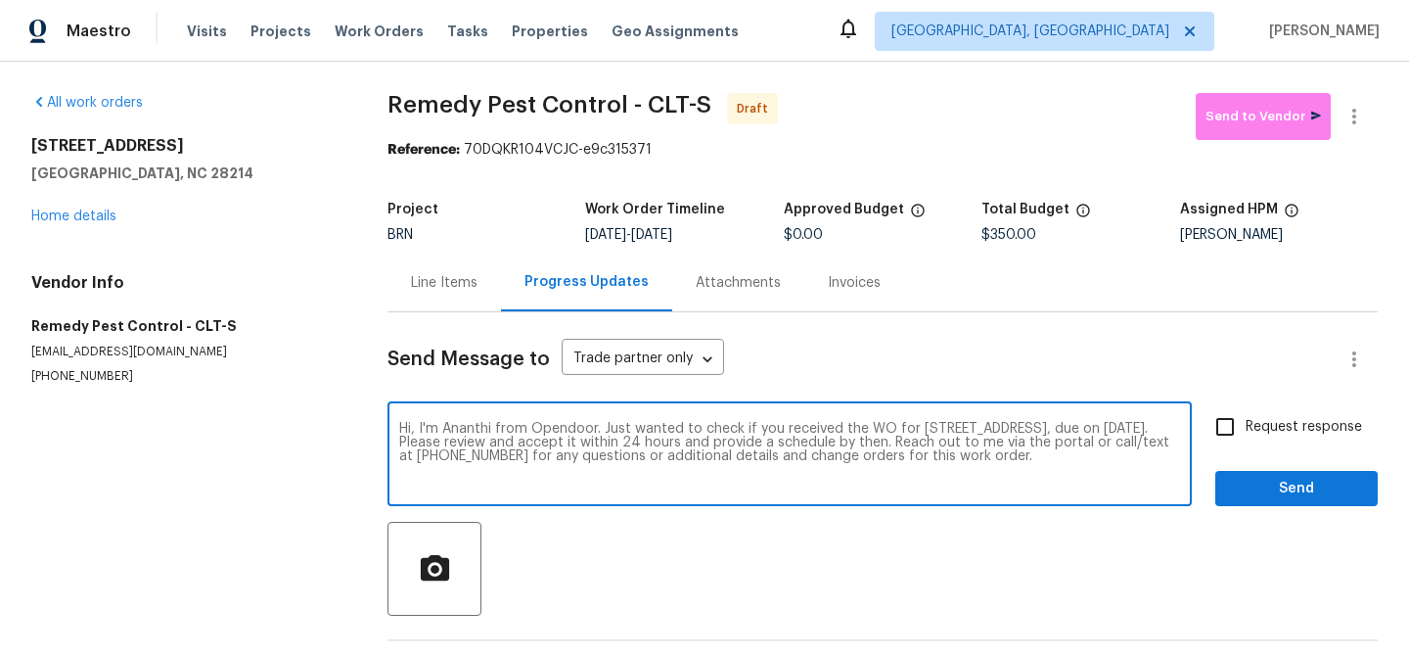
checkbox input "true"
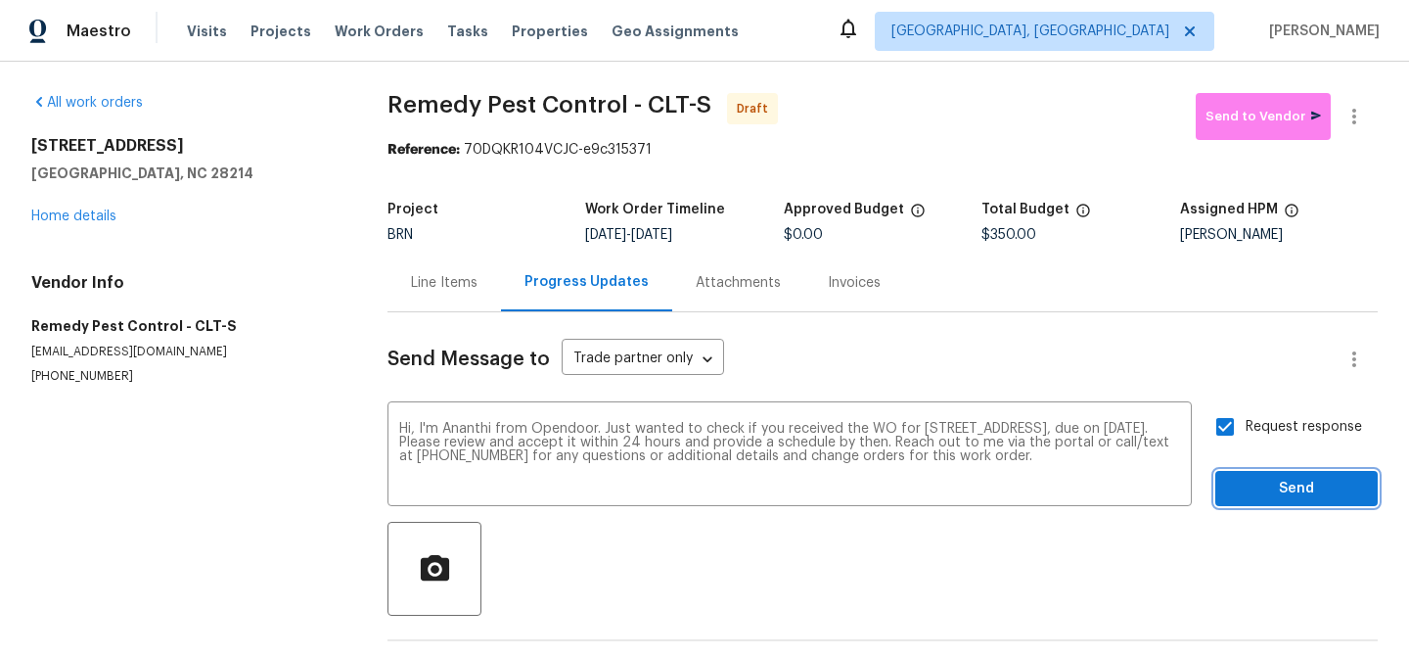
click at [1253, 475] on button "Send" at bounding box center [1296, 489] width 162 height 36
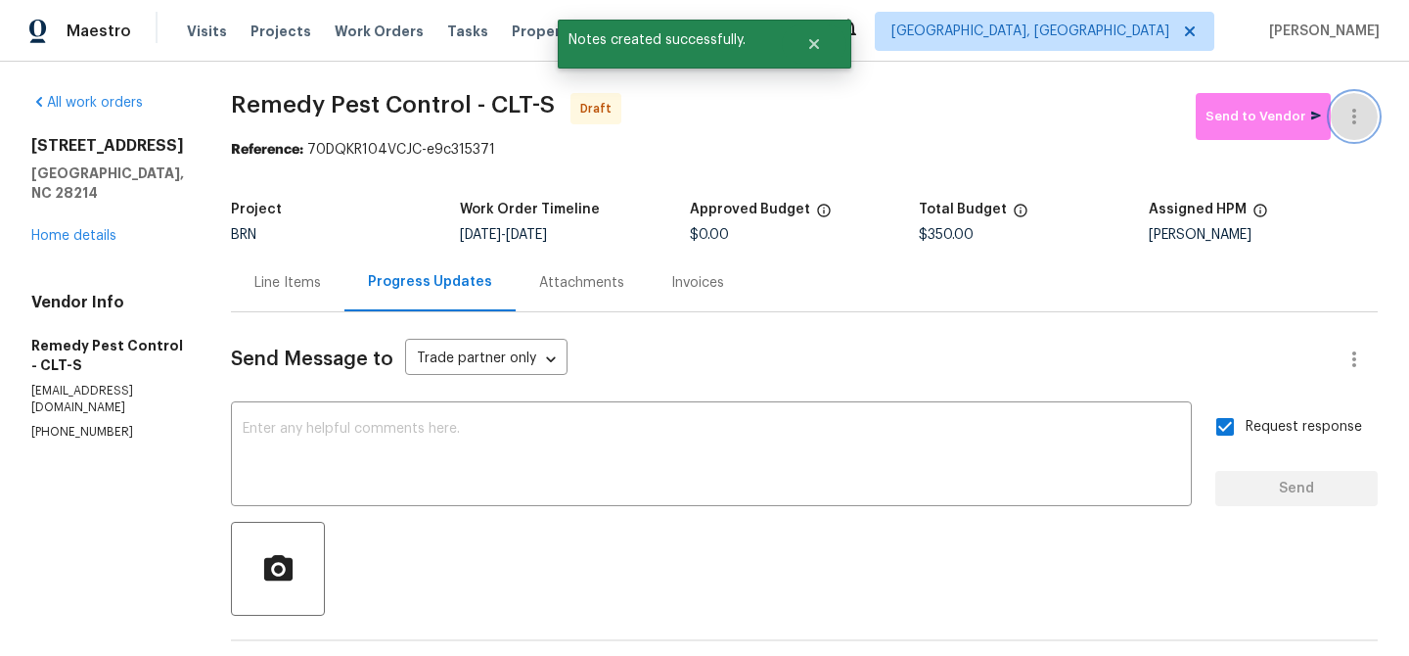
click at [1357, 106] on icon "button" at bounding box center [1354, 116] width 23 height 23
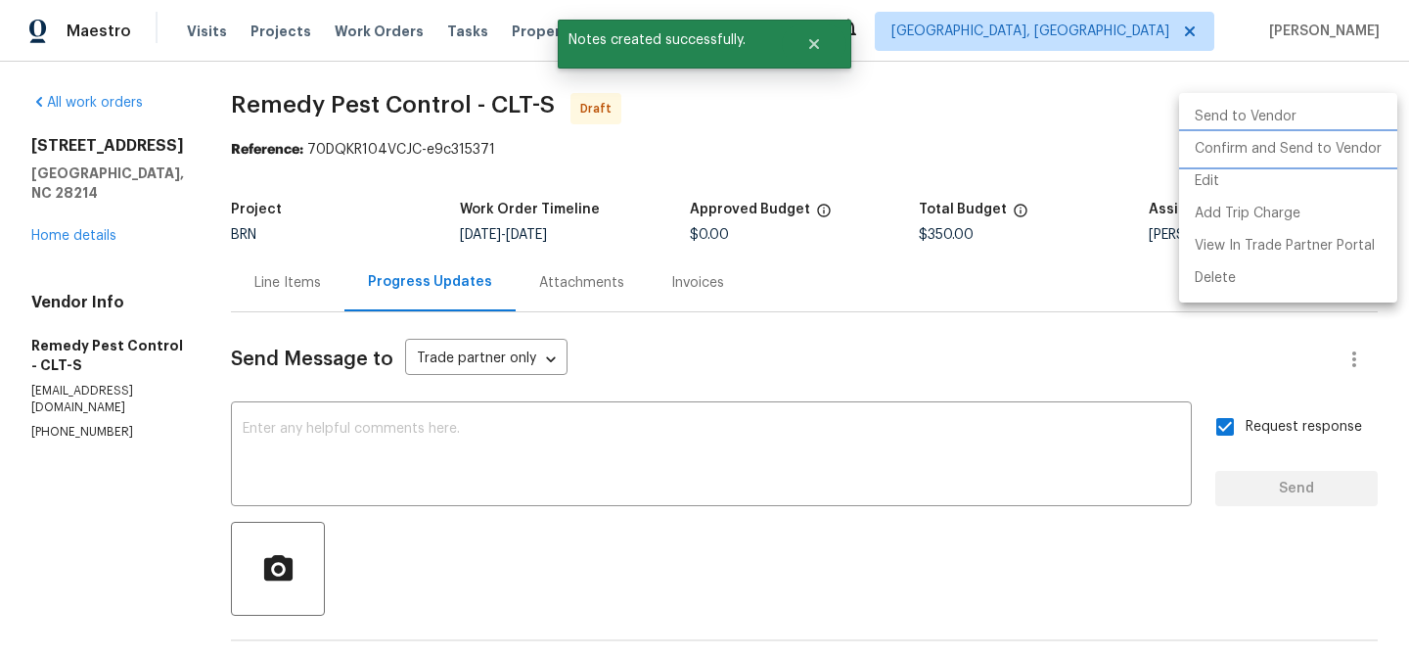
click at [1302, 142] on li "Confirm and Send to Vendor" at bounding box center [1288, 149] width 218 height 32
click at [356, 127] on div at bounding box center [704, 328] width 1409 height 656
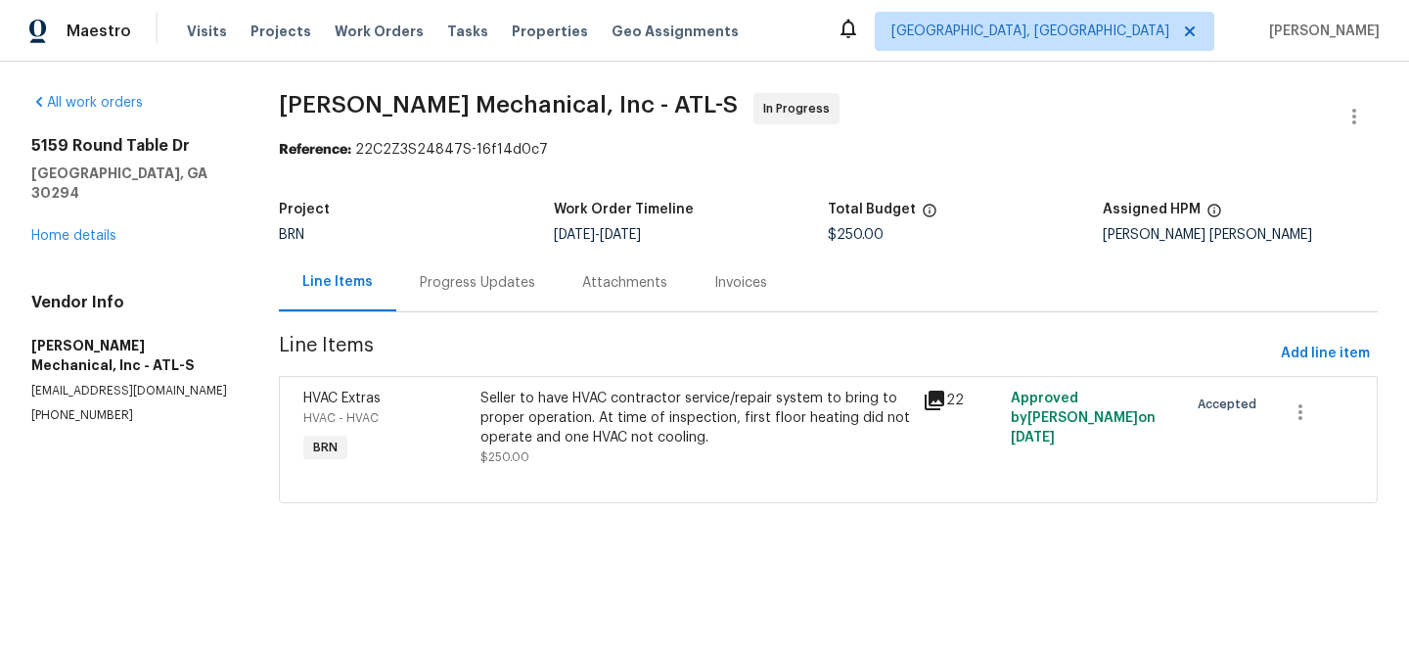
click at [446, 243] on div "Project BRN Work Order Timeline [DATE] - [DATE] Total Budget $250.00 Assigned H…" at bounding box center [828, 222] width 1099 height 63
click at [448, 273] on div "Progress Updates" at bounding box center [477, 283] width 115 height 20
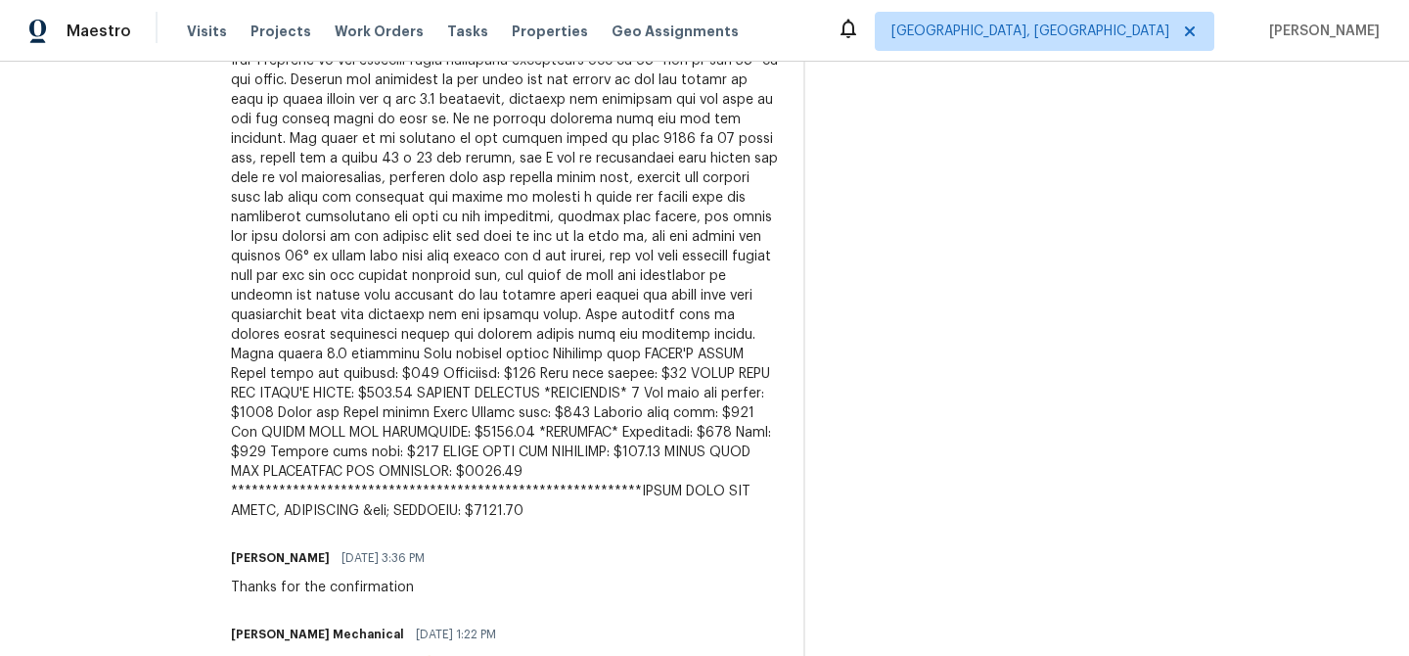
scroll to position [1279, 0]
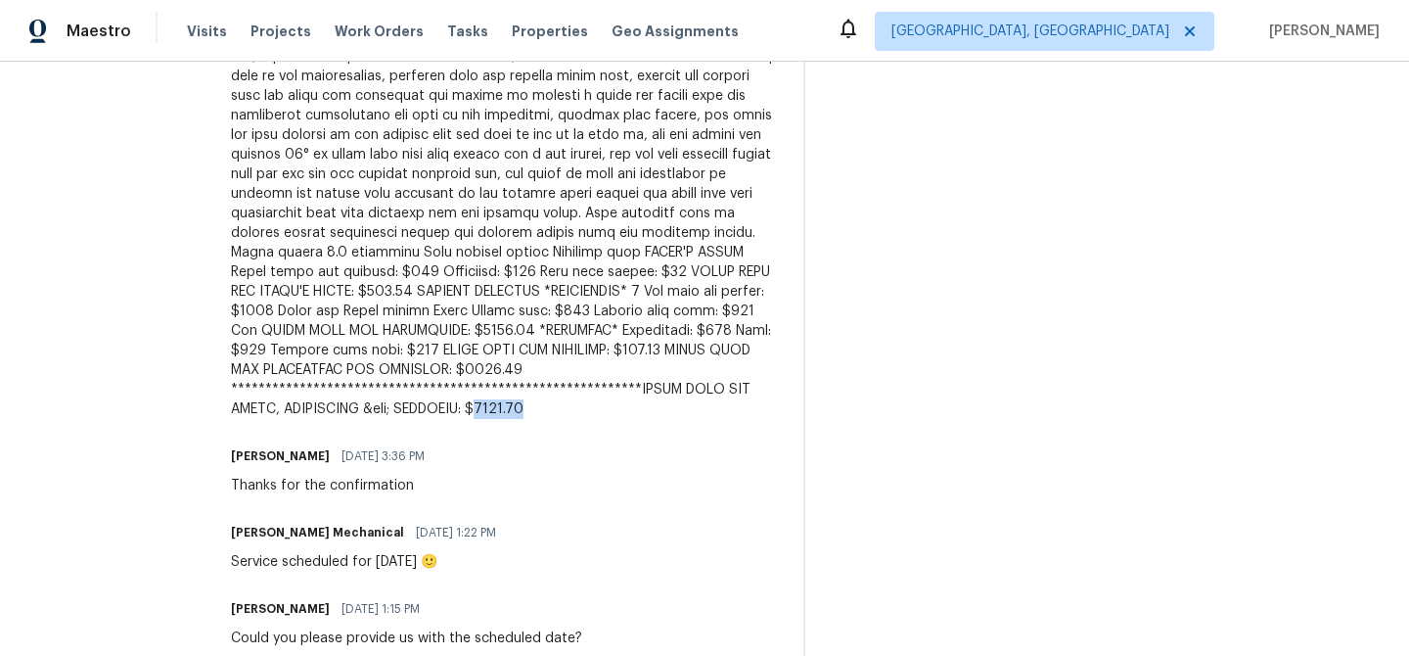
drag, startPoint x: 589, startPoint y: 411, endPoint x: 667, endPoint y: 408, distance: 78.3
click at [667, 410] on div at bounding box center [505, 164] width 549 height 509
copy div "6615.00"
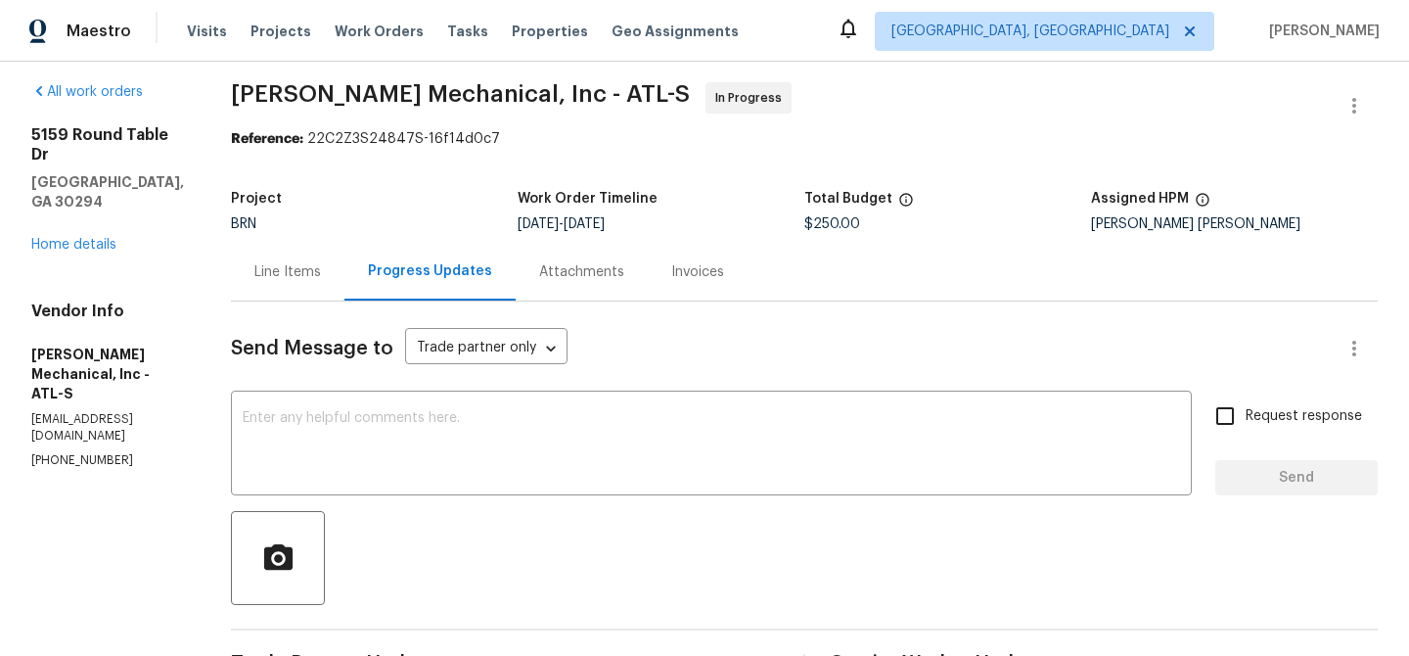
scroll to position [0, 0]
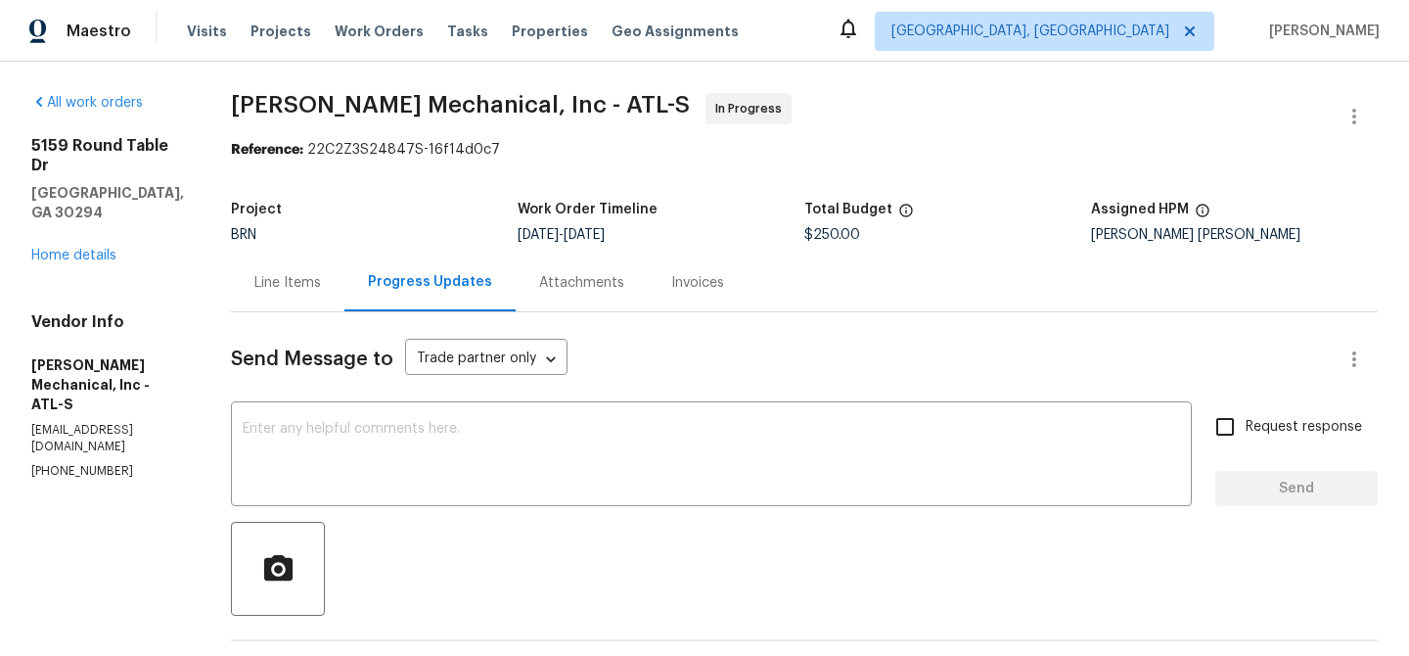
click at [332, 259] on div "Line Items" at bounding box center [288, 282] width 114 height 58
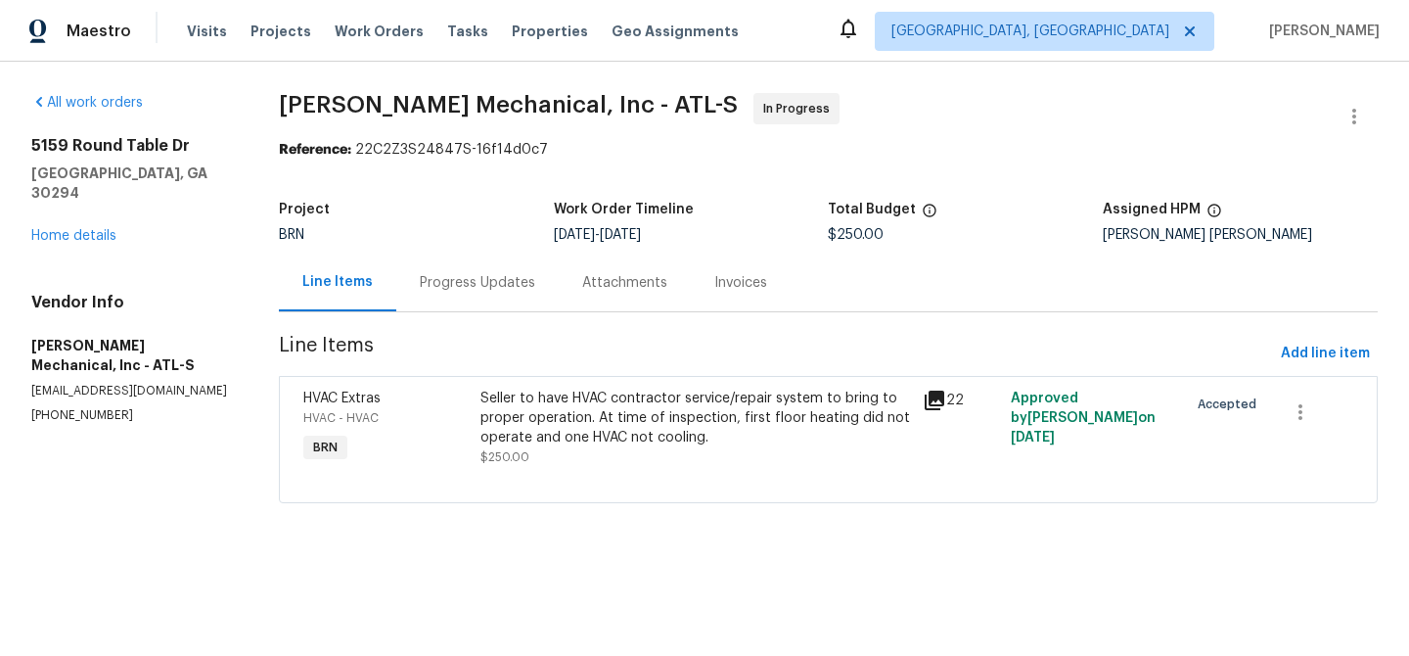
click at [560, 423] on div "Seller to have HVAC contractor service/repair system to bring to proper operati…" at bounding box center [695, 418] width 431 height 59
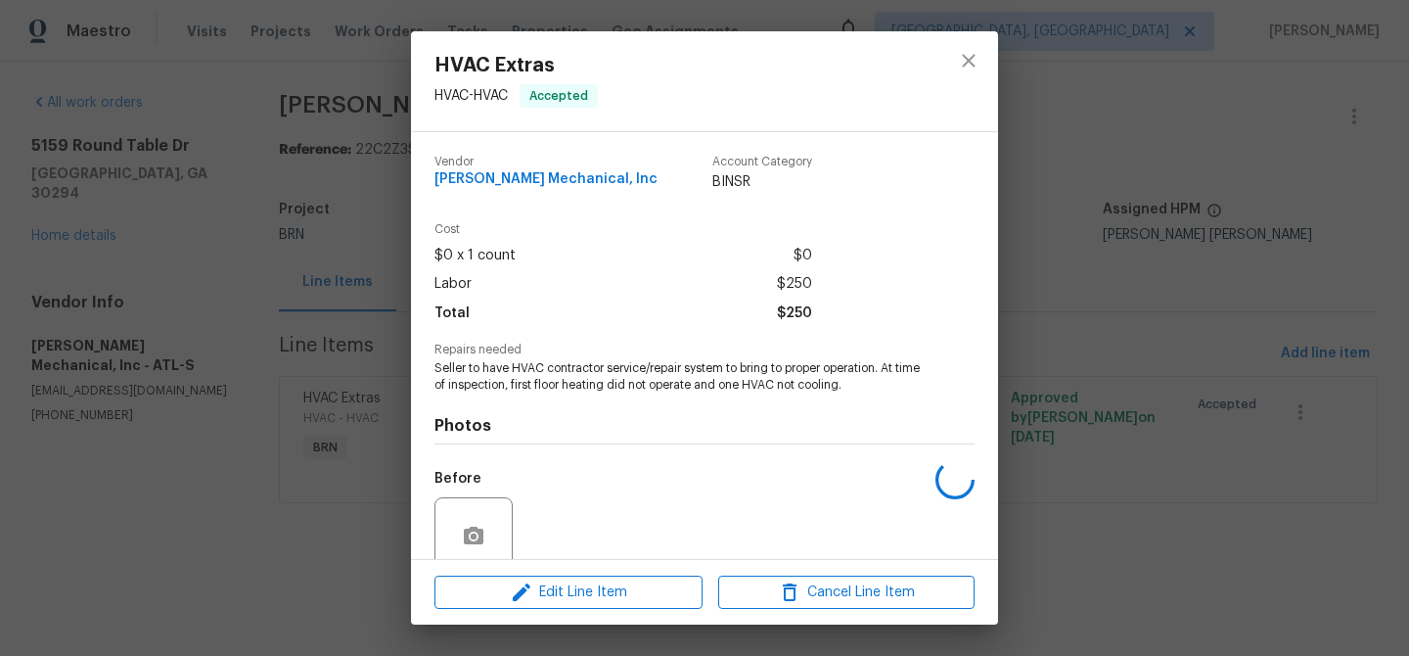
scroll to position [163, 0]
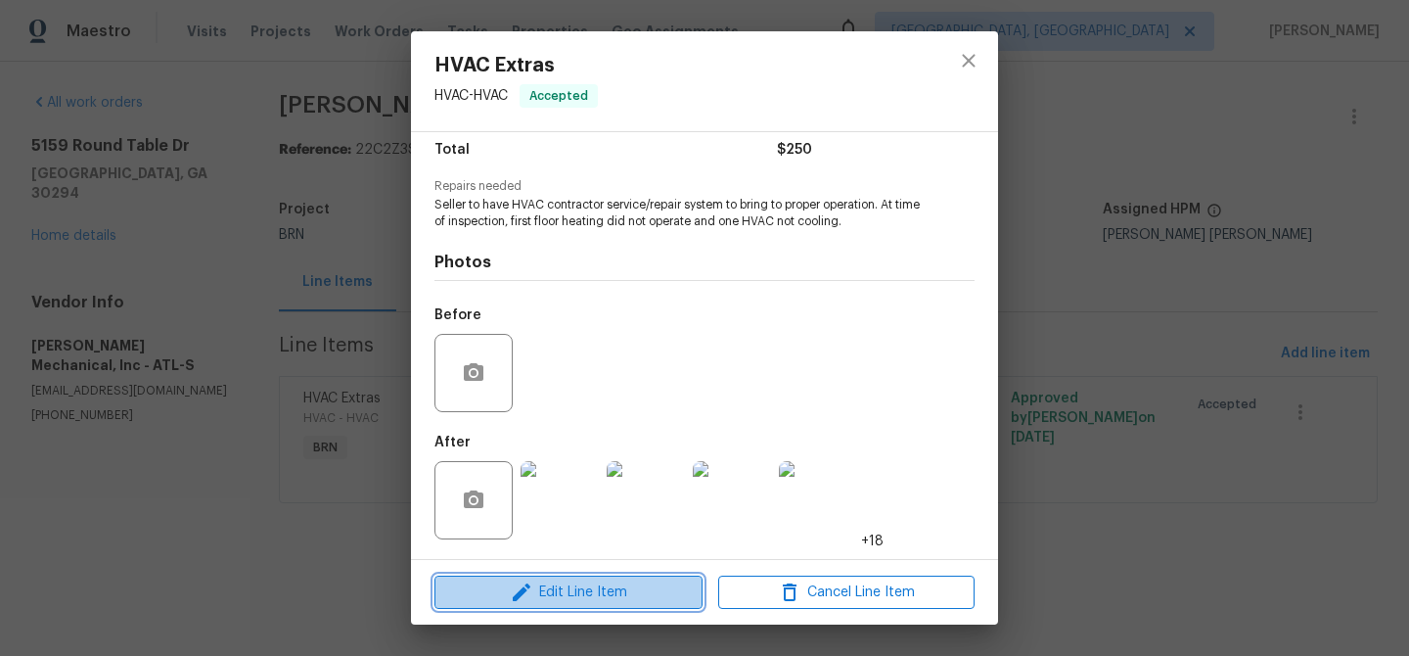
click at [526, 592] on icon "button" at bounding box center [521, 591] width 23 height 23
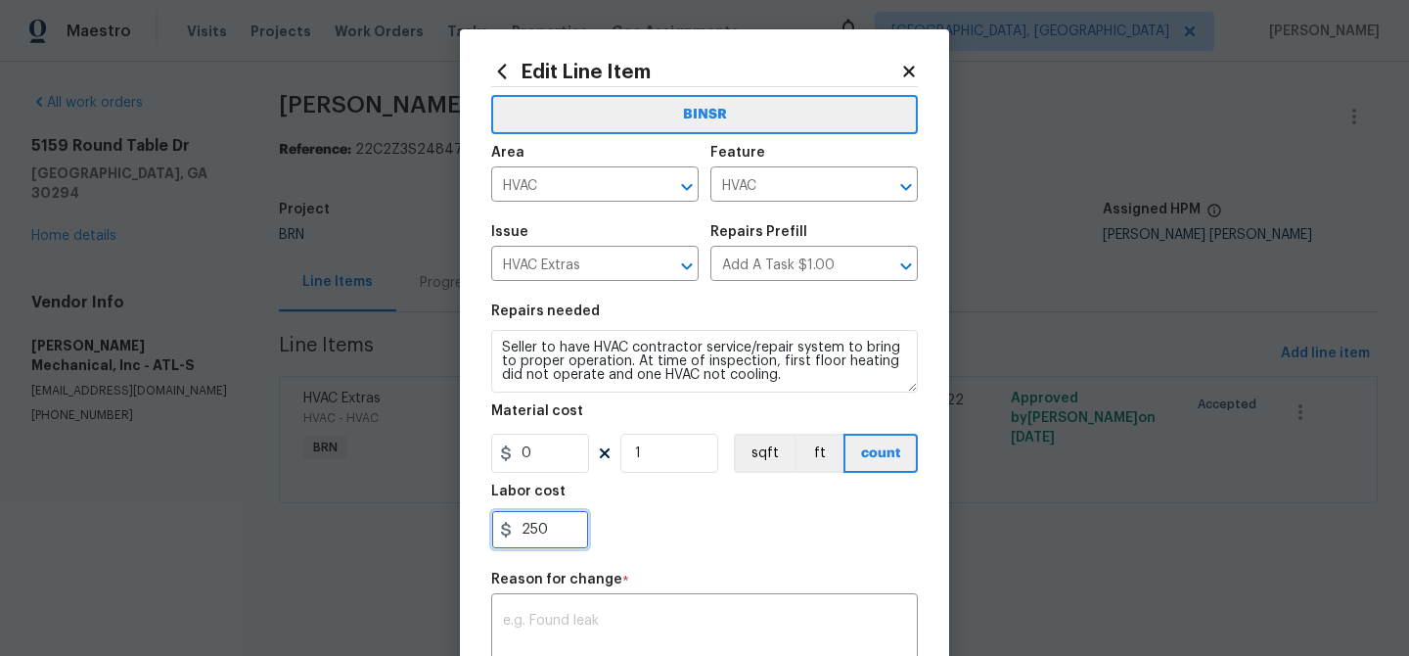
click at [556, 521] on input "250" at bounding box center [540, 529] width 98 height 39
type input "2"
paste input "6615.00"
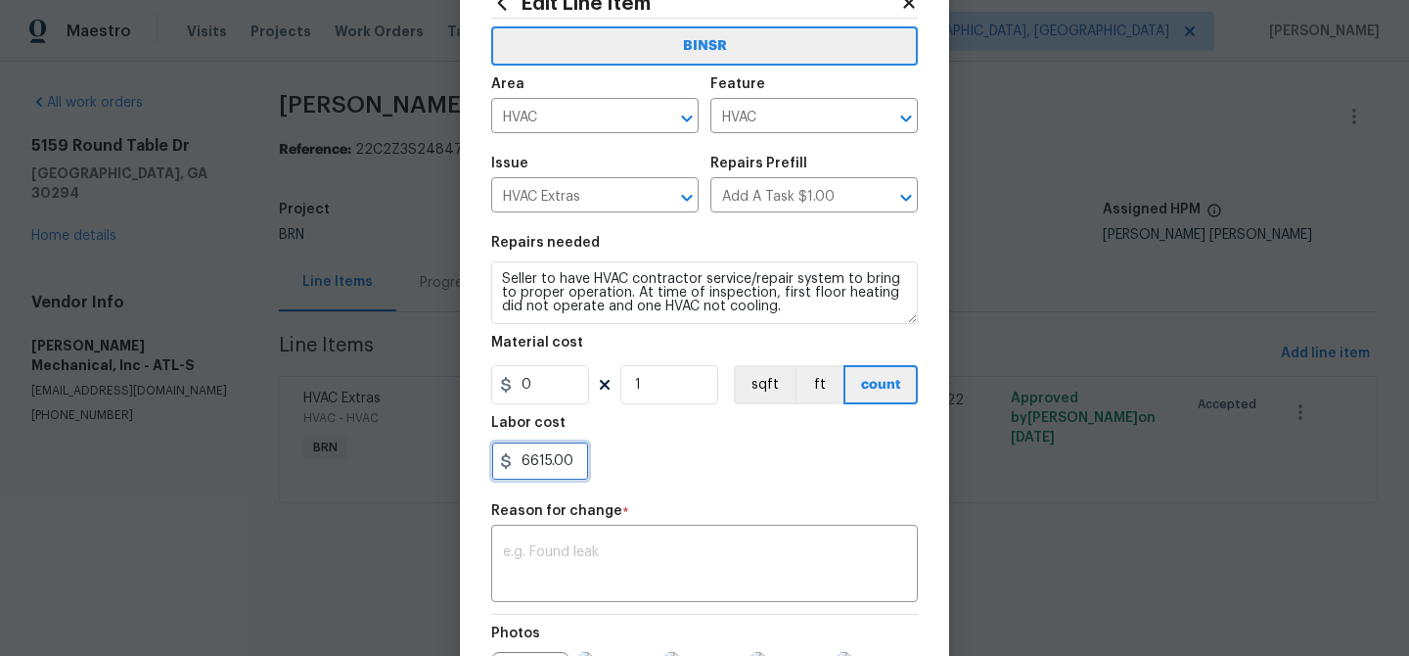
scroll to position [192, 0]
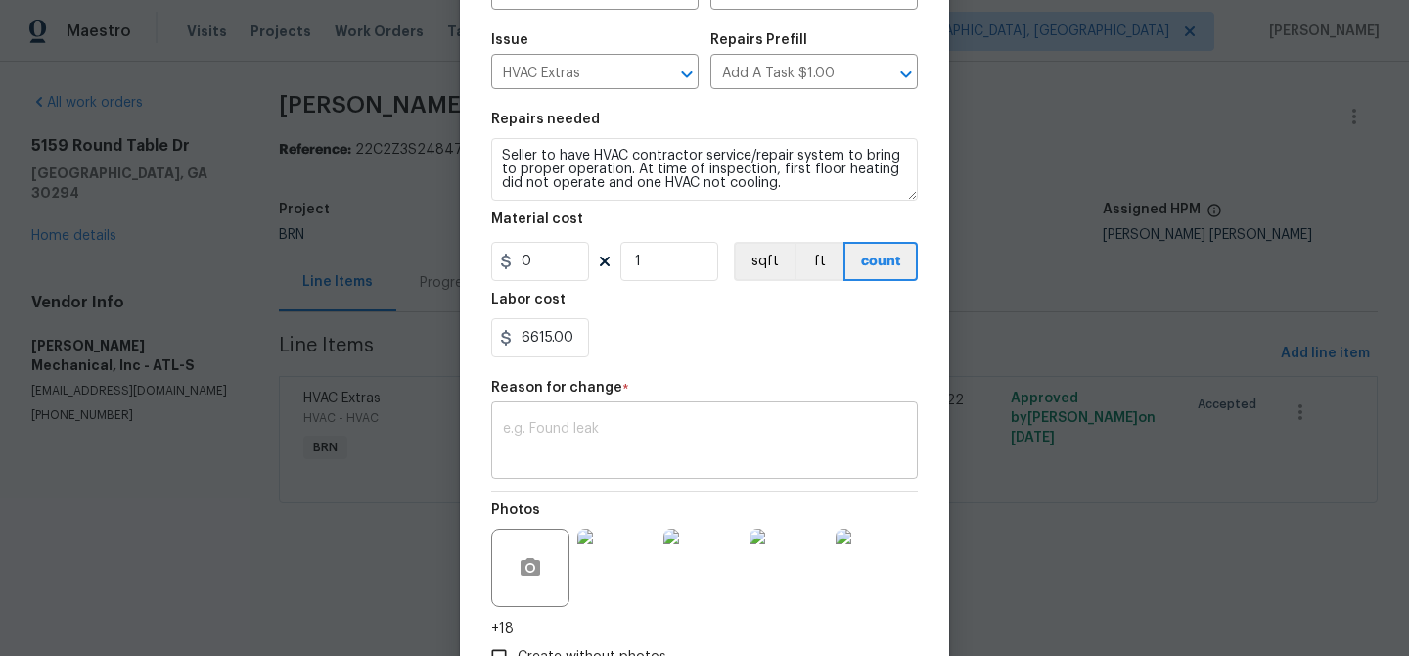
type input "6615"
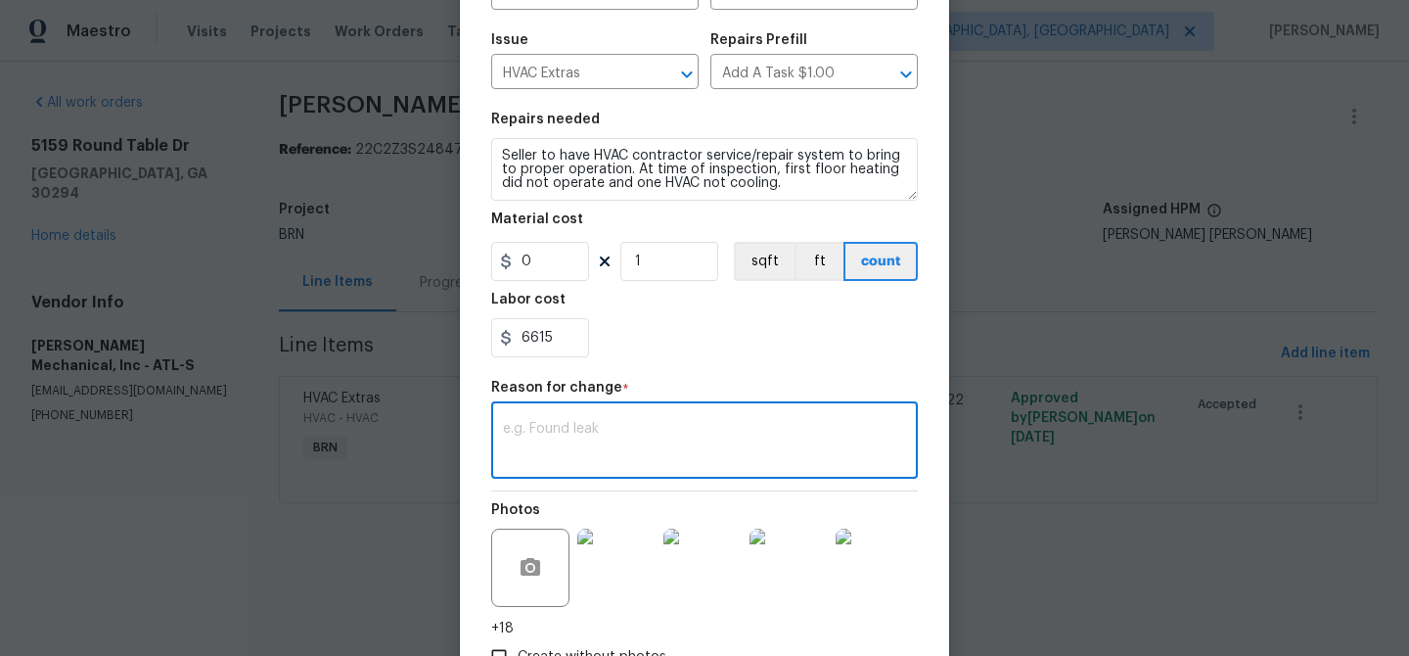
click at [633, 435] on textarea at bounding box center [704, 442] width 403 height 41
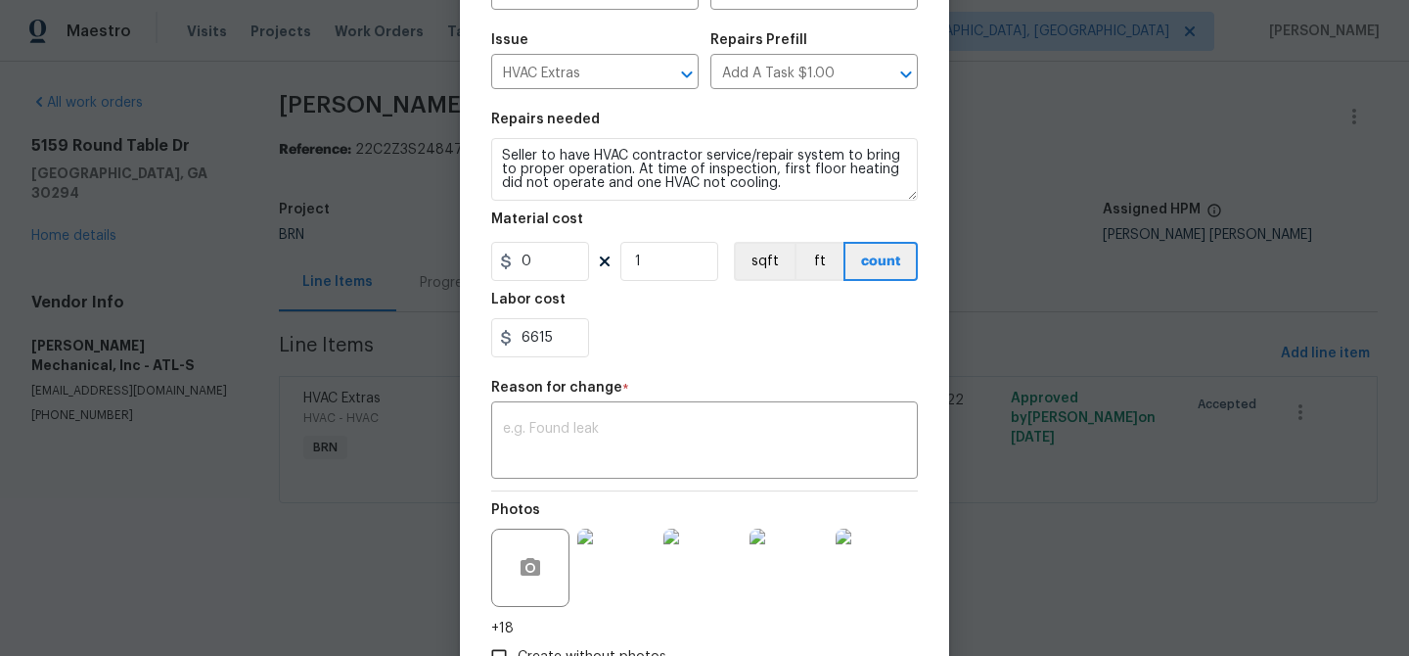
paste textarea "(AM) Updated per BR approval"
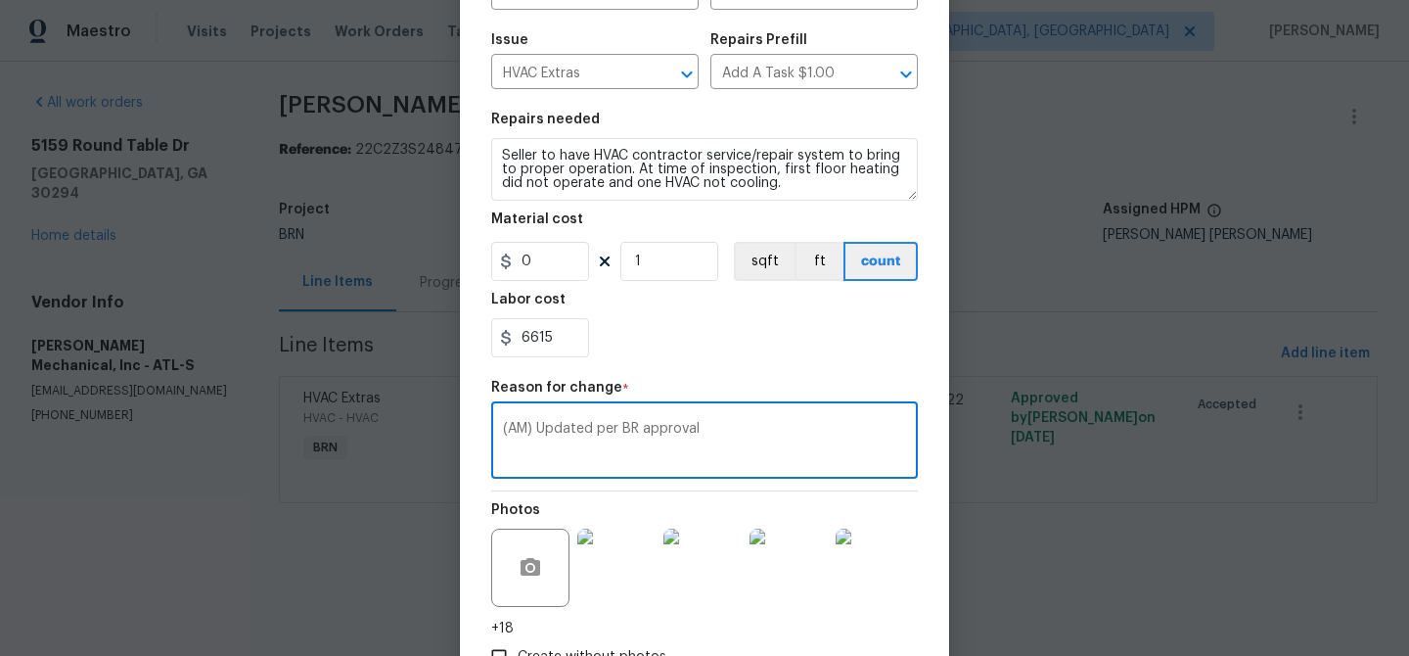
scroll to position [329, 0]
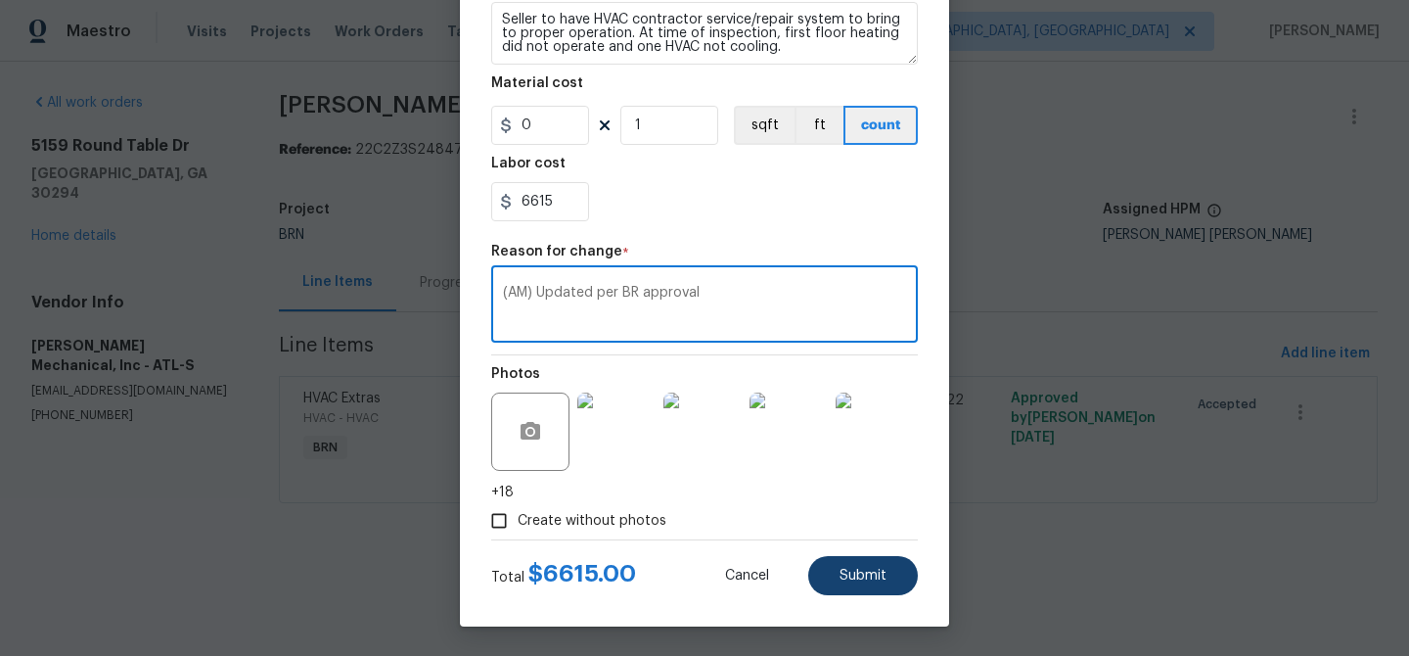
type textarea "(AM) Updated per BR approval"
click at [855, 579] on span "Submit" at bounding box center [863, 576] width 47 height 15
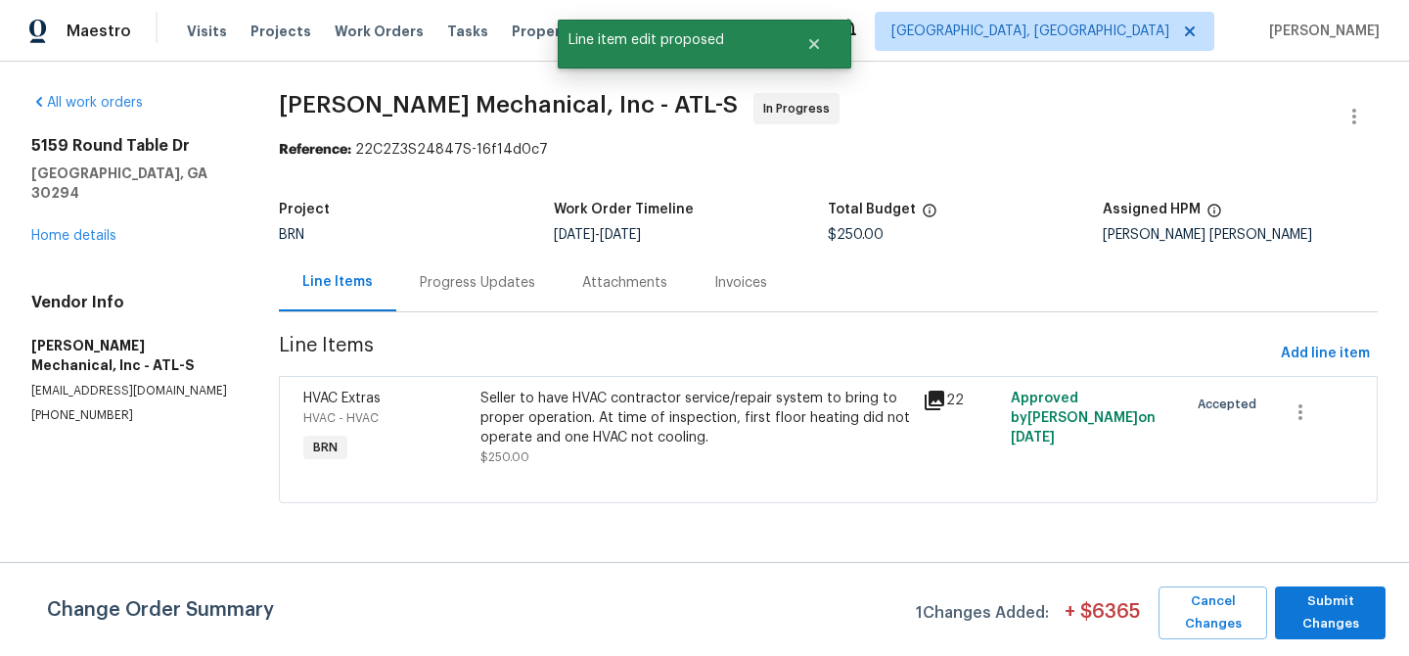
scroll to position [0, 0]
click at [1346, 603] on span "Submit Changes" at bounding box center [1330, 612] width 91 height 45
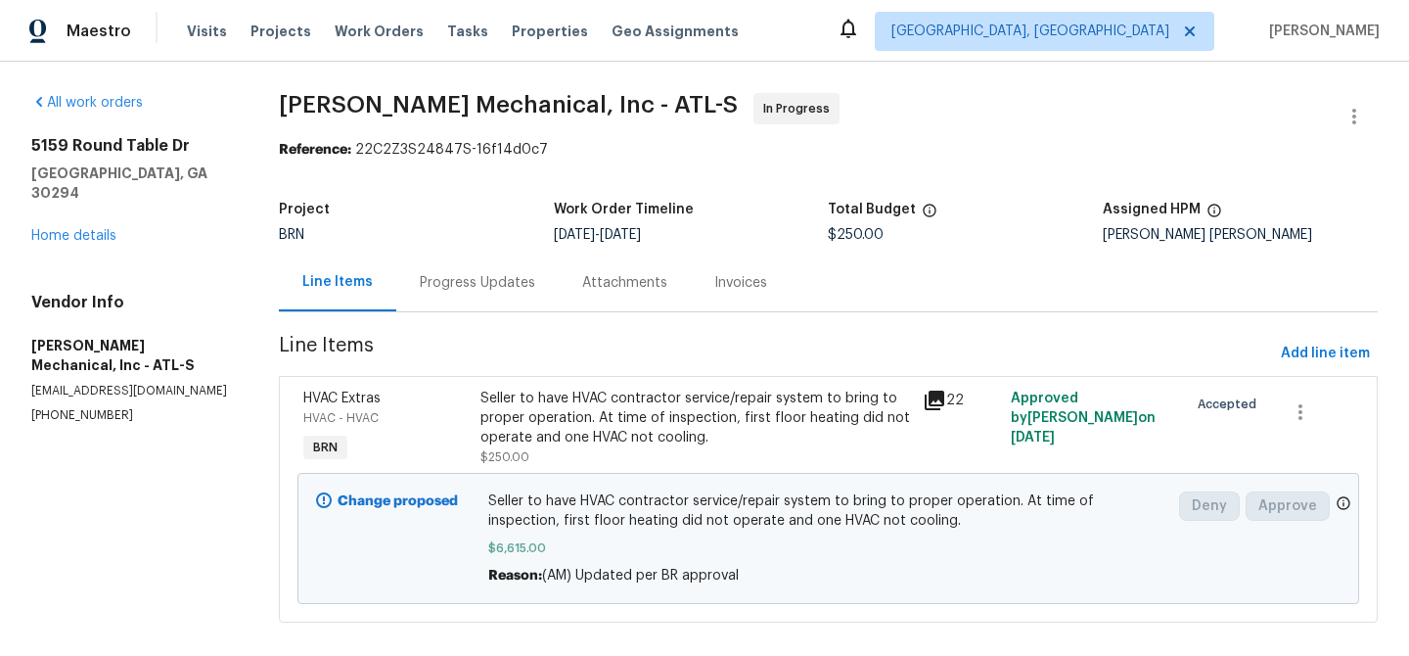
click at [264, 97] on div "All work orders [STREET_ADDRESS][PERSON_NAME] Home details Vendor Info [PERSON_…" at bounding box center [704, 370] width 1409 height 616
drag, startPoint x: 264, startPoint y: 99, endPoint x: 518, endPoint y: 95, distance: 253.5
click at [518, 95] on div "All work orders [STREET_ADDRESS][PERSON_NAME] Home details Vendor Info [PERSON_…" at bounding box center [704, 370] width 1409 height 616
copy span "[PERSON_NAME] Mechanical"
click at [307, 146] on b "Reference:" at bounding box center [315, 150] width 72 height 14
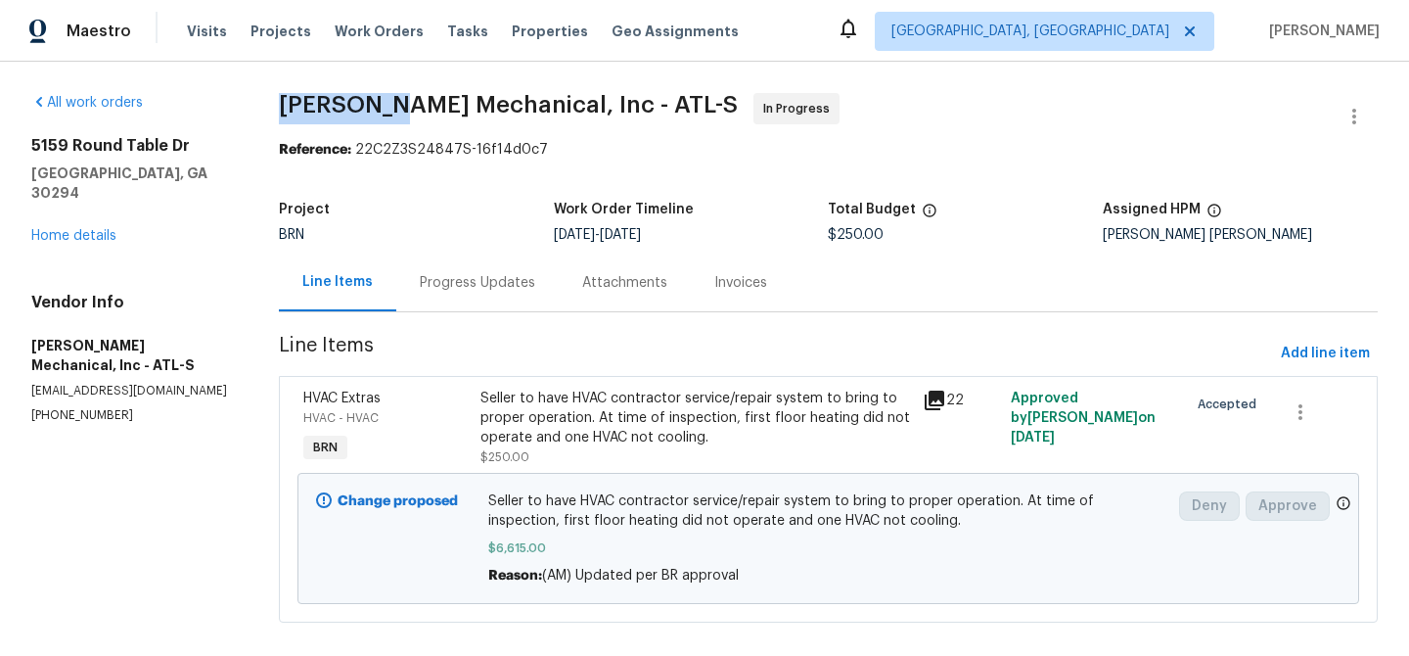
drag, startPoint x: 265, startPoint y: 104, endPoint x: 382, endPoint y: 93, distance: 117.0
click at [382, 93] on div "All work orders [STREET_ADDRESS][PERSON_NAME] Home details Vendor Info [PERSON_…" at bounding box center [704, 370] width 1409 height 616
copy span "[PERSON_NAME]"
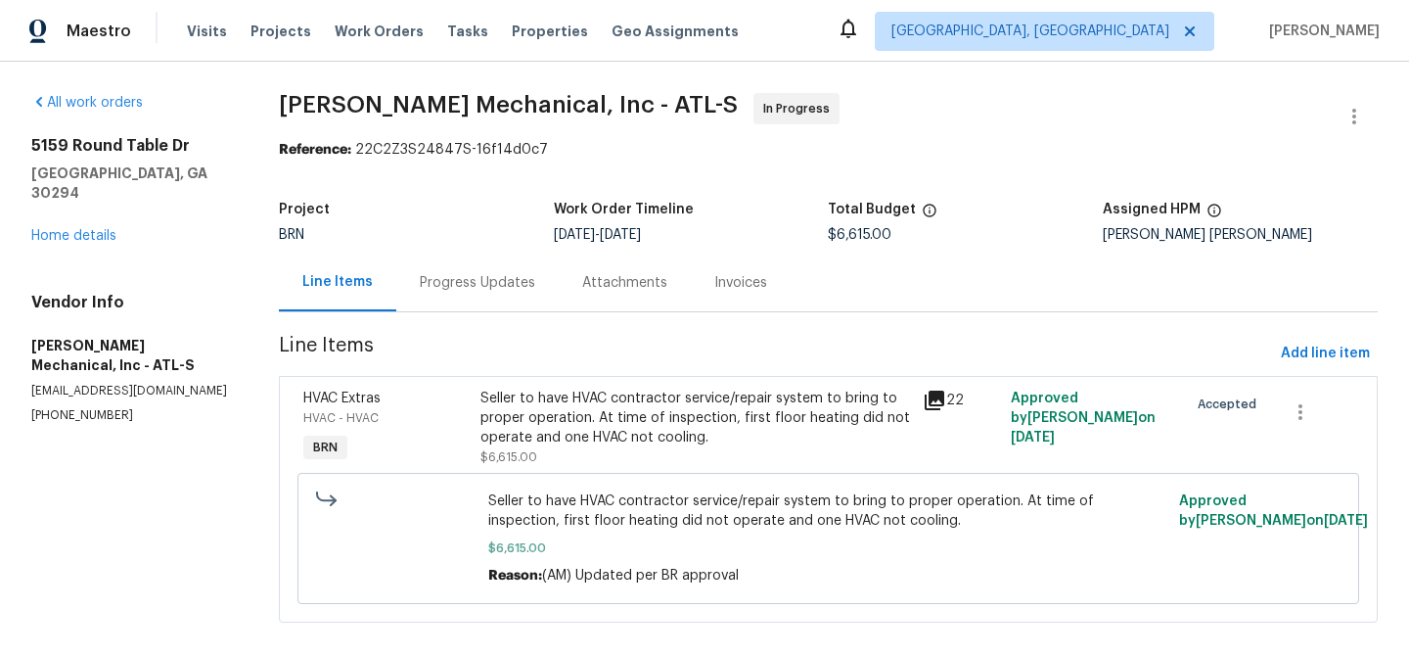
click at [442, 275] on div "Progress Updates" at bounding box center [477, 283] width 115 height 20
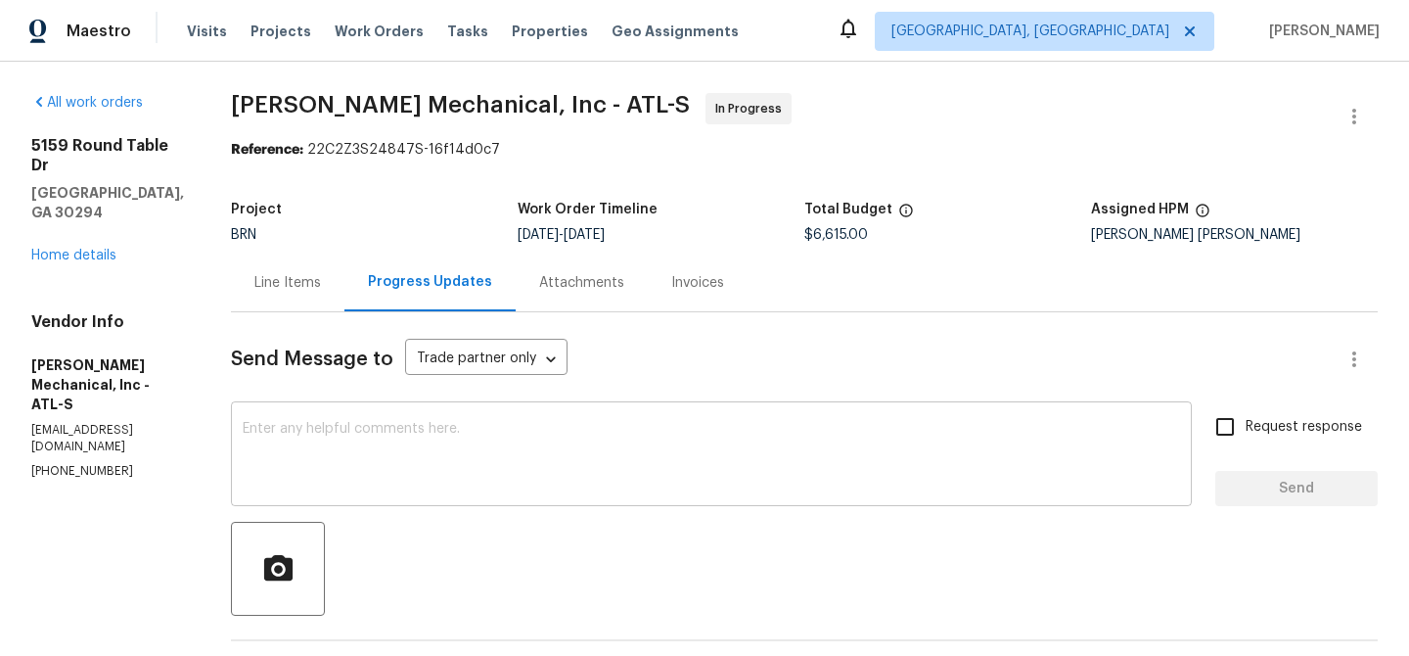
scroll to position [44, 0]
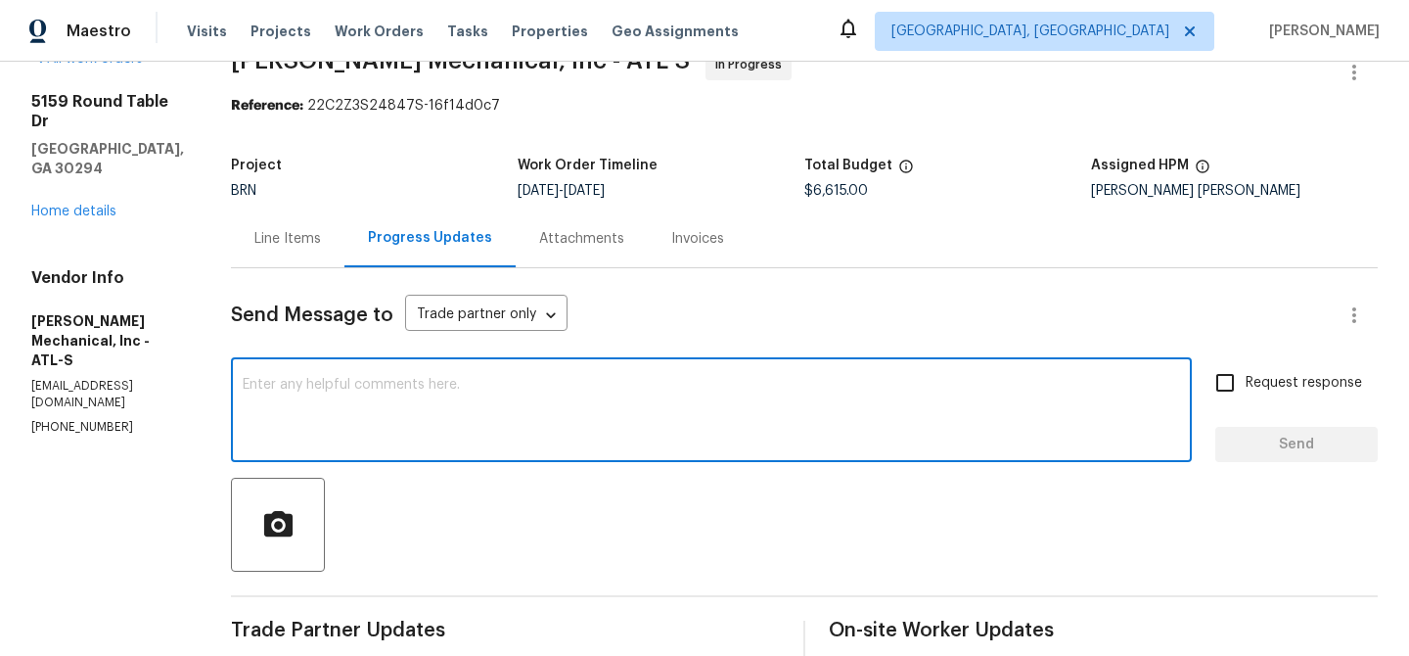
click at [420, 442] on textarea at bounding box center [712, 412] width 938 height 69
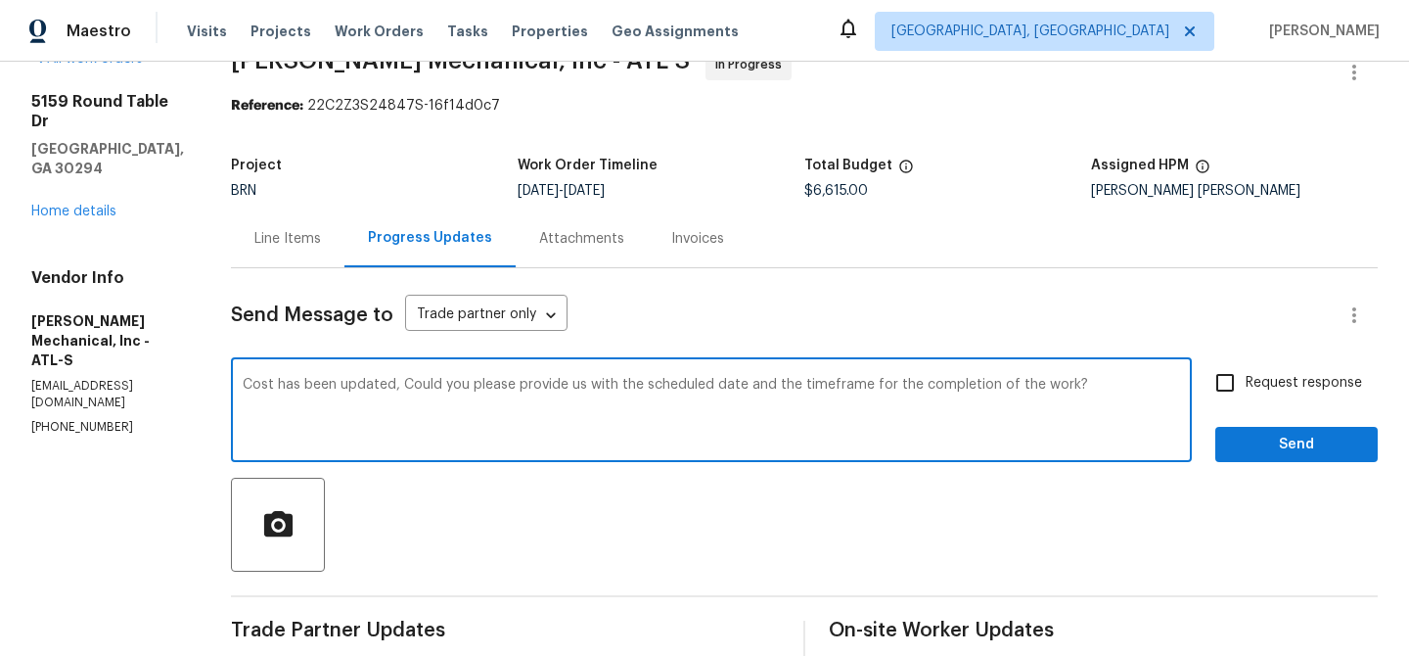
type textarea "Cost has been updated, Could you please provide us with the scheduled date and …"
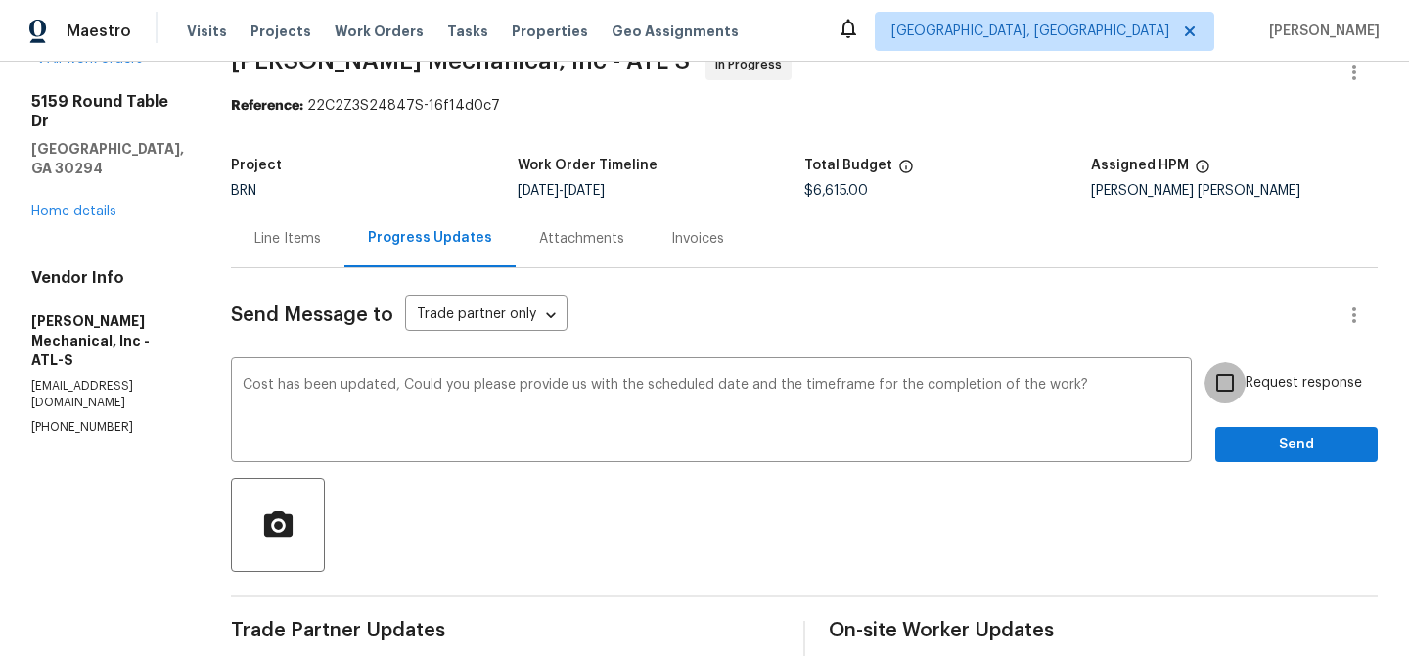
click at [1245, 393] on input "Request response" at bounding box center [1225, 382] width 41 height 41
checkbox input "true"
click at [1247, 413] on div "Request response Send" at bounding box center [1296, 412] width 162 height 100
click at [1242, 429] on button "Send" at bounding box center [1296, 445] width 162 height 36
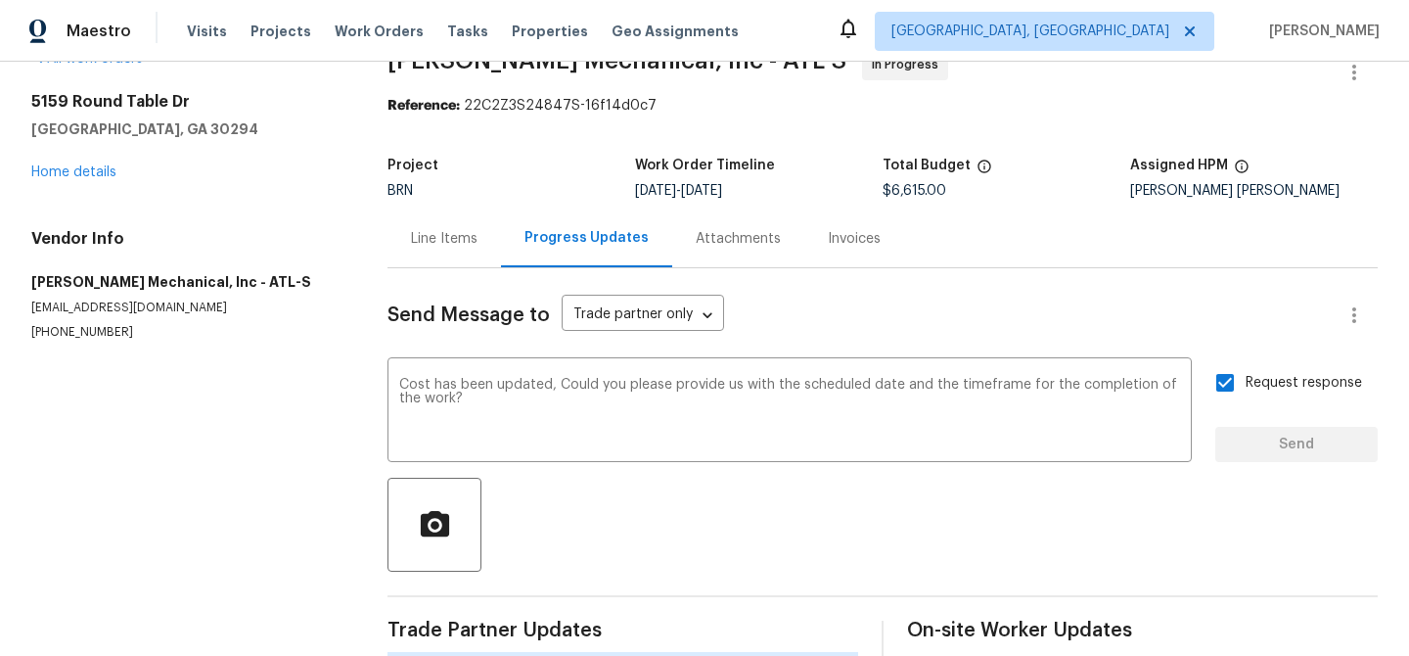
scroll to position [0, 0]
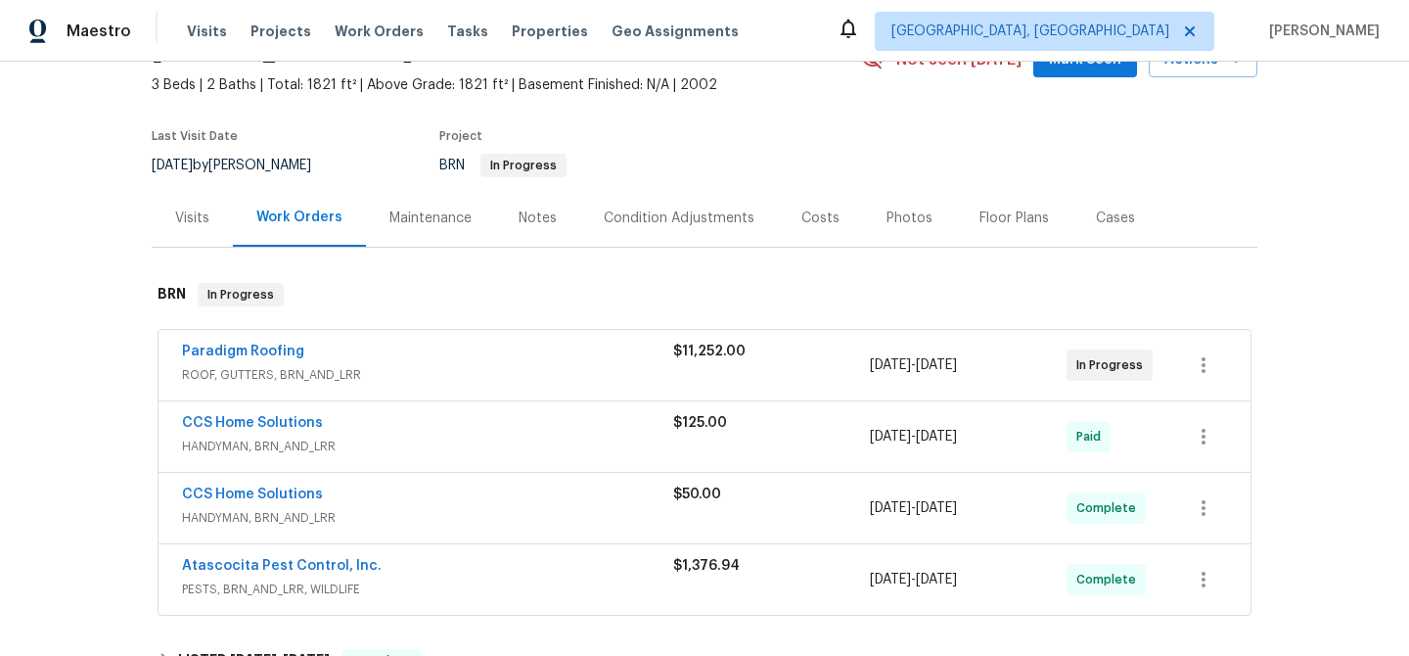
scroll to position [126, 0]
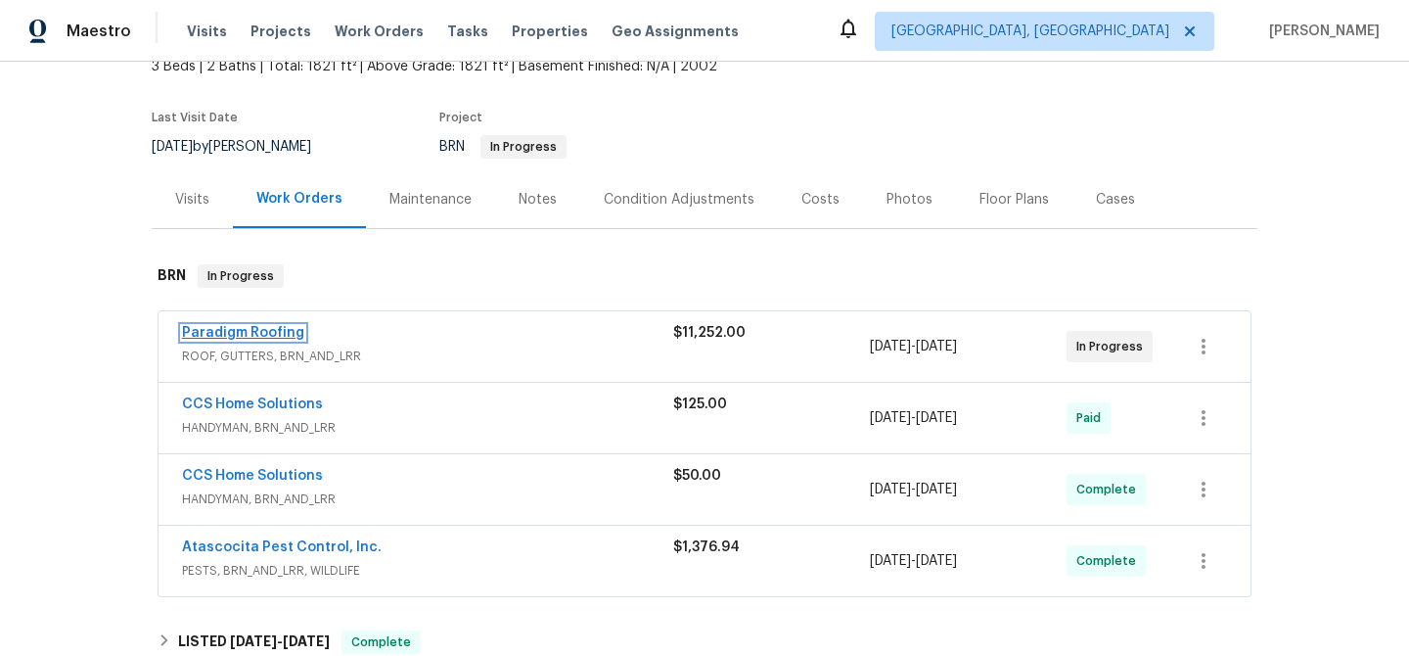
click at [245, 339] on link "Paradigm Roofing" at bounding box center [243, 333] width 122 height 14
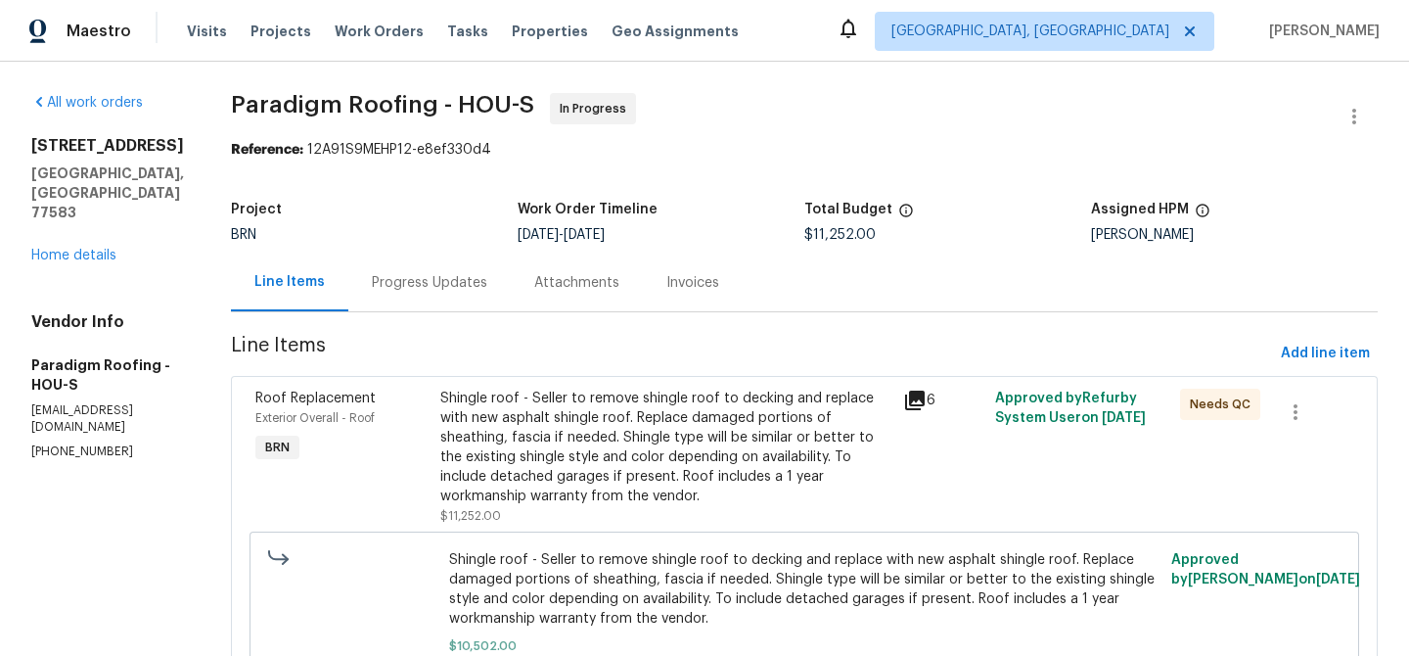
click at [74, 443] on p "[PHONE_NUMBER]" at bounding box center [107, 451] width 153 height 17
copy p "[PHONE_NUMBER]"
click at [449, 300] on div "Progress Updates" at bounding box center [429, 282] width 162 height 58
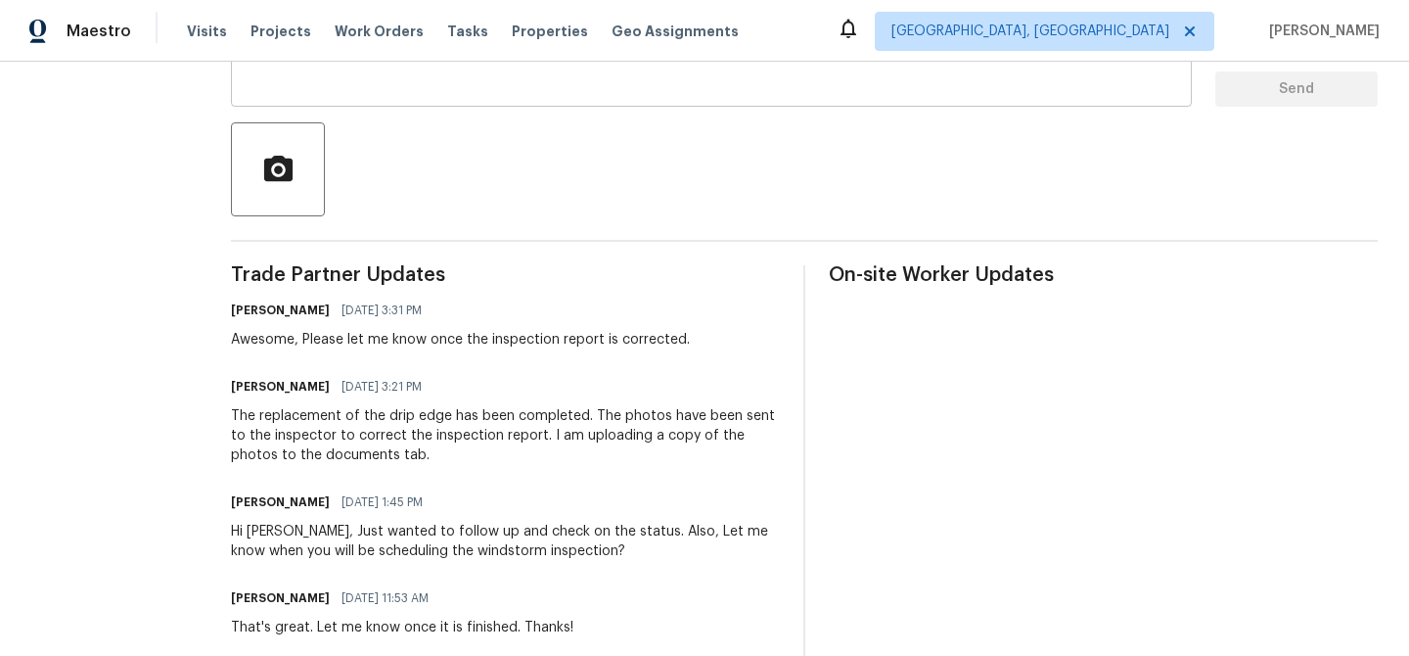
scroll to position [368, 0]
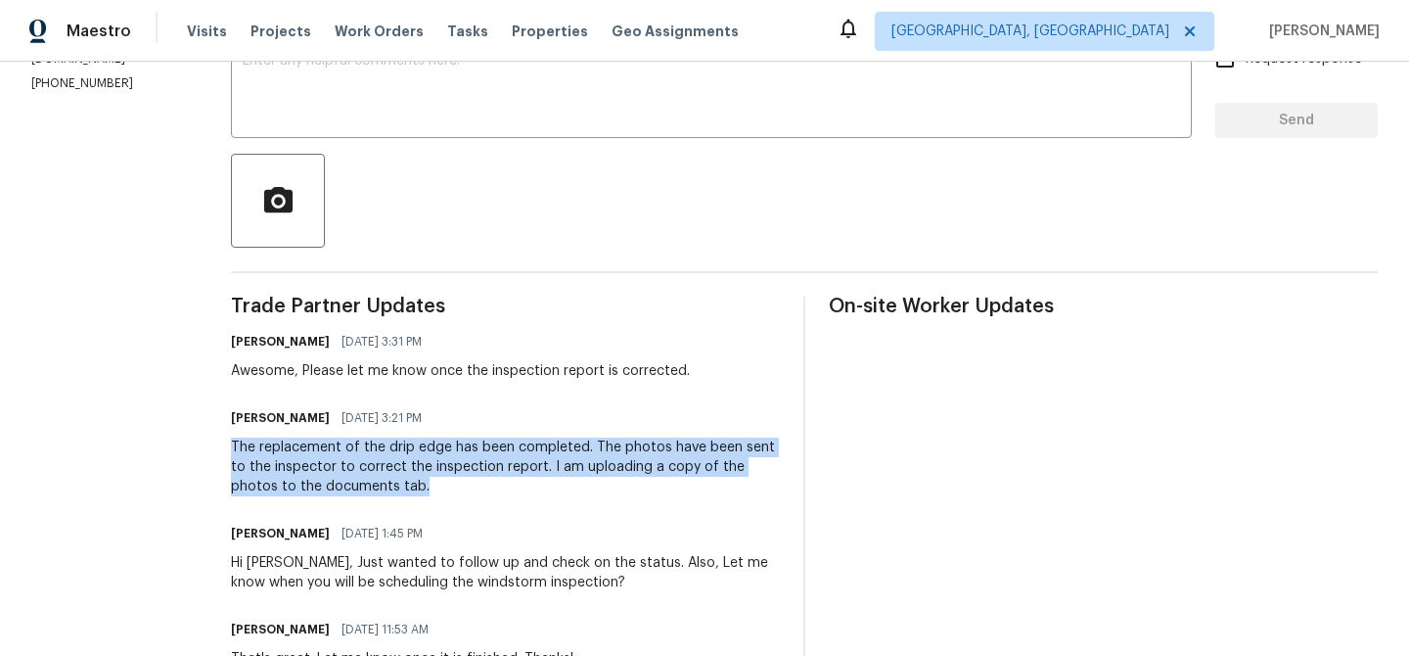
drag, startPoint x: 226, startPoint y: 448, endPoint x: 443, endPoint y: 478, distance: 219.2
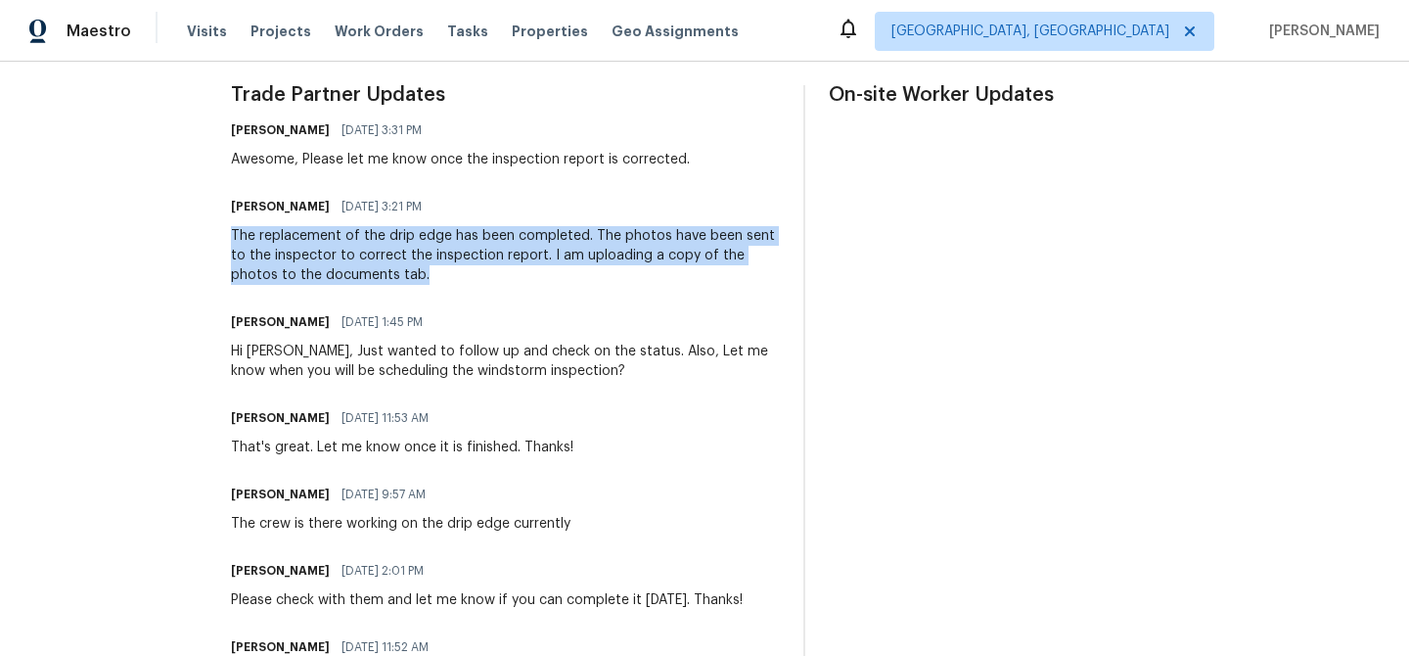
scroll to position [217, 0]
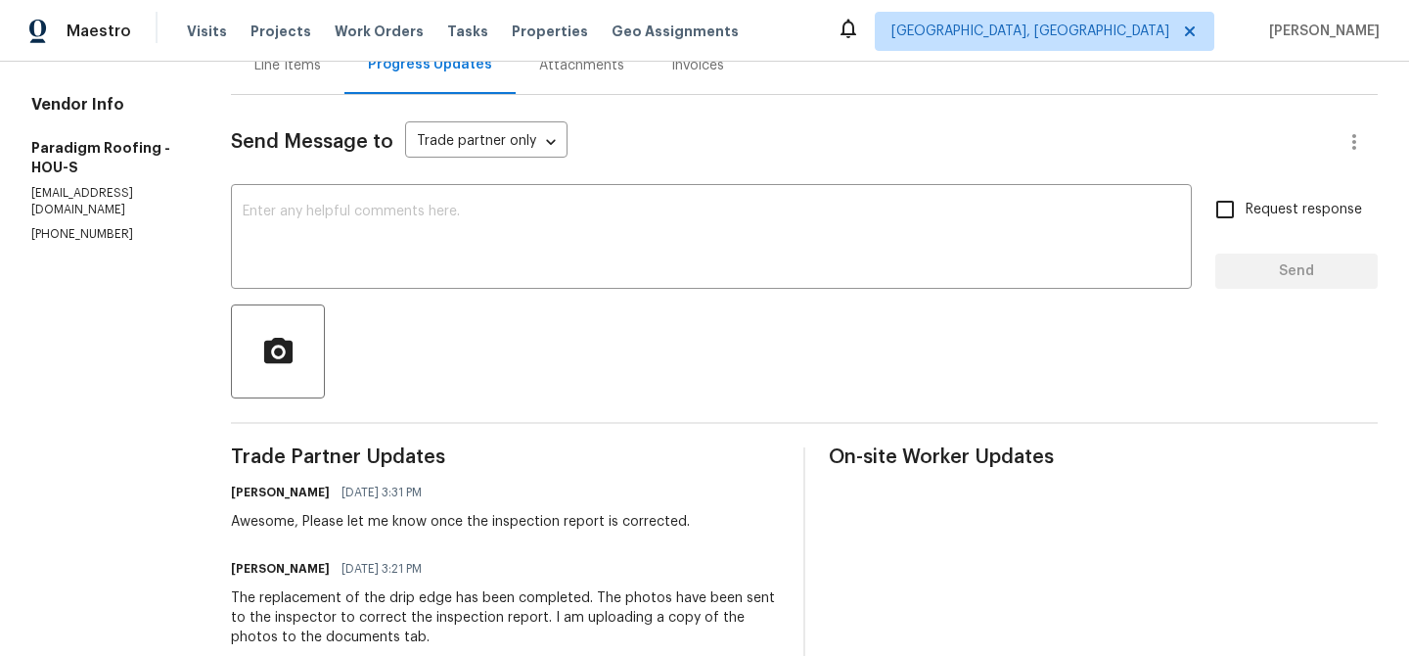
click at [297, 68] on div "Line Items" at bounding box center [287, 66] width 67 height 20
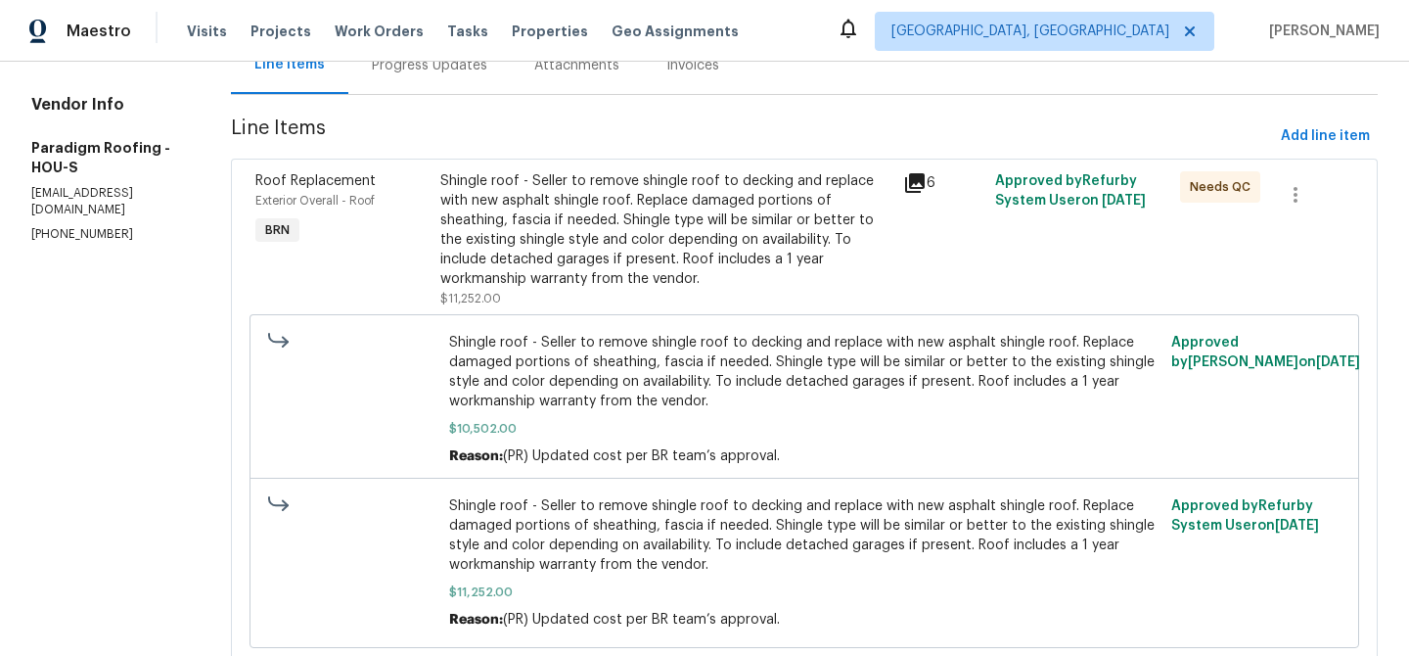
click at [555, 209] on div "Shingle roof - Seller to remove shingle roof to decking and replace with new as…" at bounding box center [665, 229] width 451 height 117
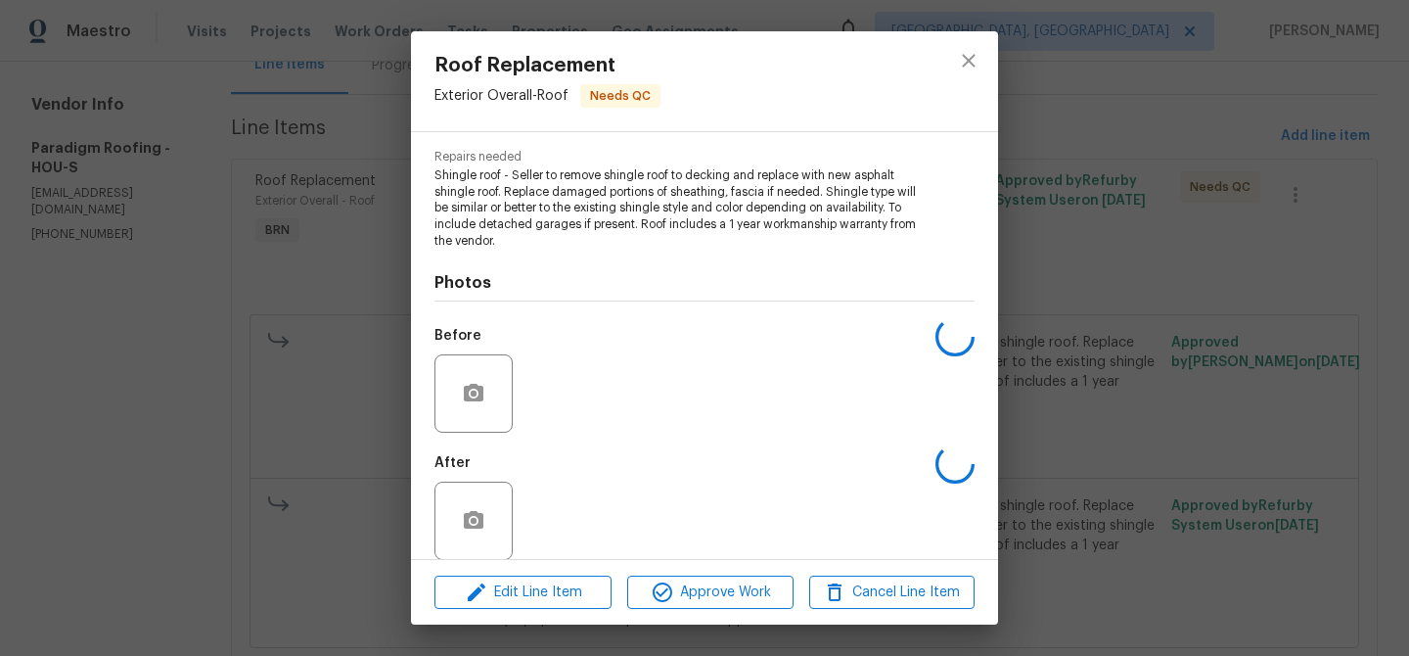
scroll to position [213, 0]
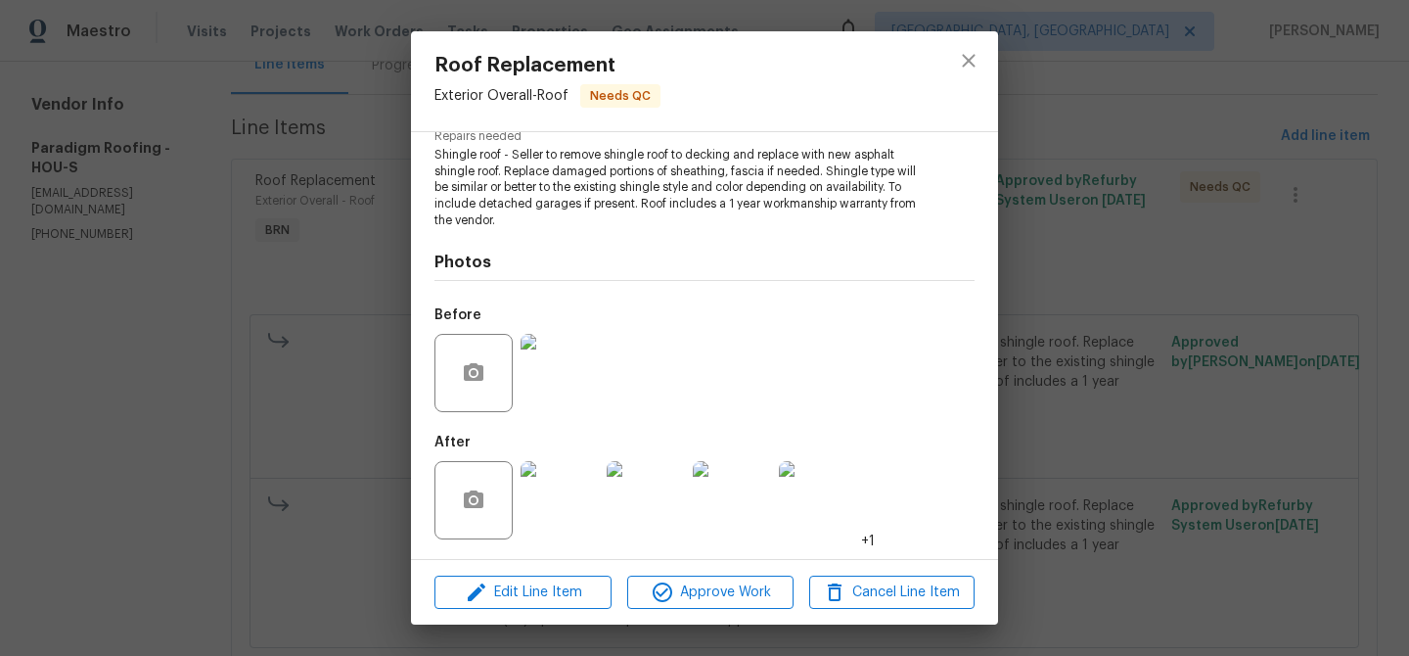
click at [529, 482] on img at bounding box center [560, 500] width 78 height 78
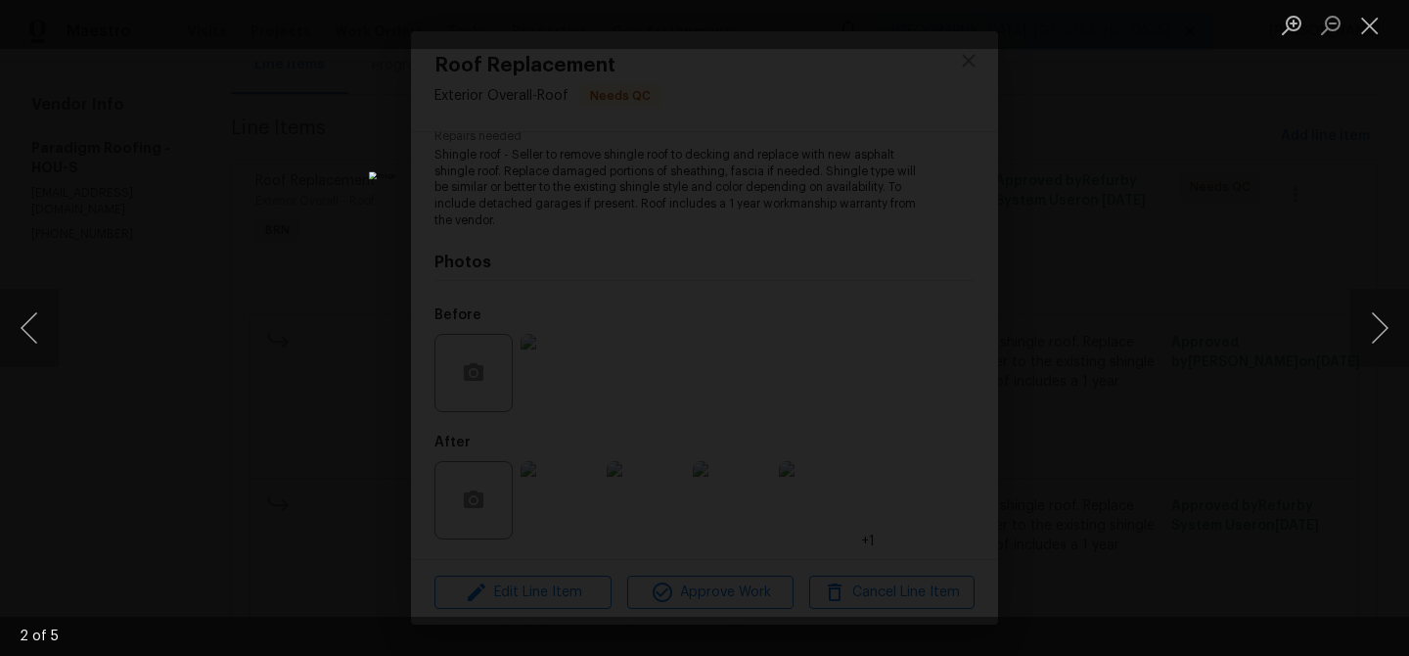
click at [203, 188] on div "Lightbox" at bounding box center [704, 328] width 1409 height 656
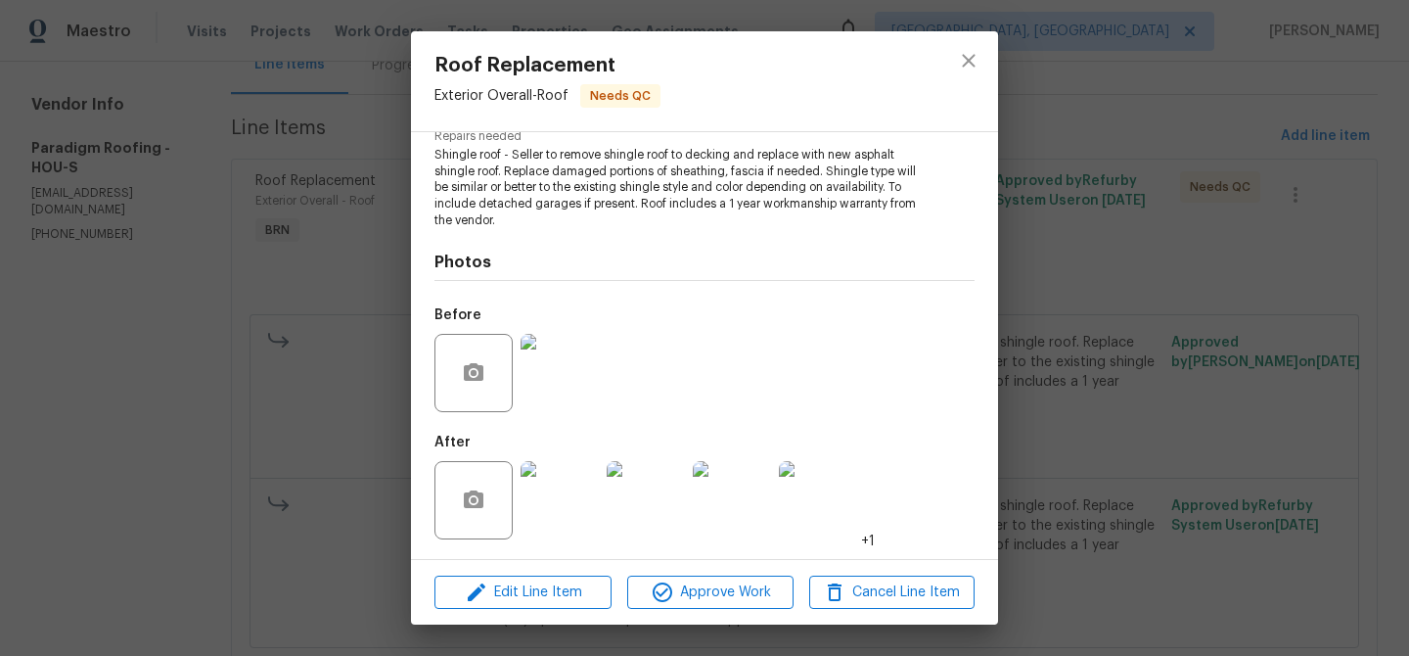
click at [256, 178] on div "Roof Replacement Exterior Overall - Roof Needs QC Vendor Paradigm Roofing Accou…" at bounding box center [704, 328] width 1409 height 656
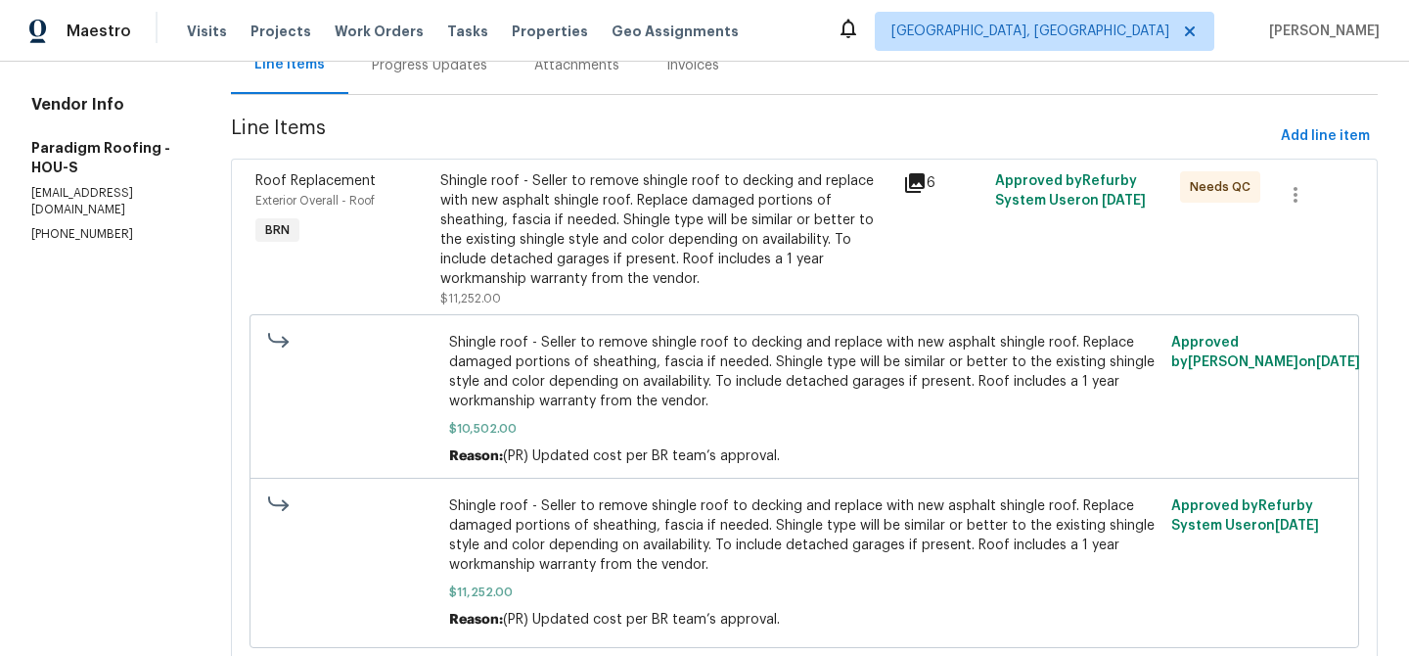
scroll to position [0, 0]
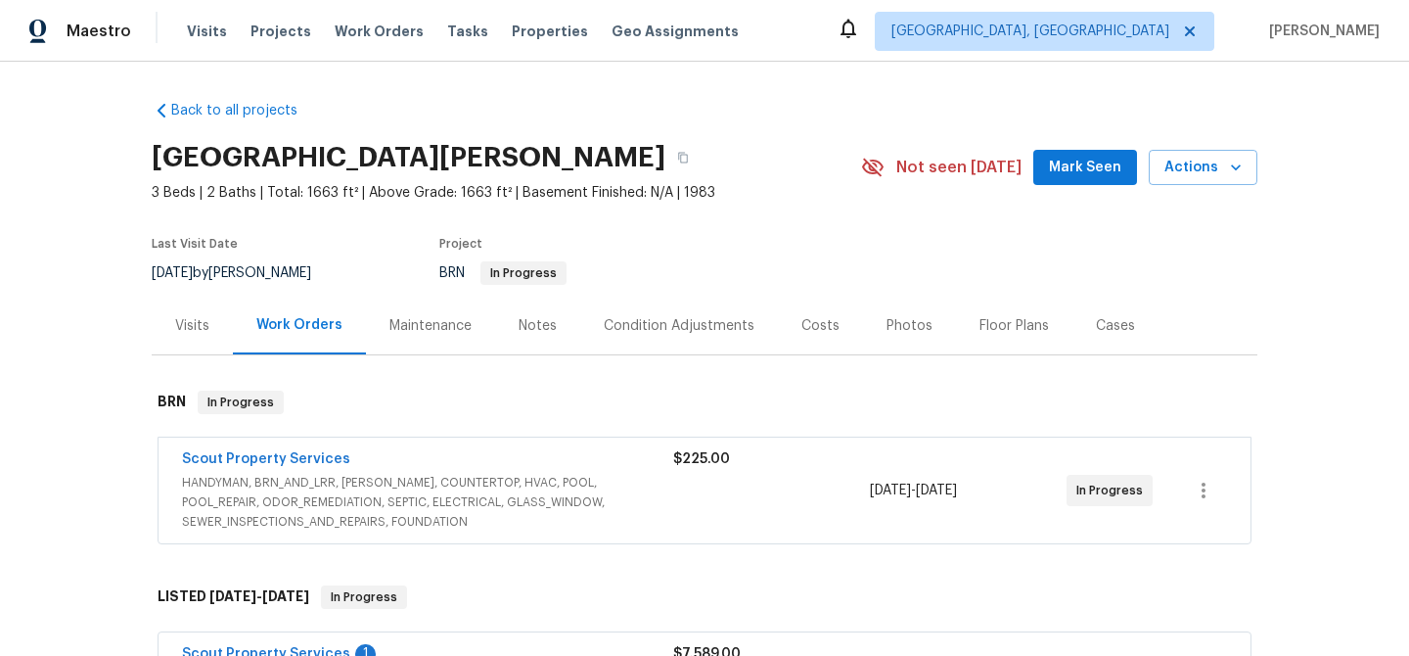
scroll to position [179, 0]
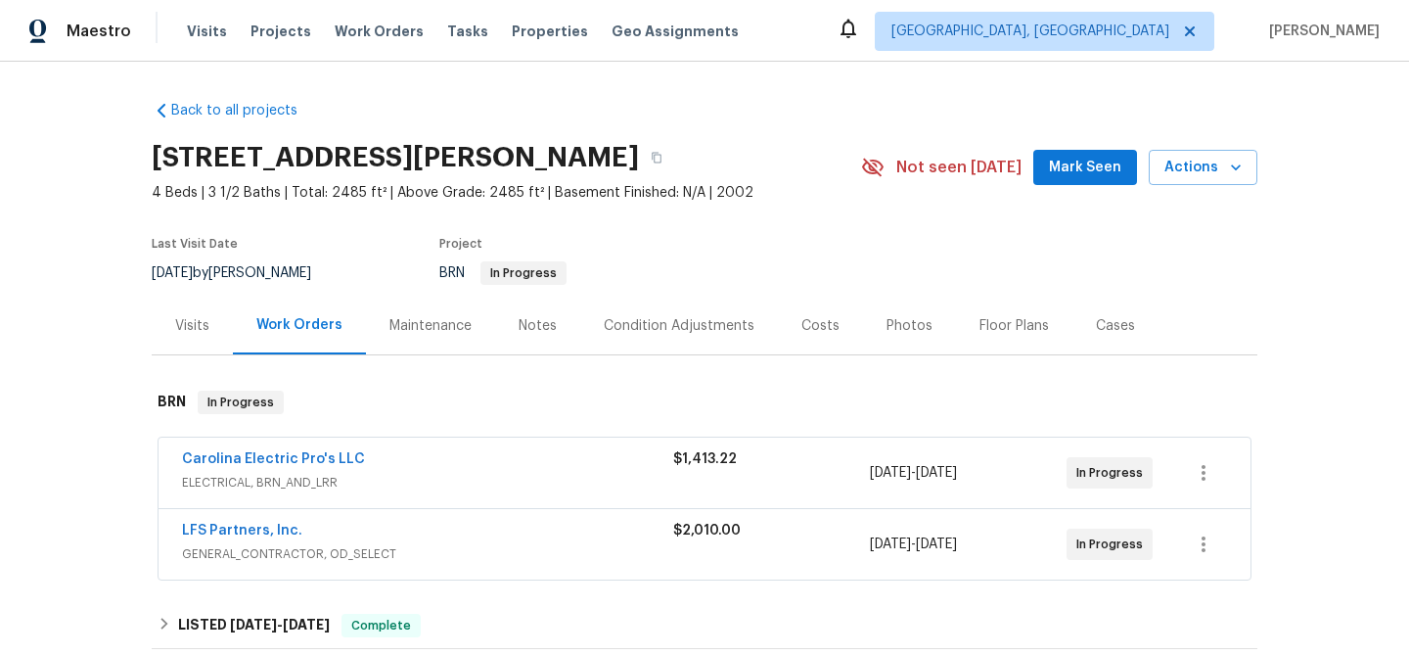
scroll to position [88, 0]
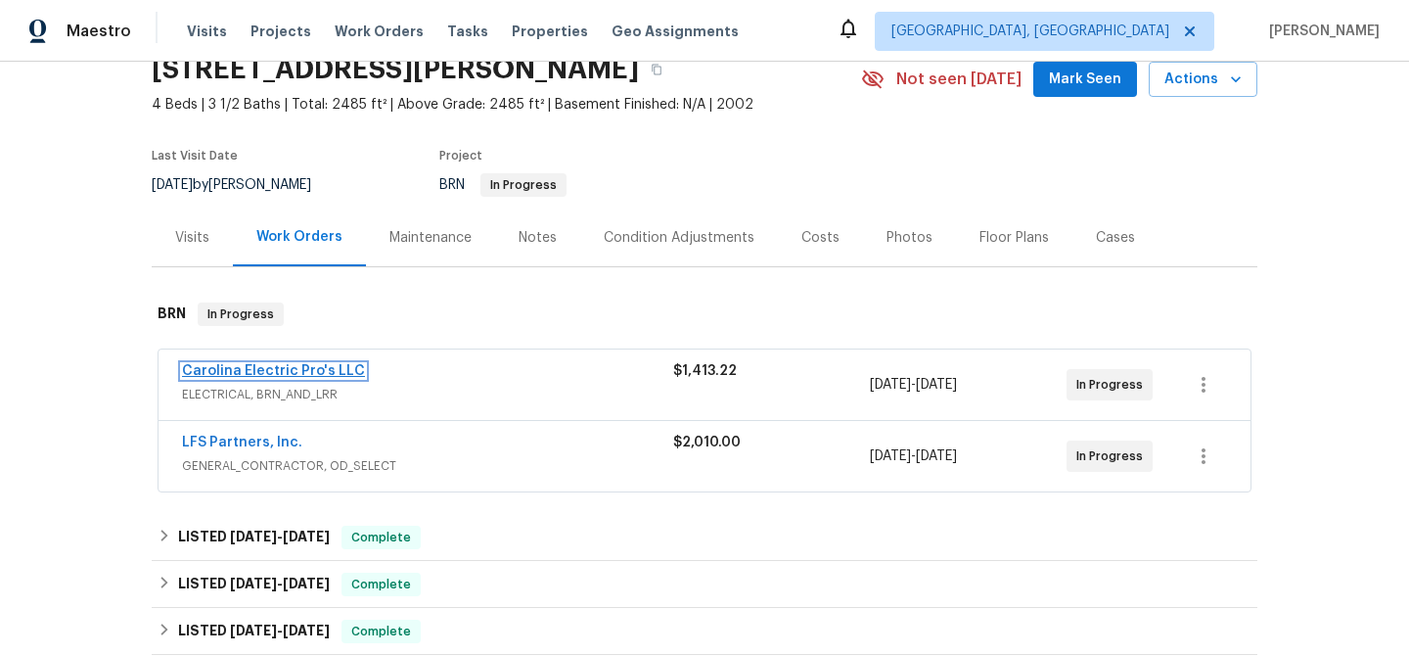
click at [276, 365] on link "Carolina Electric Pro's LLC" at bounding box center [273, 371] width 183 height 14
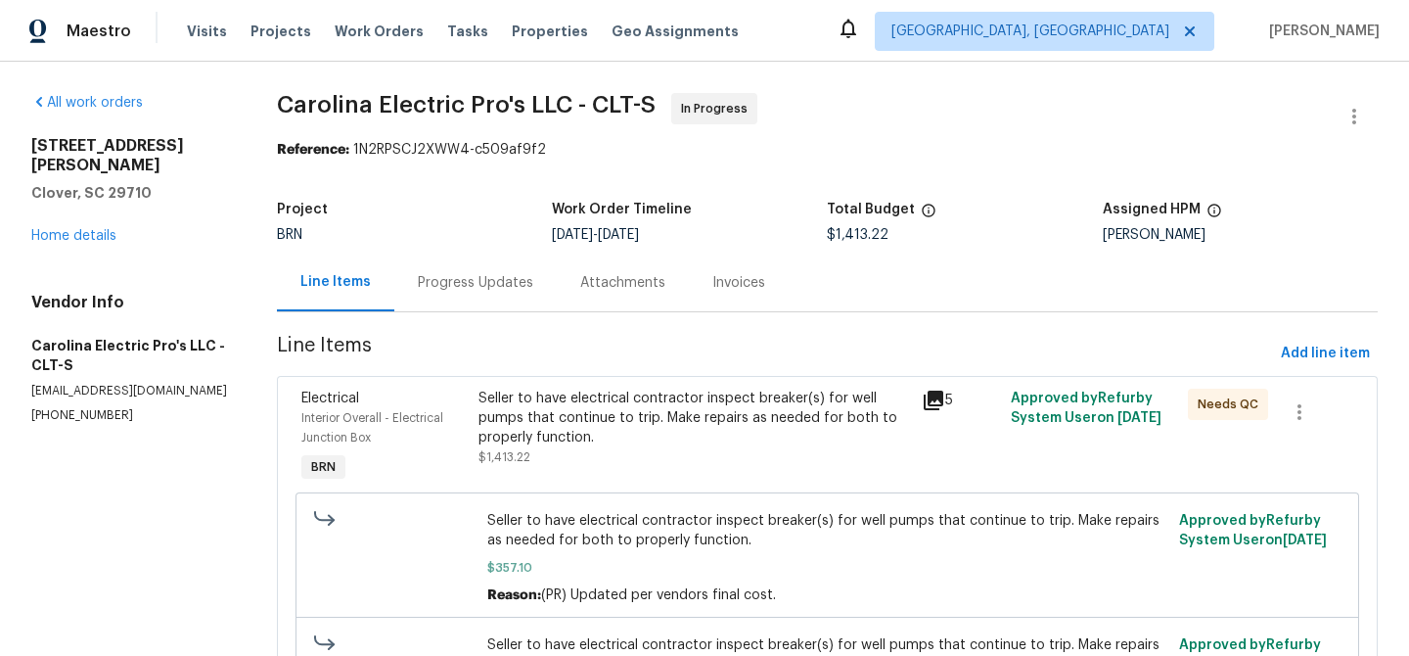
click at [493, 285] on div "Progress Updates" at bounding box center [475, 283] width 115 height 20
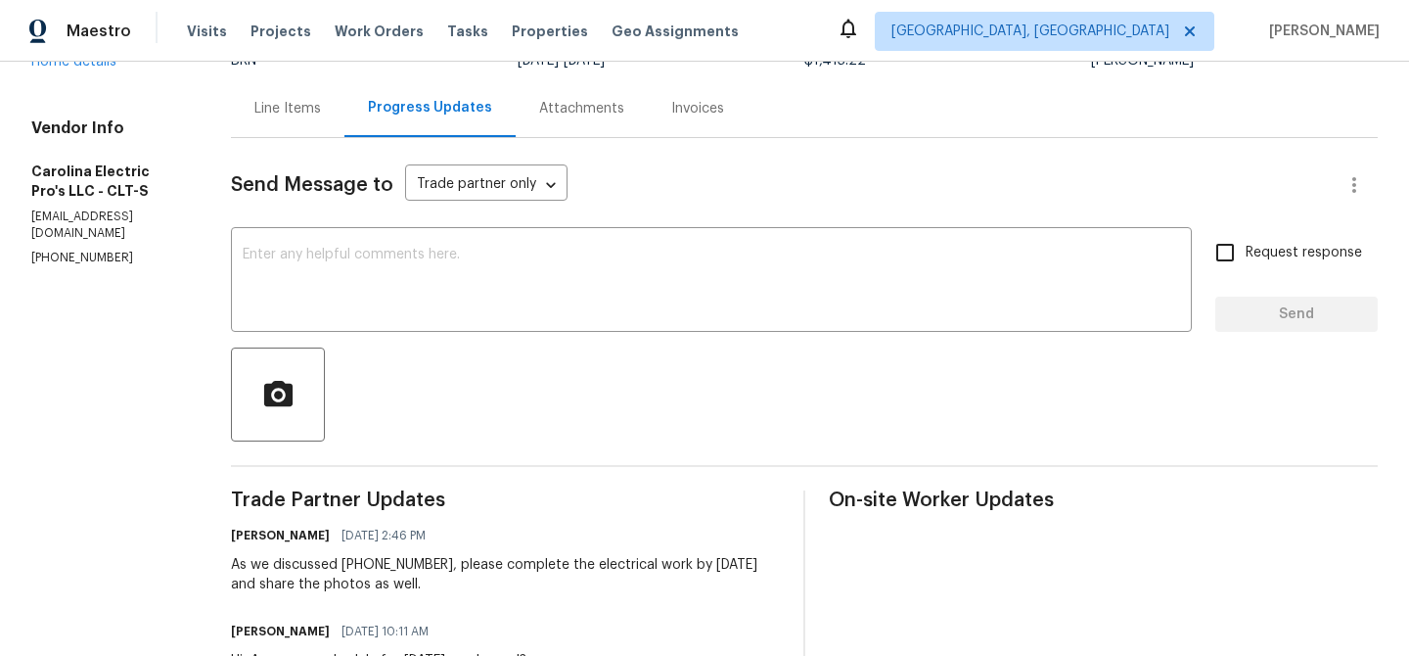
scroll to position [199, 0]
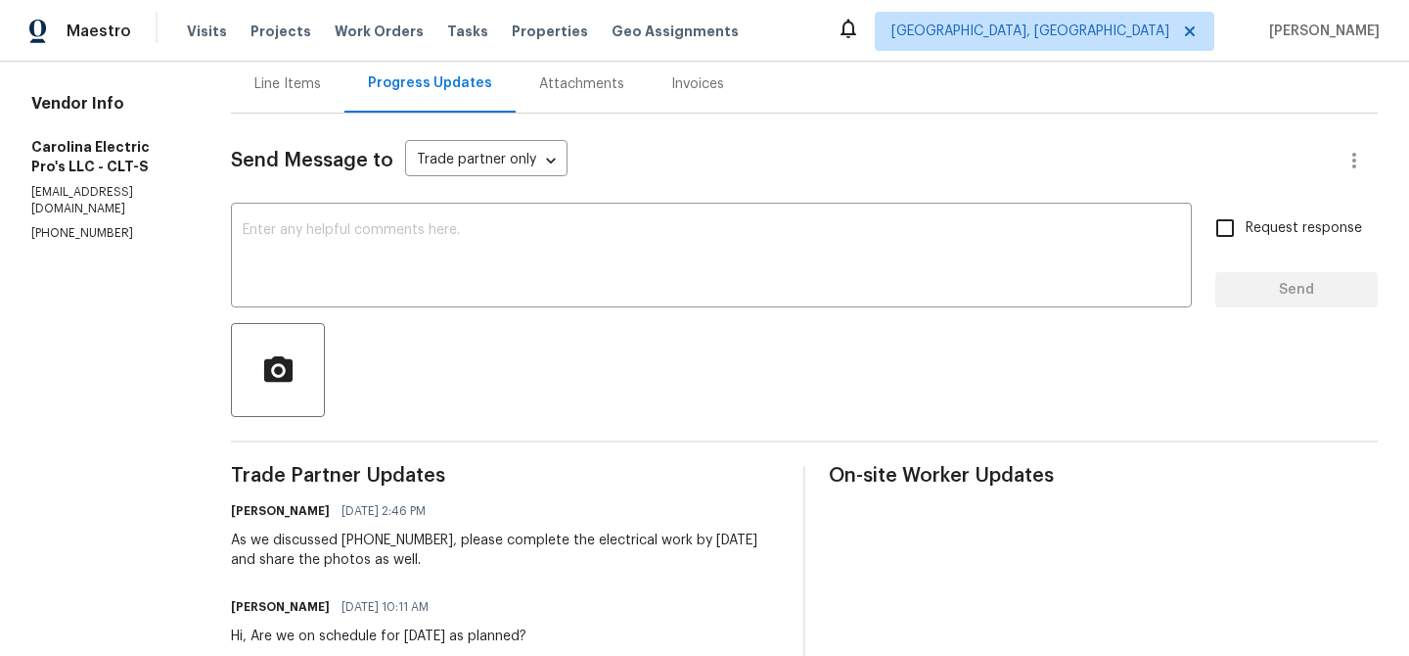
click at [94, 225] on p "[PHONE_NUMBER]" at bounding box center [107, 233] width 153 height 17
copy p "[PHONE_NUMBER]"
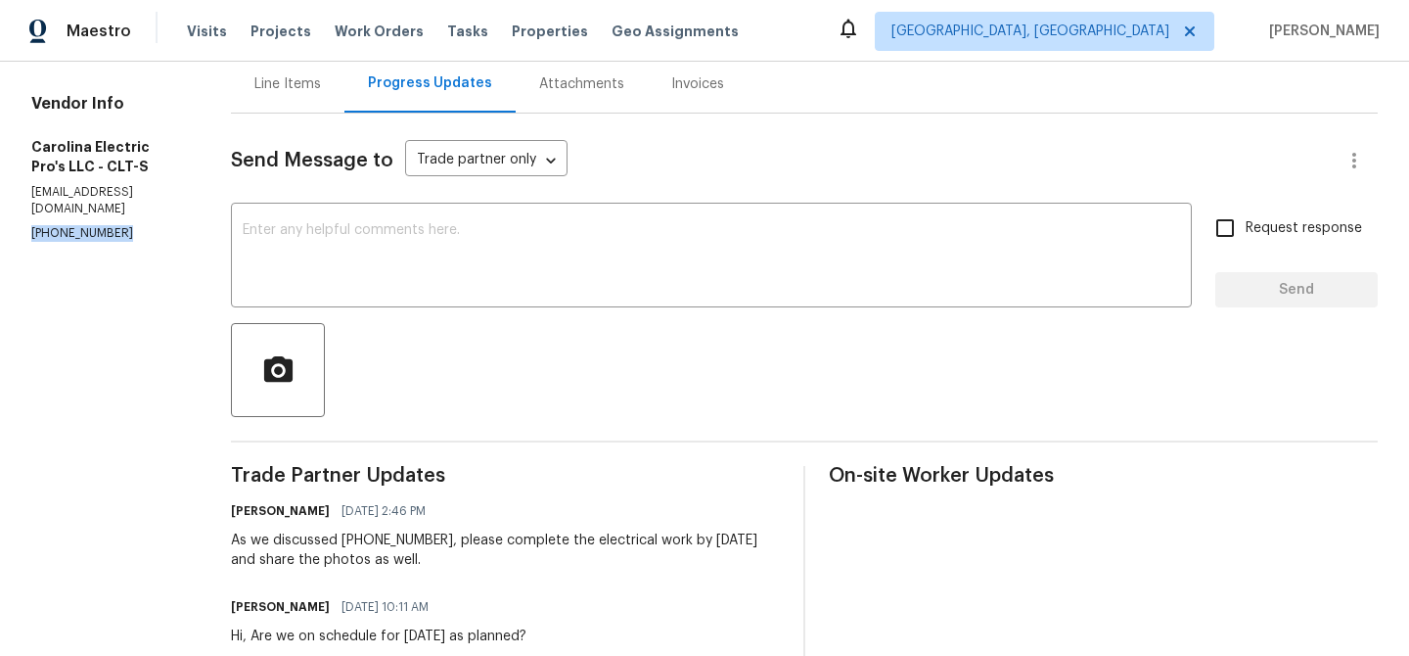
scroll to position [202, 0]
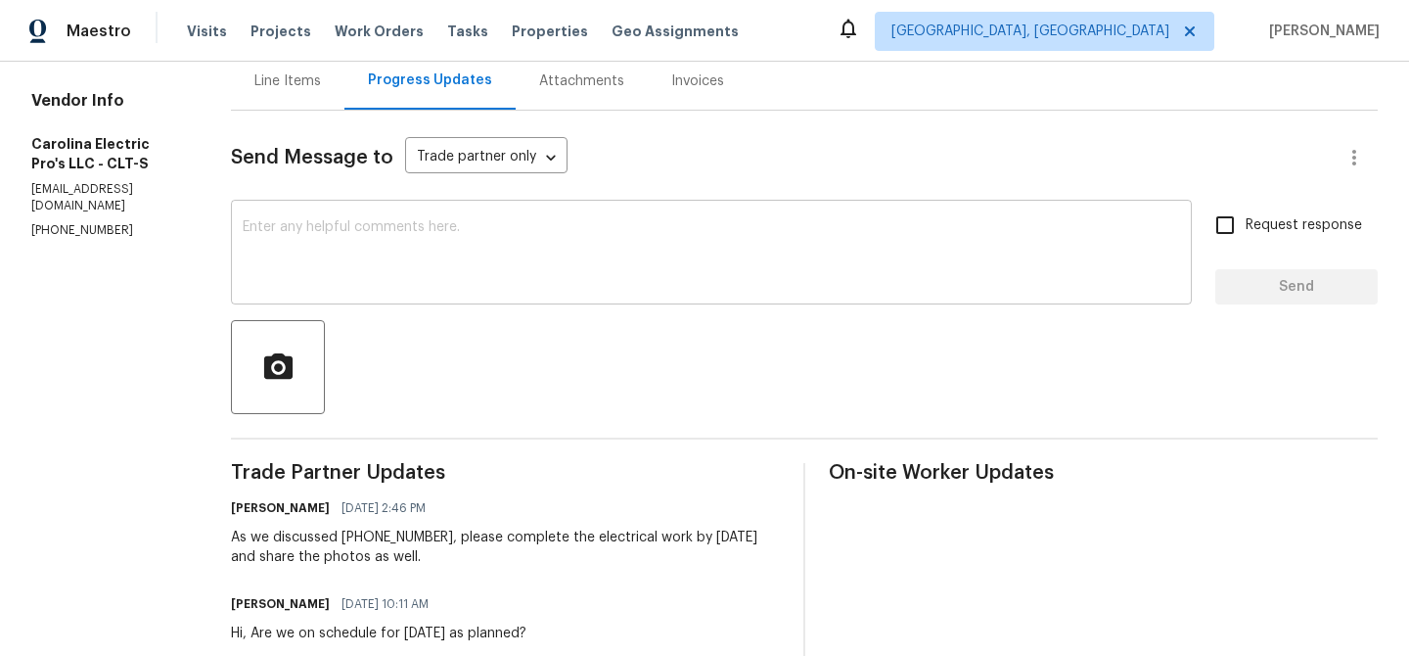
click at [372, 253] on textarea at bounding box center [712, 254] width 938 height 69
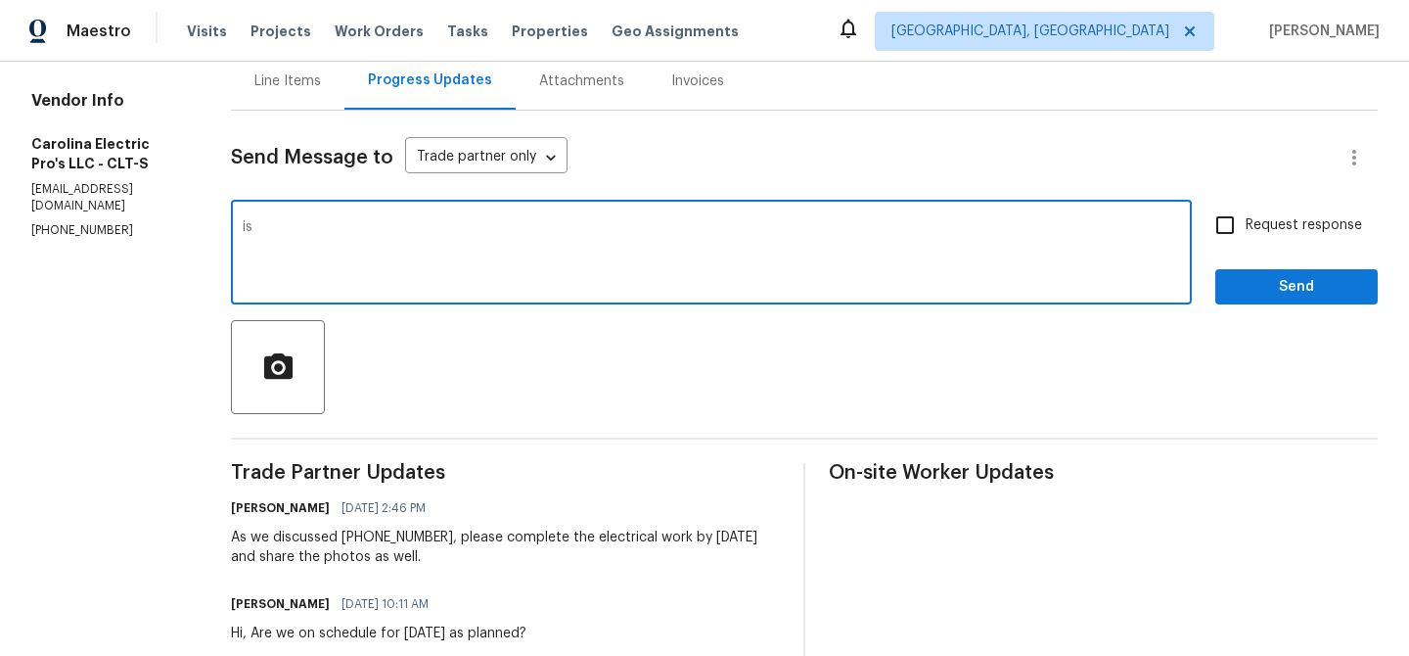
type textarea "i"
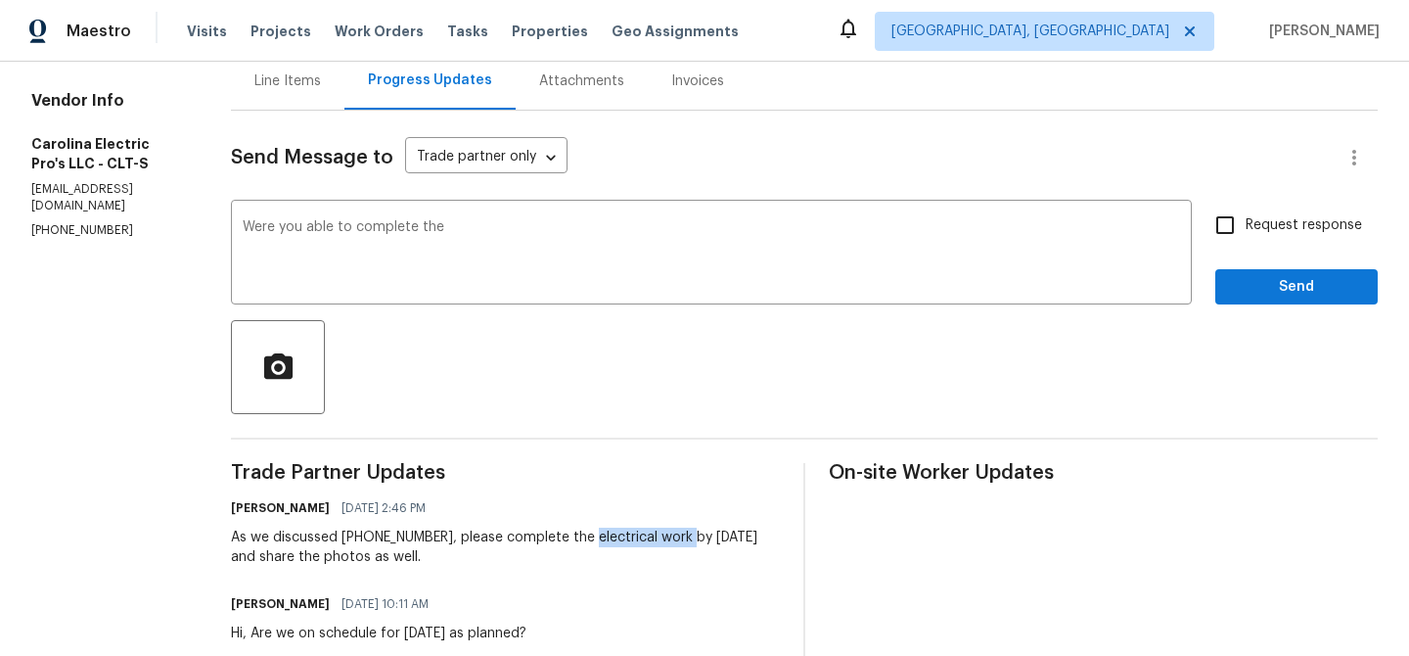
drag, startPoint x: 602, startPoint y: 540, endPoint x: 699, endPoint y: 540, distance: 96.9
click at [699, 540] on div "As we discussed [PHONE_NUMBER], please complete the electrical work by [DATE] a…" at bounding box center [505, 546] width 549 height 39
copy div "electrical work"
click at [540, 247] on textarea "Were you able to complete the" at bounding box center [712, 254] width 938 height 69
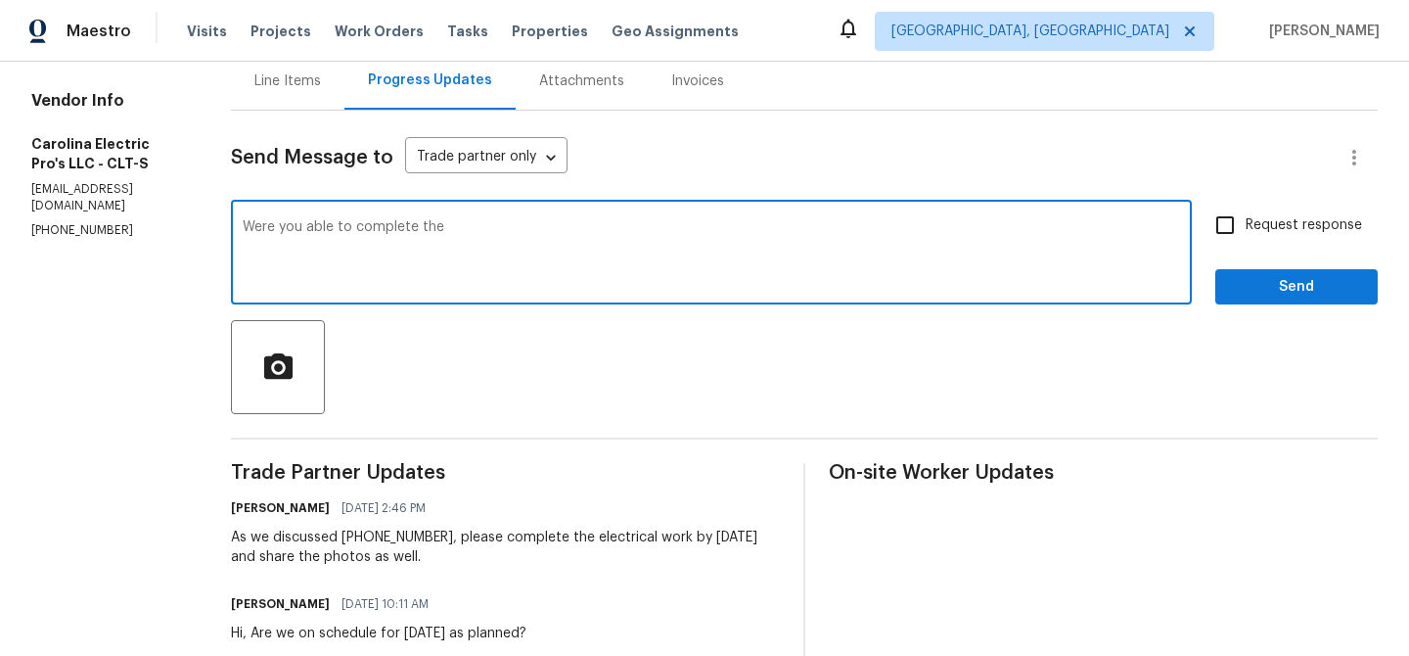
paste textarea "electrical work"
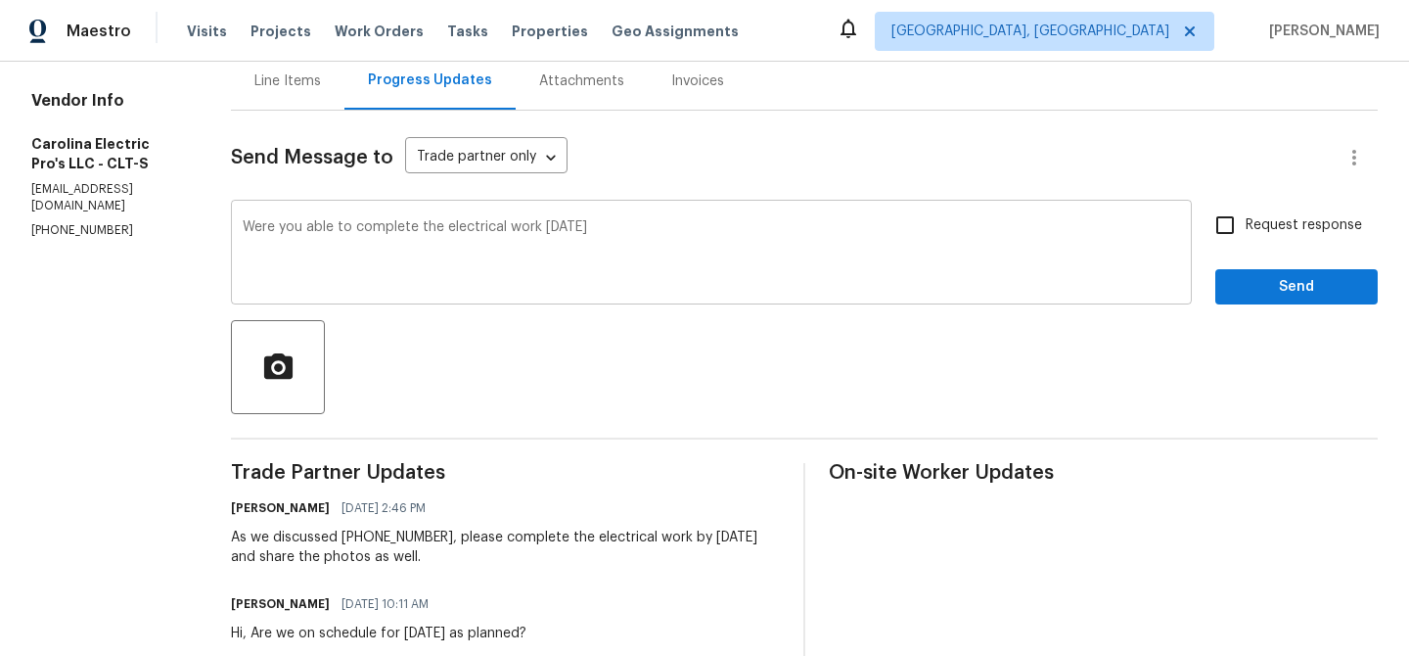
click at [460, 219] on div "Were you able to complete the electrical work [DATE] x ​" at bounding box center [711, 255] width 961 height 100
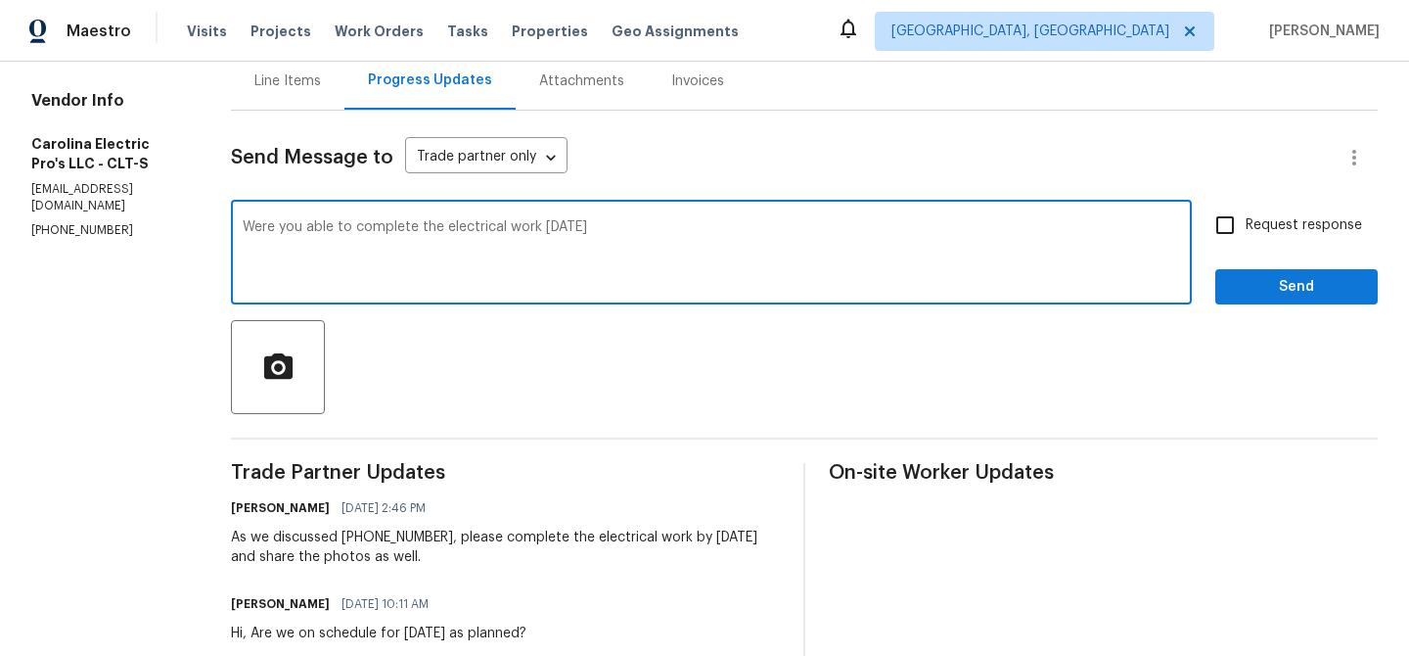
click at [440, 226] on textarea "Were you able to complete the electrical work [DATE]" at bounding box center [712, 254] width 938 height 69
paste textarea "get the electrical work done [DATE]"
type textarea "Were you able to get the electrical work done [DATE]?"
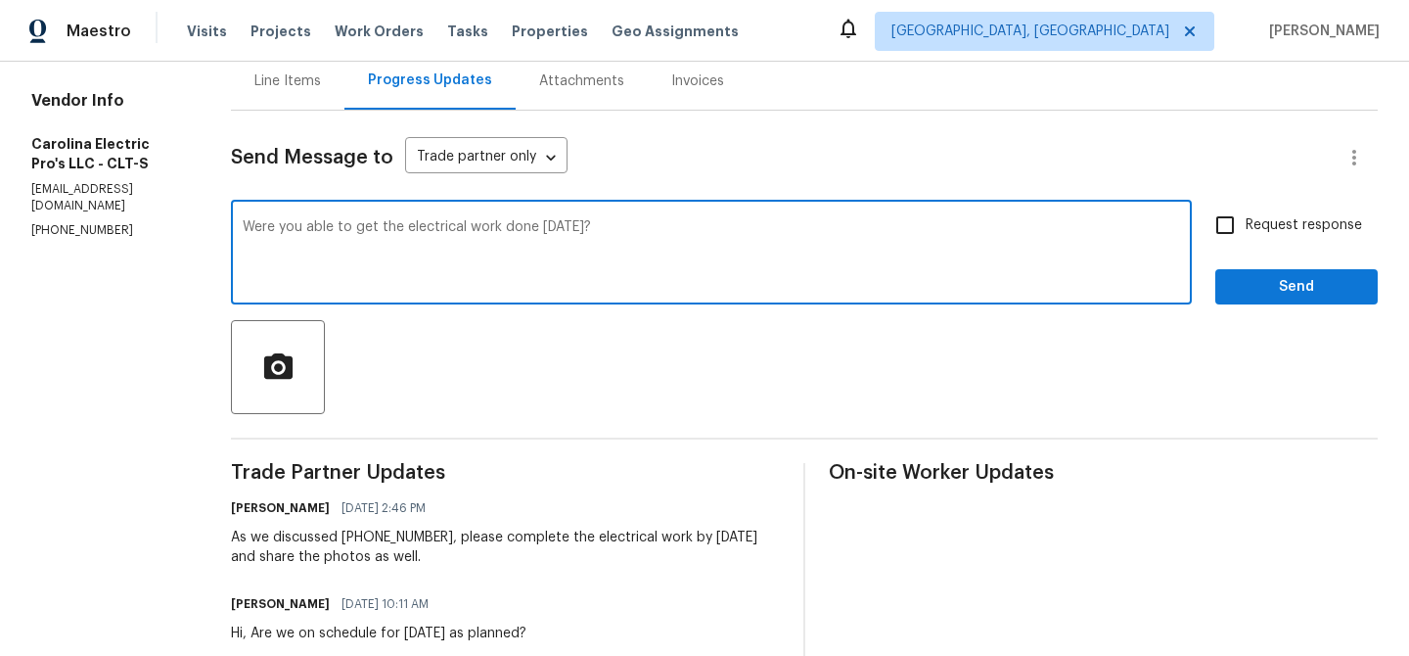
click at [1258, 227] on span "Request response" at bounding box center [1304, 225] width 116 height 21
click at [1246, 227] on input "Request response" at bounding box center [1225, 225] width 41 height 41
checkbox input "true"
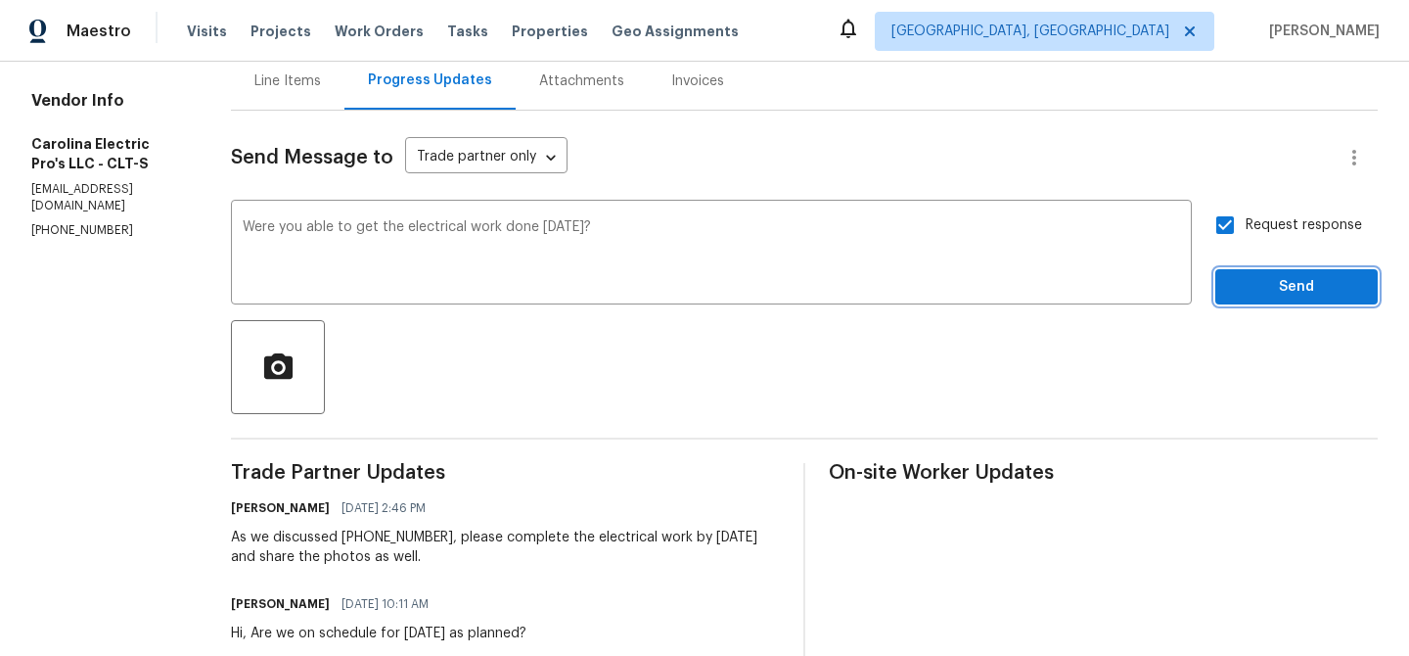
click at [1245, 273] on button "Send" at bounding box center [1296, 287] width 162 height 36
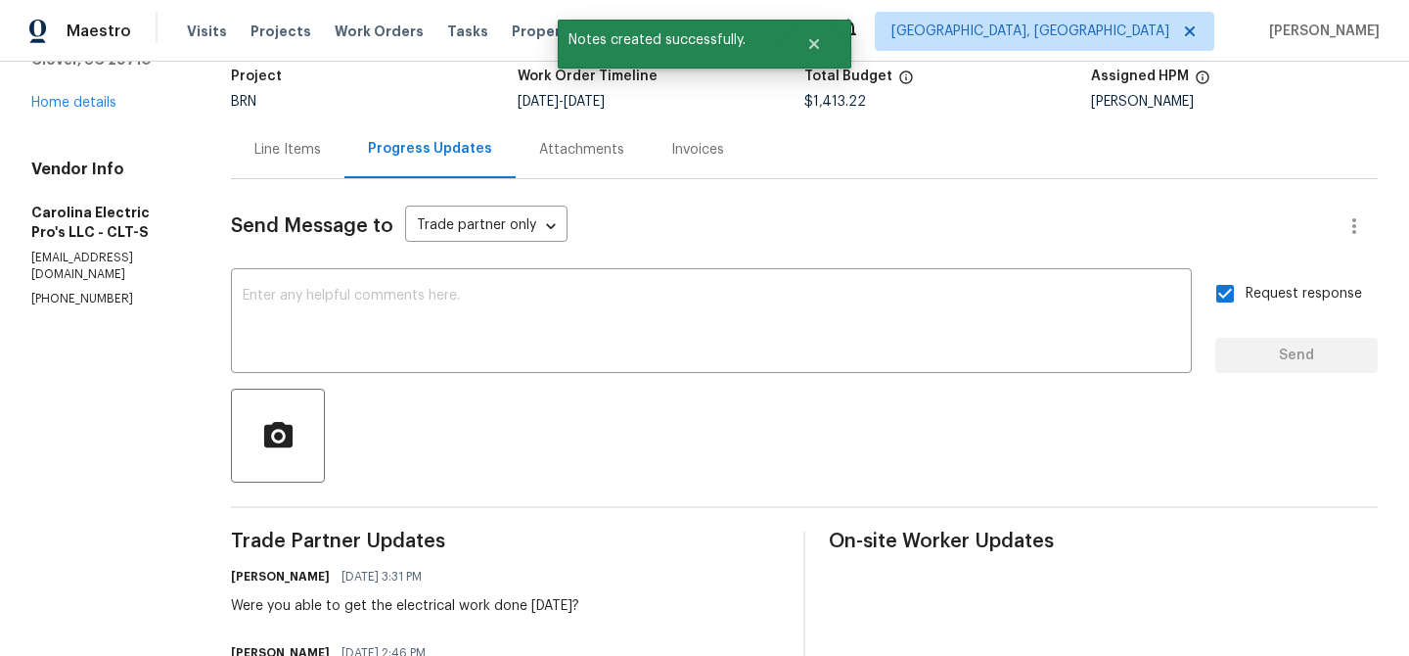
scroll to position [125, 0]
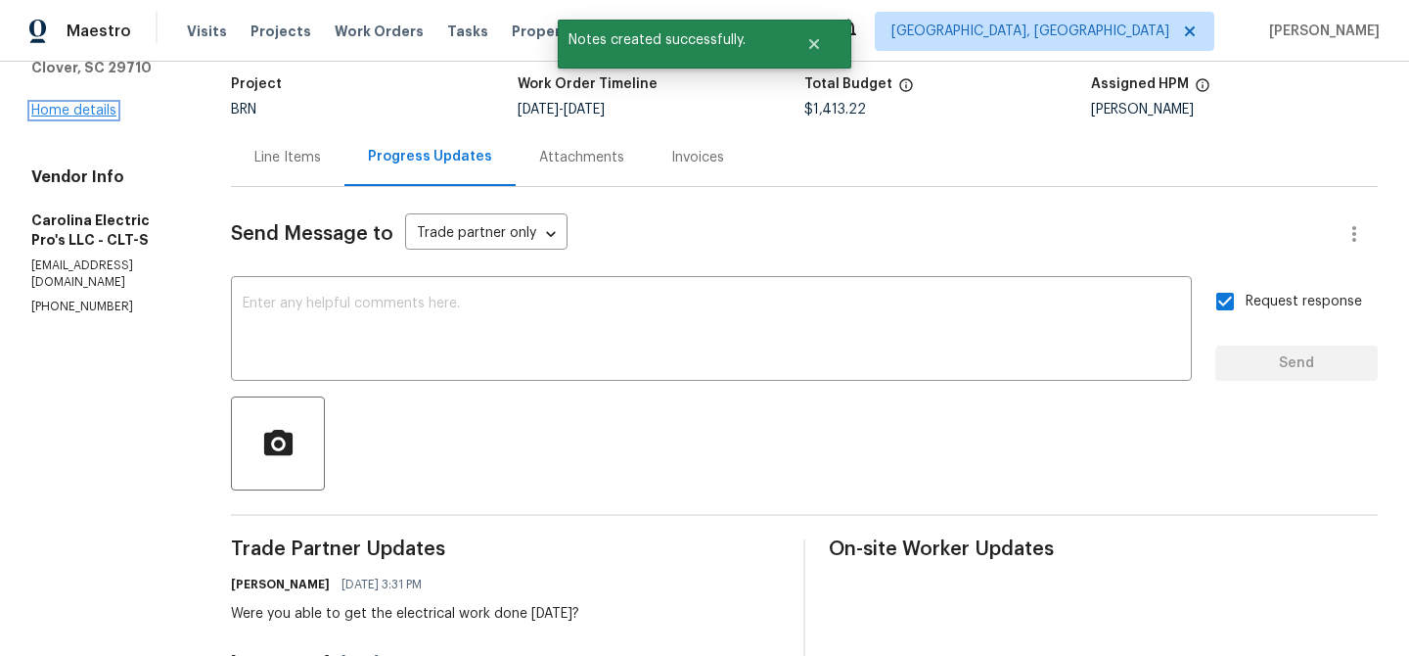
click at [71, 104] on link "Home details" at bounding box center [73, 111] width 85 height 14
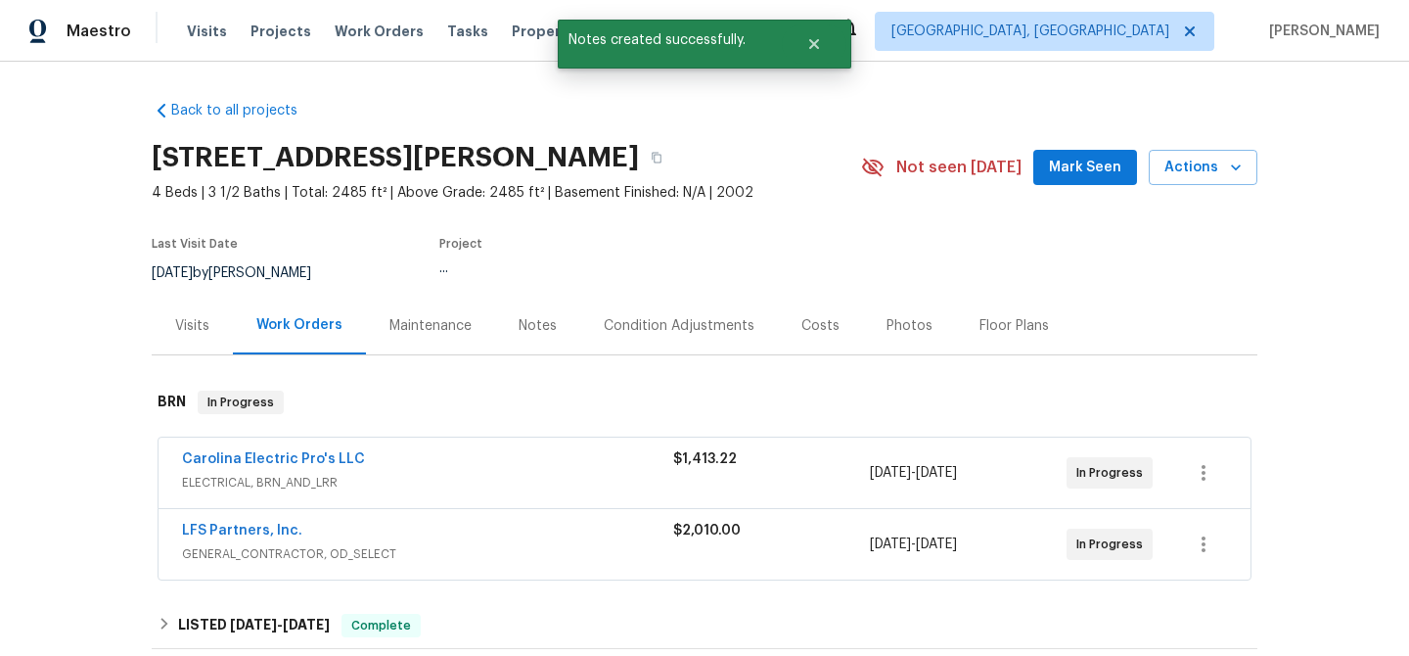
scroll to position [161, 0]
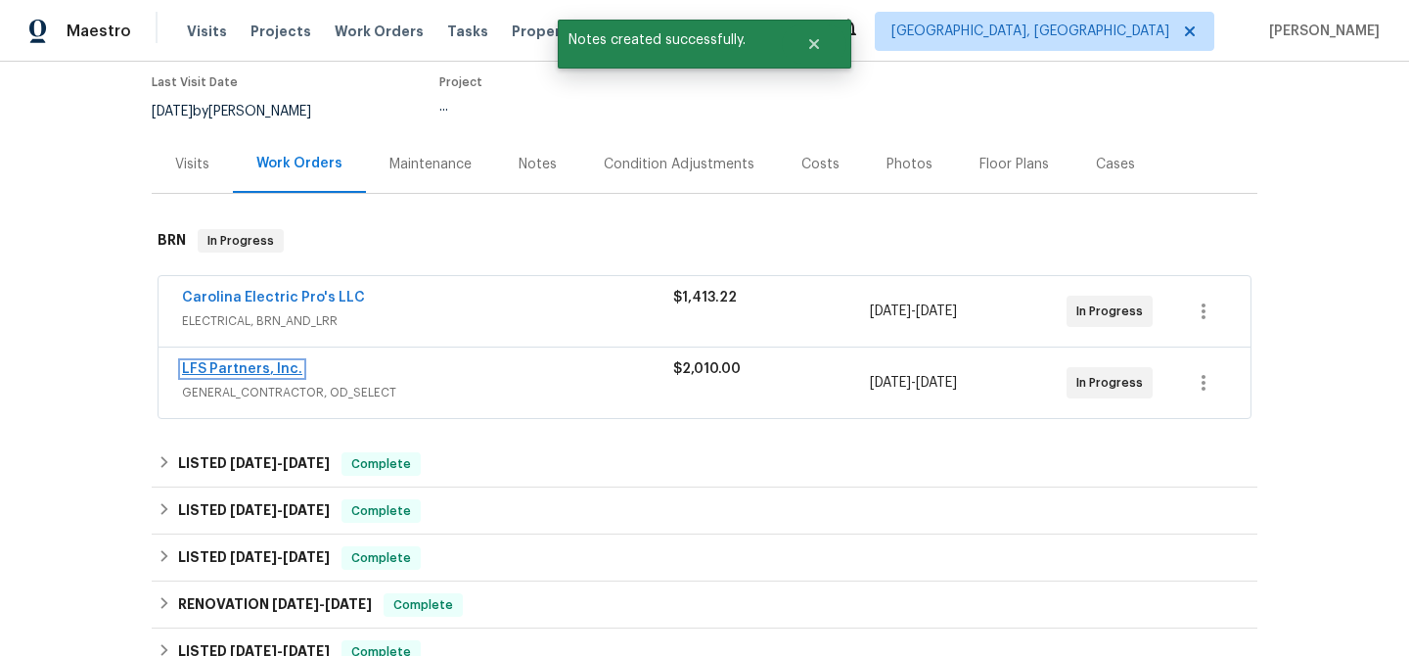
click at [237, 367] on link "LFS Partners, Inc." at bounding box center [242, 369] width 120 height 14
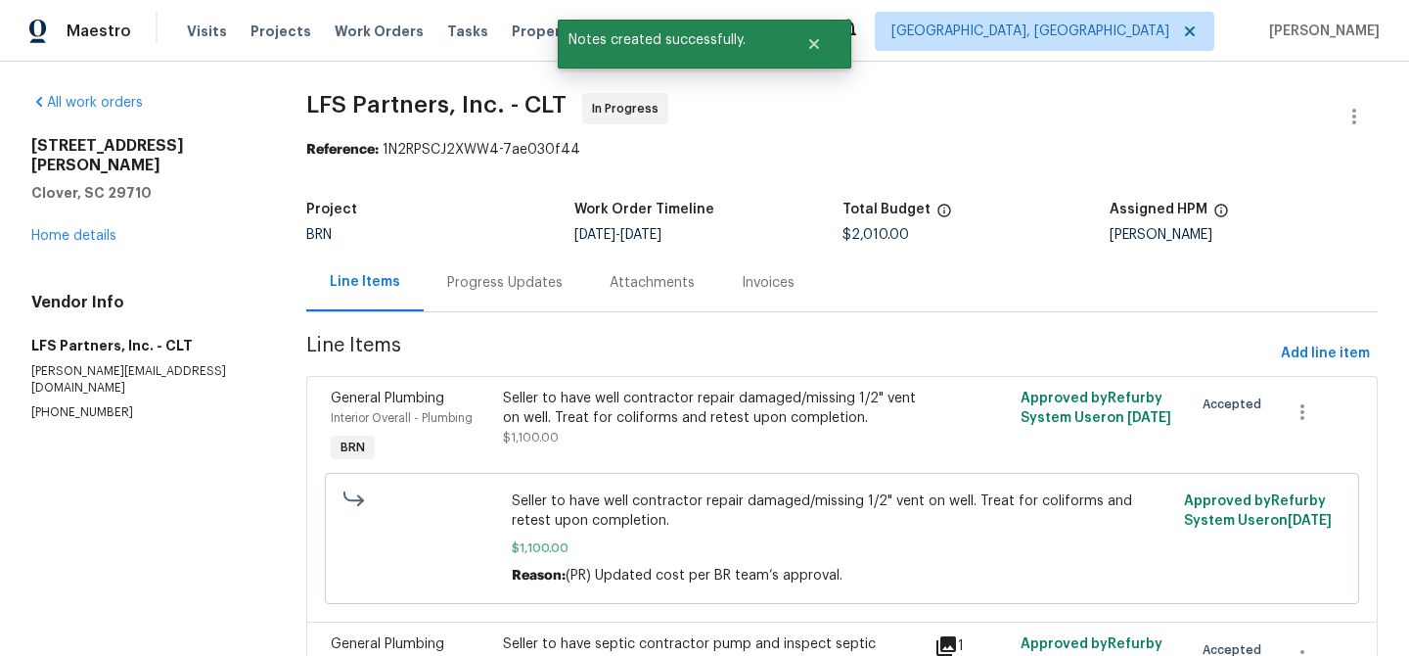
click at [498, 283] on div "Progress Updates" at bounding box center [504, 283] width 115 height 20
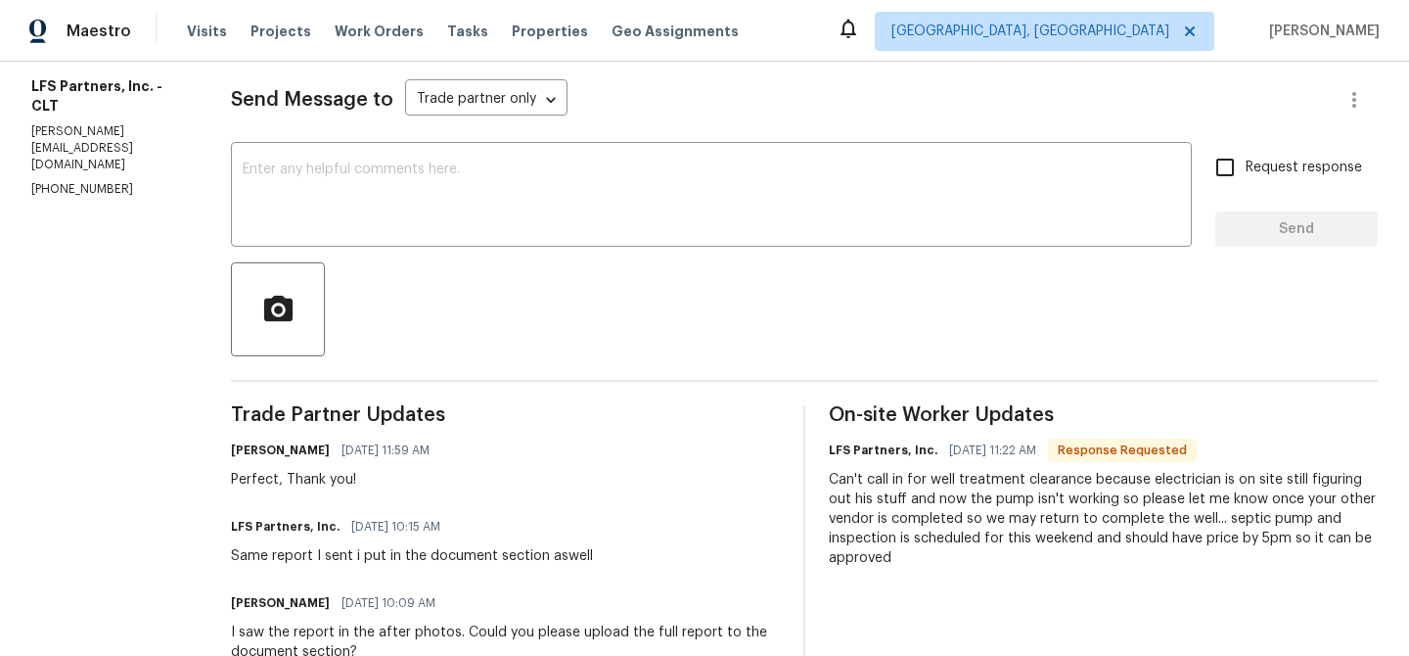
scroll to position [275, 0]
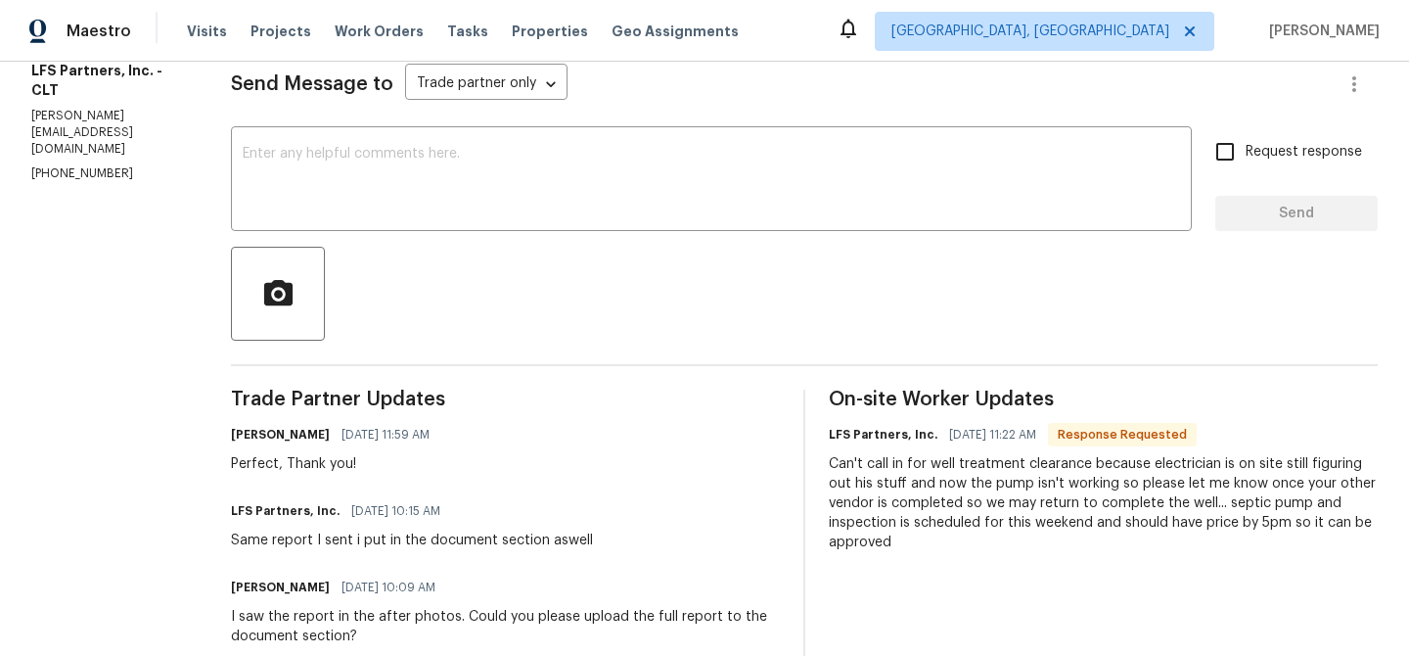
click at [90, 165] on p "[PHONE_NUMBER]" at bounding box center [107, 173] width 153 height 17
copy p "[PHONE_NUMBER]"
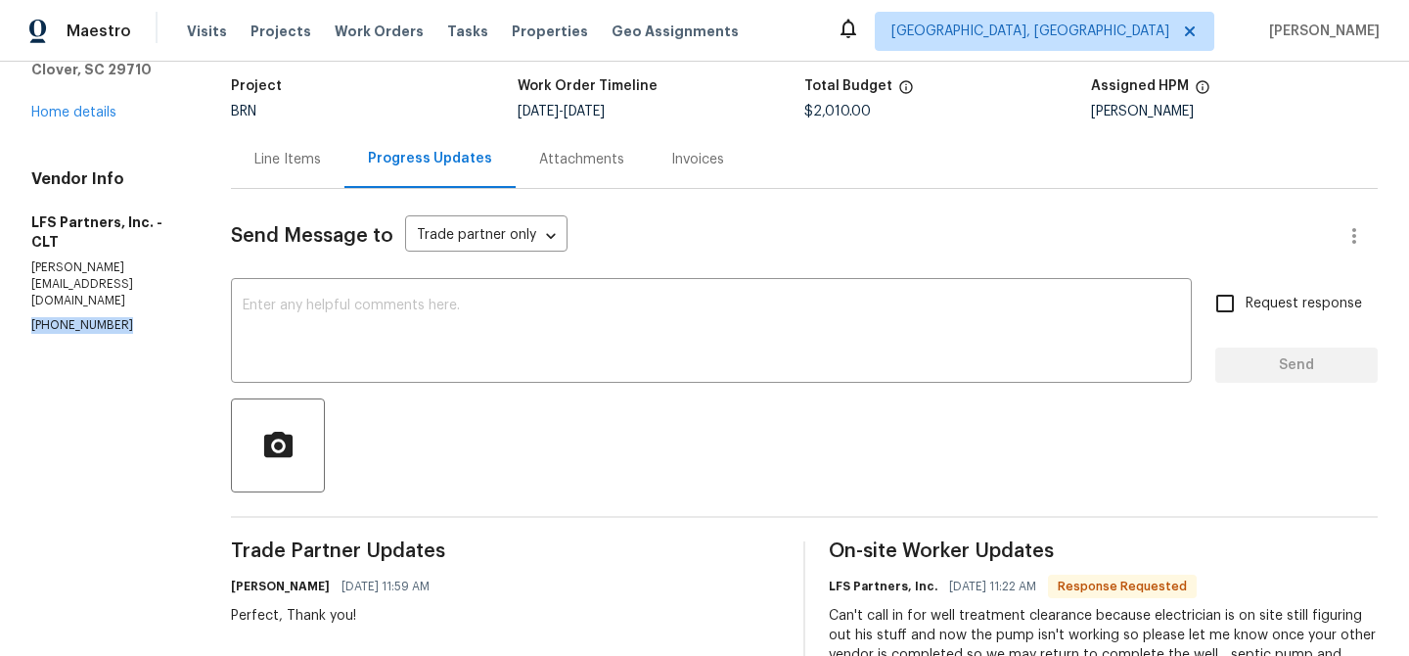
scroll to position [107, 0]
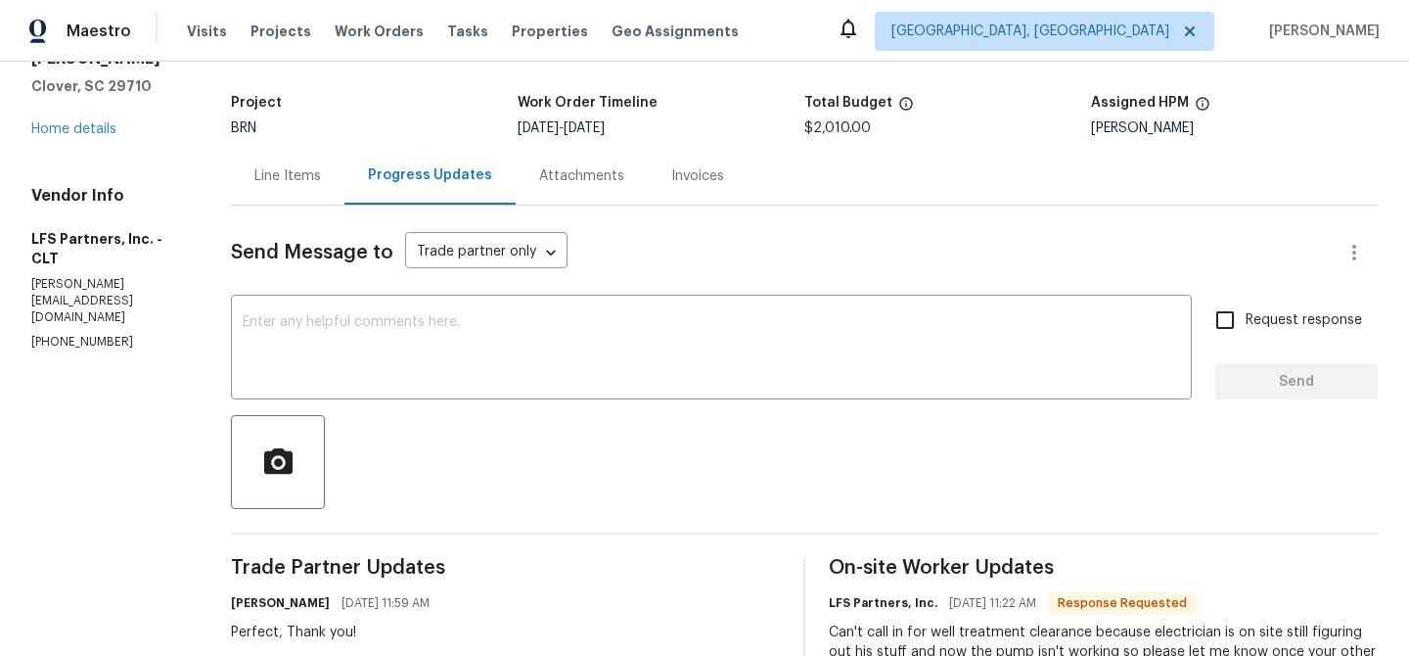
click at [263, 168] on div "Line Items" at bounding box center [287, 176] width 67 height 20
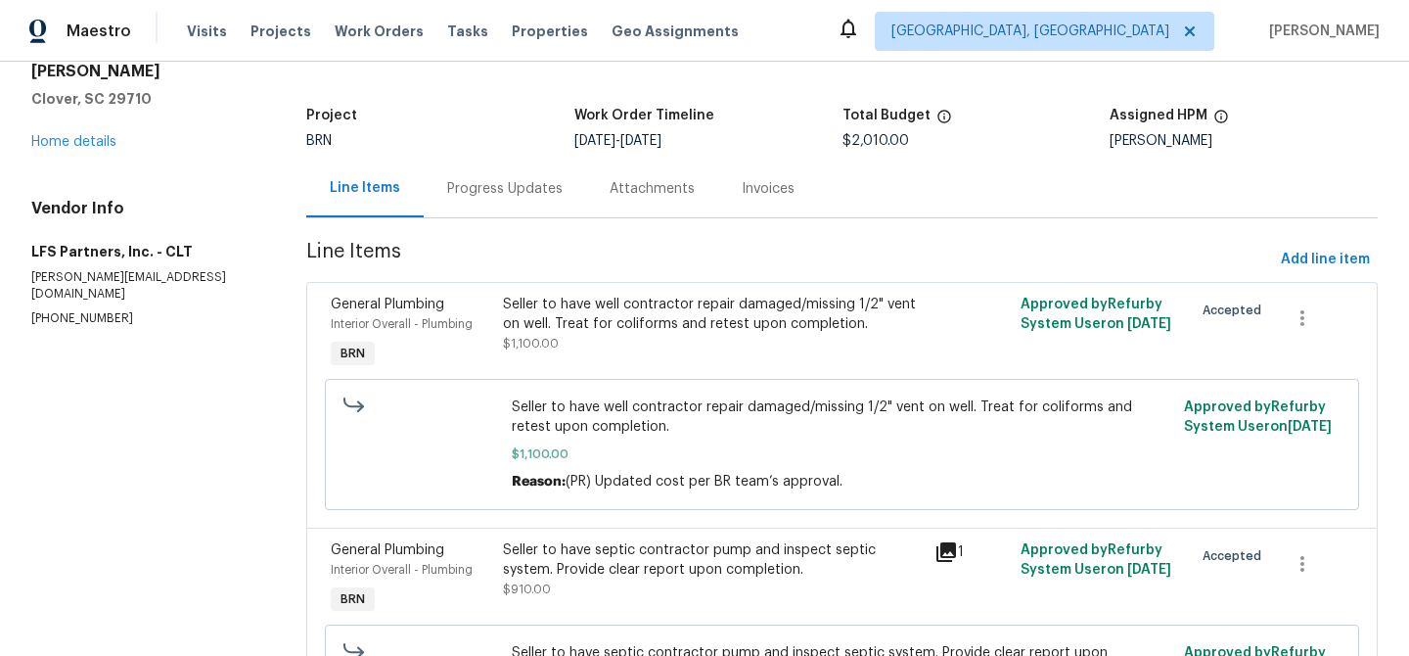
scroll to position [35, 0]
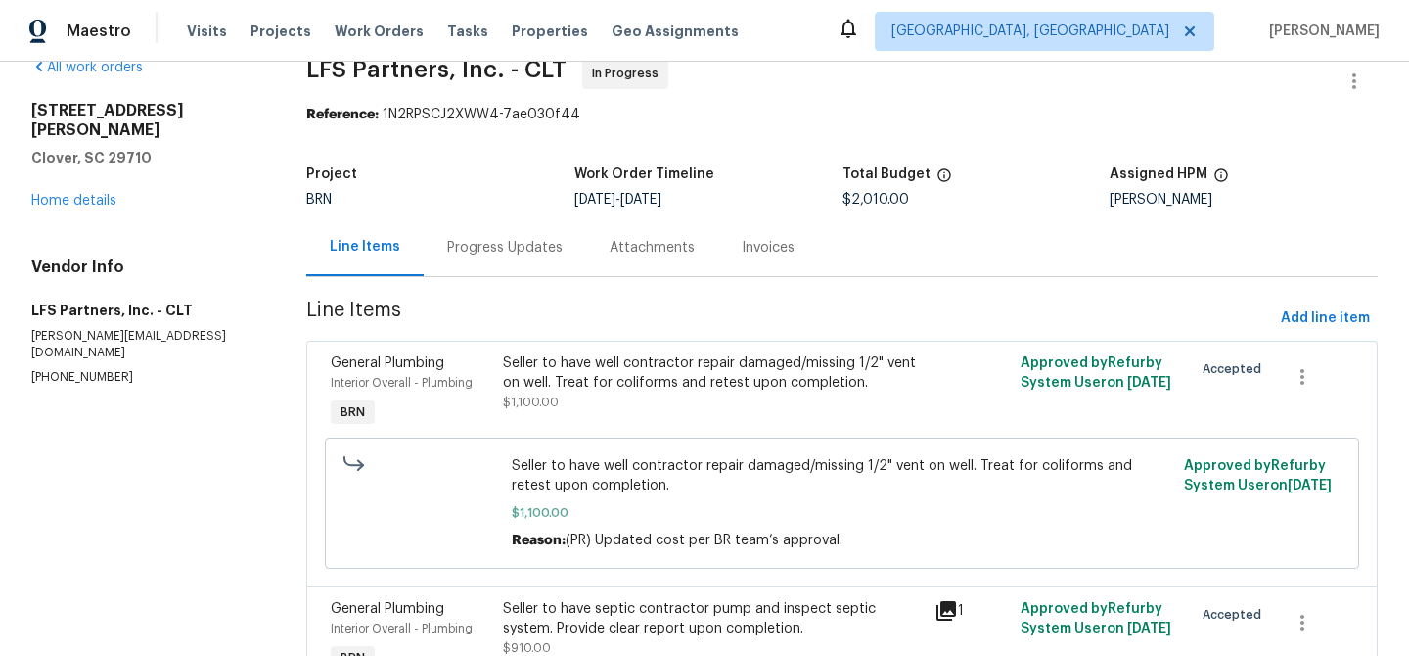
click at [499, 255] on div "Progress Updates" at bounding box center [504, 248] width 115 height 20
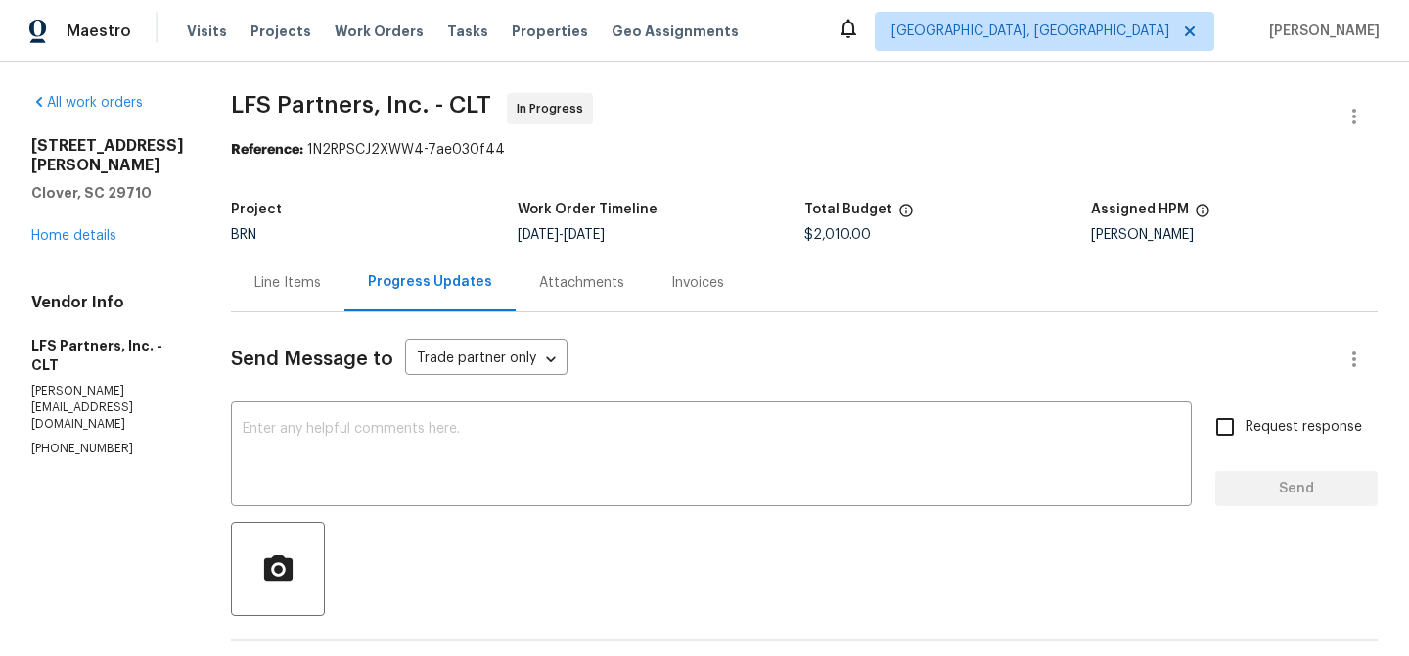
click at [231, 265] on div "Line Items" at bounding box center [288, 282] width 114 height 58
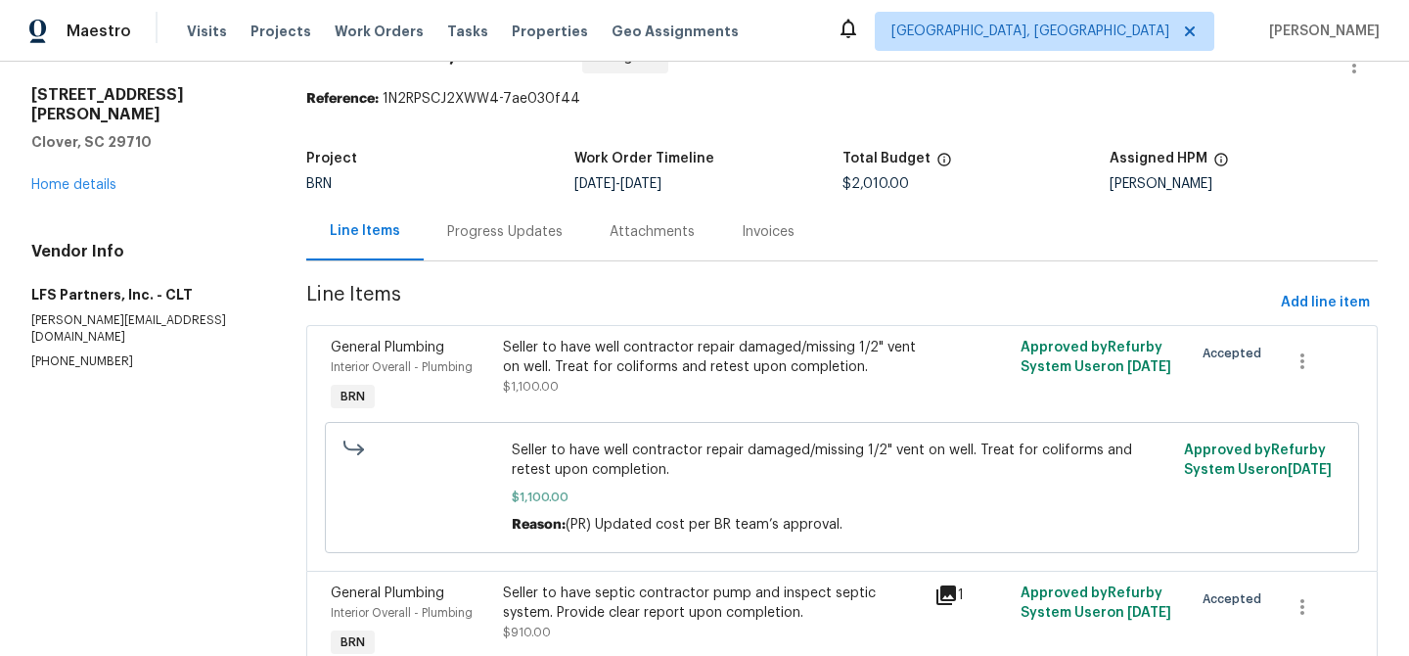
scroll to position [65, 0]
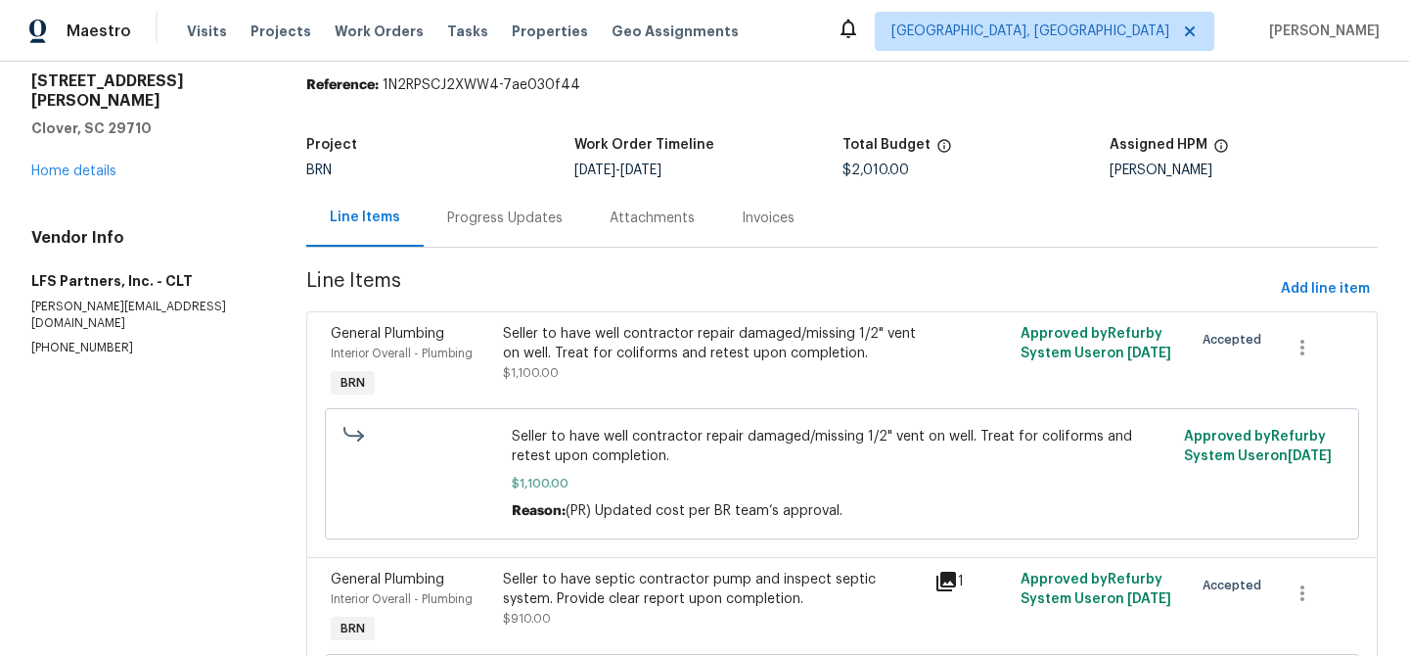
click at [507, 231] on div "Progress Updates" at bounding box center [505, 218] width 162 height 58
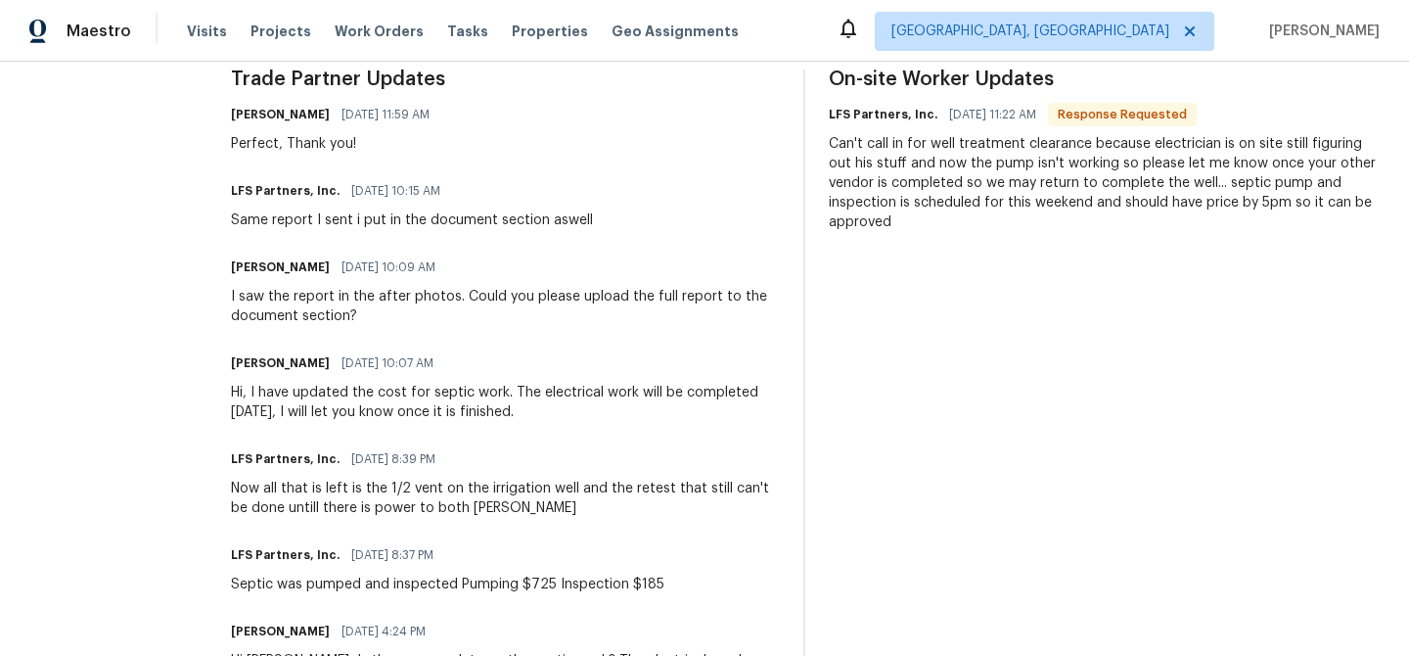
scroll to position [610, 0]
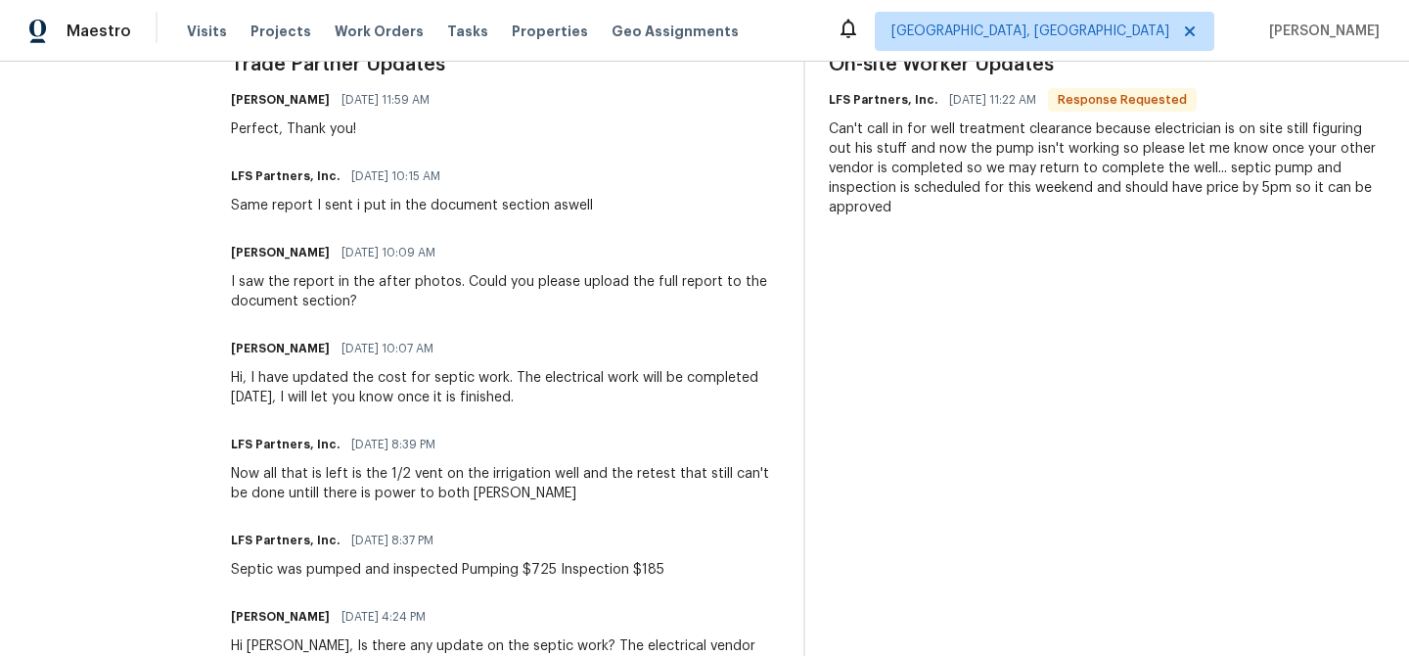
drag, startPoint x: 499, startPoint y: 380, endPoint x: 532, endPoint y: 403, distance: 40.7
click at [532, 403] on div "Hi, I have updated the cost for septic work. The electrical work will be comple…" at bounding box center [505, 387] width 549 height 39
click at [291, 399] on div "Hi, I have updated the cost for septic work. The electrical work will be comple…" at bounding box center [505, 387] width 549 height 39
drag, startPoint x: 245, startPoint y: 376, endPoint x: 560, endPoint y: 391, distance: 315.5
click at [560, 391] on div "Hi, I have updated the cost for septic work. The electrical work will be comple…" at bounding box center [505, 387] width 549 height 39
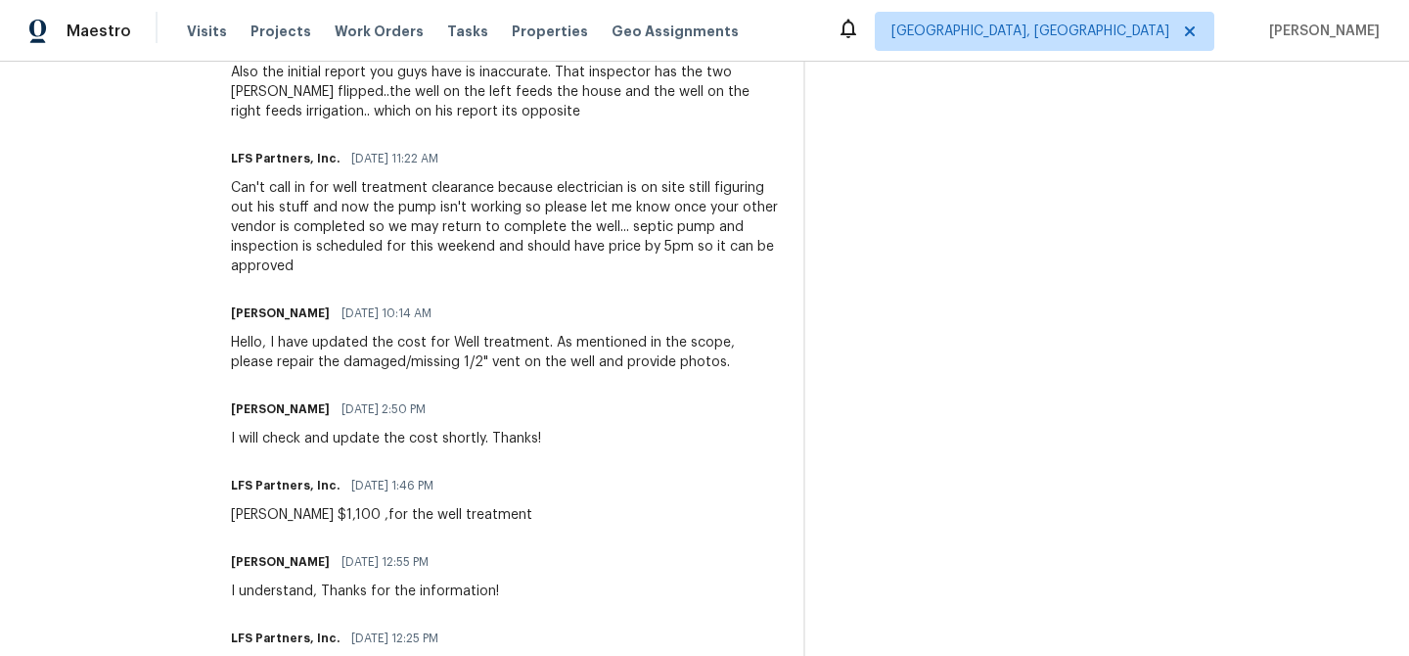
scroll to position [1376, 0]
drag, startPoint x: 290, startPoint y: 340, endPoint x: 453, endPoint y: 340, distance: 163.4
click at [316, 340] on div "Hello, I have updated the cost for Well treatment. As mentioned in the scope, p…" at bounding box center [505, 351] width 549 height 39
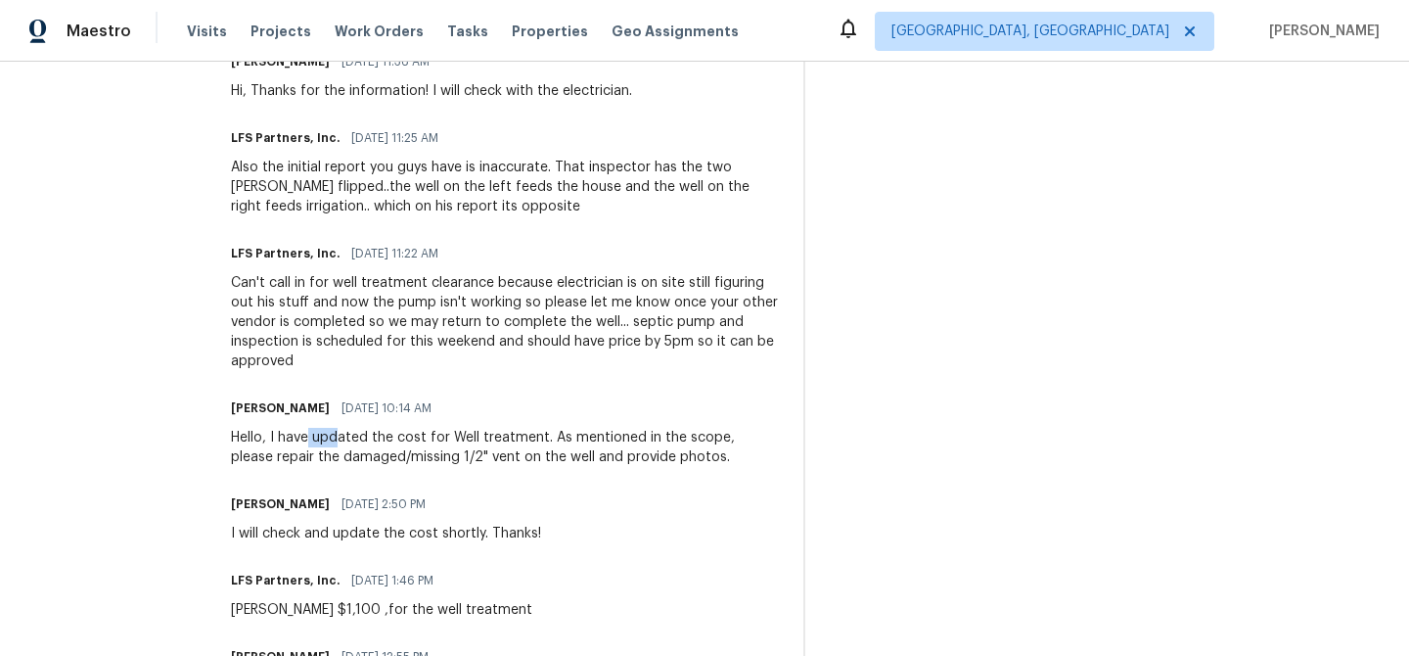
scroll to position [1276, 0]
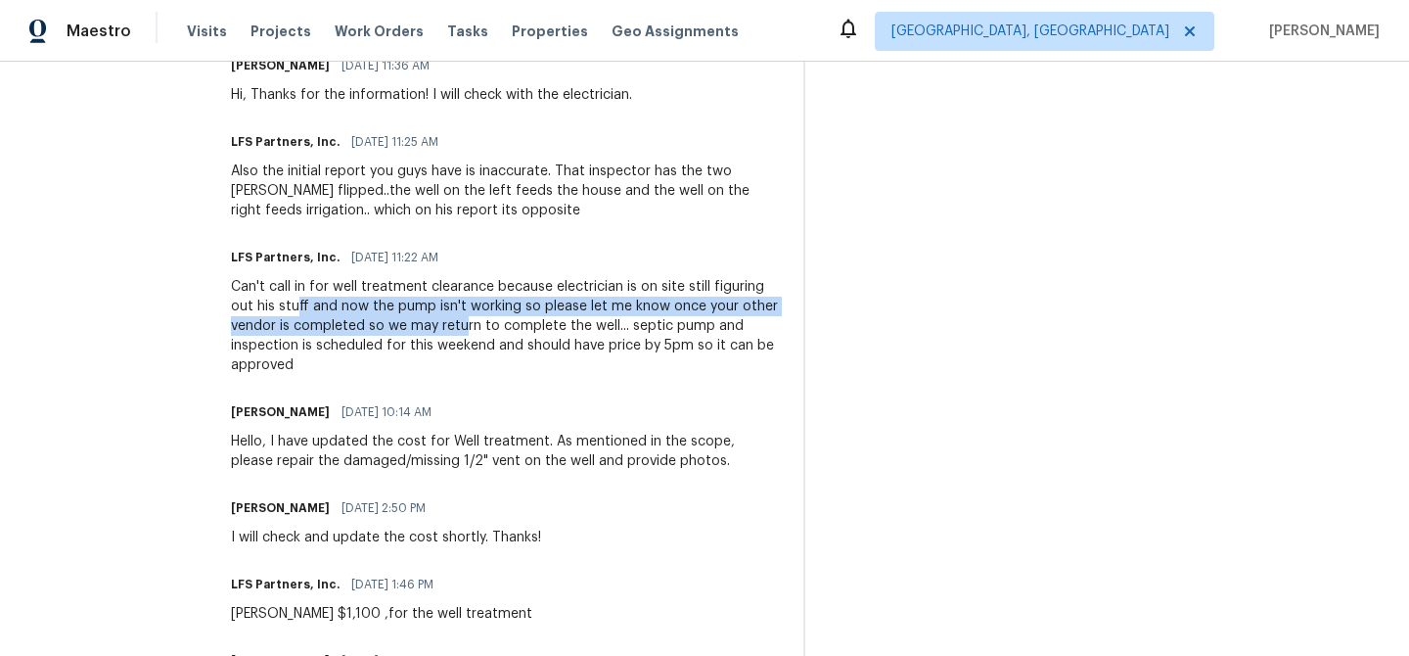
drag, startPoint x: 254, startPoint y: 306, endPoint x: 445, endPoint y: 335, distance: 192.9
click at [445, 336] on div "Can't call in for well treatment clearance because electrician is on site still…" at bounding box center [505, 326] width 549 height 98
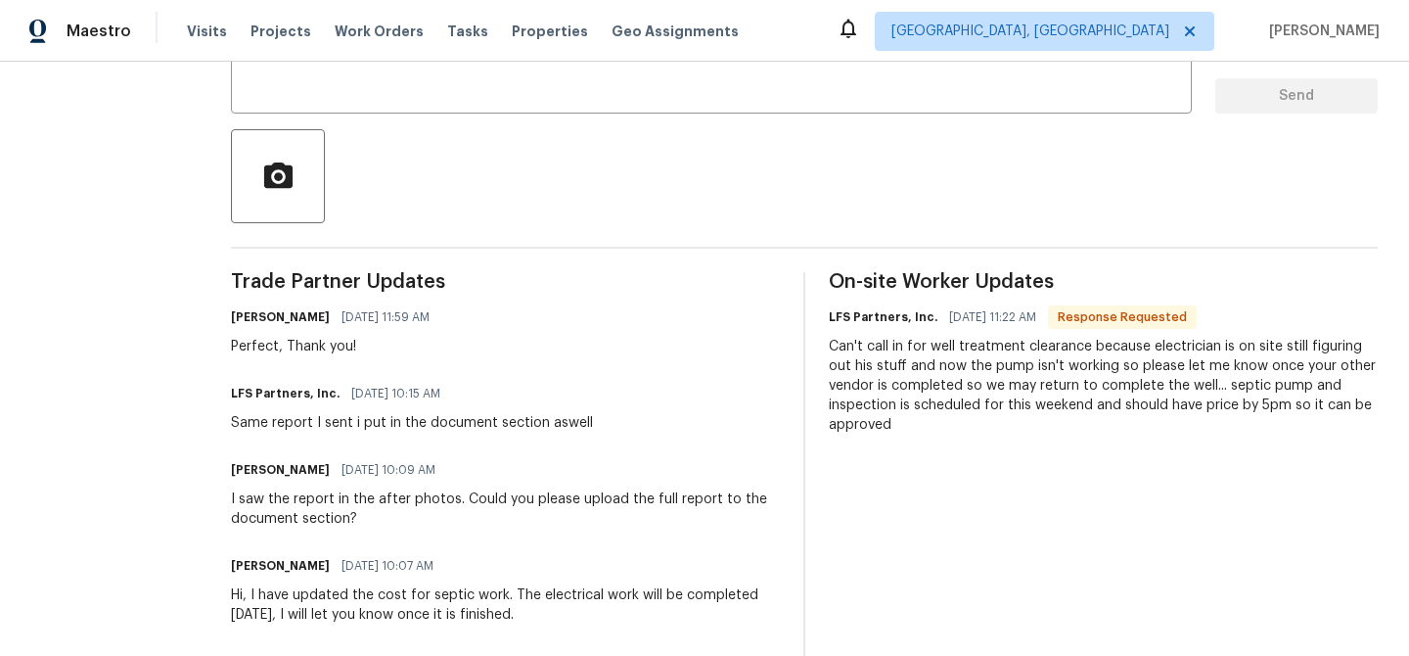
scroll to position [0, 0]
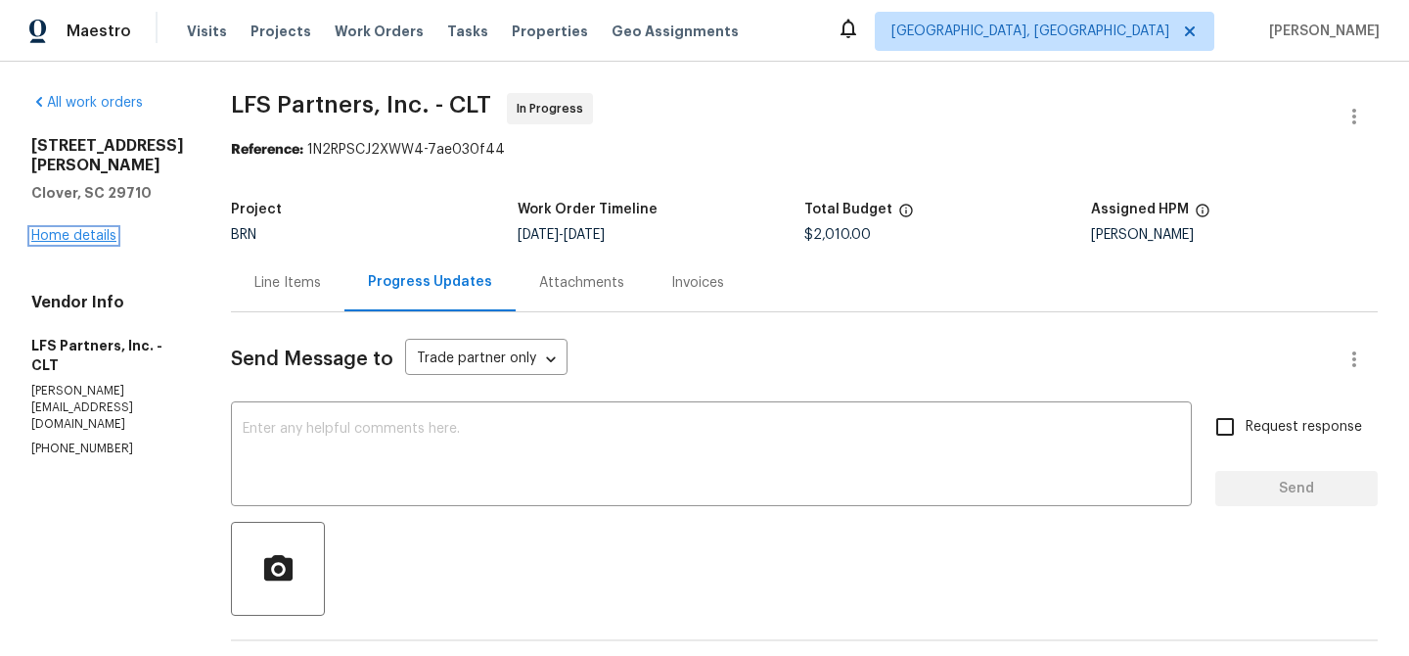
click at [86, 229] on link "Home details" at bounding box center [73, 236] width 85 height 14
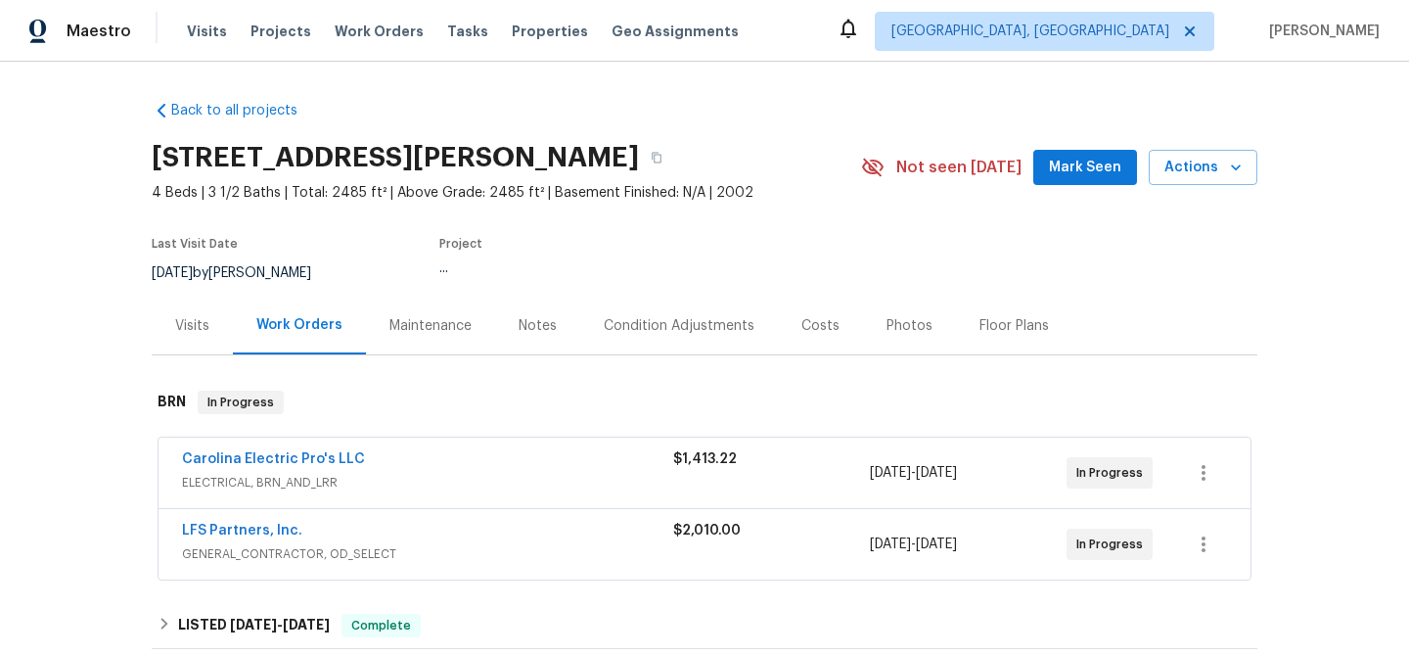
scroll to position [96, 0]
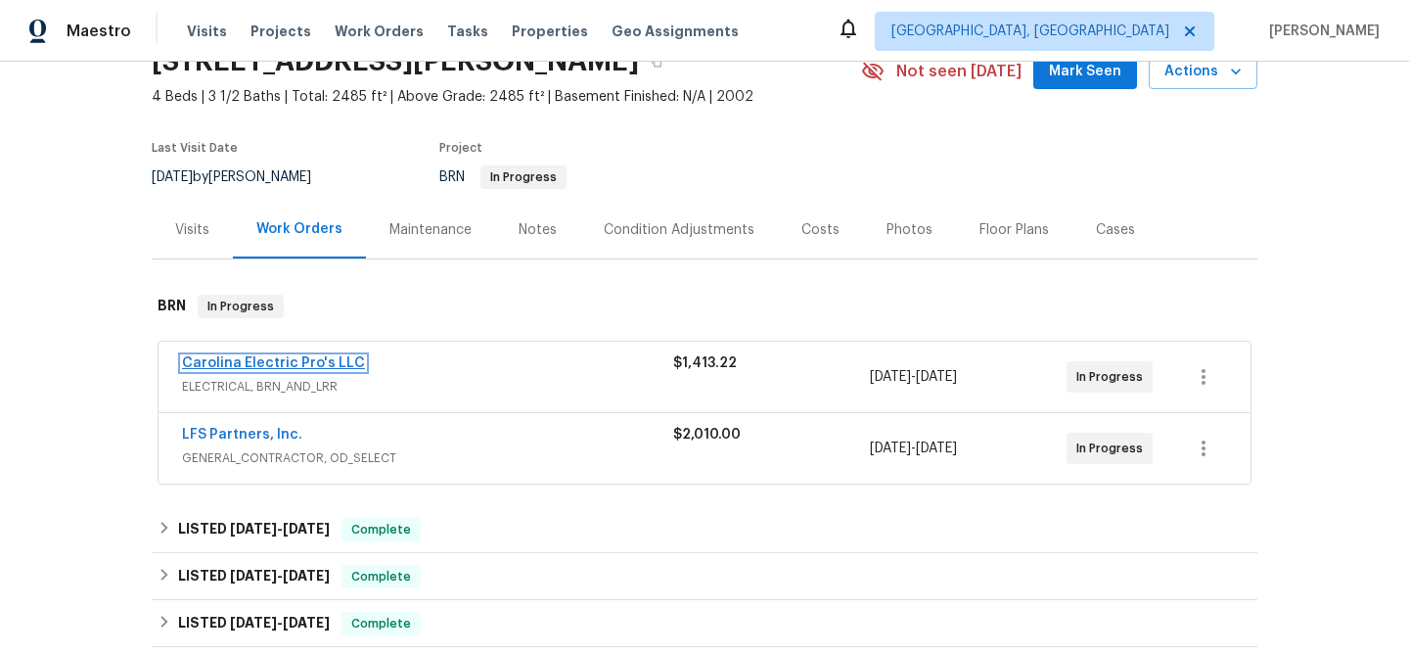
click at [265, 356] on link "Carolina Electric Pro's LLC" at bounding box center [273, 363] width 183 height 14
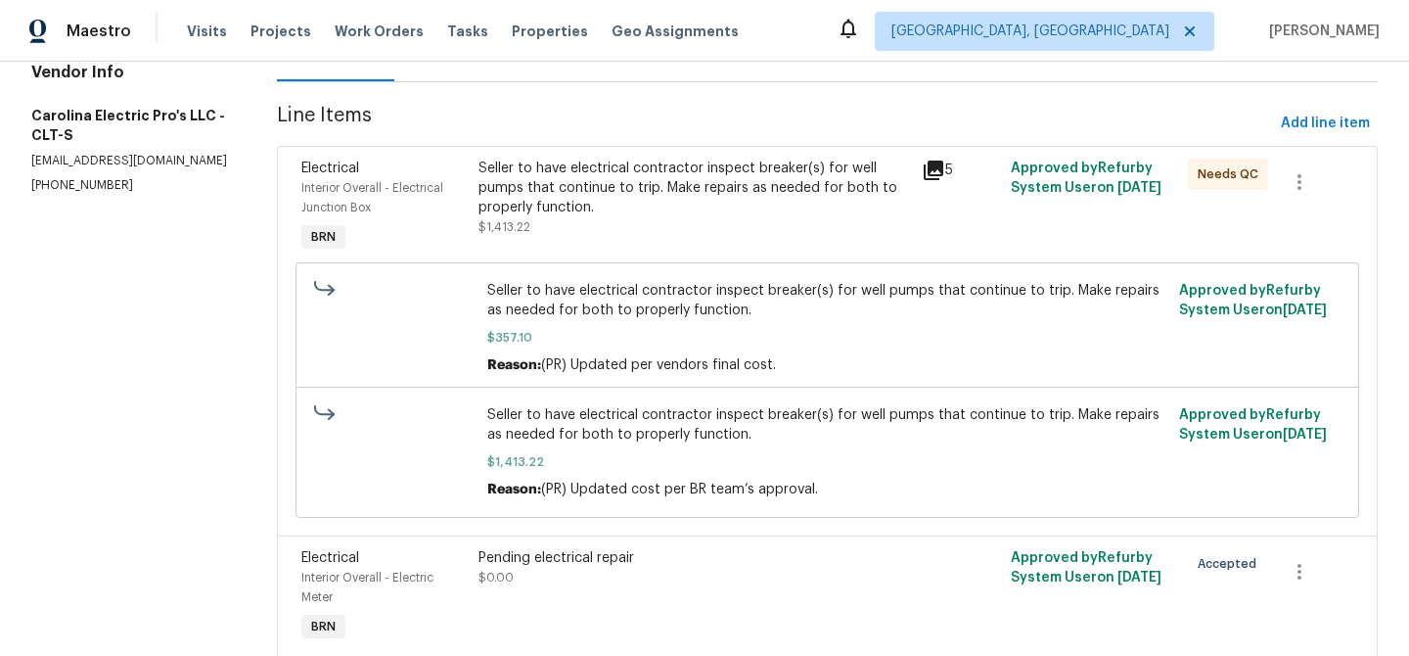
scroll to position [314, 0]
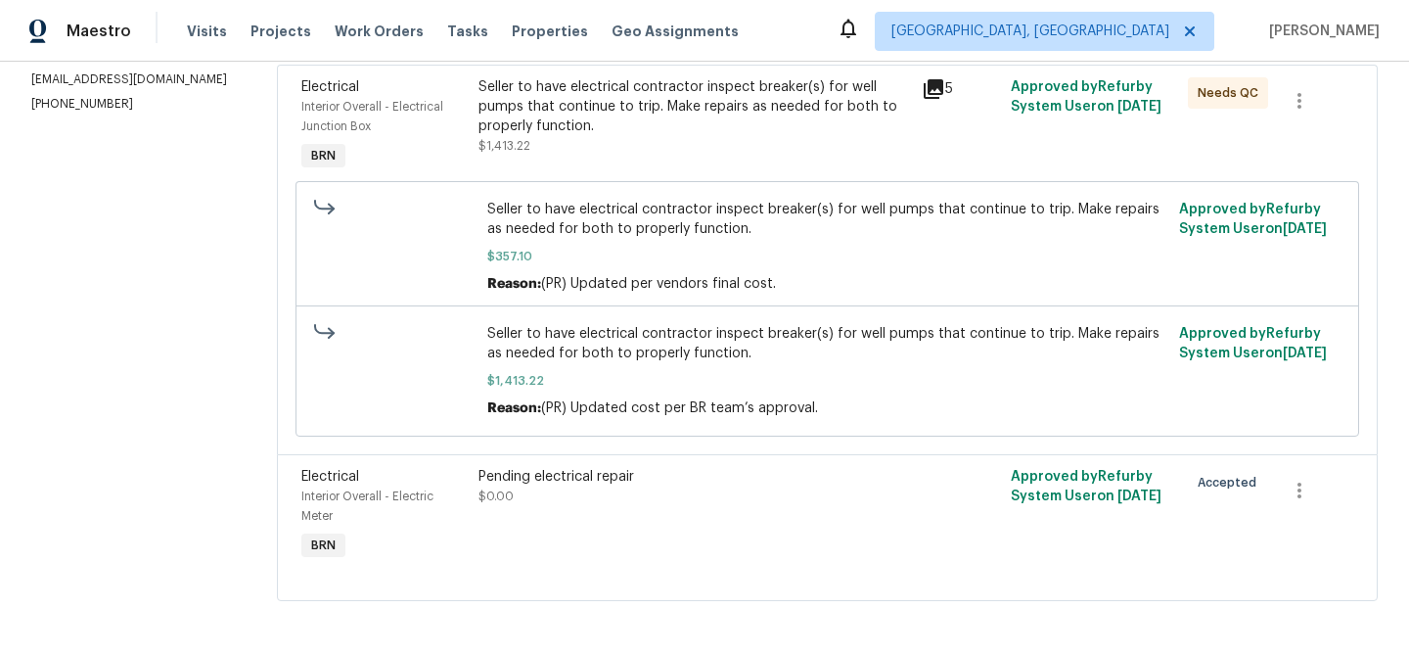
click at [553, 482] on div "Pending electrical repair" at bounding box center [695, 477] width 432 height 20
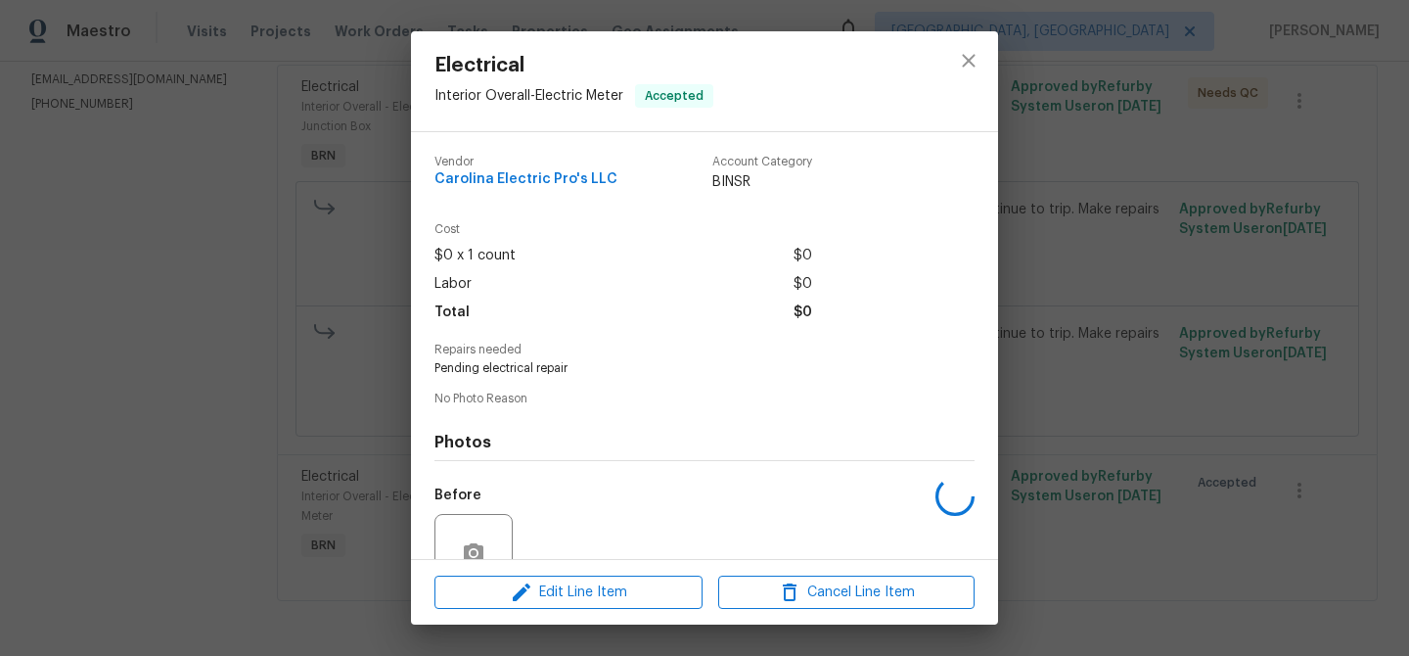
scroll to position [179, 0]
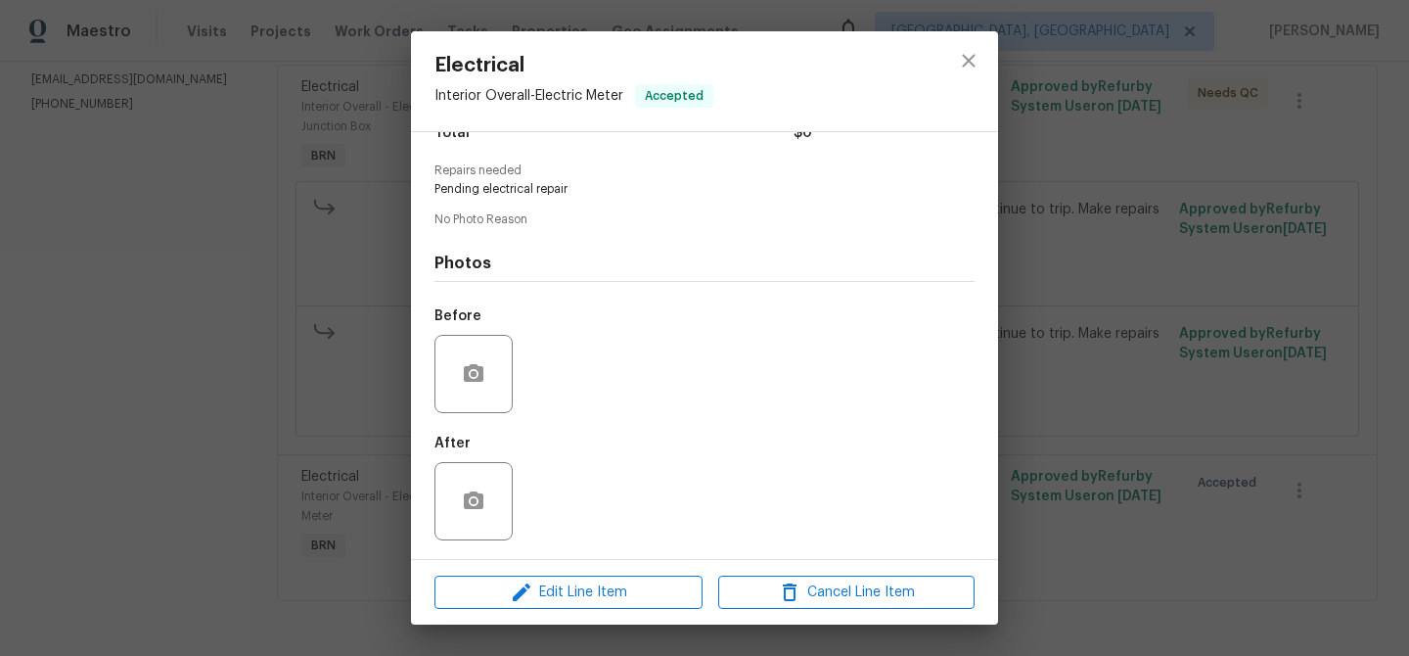
click at [166, 405] on div "Electrical Interior Overall - Electric Meter Accepted Vendor Carolina Electric …" at bounding box center [704, 328] width 1409 height 656
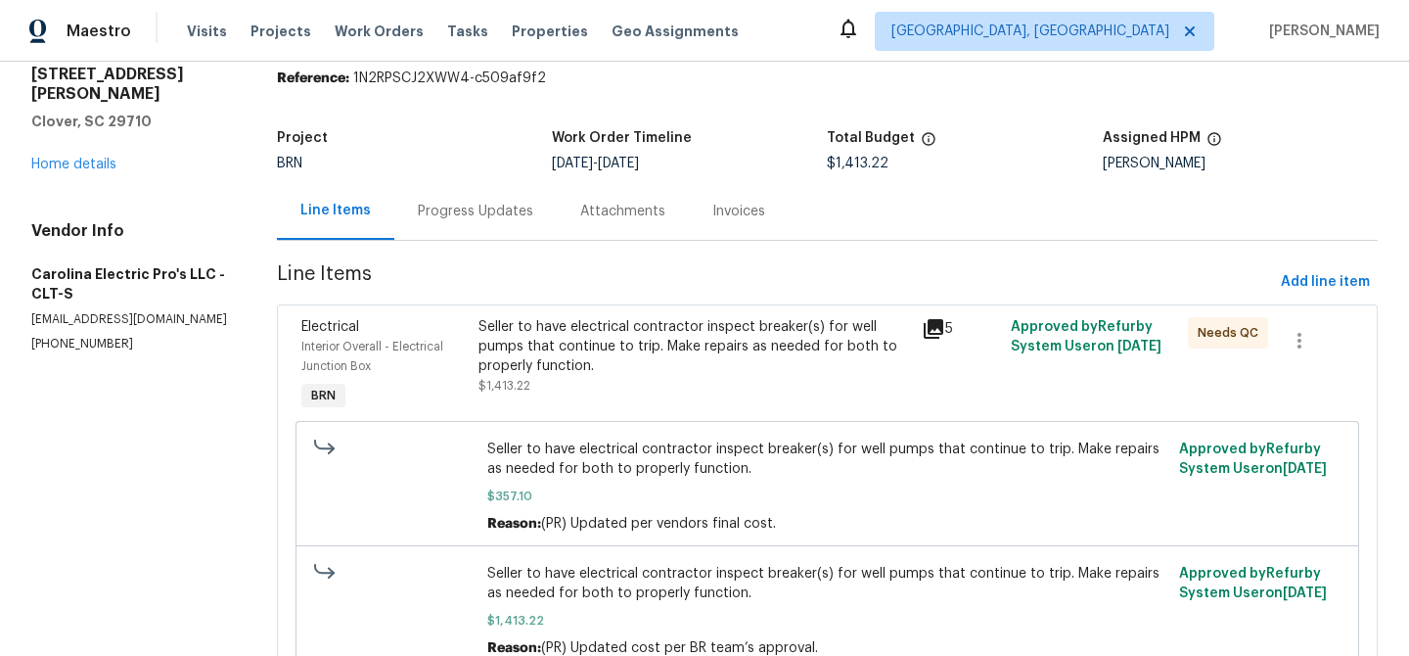
scroll to position [0, 0]
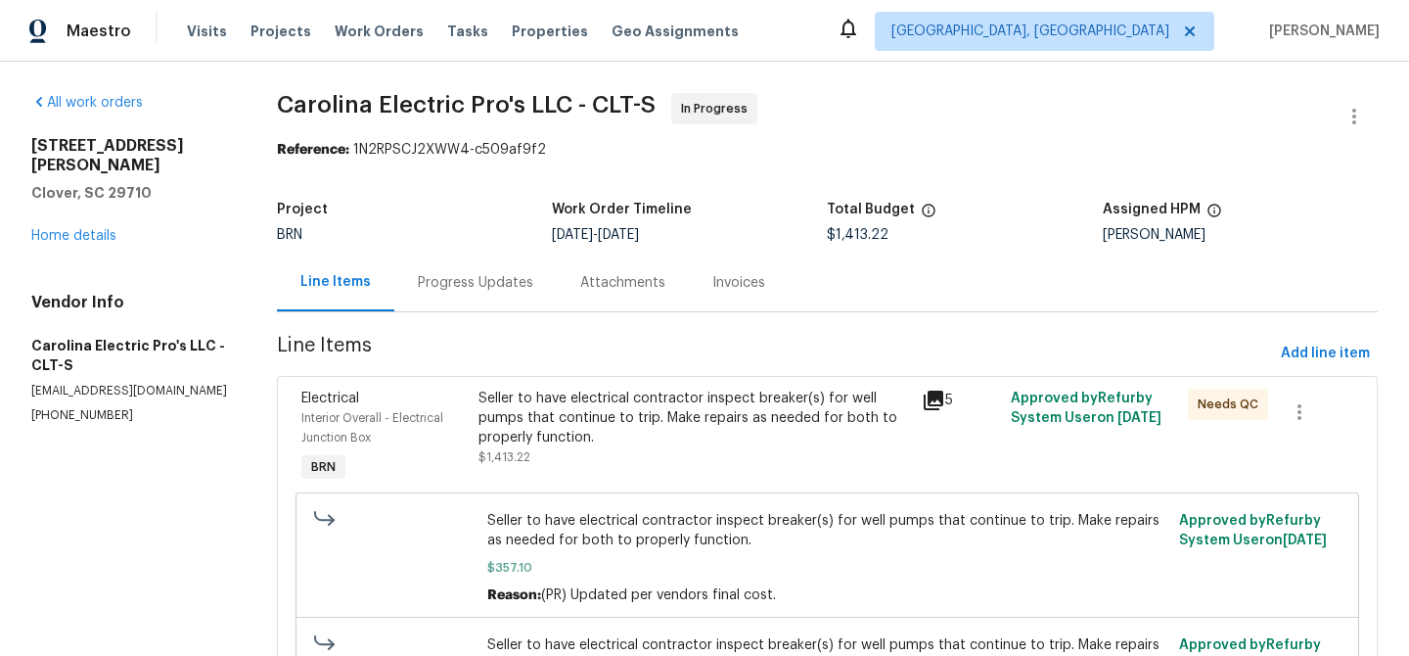
click at [450, 263] on div "Progress Updates" at bounding box center [475, 282] width 162 height 58
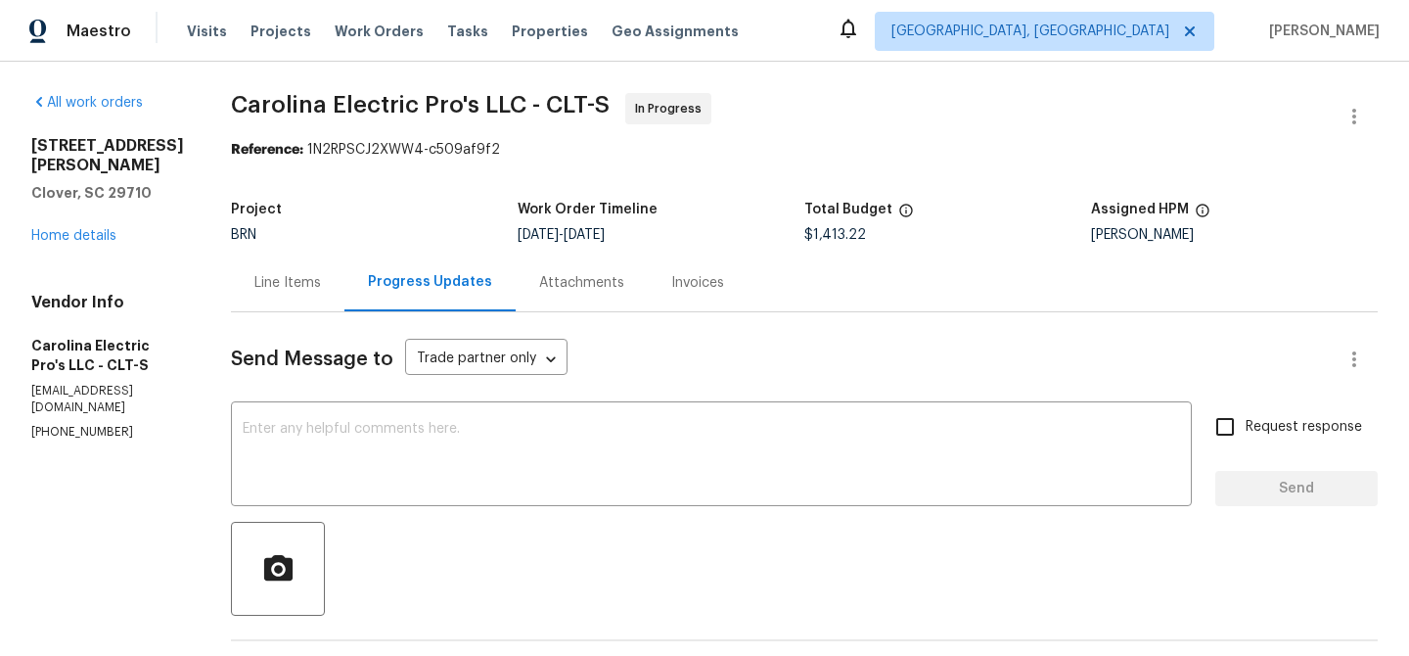
click at [61, 204] on div "[STREET_ADDRESS][PERSON_NAME][PERSON_NAME] Home details" at bounding box center [107, 191] width 153 height 110
click at [59, 229] on link "Home details" at bounding box center [73, 236] width 85 height 14
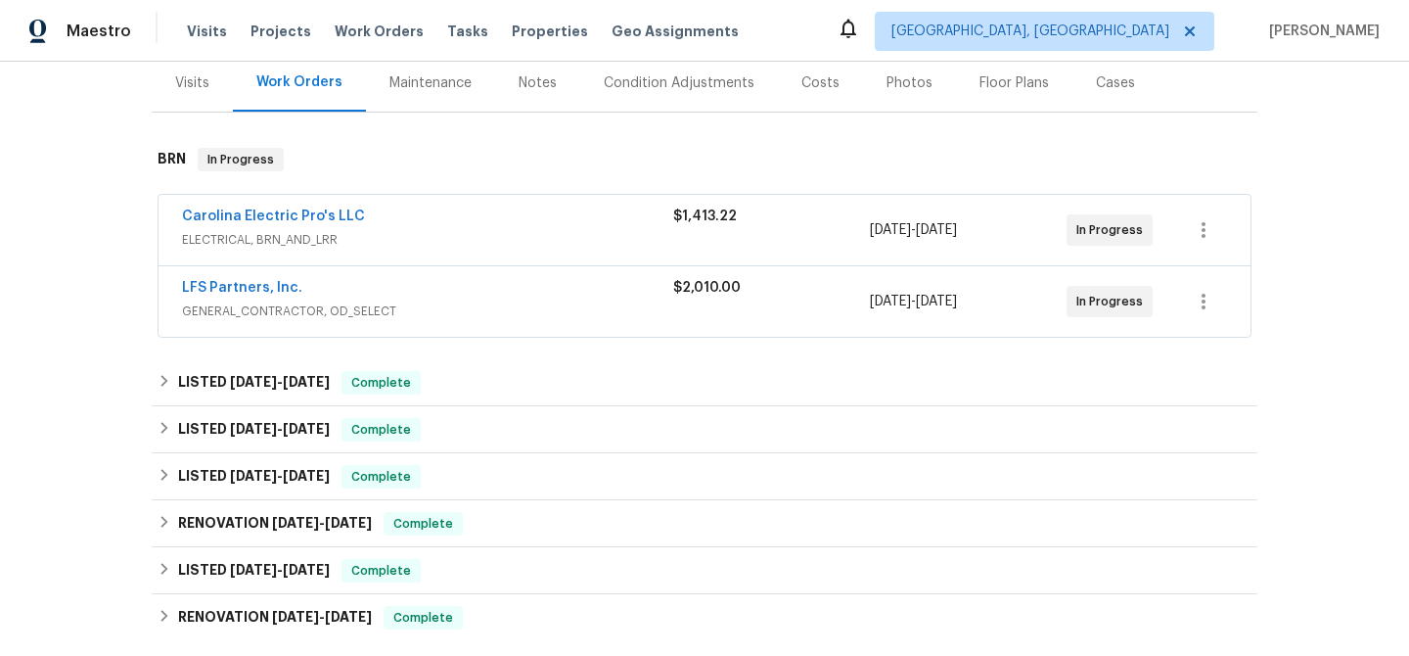
scroll to position [263, 0]
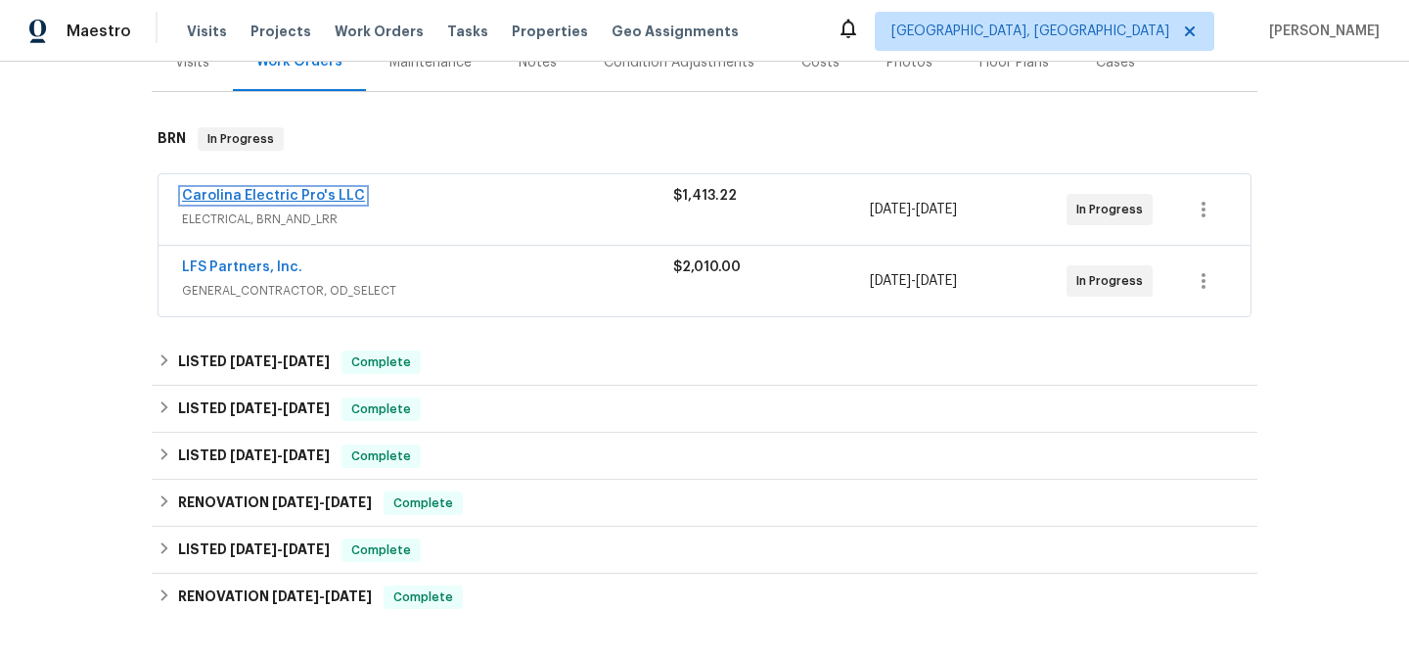
click at [253, 197] on link "Carolina Electric Pro's LLC" at bounding box center [273, 196] width 183 height 14
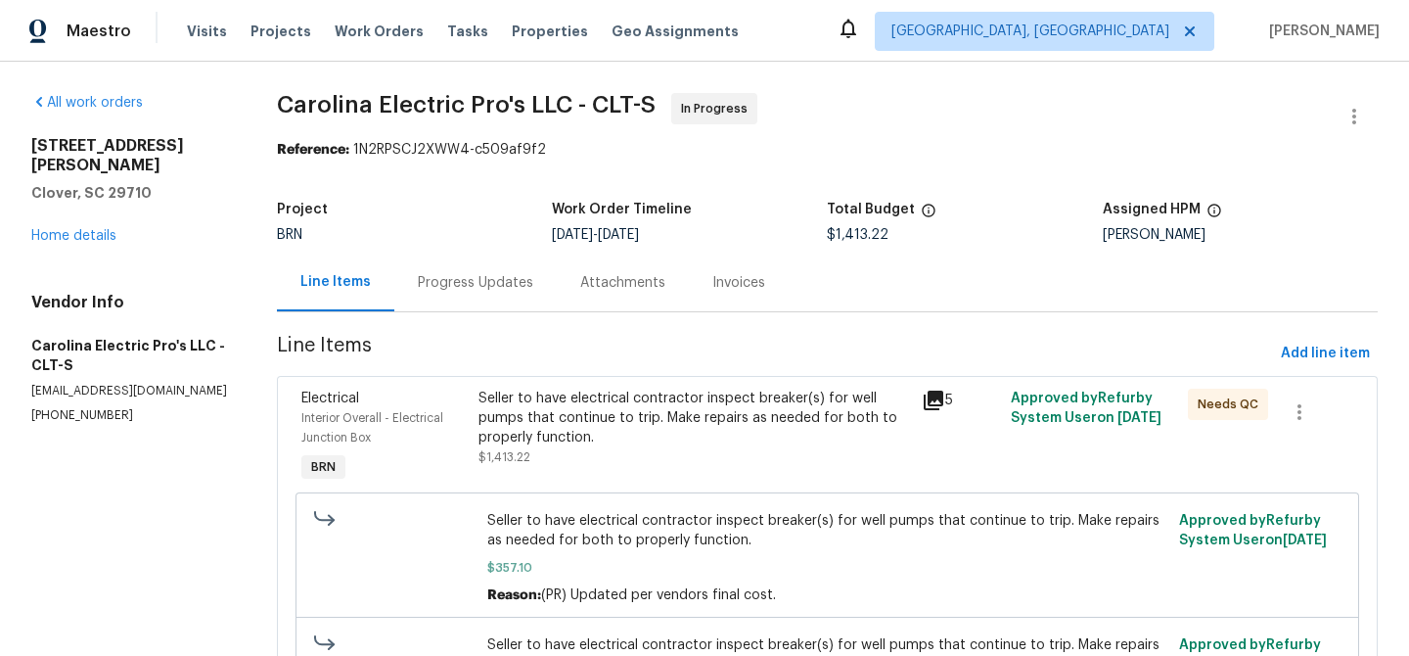
click at [516, 288] on div "Progress Updates" at bounding box center [475, 283] width 115 height 20
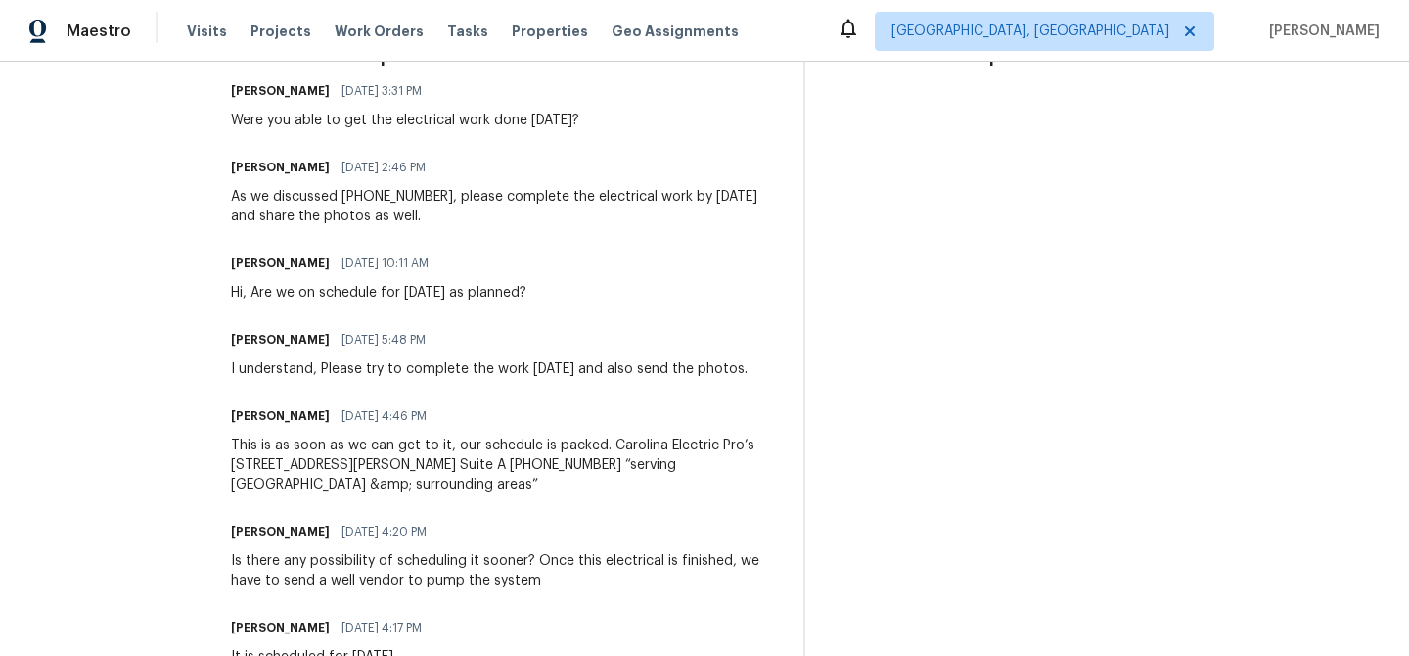
scroll to position [501, 0]
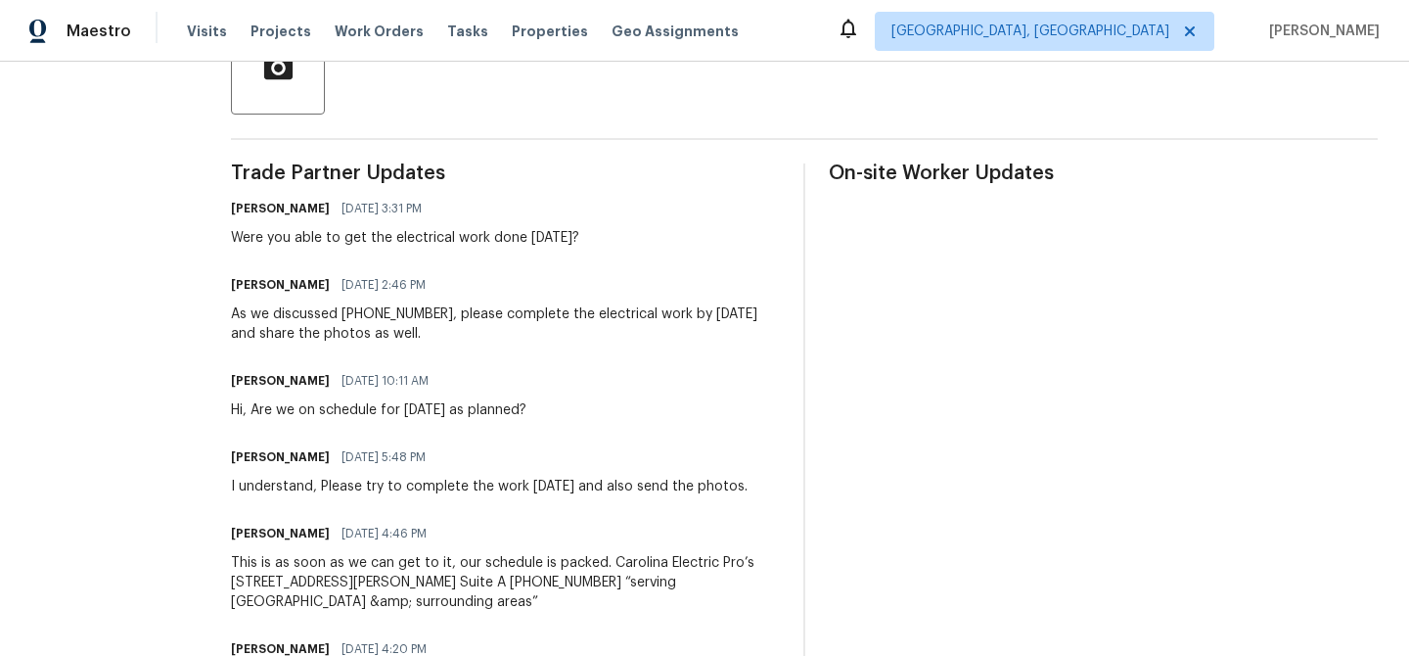
click at [290, 241] on div "Were you able to get the electrical work done [DATE]?" at bounding box center [405, 238] width 348 height 20
copy div "Were you able to get the electrical work done [DATE]?"
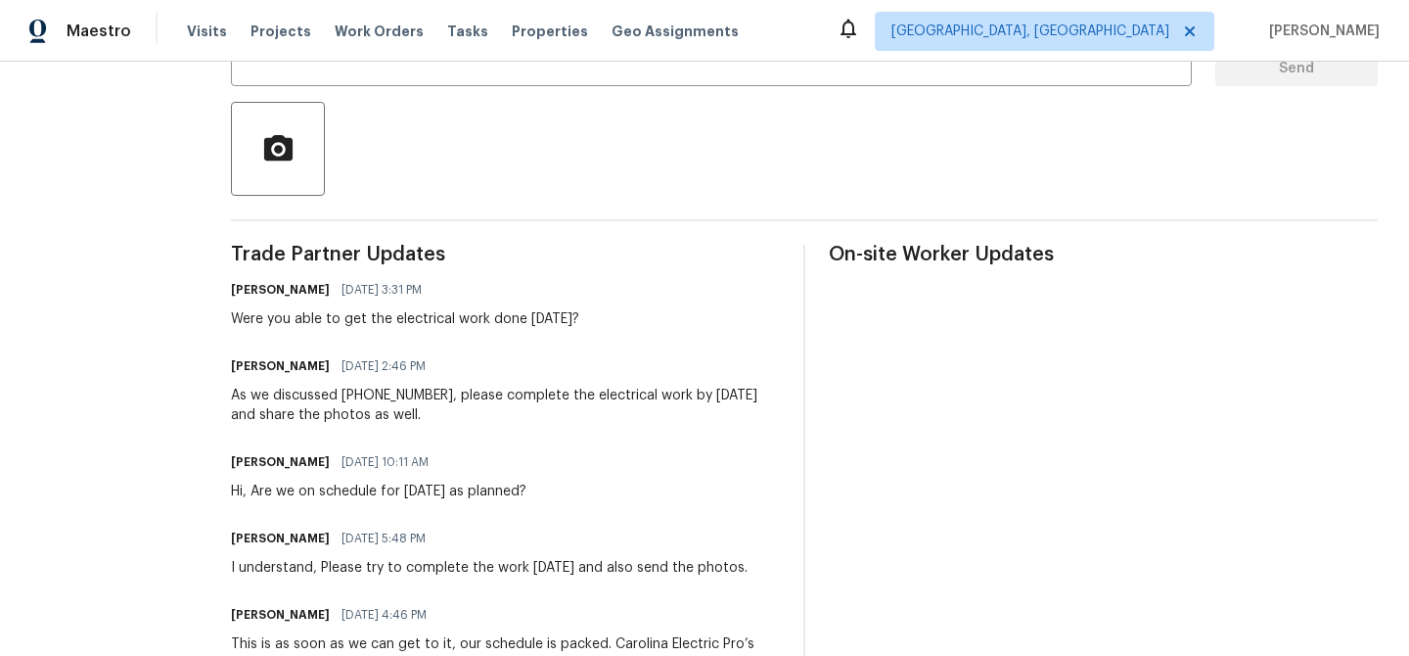
scroll to position [485, 0]
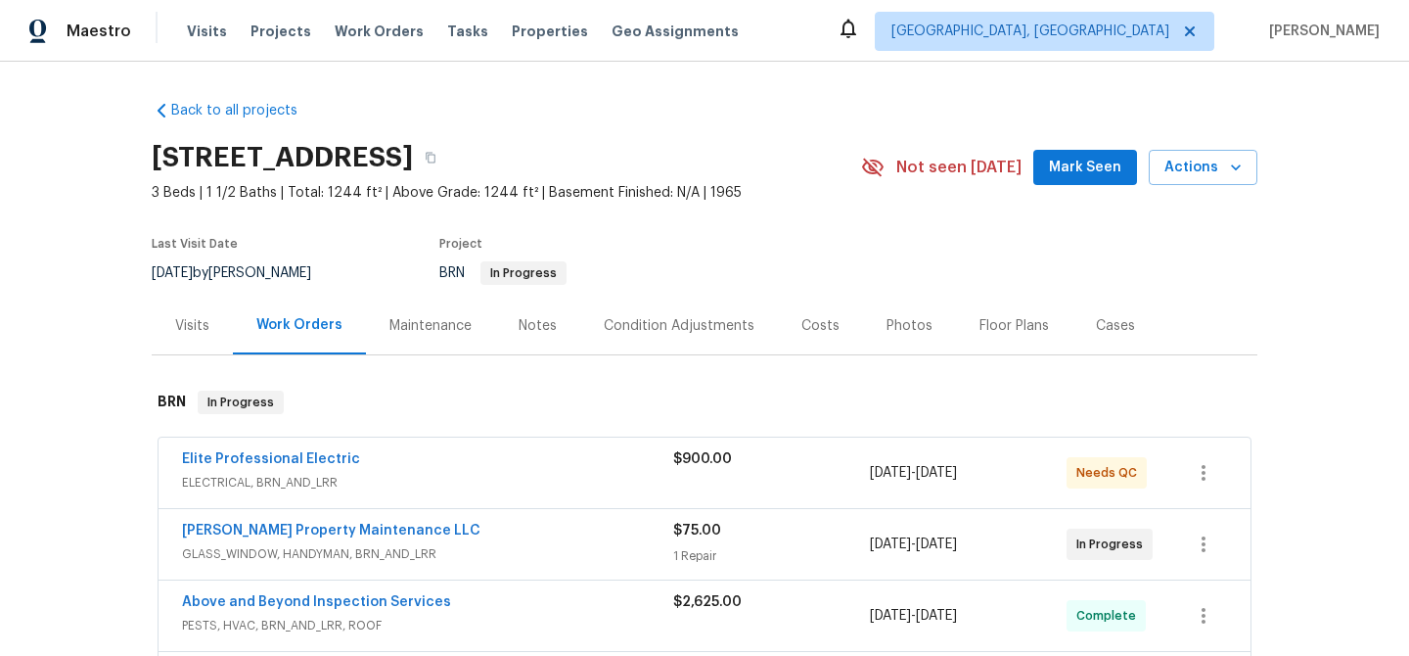
scroll to position [61, 0]
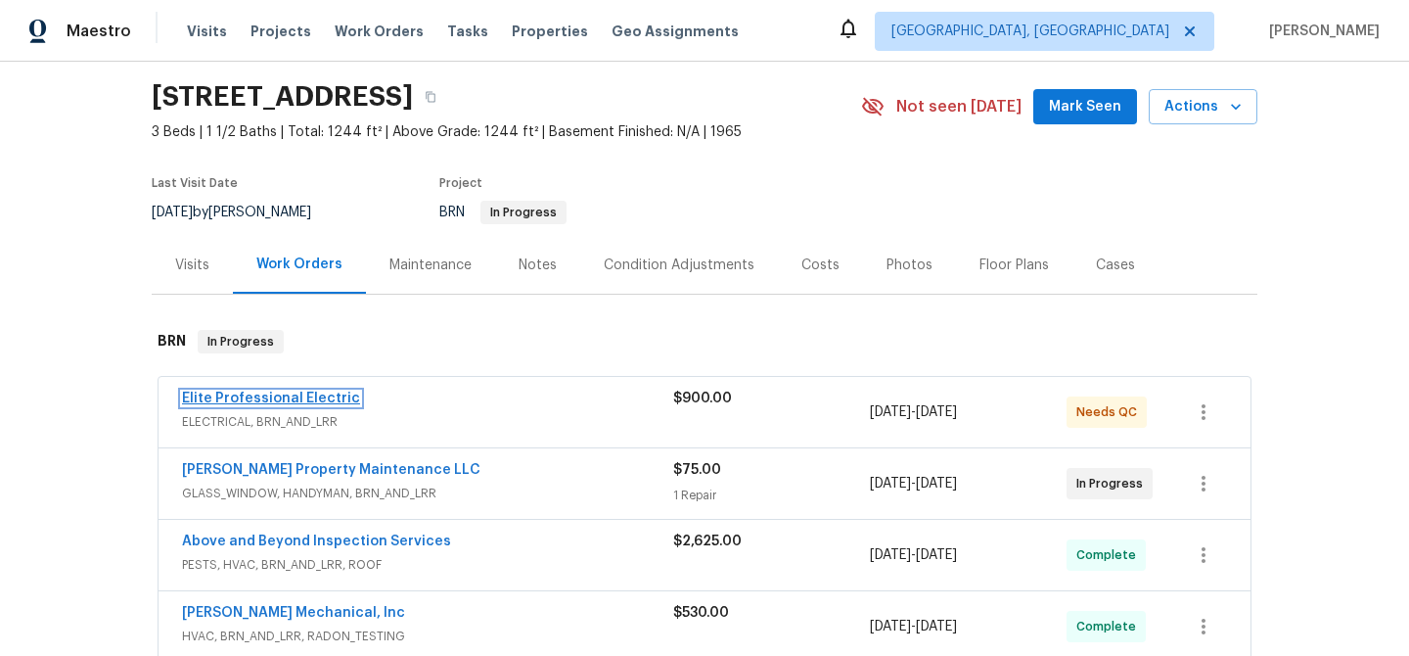
click at [247, 402] on link "Elite Professional Electric" at bounding box center [271, 398] width 178 height 14
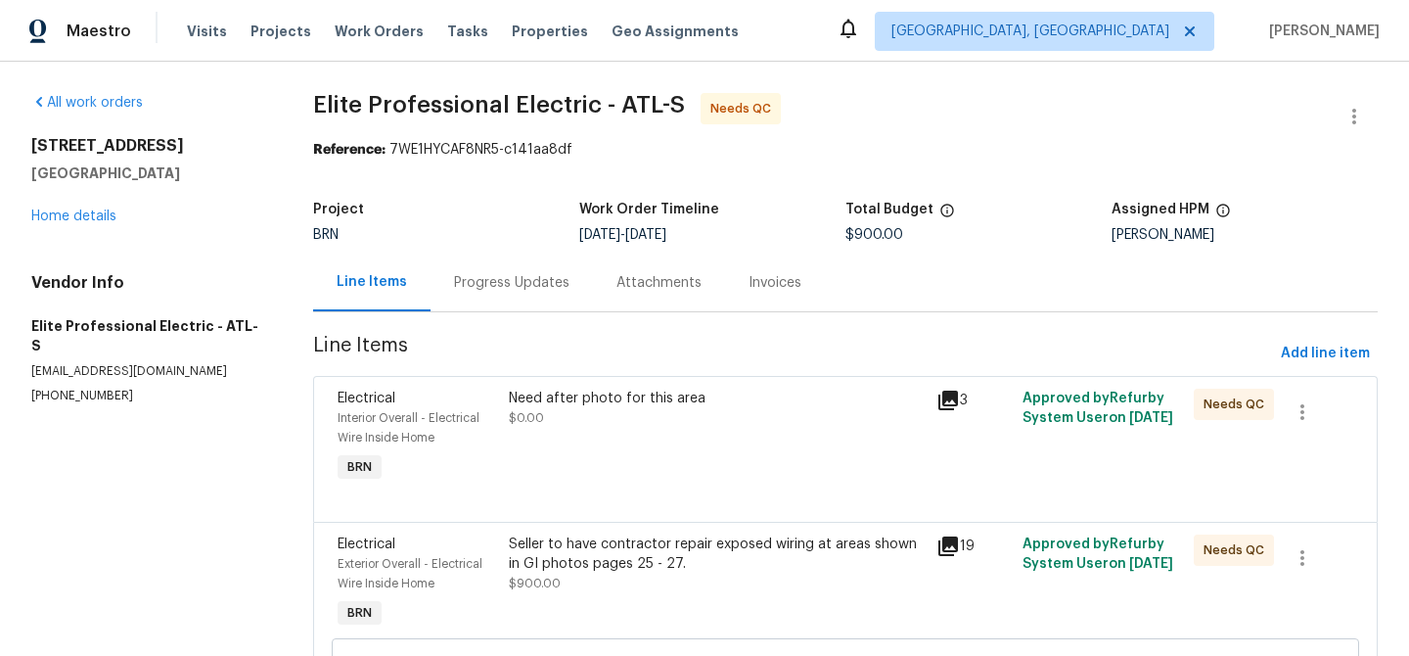
click at [552, 420] on div "Need after photo for this area $0.00" at bounding box center [717, 408] width 417 height 39
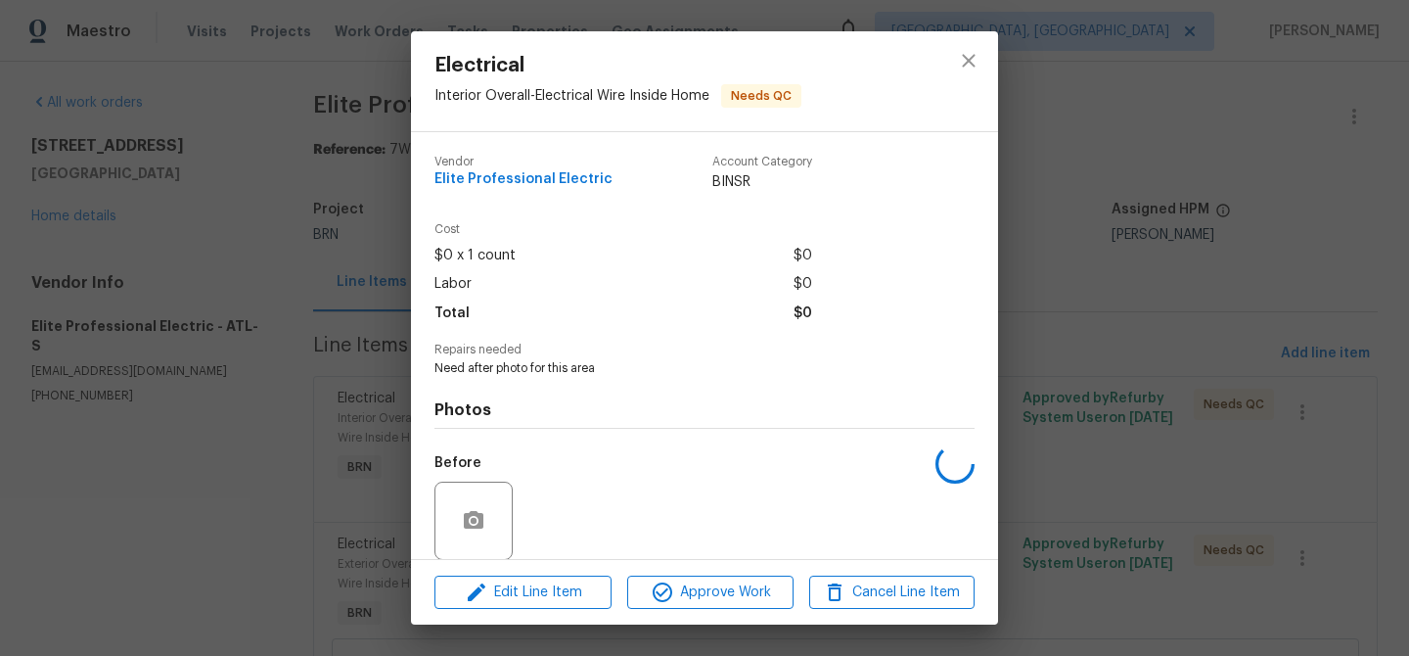
scroll to position [147, 0]
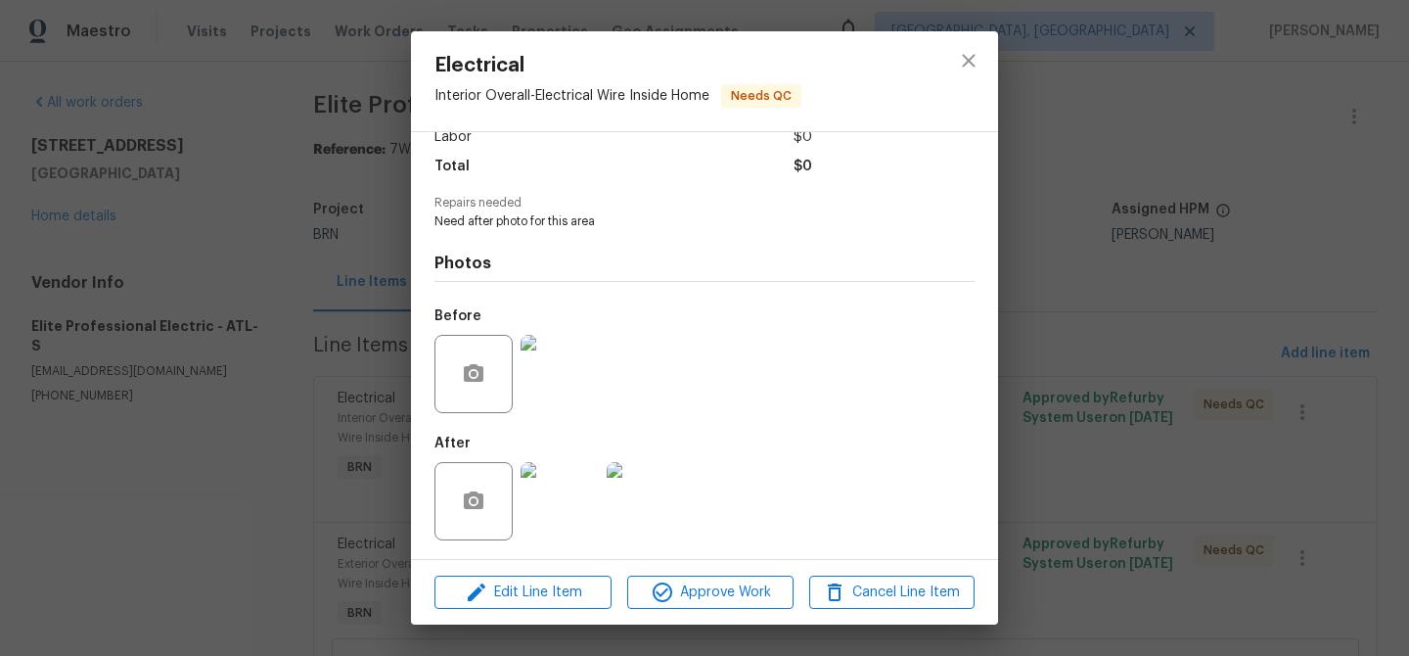
click at [541, 400] on img at bounding box center [560, 374] width 78 height 78
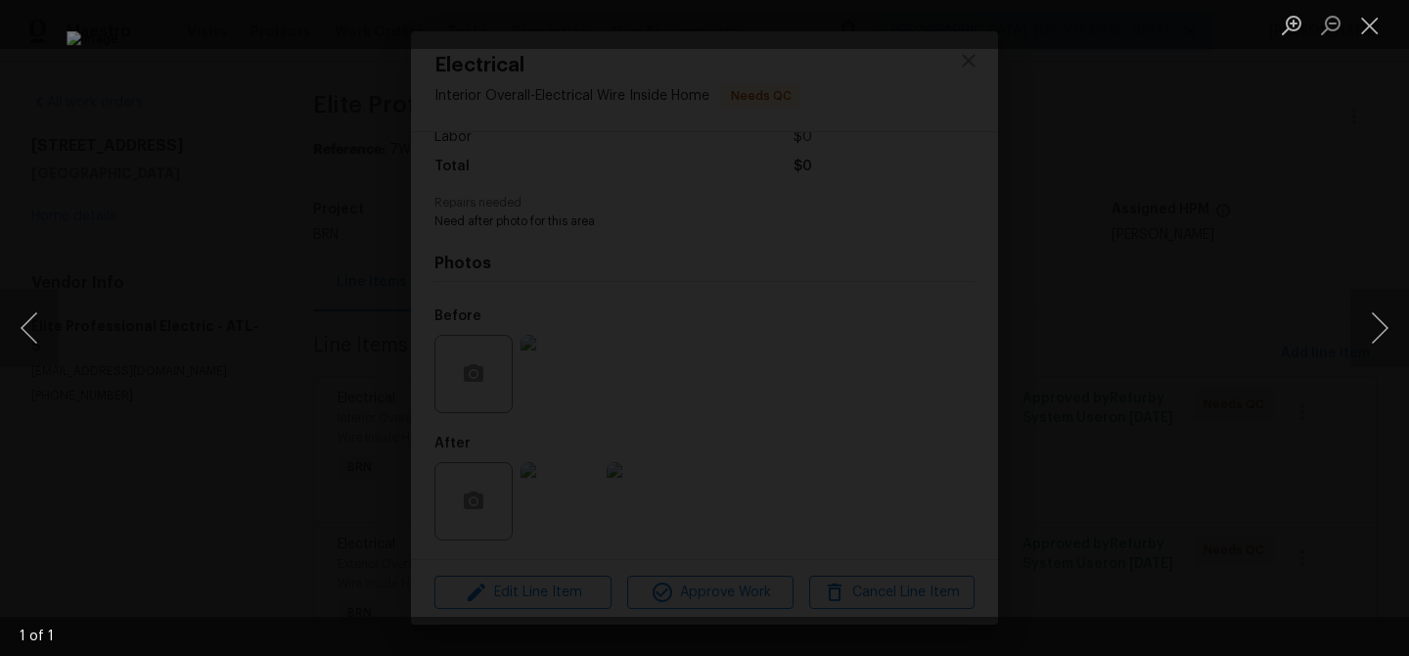
click at [322, 456] on div "Lightbox" at bounding box center [704, 328] width 1409 height 656
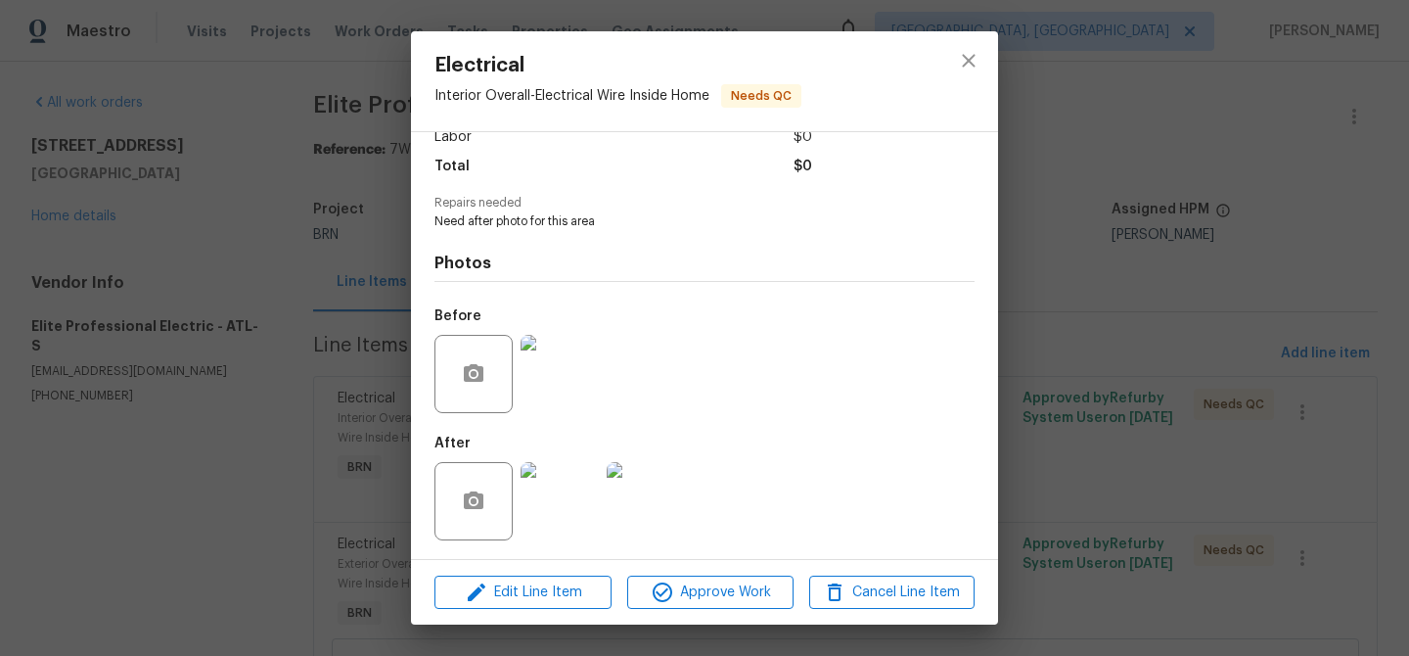
click at [561, 508] on img at bounding box center [560, 501] width 78 height 78
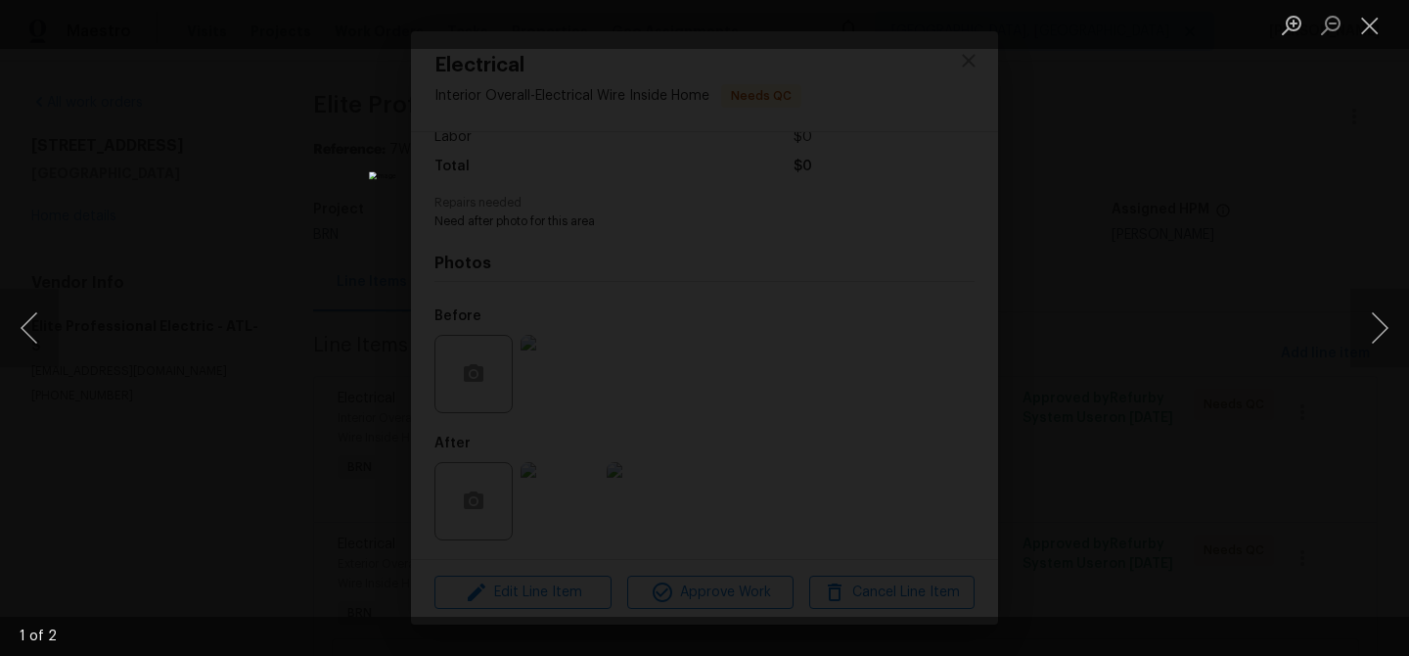
click at [219, 365] on div "Lightbox" at bounding box center [704, 328] width 1409 height 656
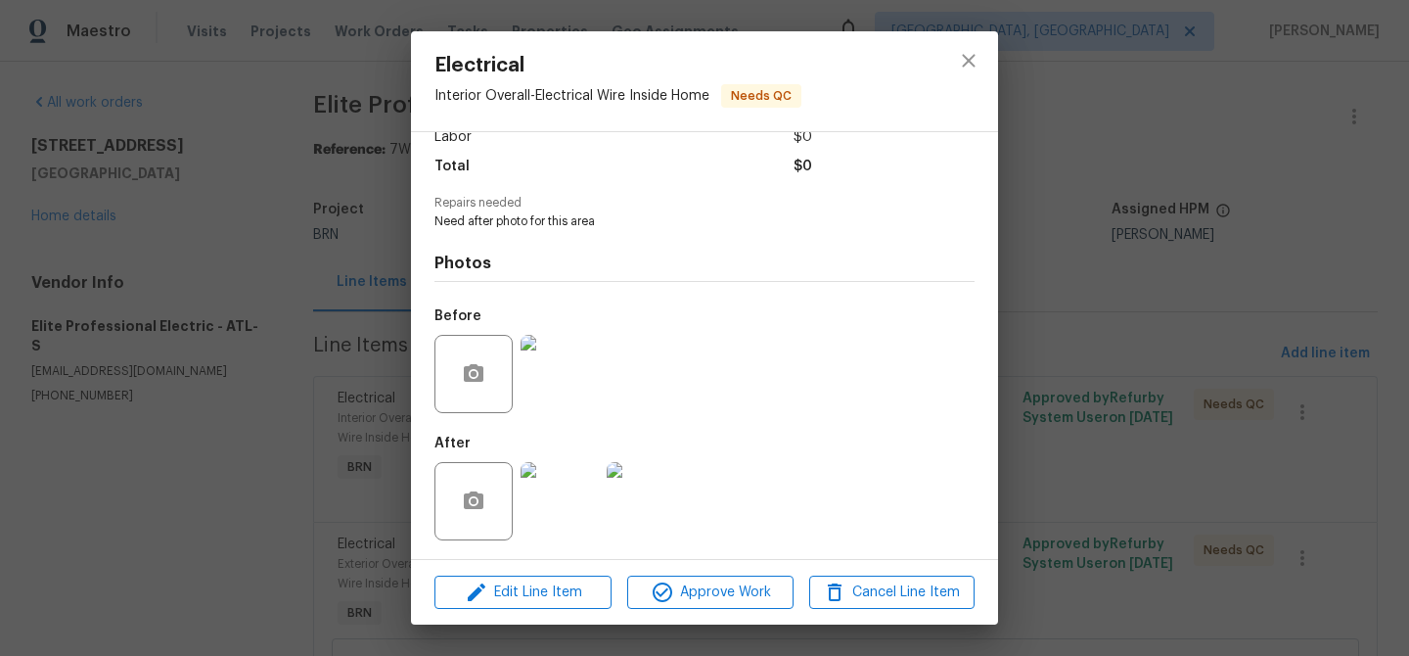
click at [368, 254] on div "Electrical Interior Overall - Electrical Wire Inside Home Needs QC Vendor Elite…" at bounding box center [704, 328] width 1409 height 656
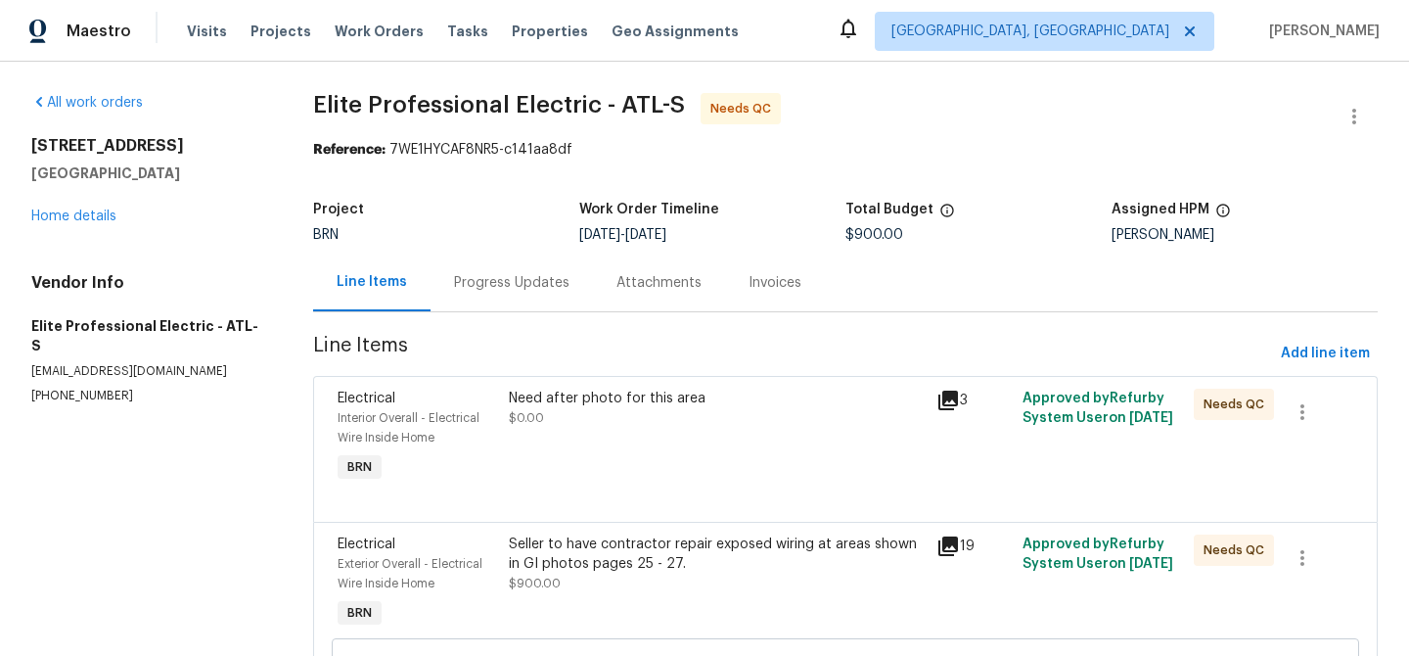
click at [509, 276] on div "Progress Updates" at bounding box center [511, 283] width 115 height 20
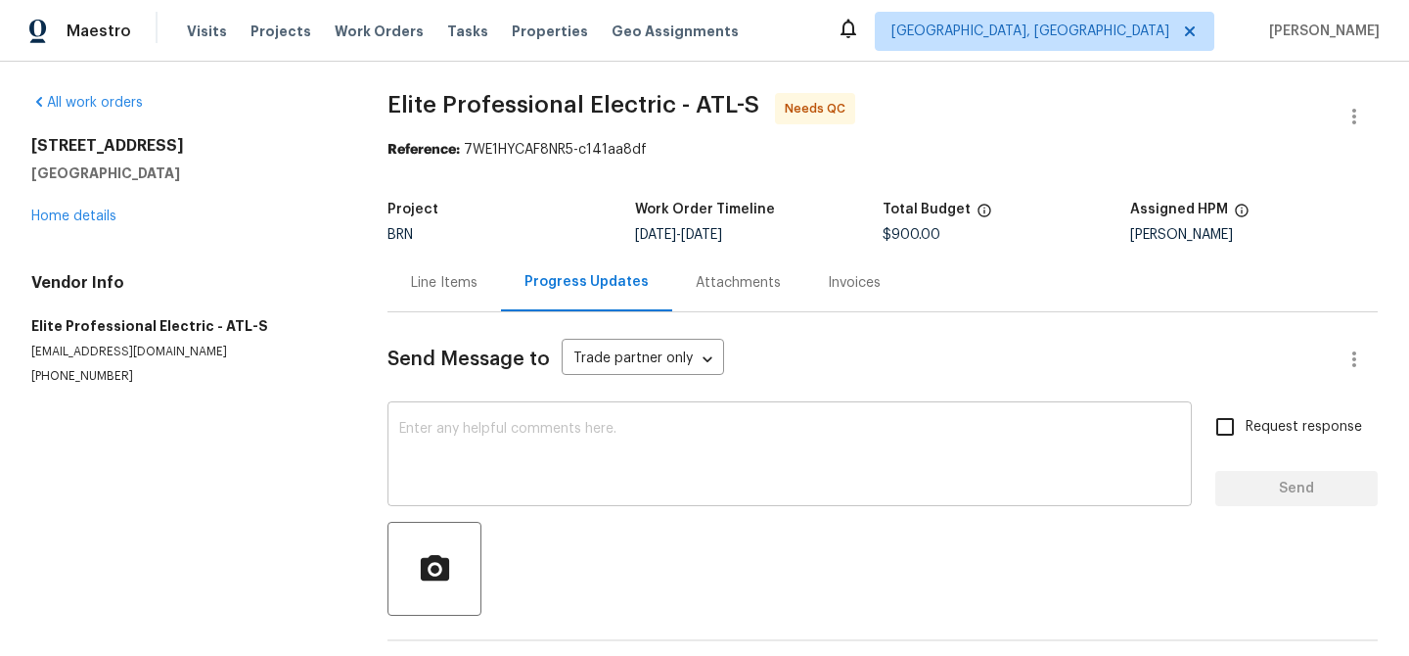
scroll to position [96, 0]
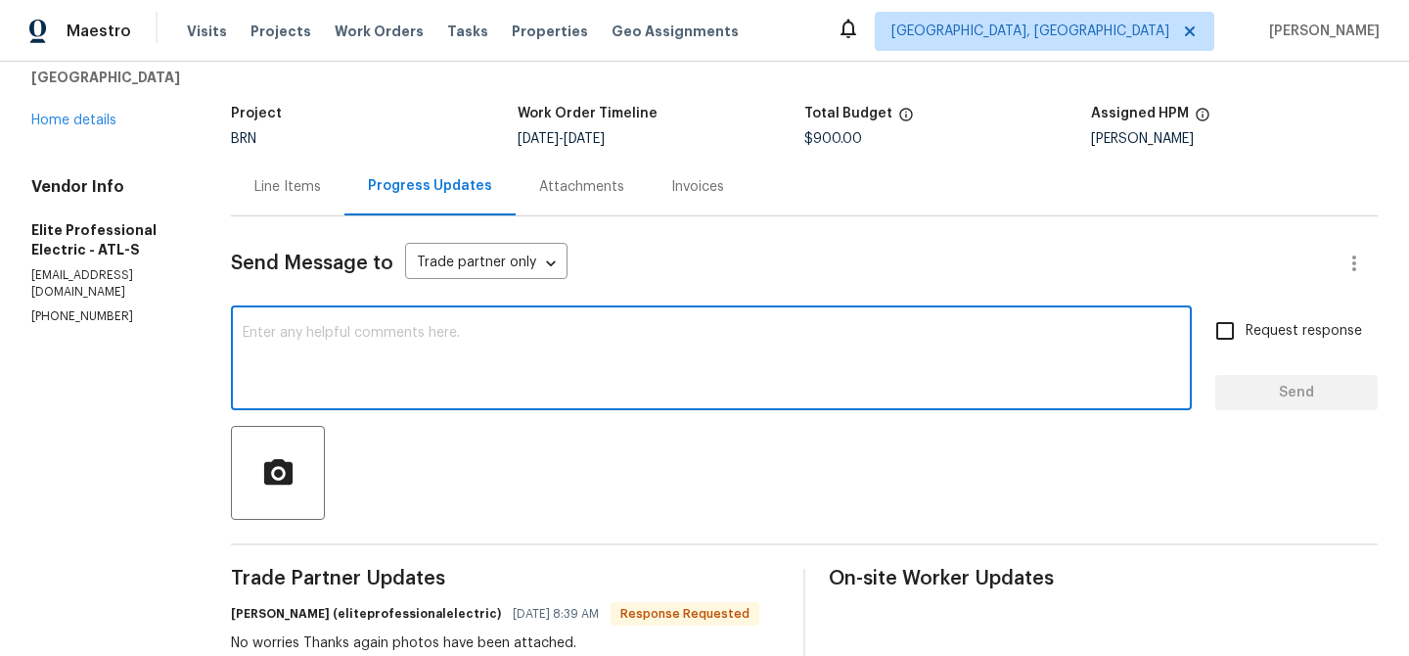
click at [404, 357] on textarea at bounding box center [712, 360] width 938 height 69
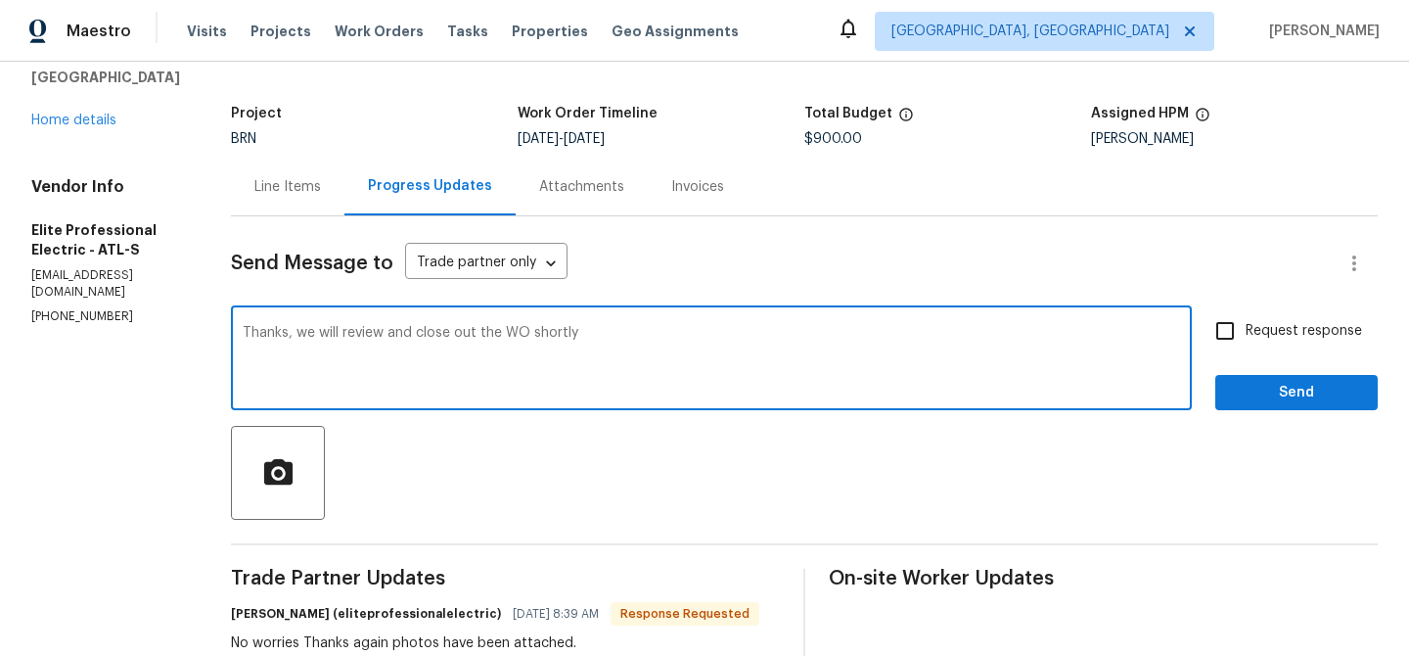
type textarea "Thanks, we will review and close out the WO shortly"
click at [1235, 320] on input "Request response" at bounding box center [1225, 330] width 41 height 41
checkbox input "true"
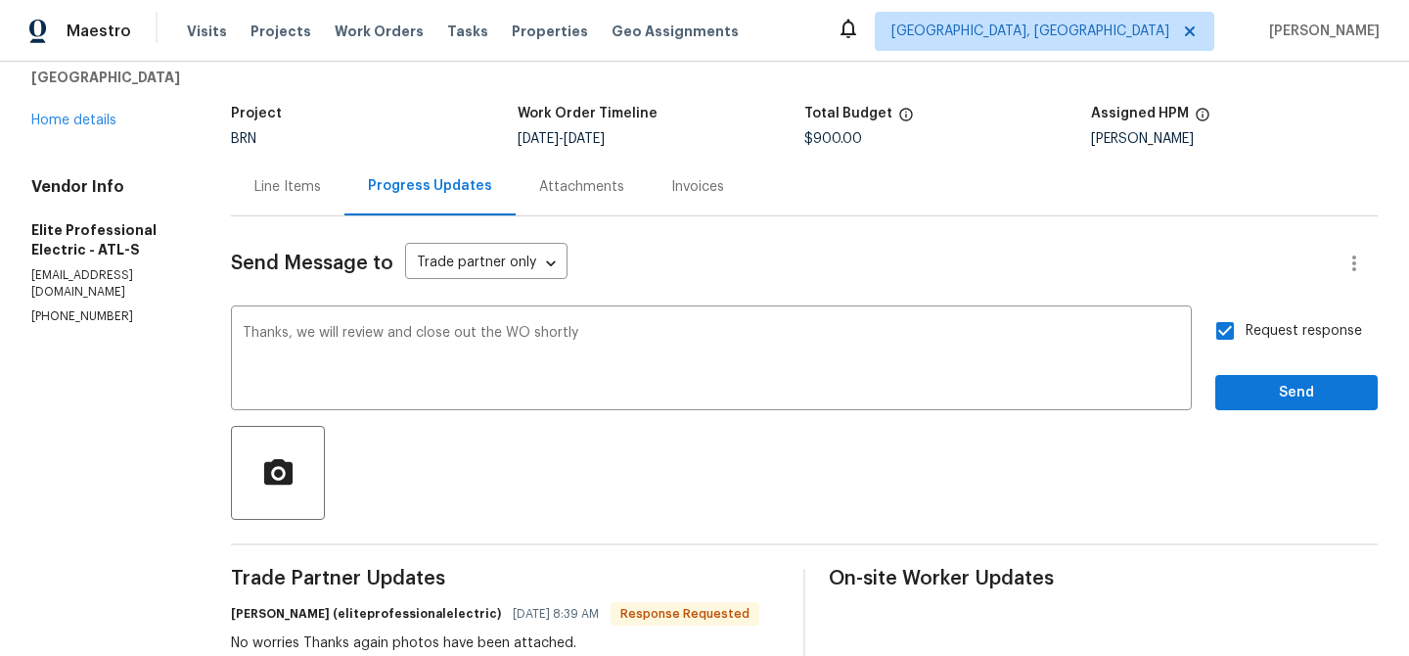
click at [1238, 373] on div "Request response Send" at bounding box center [1296, 360] width 162 height 100
click at [1239, 395] on span "Send" at bounding box center [1296, 393] width 131 height 24
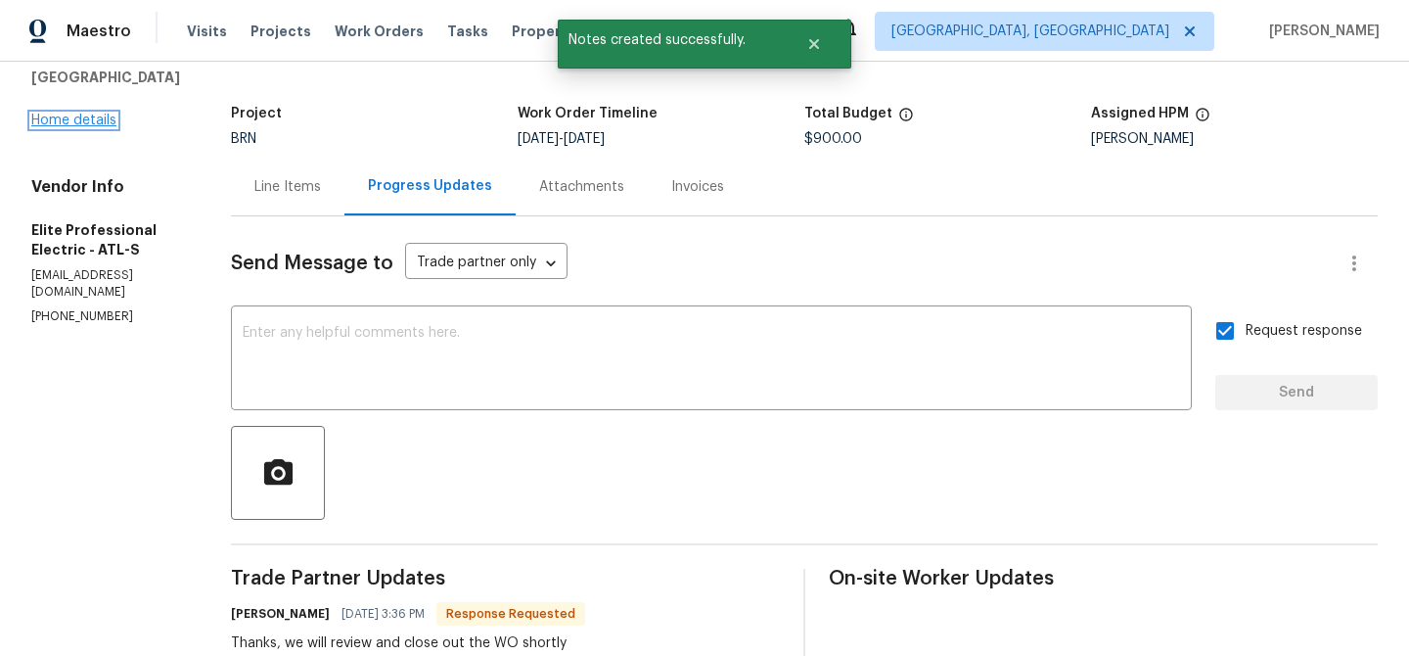
click at [67, 124] on link "Home details" at bounding box center [73, 121] width 85 height 14
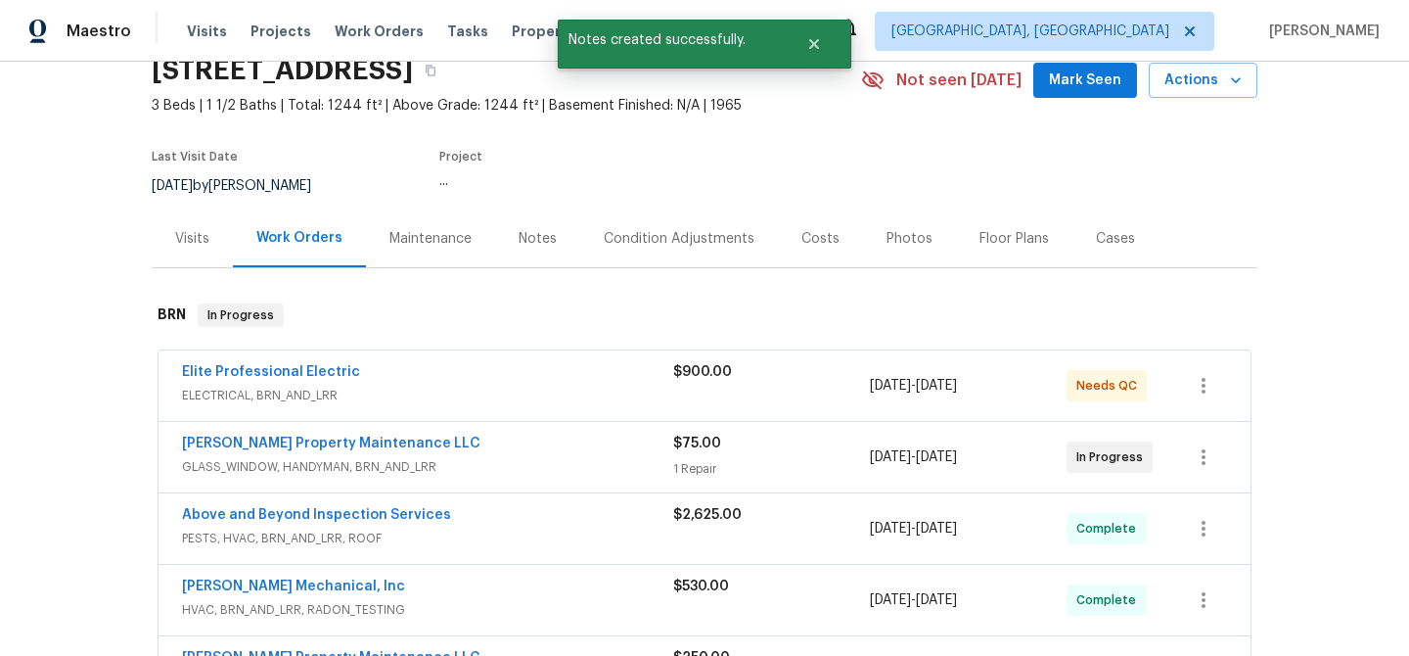
scroll to position [117, 0]
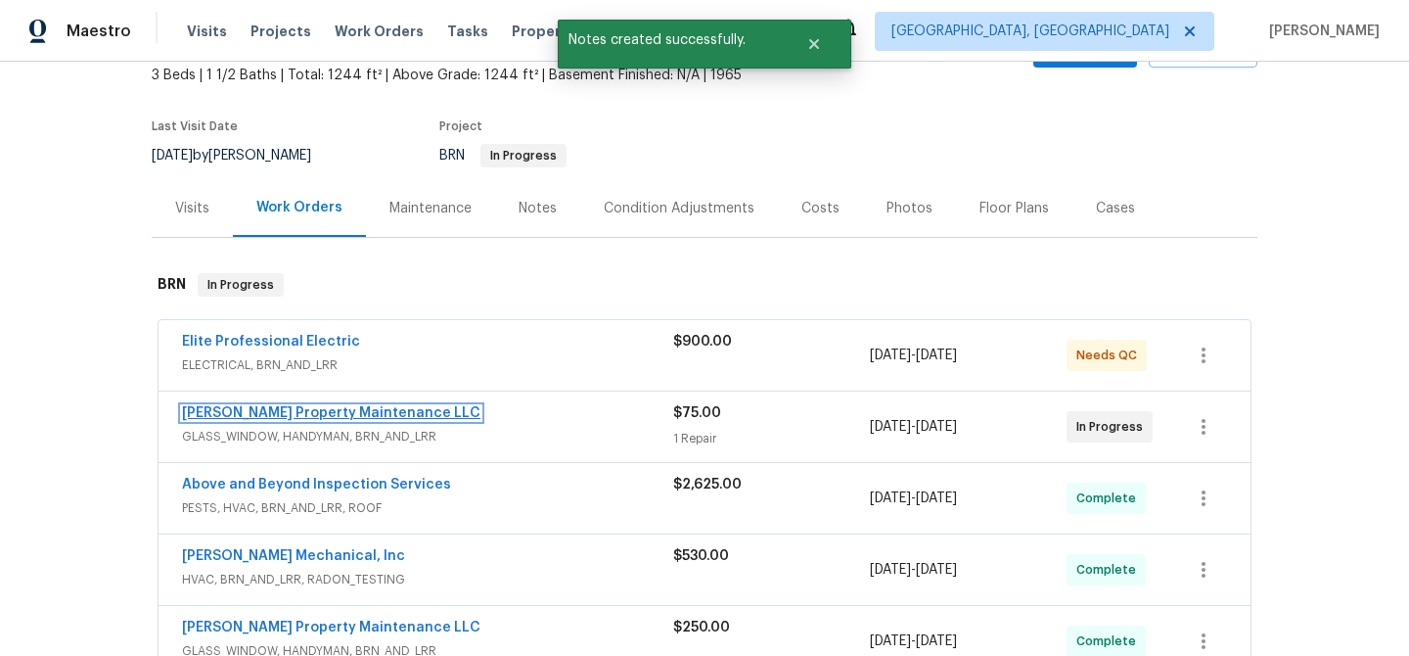
click at [244, 407] on link "Glen Property Maintenance LLC" at bounding box center [331, 413] width 298 height 14
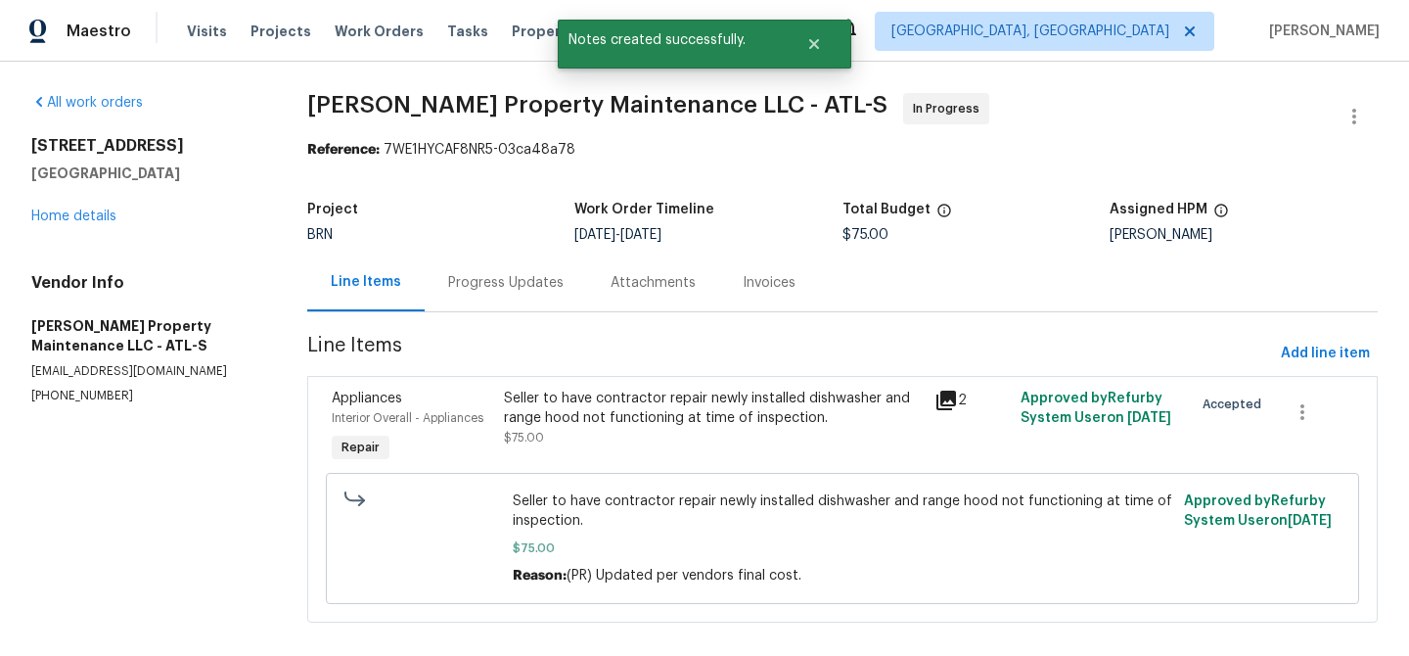
click at [489, 300] on div "Progress Updates" at bounding box center [506, 282] width 162 height 58
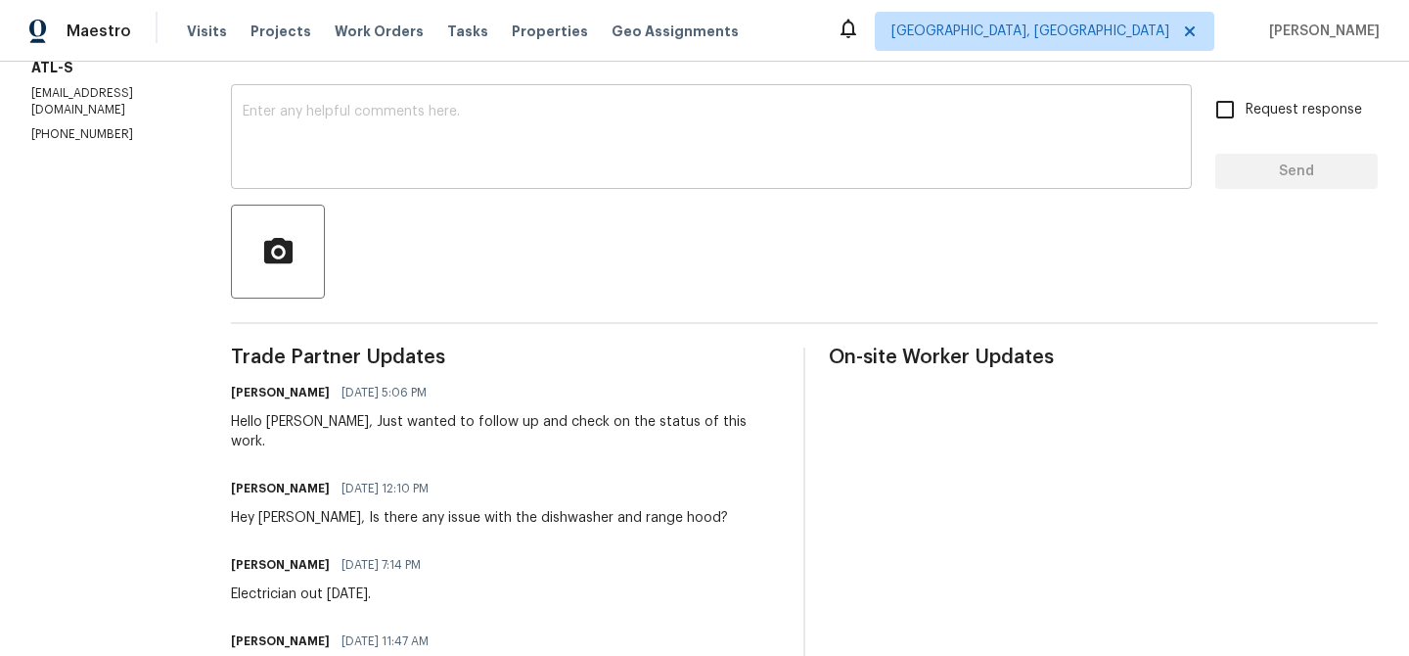
scroll to position [164, 0]
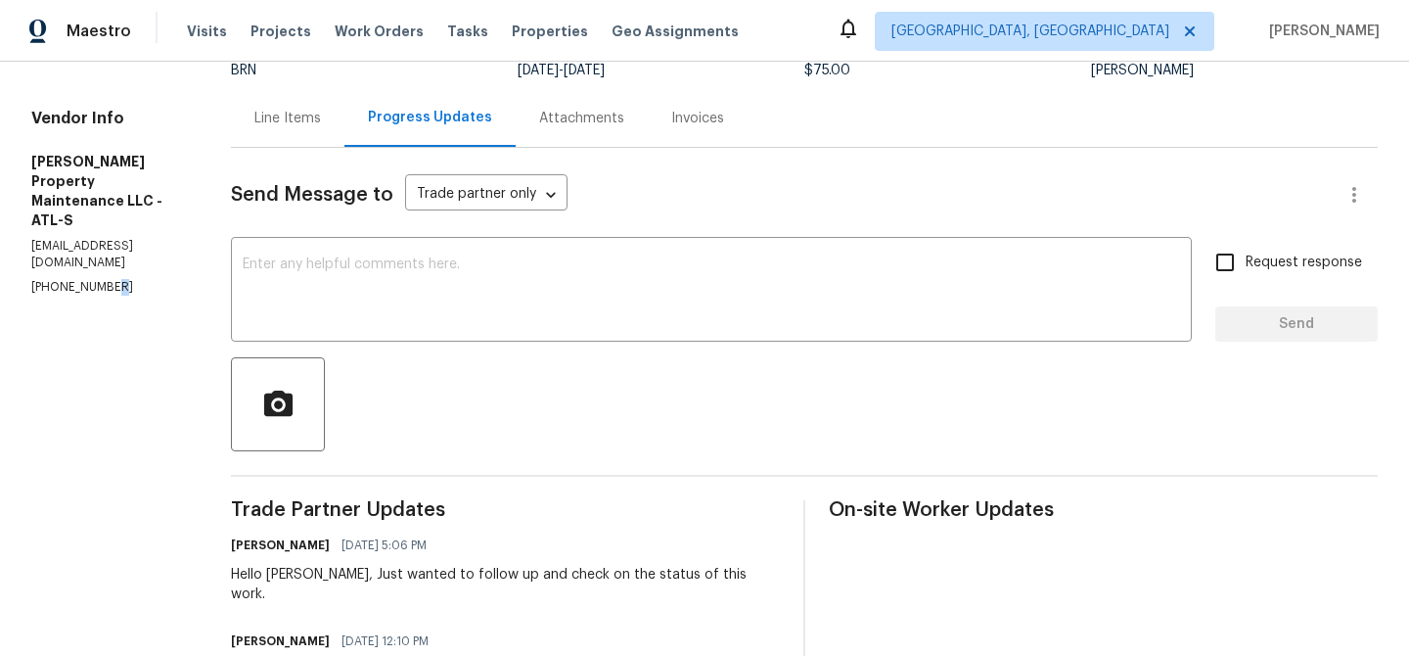
click at [104, 279] on p "(770) 235-8482" at bounding box center [107, 287] width 153 height 17
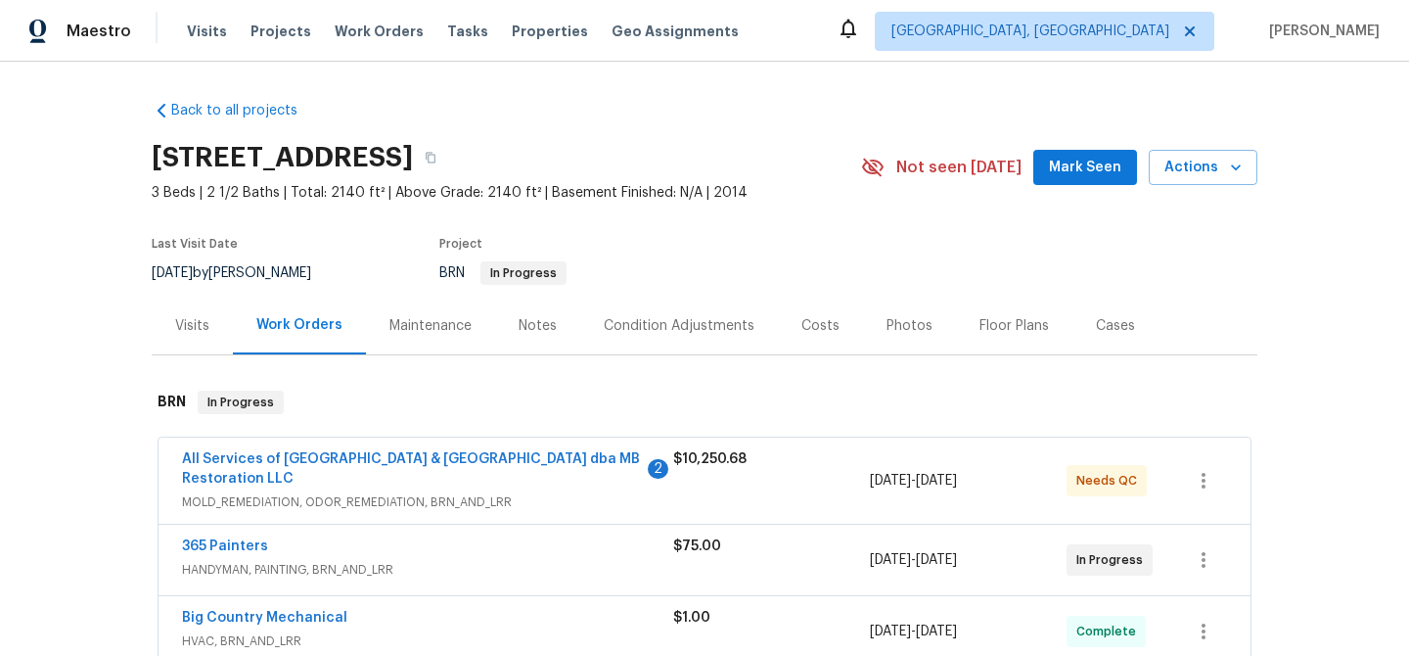
scroll to position [36, 0]
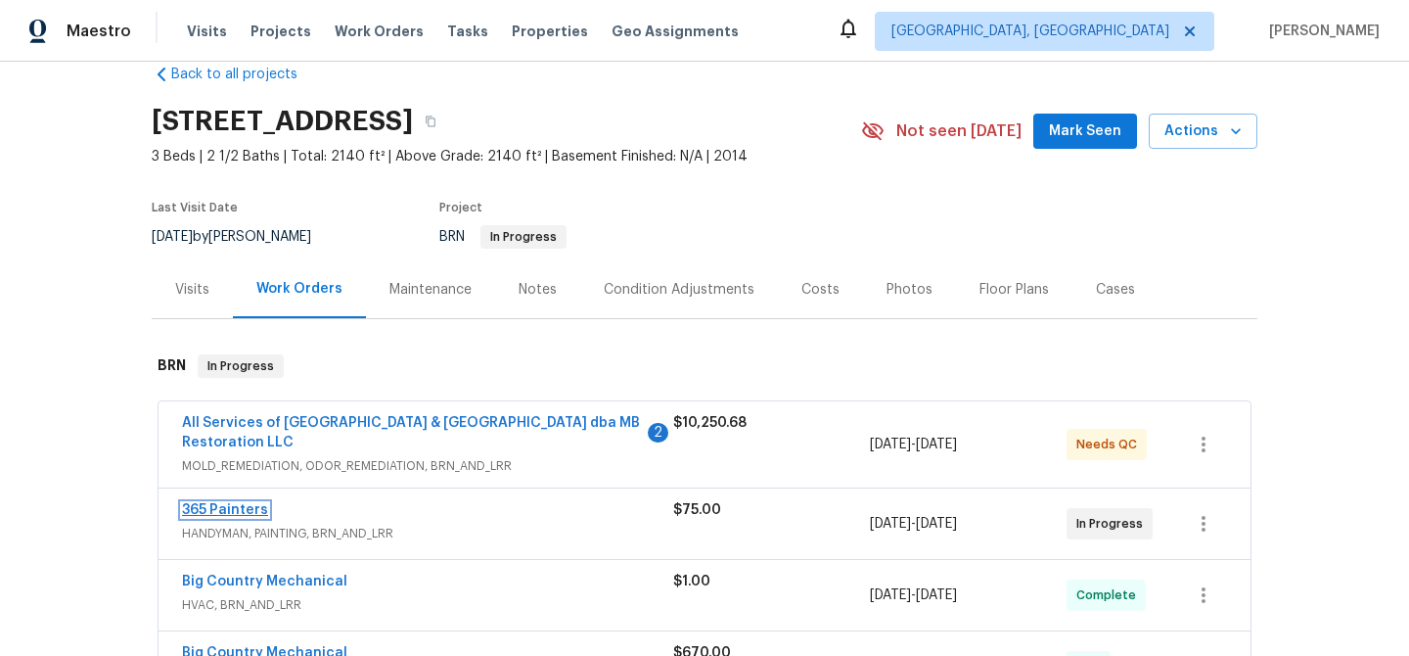
click at [234, 506] on link "365 Painters" at bounding box center [225, 510] width 86 height 14
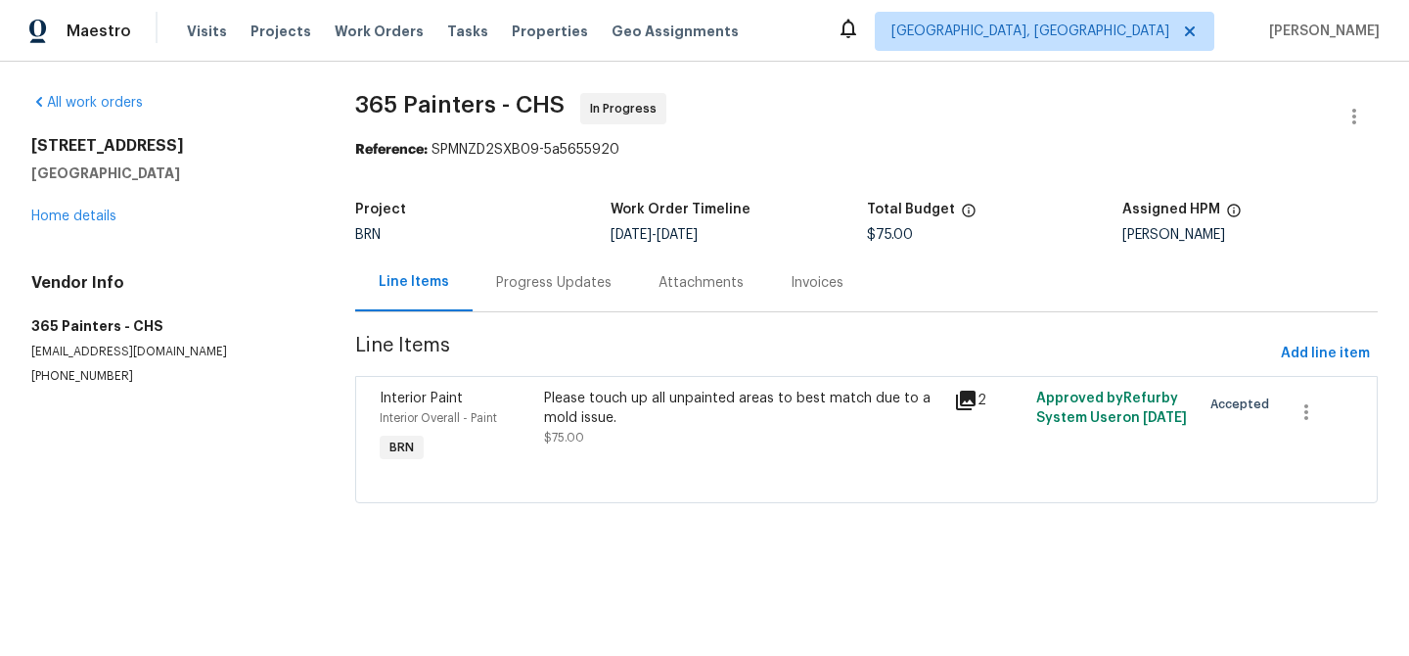
click at [508, 280] on div "Progress Updates" at bounding box center [553, 283] width 115 height 20
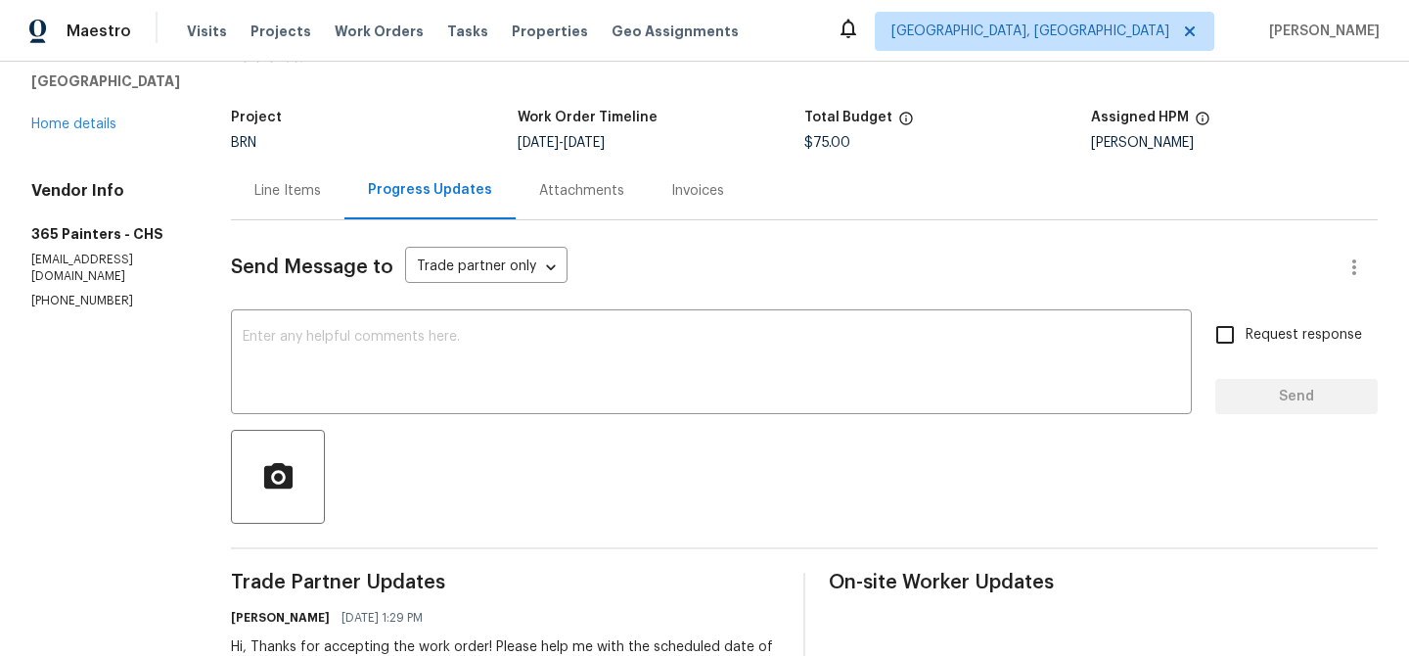
scroll to position [251, 0]
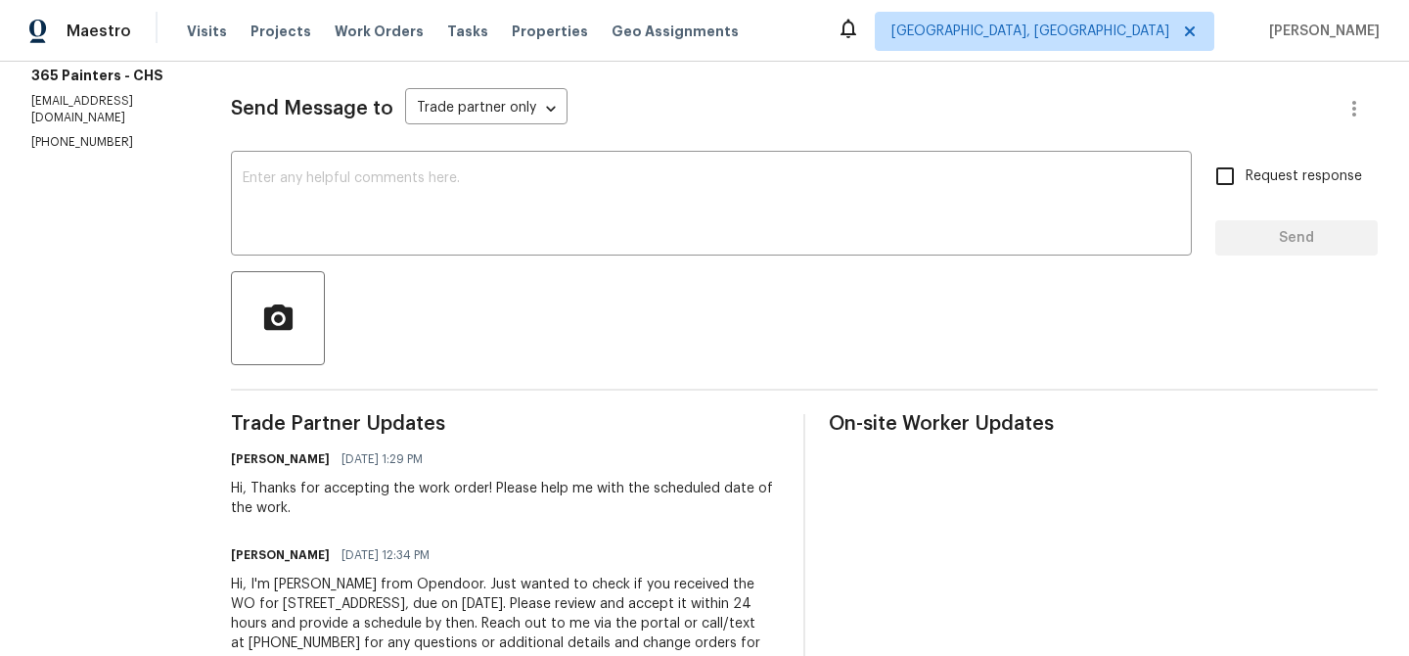
click at [74, 151] on p "[PHONE_NUMBER]" at bounding box center [107, 142] width 153 height 17
copy p "[PHONE_NUMBER]"
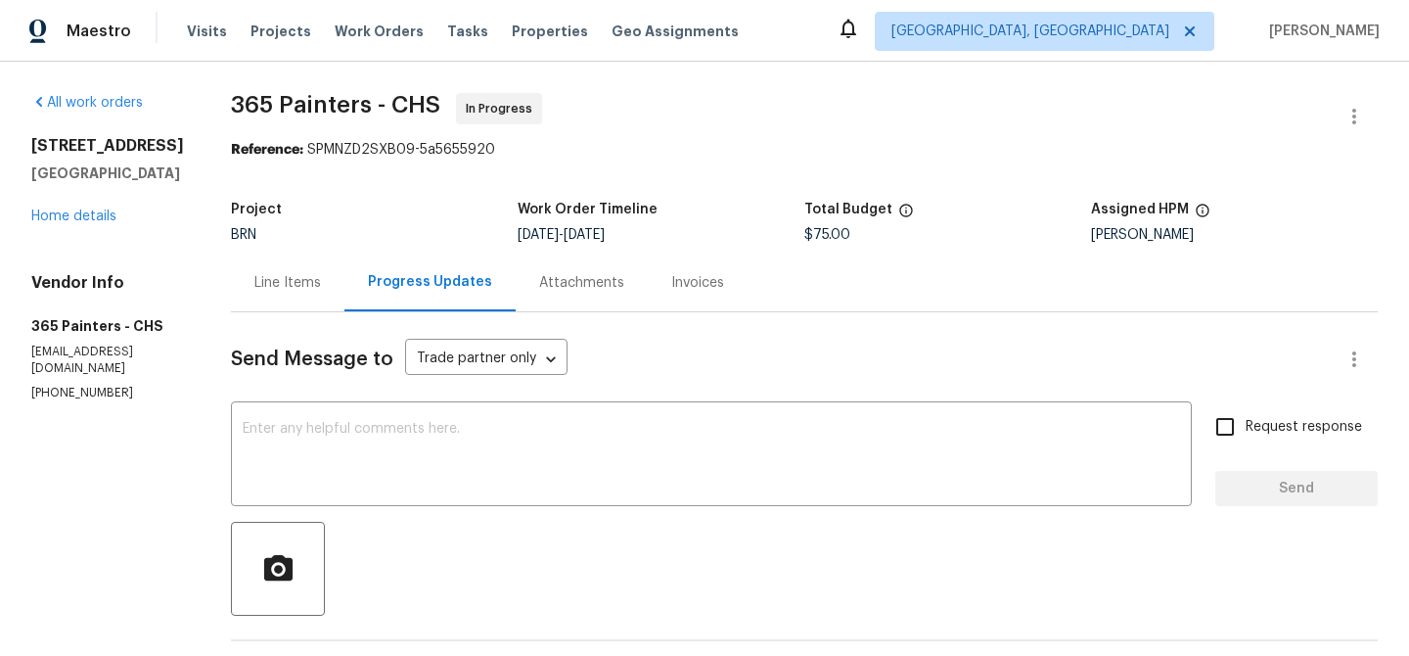
click at [292, 277] on div "Line Items" at bounding box center [287, 283] width 67 height 20
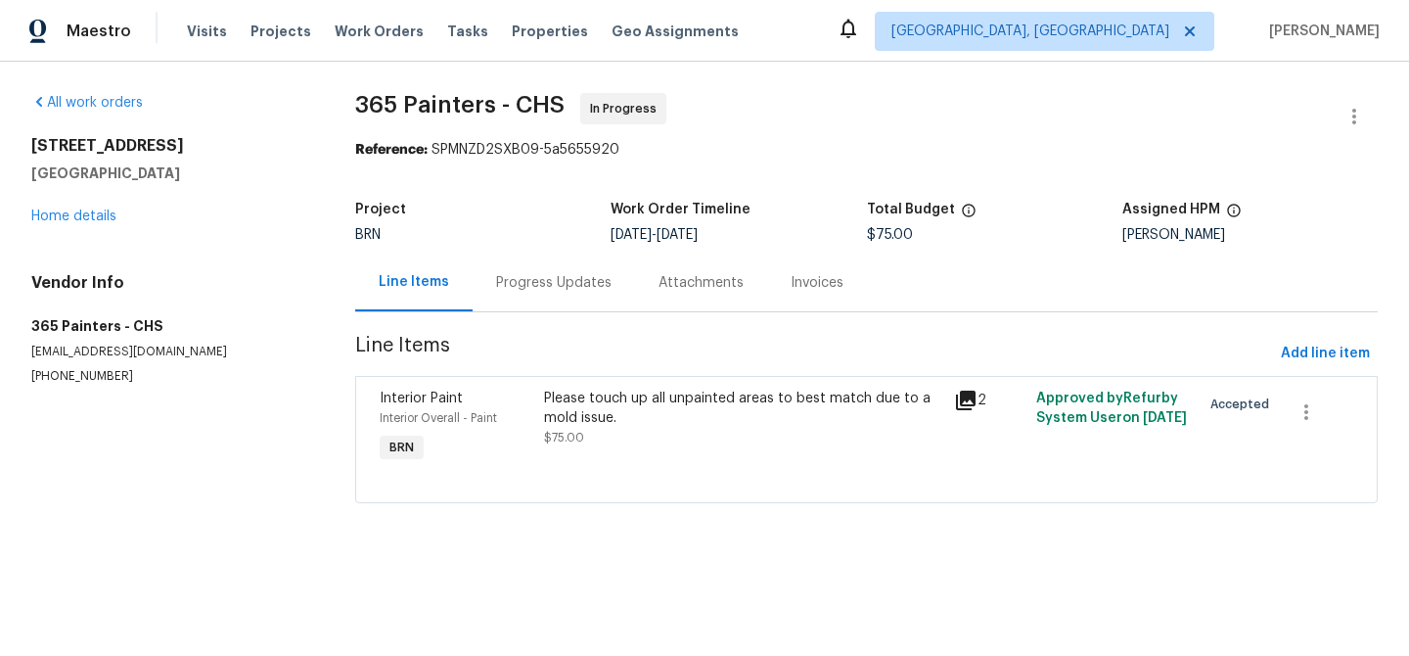
click at [611, 417] on div "Please touch up all unpainted areas to best match due to a mold issue." at bounding box center [743, 408] width 399 height 39
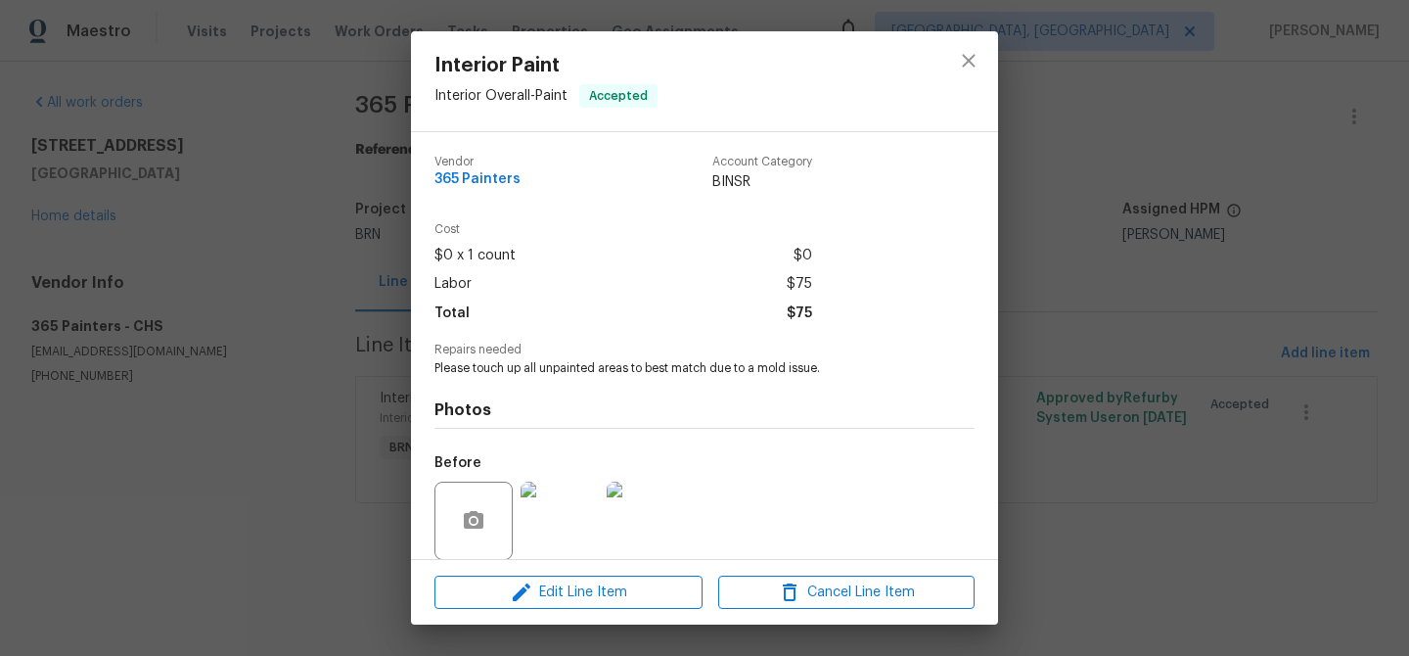
scroll to position [147, 0]
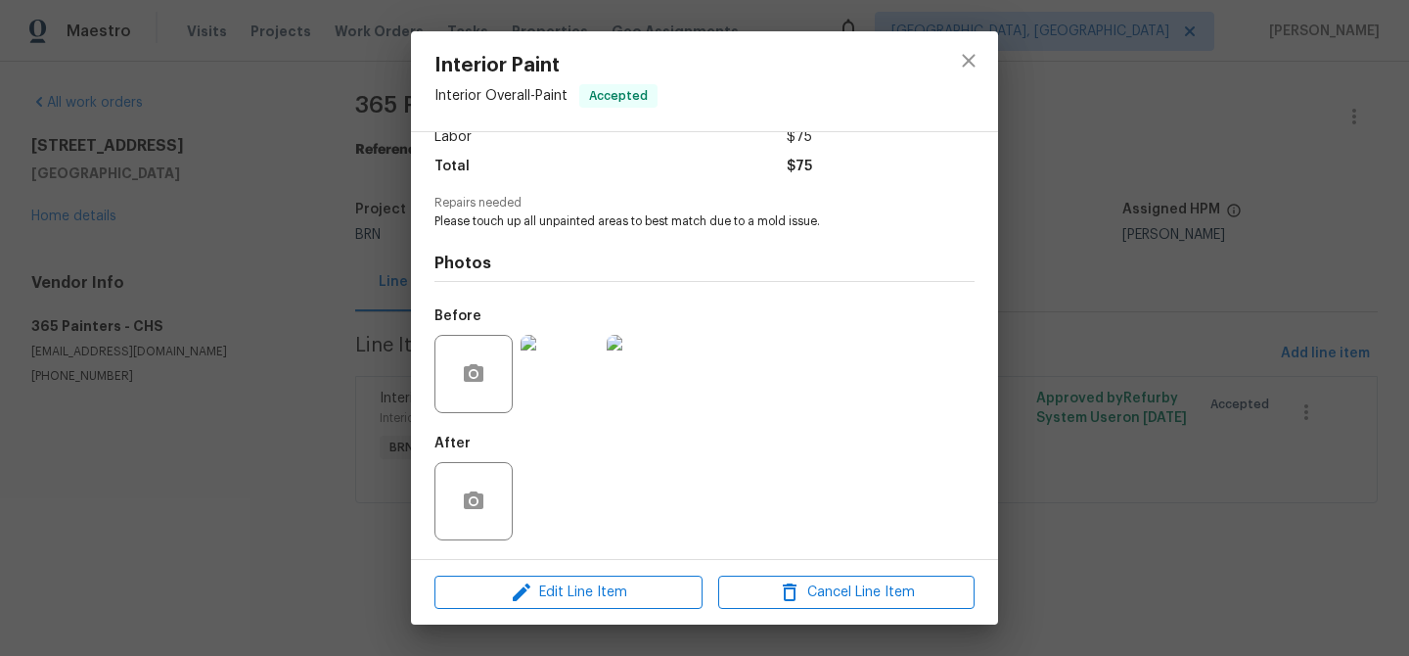
click at [301, 325] on div "Interior Paint Interior Overall - Paint Accepted Vendor 365 Painters Account Ca…" at bounding box center [704, 328] width 1409 height 656
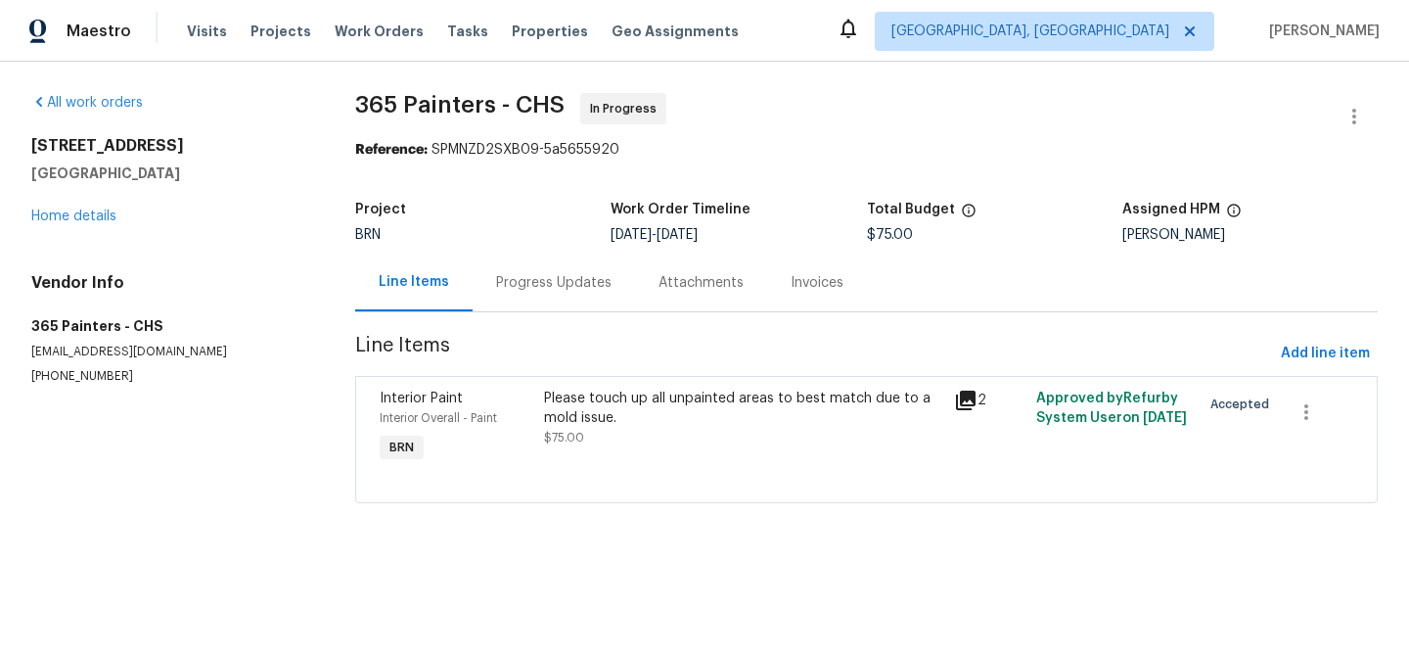
click at [542, 262] on div "Progress Updates" at bounding box center [554, 282] width 162 height 58
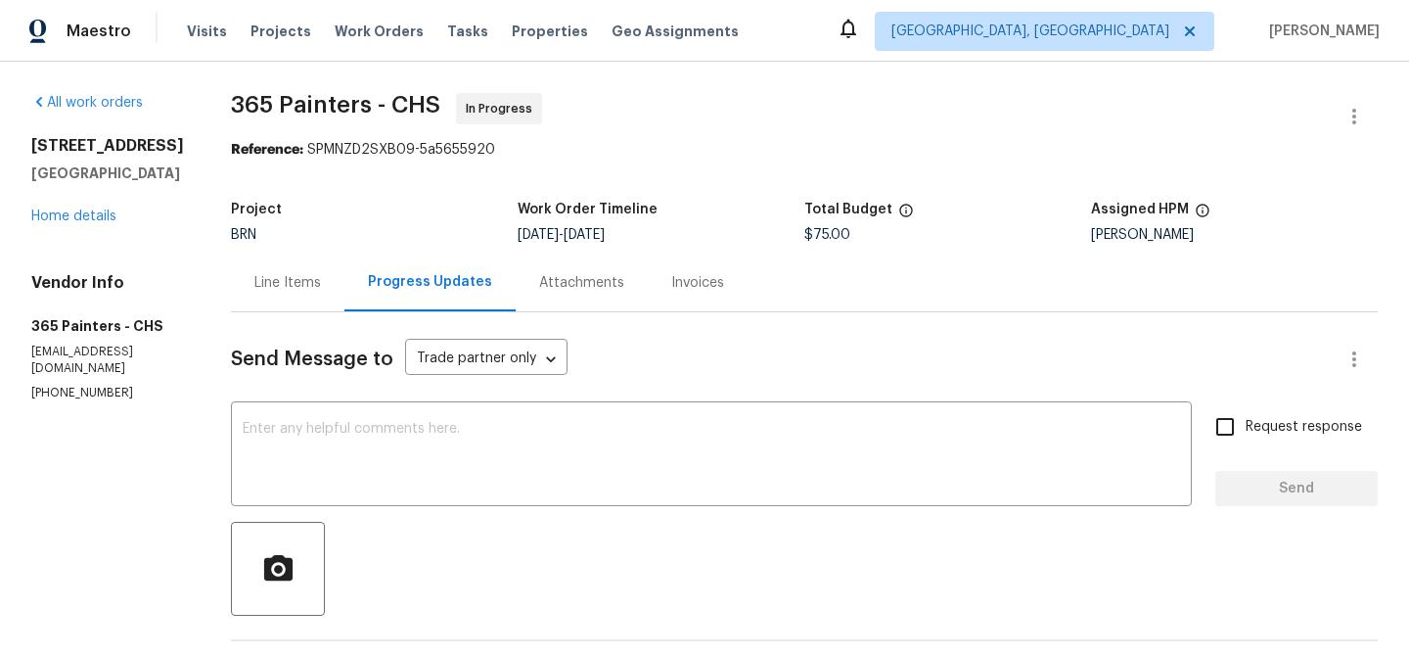
click at [251, 294] on div "Line Items" at bounding box center [288, 282] width 114 height 58
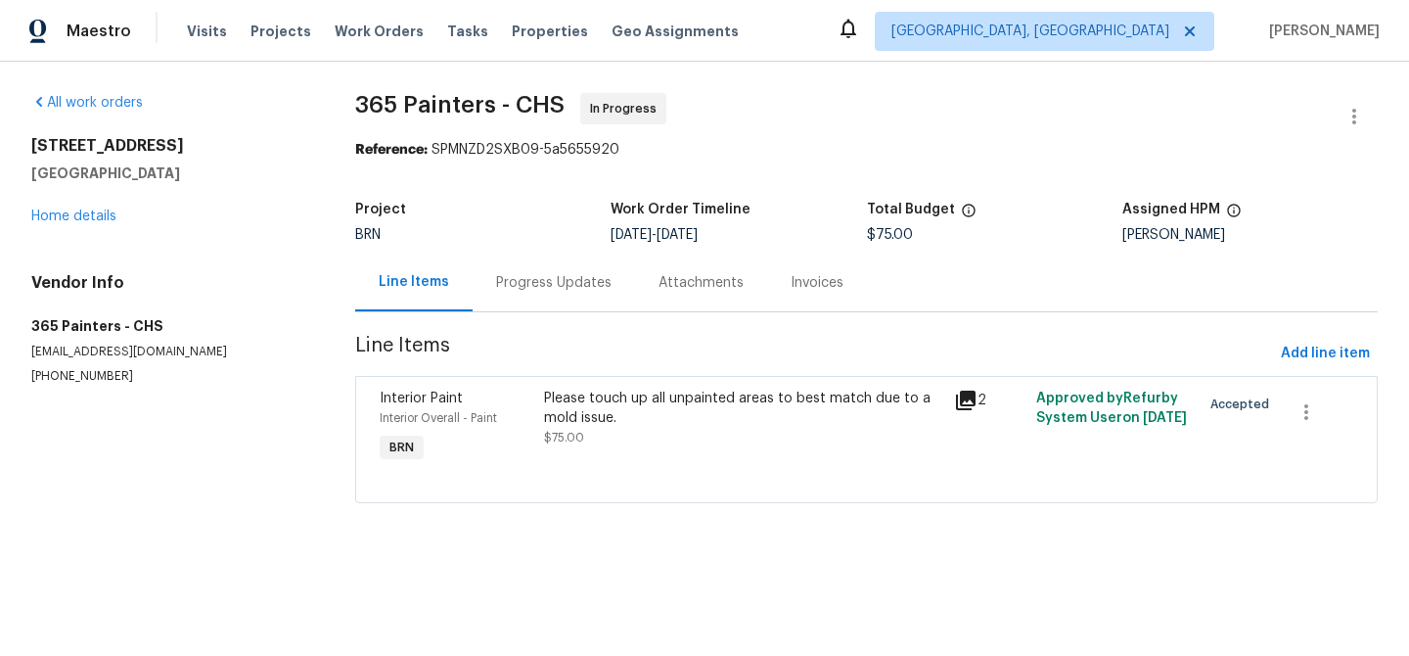
click at [537, 286] on div "Progress Updates" at bounding box center [553, 283] width 115 height 20
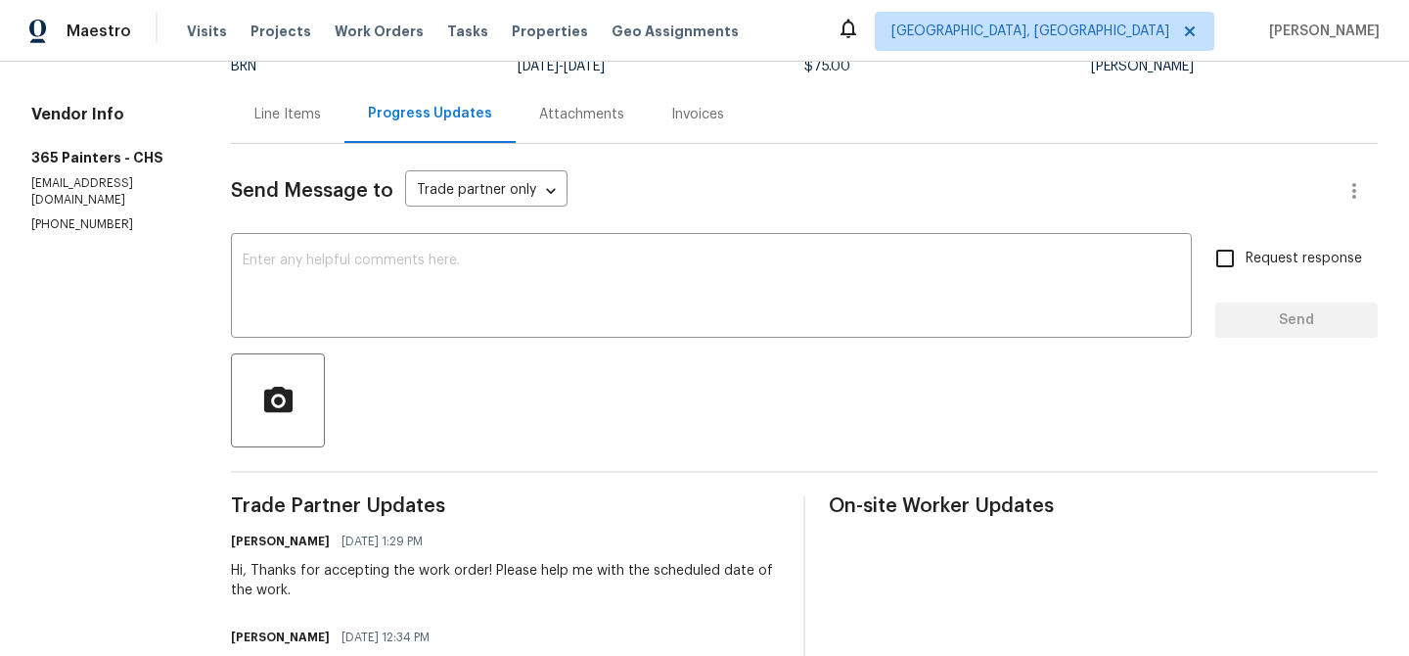
scroll to position [322, 0]
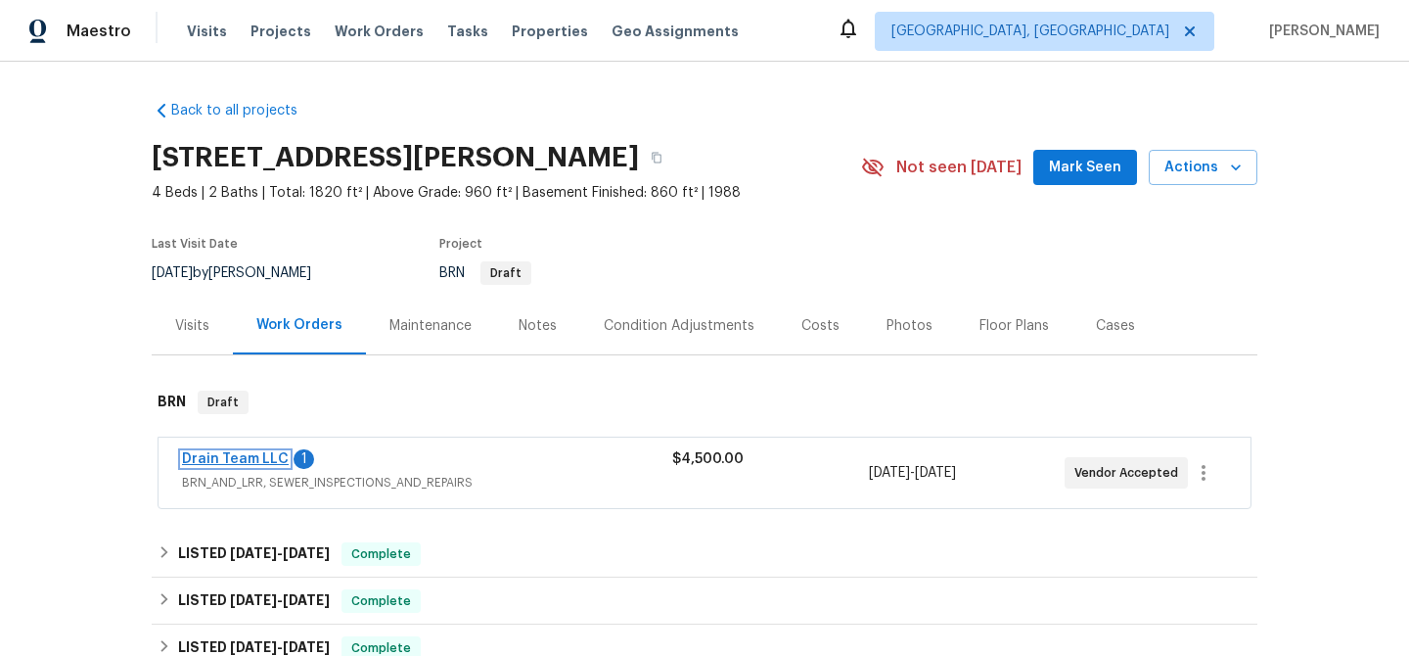
click at [227, 458] on link "Drain Team LLC" at bounding box center [235, 459] width 107 height 14
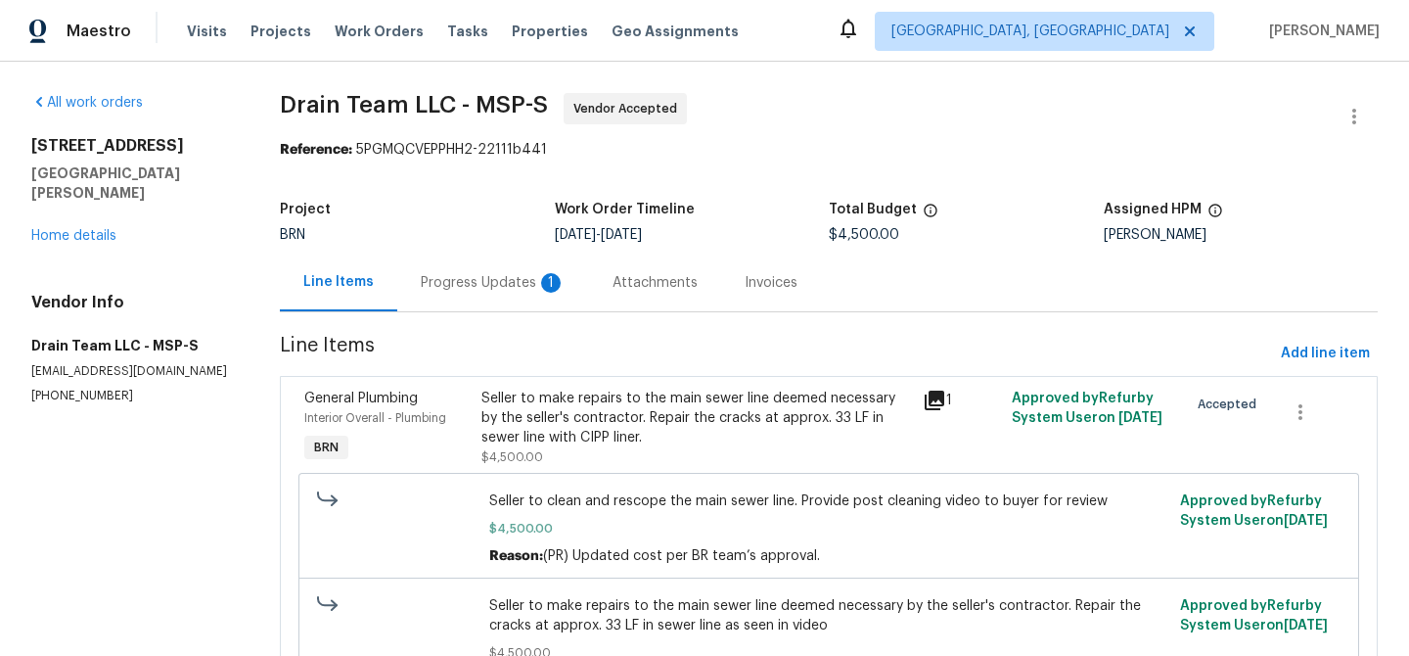
click at [511, 276] on div "Progress Updates 1" at bounding box center [493, 283] width 145 height 20
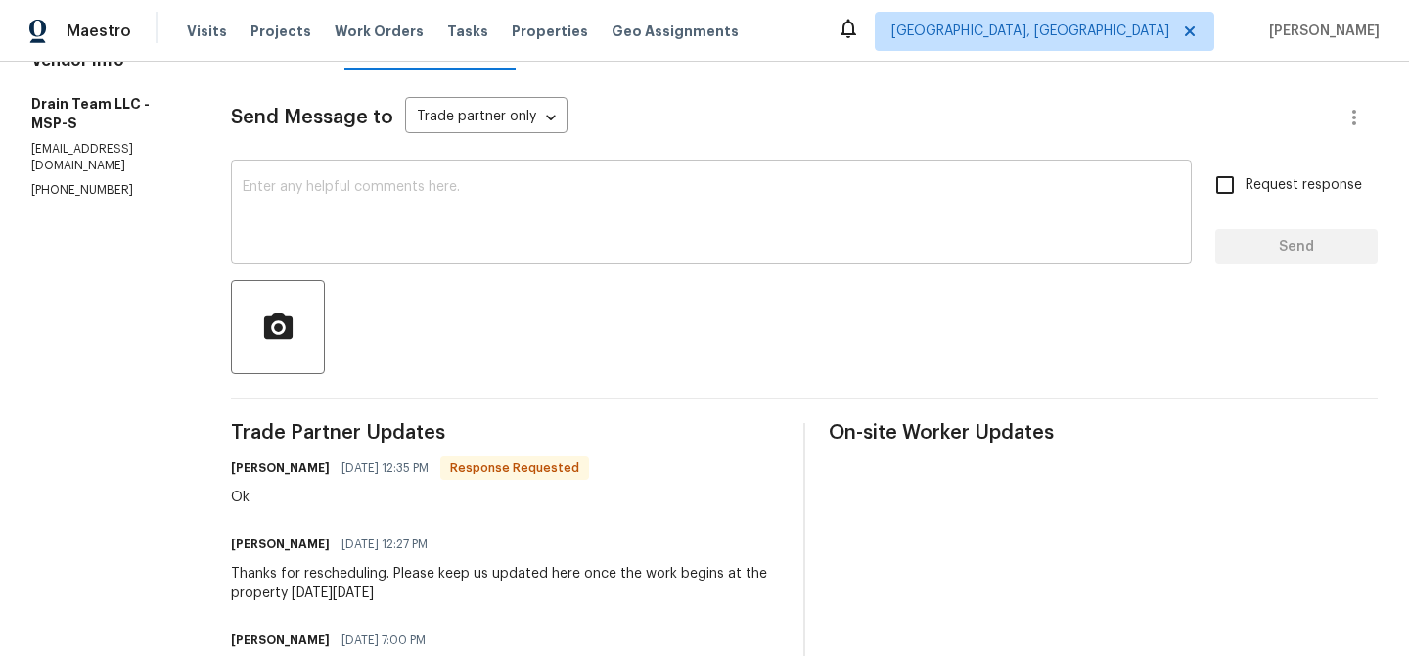
scroll to position [245, 0]
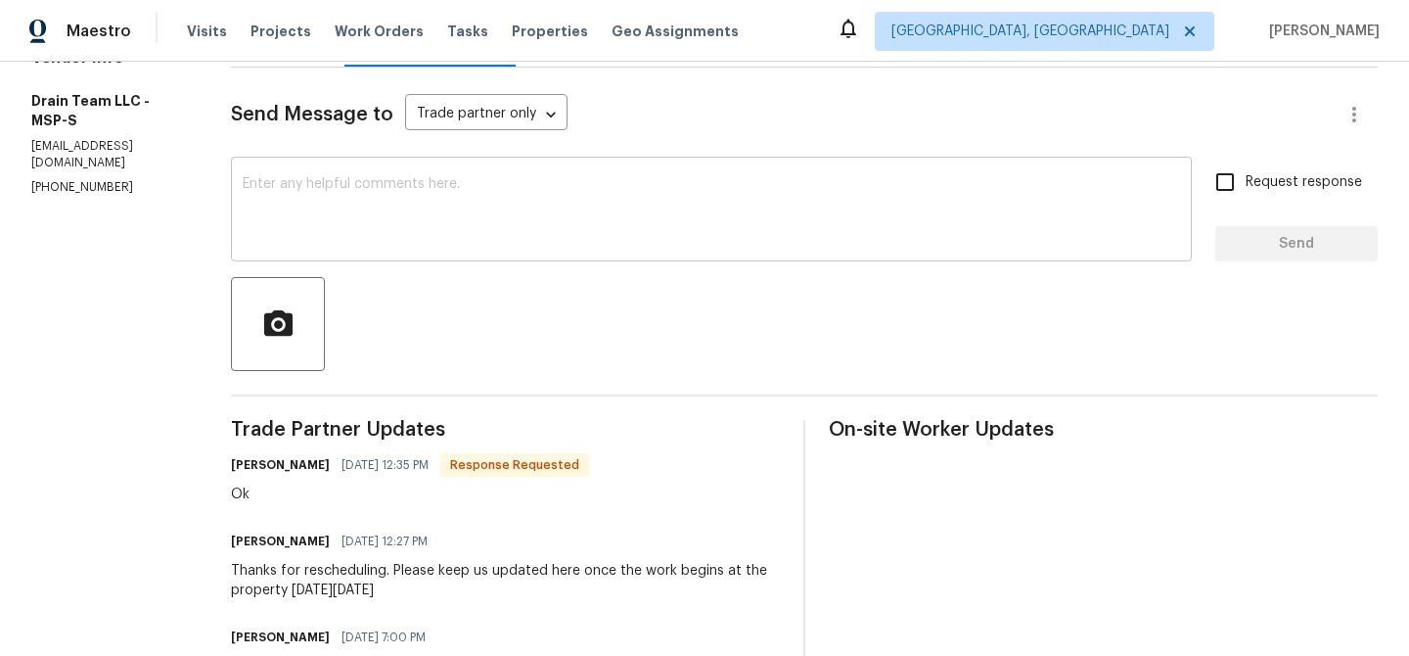
click at [389, 260] on div "x ​" at bounding box center [711, 211] width 961 height 100
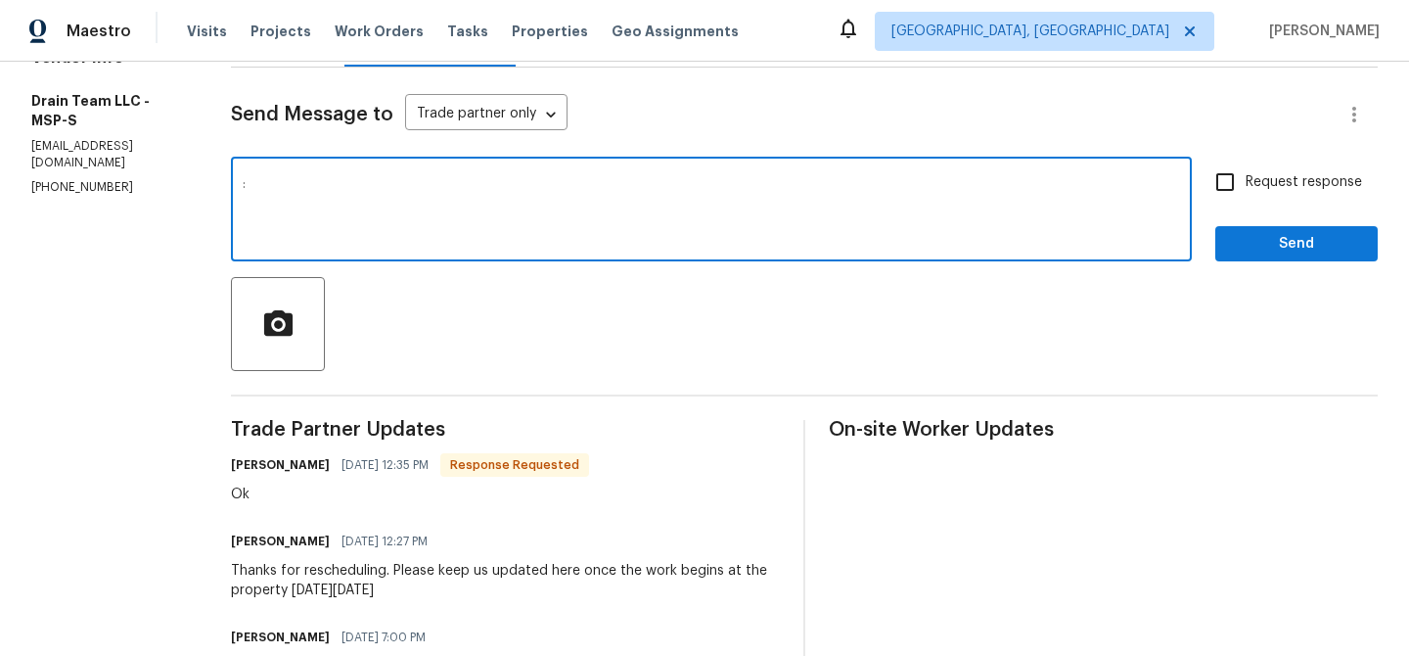
type textarea ":"
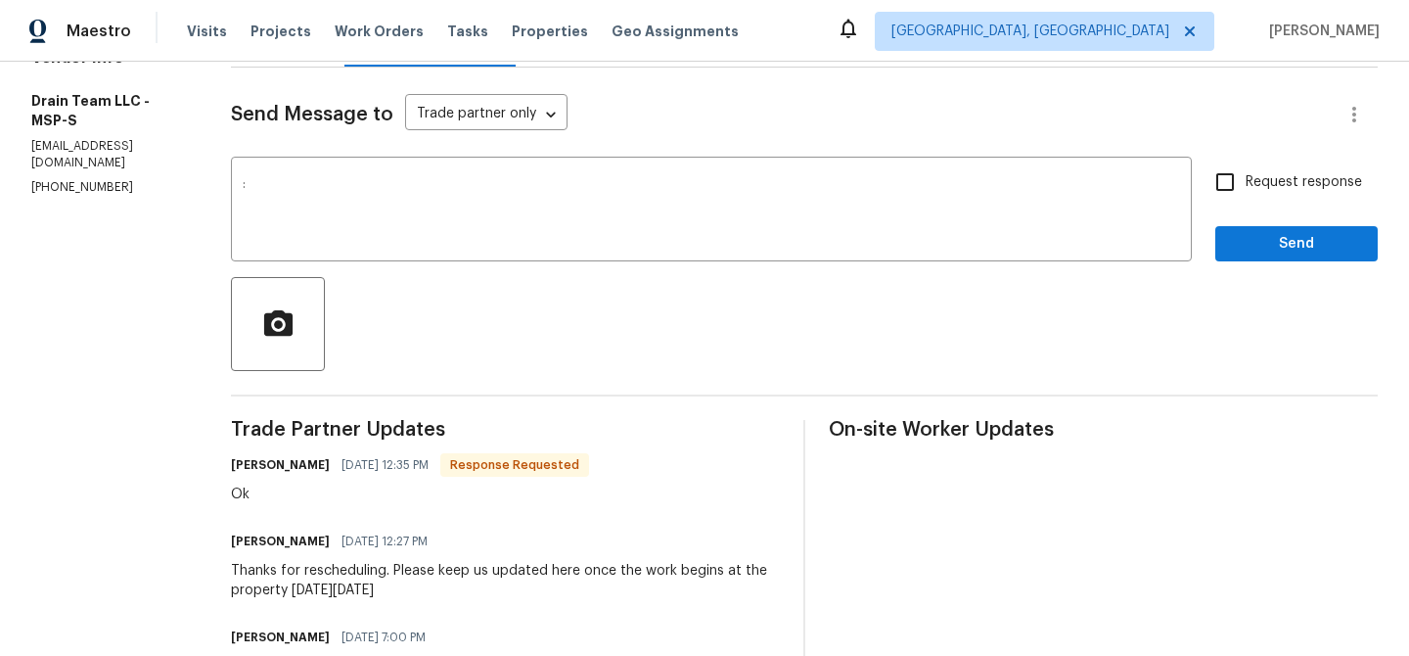
click at [1296, 168] on label "Request response" at bounding box center [1284, 181] width 158 height 41
click at [1246, 168] on input "Request response" at bounding box center [1225, 181] width 41 height 41
checkbox input "true"
click at [1248, 236] on span "Send" at bounding box center [1296, 244] width 131 height 24
